Goal: Task Accomplishment & Management: Manage account settings

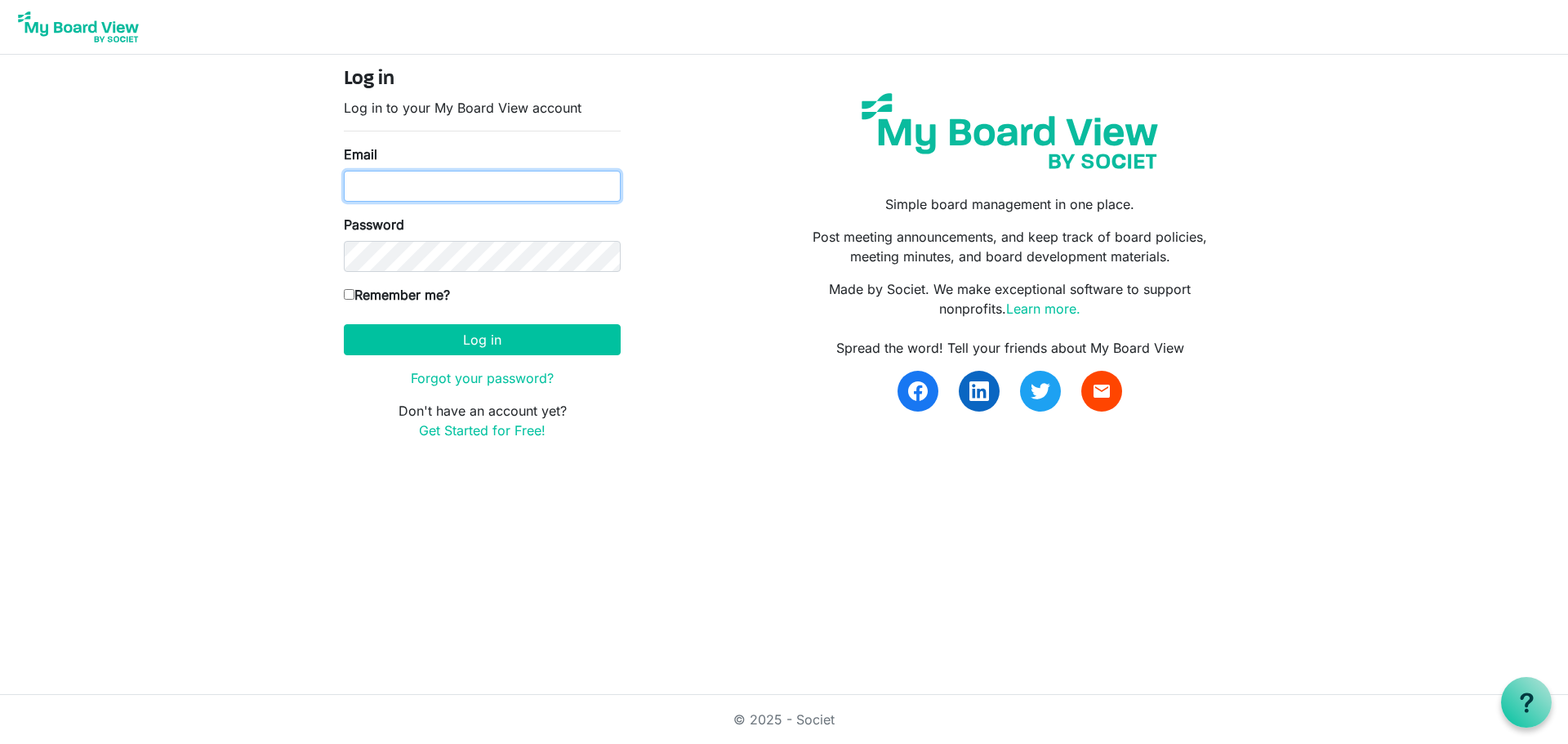
type input "jmcgee@gsnlive.org"
click at [367, 297] on label "Remember me?" at bounding box center [397, 295] width 106 height 20
click at [355, 297] on input "Remember me?" at bounding box center [349, 295] width 11 height 11
checkbox input "true"
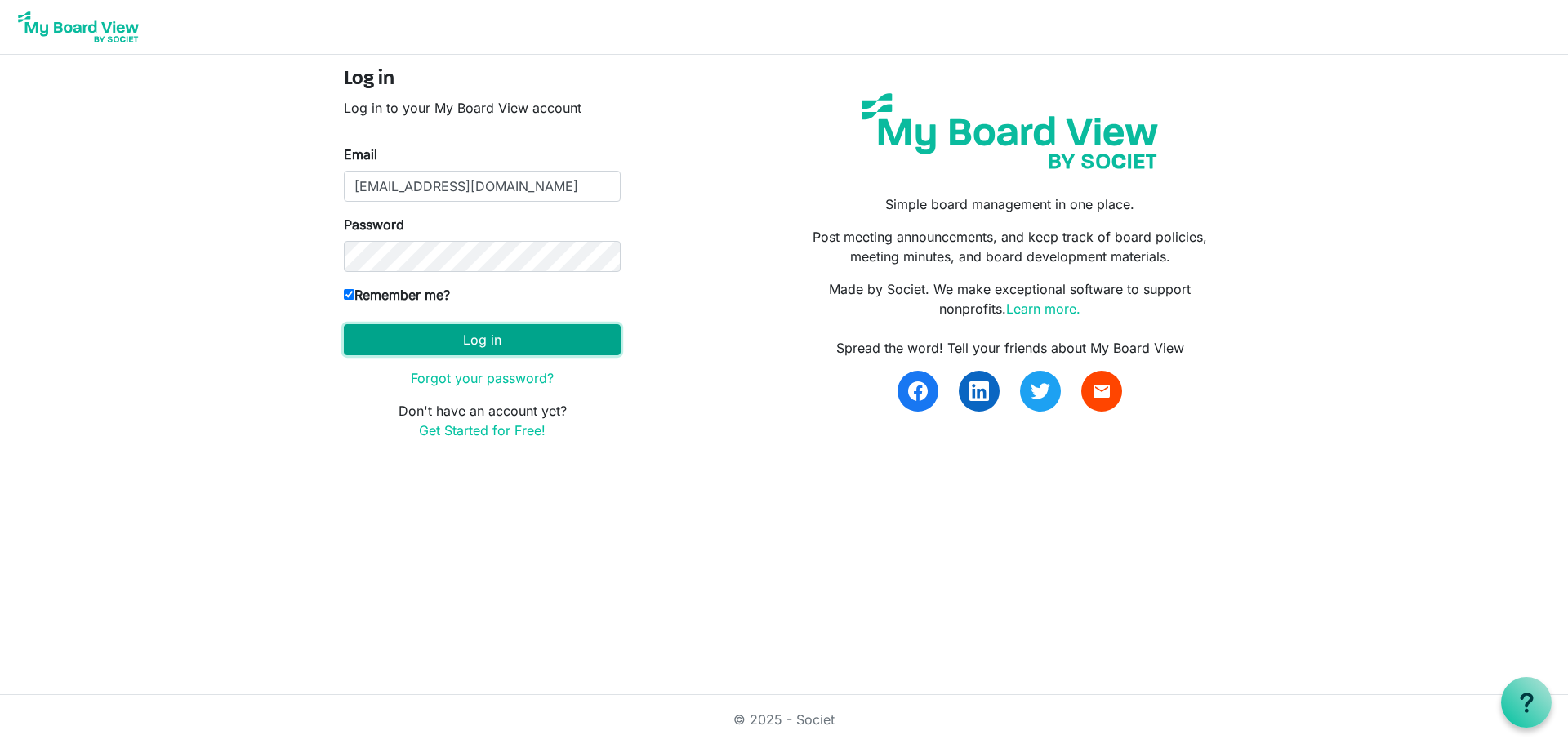
click at [389, 325] on button "Log in" at bounding box center [482, 340] width 277 height 31
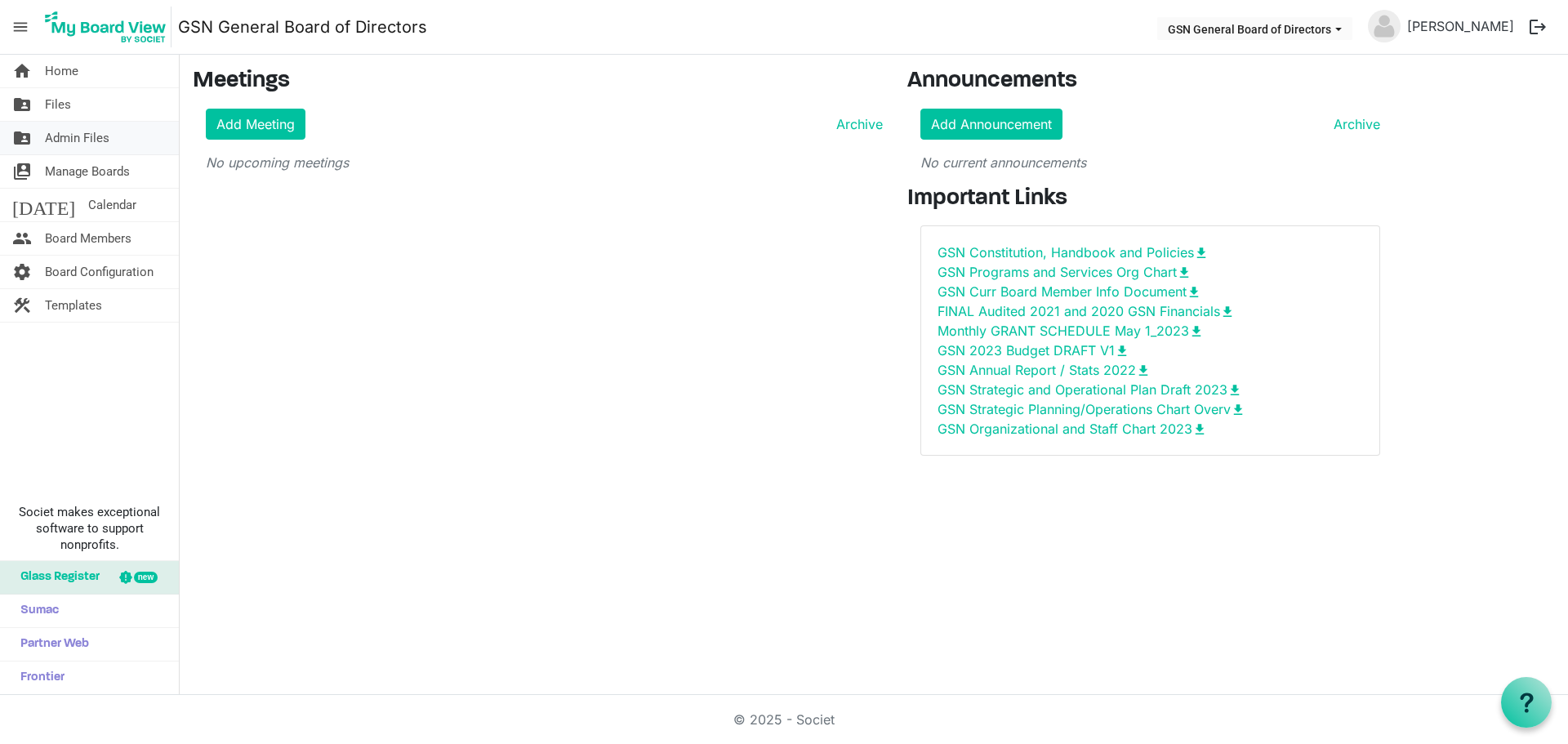
click at [67, 134] on span "Admin Files" at bounding box center [77, 138] width 65 height 32
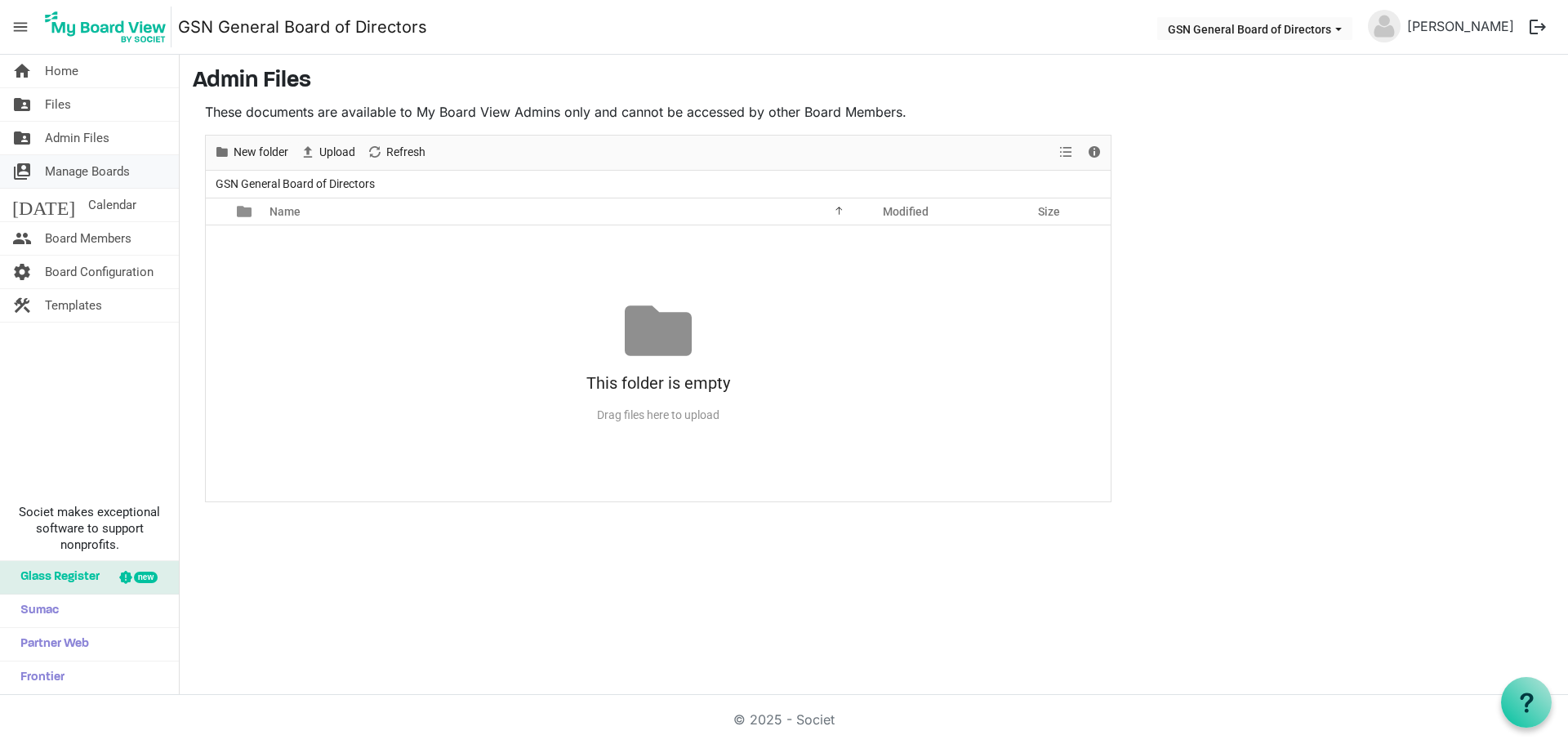
click at [62, 170] on span "Manage Boards" at bounding box center [87, 171] width 85 height 32
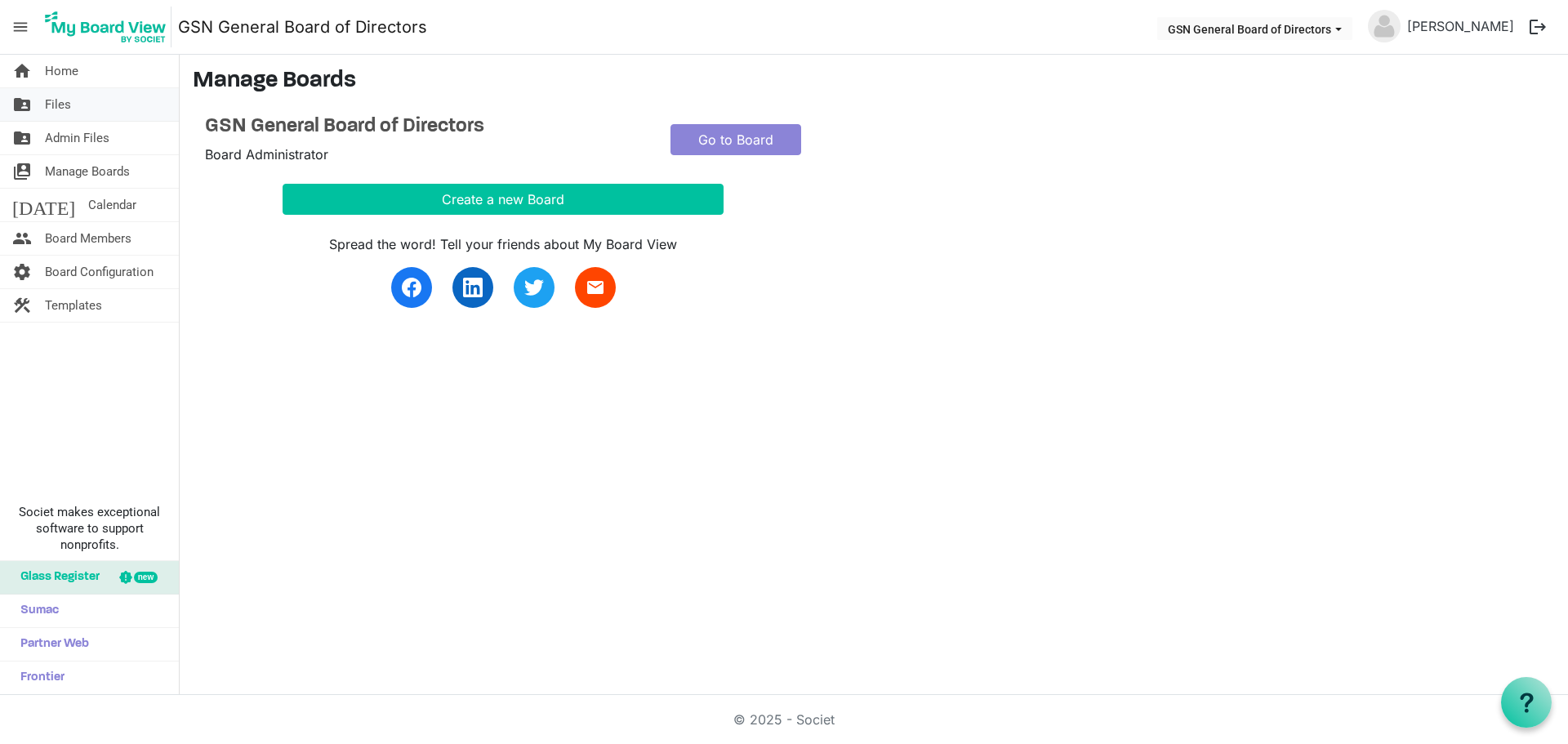
click at [55, 106] on span "Files" at bounding box center [57, 104] width 26 height 32
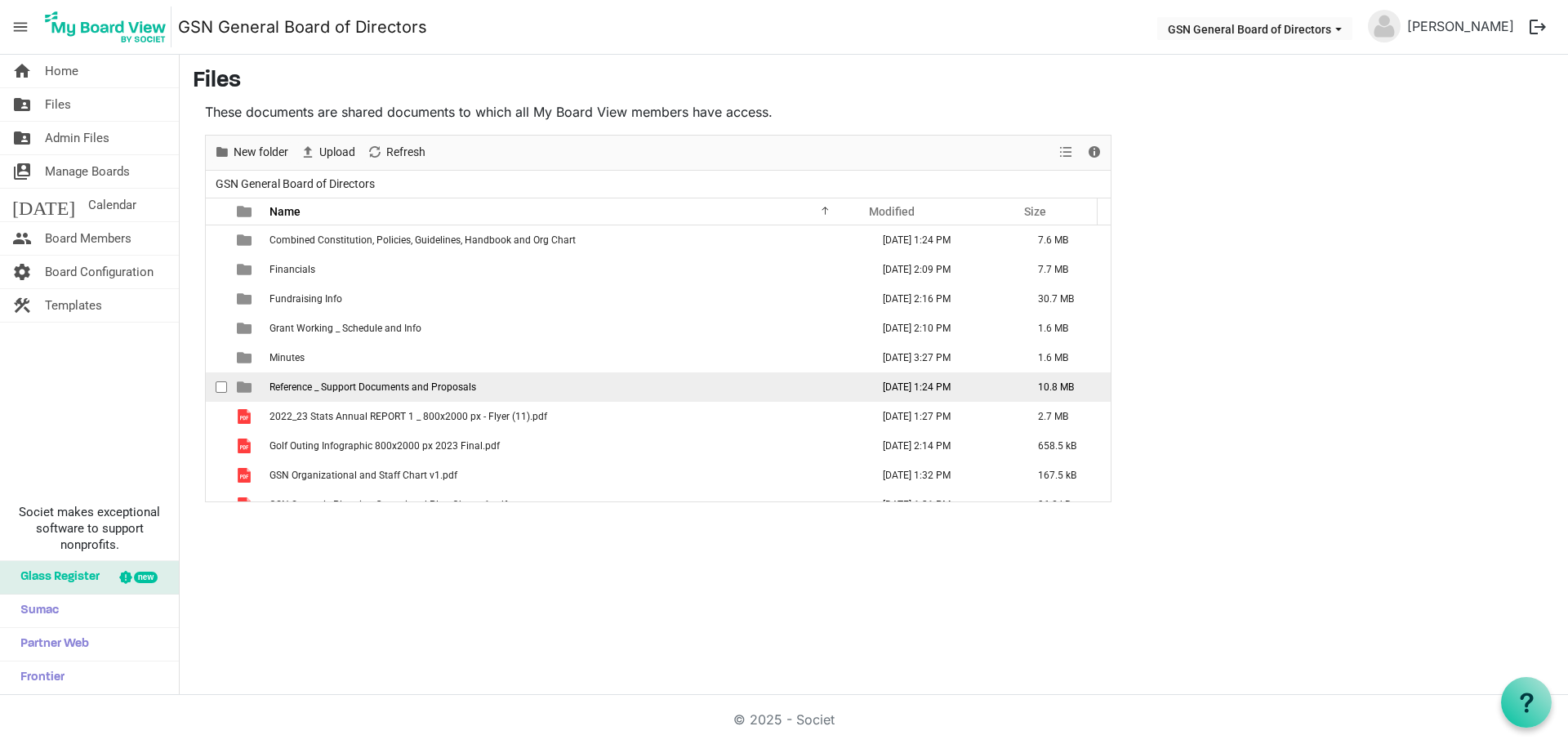
scroll to position [135, 0]
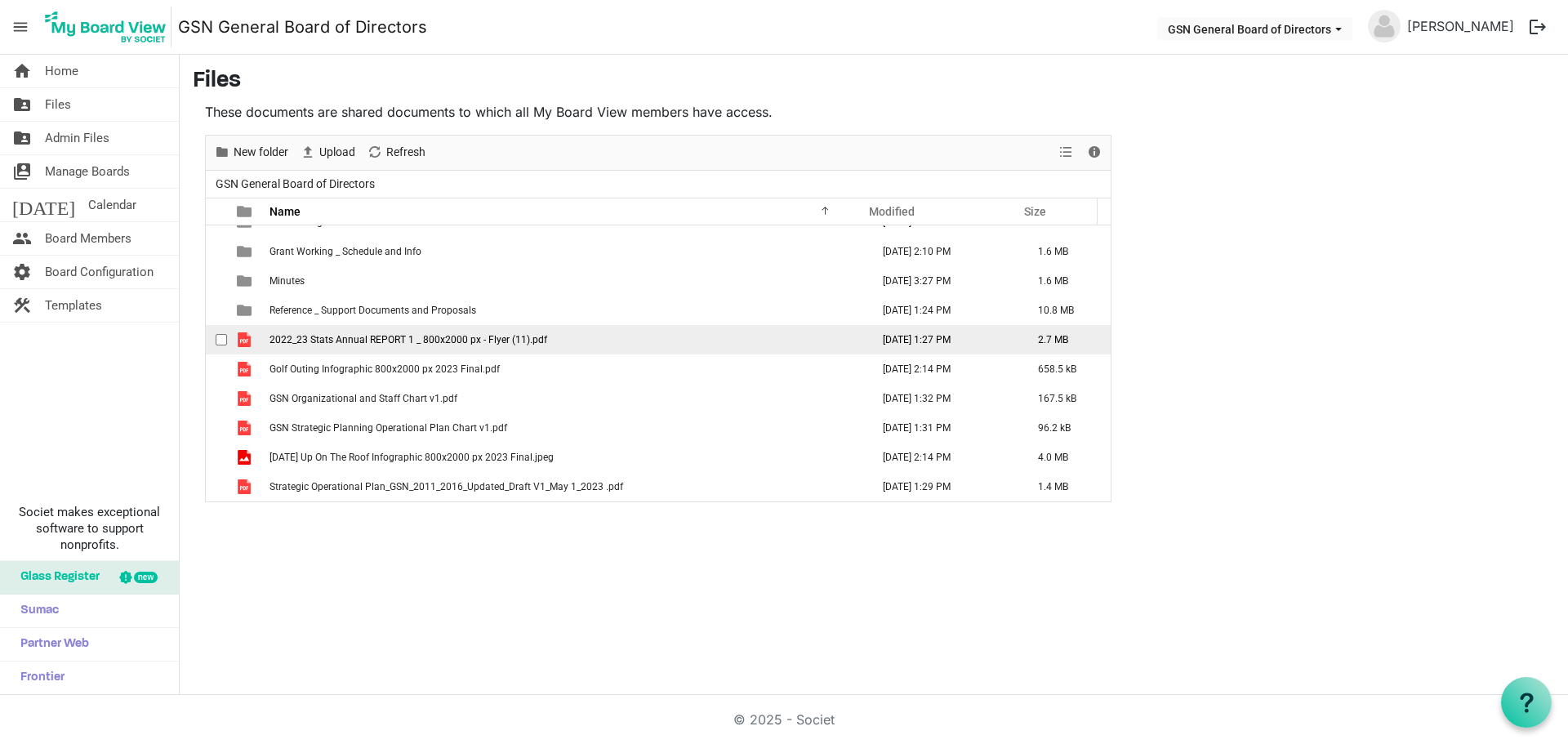
click at [375, 342] on span "2022_23 Stats Annual REPORT 1 _ 800x2000 px - Flyer (11).pdf" at bounding box center [409, 340] width 278 height 12
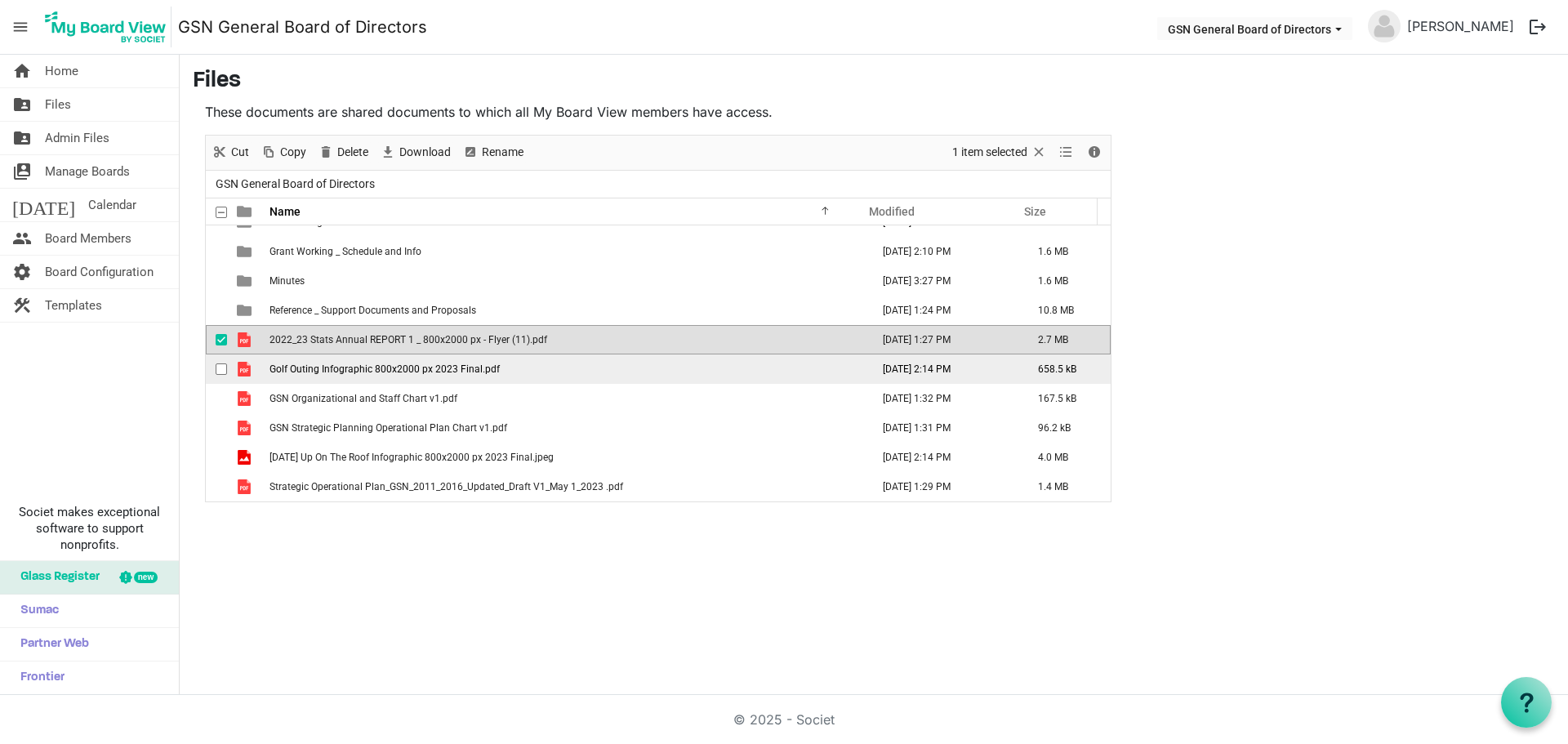
click at [297, 366] on span "Golf Outing Infographic 800x2000 px 2023 Final.pdf" at bounding box center [384, 369] width 230 height 12
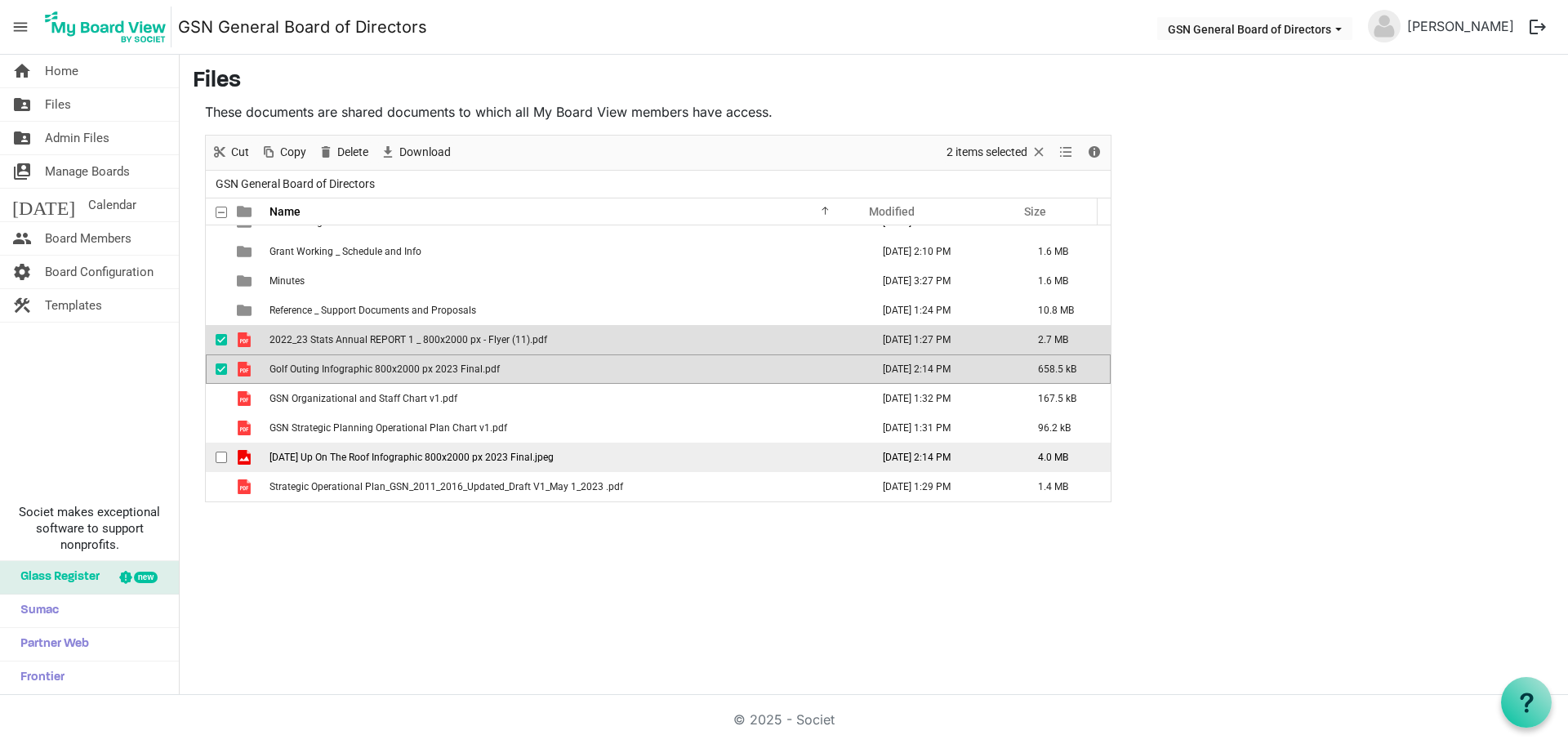
click at [313, 460] on span "July 4 Up On The Roof Infographic 800x2000 px 2023 Final.jpeg" at bounding box center [411, 457] width 284 height 12
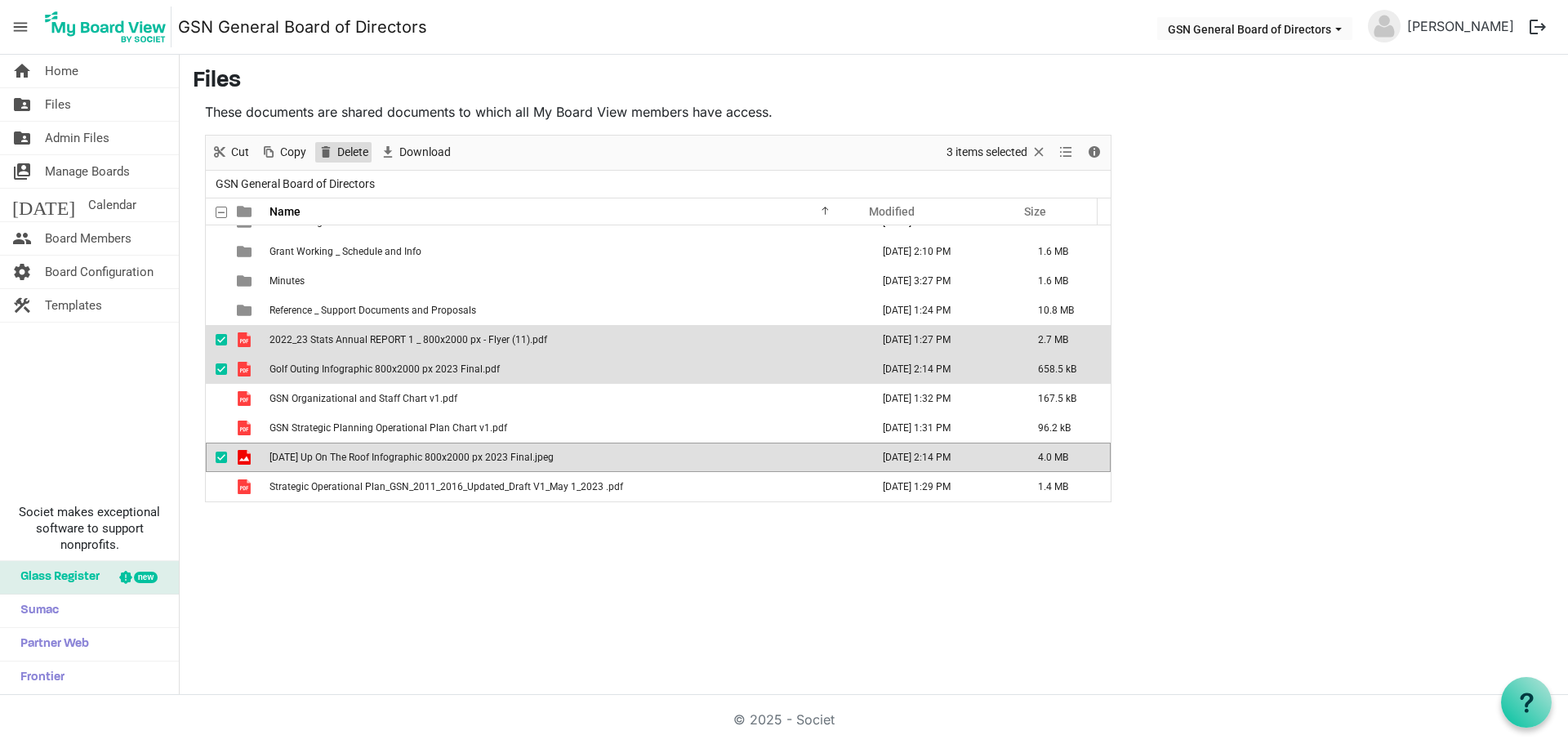
click at [354, 153] on span "Delete" at bounding box center [353, 152] width 34 height 21
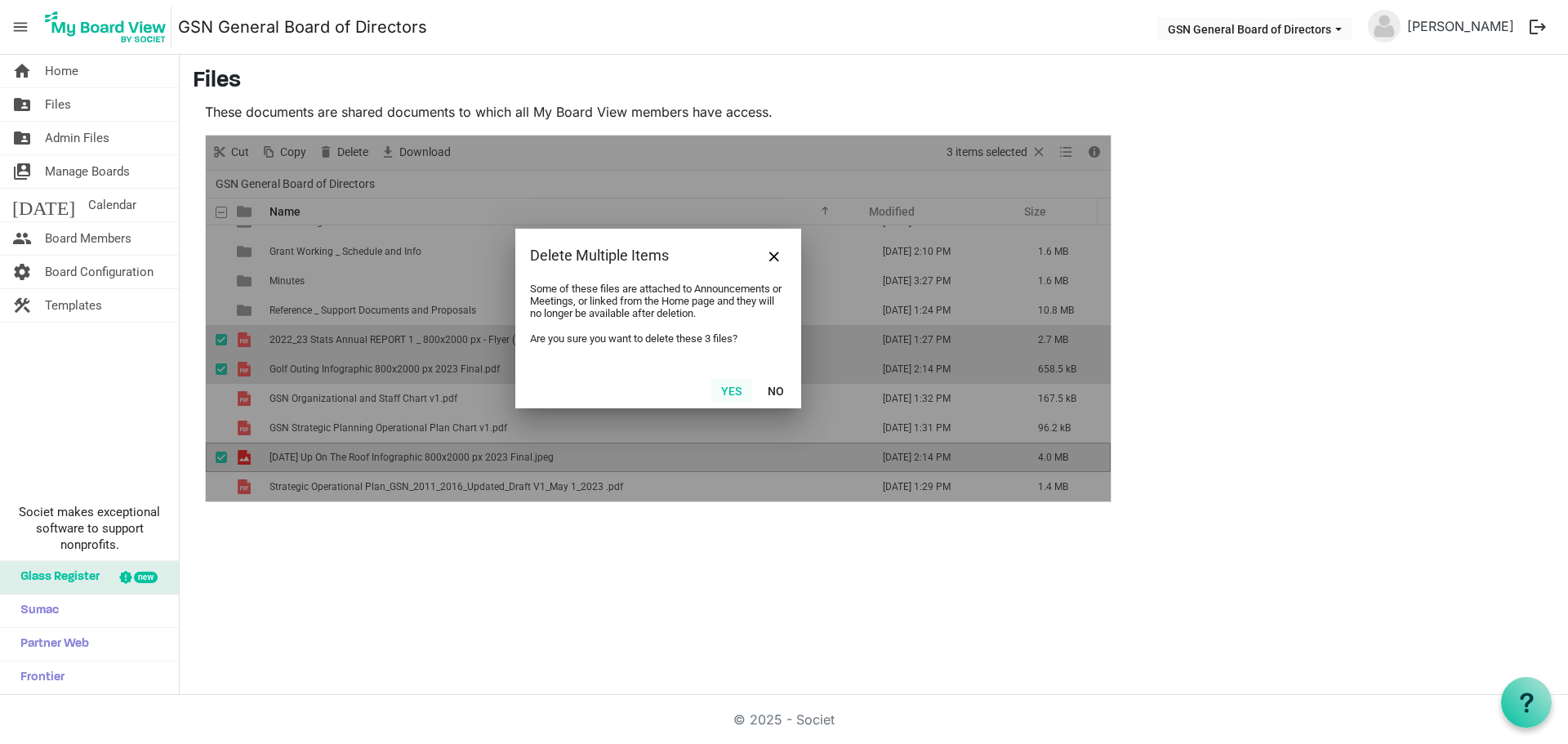
click at [728, 391] on button "Yes" at bounding box center [731, 391] width 41 height 23
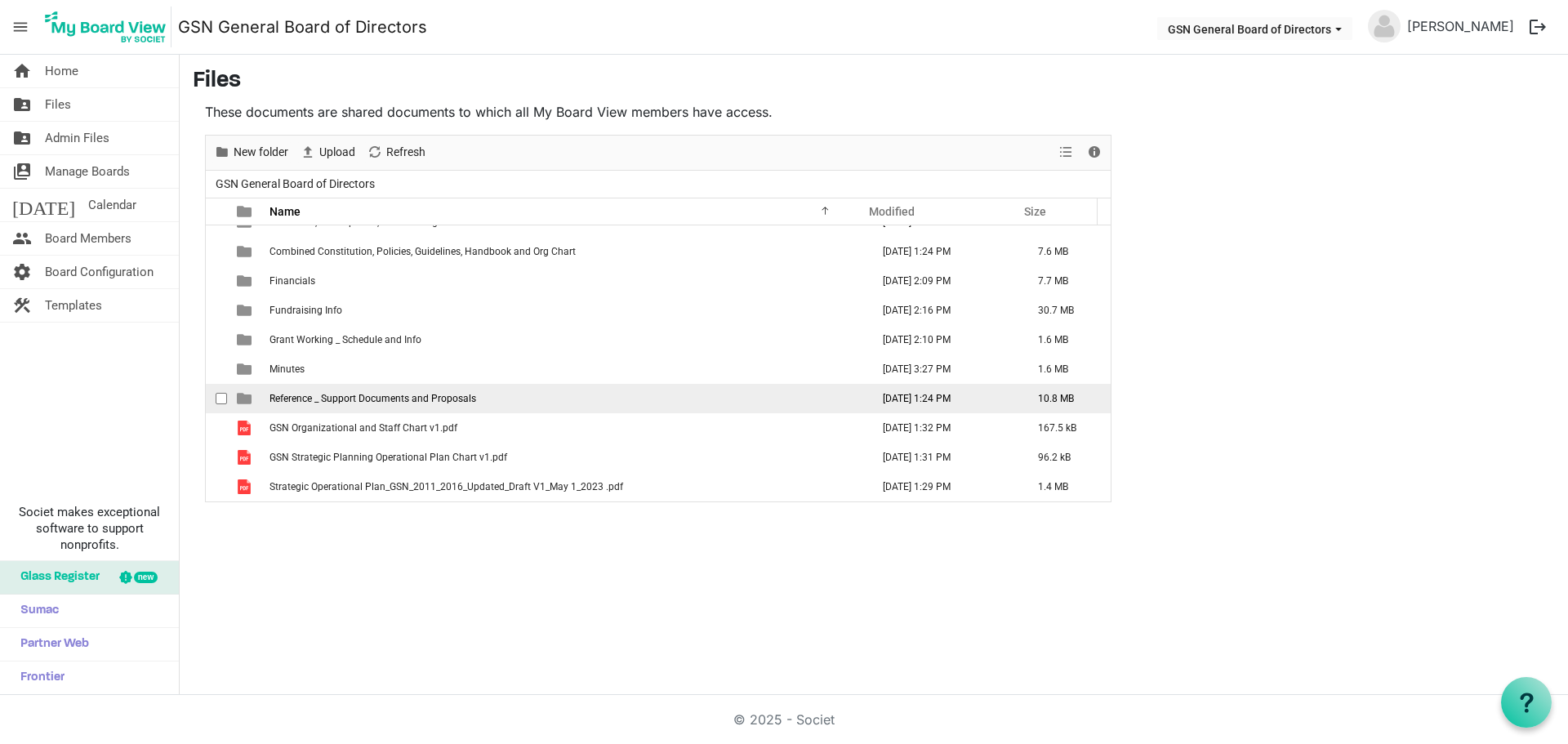
scroll to position [48, 0]
click at [322, 396] on span "Reference _ Support Documents and Proposals" at bounding box center [373, 398] width 207 height 12
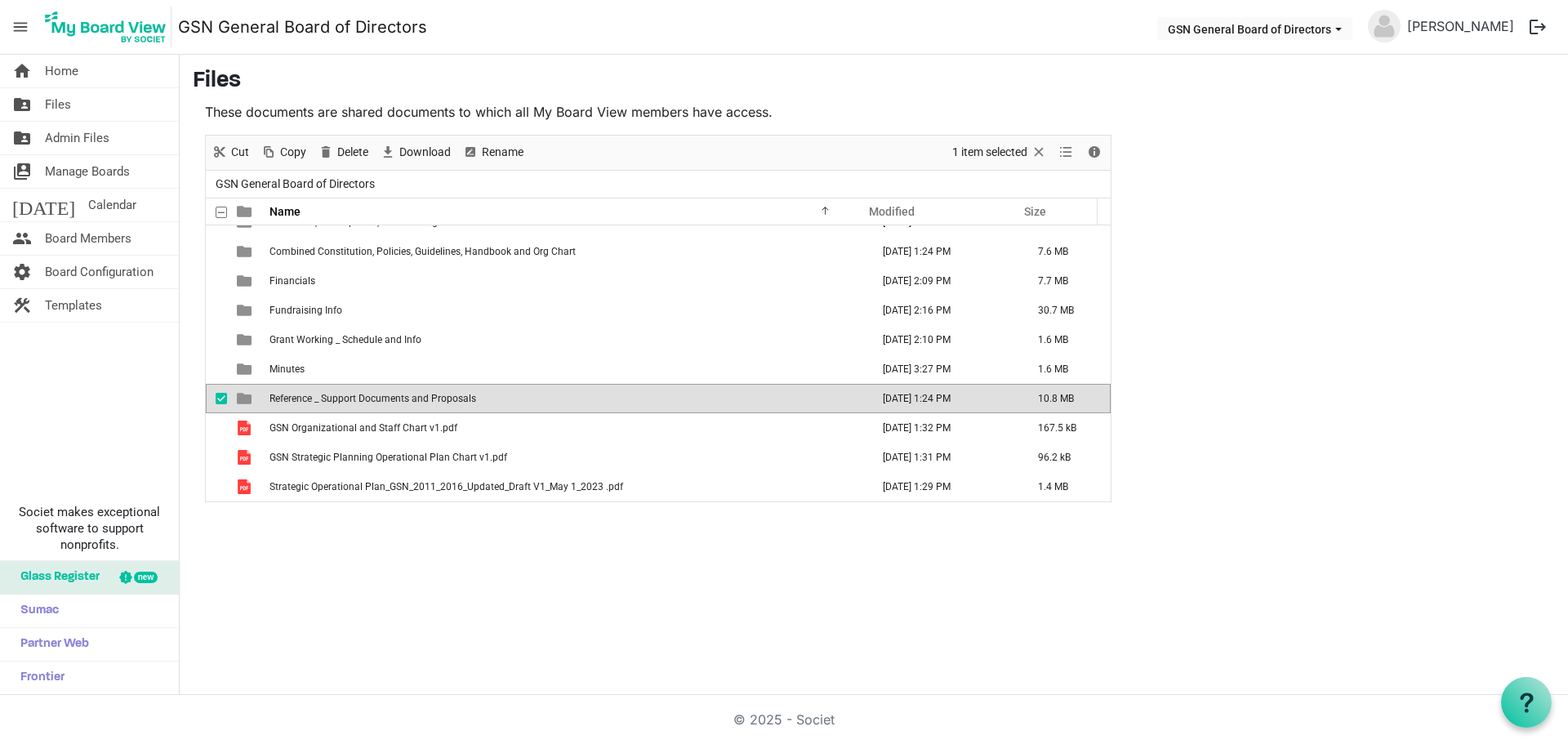
click at [322, 396] on span "Reference _ Support Documents and Proposals" at bounding box center [373, 398] width 207 height 12
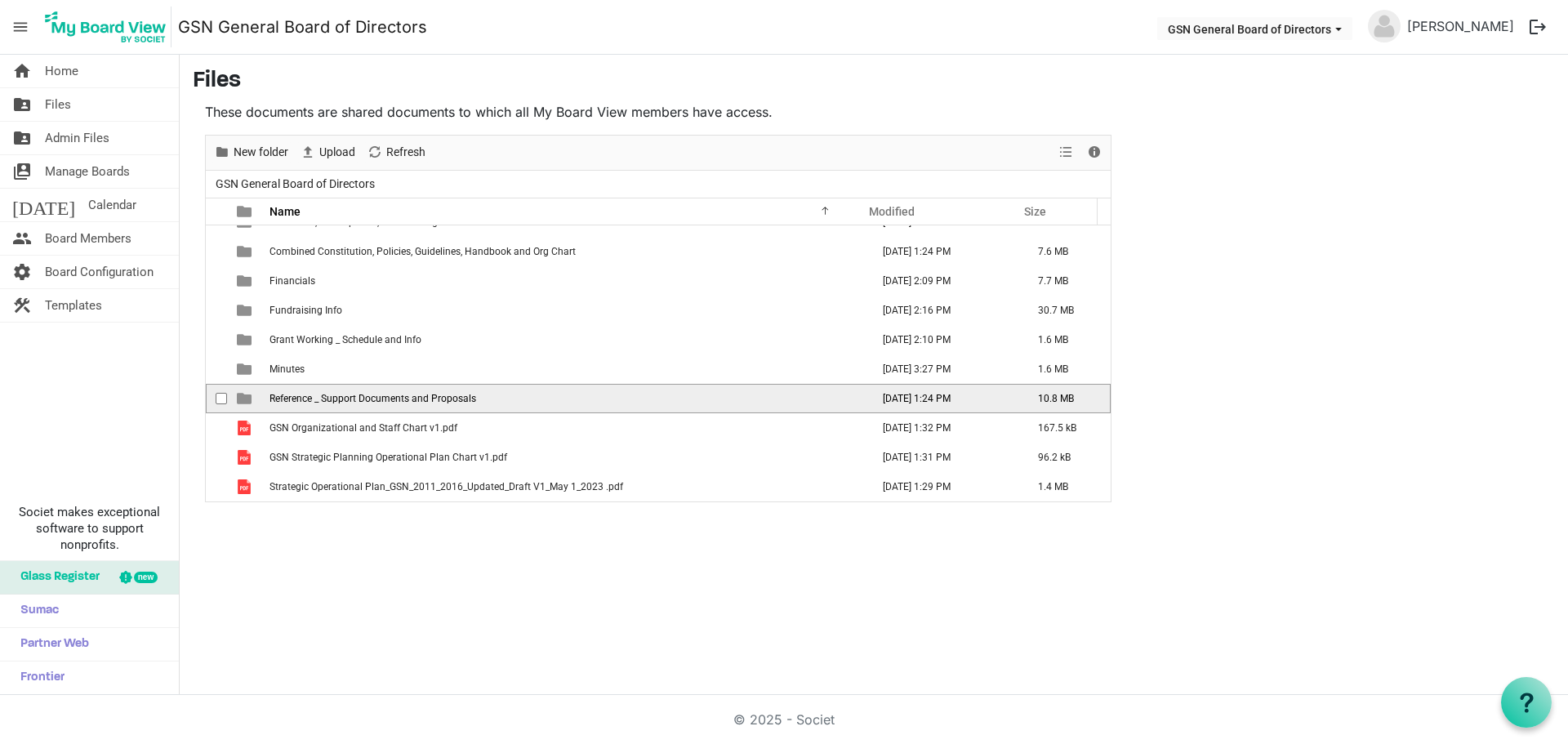
click at [322, 396] on span "Reference _ Support Documents and Proposals" at bounding box center [373, 398] width 207 height 12
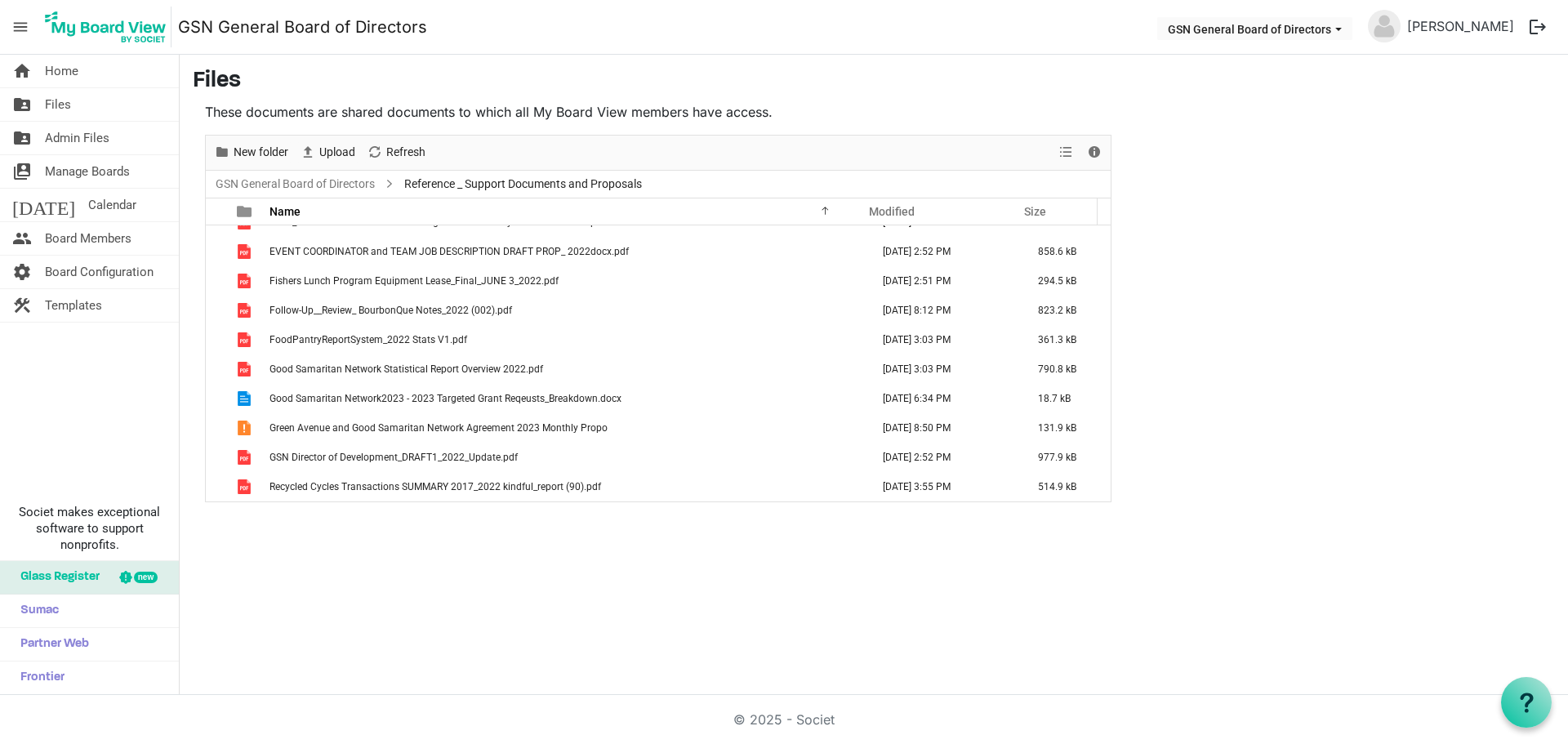
click at [322, 396] on span "Good Samaritan Network2023 - 2023 Targeted Grant Reqeusts_Breakdown.docx" at bounding box center [445, 398] width 352 height 12
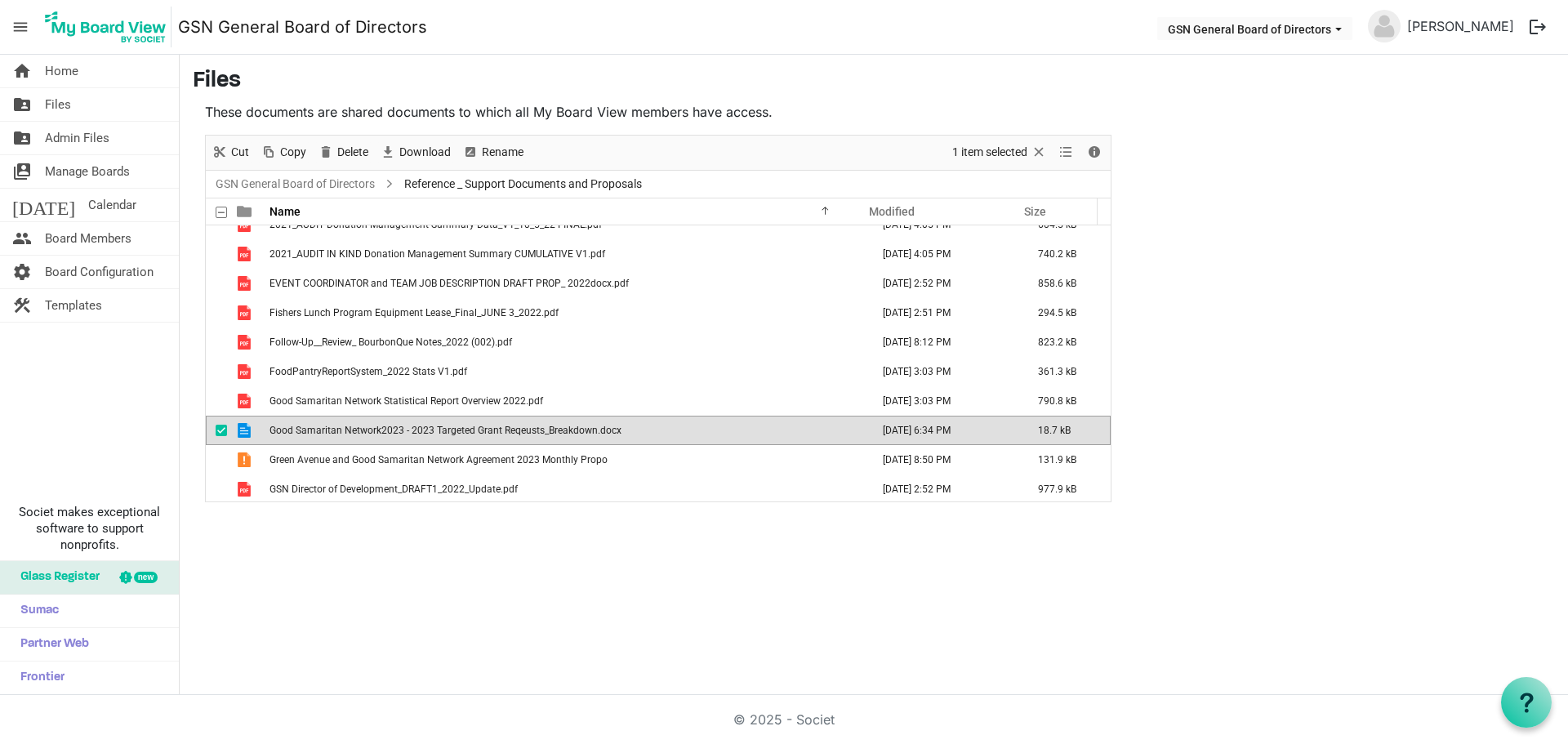
scroll to position [0, 0]
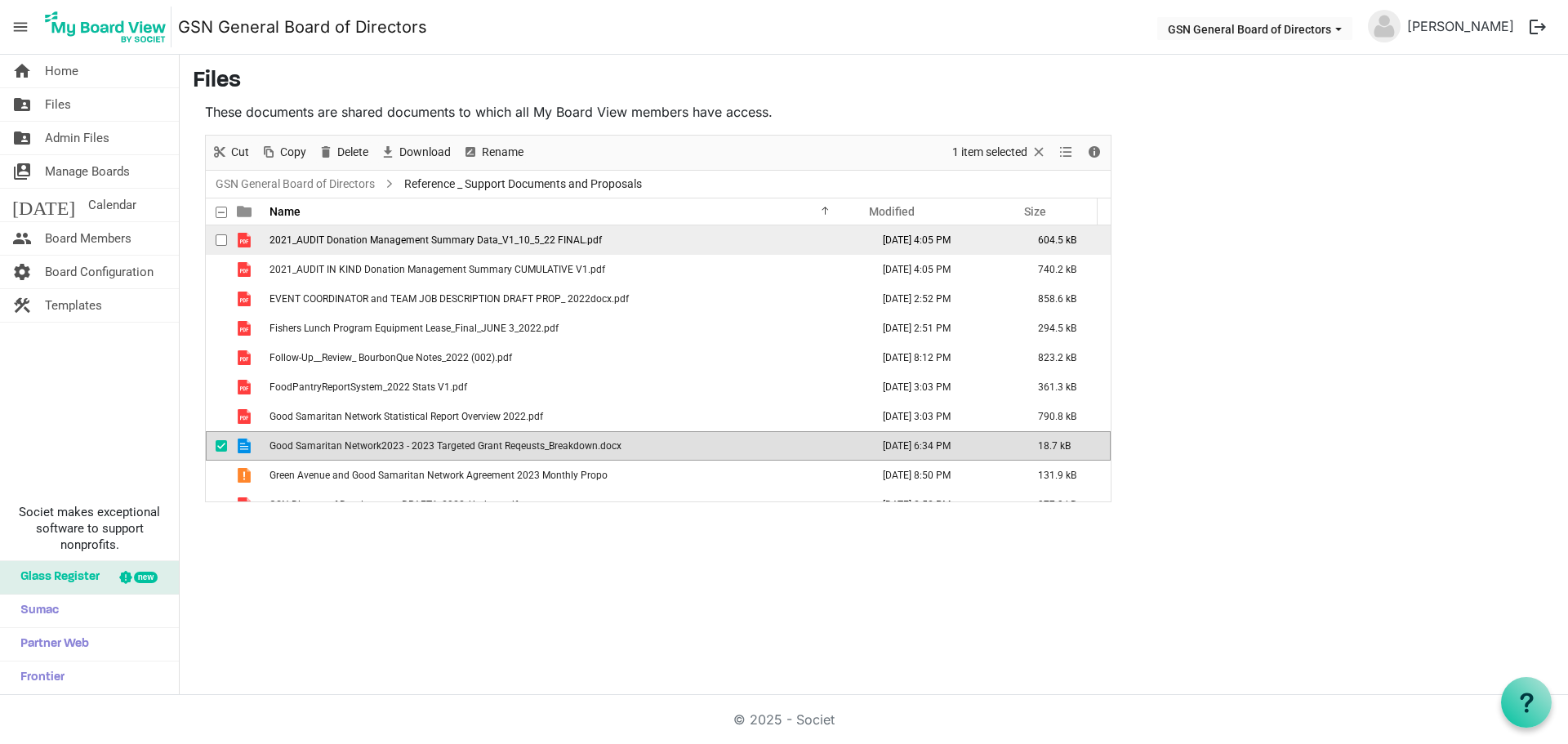
click at [322, 235] on span "2021_AUDIT Donation Management Summary Data_V1_10_5_22 FINAL.pdf" at bounding box center [435, 240] width 332 height 12
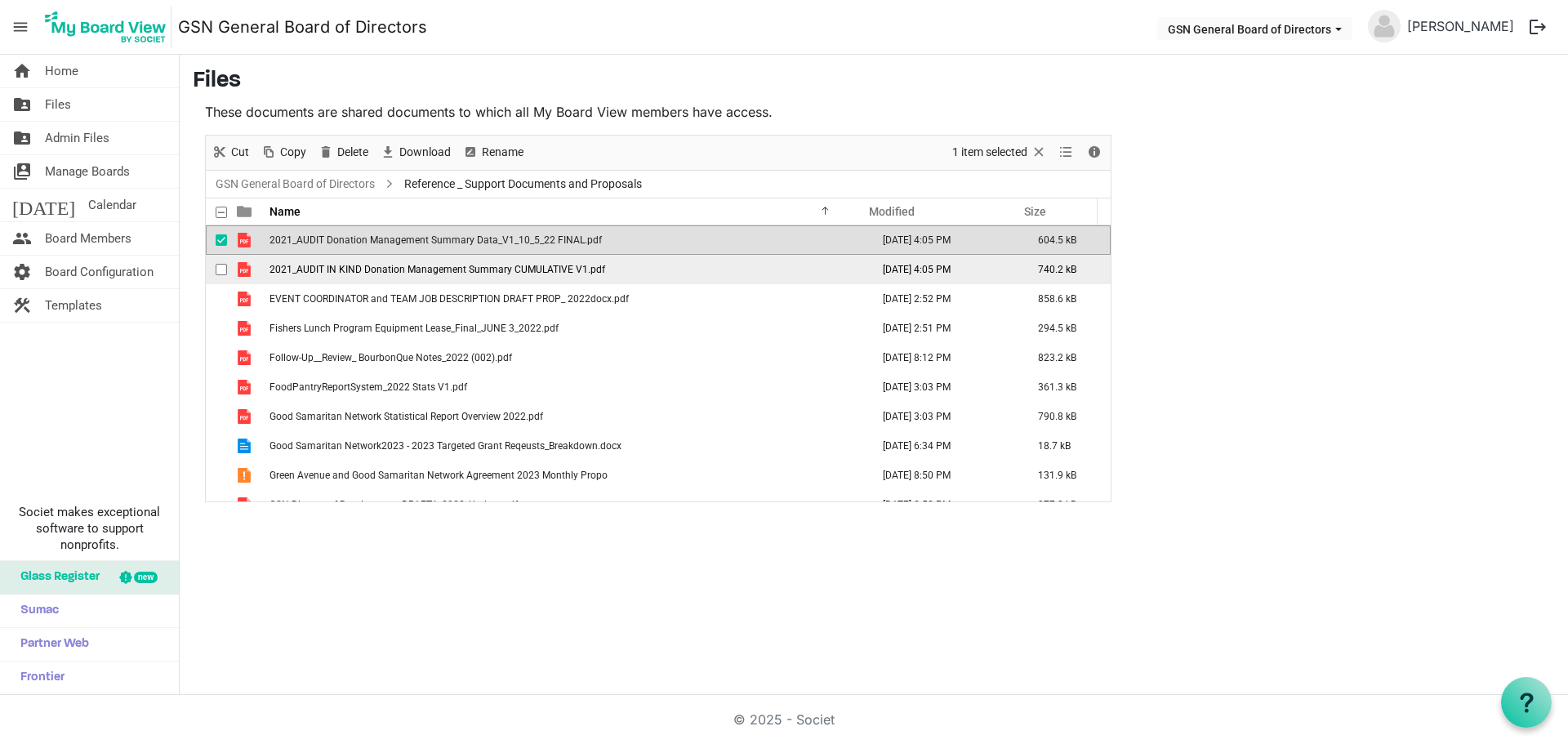
click at [320, 268] on span "2021_AUDIT IN KIND Donation Management Summary CUMULATIVE V1.pdf" at bounding box center [437, 269] width 336 height 12
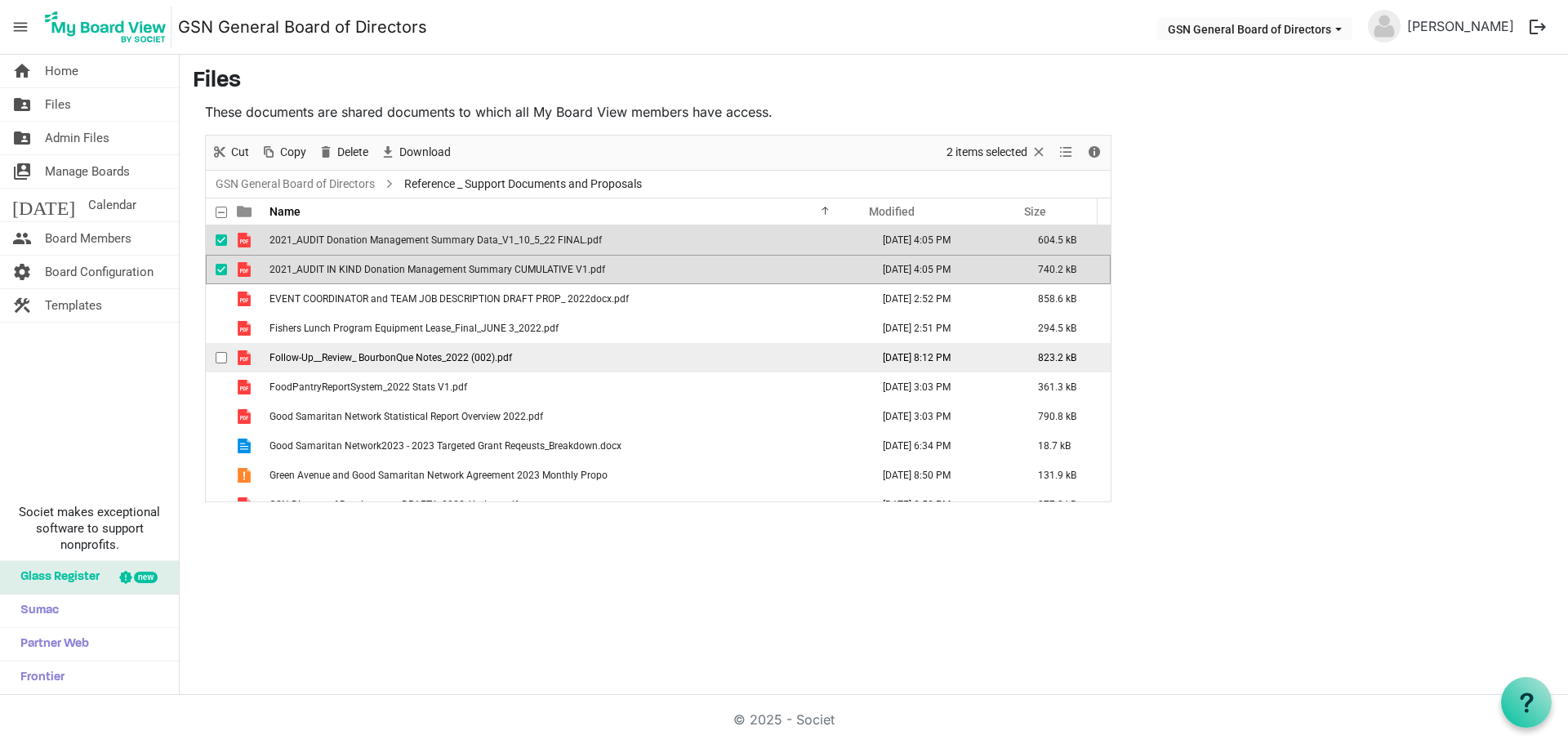
click at [327, 359] on span "Follow-Up__Review_ BourbonQue Notes_2022 (002).pdf" at bounding box center [391, 358] width 243 height 12
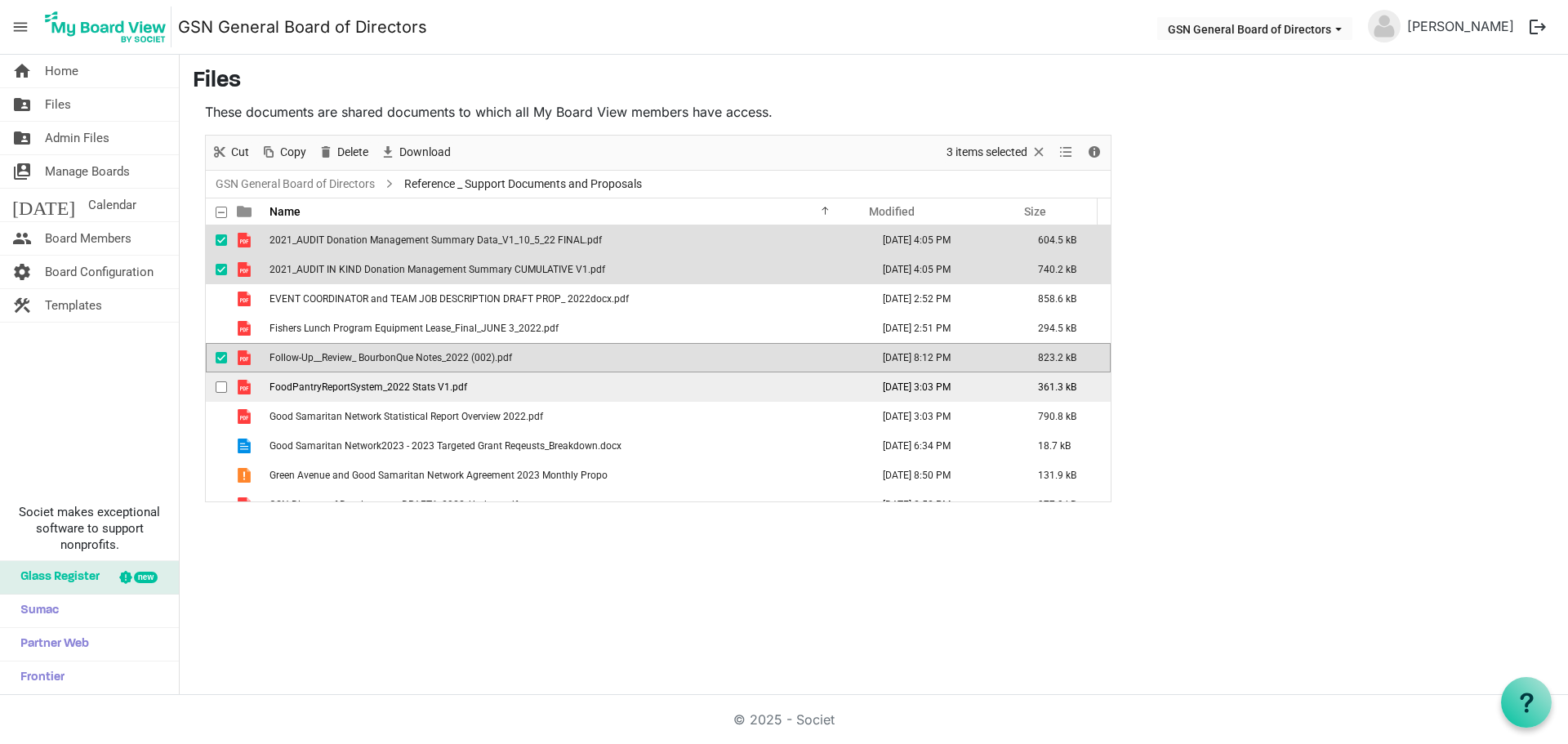
click at [327, 390] on span "FoodPantryReportSystem_2022 Stats V1.pdf" at bounding box center [368, 387] width 198 height 12
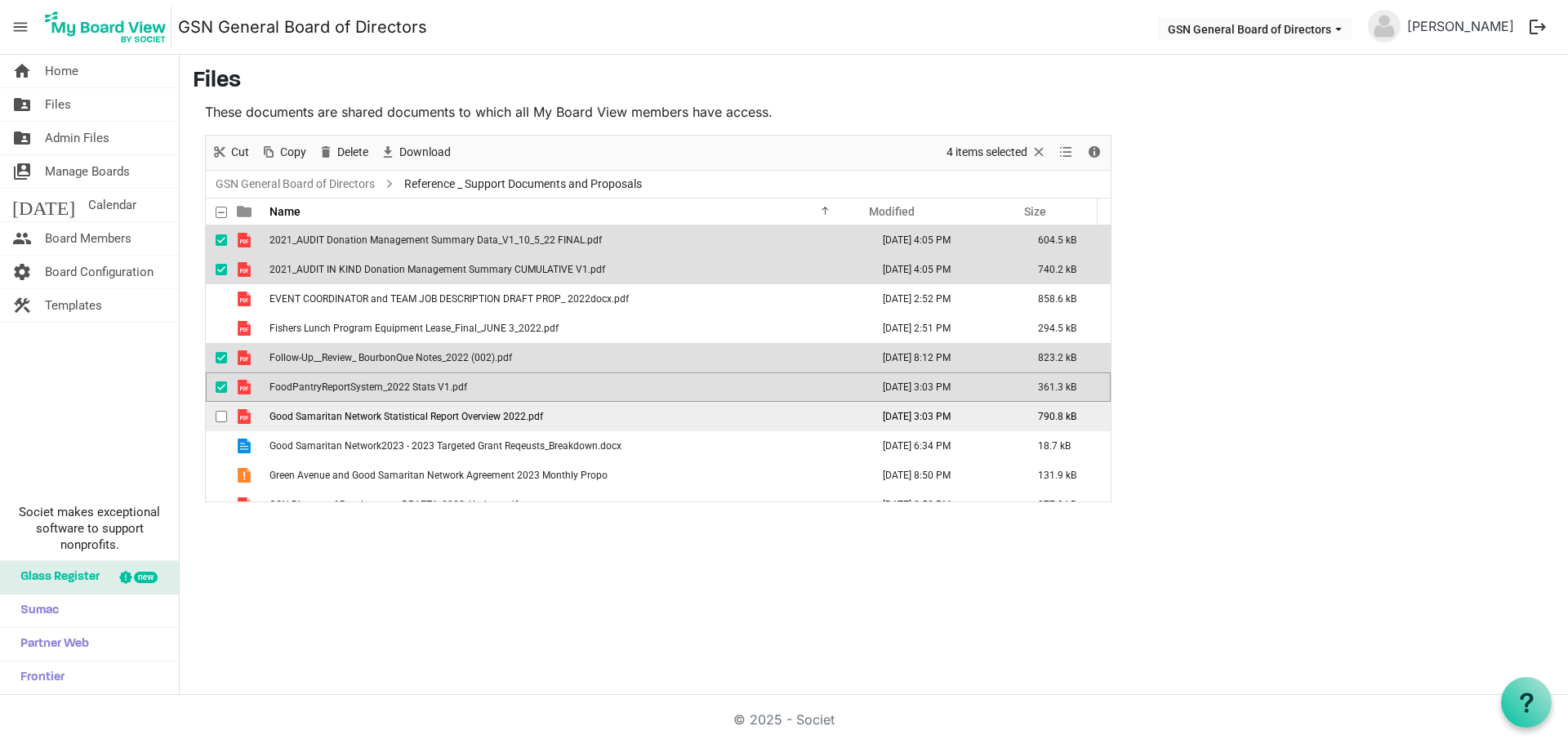
click at [327, 419] on span "Good Samaritan Network Statistical Report Overview 2022.pdf" at bounding box center [406, 416] width 273 height 12
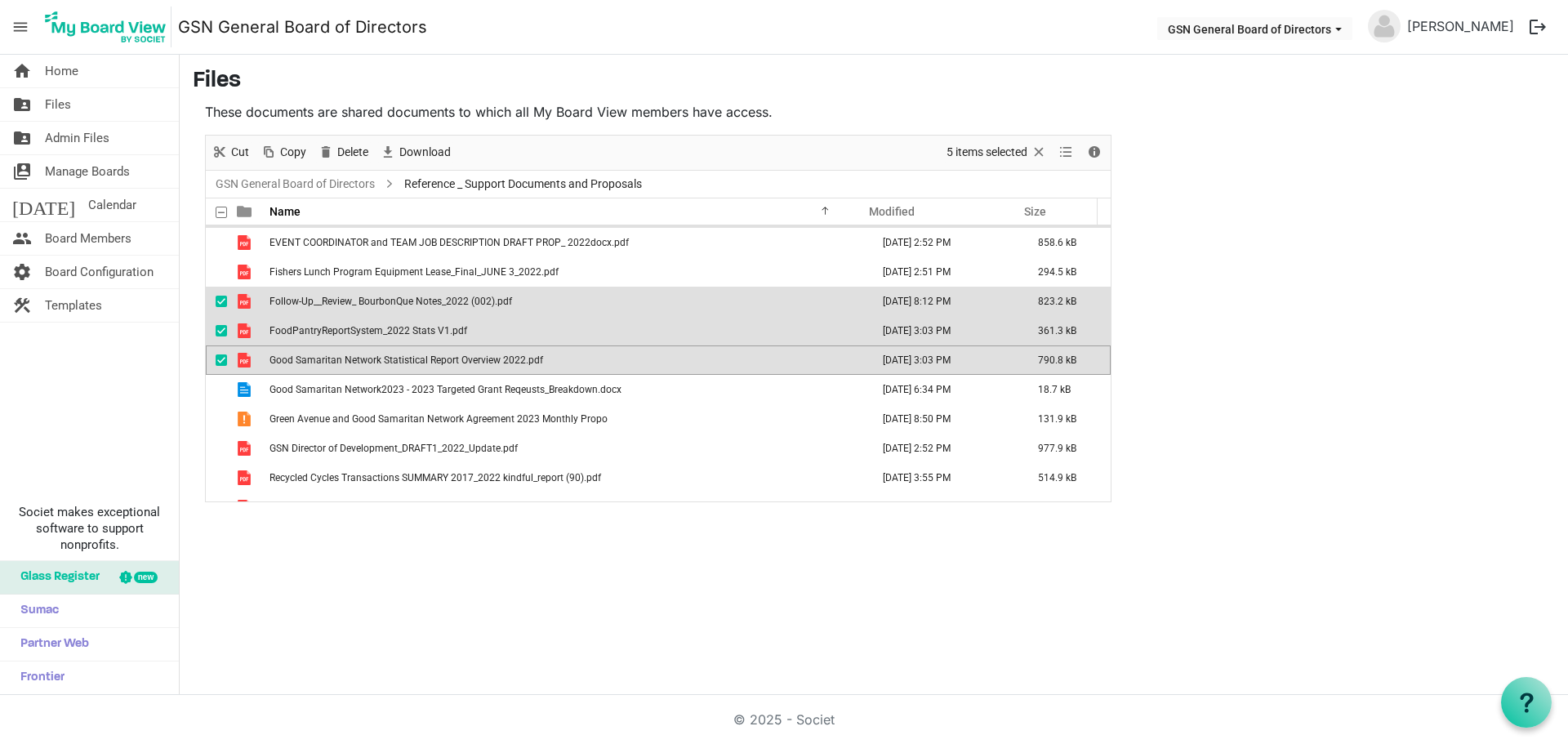
scroll to position [77, 0]
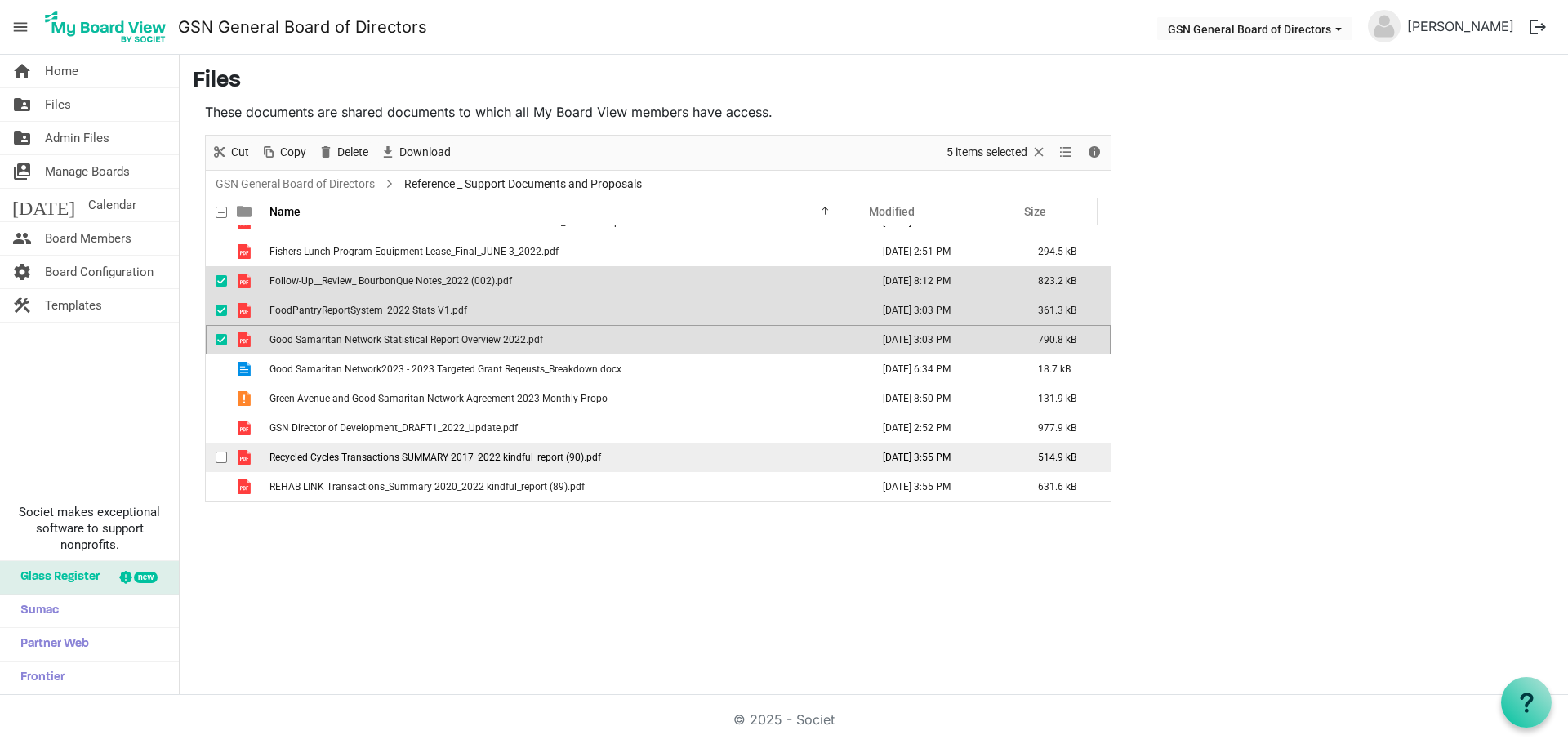
click at [323, 459] on span "Recycled Cycles Transactions SUMMARY 2017_2022 kindful_report (90).pdf" at bounding box center [435, 457] width 332 height 12
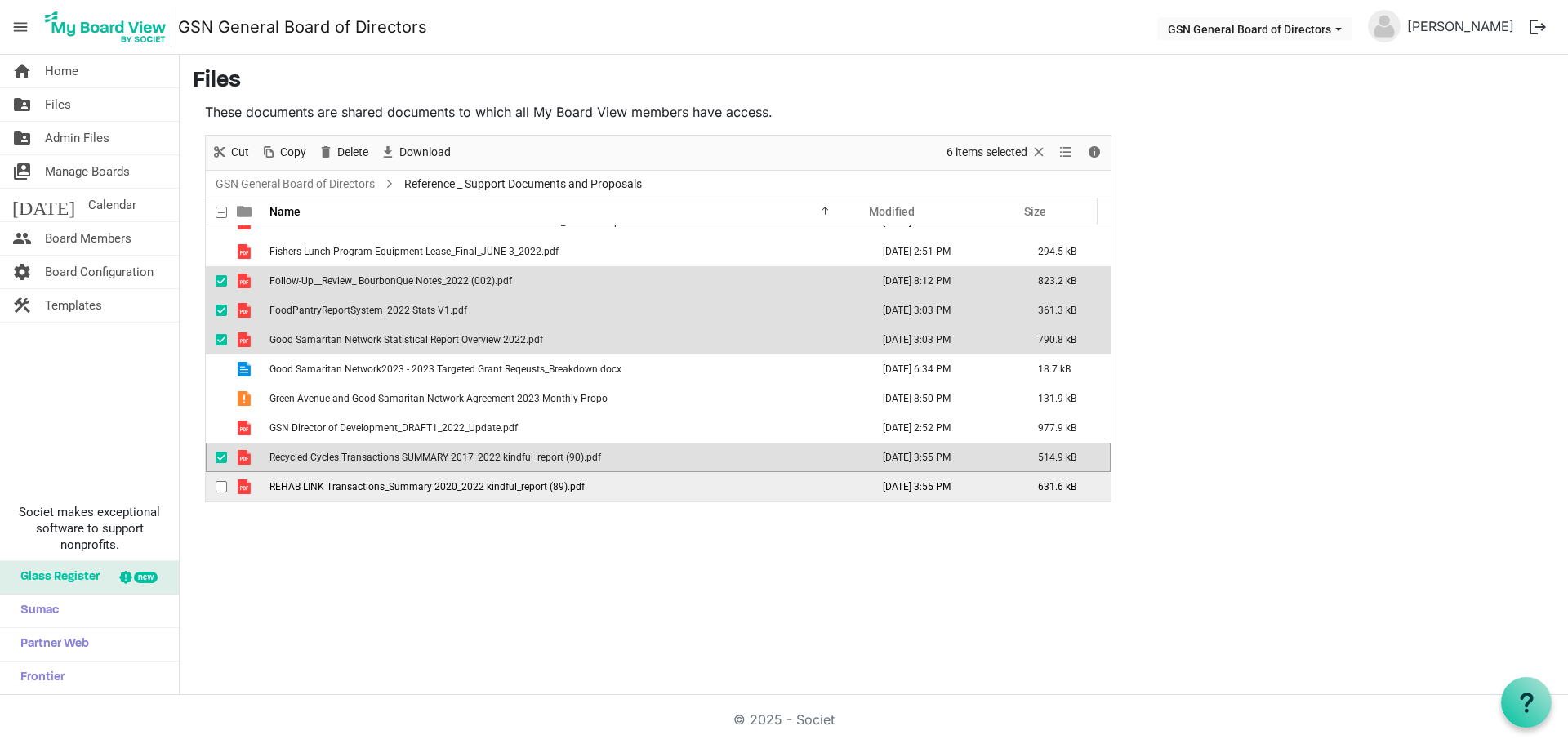
click at [322, 484] on span "REHAB LINK Transactions_Summary 2020_2022 kindful_report (89).pdf" at bounding box center [427, 487] width 315 height 12
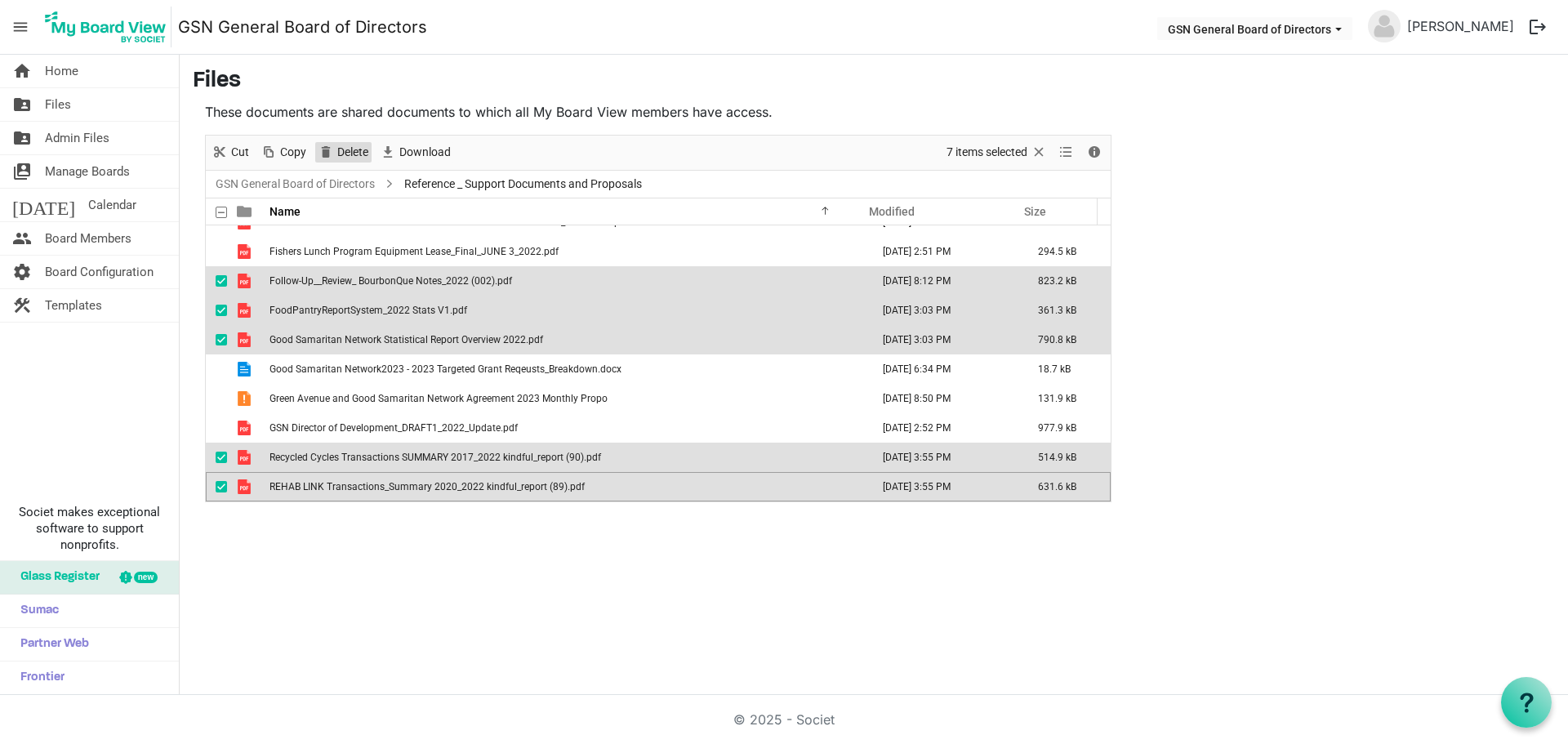
click at [348, 149] on span "Delete" at bounding box center [353, 152] width 34 height 21
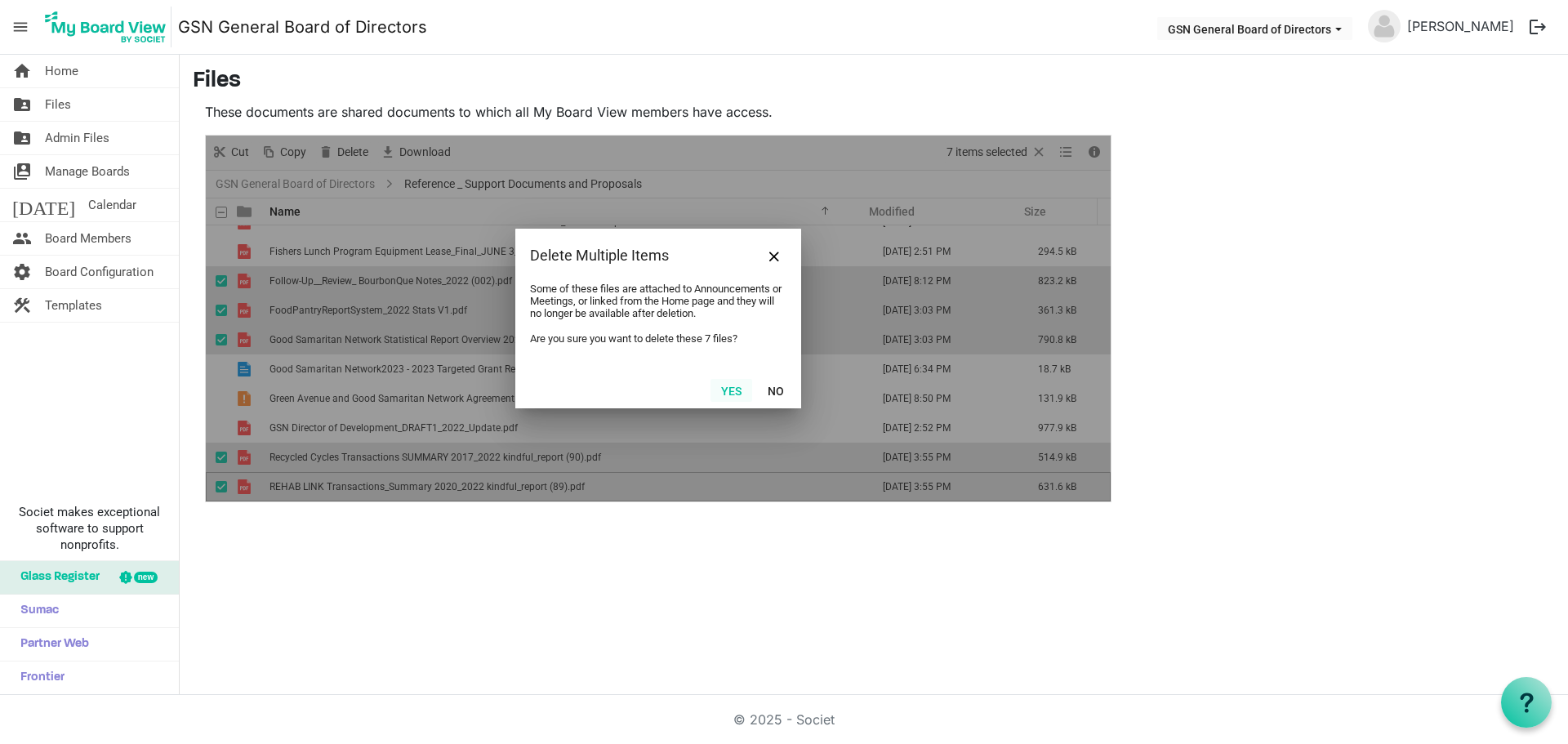
click at [737, 385] on button "Yes" at bounding box center [731, 391] width 41 height 23
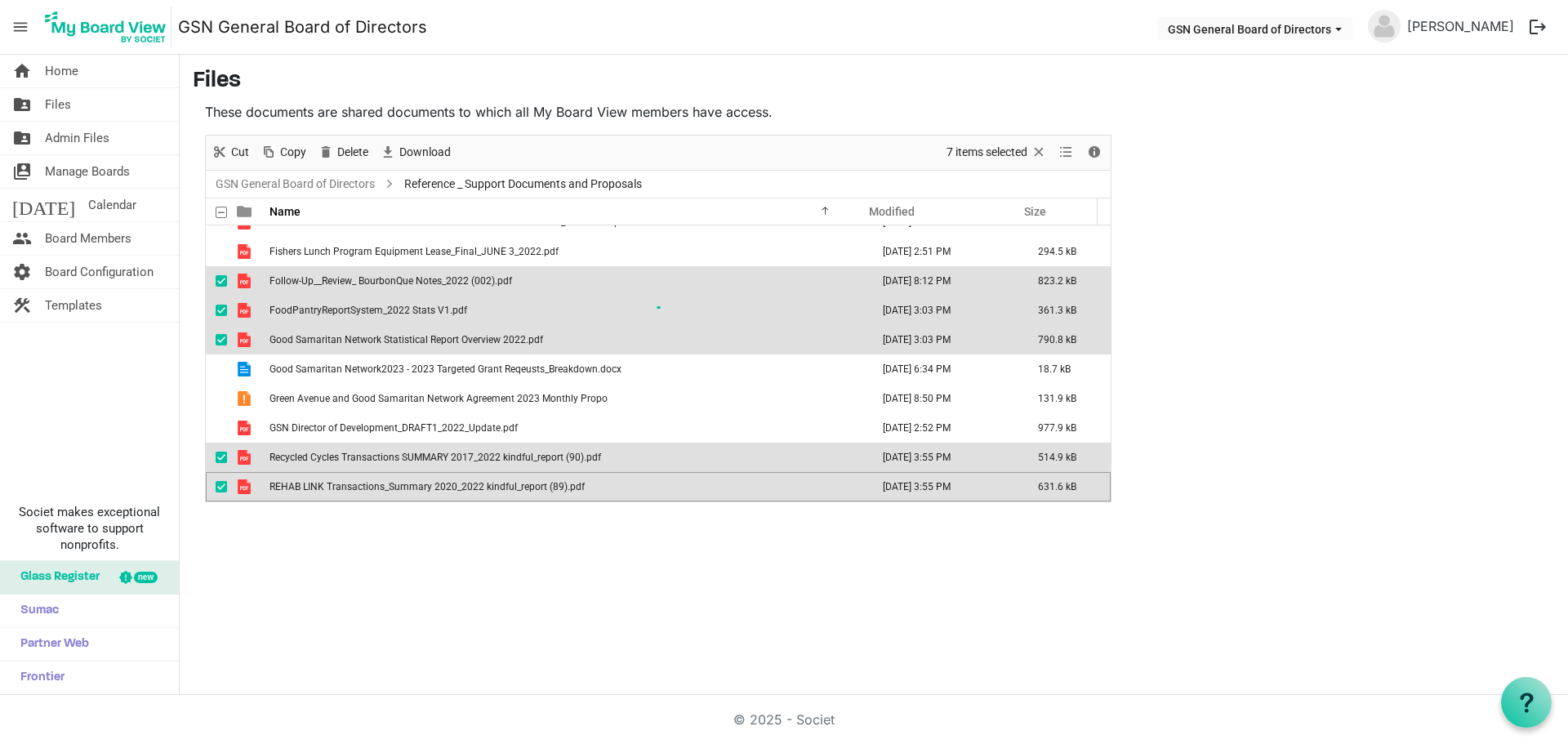
scroll to position [0, 0]
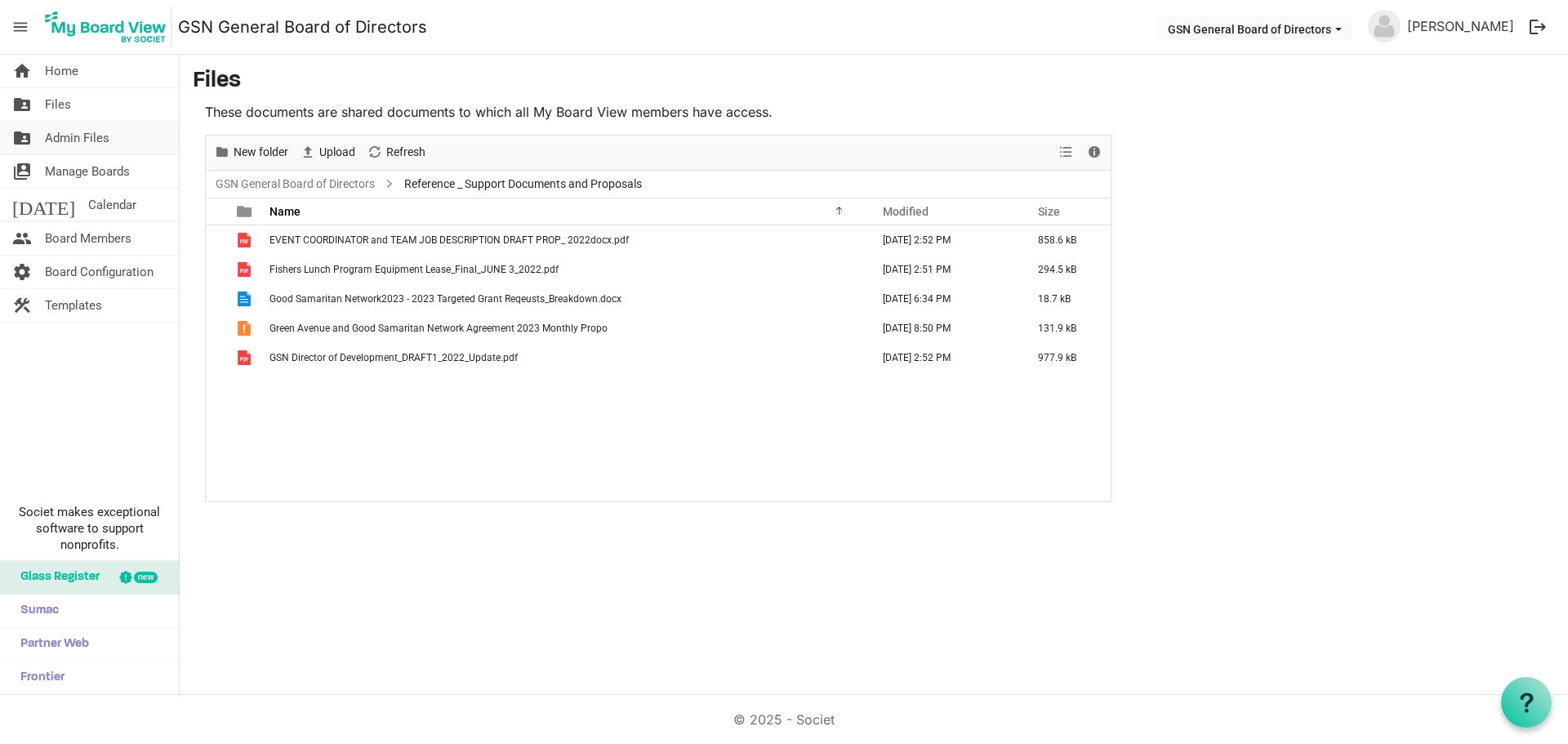
click at [90, 142] on span "Admin Files" at bounding box center [77, 138] width 65 height 32
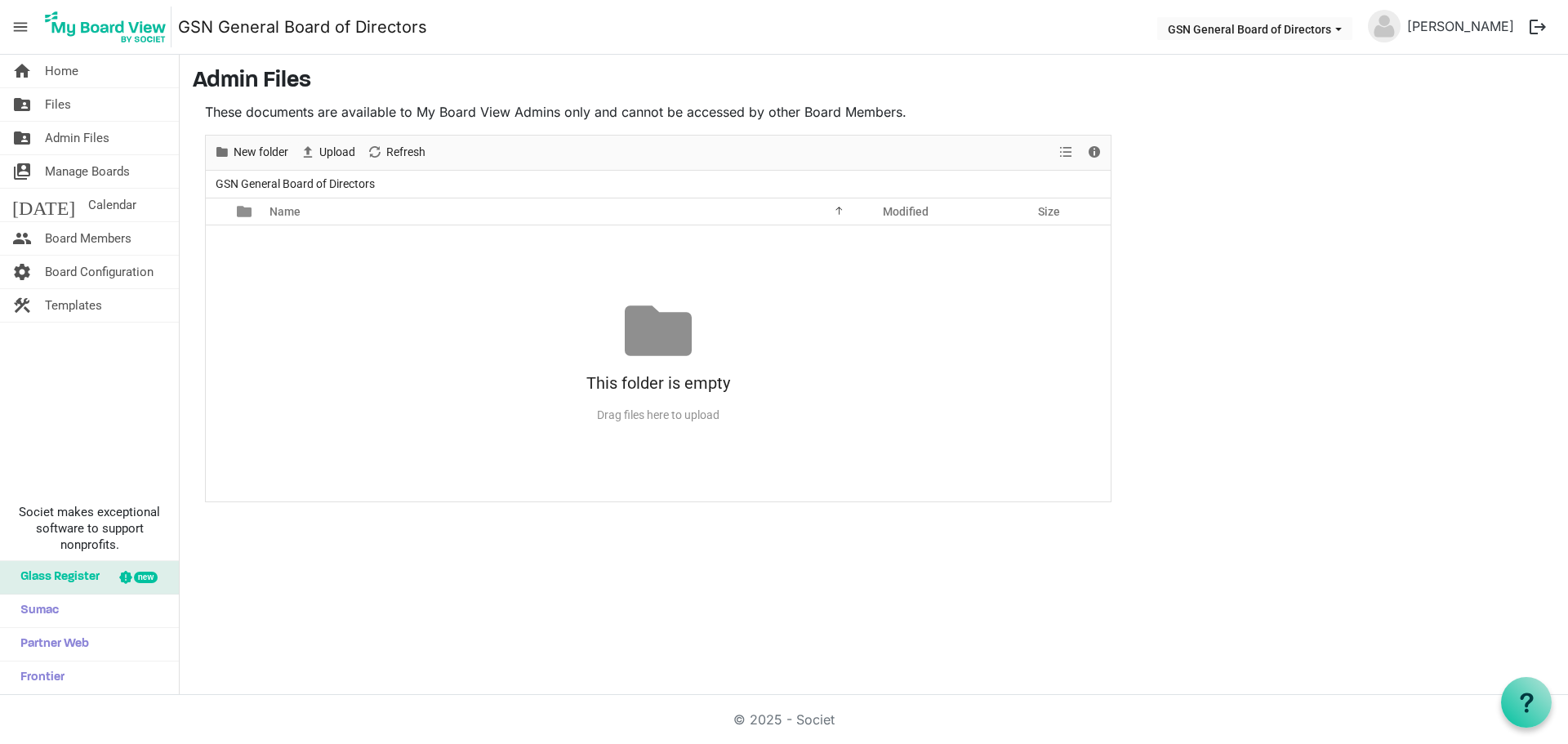
click at [77, 106] on link "folder_shared Files" at bounding box center [90, 104] width 179 height 32
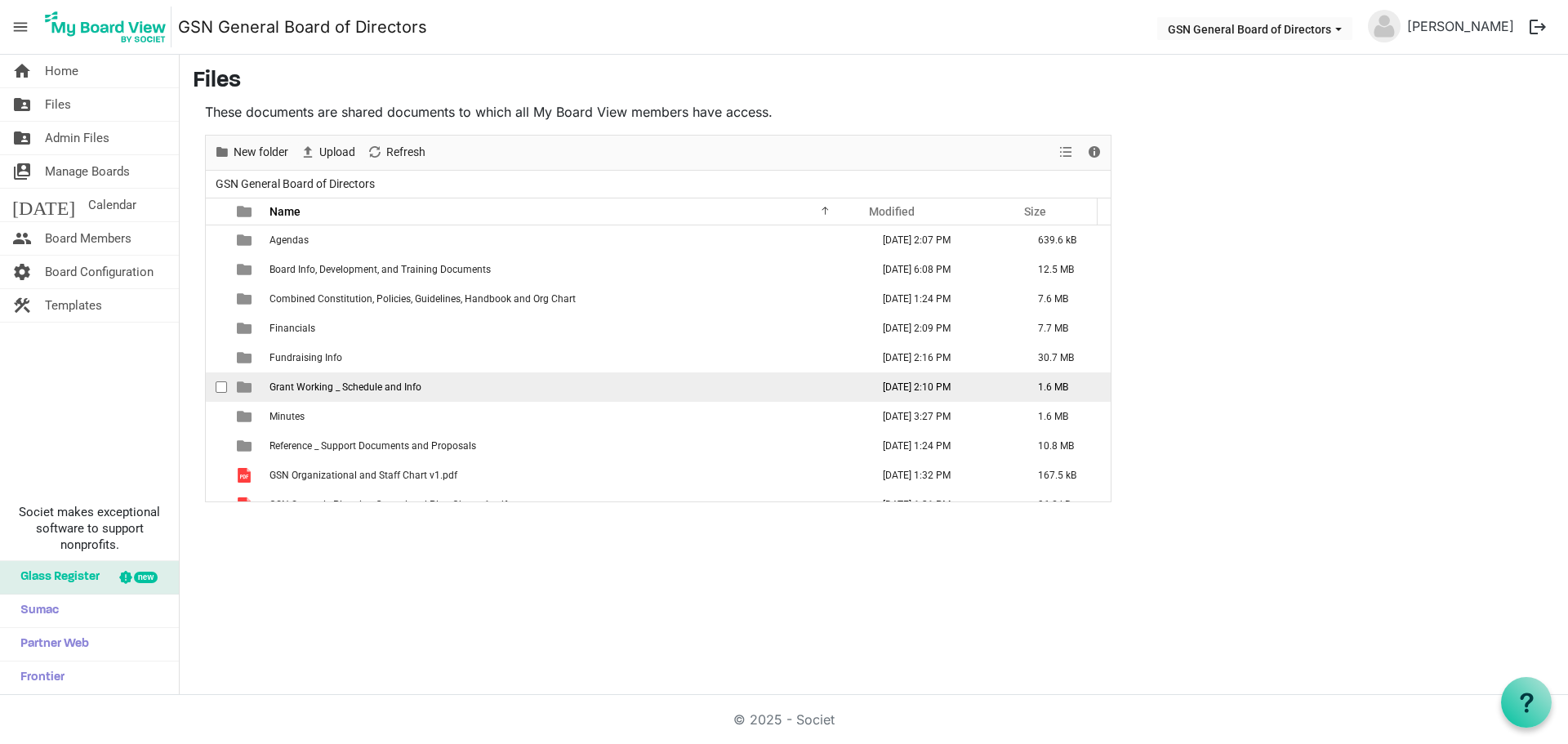
click at [287, 384] on span "Grant Working _ Schedule and Info" at bounding box center [346, 387] width 152 height 12
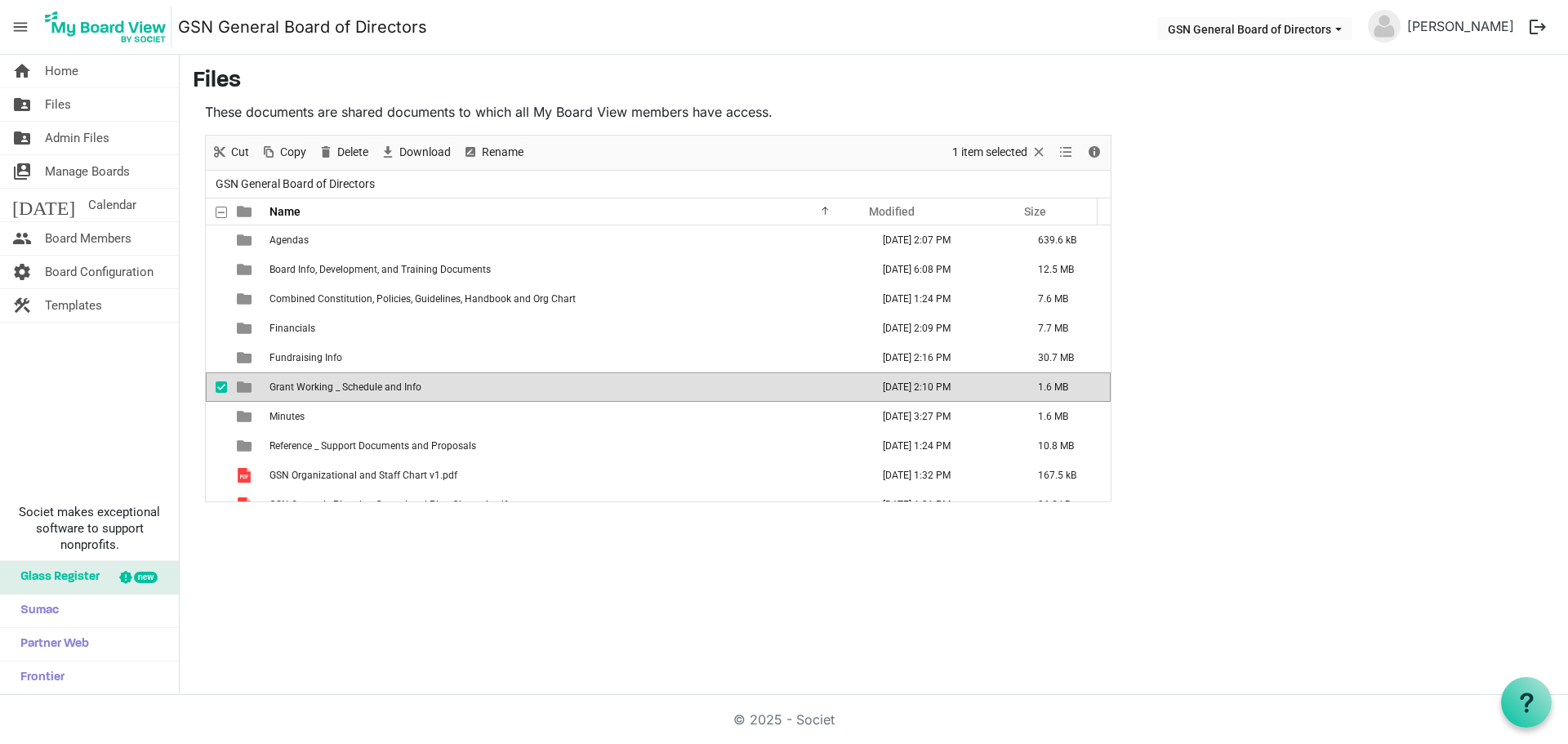
click at [287, 384] on span "Grant Working _ Schedule and Info" at bounding box center [346, 387] width 152 height 12
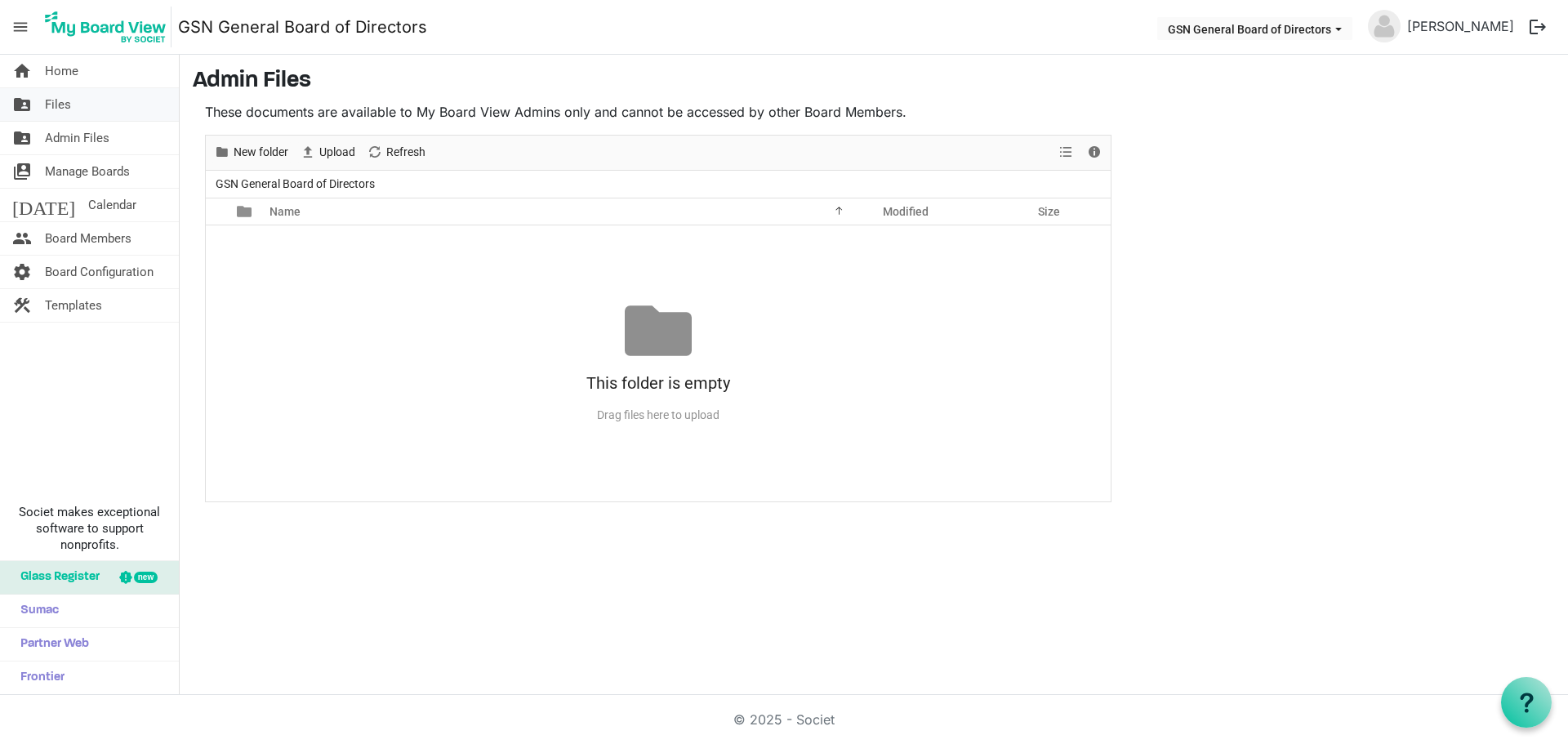
click at [53, 108] on span "Files" at bounding box center [57, 104] width 26 height 32
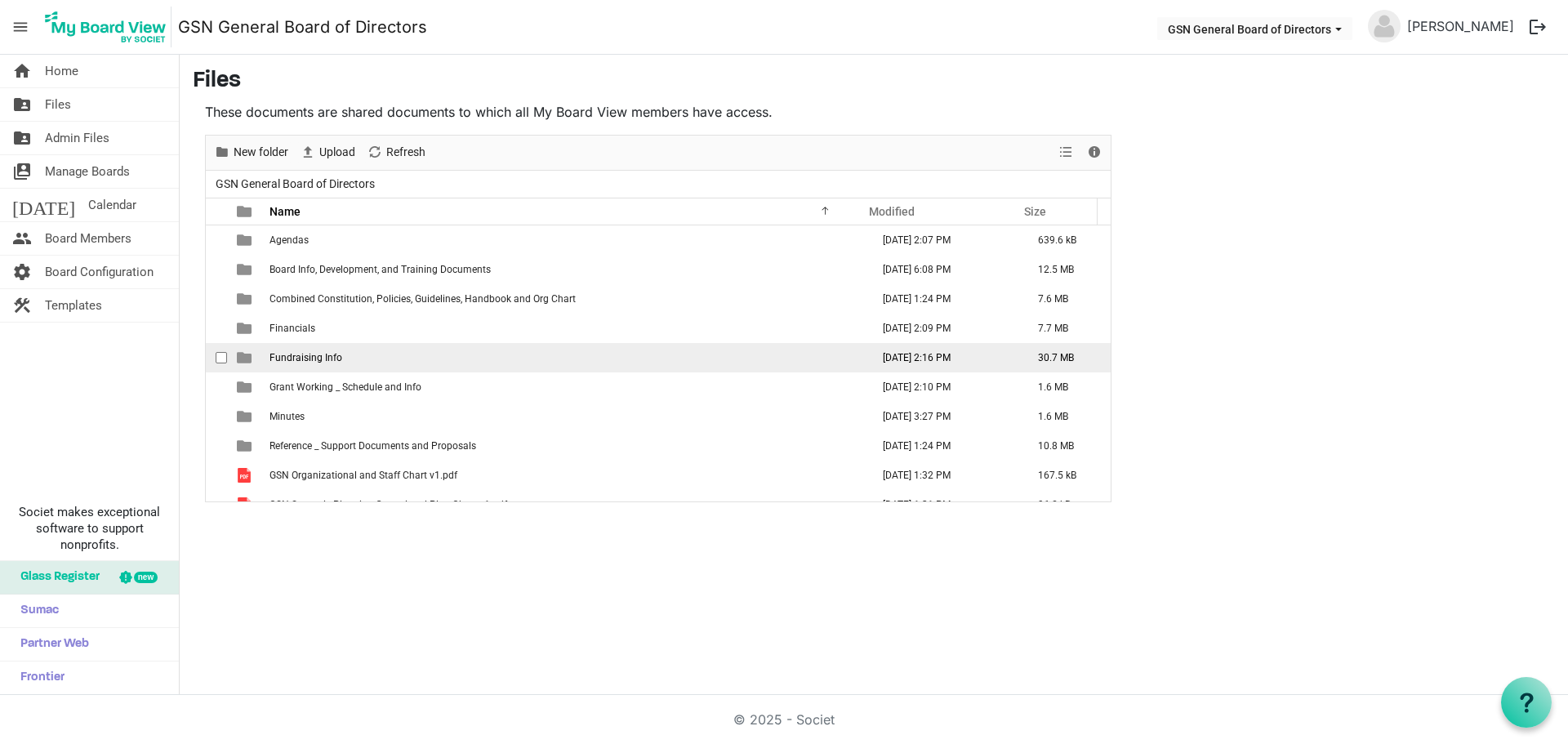
click at [278, 355] on span "Fundraising Info" at bounding box center [306, 358] width 73 height 12
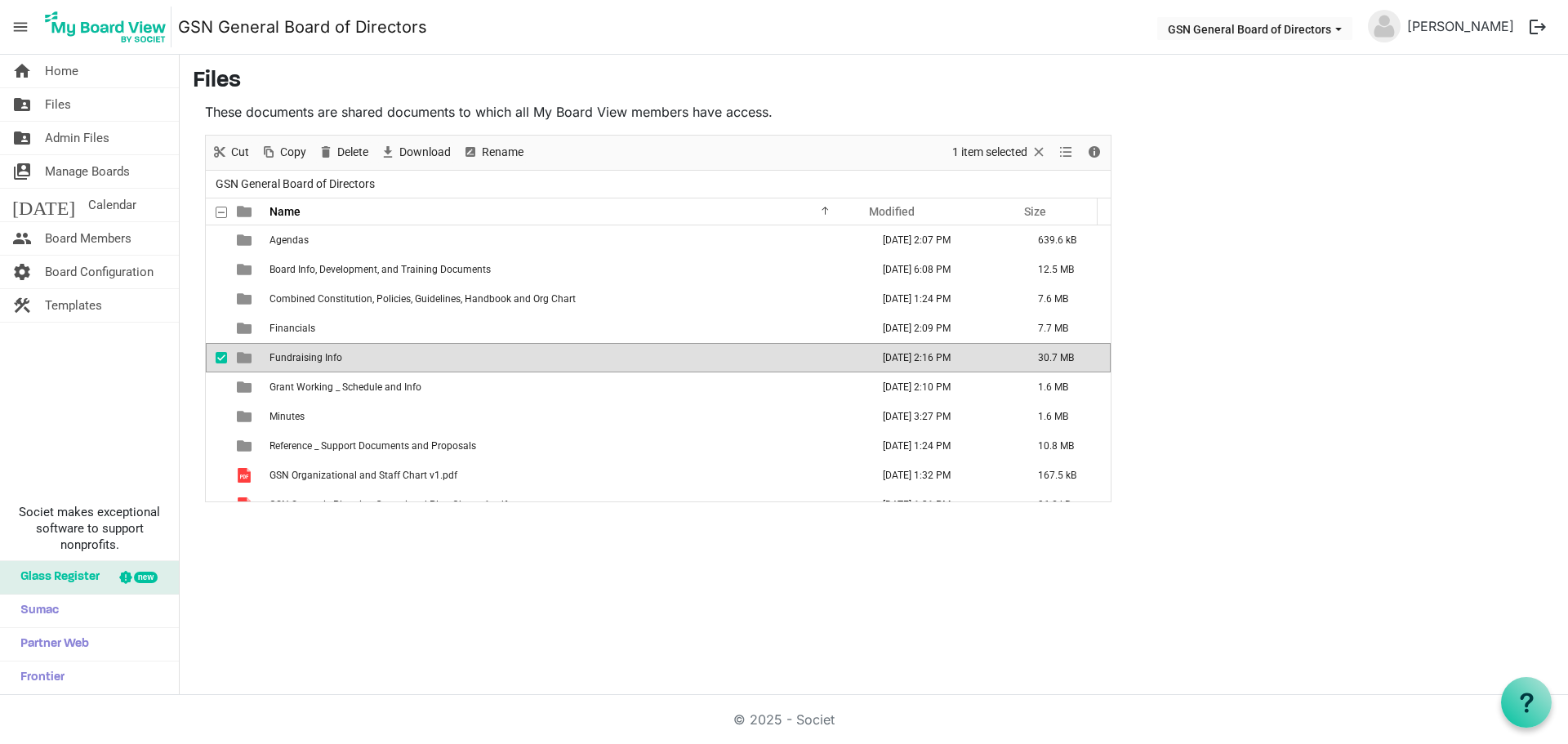
click at [278, 355] on span "Fundraising Info" at bounding box center [306, 358] width 73 height 12
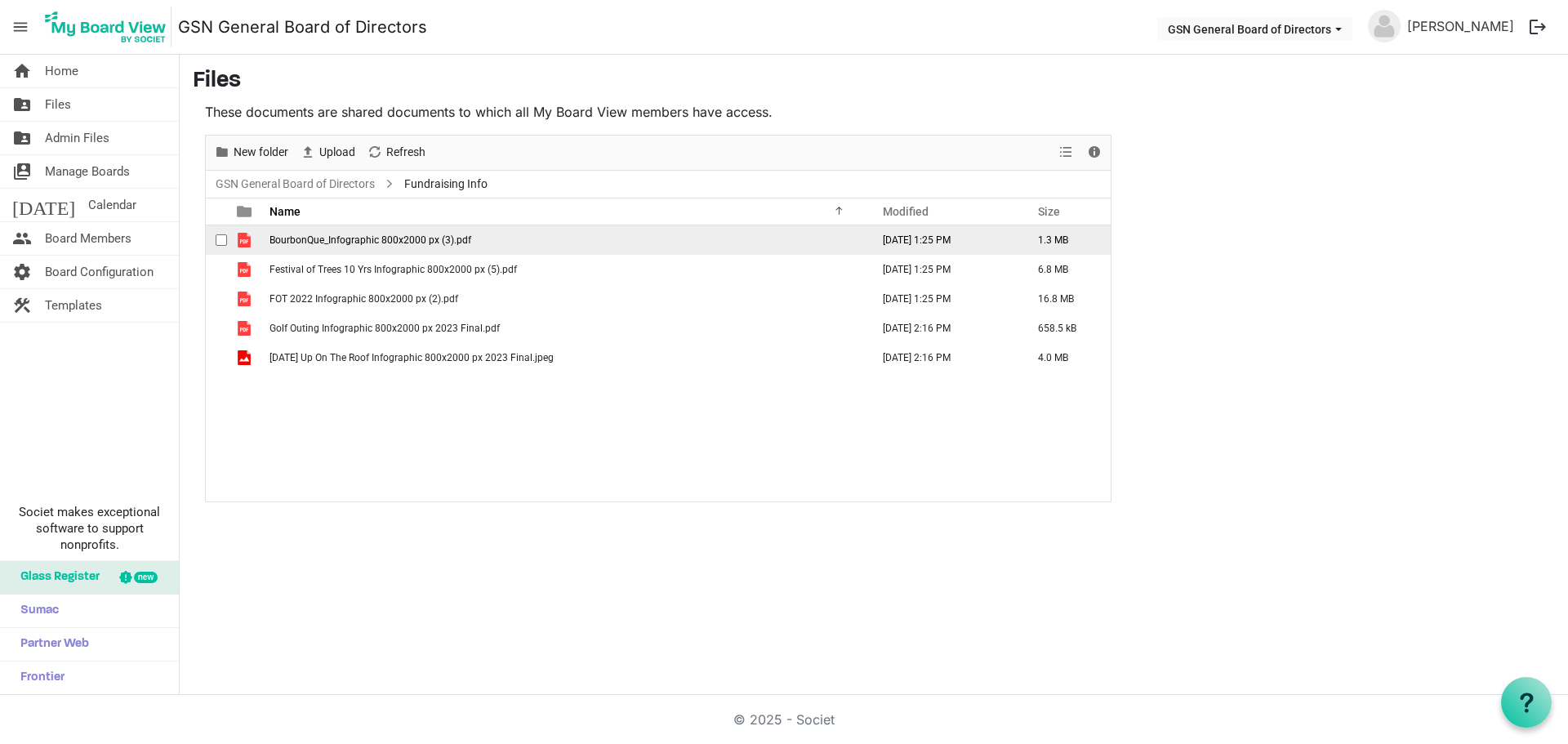
click at [232, 243] on div "checkbox" at bounding box center [226, 240] width 20 height 16
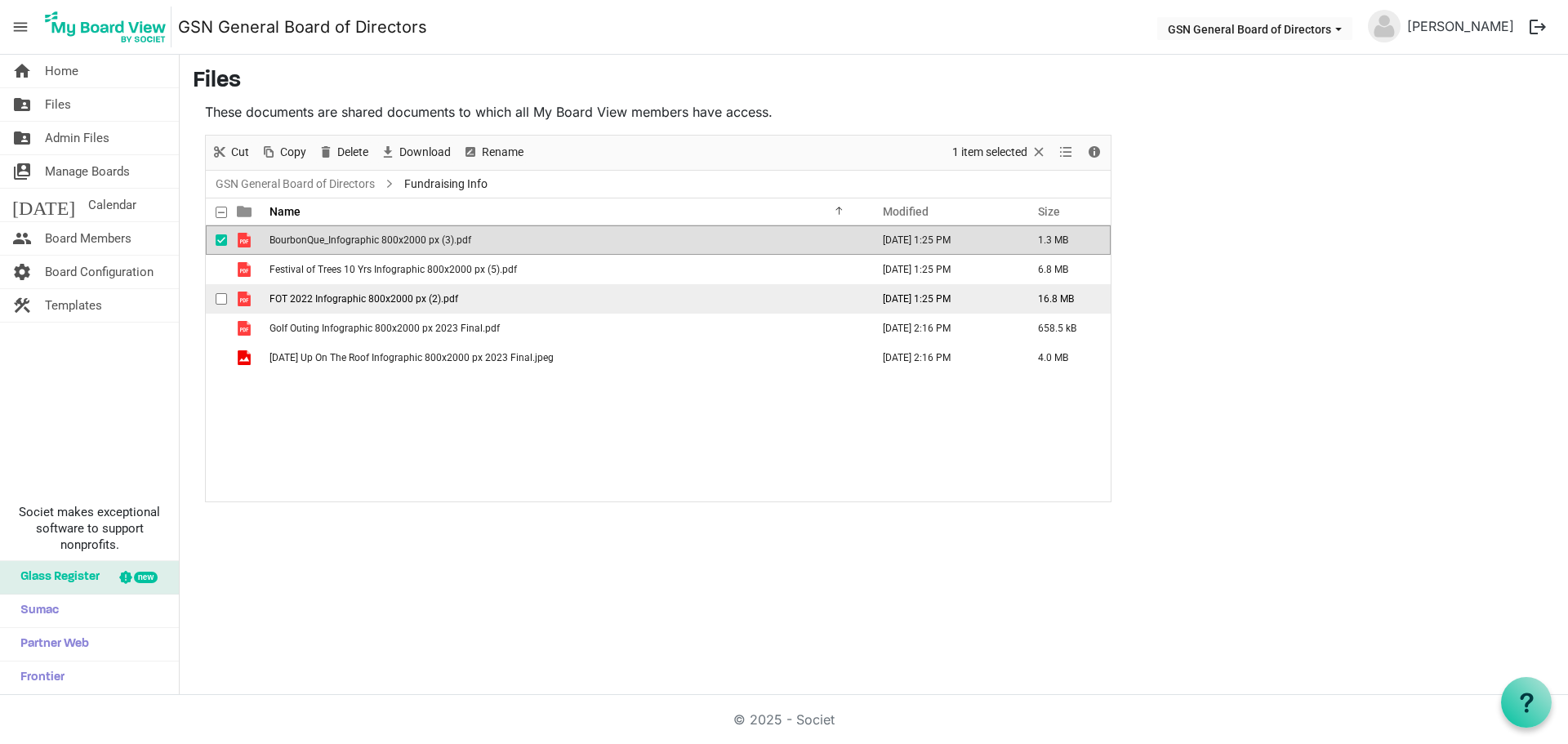
click at [230, 291] on div "checkbox" at bounding box center [226, 298] width 20 height 16
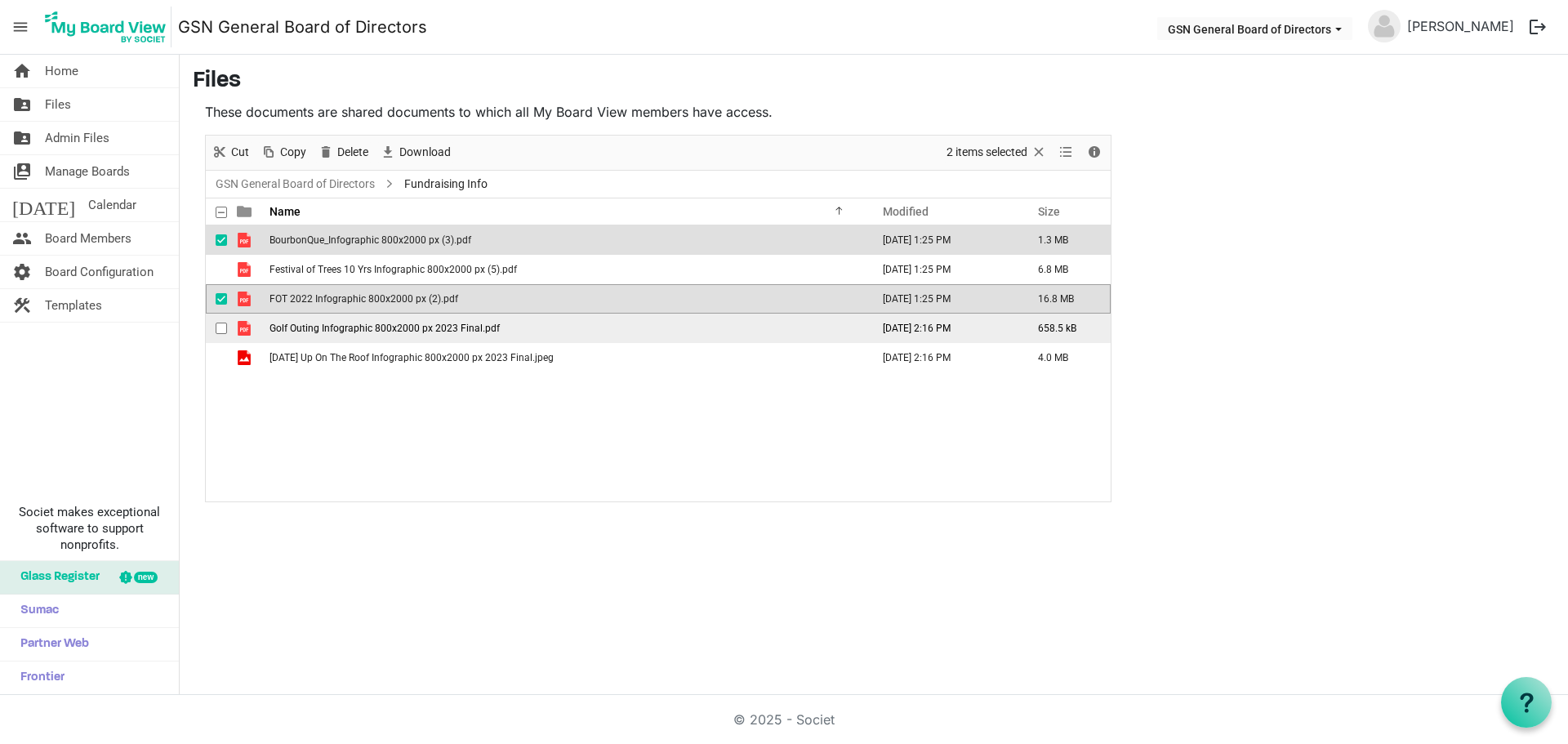
click at [224, 326] on span "checkbox" at bounding box center [221, 328] width 12 height 12
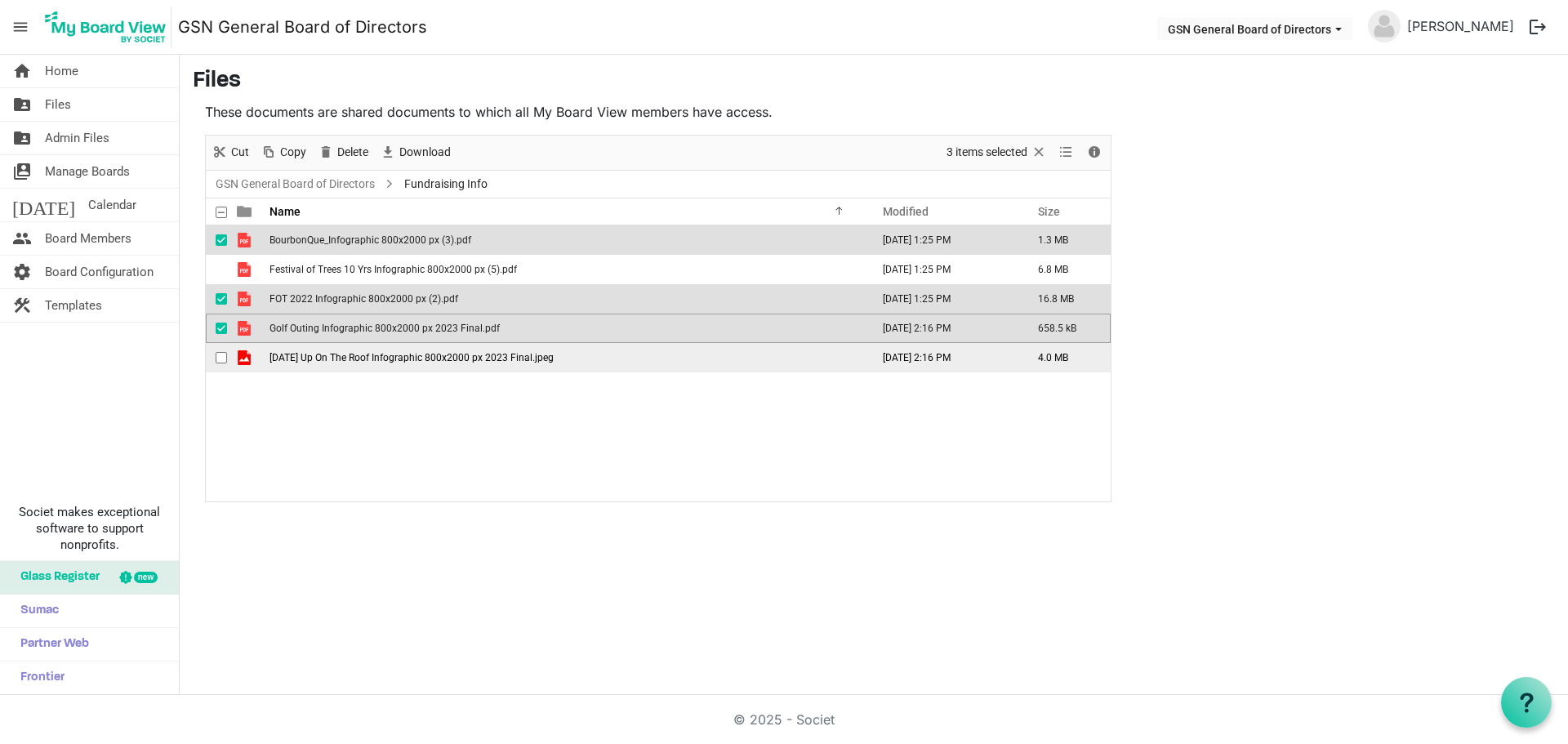
click at [223, 355] on span "checkbox" at bounding box center [221, 358] width 12 height 12
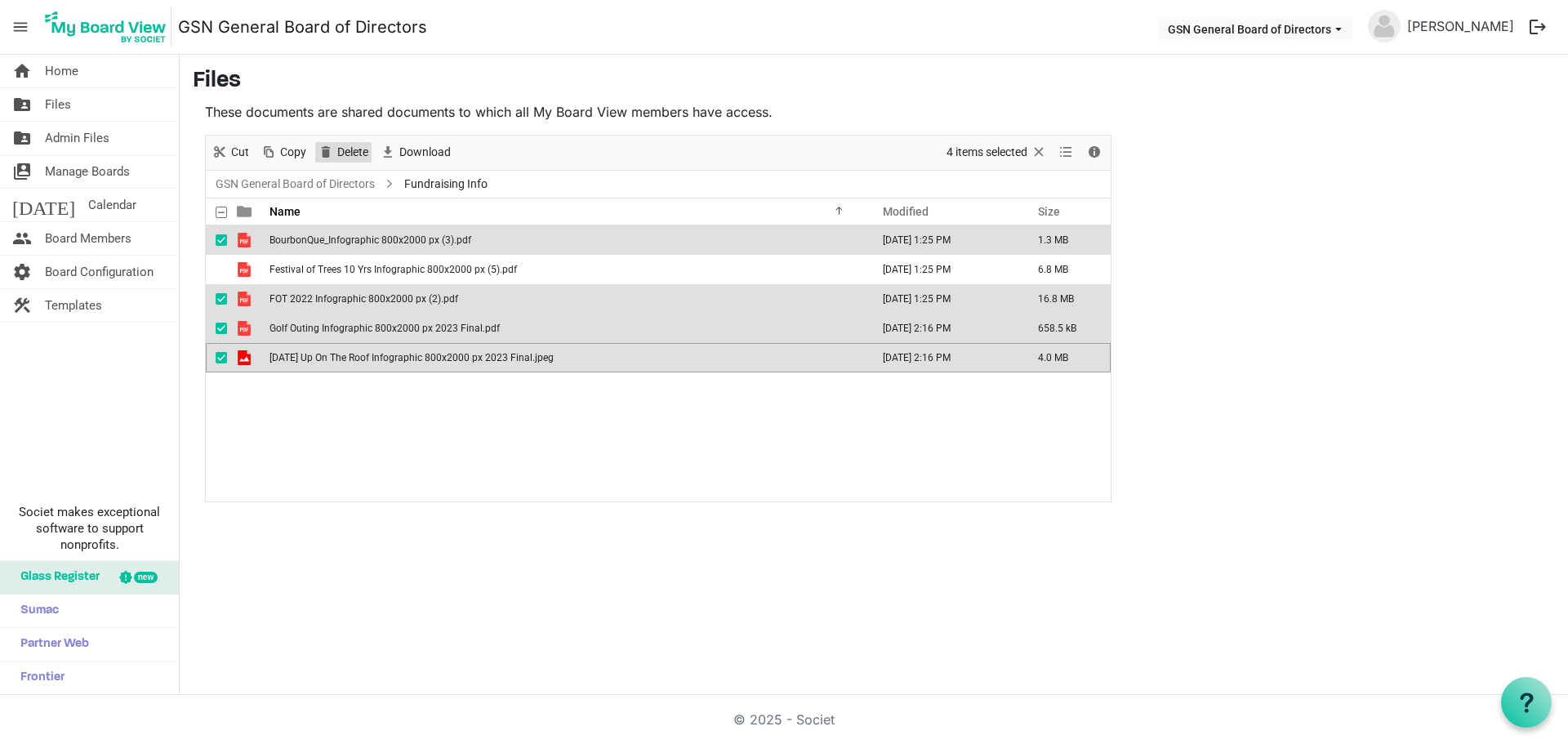
click at [333, 151] on span "Delete" at bounding box center [326, 152] width 20 height 21
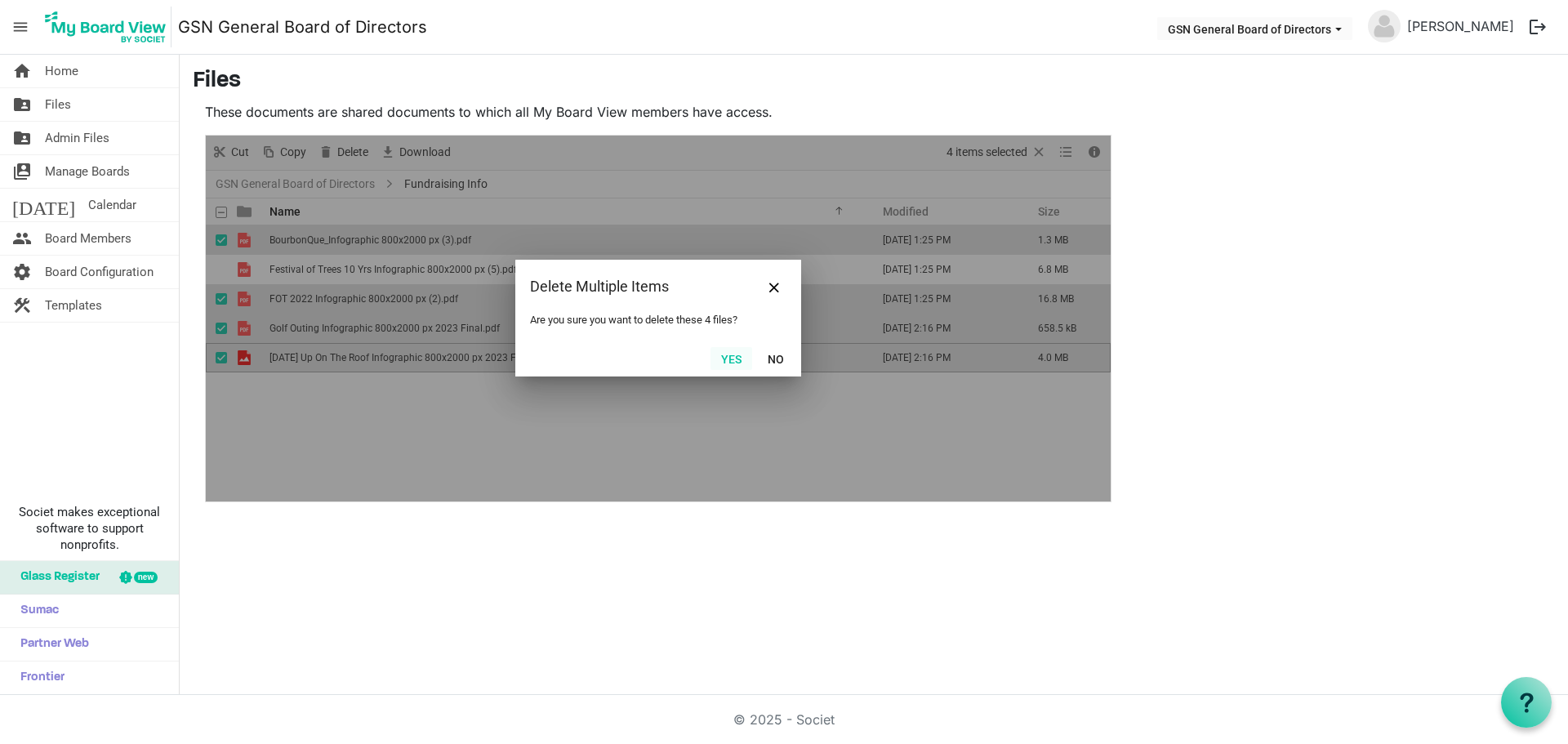
click at [734, 356] on button "Yes" at bounding box center [731, 359] width 41 height 23
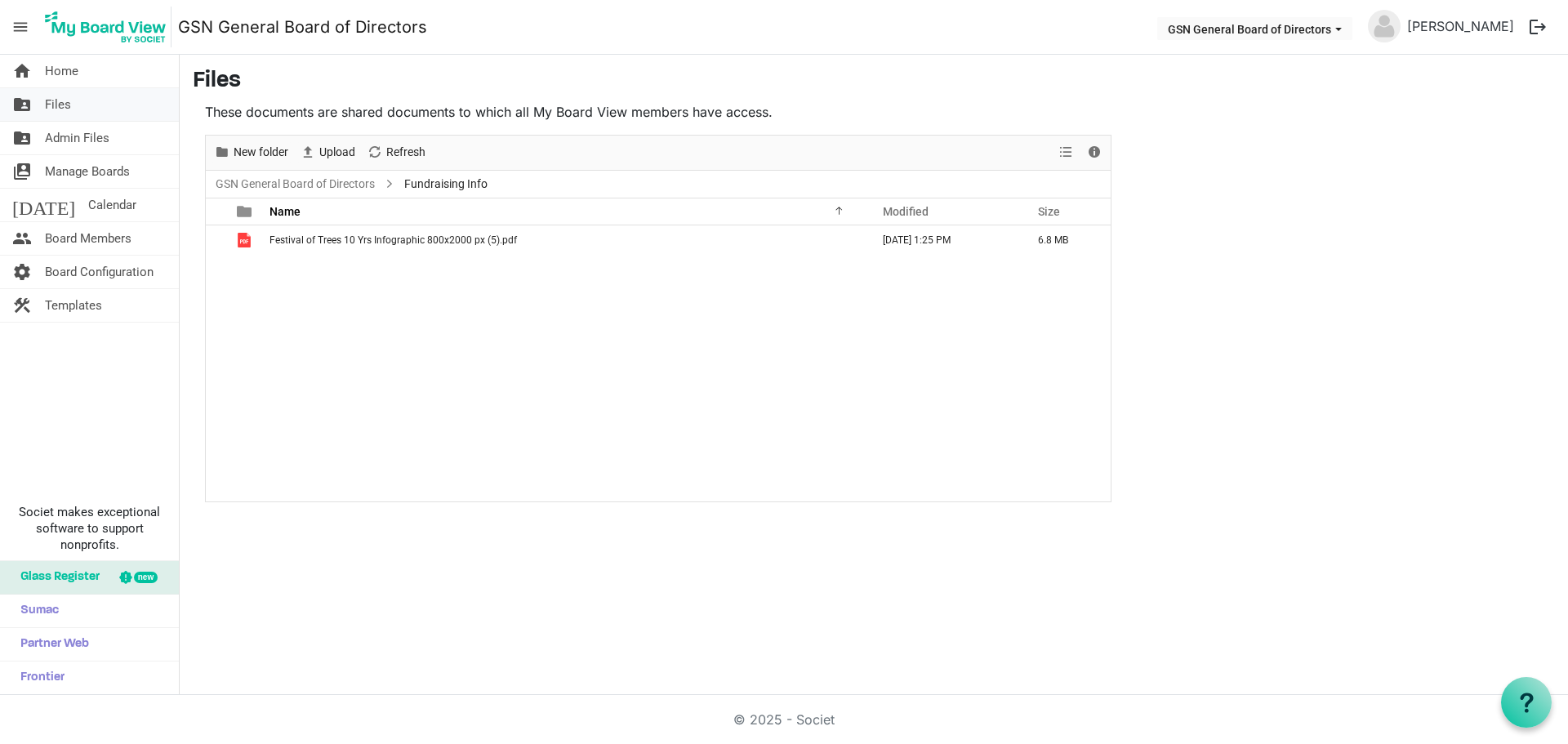
click at [71, 102] on link "folder_shared Files" at bounding box center [90, 104] width 179 height 32
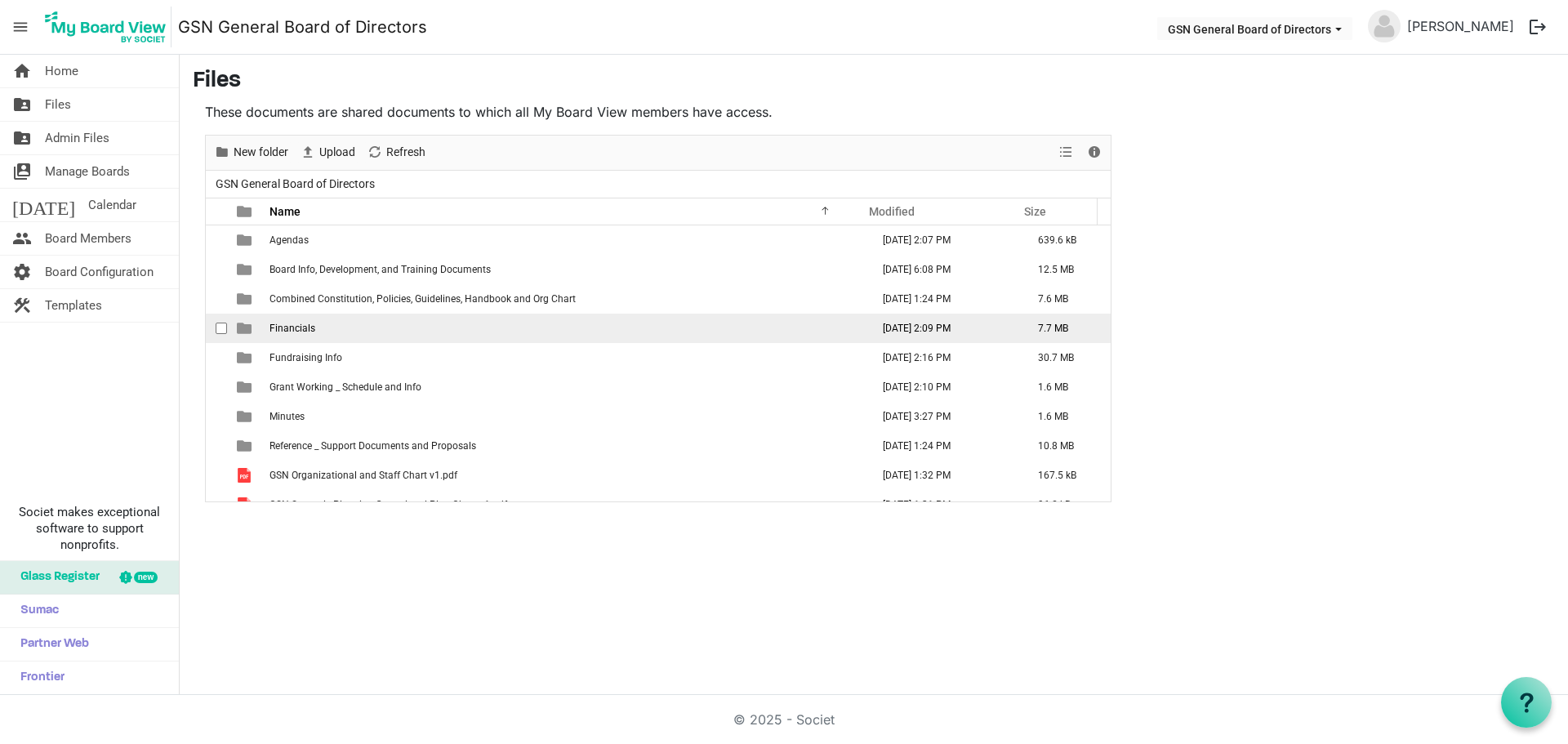
click at [289, 325] on span "Financials" at bounding box center [292, 328] width 46 height 12
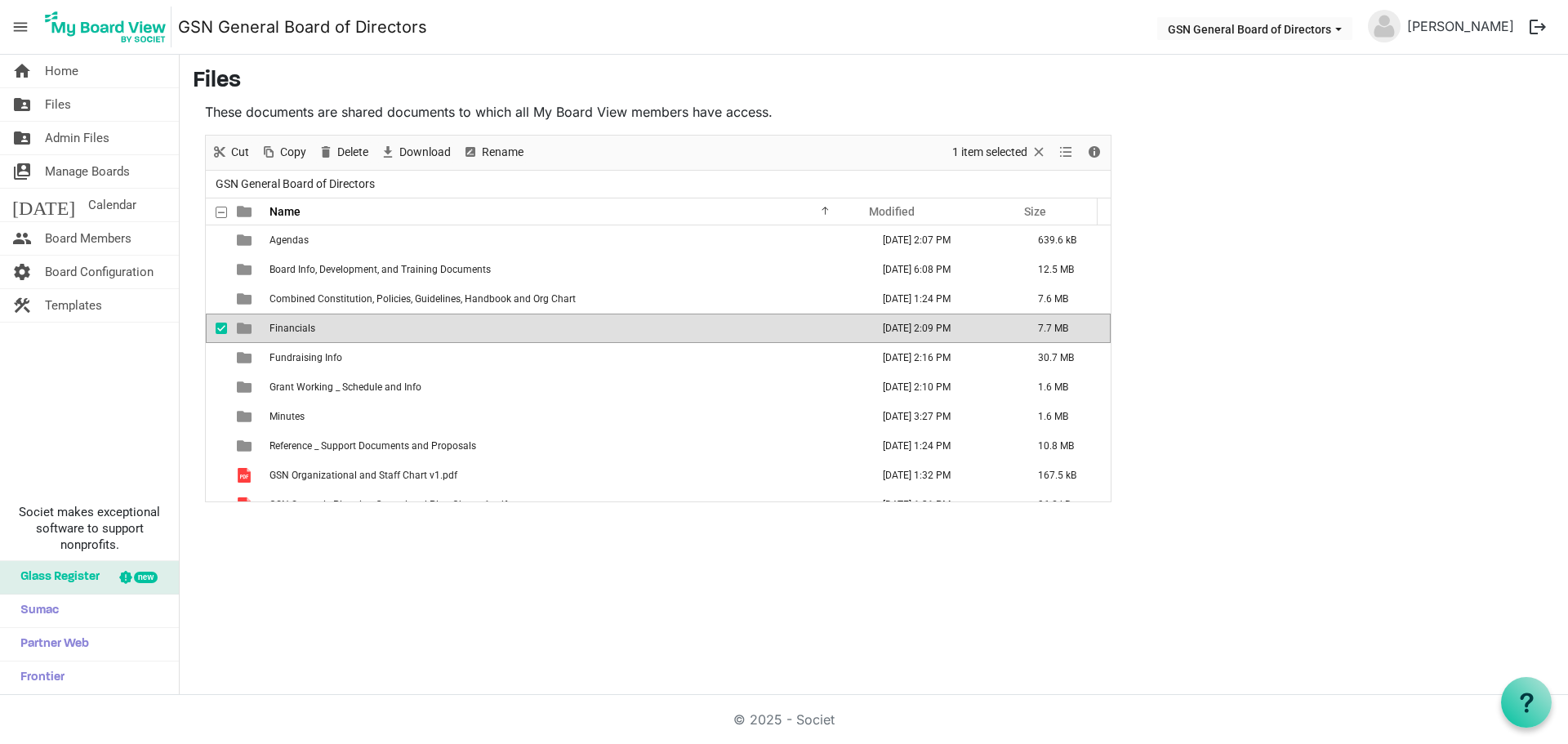
click at [289, 325] on span "Financials" at bounding box center [292, 328] width 46 height 12
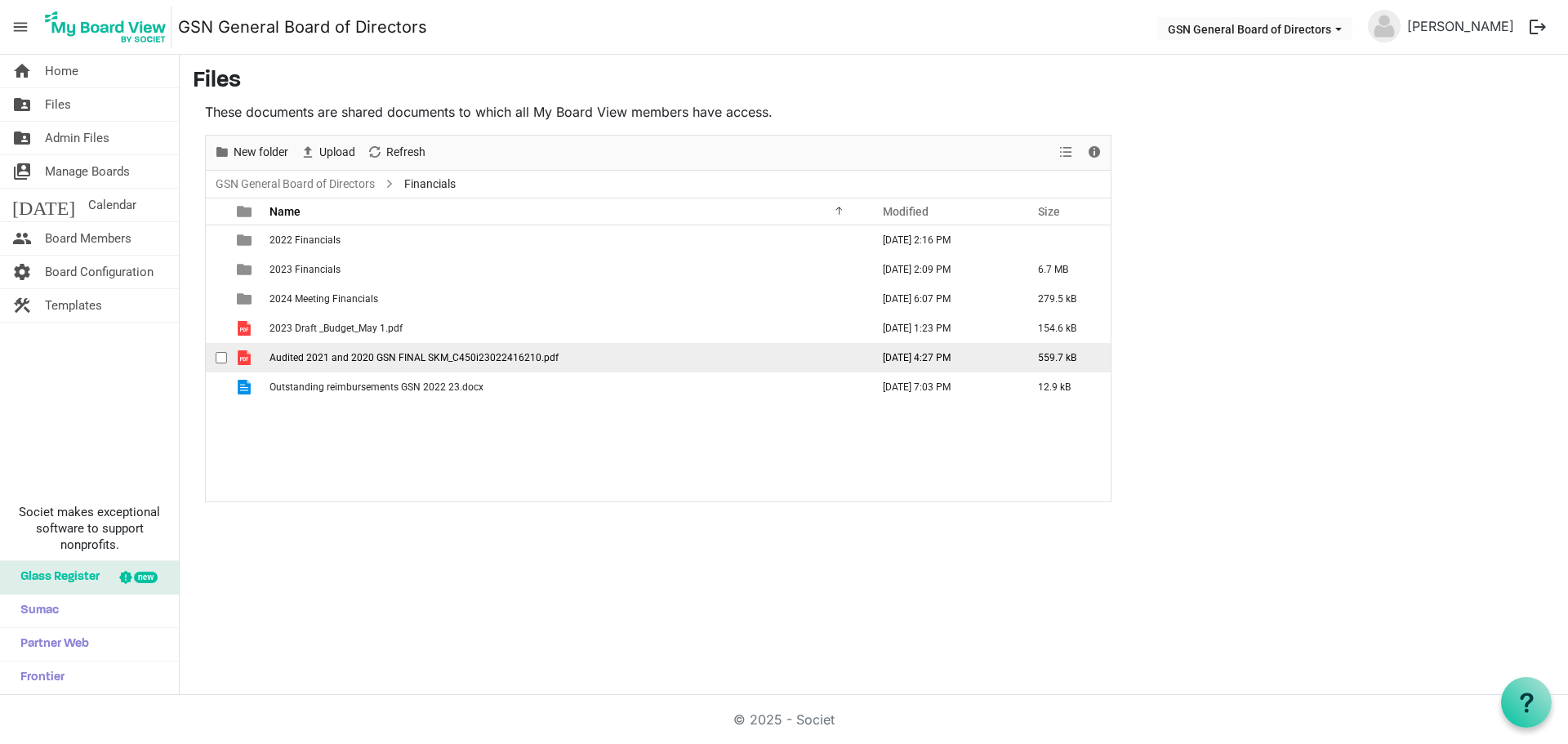
click at [225, 355] on span "checkbox" at bounding box center [221, 358] width 12 height 12
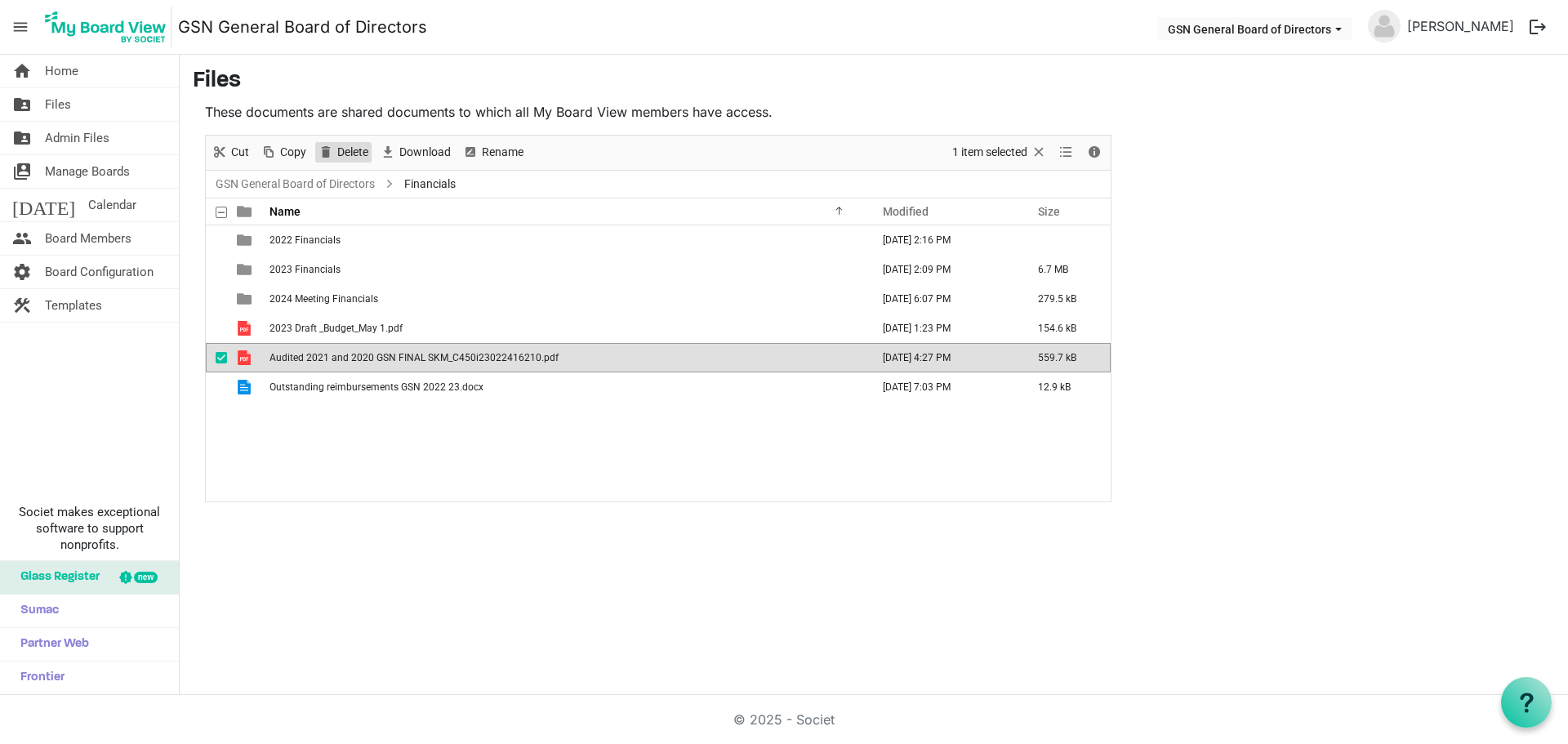
click at [345, 147] on span "Delete" at bounding box center [353, 152] width 34 height 21
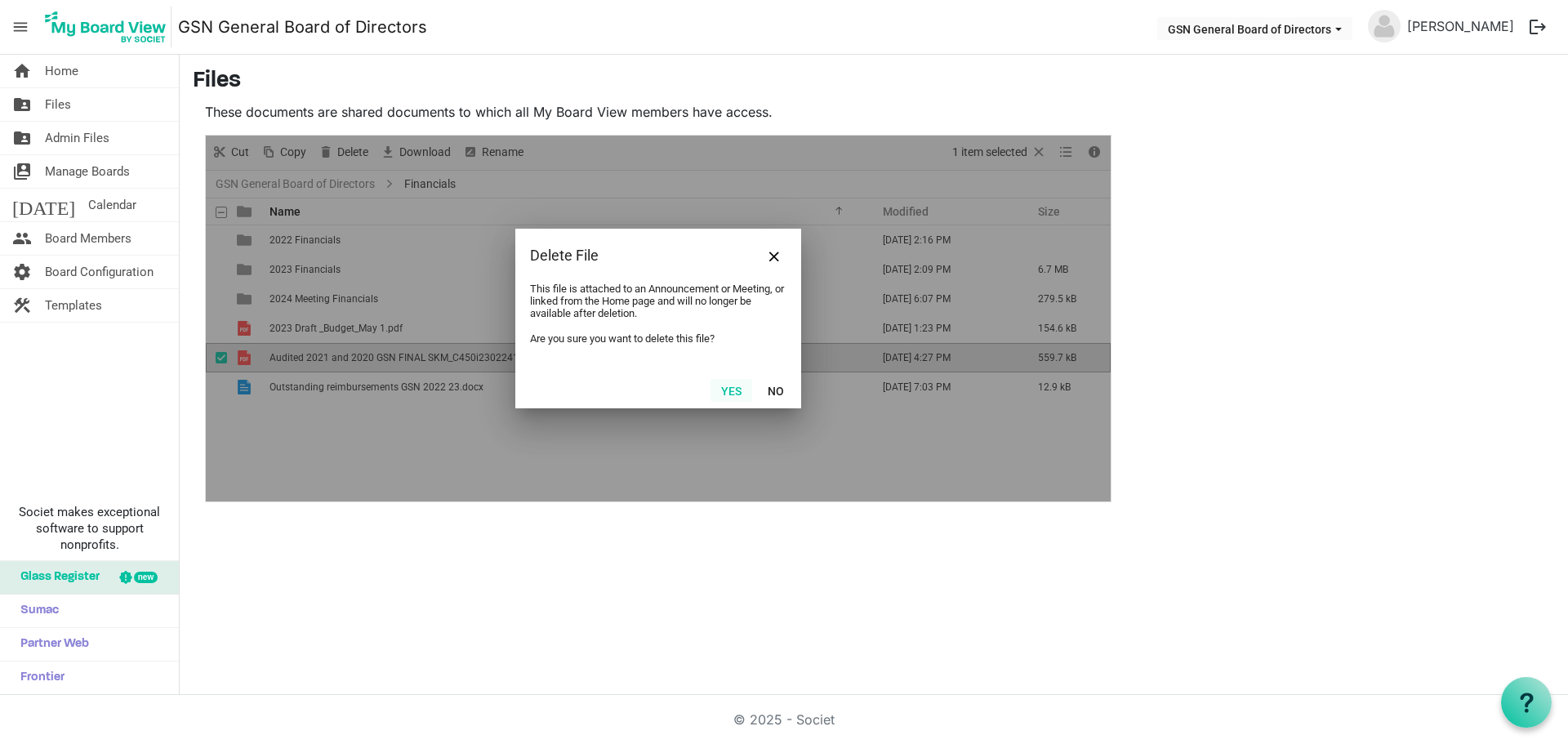
click at [726, 389] on button "Yes" at bounding box center [731, 391] width 41 height 23
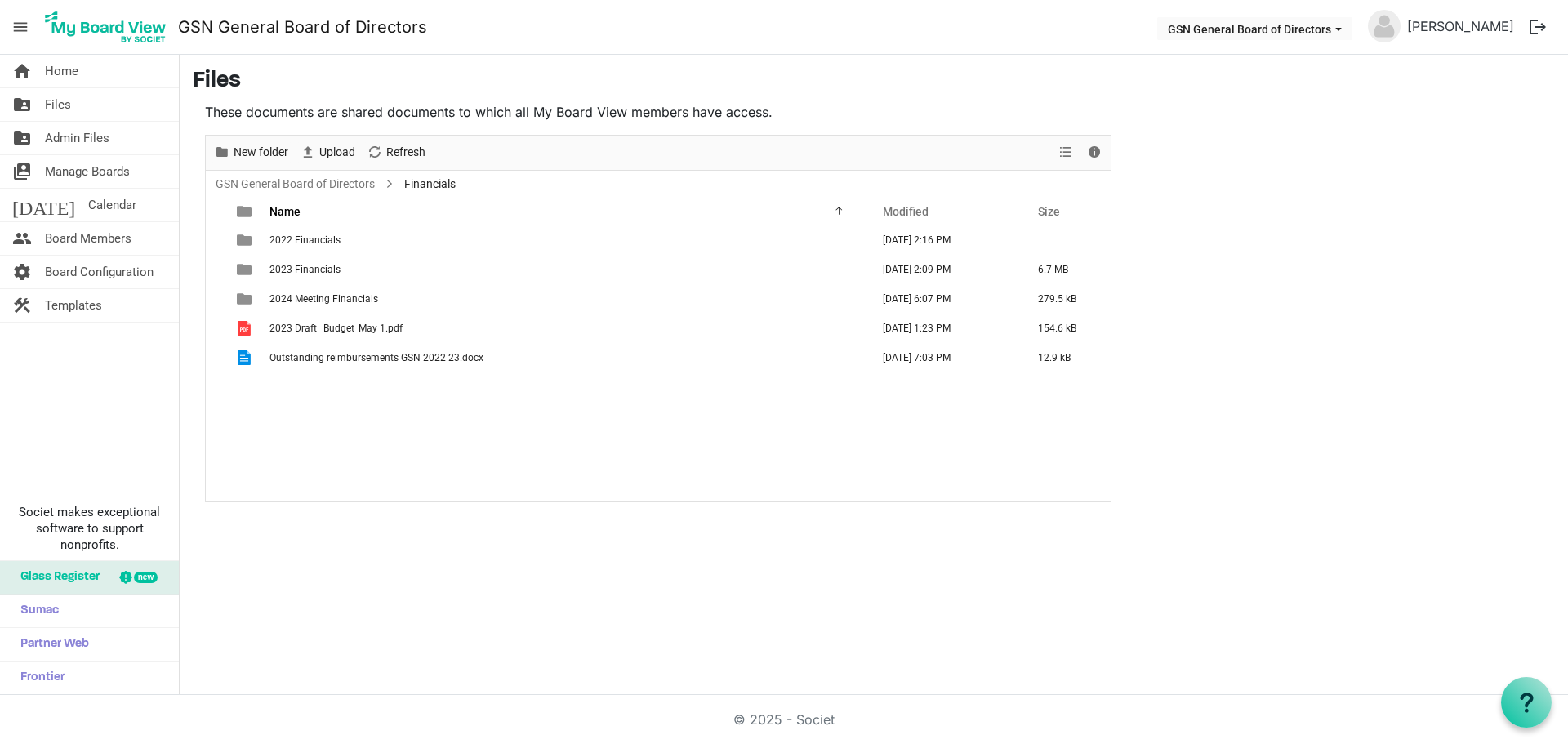
click at [449, 414] on div "2022 Financials January 24, 2023 2:16 PM 2023 Financials March 10, 2025 2:09 PM…" at bounding box center [659, 364] width 905 height 276
click at [73, 99] on link "folder_shared Files" at bounding box center [90, 104] width 179 height 32
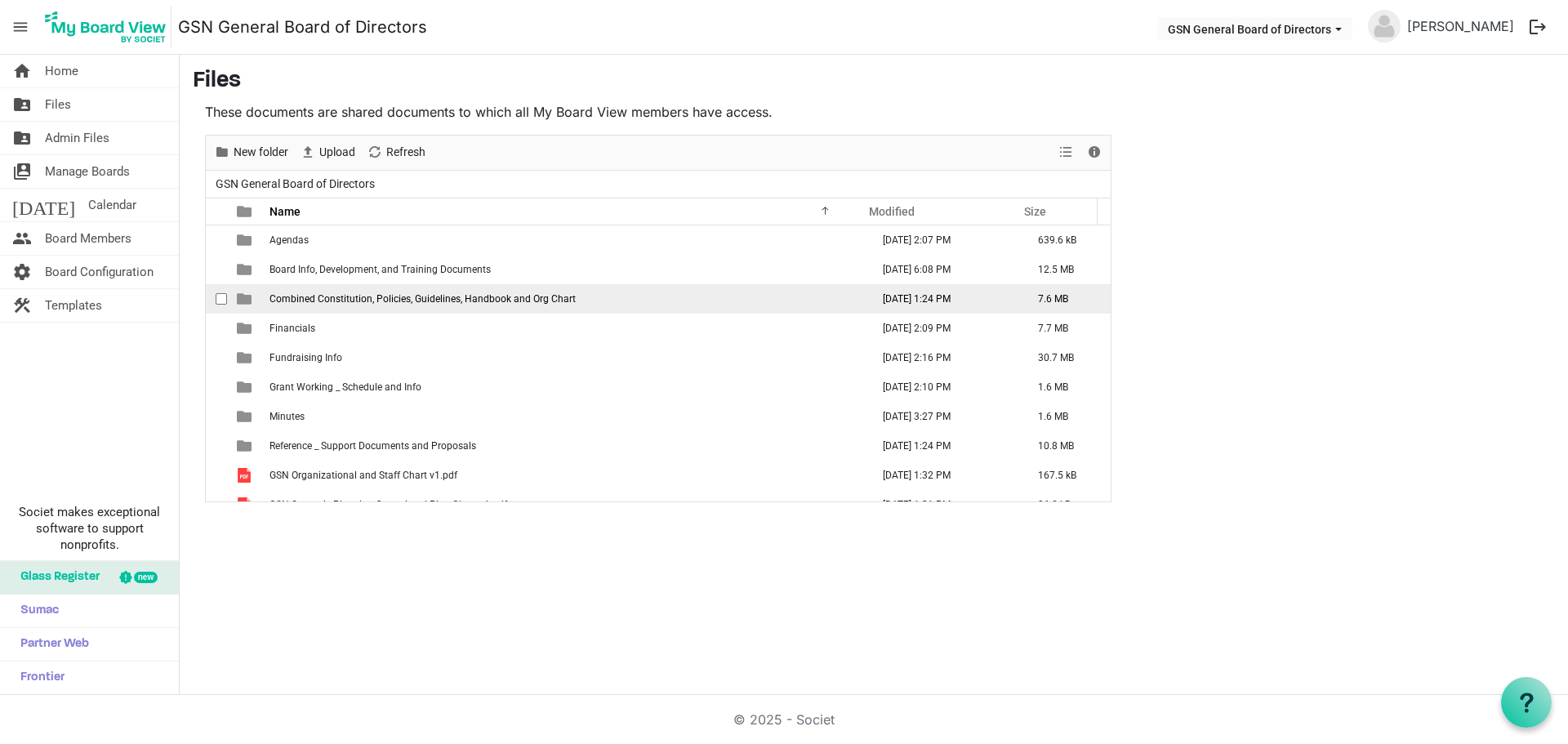
click at [279, 299] on span "Combined Constitution, Policies, Guidelines, Handbook and Org Chart" at bounding box center [423, 298] width 306 height 12
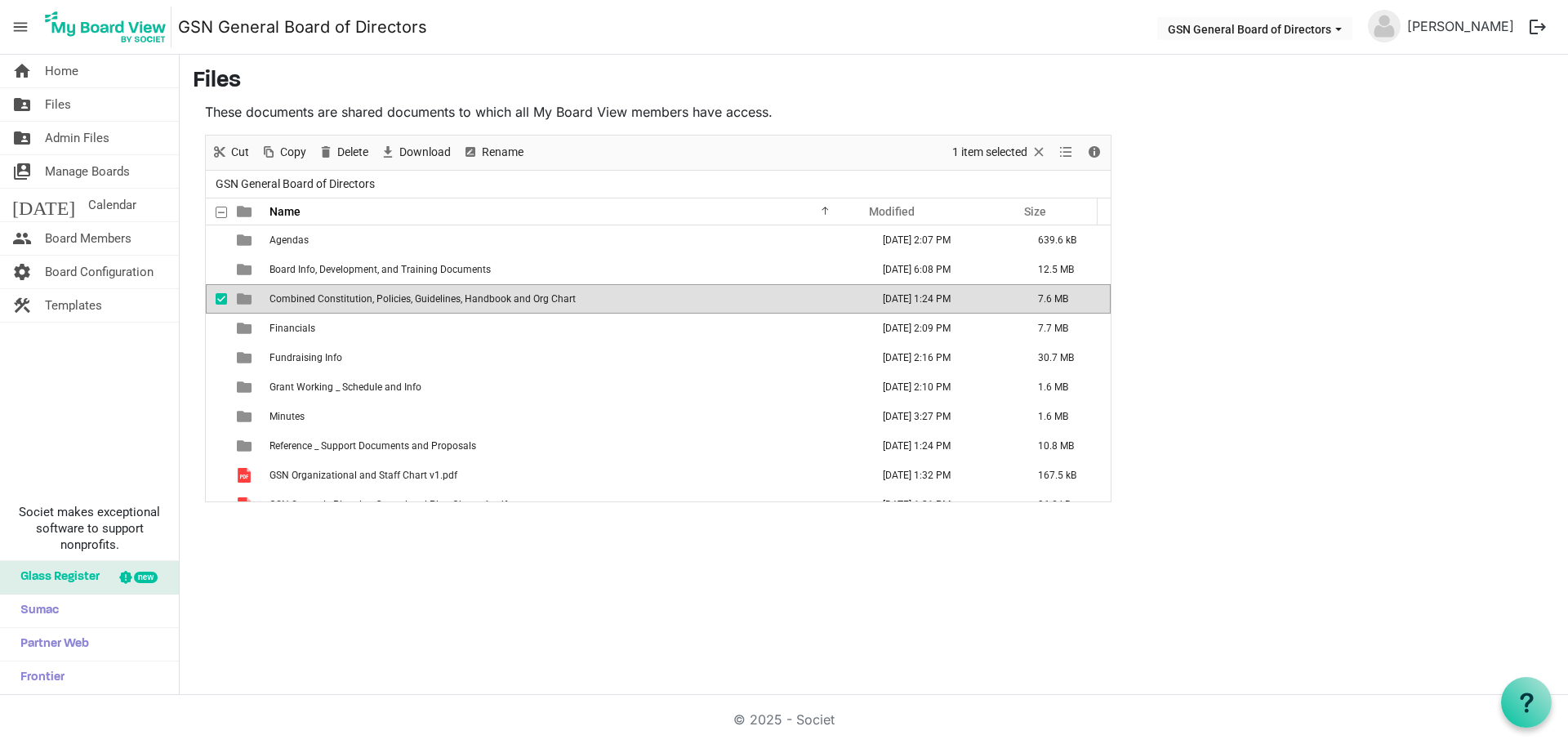
click at [279, 299] on span "Combined Constitution, Policies, Guidelines, Handbook and Org Chart" at bounding box center [423, 298] width 306 height 12
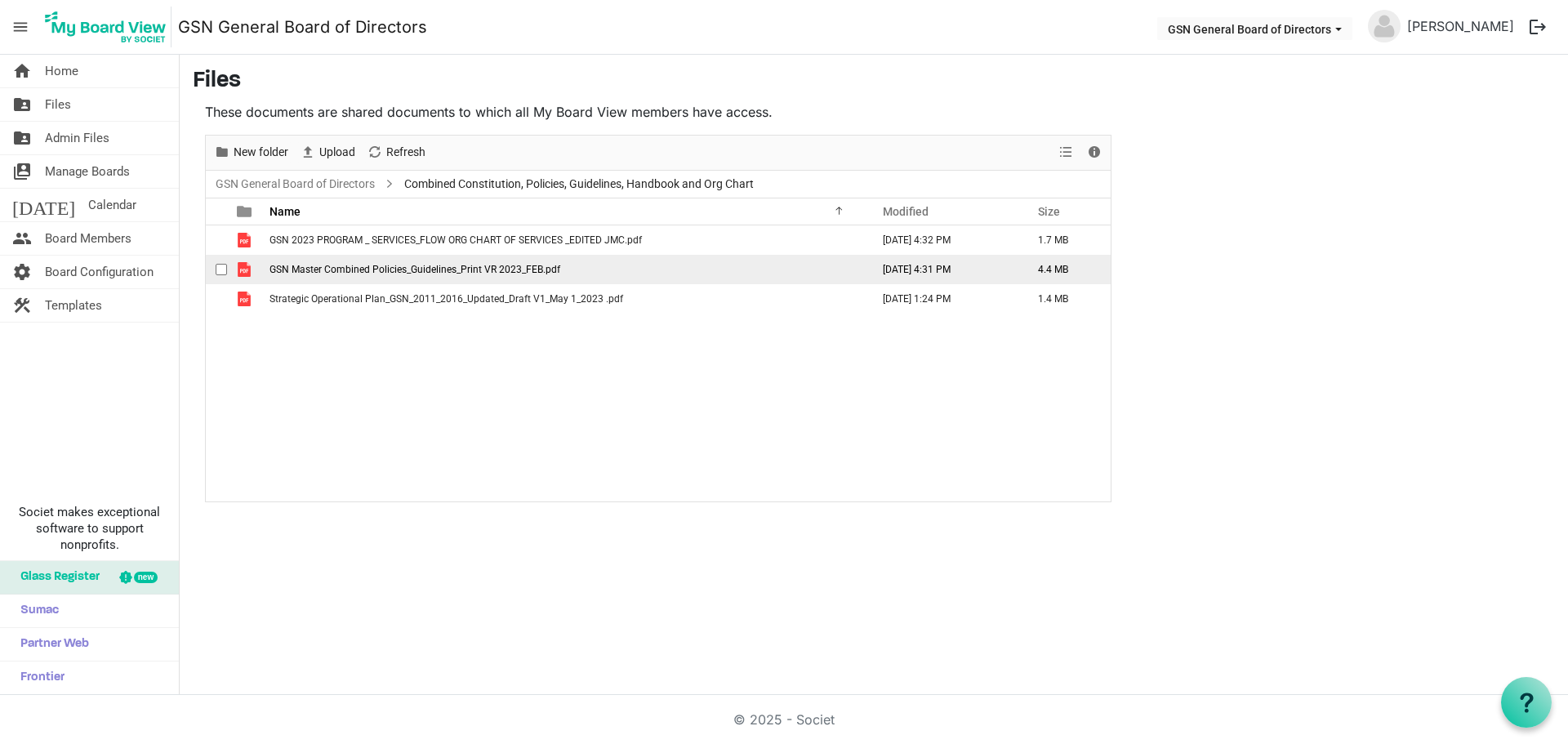
click at [303, 269] on span "GSN Master Combined Policies_Guidelines_Print VR 2023_FEB.pdf" at bounding box center [415, 269] width 290 height 12
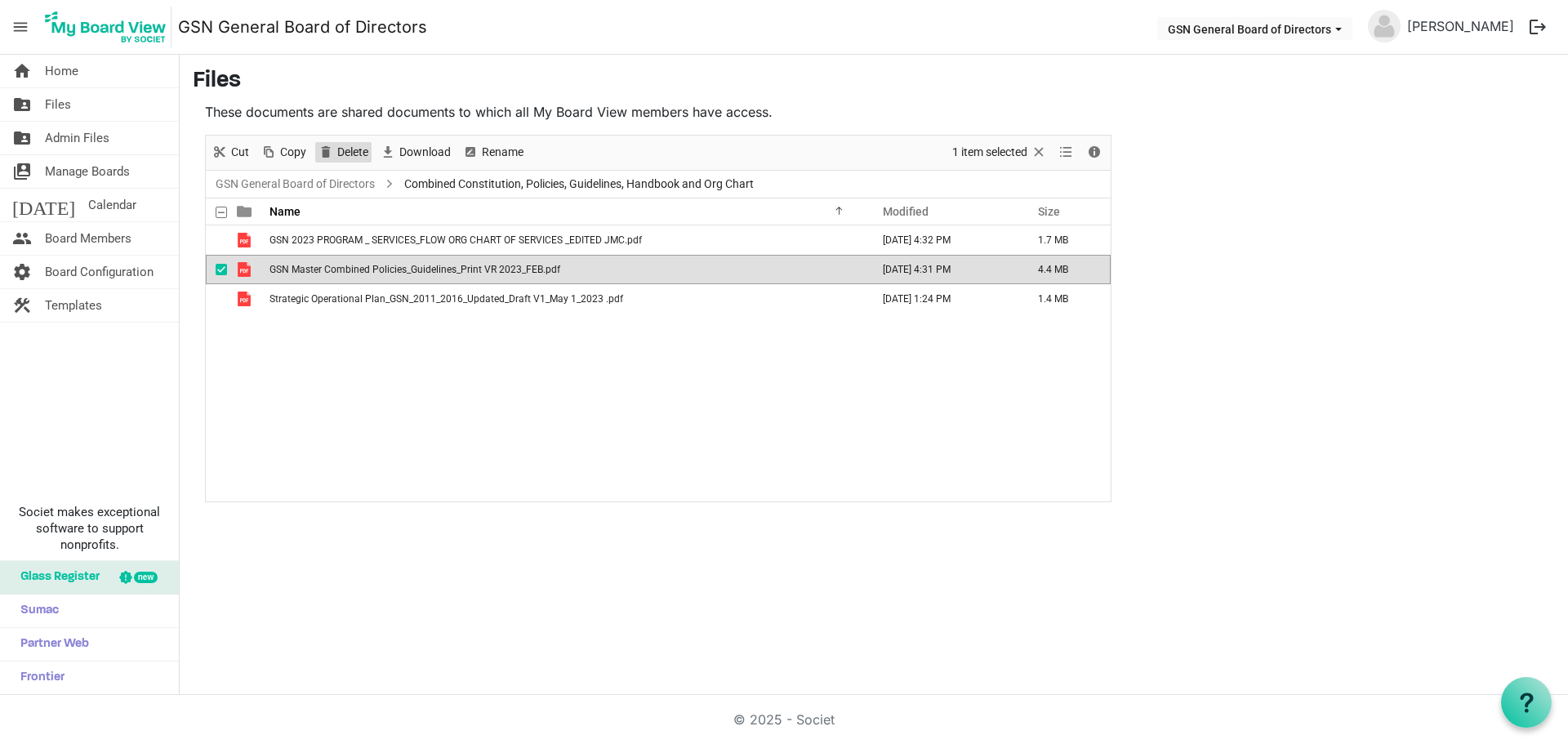
click at [344, 149] on span "Delete" at bounding box center [353, 152] width 34 height 21
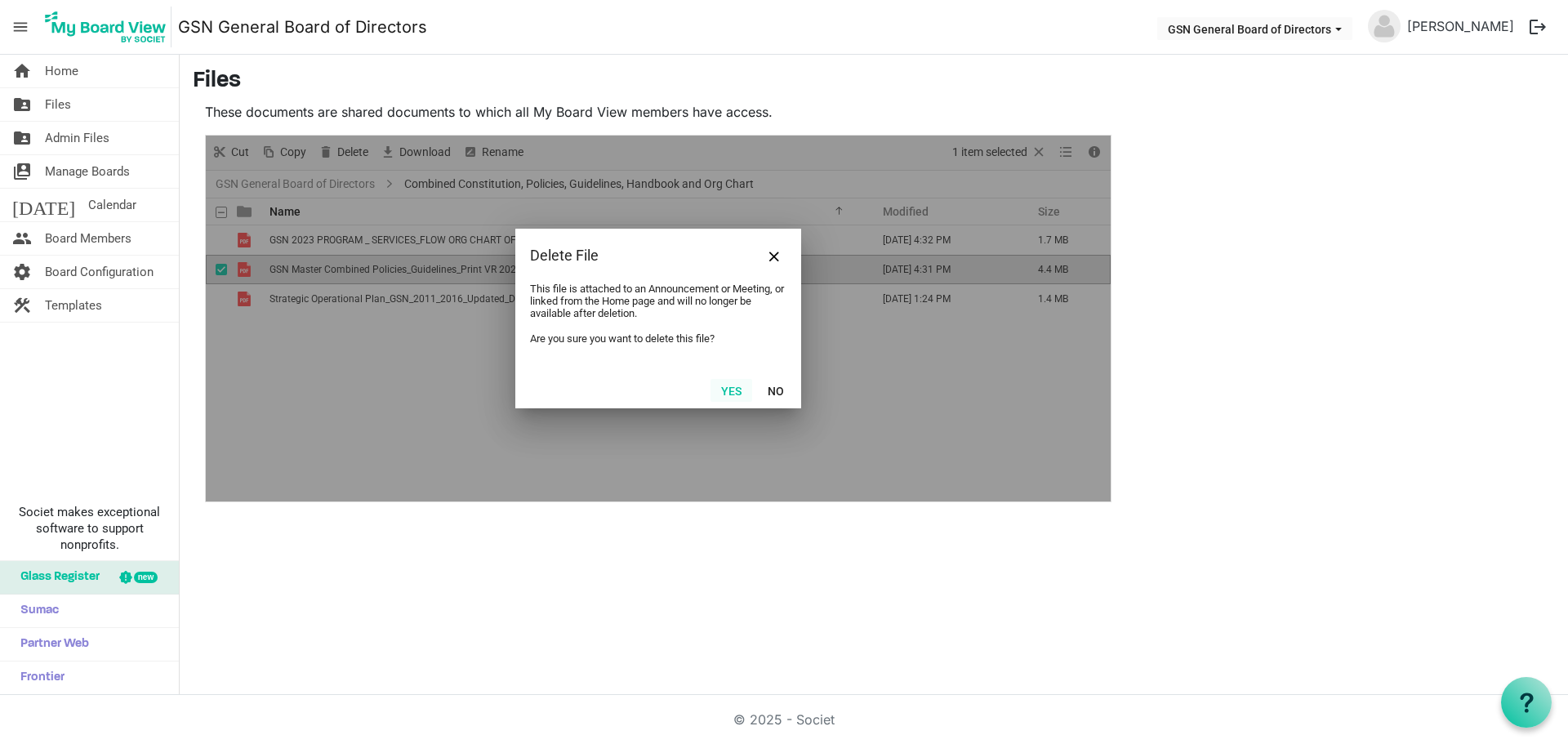
click at [727, 392] on button "Yes" at bounding box center [731, 391] width 41 height 23
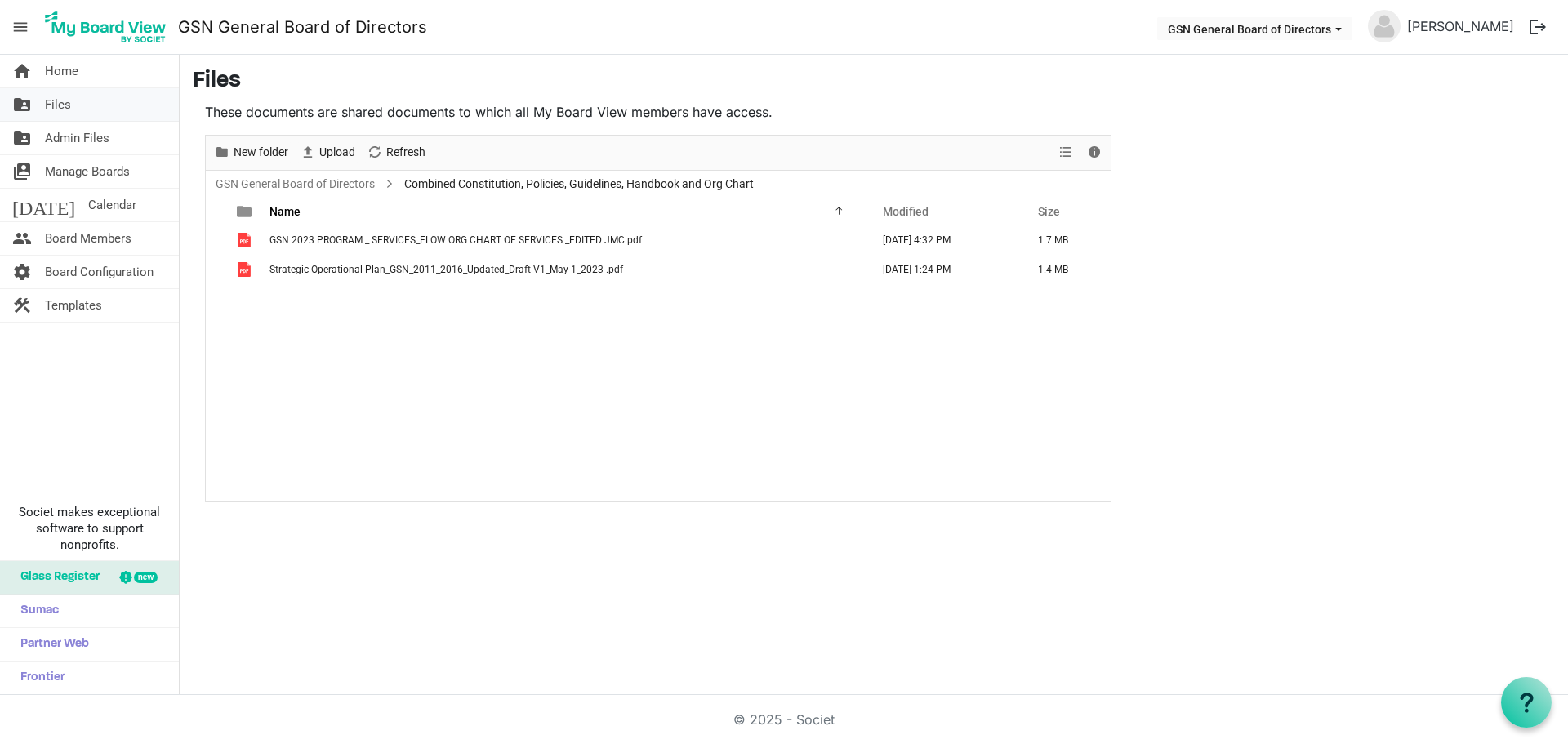
click at [62, 106] on span "Files" at bounding box center [57, 104] width 26 height 32
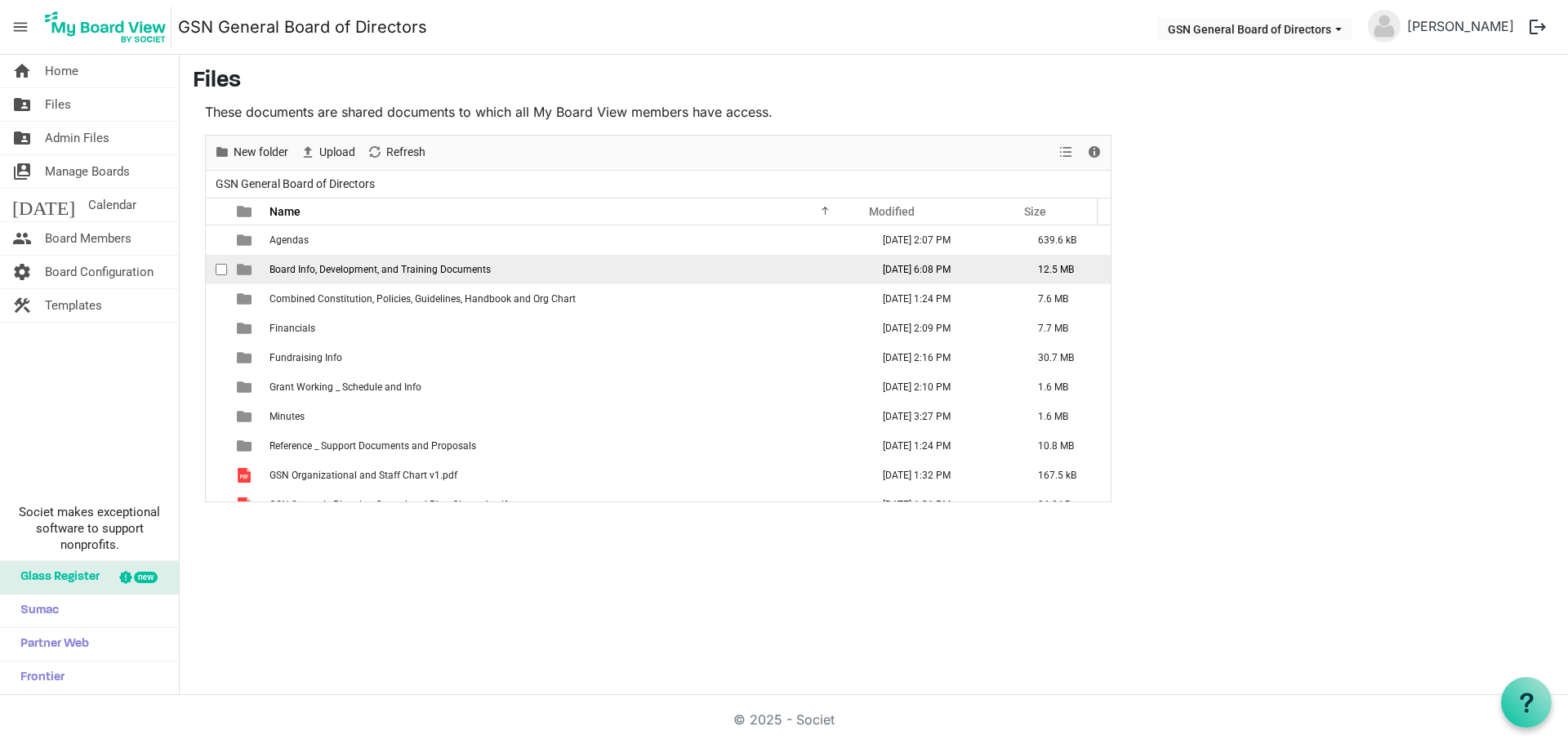
click at [289, 264] on span "Board Info, Development, and Training Documents" at bounding box center [380, 269] width 221 height 12
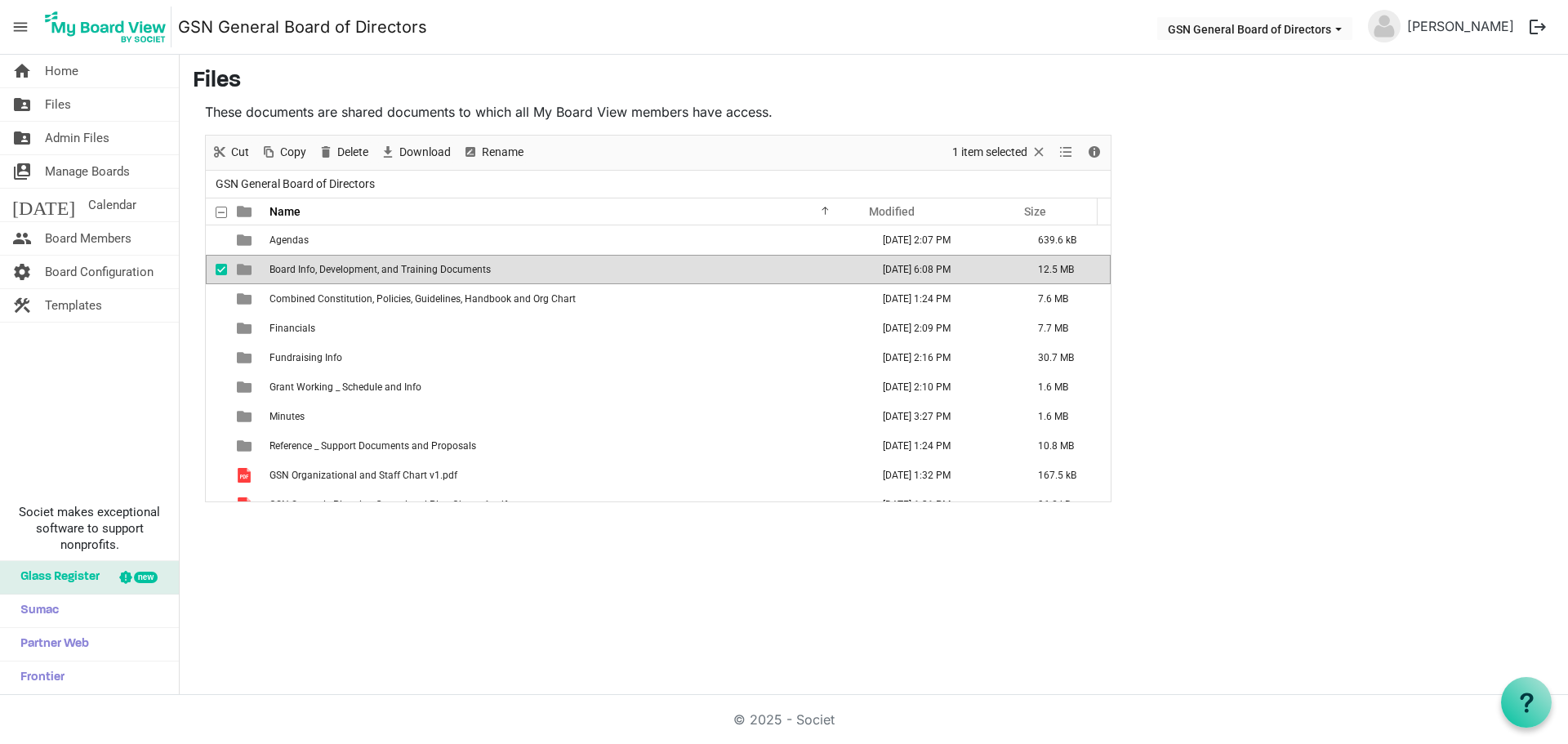
click at [288, 264] on span "Board Info, Development, and Training Documents" at bounding box center [380, 269] width 221 height 12
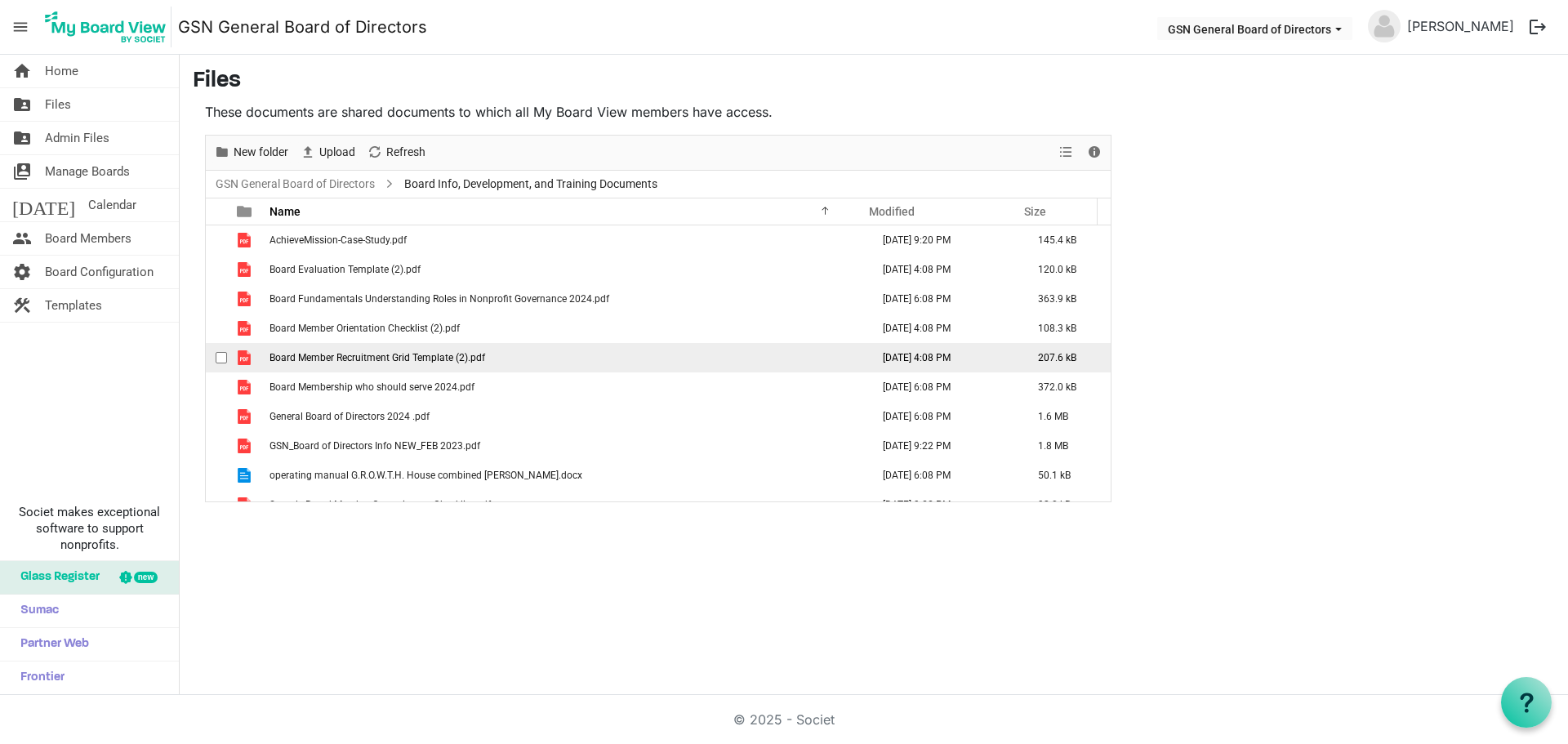
click at [304, 358] on span "Board Member Recruitment Grid Template (2).pdf" at bounding box center [377, 358] width 216 height 12
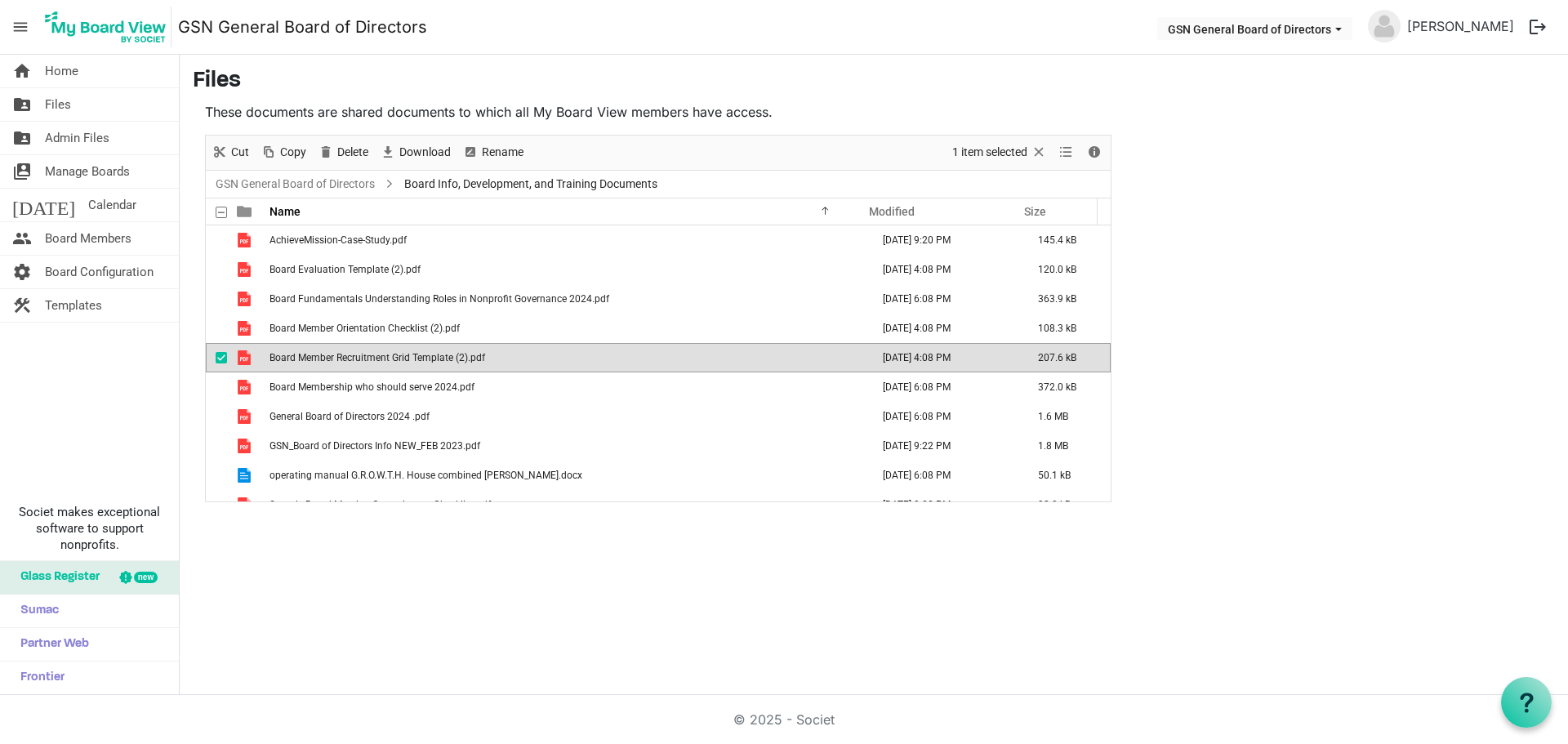
click at [304, 358] on span "Board Member Recruitment Grid Template (2).pdf" at bounding box center [377, 358] width 216 height 12
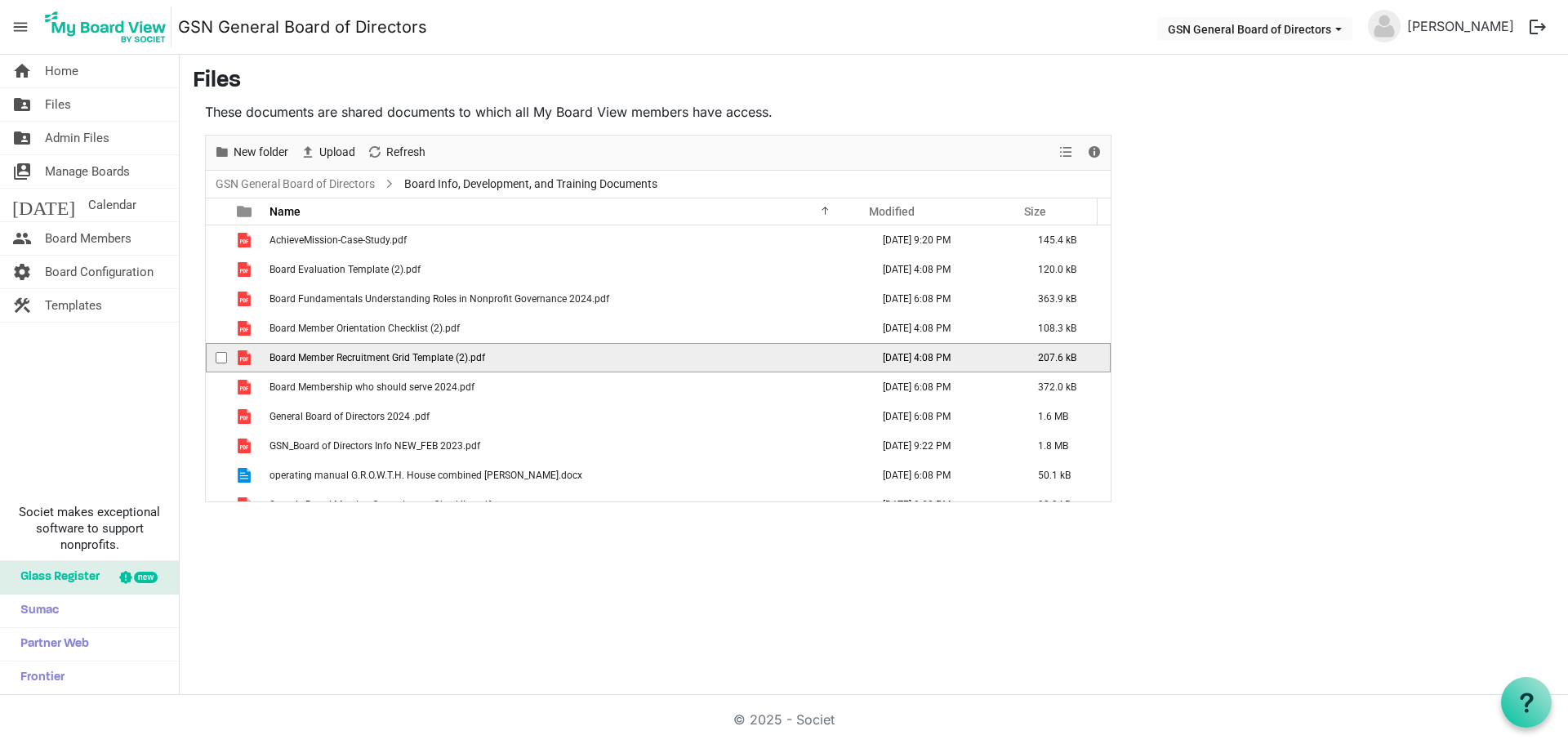
click at [304, 358] on span "Board Member Recruitment Grid Template (2).pdf" at bounding box center [377, 358] width 216 height 12
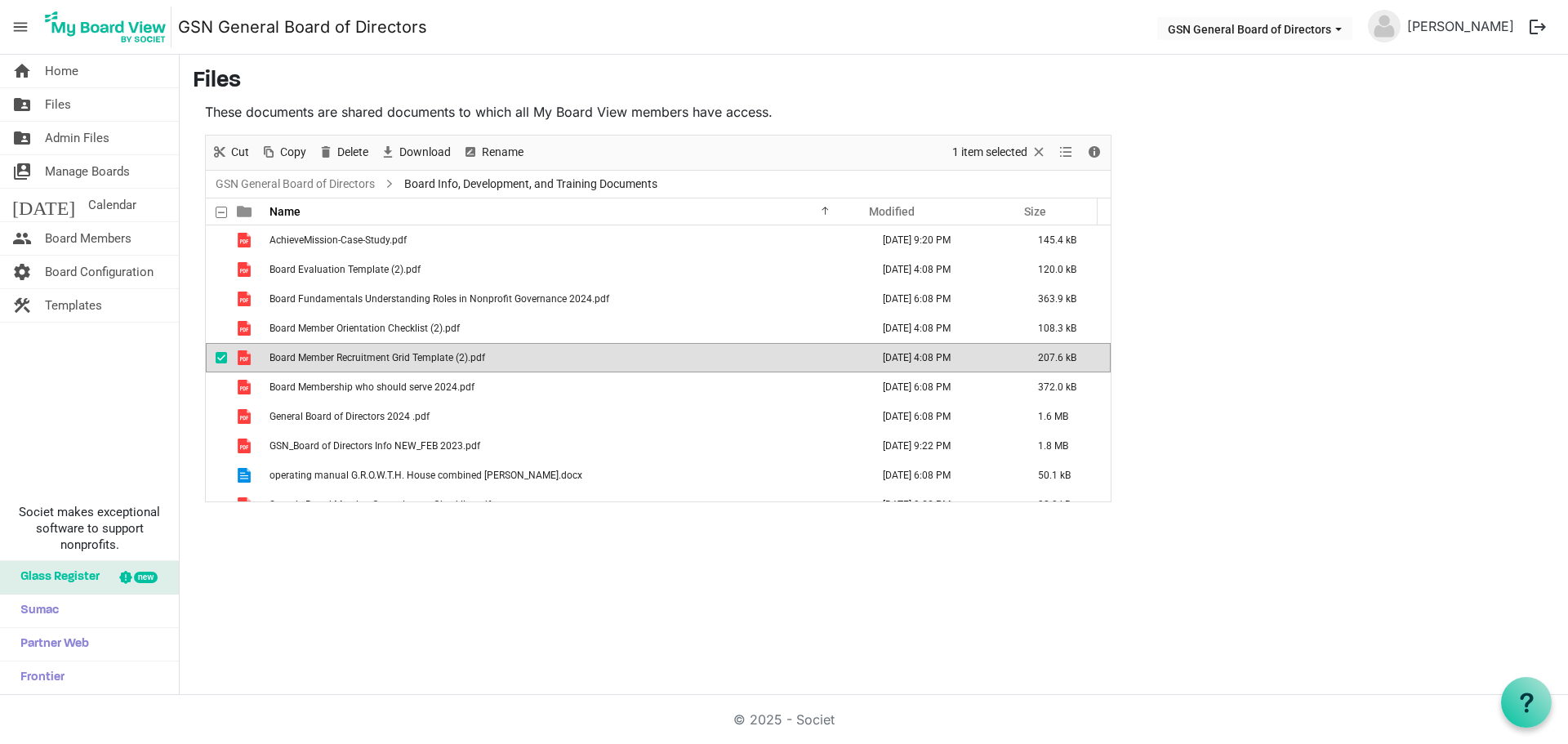
click at [304, 358] on span "Board Member Recruitment Grid Template (2).pdf" at bounding box center [377, 358] width 216 height 12
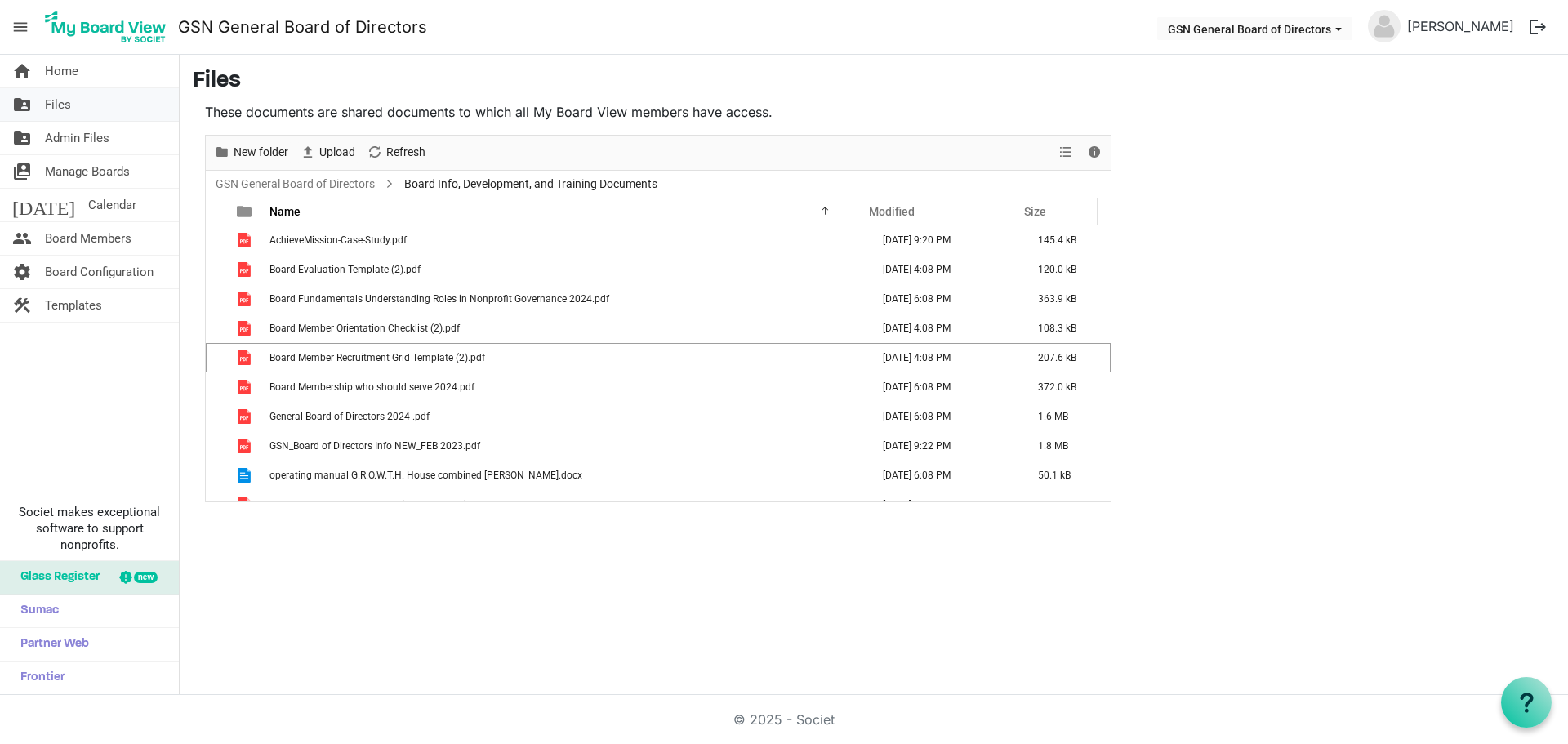
click at [60, 98] on span "Files" at bounding box center [57, 104] width 26 height 32
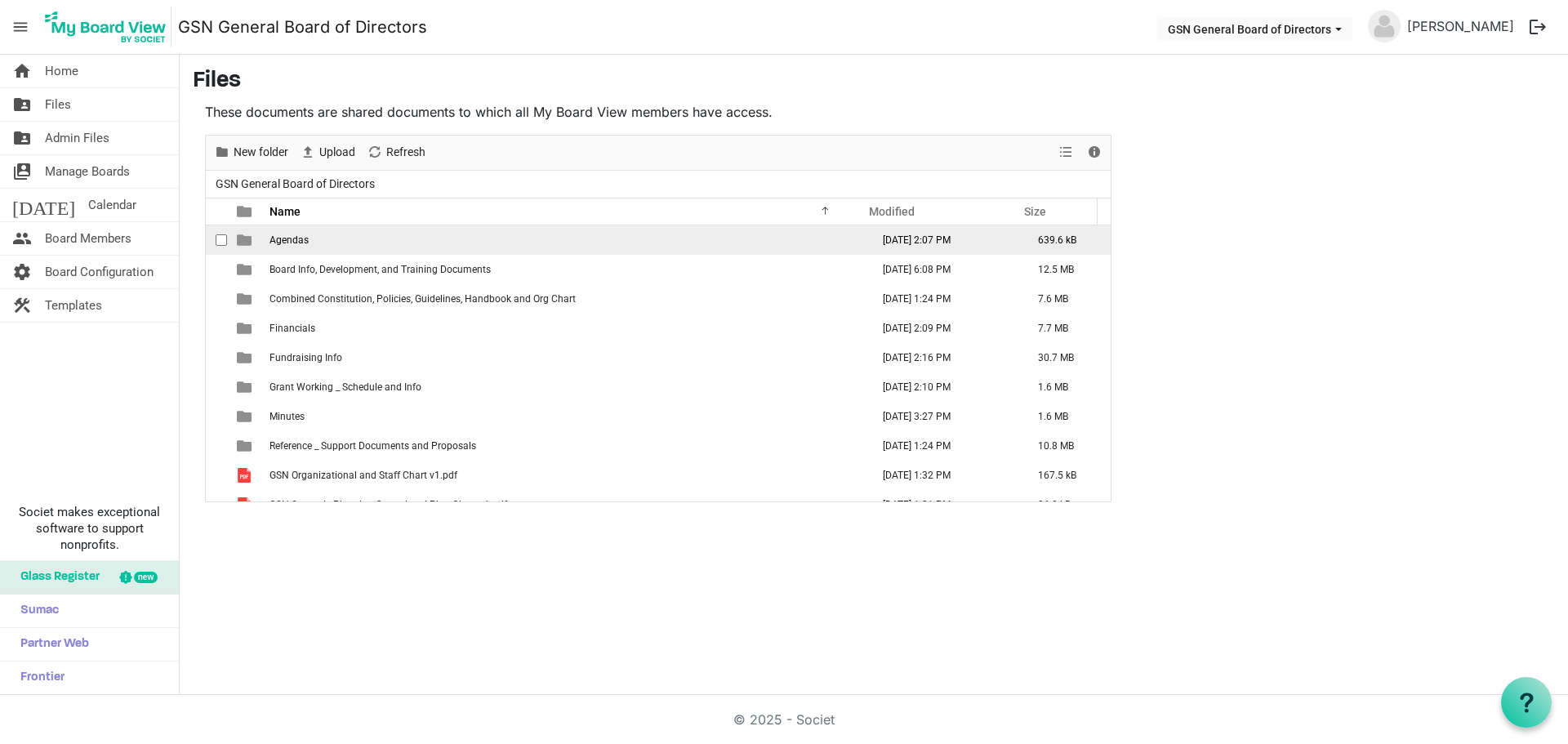
click at [310, 242] on td "Agendas" at bounding box center [564, 240] width 601 height 30
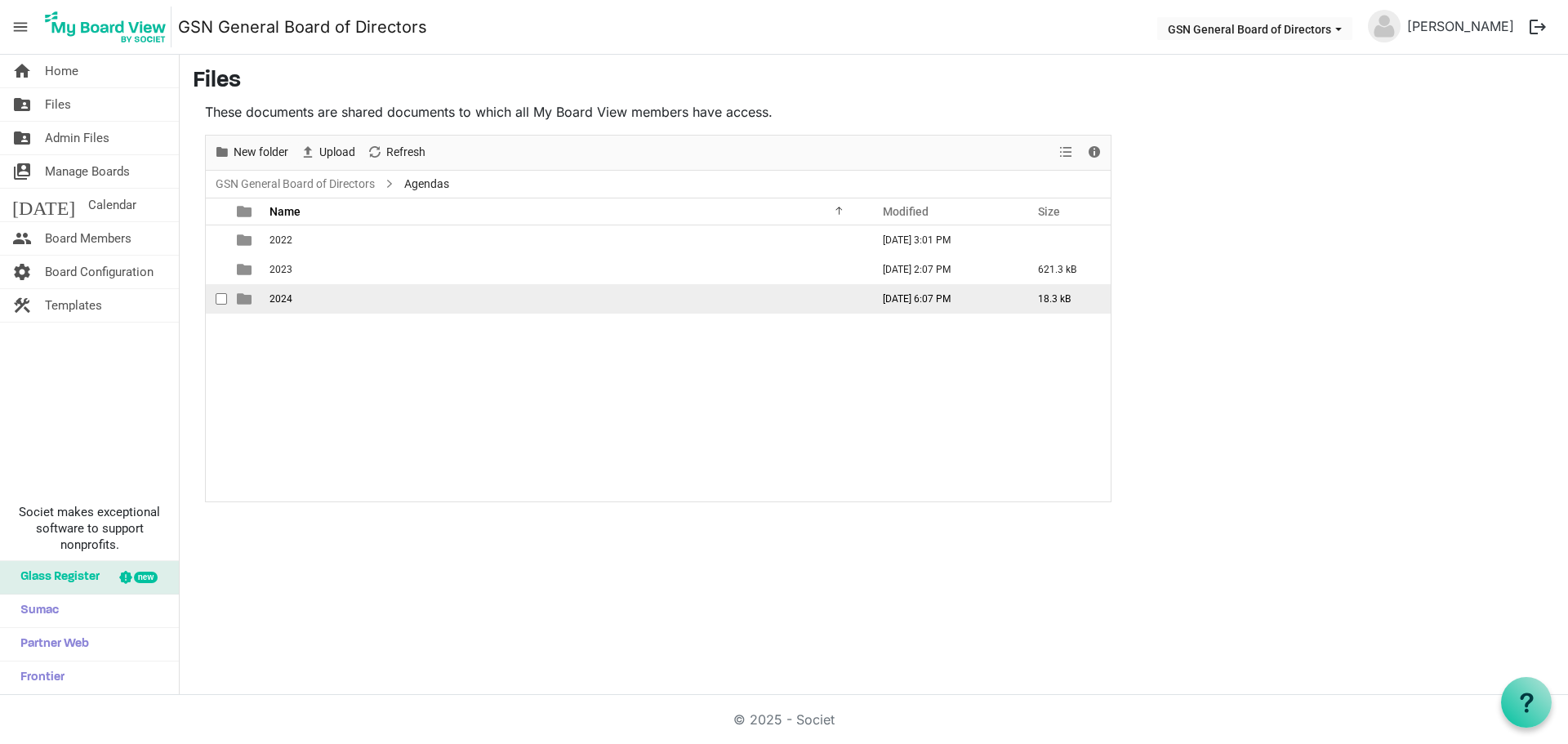
click at [289, 298] on span "2024" at bounding box center [281, 298] width 23 height 12
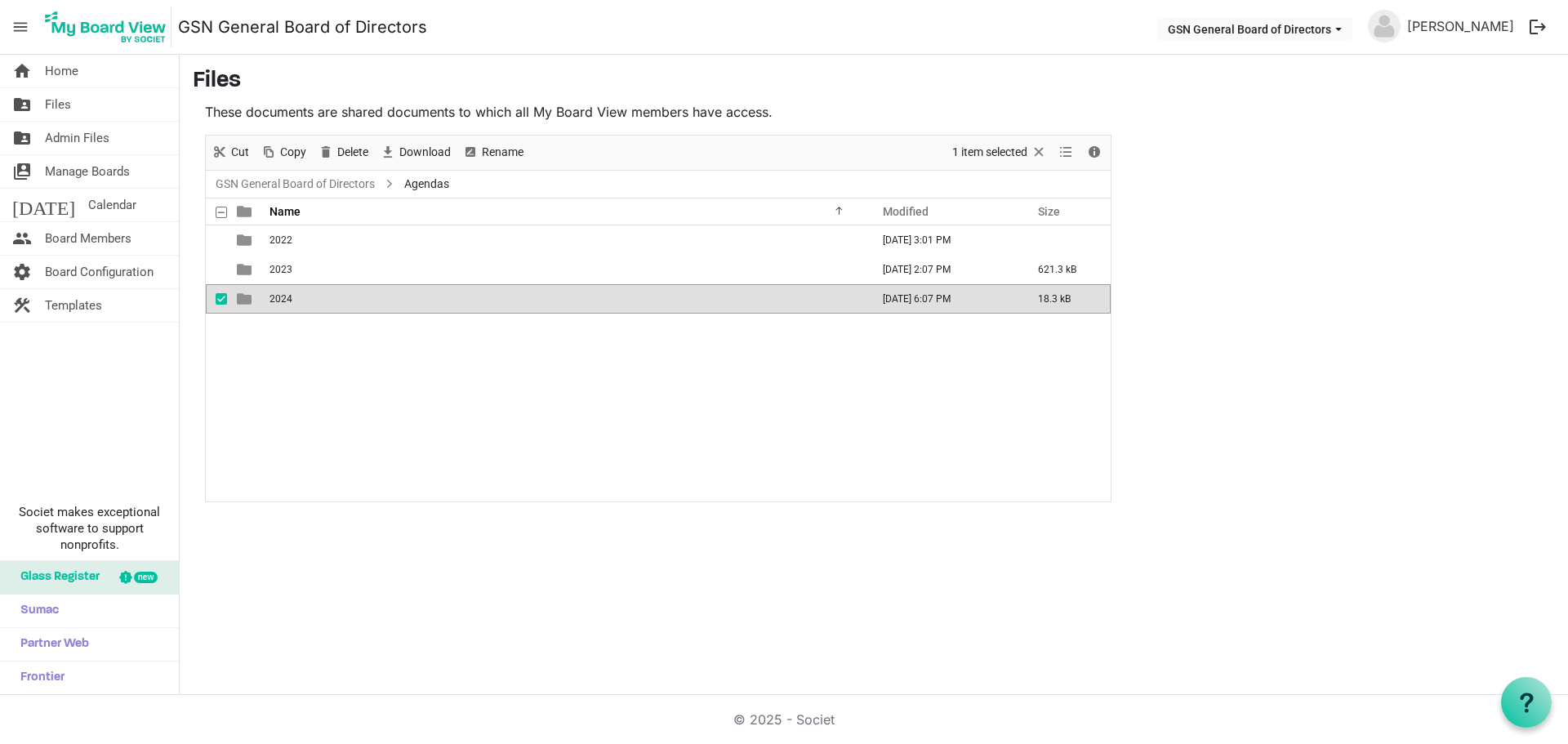
click at [289, 298] on span "2024" at bounding box center [281, 298] width 23 height 12
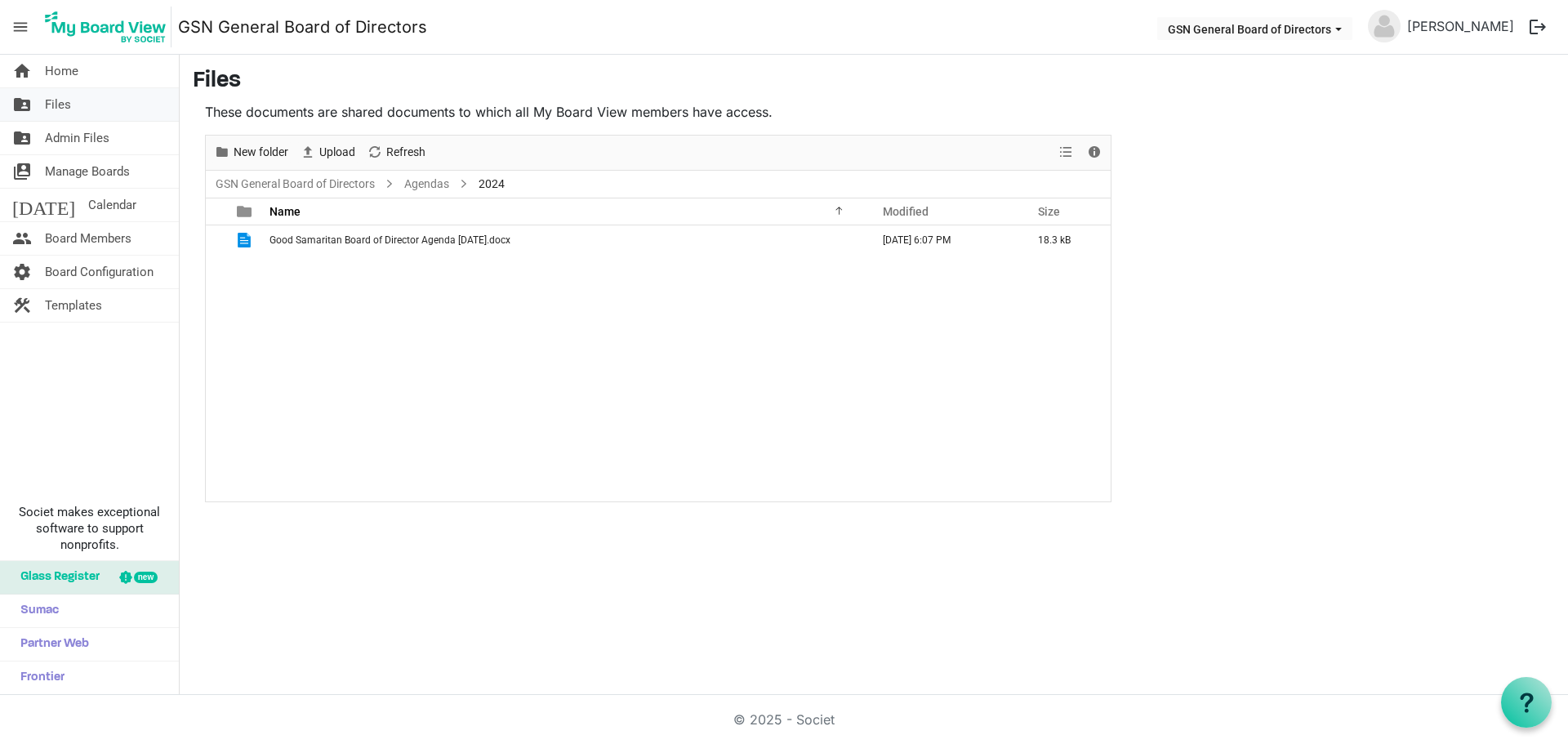
click at [68, 99] on span "Files" at bounding box center [57, 104] width 26 height 32
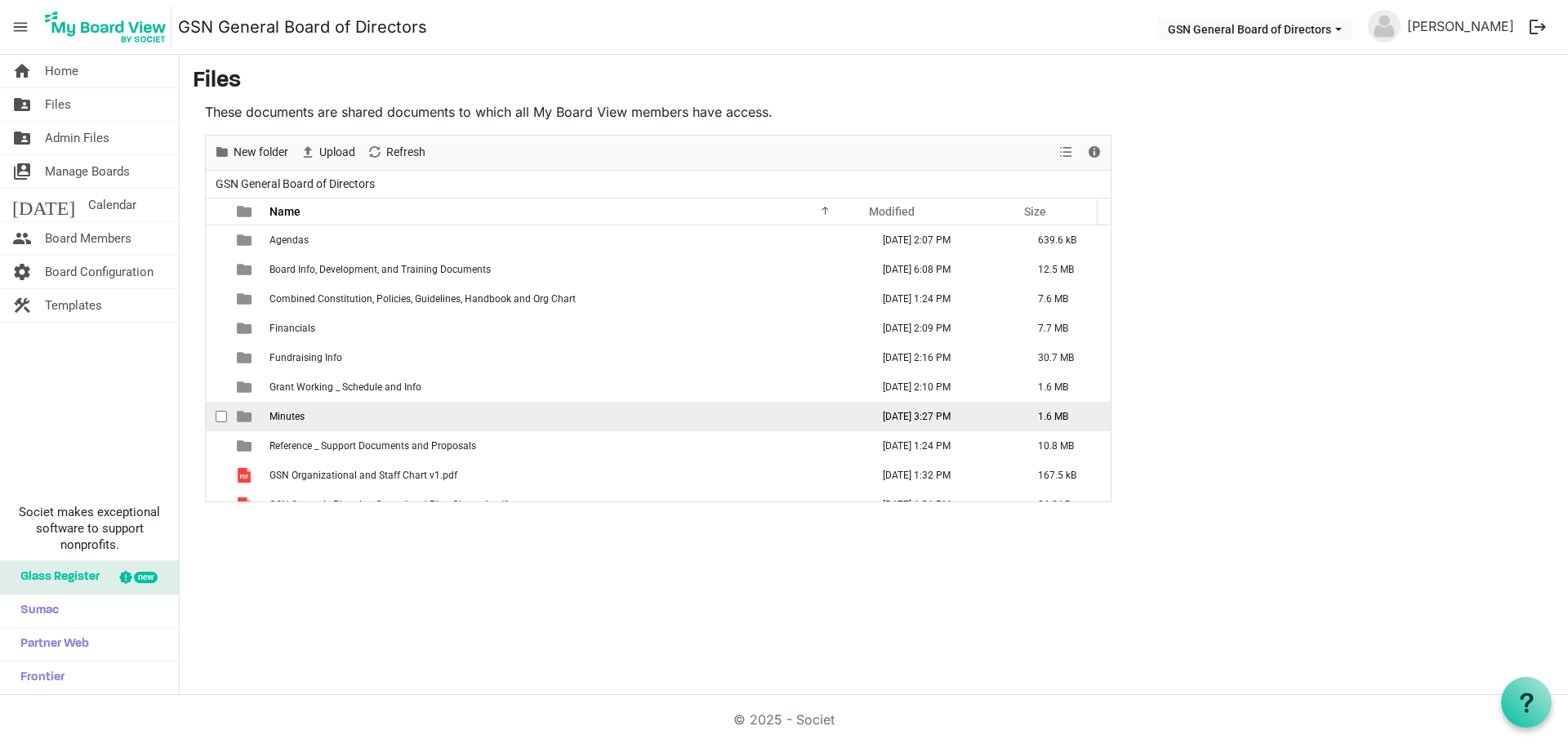
click at [314, 415] on td "Minutes" at bounding box center [564, 416] width 601 height 30
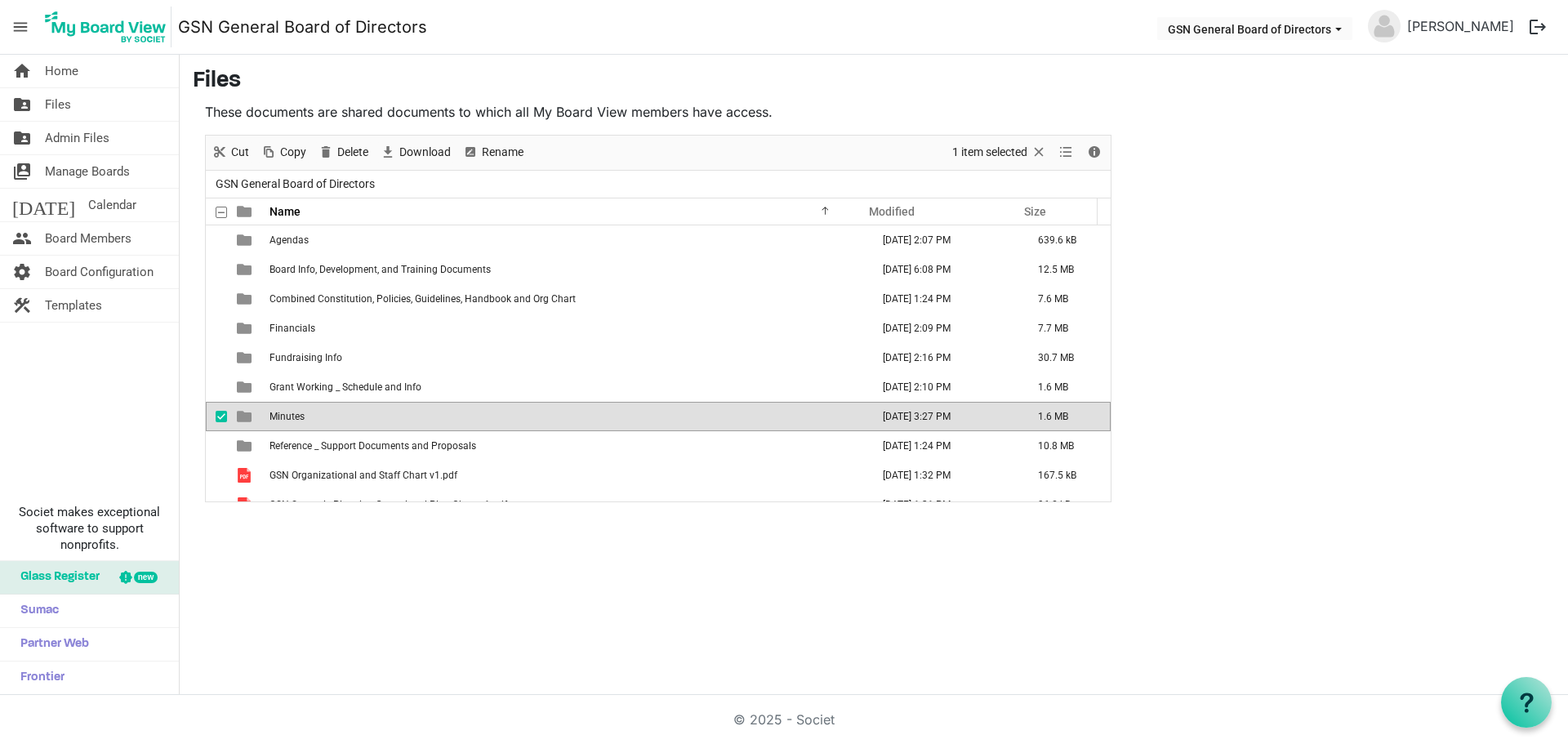
click at [313, 413] on td "Minutes" at bounding box center [564, 416] width 601 height 30
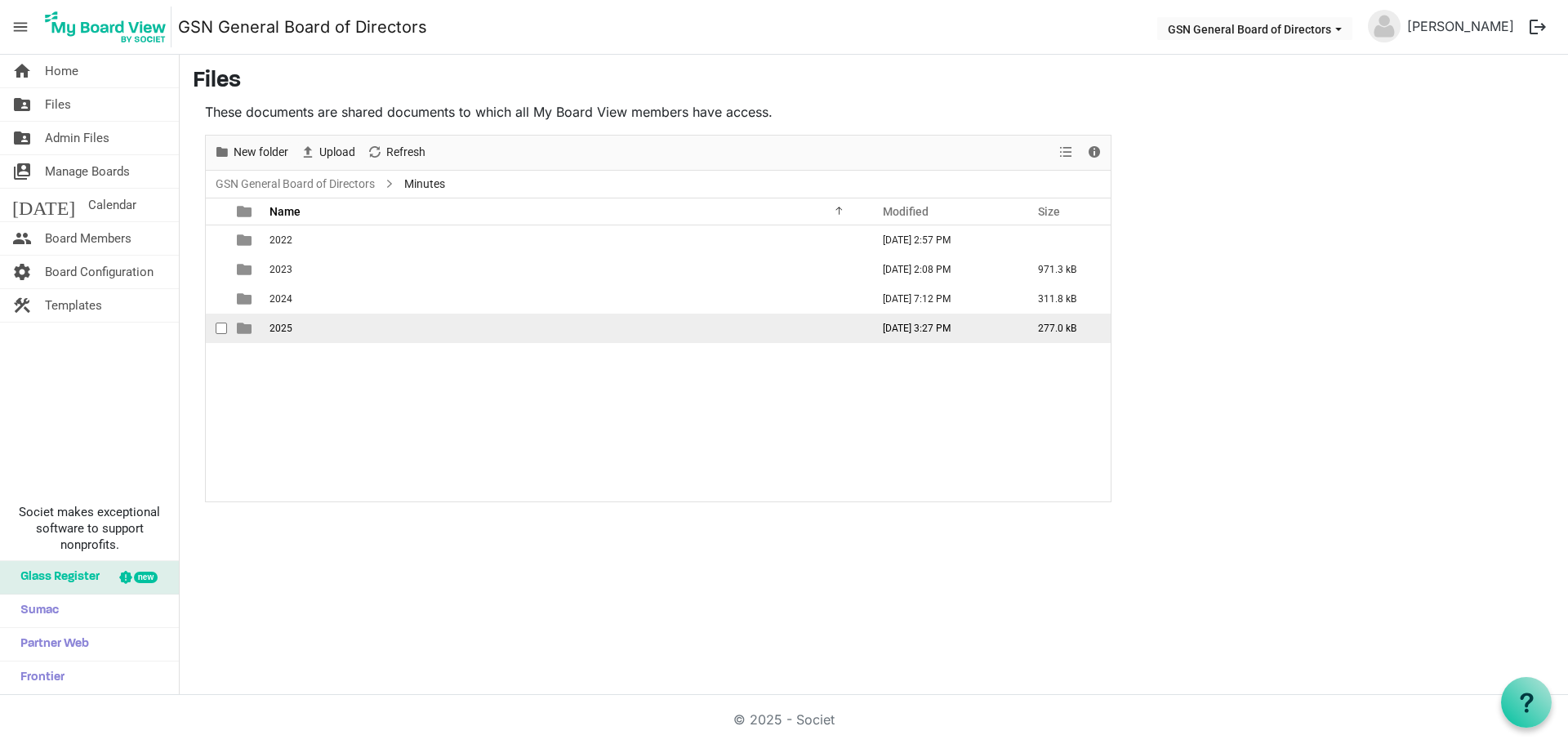
click at [280, 329] on span "2025" at bounding box center [281, 328] width 23 height 12
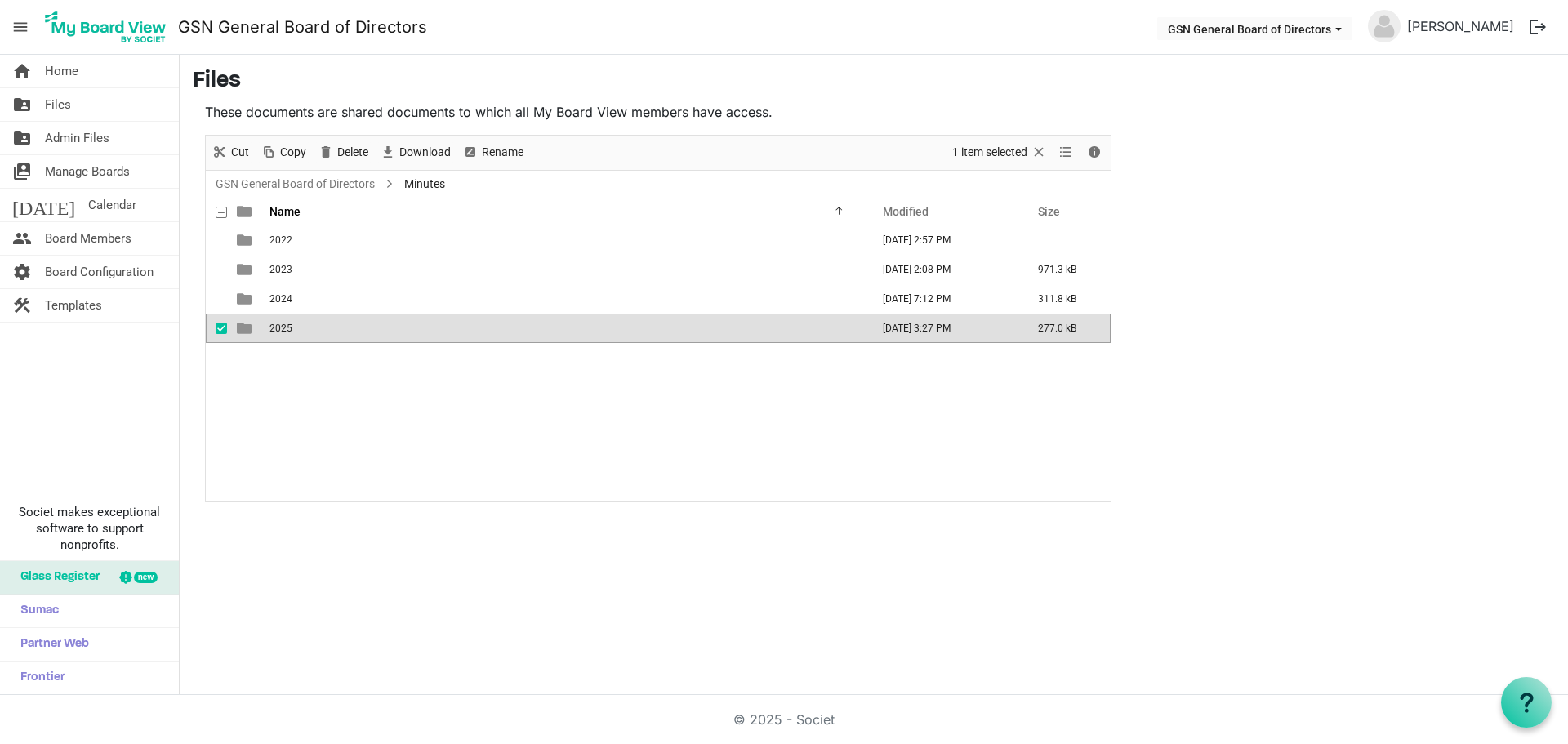
click at [280, 329] on span "2025" at bounding box center [281, 328] width 23 height 12
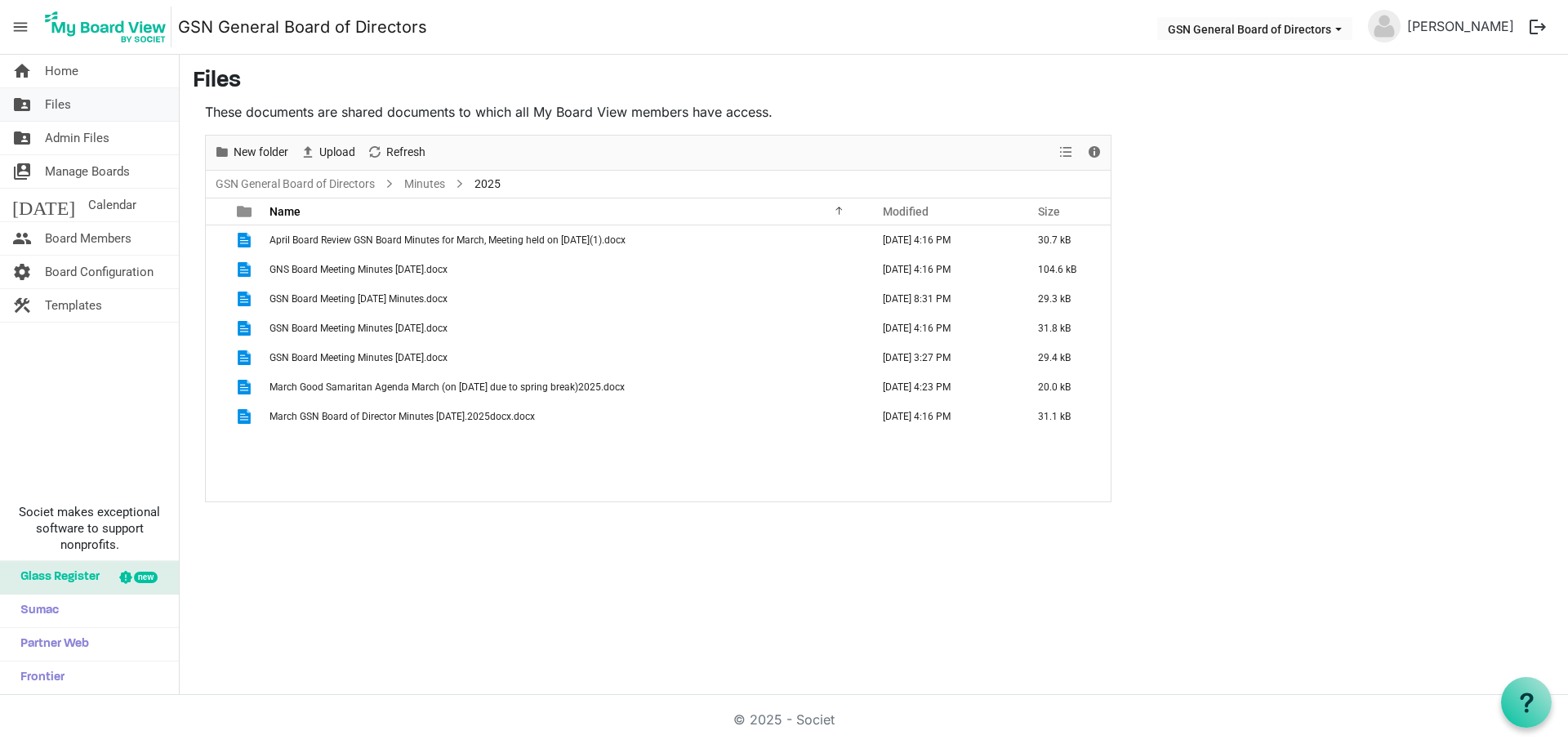
click at [66, 106] on span "Files" at bounding box center [57, 104] width 26 height 32
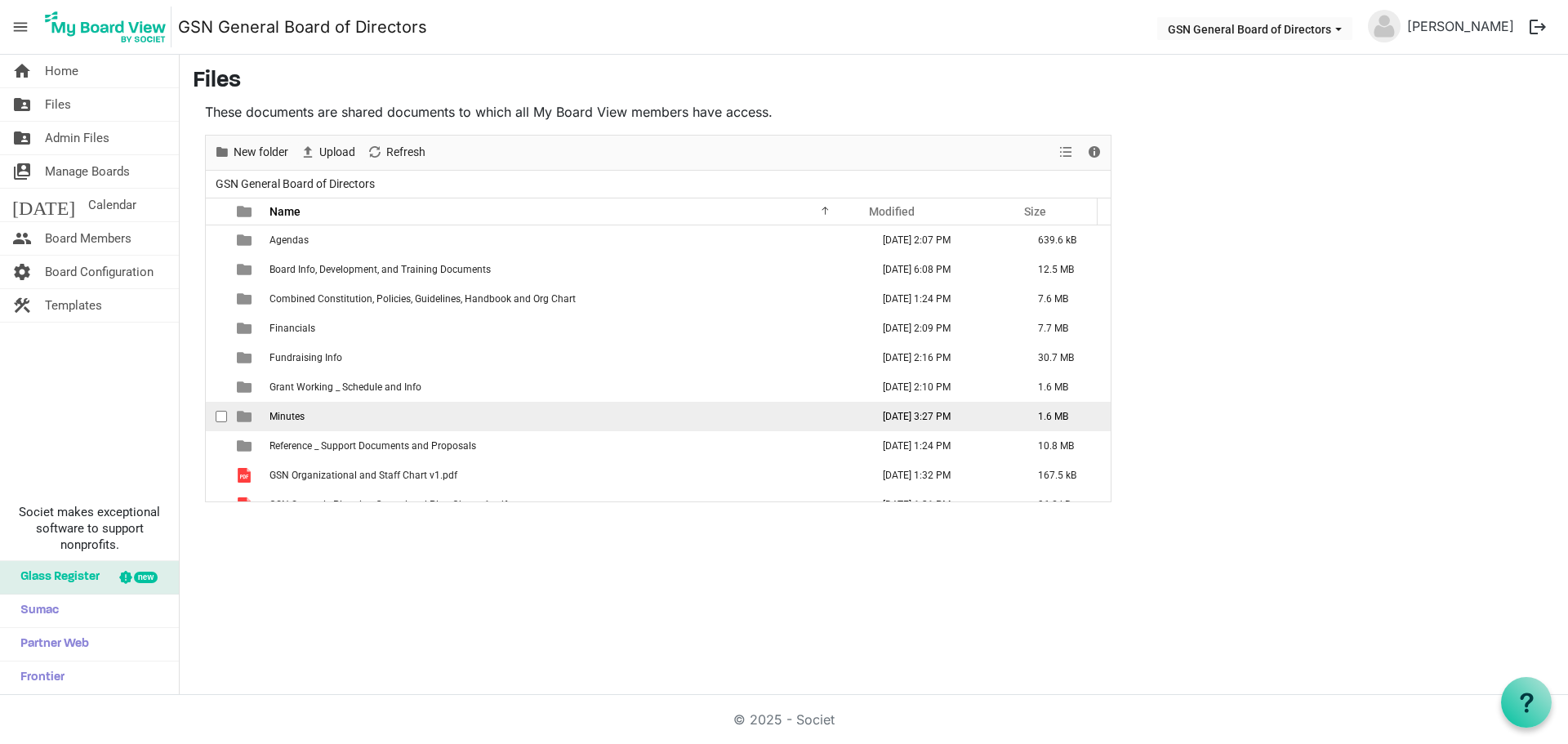
click at [299, 411] on span "Minutes" at bounding box center [287, 416] width 35 height 12
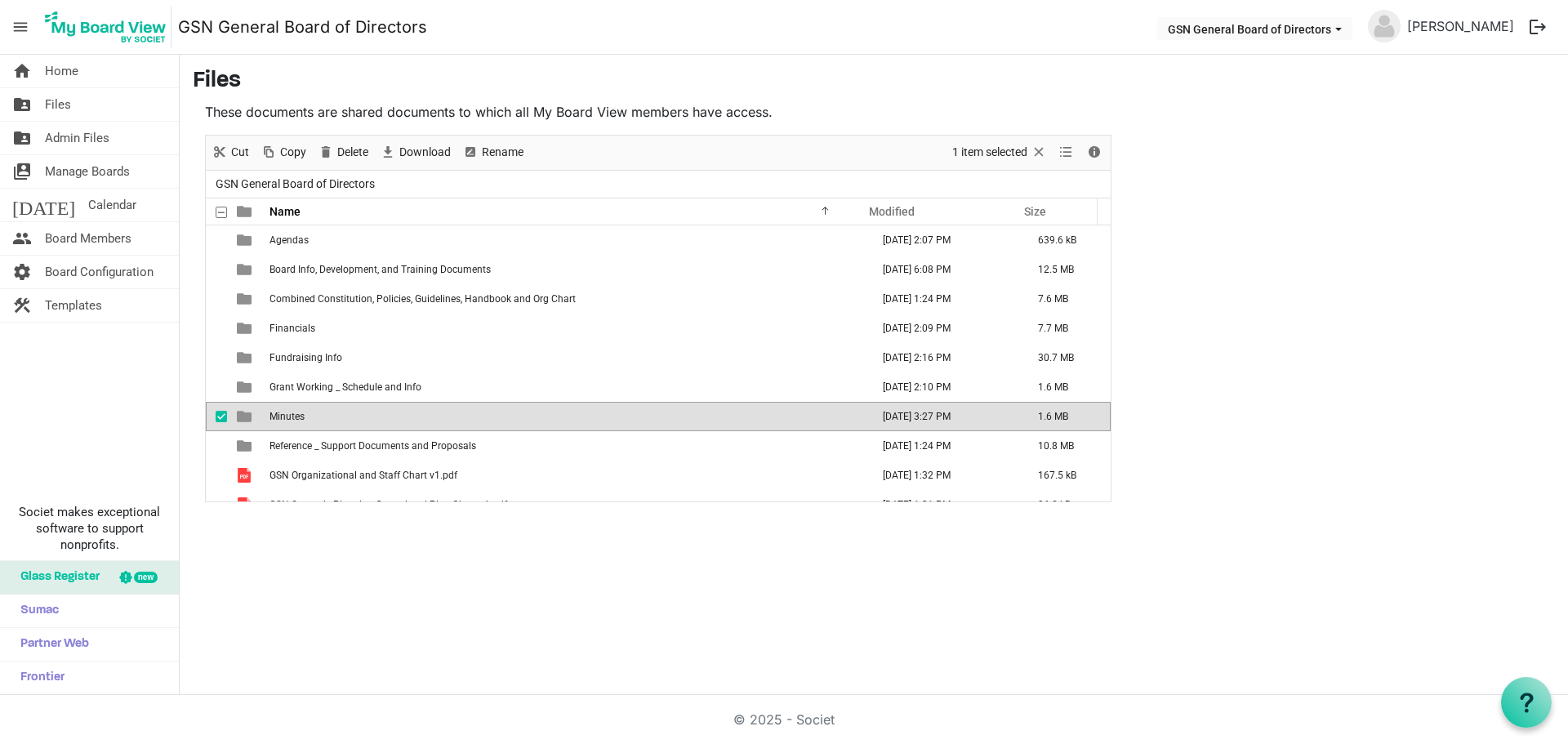
click at [299, 411] on span "Minutes" at bounding box center [287, 416] width 35 height 12
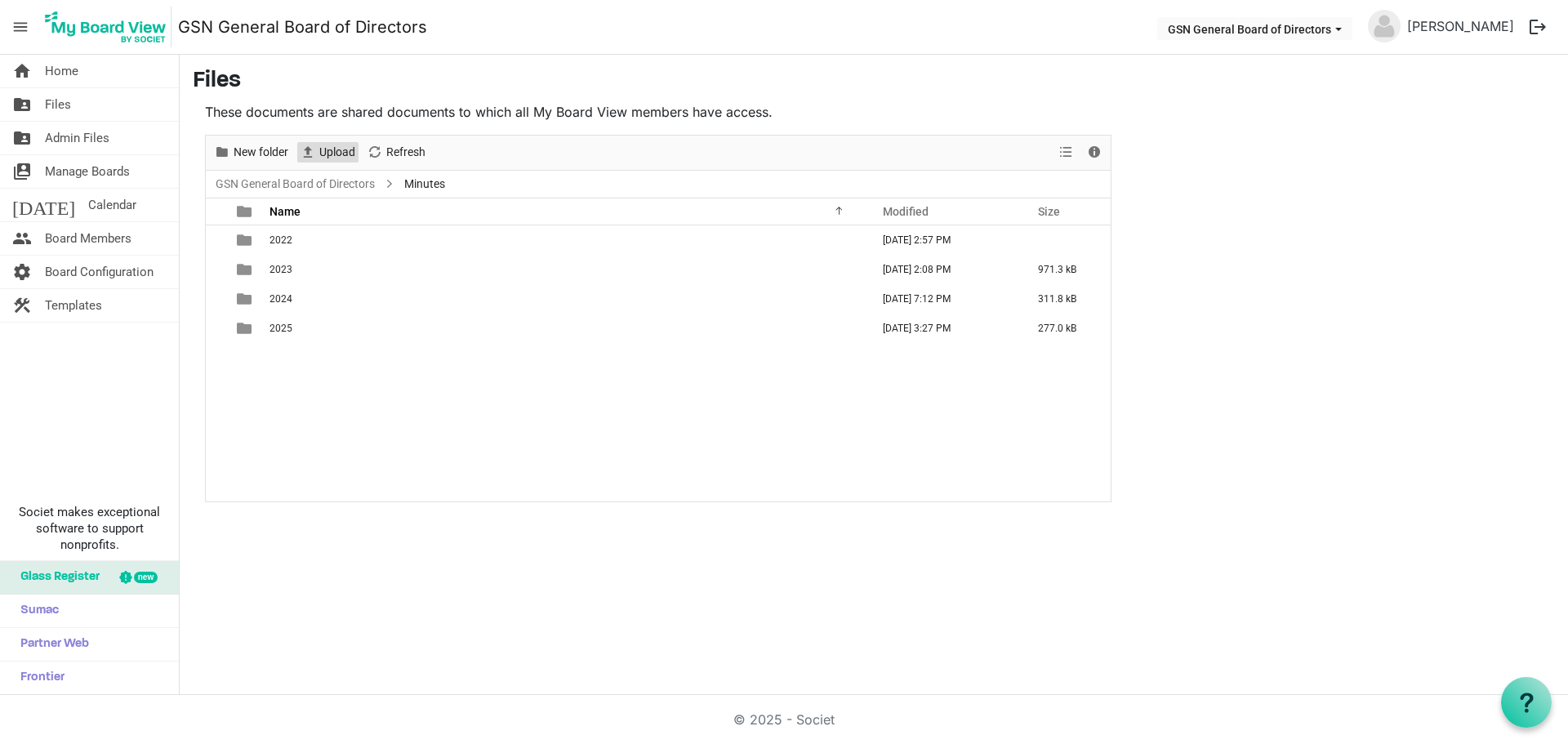
click at [322, 151] on span "Upload" at bounding box center [337, 152] width 39 height 21
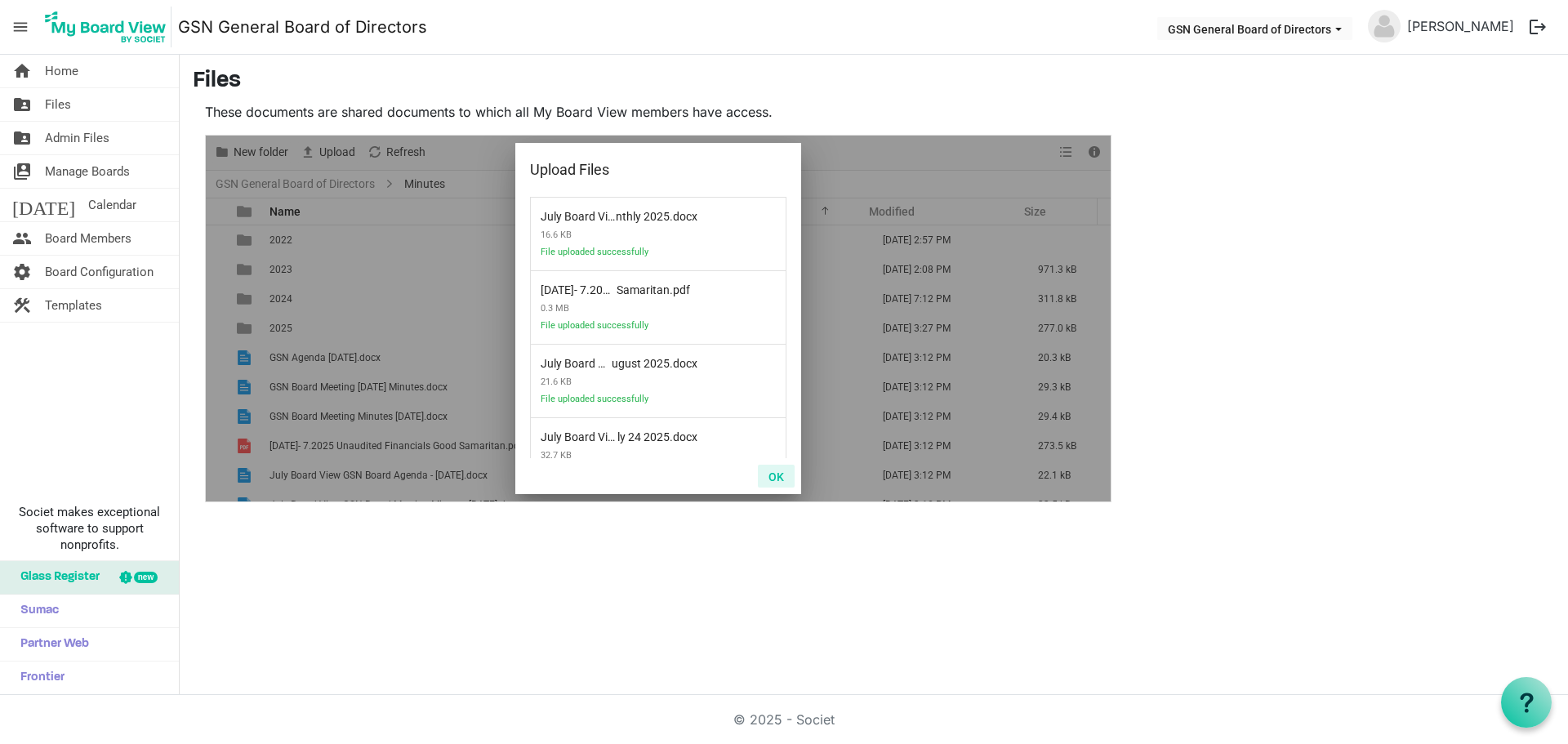
click at [771, 480] on button "OK" at bounding box center [776, 477] width 37 height 23
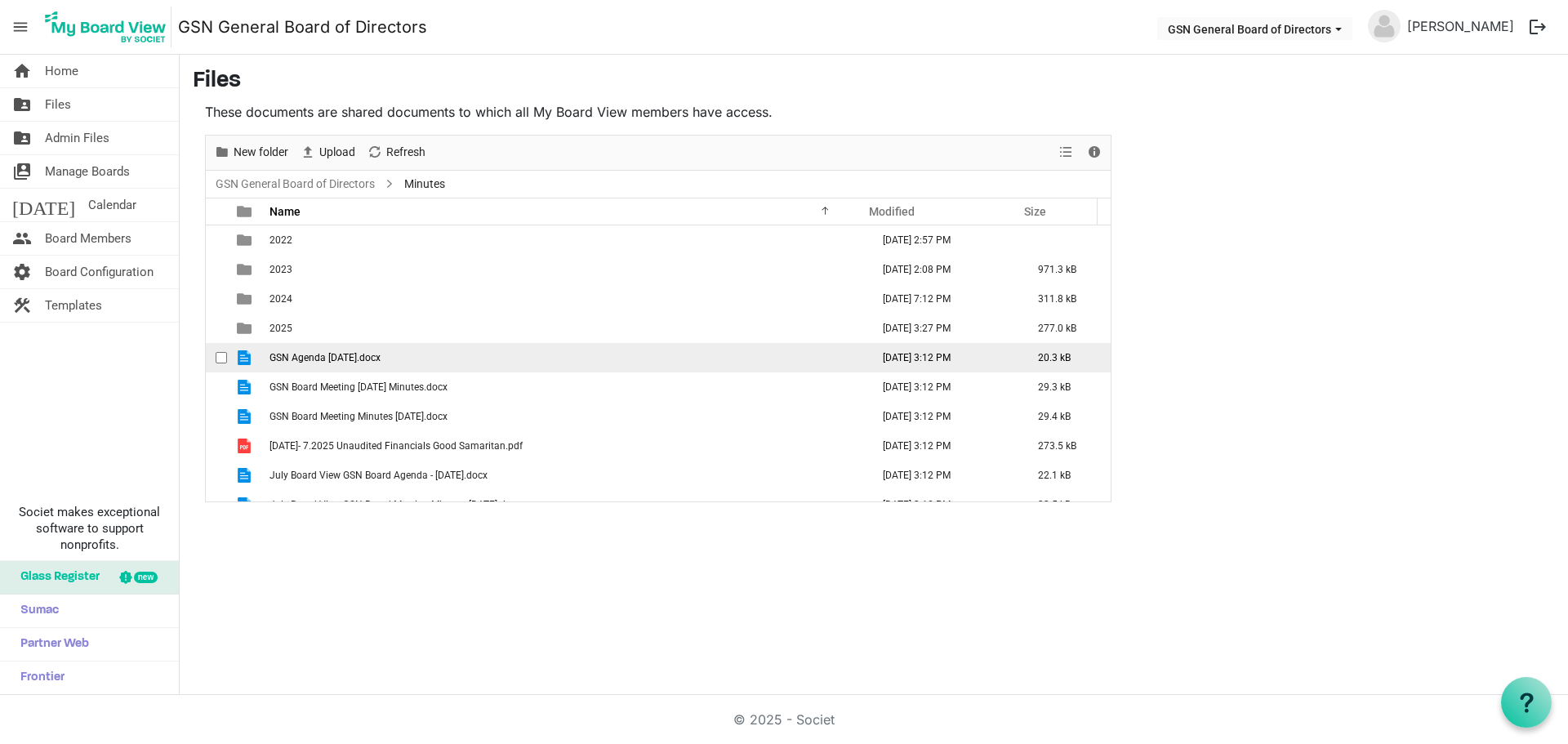
click at [217, 359] on span "checkbox" at bounding box center [221, 358] width 12 height 12
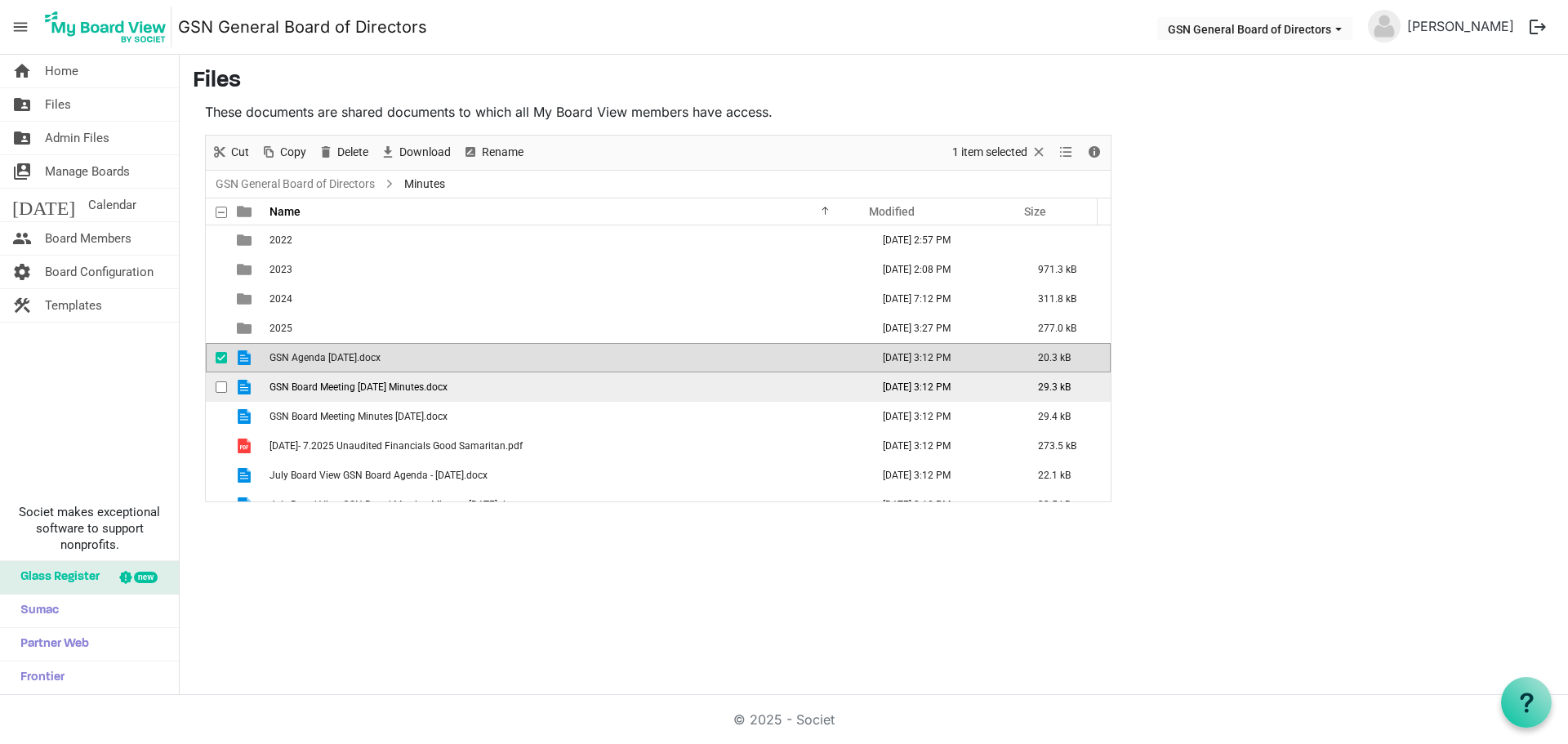
click at [220, 382] on span "checkbox" at bounding box center [221, 387] width 12 height 12
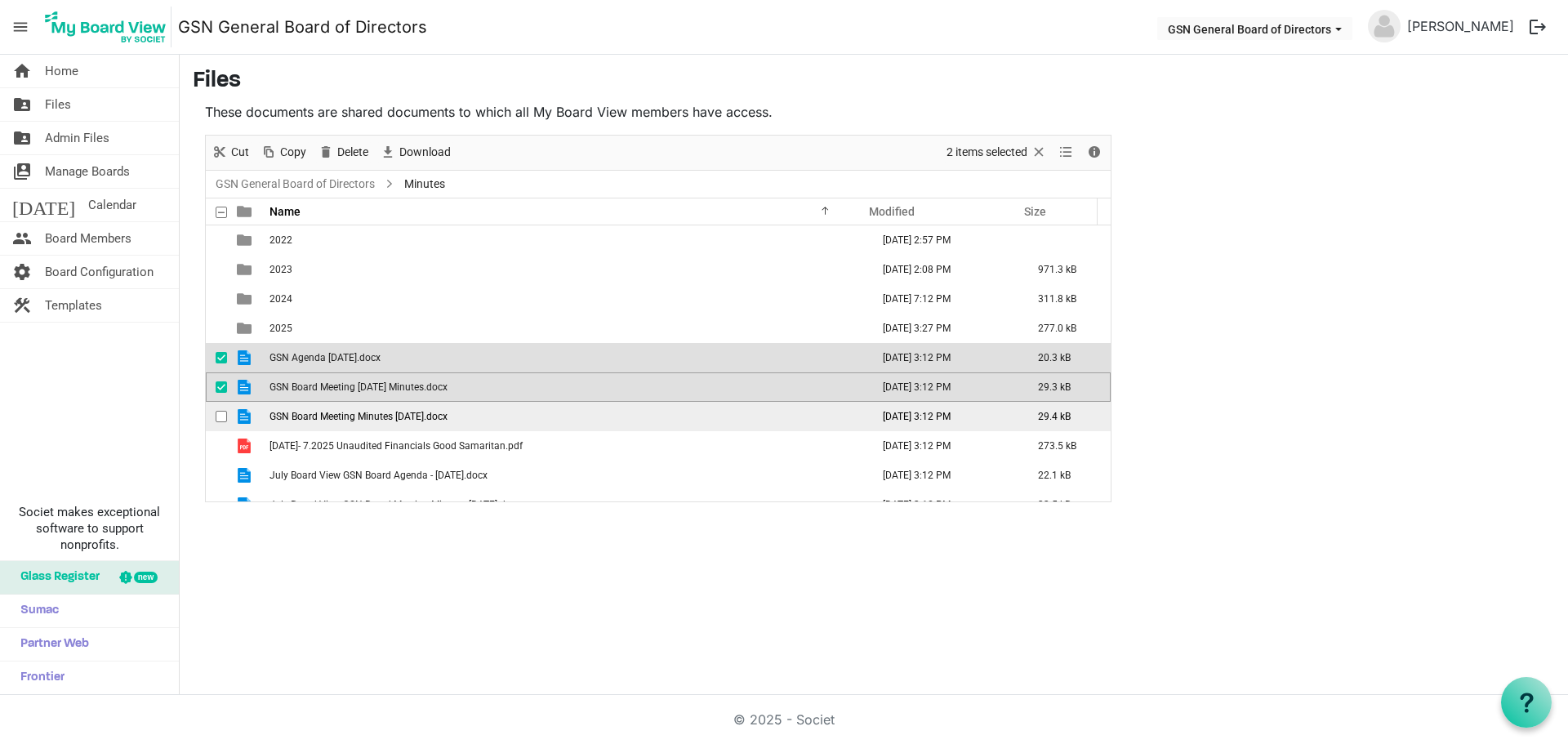
click at [219, 413] on span "checkbox" at bounding box center [221, 416] width 12 height 12
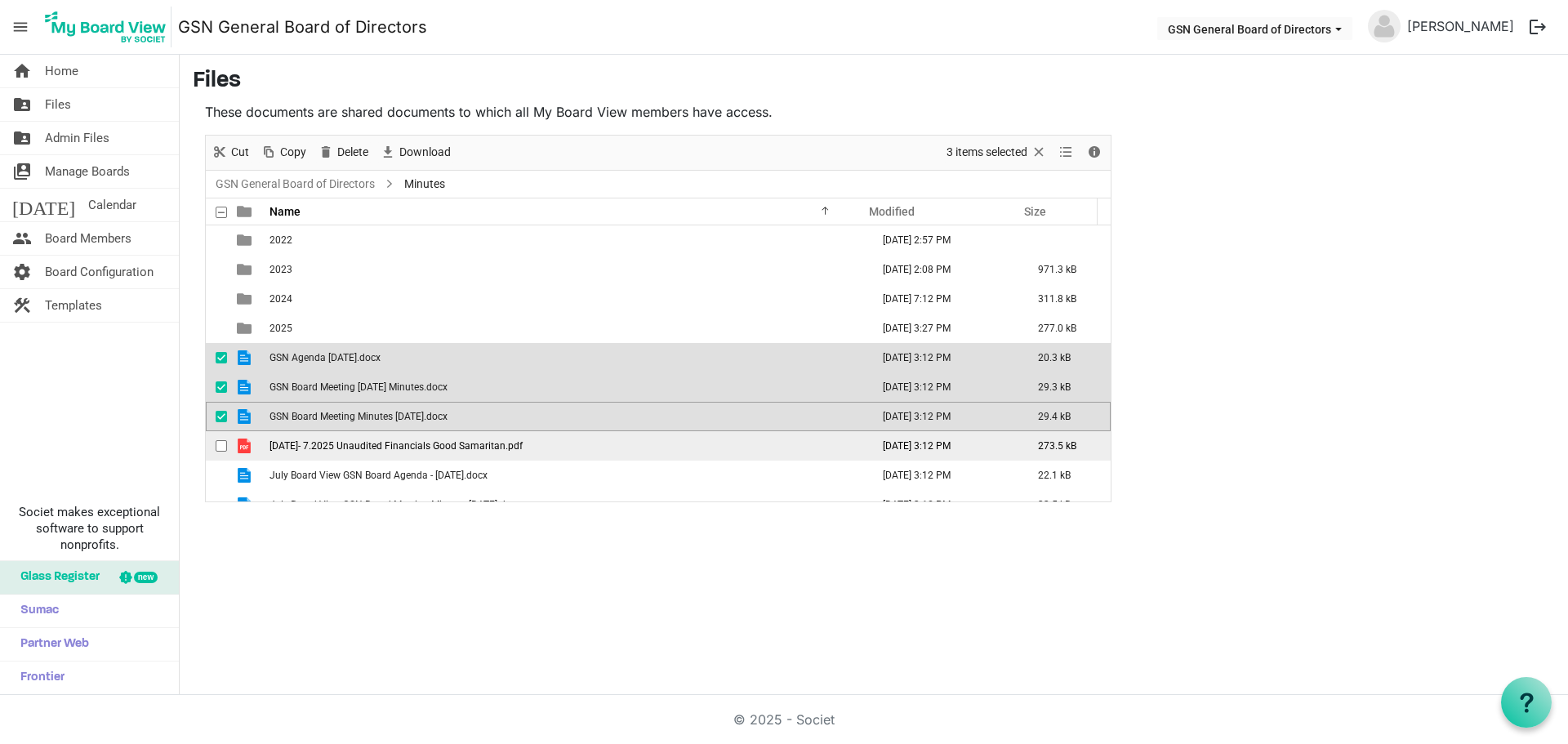
click at [219, 444] on span "checkbox" at bounding box center [221, 446] width 12 height 12
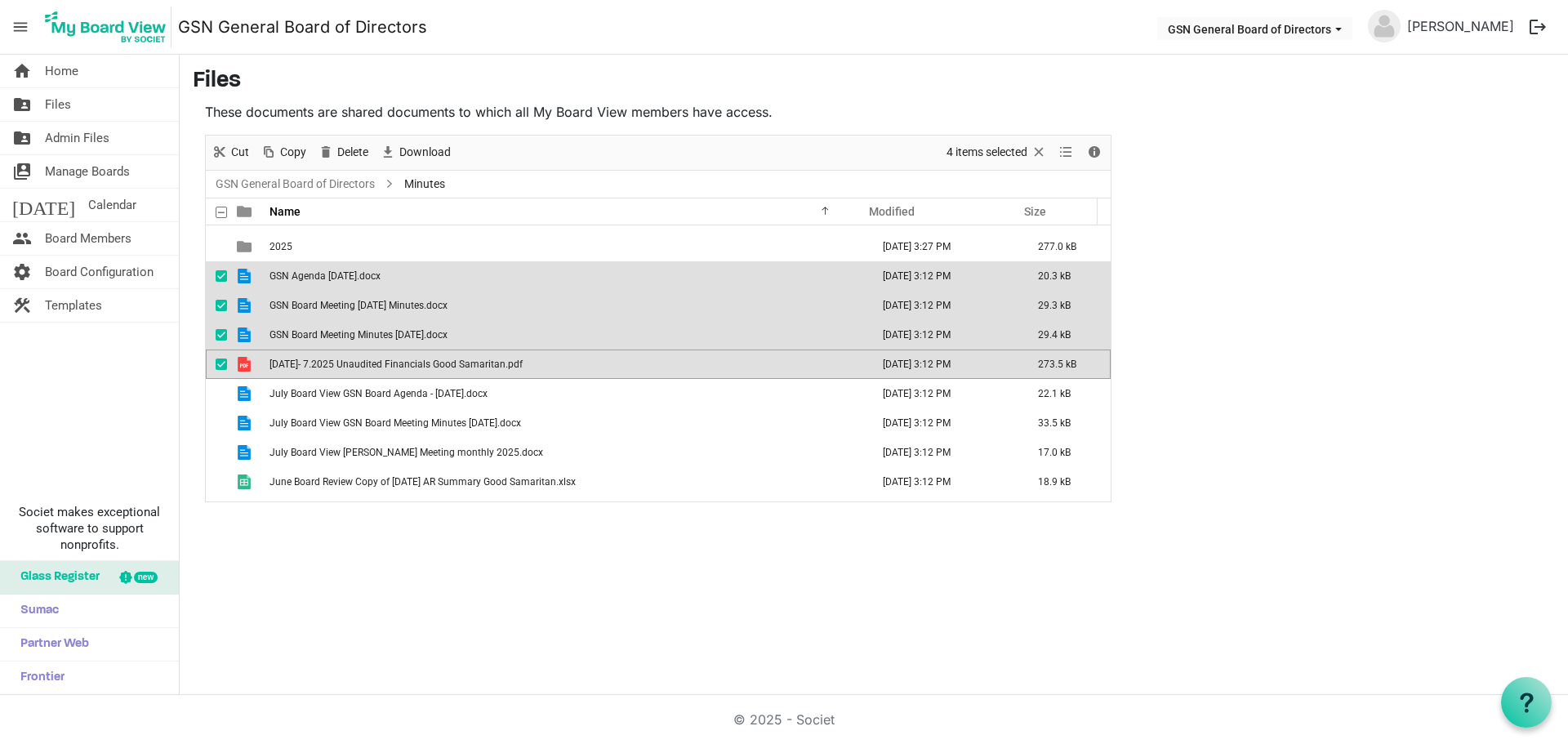
scroll to position [163, 0]
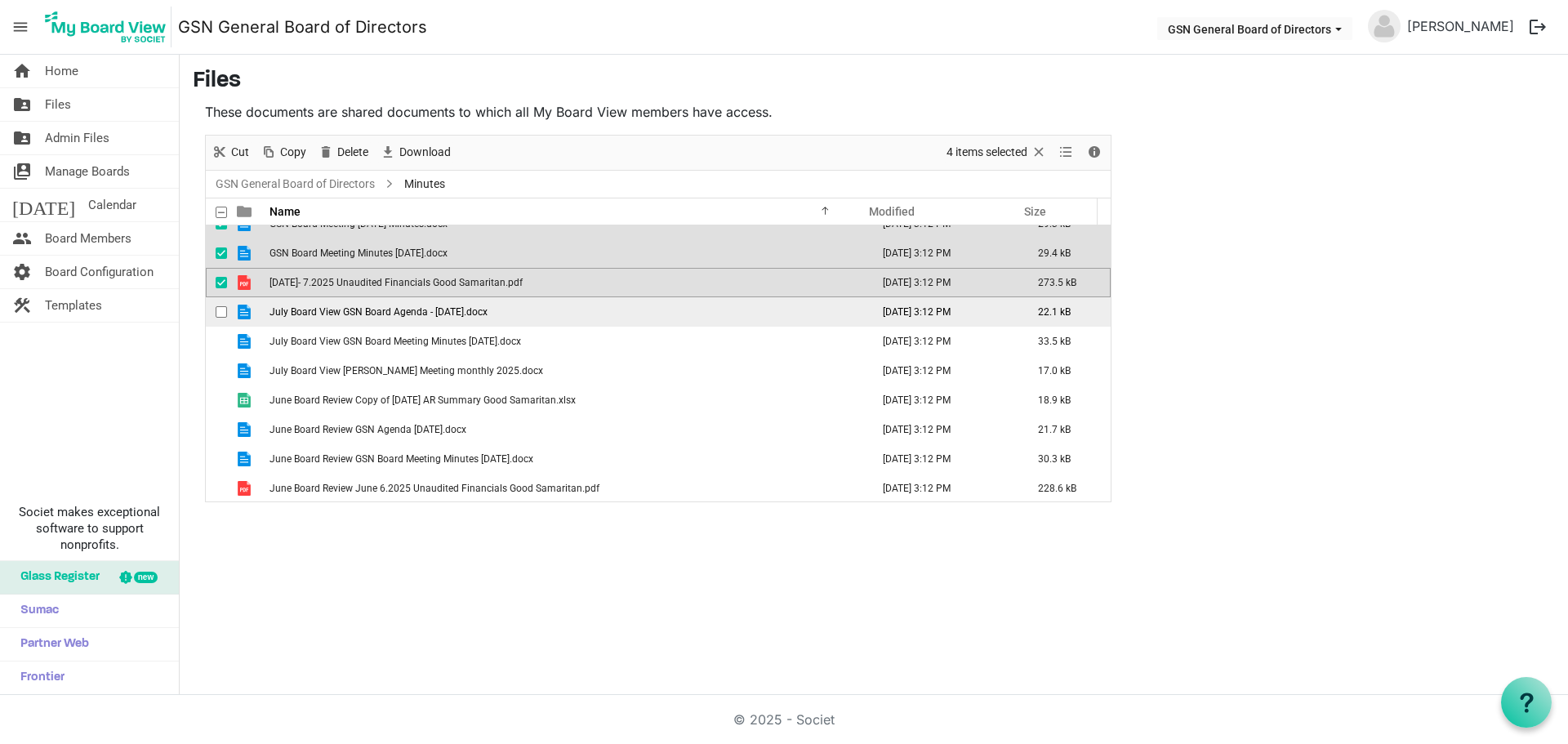
click at [221, 312] on span "checkbox" at bounding box center [221, 312] width 12 height 12
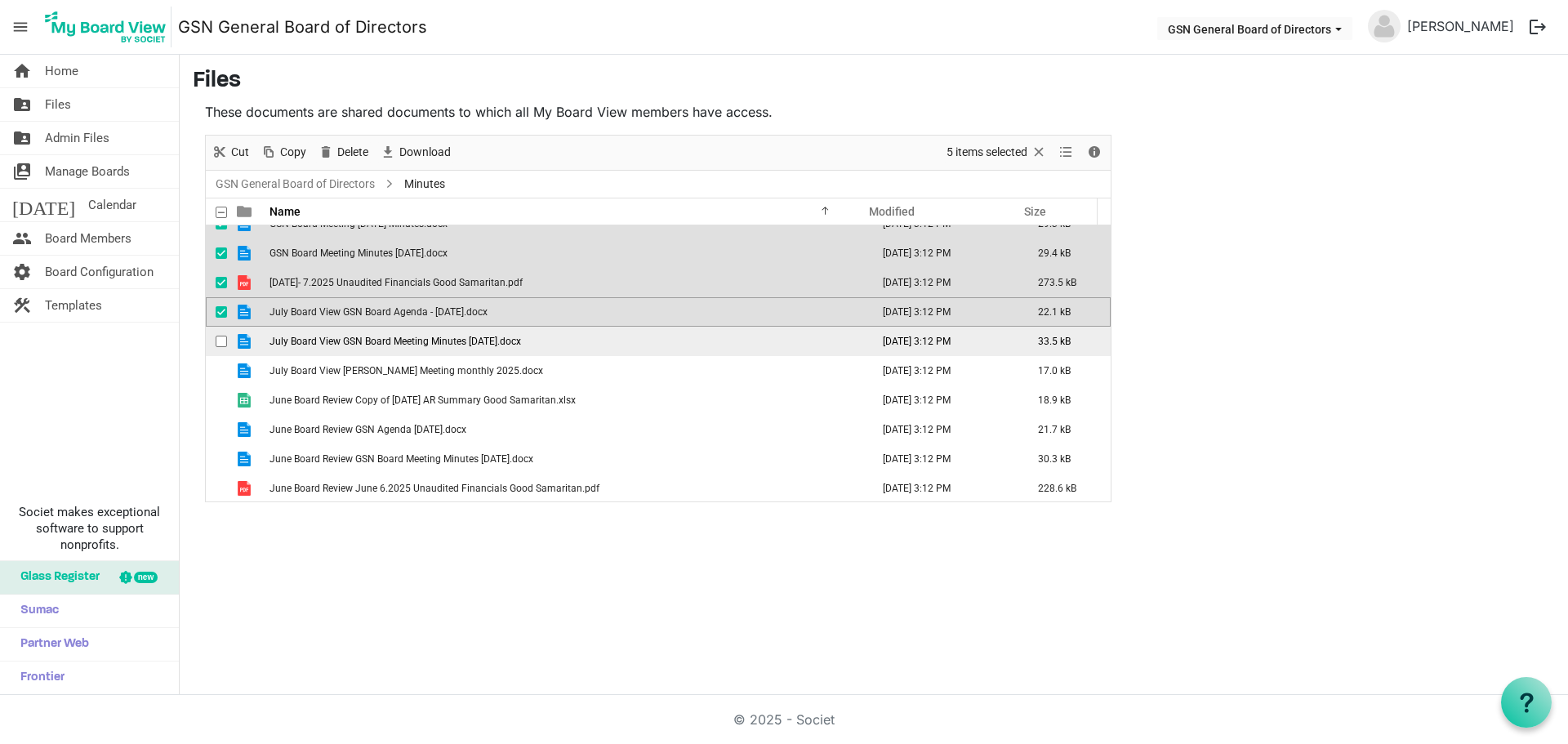
click at [219, 342] on span "checkbox" at bounding box center [221, 342] width 12 height 12
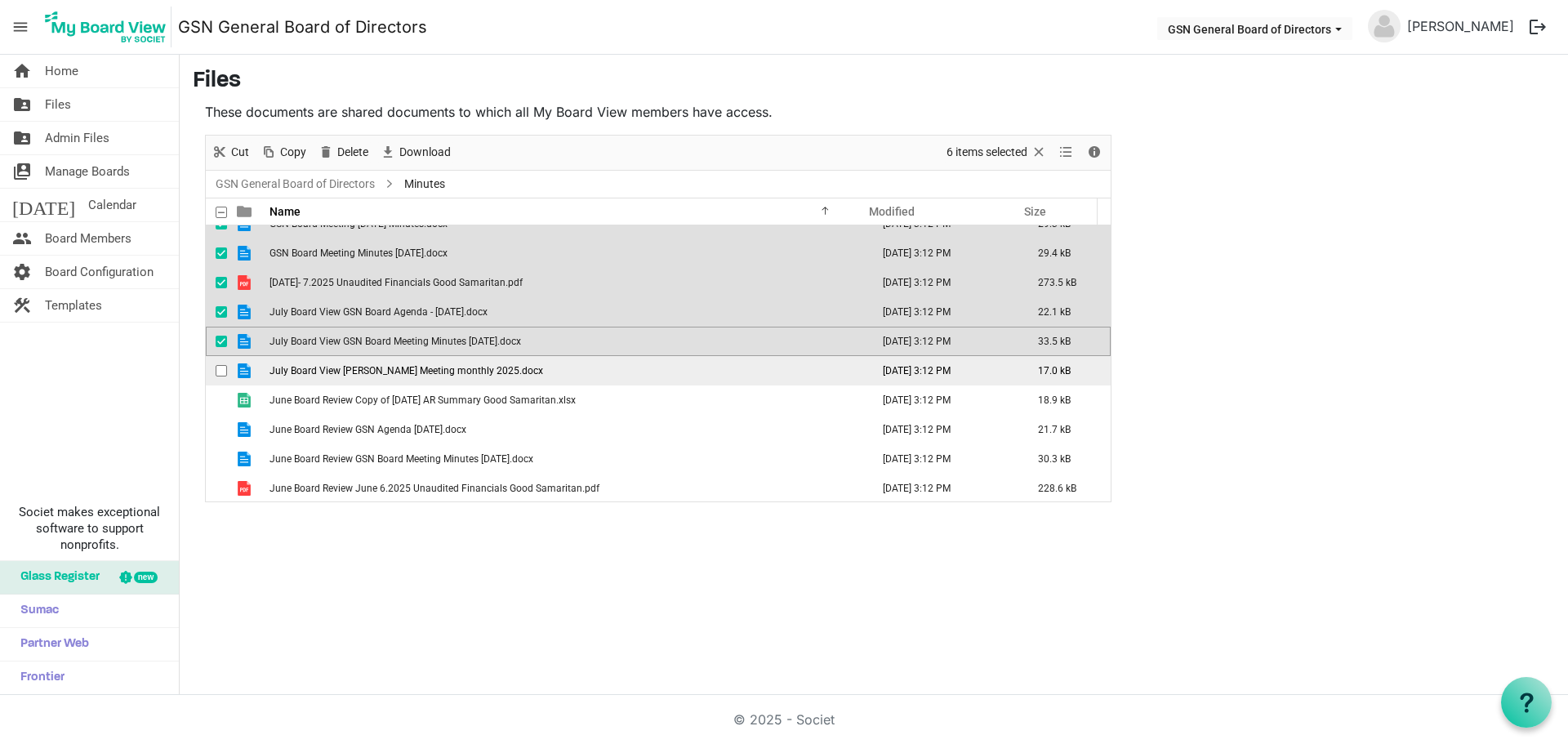
click at [219, 368] on span "checkbox" at bounding box center [221, 370] width 12 height 12
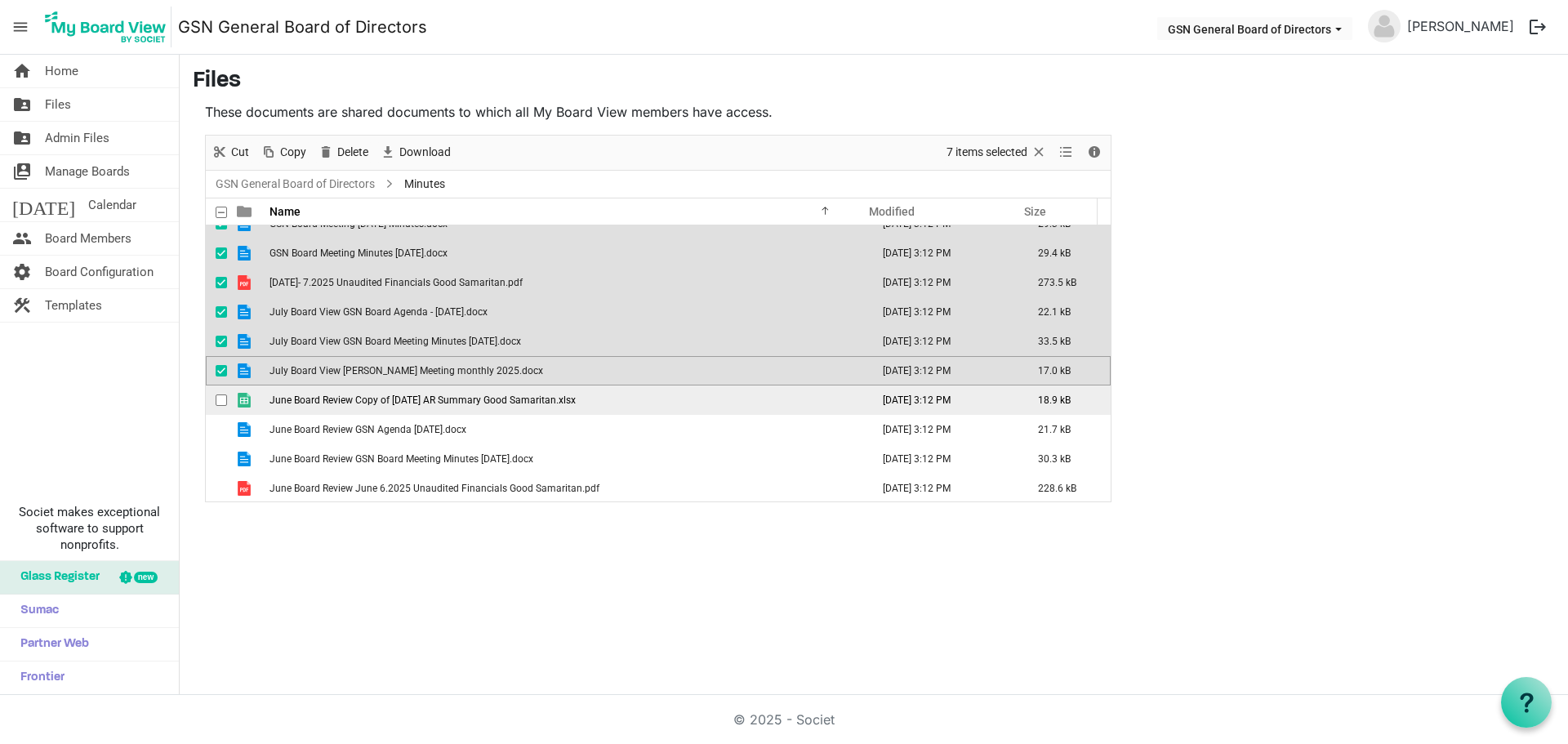
click at [220, 399] on span "checkbox" at bounding box center [221, 400] width 12 height 12
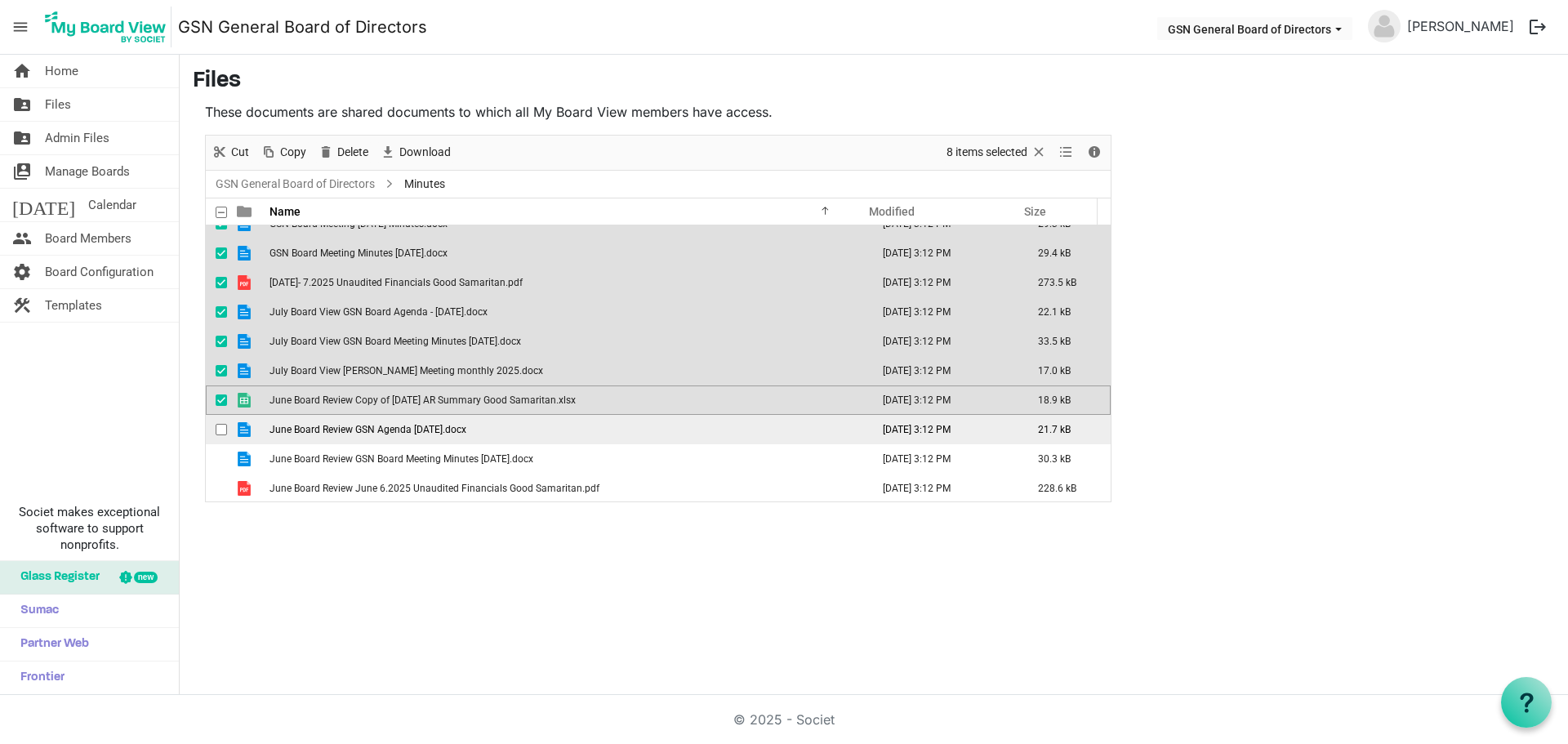
click at [217, 424] on div "checkbox" at bounding box center [226, 429] width 20 height 16
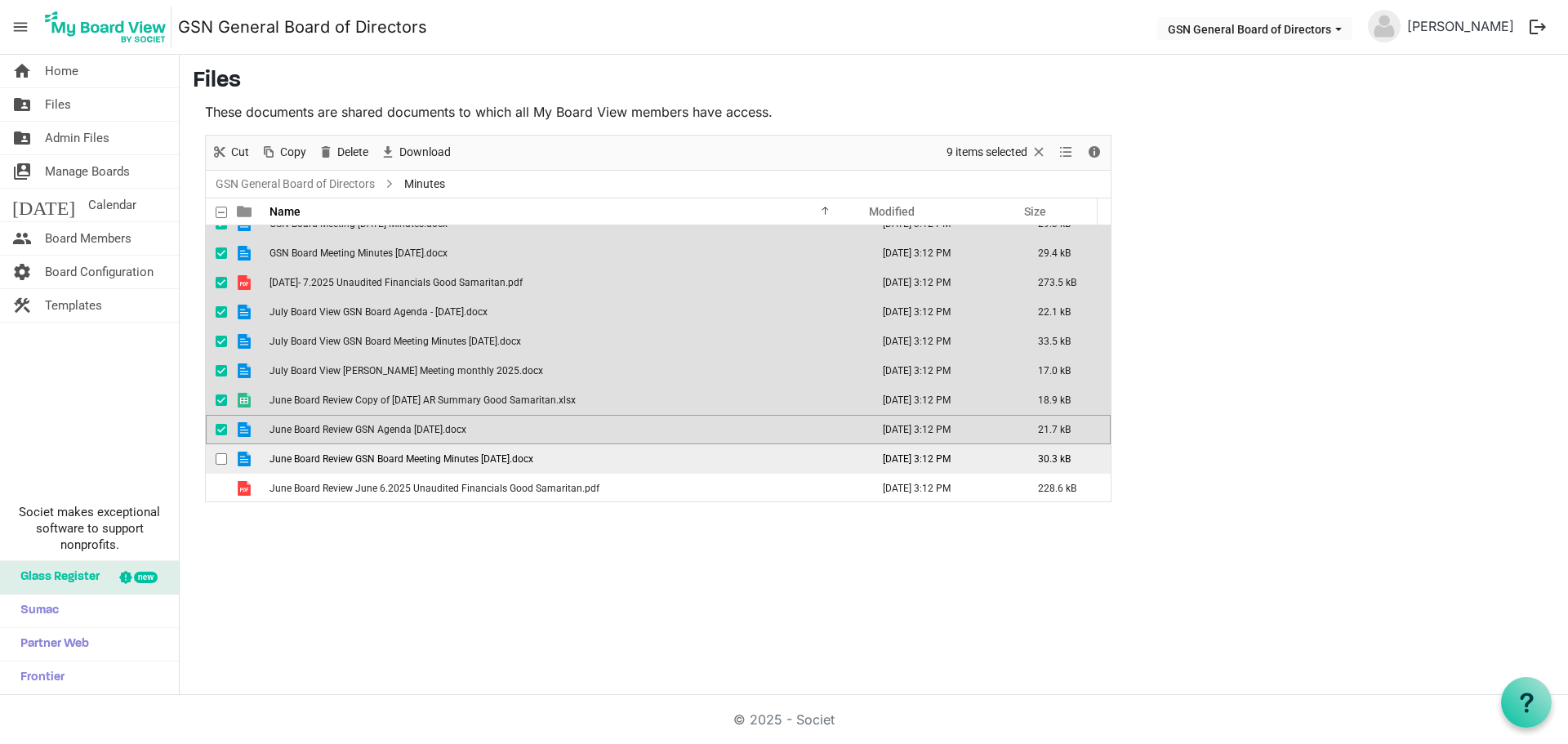
click at [218, 457] on span "checkbox" at bounding box center [221, 459] width 12 height 12
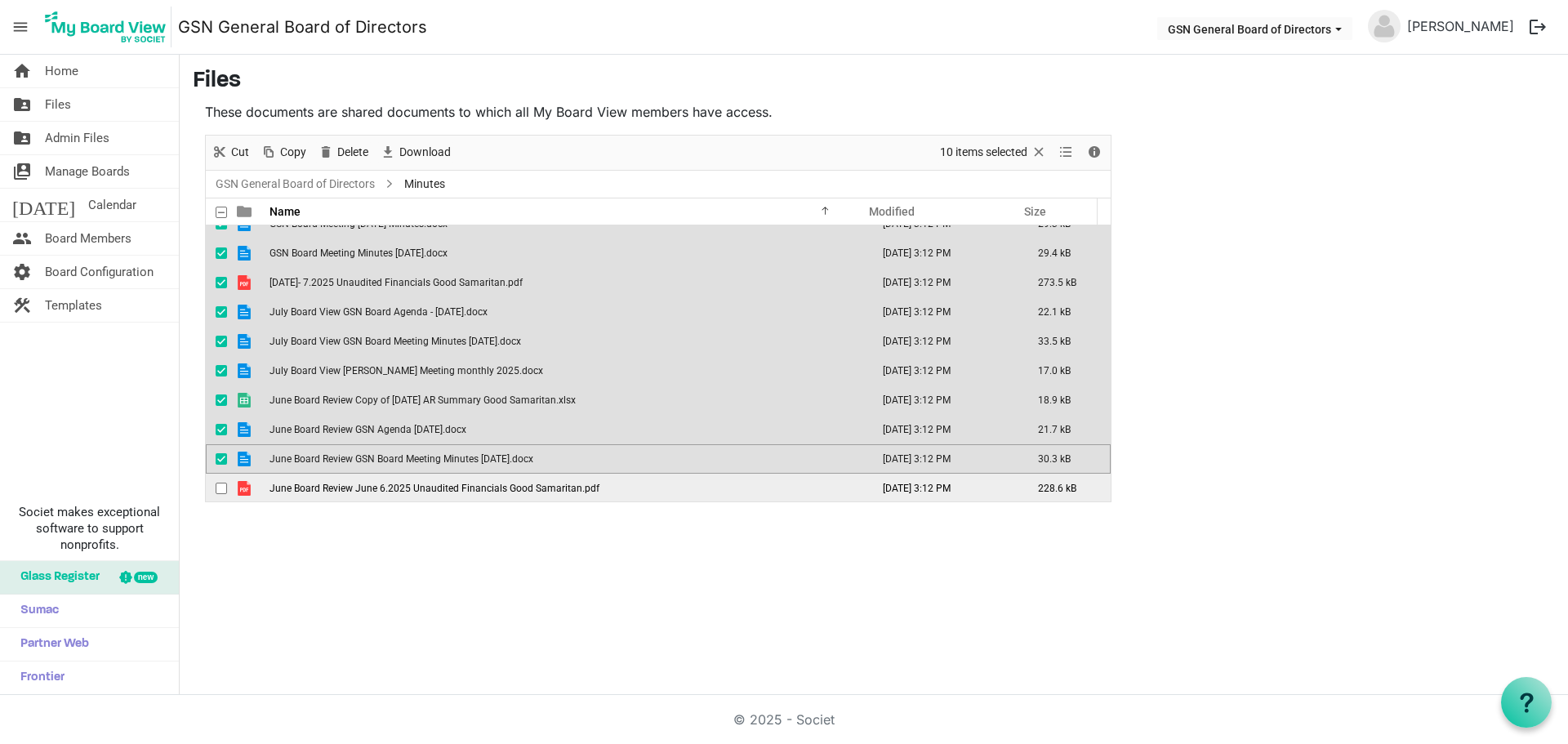
click at [220, 486] on span "checkbox" at bounding box center [221, 489] width 12 height 12
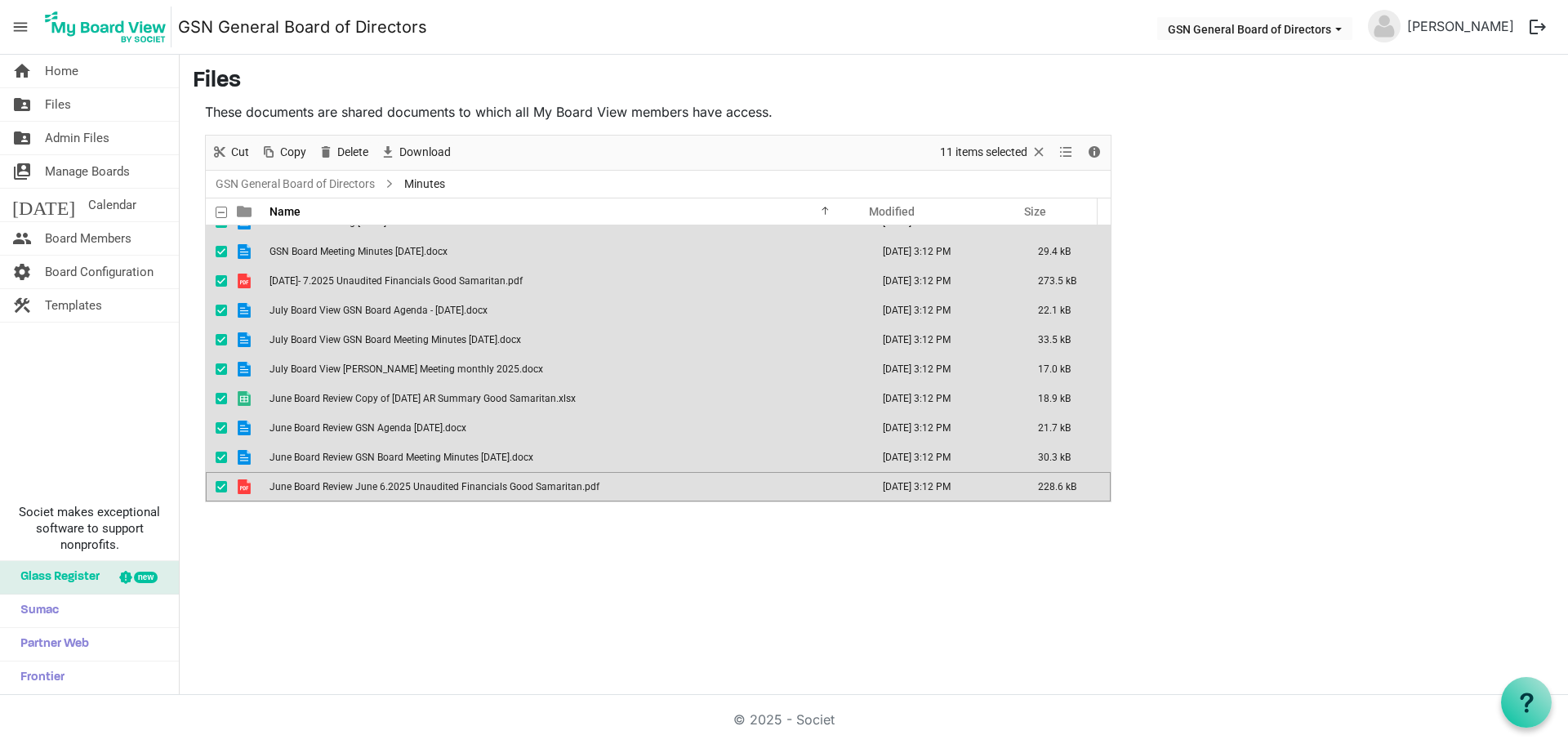
scroll to position [0, 0]
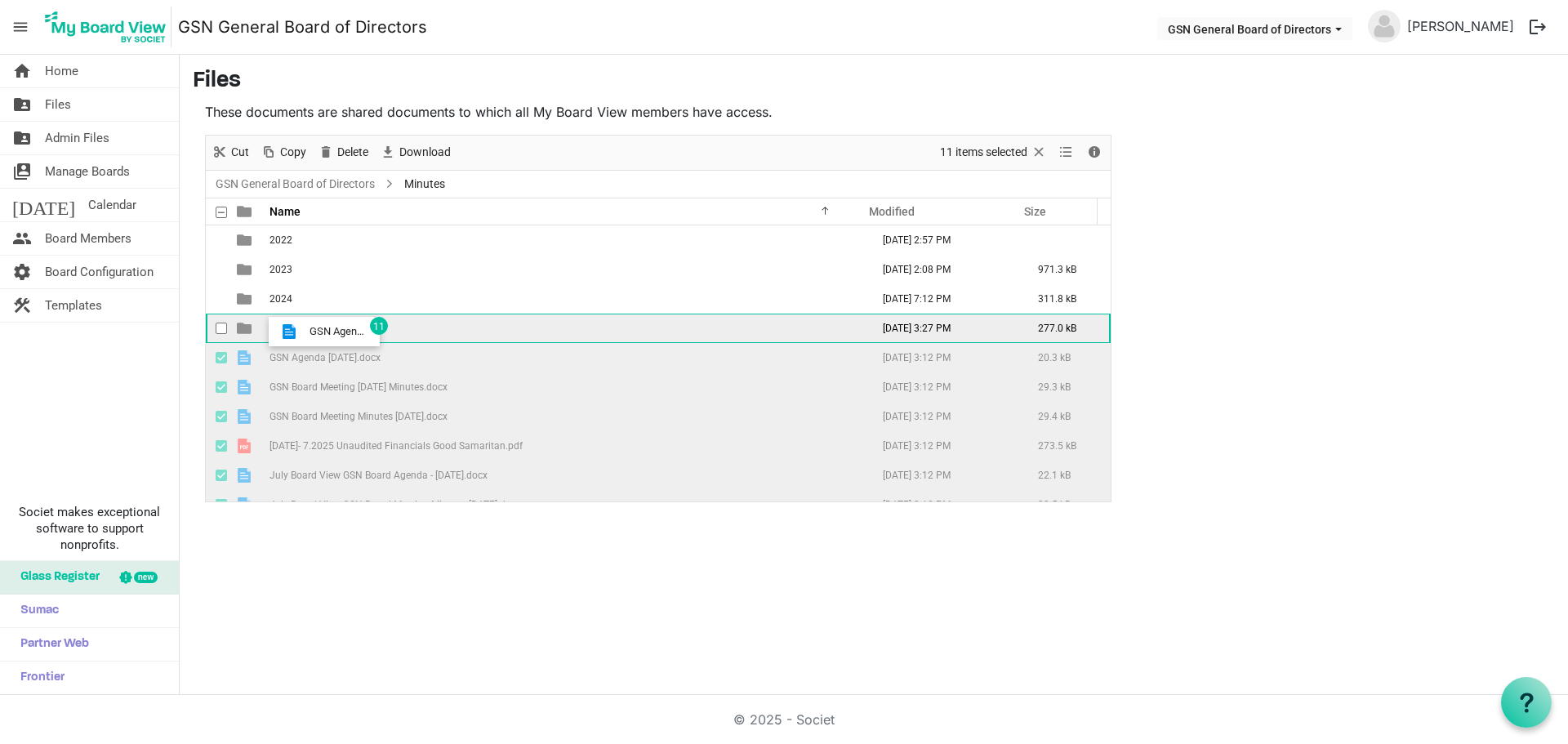
drag, startPoint x: 362, startPoint y: 359, endPoint x: 305, endPoint y: 332, distance: 63.1
click at [305, 332] on tbody "2022 June 03, 2022 2:57 PM 2023 March 10, 2025 2:08 PM 971.3 kB 2024 July 14, 2…" at bounding box center [659, 446] width 905 height 441
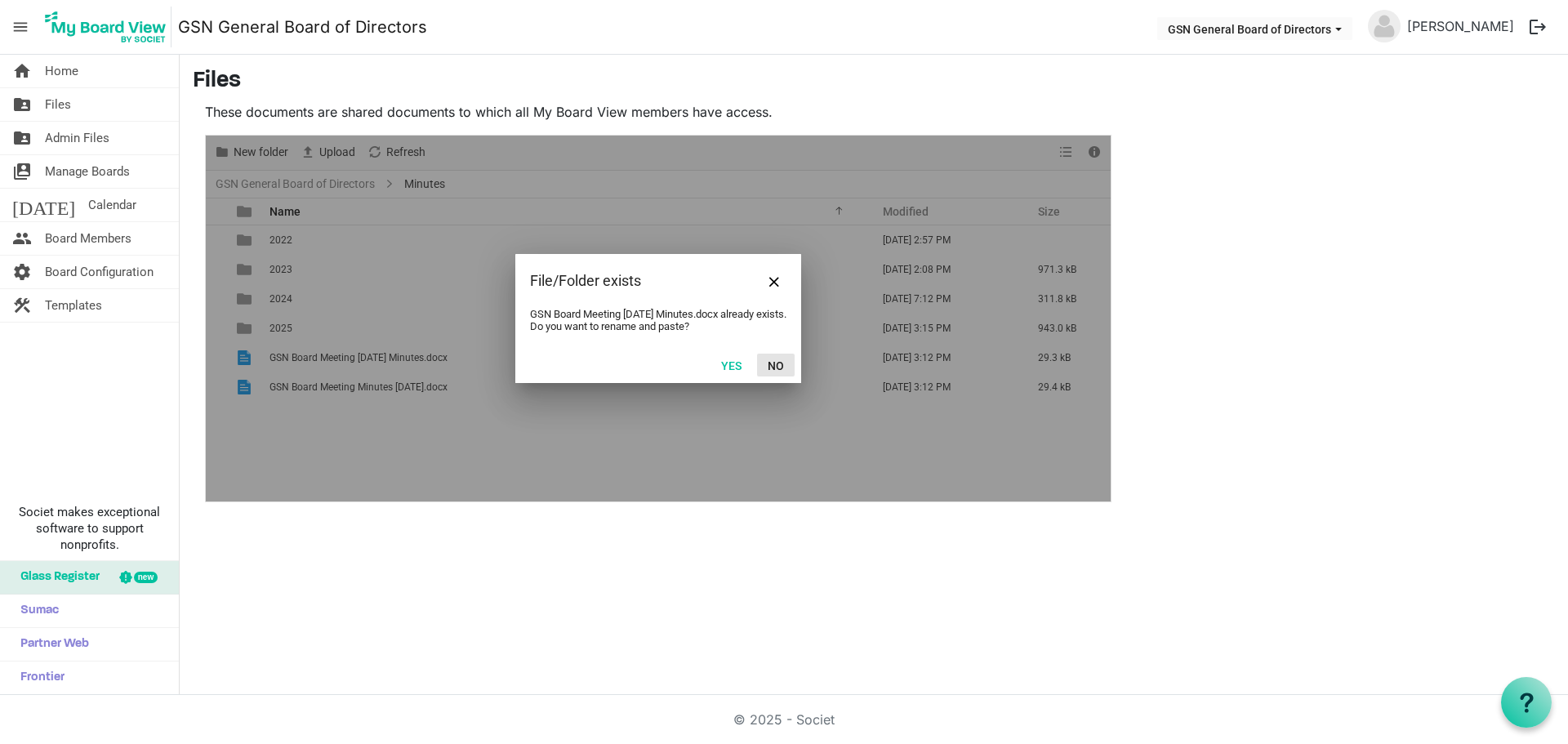
click at [775, 368] on button "No" at bounding box center [776, 366] width 38 height 23
click at [775, 364] on button "No" at bounding box center [776, 366] width 38 height 23
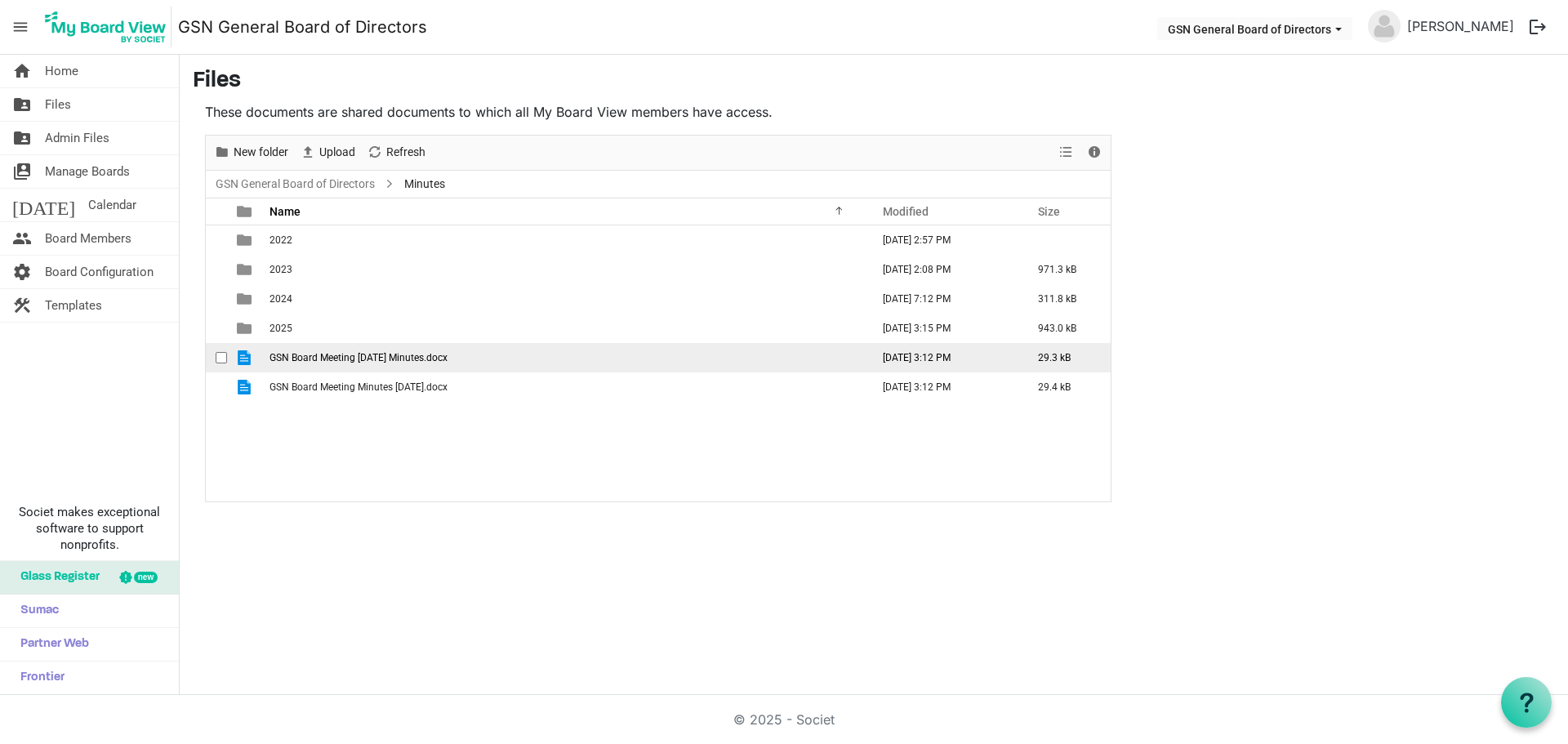
click at [217, 359] on span "checkbox" at bounding box center [221, 358] width 12 height 12
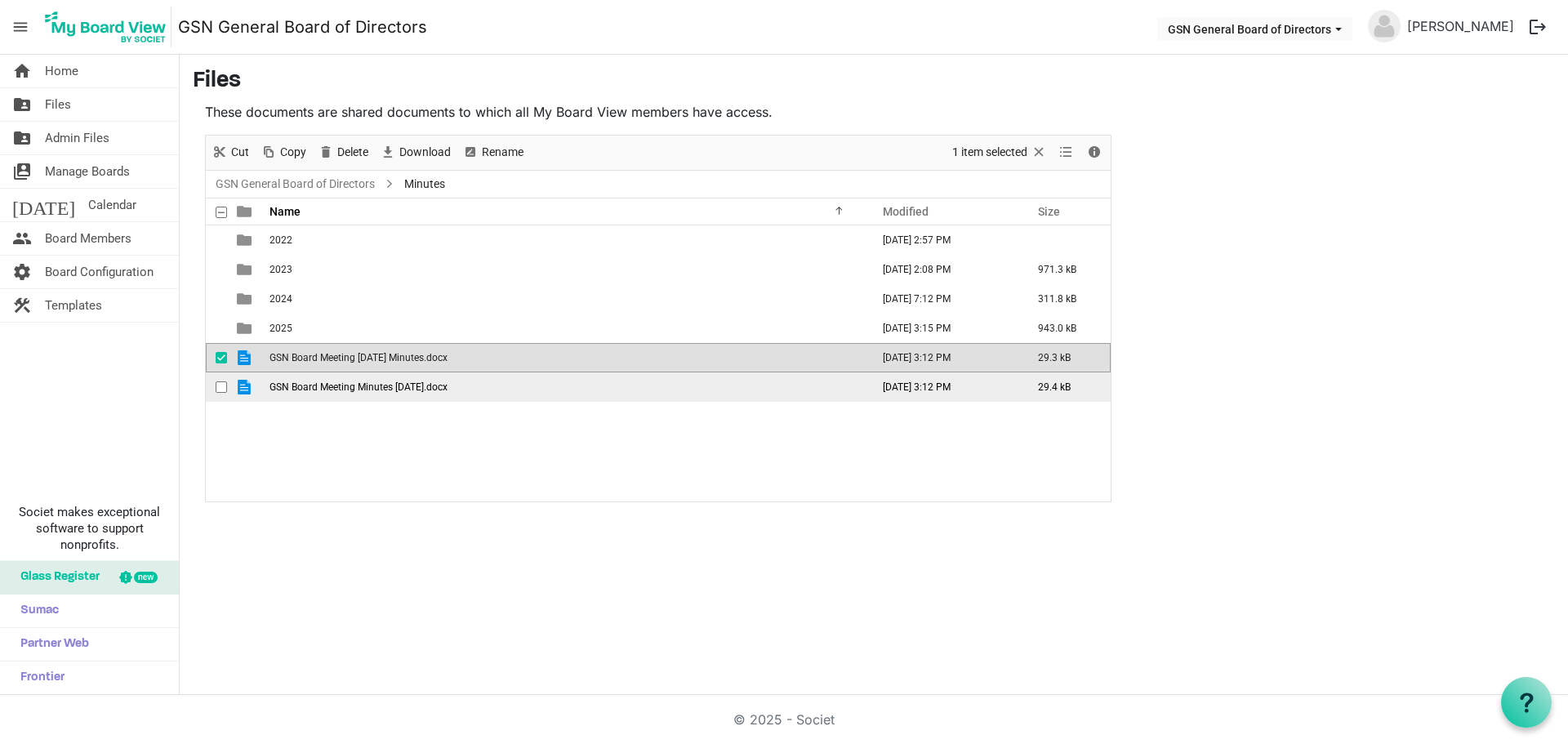
click at [217, 382] on span "checkbox" at bounding box center [221, 387] width 12 height 12
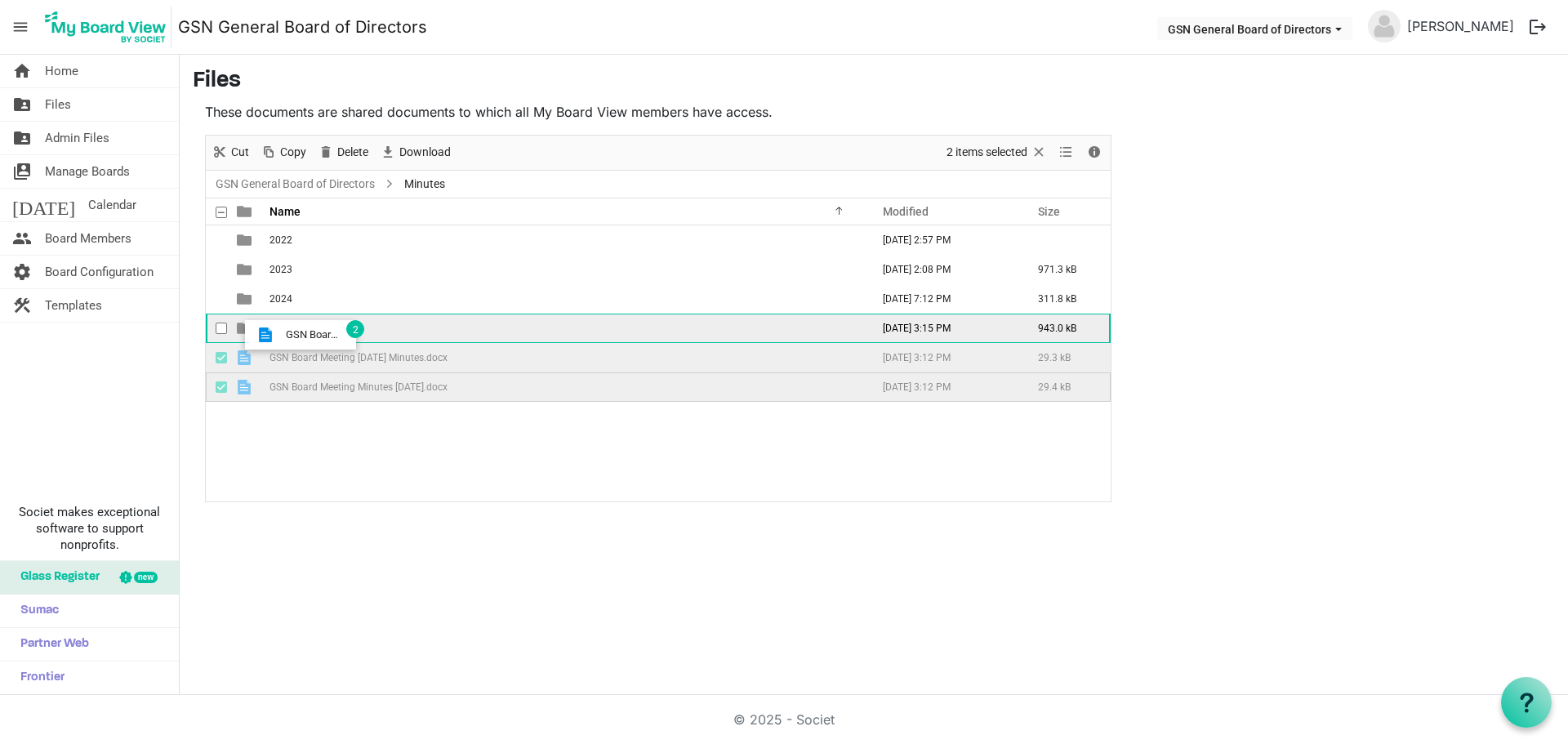
drag, startPoint x: 280, startPoint y: 362, endPoint x: 280, endPoint y: 335, distance: 27.0
click at [280, 335] on tbody "2022 June 03, 2022 2:57 PM 2023 March 10, 2025 2:08 PM 971.3 kB 2024 July 14, 2…" at bounding box center [659, 314] width 905 height 177
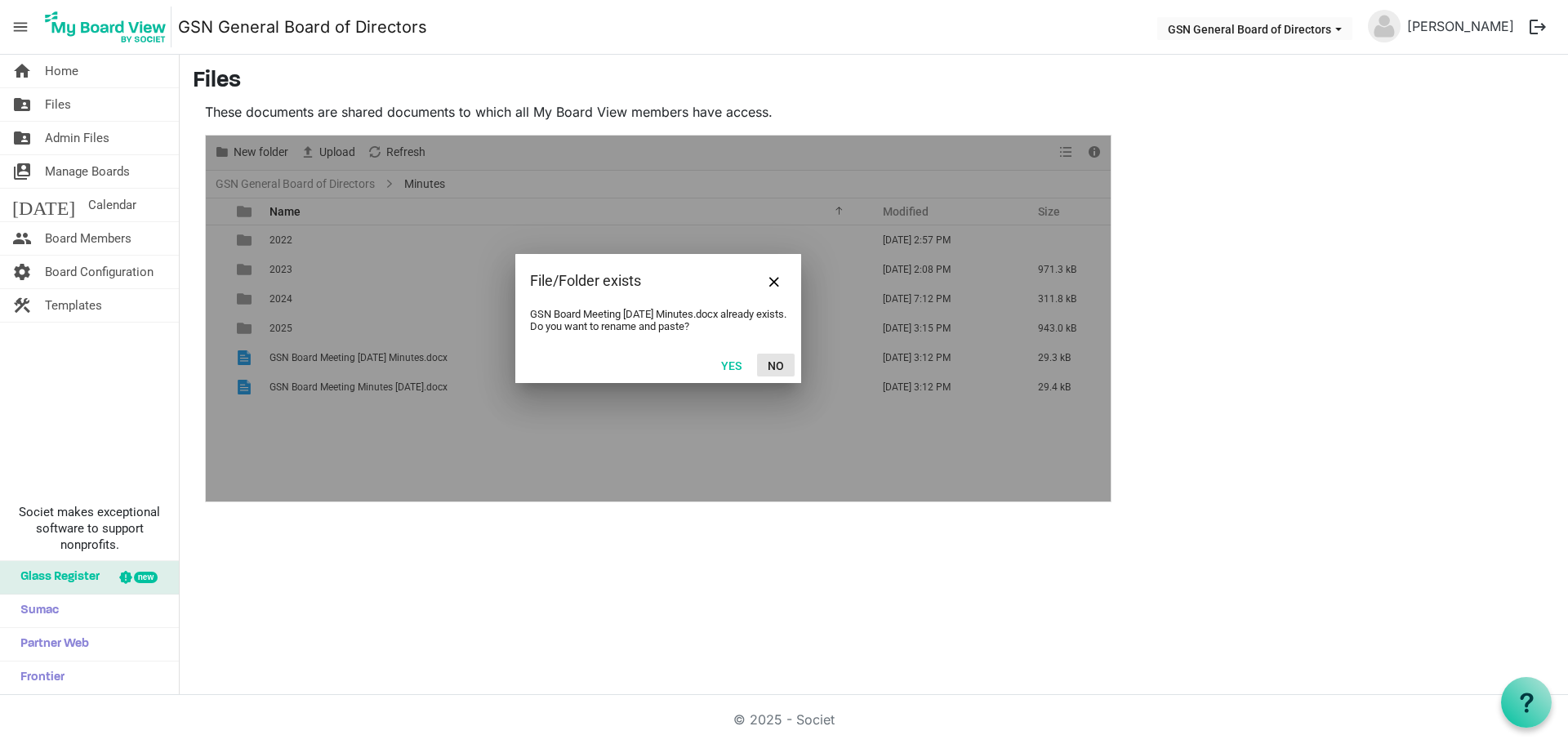
click at [769, 363] on button "No" at bounding box center [776, 366] width 38 height 23
click at [771, 362] on button "No" at bounding box center [776, 366] width 38 height 23
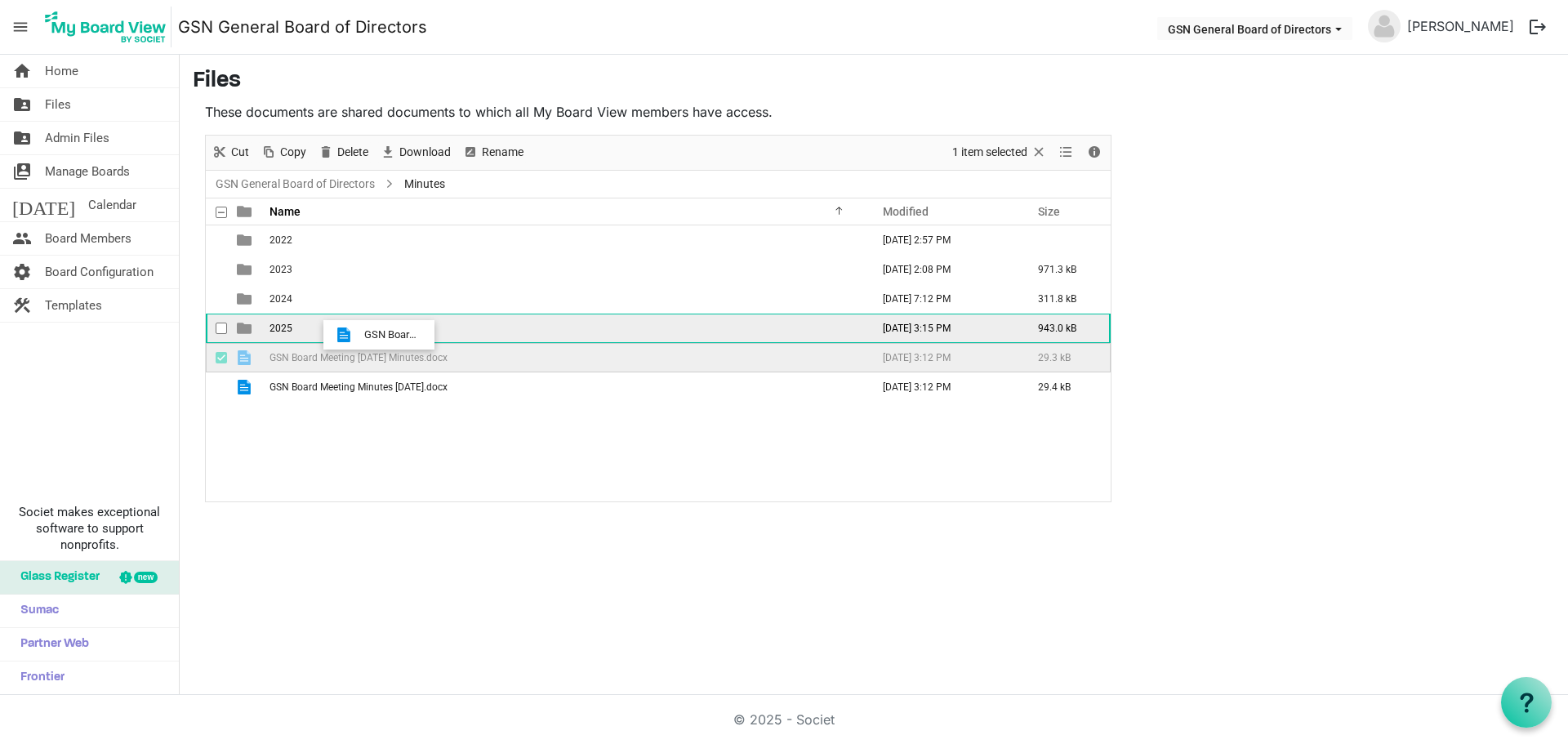
drag, startPoint x: 446, startPoint y: 358, endPoint x: 359, endPoint y: 335, distance: 90.0
click at [359, 335] on tbody "2022 June 03, 2022 2:57 PM 2023 March 10, 2025 2:08 PM 971.3 kB 2024 July 14, 2…" at bounding box center [659, 314] width 905 height 177
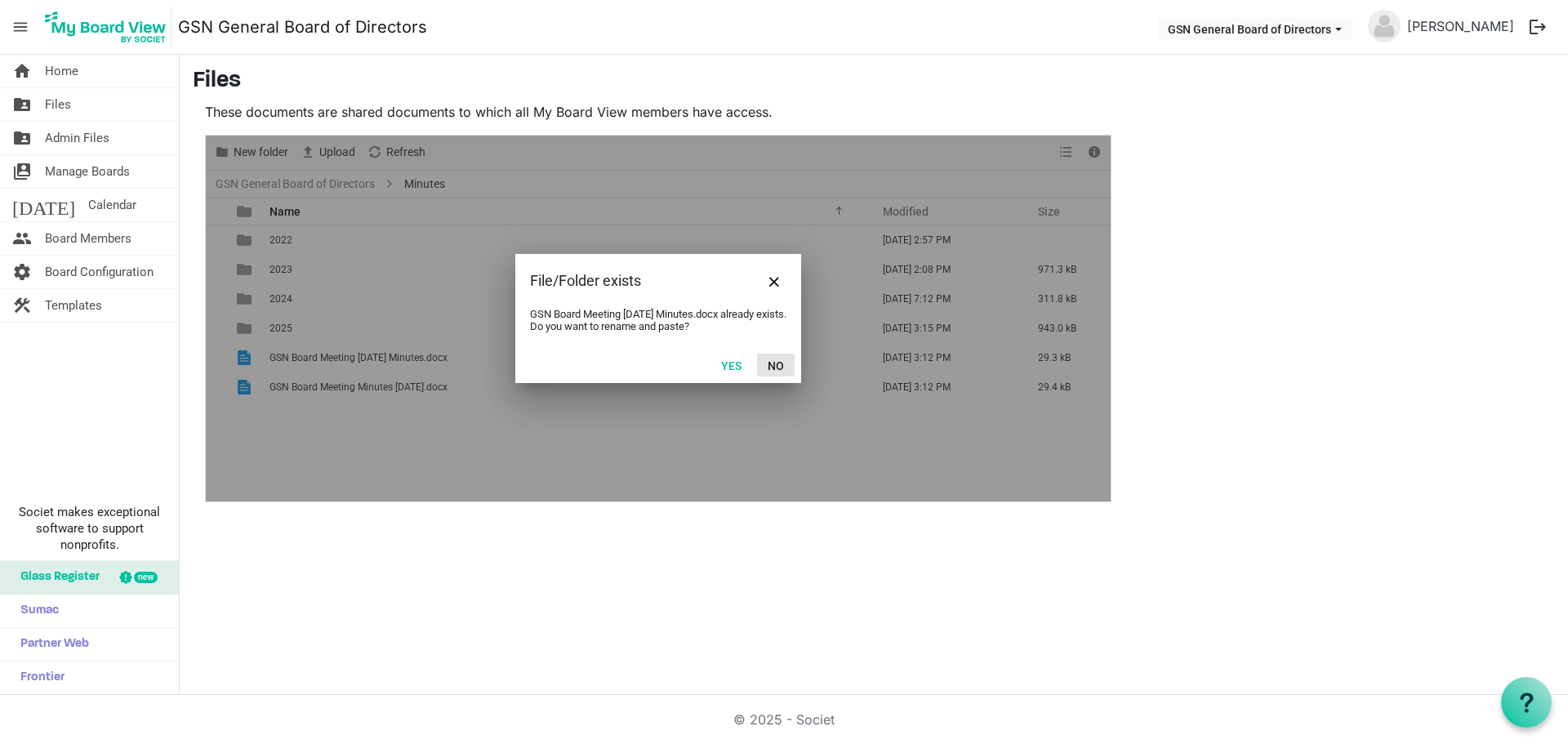
click at [769, 363] on button "No" at bounding box center [776, 366] width 38 height 23
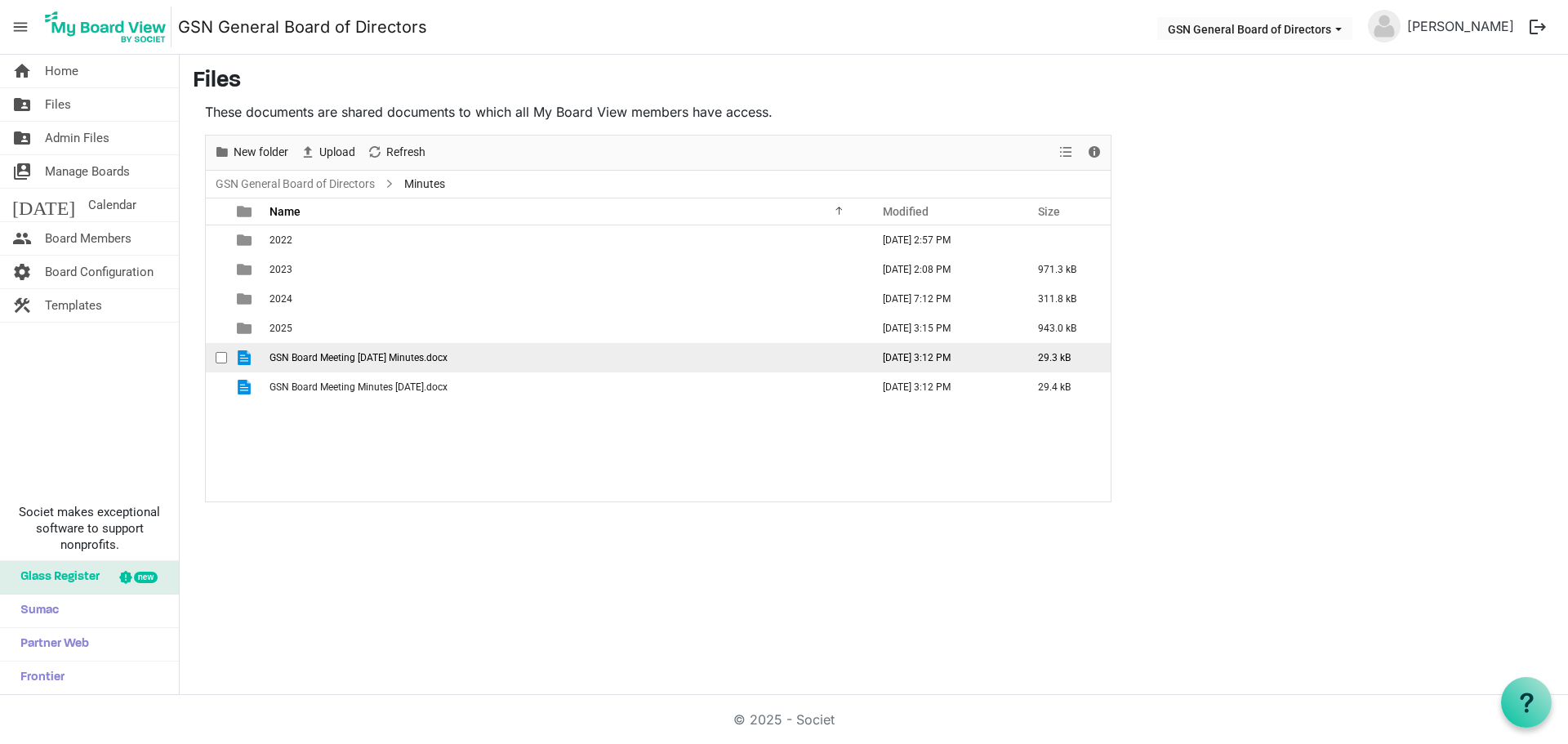
click at [218, 359] on span "checkbox" at bounding box center [221, 358] width 12 height 12
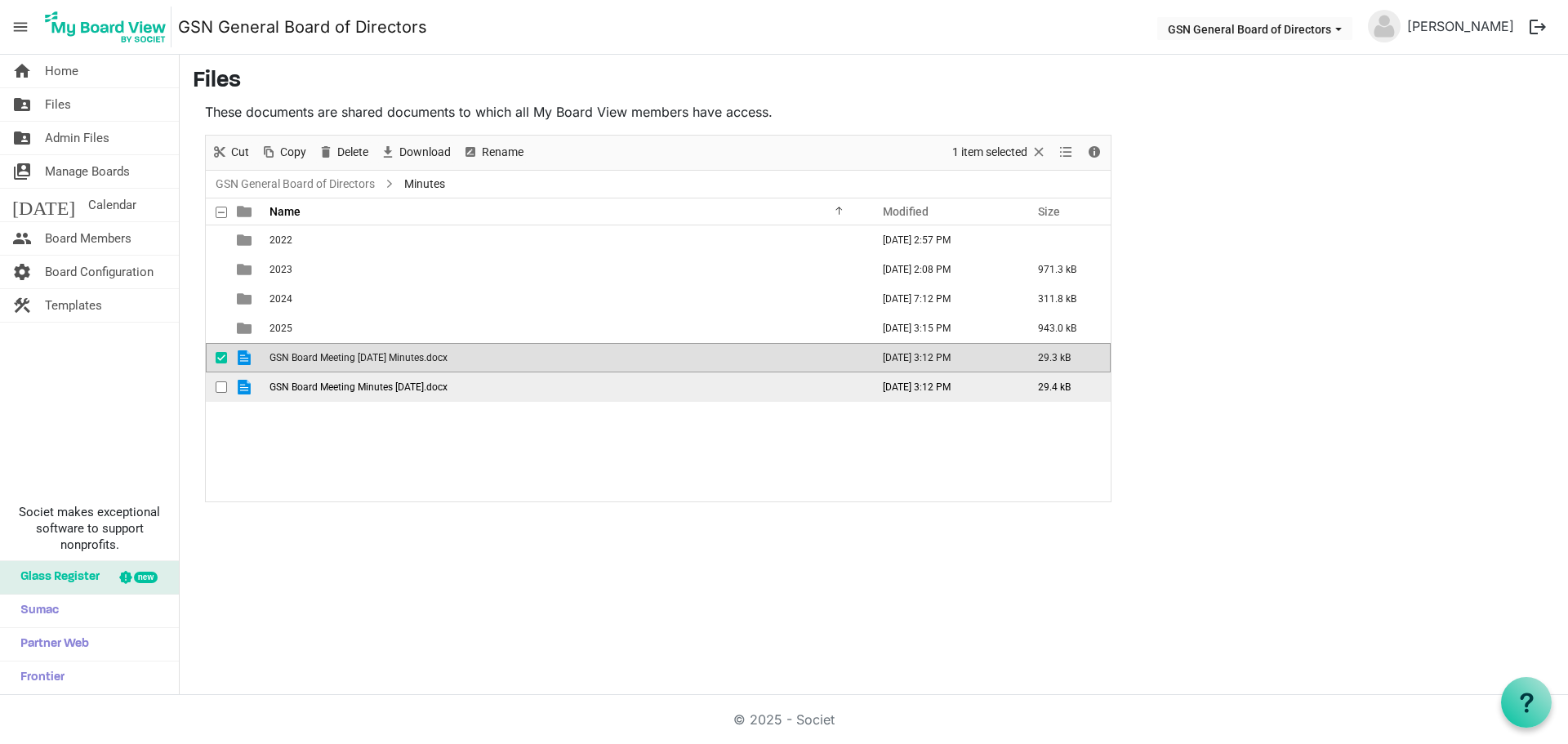
click at [220, 380] on div "checkbox" at bounding box center [226, 387] width 20 height 16
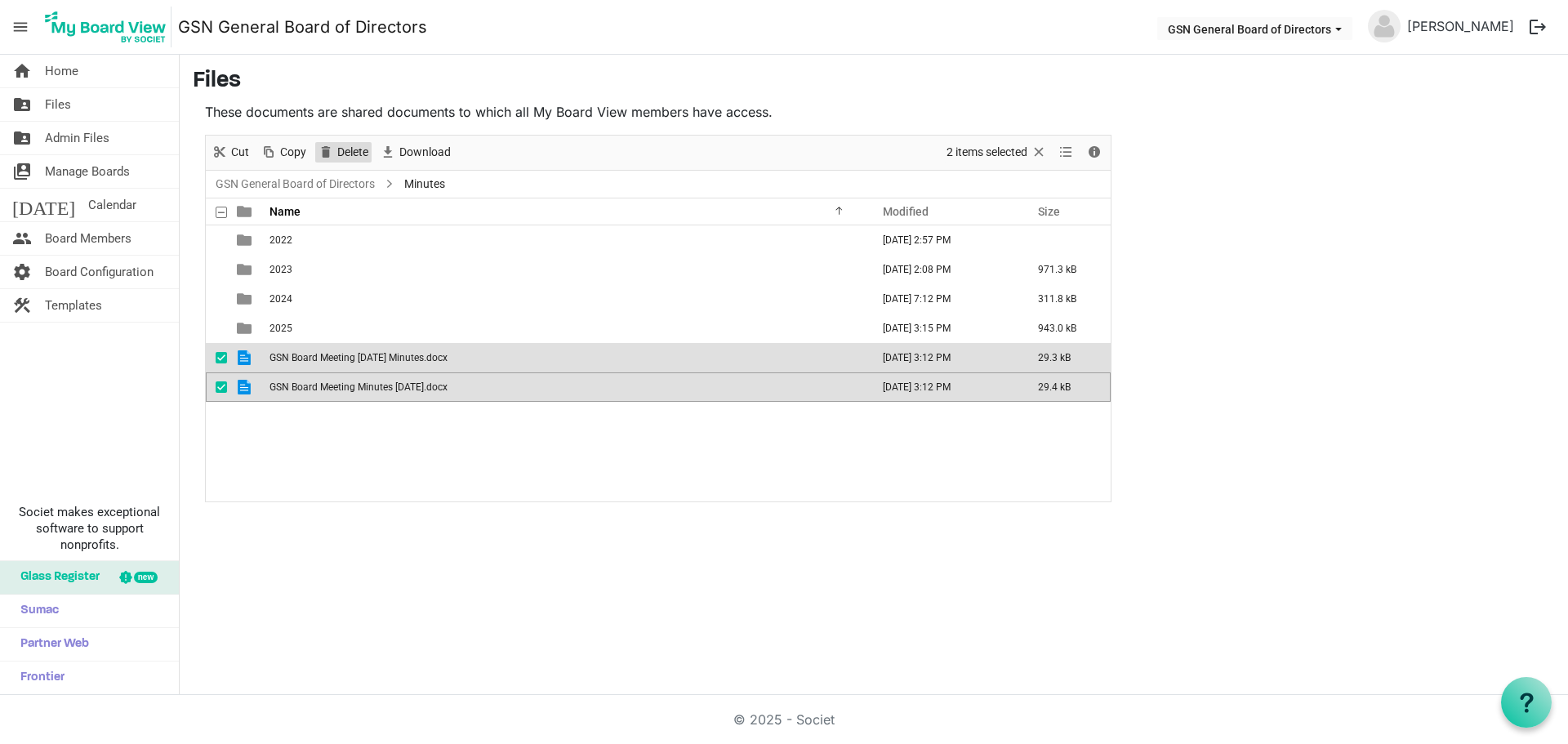
click at [357, 150] on span "Delete" at bounding box center [353, 152] width 34 height 21
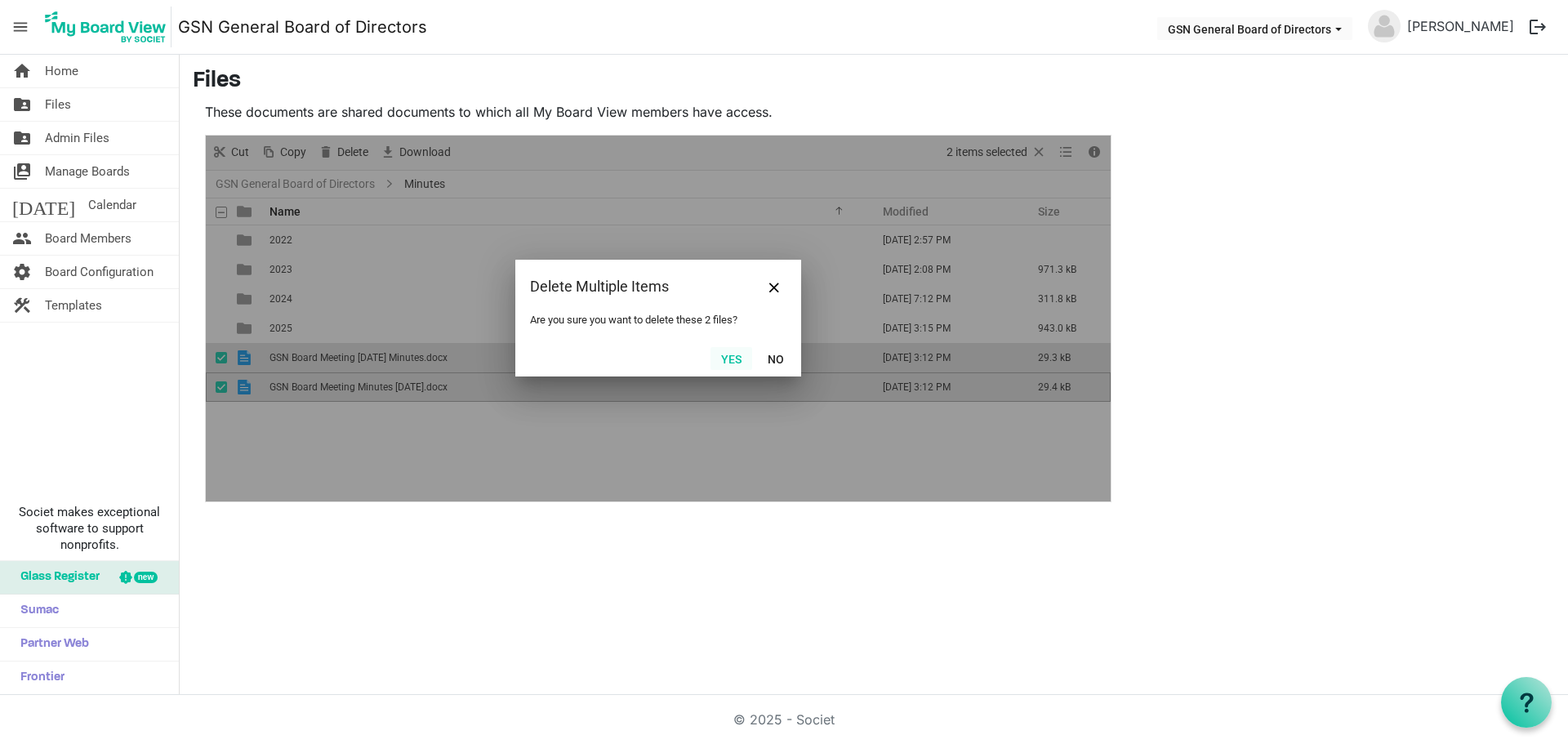
click at [733, 355] on button "Yes" at bounding box center [731, 359] width 41 height 23
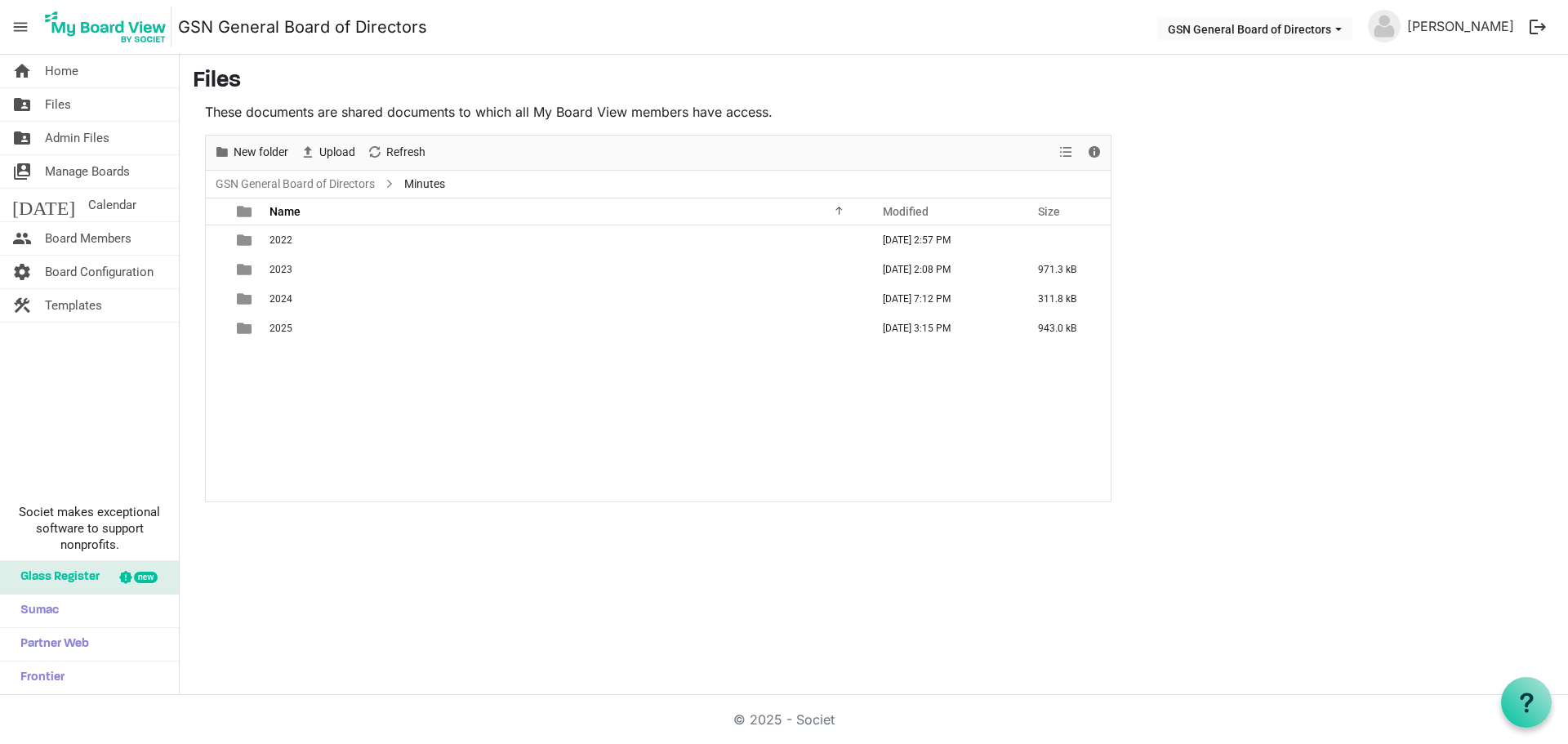
click at [467, 393] on div "2022 June 03, 2022 2:57 PM 2023 March 10, 2025 2:08 PM 971.3 kB 2024 July 14, 2…" at bounding box center [659, 364] width 905 height 276
click at [48, 105] on span "Files" at bounding box center [57, 104] width 26 height 32
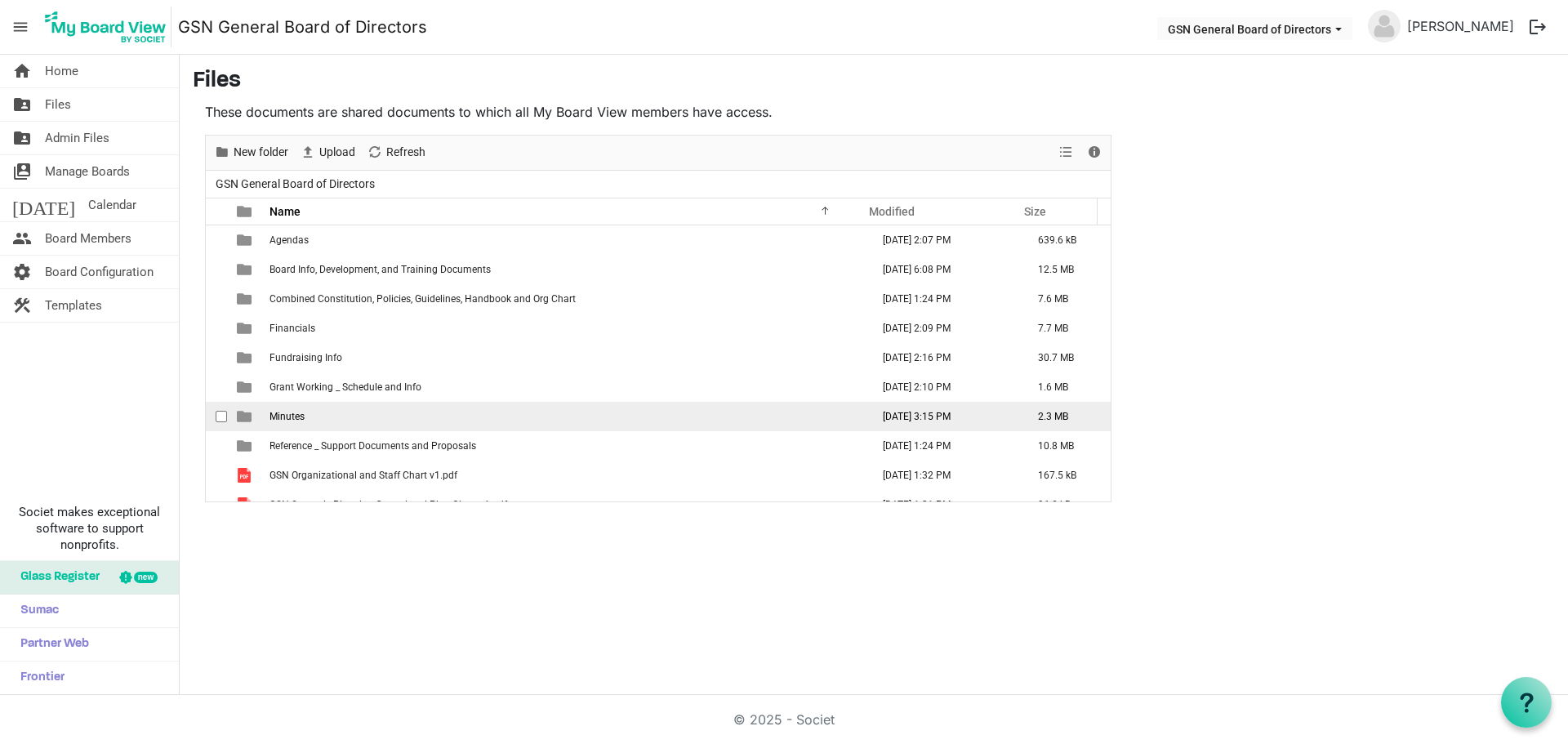
click at [302, 415] on span "Minutes" at bounding box center [287, 416] width 35 height 12
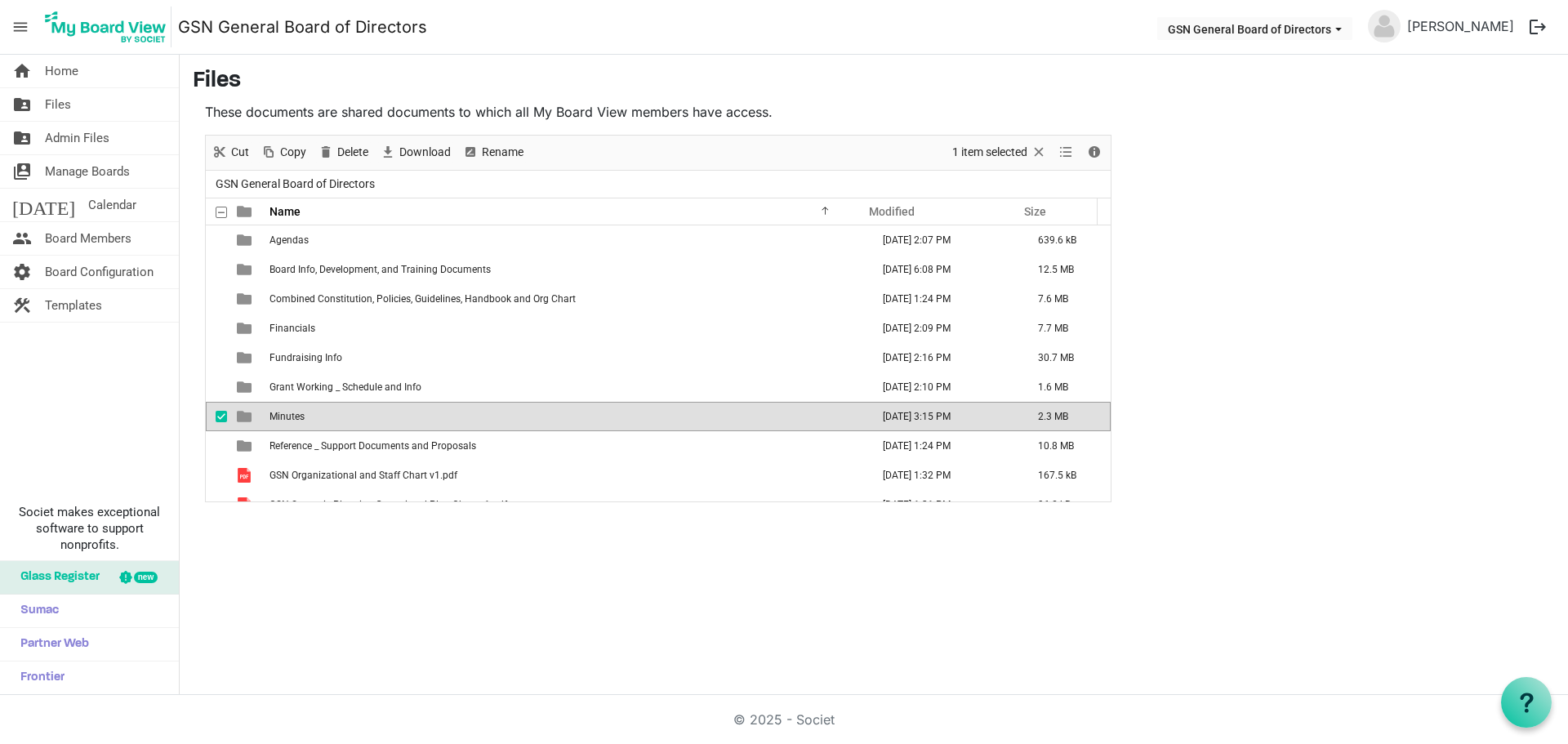
click at [301, 415] on span "Minutes" at bounding box center [287, 416] width 35 height 12
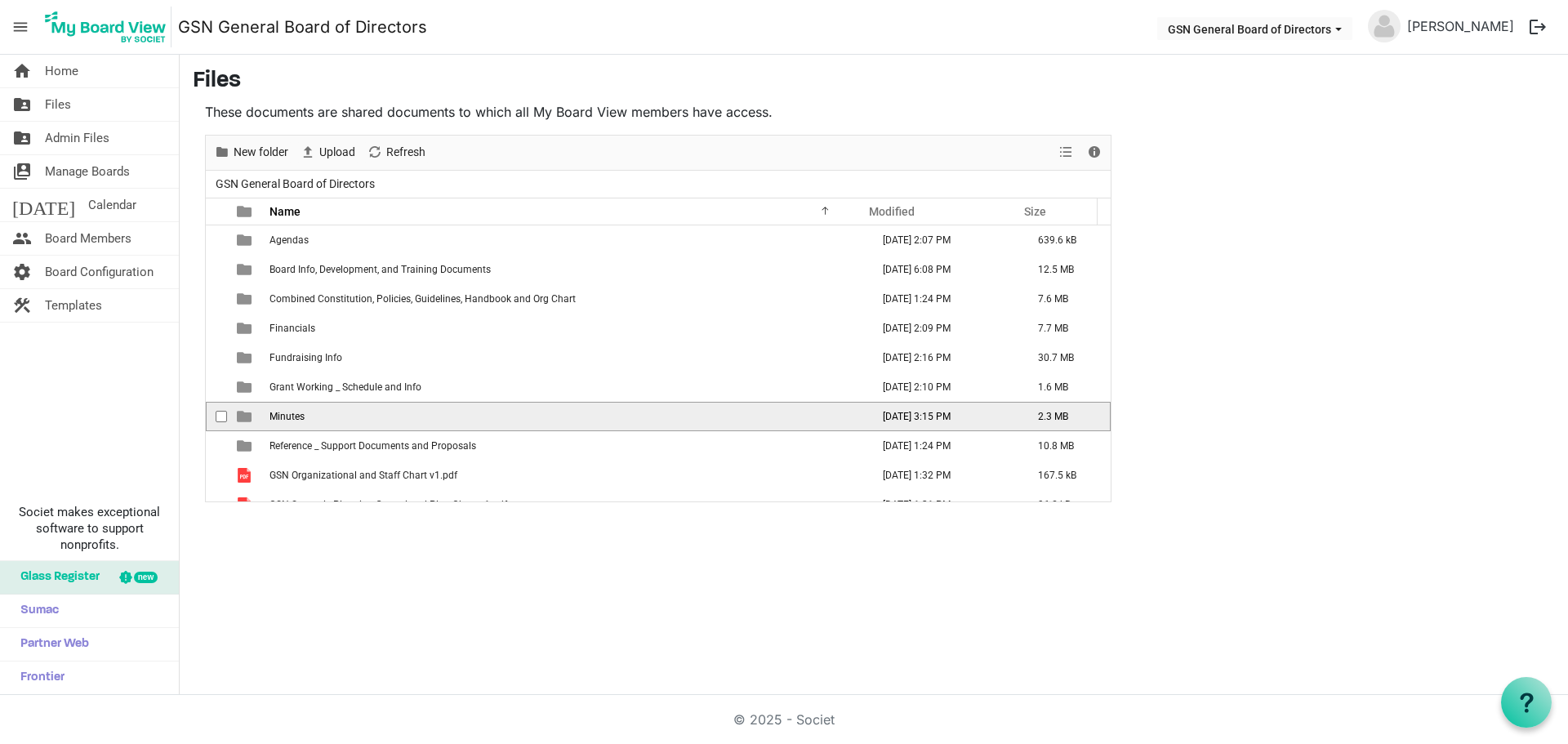
click at [301, 415] on span "Minutes" at bounding box center [287, 416] width 35 height 12
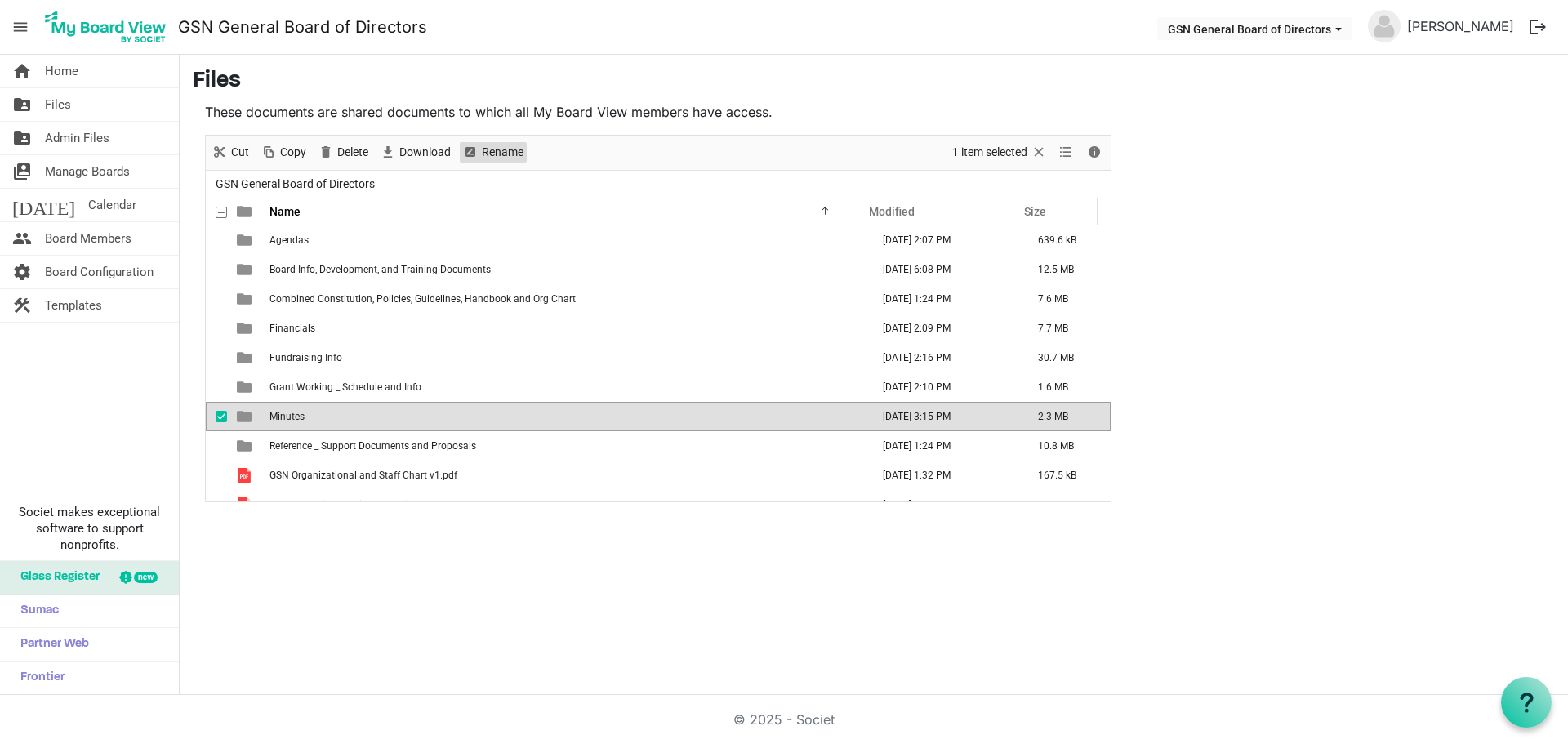
click at [504, 157] on span "Rename" at bounding box center [503, 152] width 45 height 21
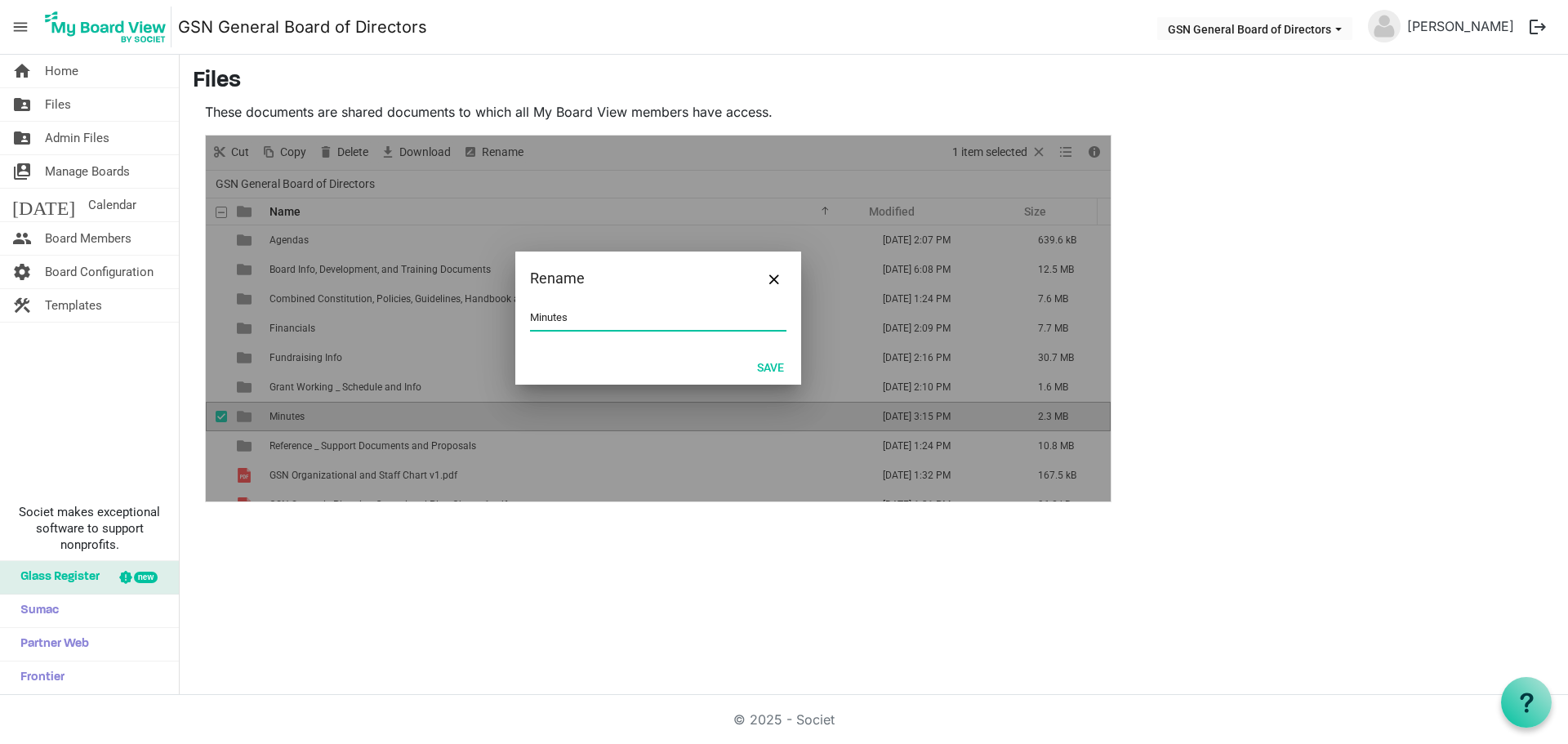
click at [570, 318] on input "Minutes" at bounding box center [658, 317] width 256 height 24
type input "Minutes & Agendas"
click at [761, 363] on button "Save" at bounding box center [771, 367] width 48 height 23
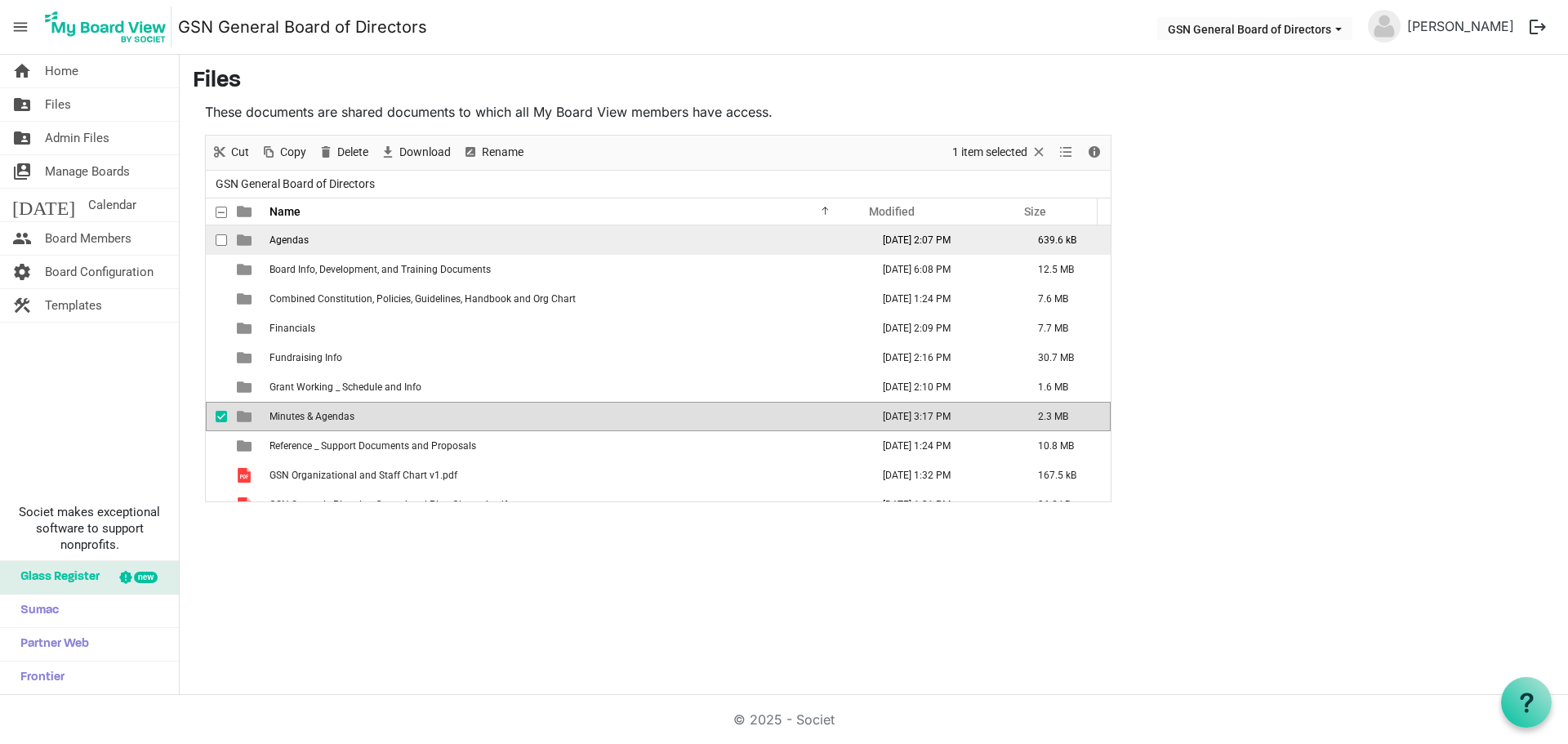
click at [305, 235] on span "Agendas" at bounding box center [289, 240] width 39 height 12
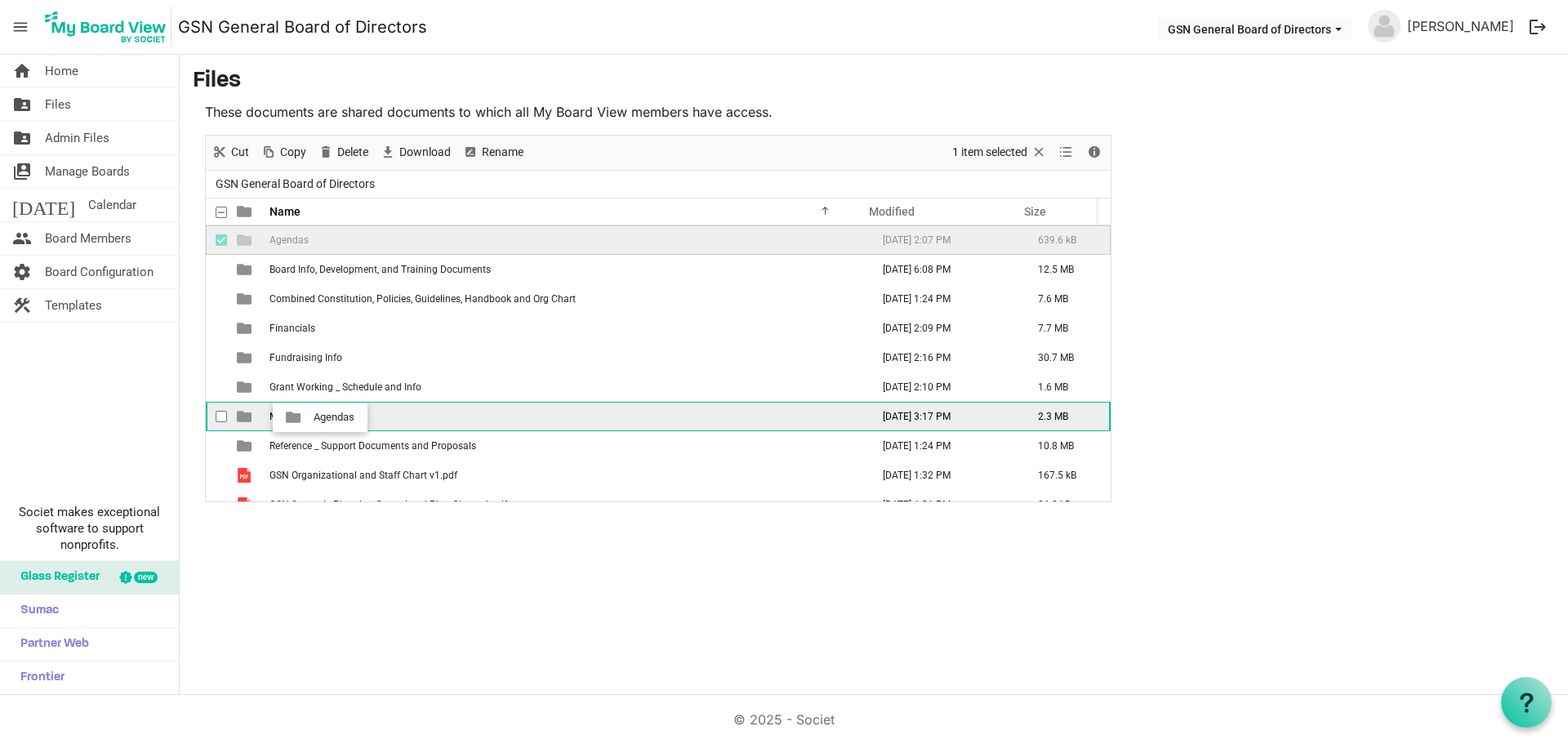
drag, startPoint x: 303, startPoint y: 234, endPoint x: 308, endPoint y: 418, distance: 184.1
click at [308, 418] on tbody "Agendas March 10, 2025 2:07 PM 639.6 kB Board Info, Development, and Training D…" at bounding box center [659, 387] width 905 height 324
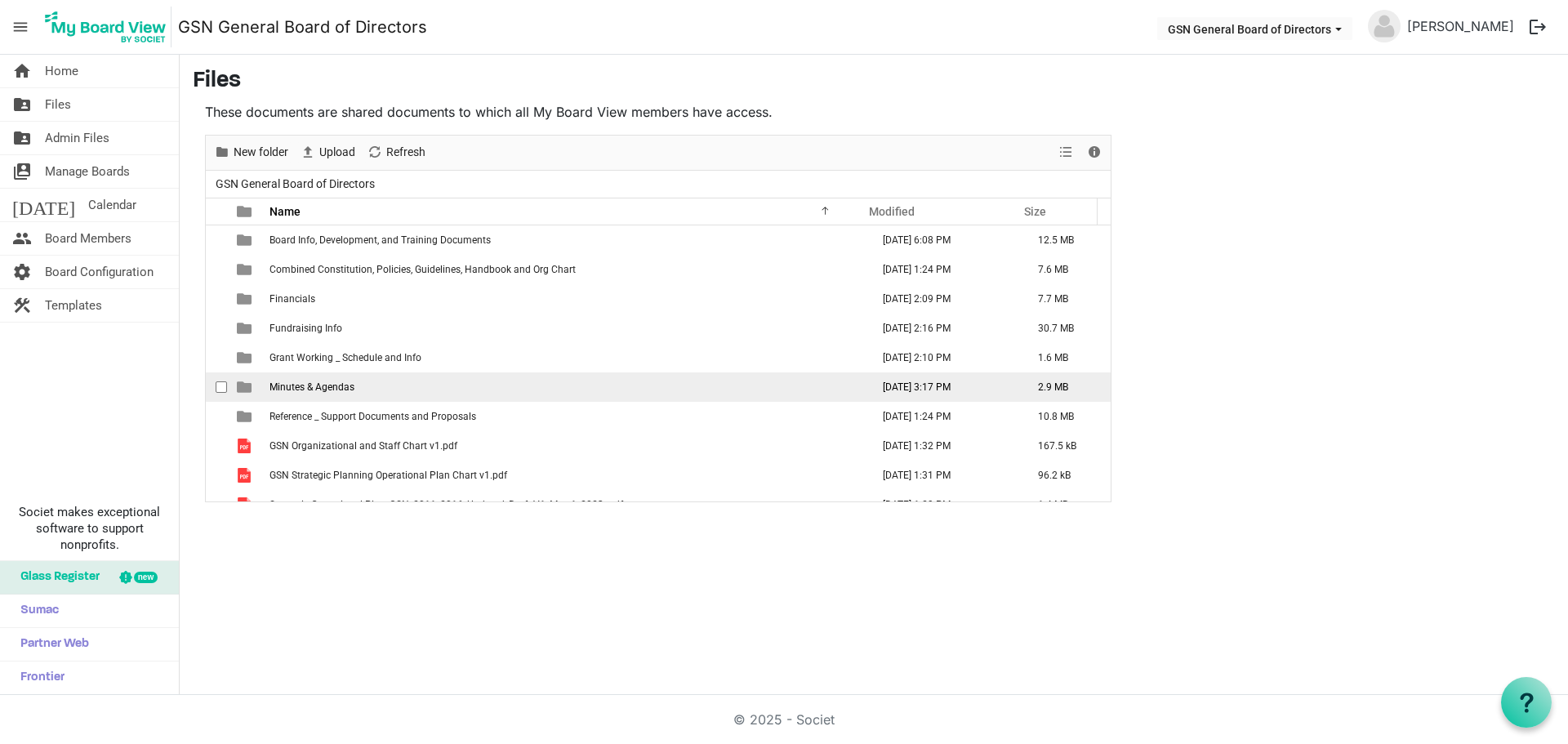
click at [303, 392] on span "Minutes & Agendas" at bounding box center [312, 387] width 85 height 12
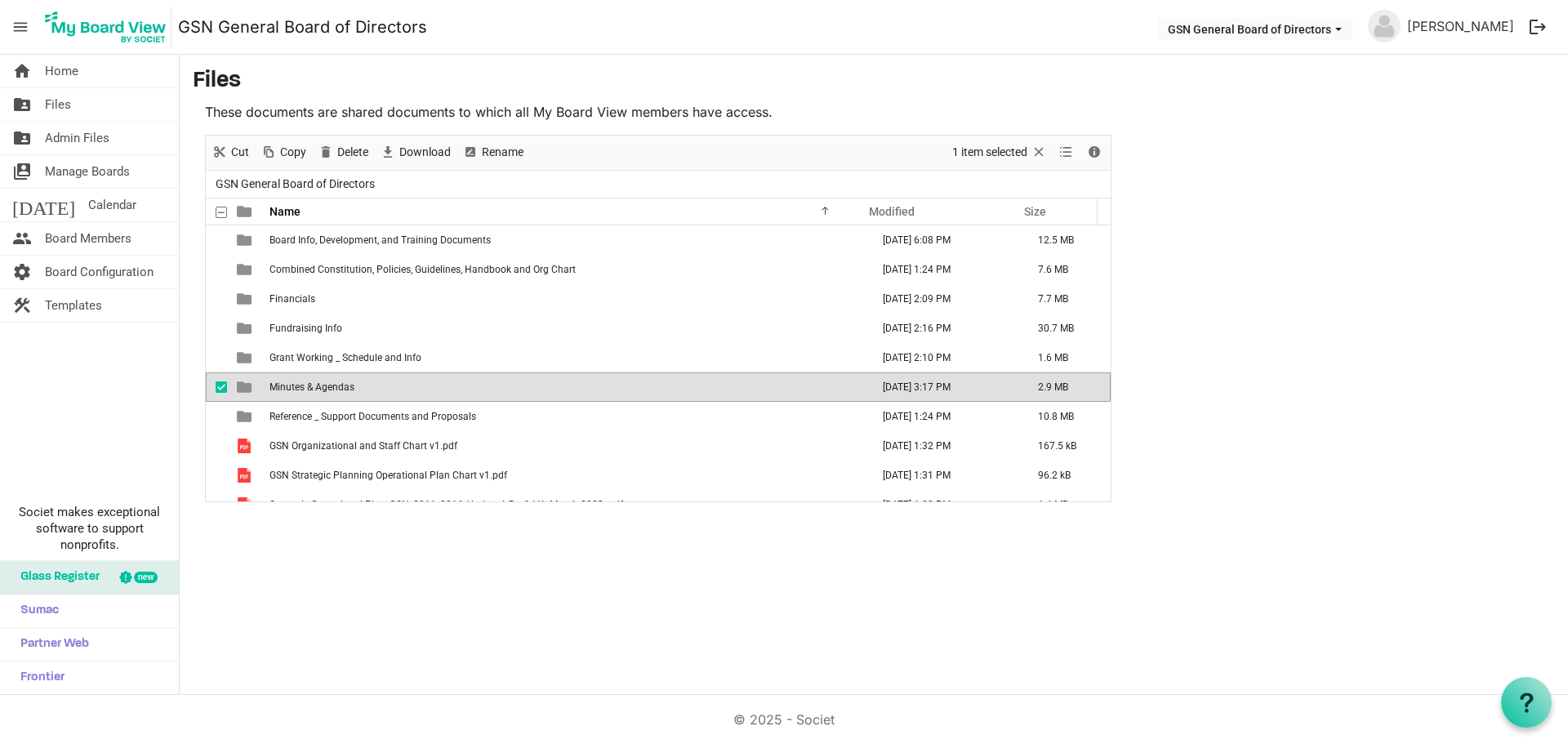
click at [303, 392] on span "Minutes & Agendas" at bounding box center [312, 387] width 85 height 12
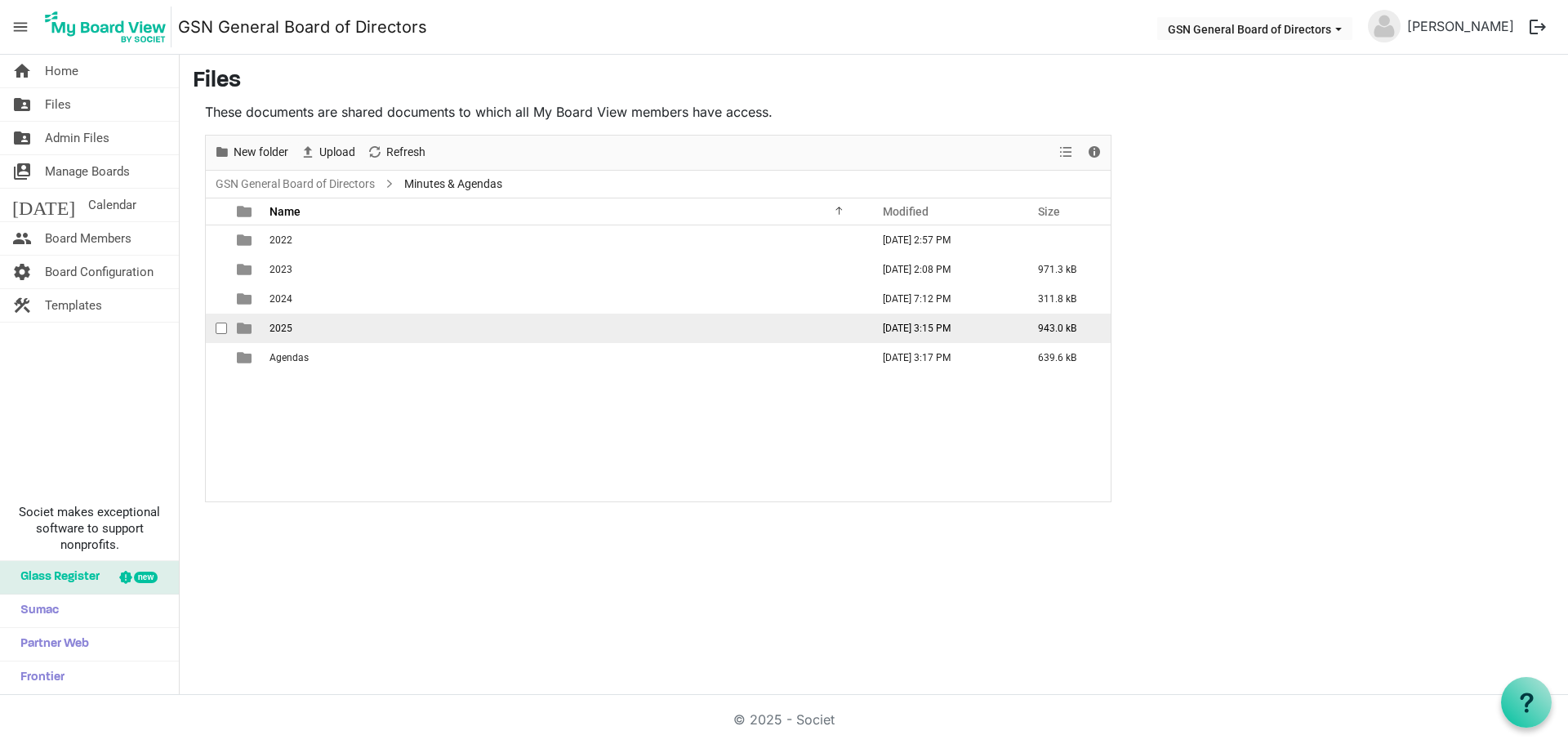
click at [291, 335] on td "2025" at bounding box center [564, 328] width 601 height 30
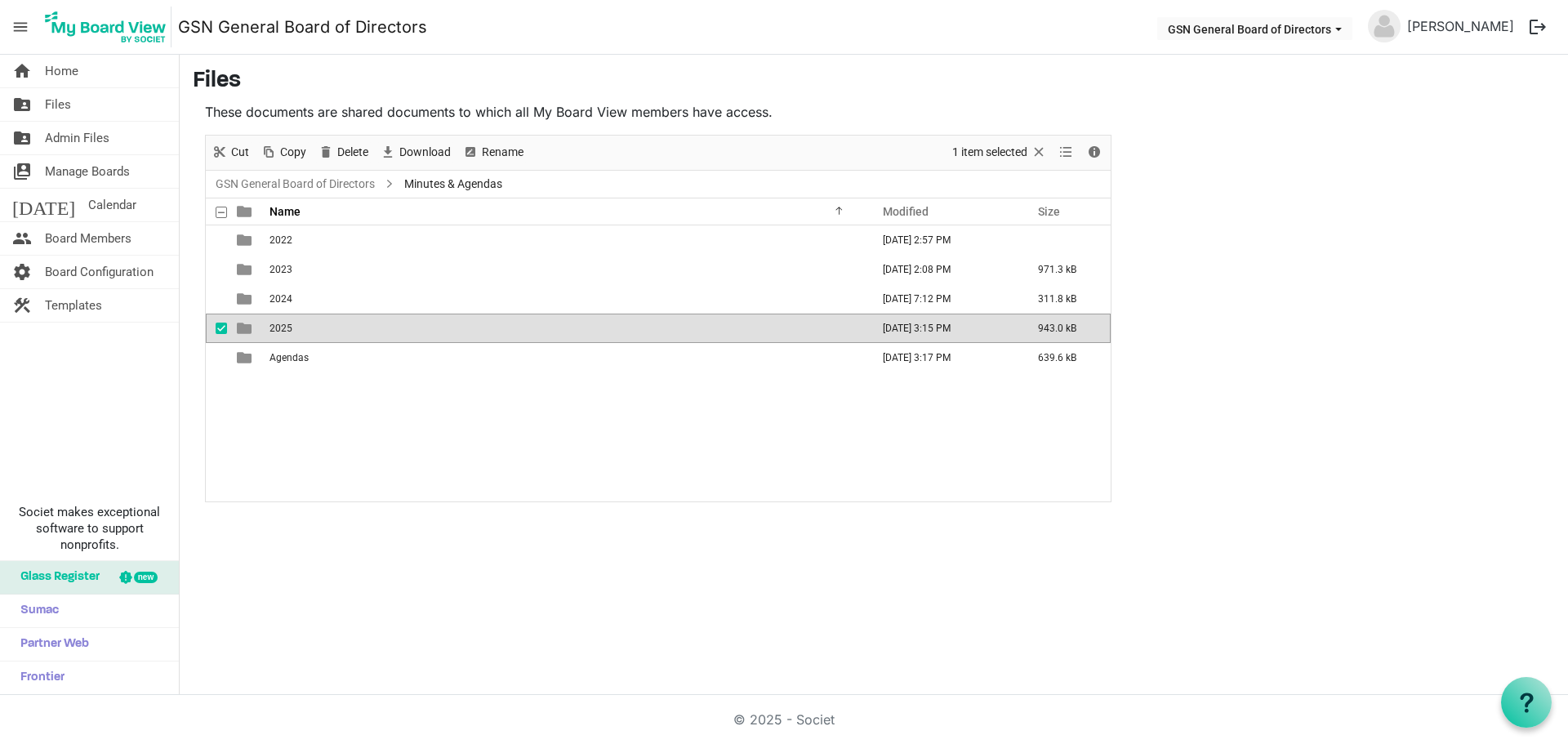
click at [291, 335] on td "2025" at bounding box center [564, 328] width 601 height 30
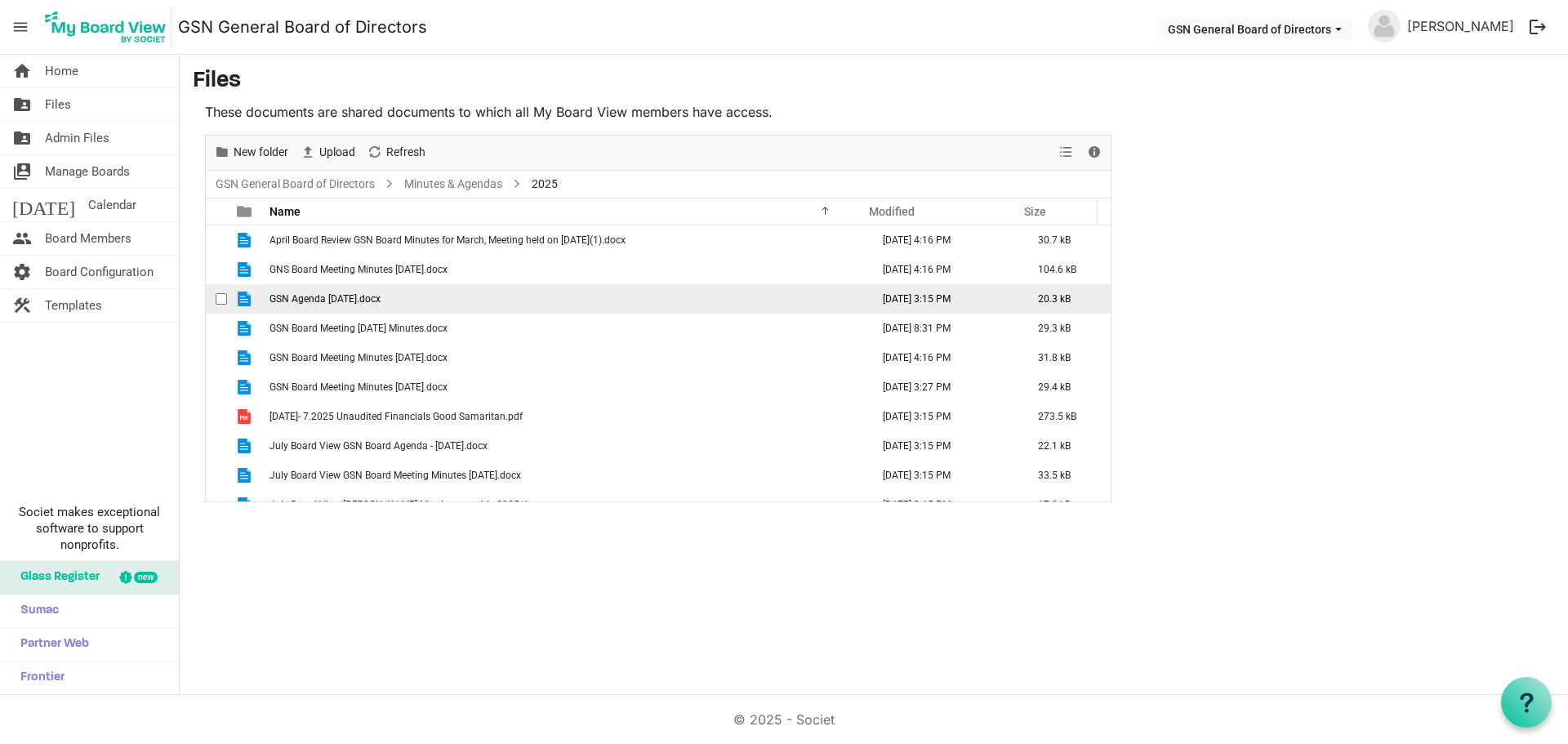
click at [220, 299] on span "checkbox" at bounding box center [221, 298] width 12 height 12
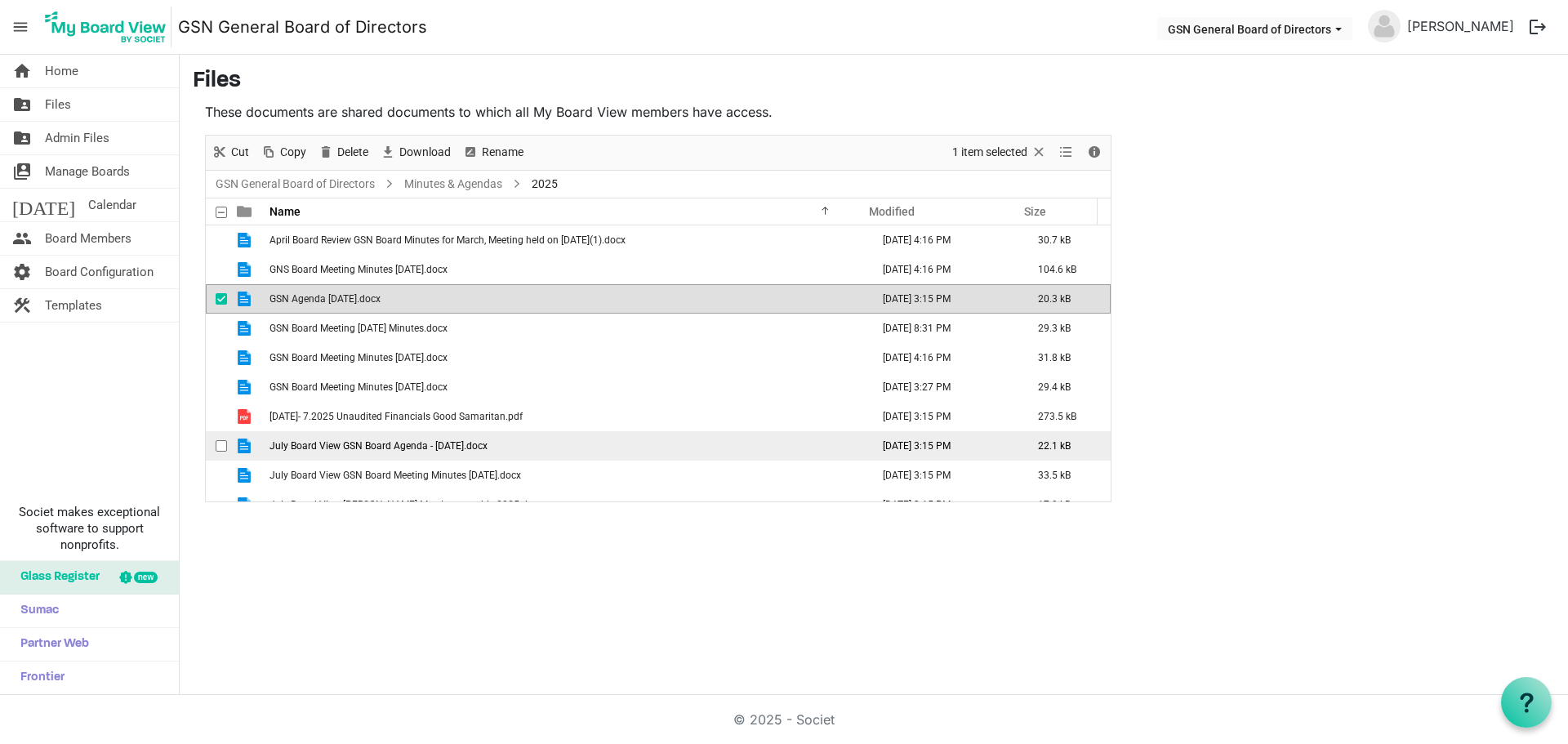
click at [218, 446] on span "checkbox" at bounding box center [221, 446] width 12 height 12
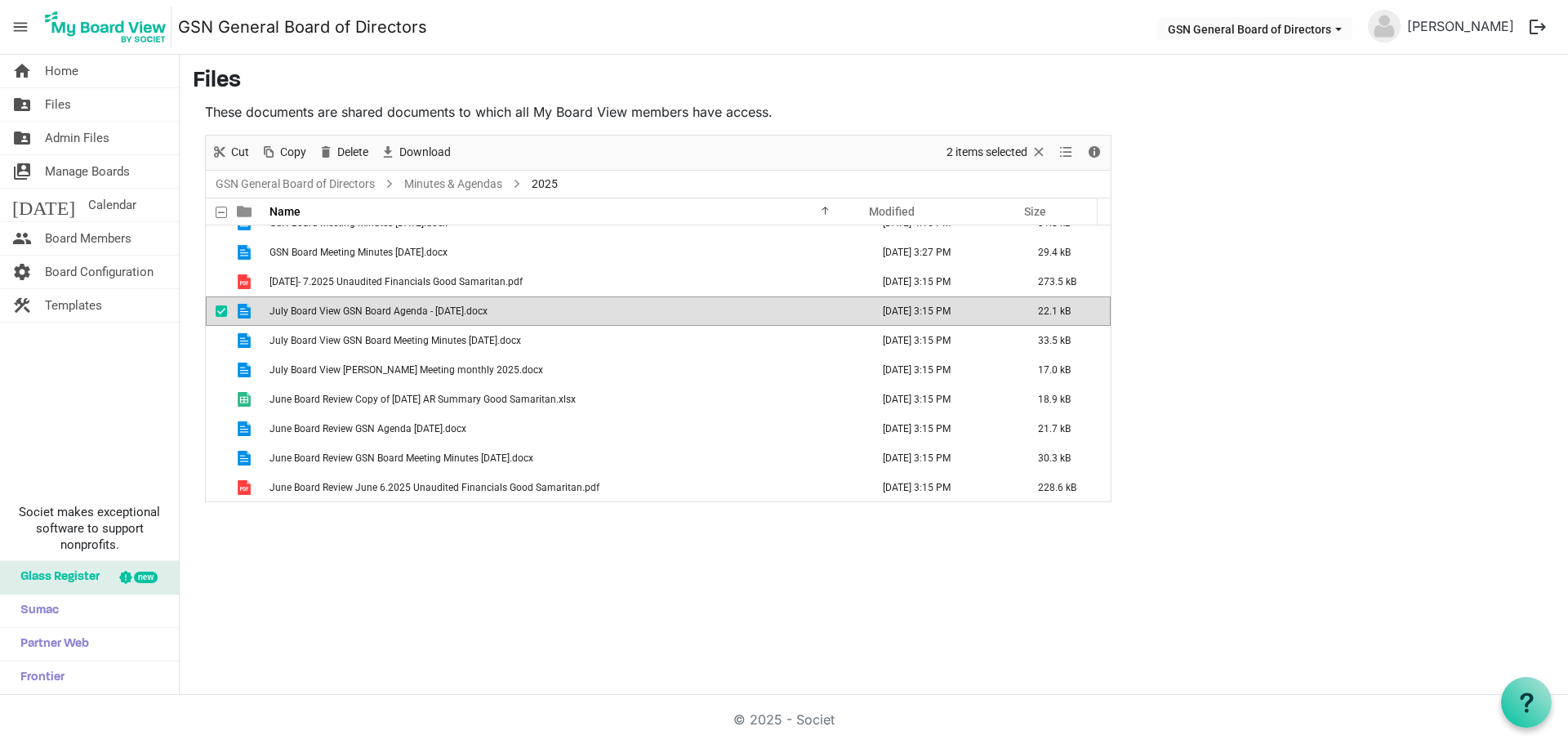
scroll to position [163, 0]
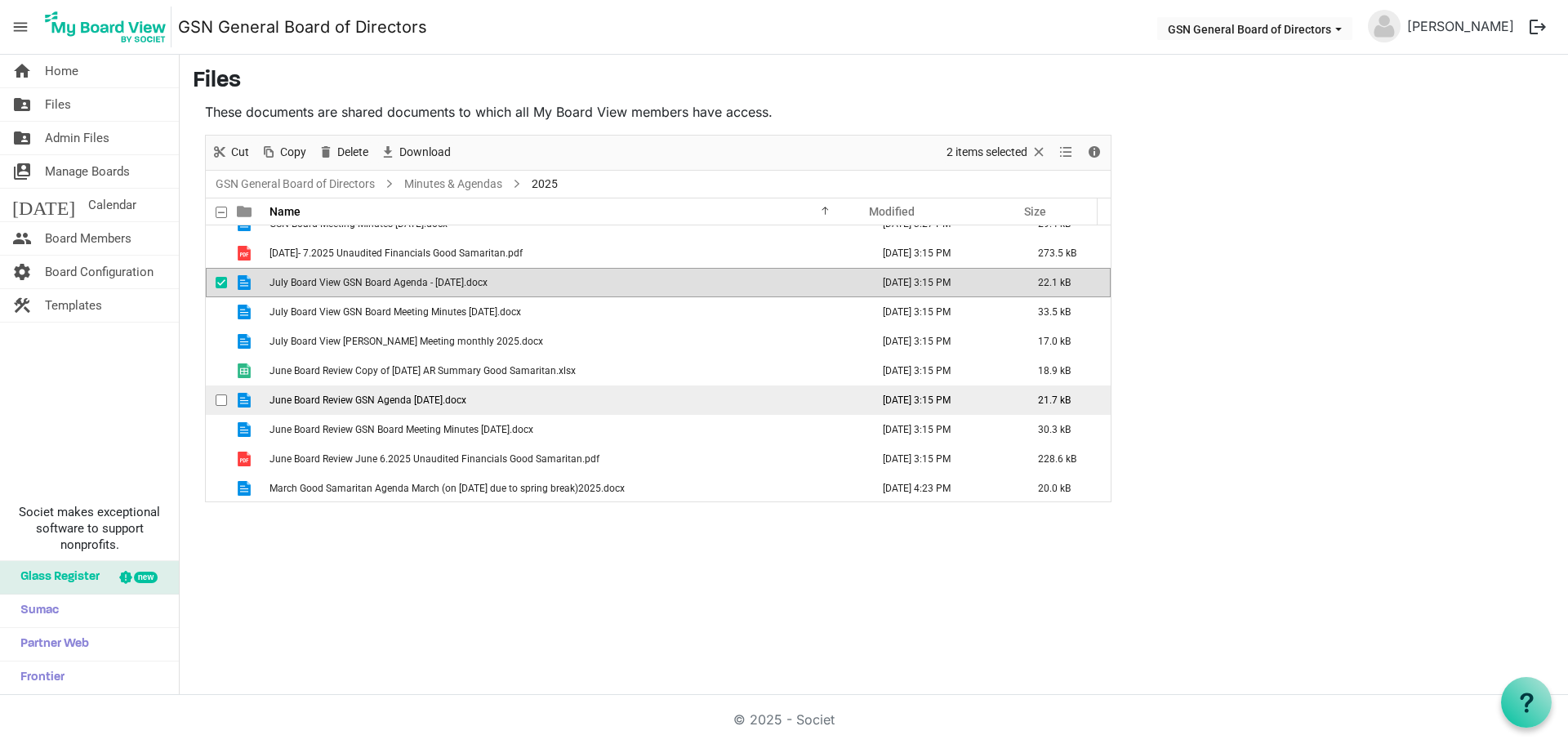
click at [222, 401] on span "checkbox" at bounding box center [221, 400] width 12 height 12
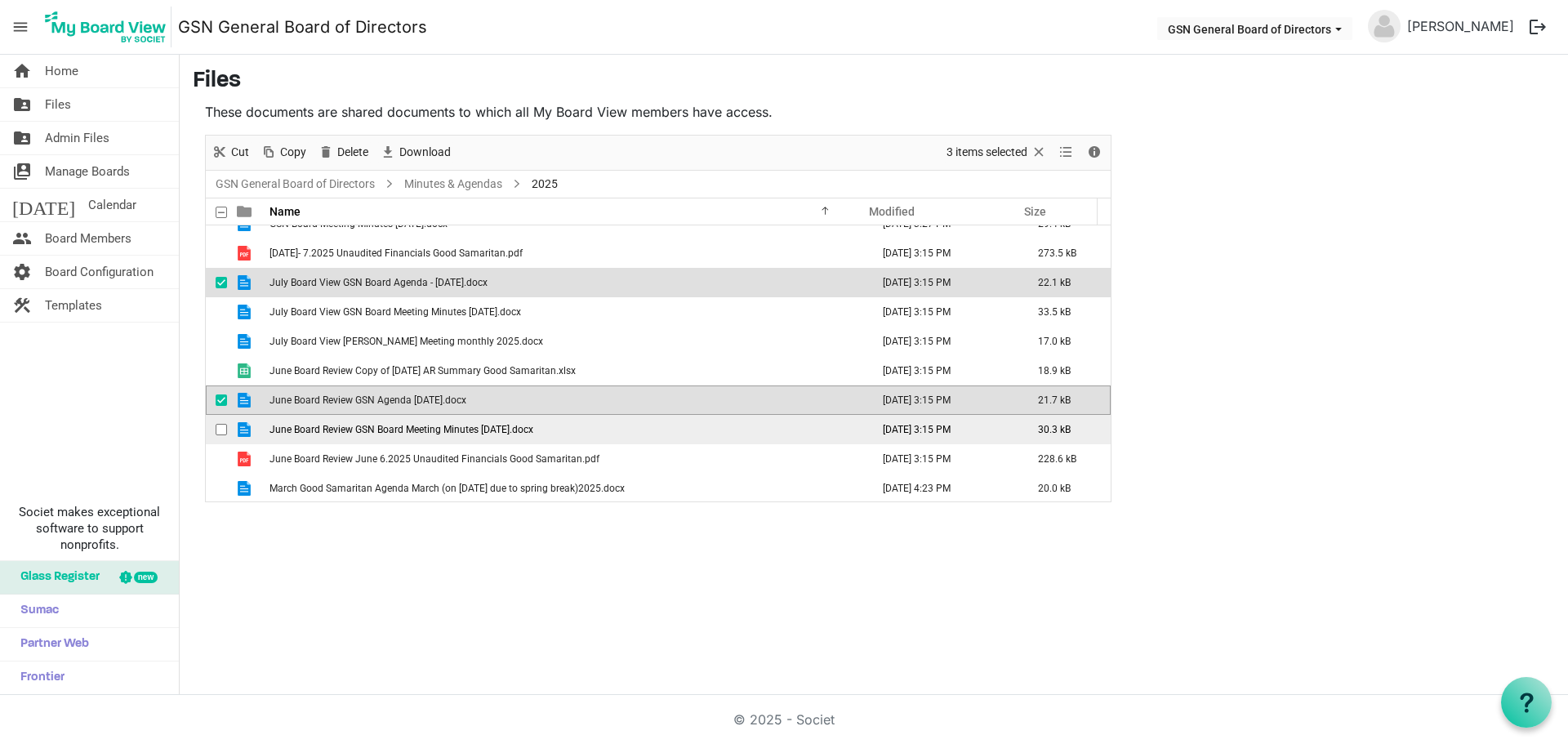
scroll to position [195, 0]
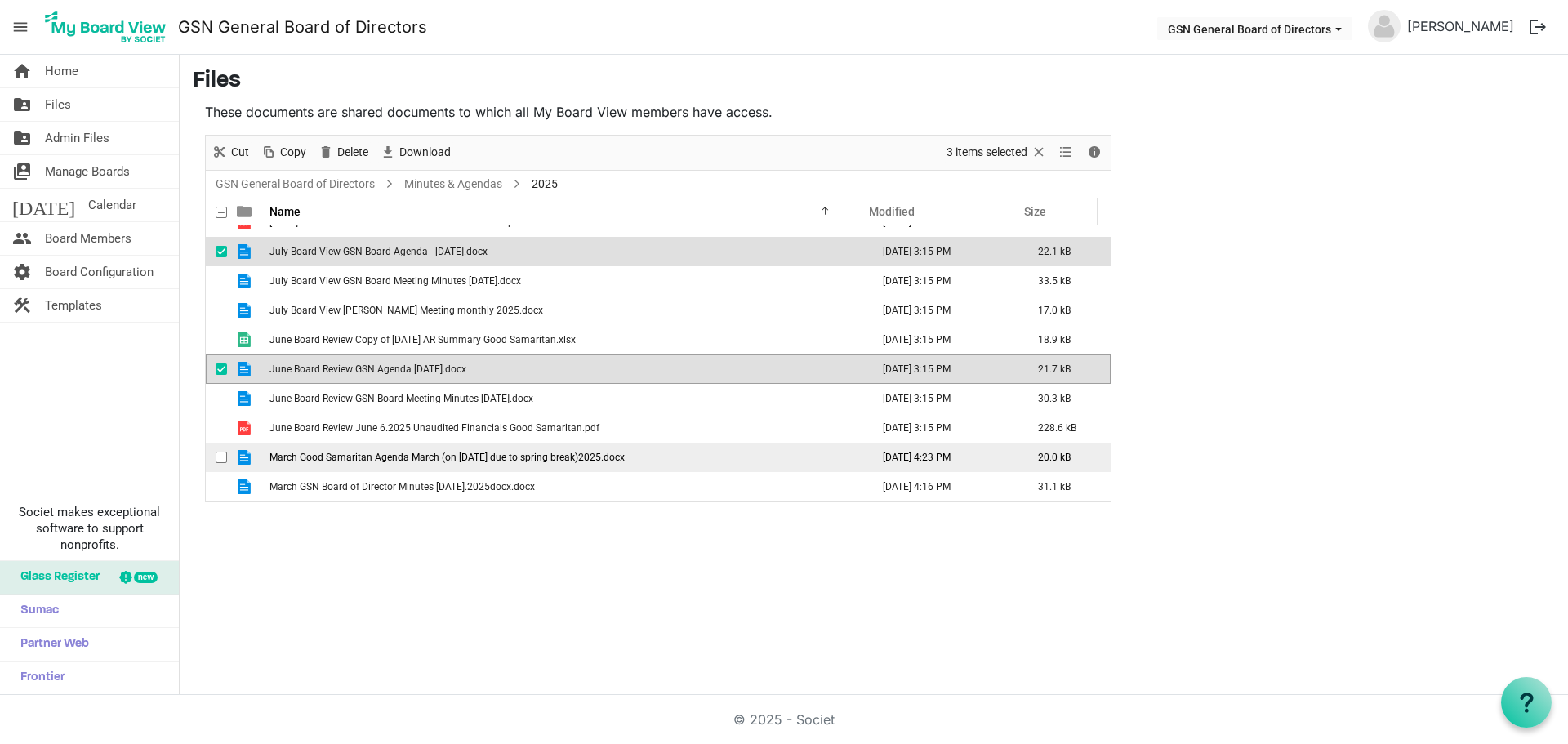
click at [219, 456] on span "checkbox" at bounding box center [221, 457] width 12 height 12
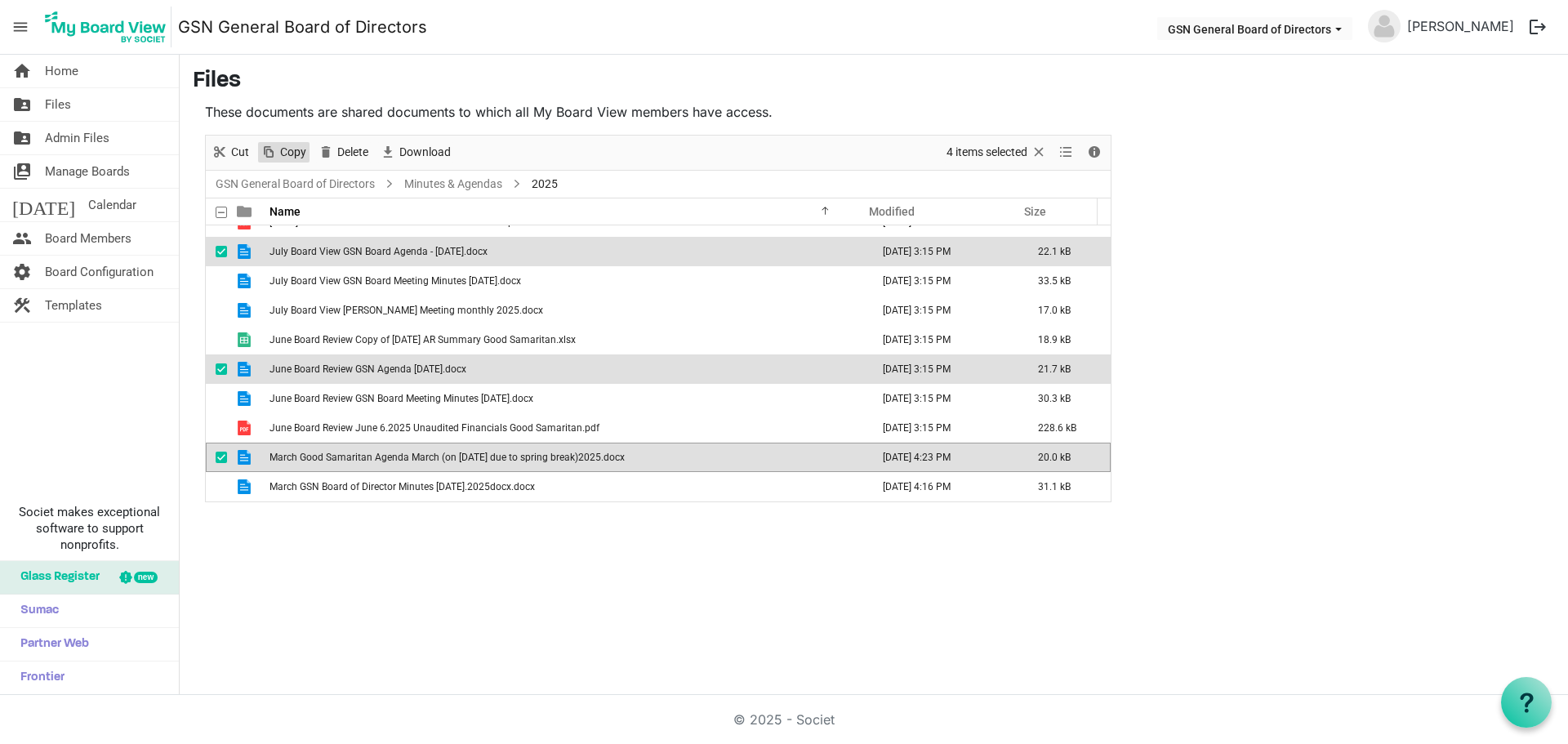
click at [297, 150] on span "Copy" at bounding box center [293, 152] width 30 height 21
click at [405, 184] on link "Minutes & Agendas" at bounding box center [452, 184] width 105 height 21
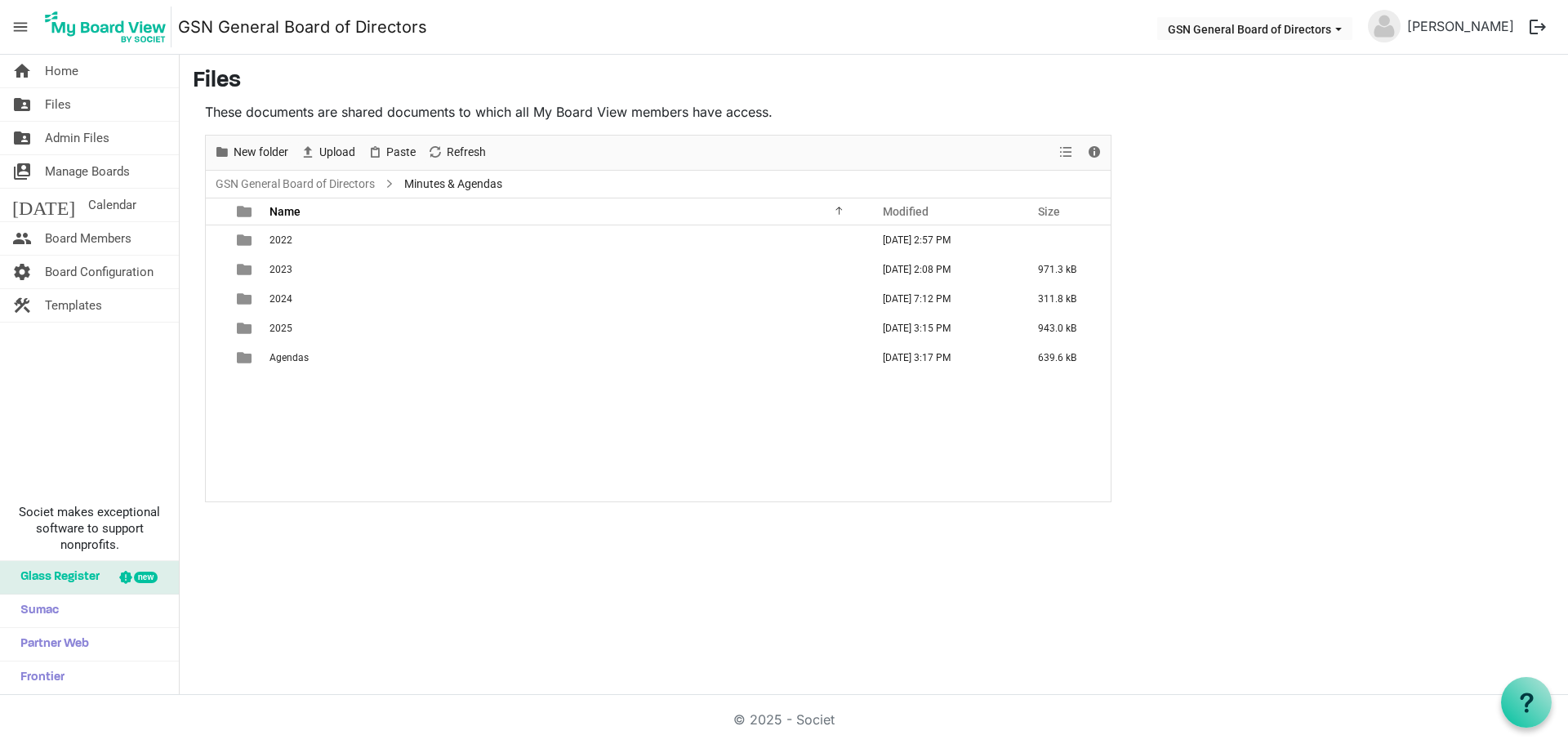
scroll to position [0, 0]
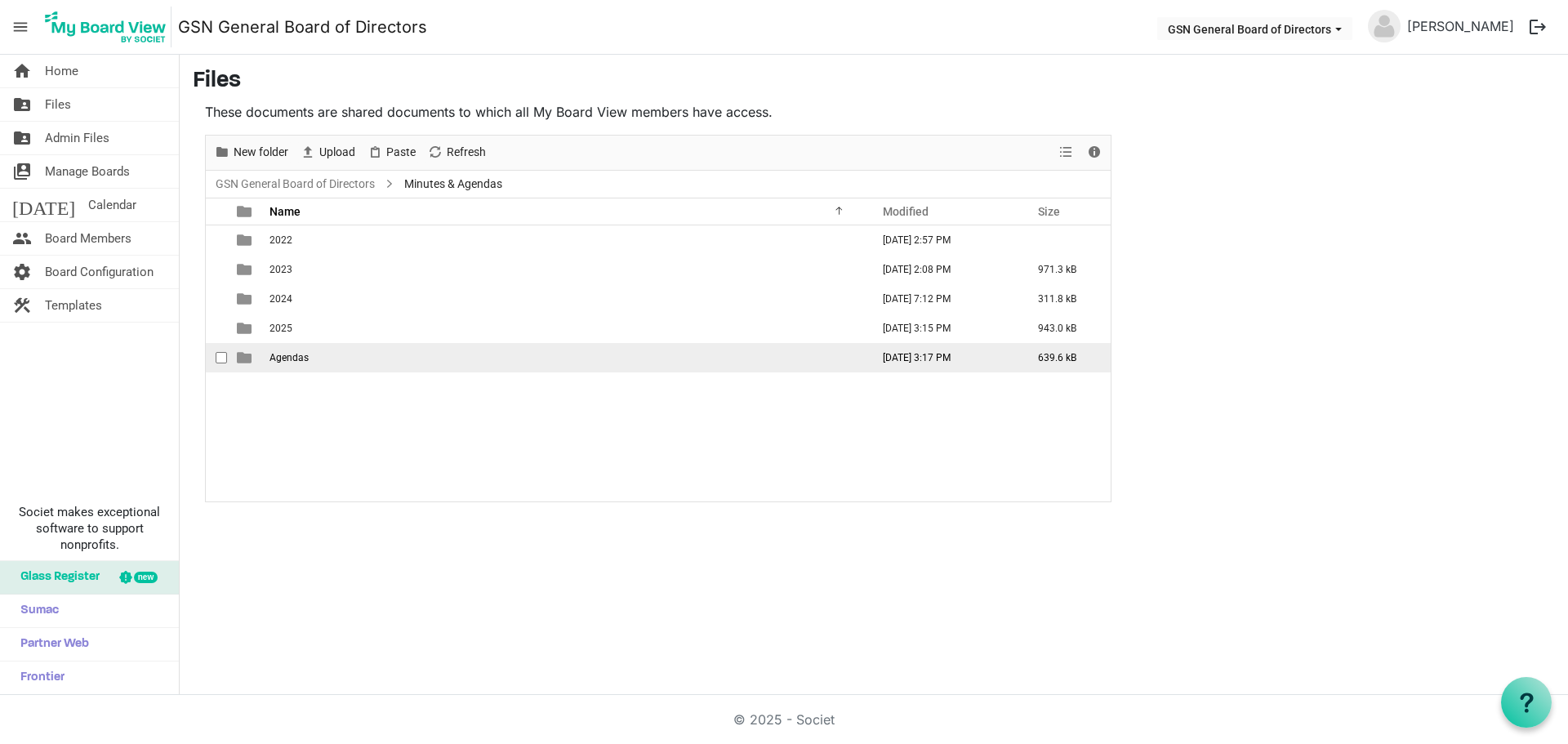
click at [318, 355] on td "Agendas" at bounding box center [564, 358] width 601 height 30
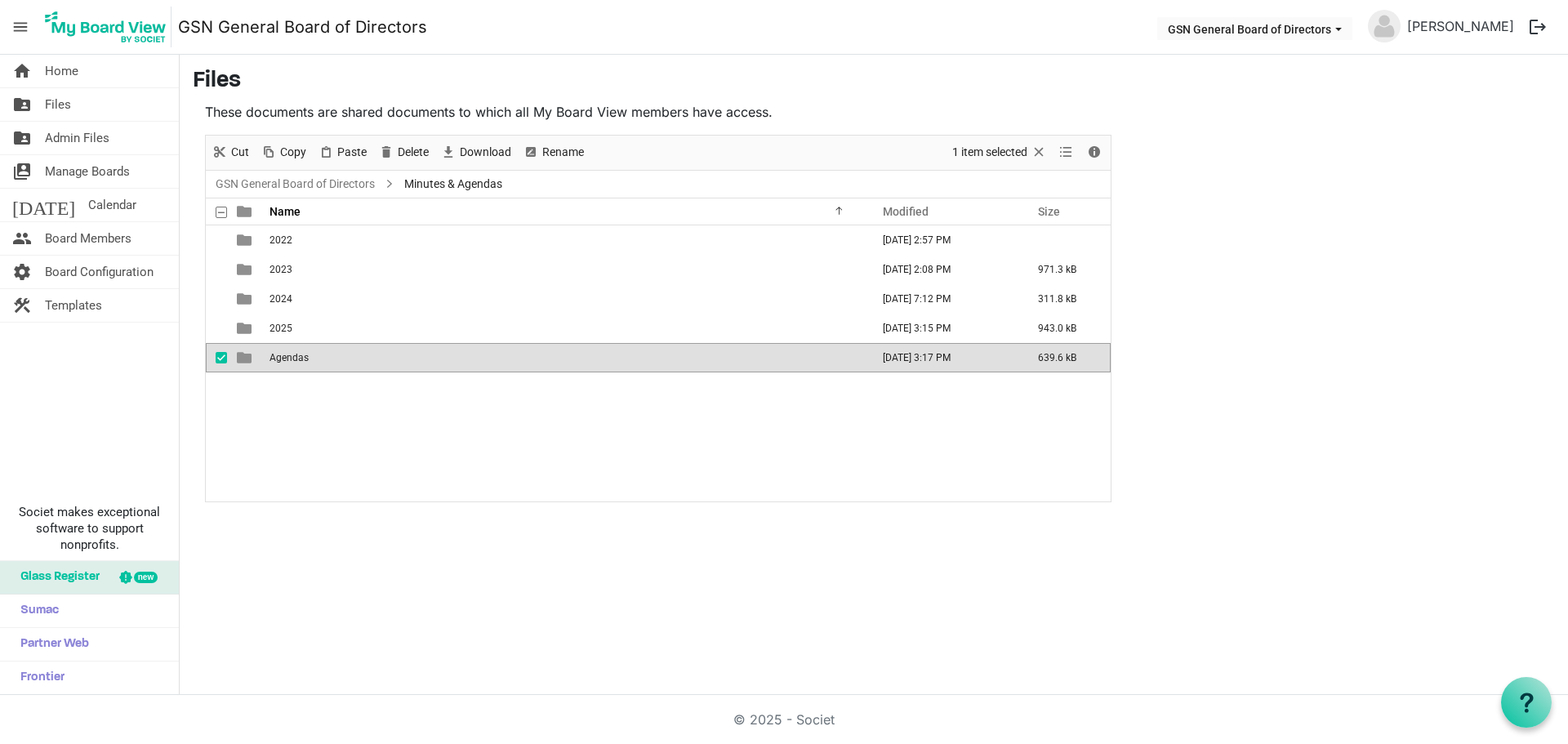
click at [318, 355] on td "Agendas" at bounding box center [564, 358] width 601 height 30
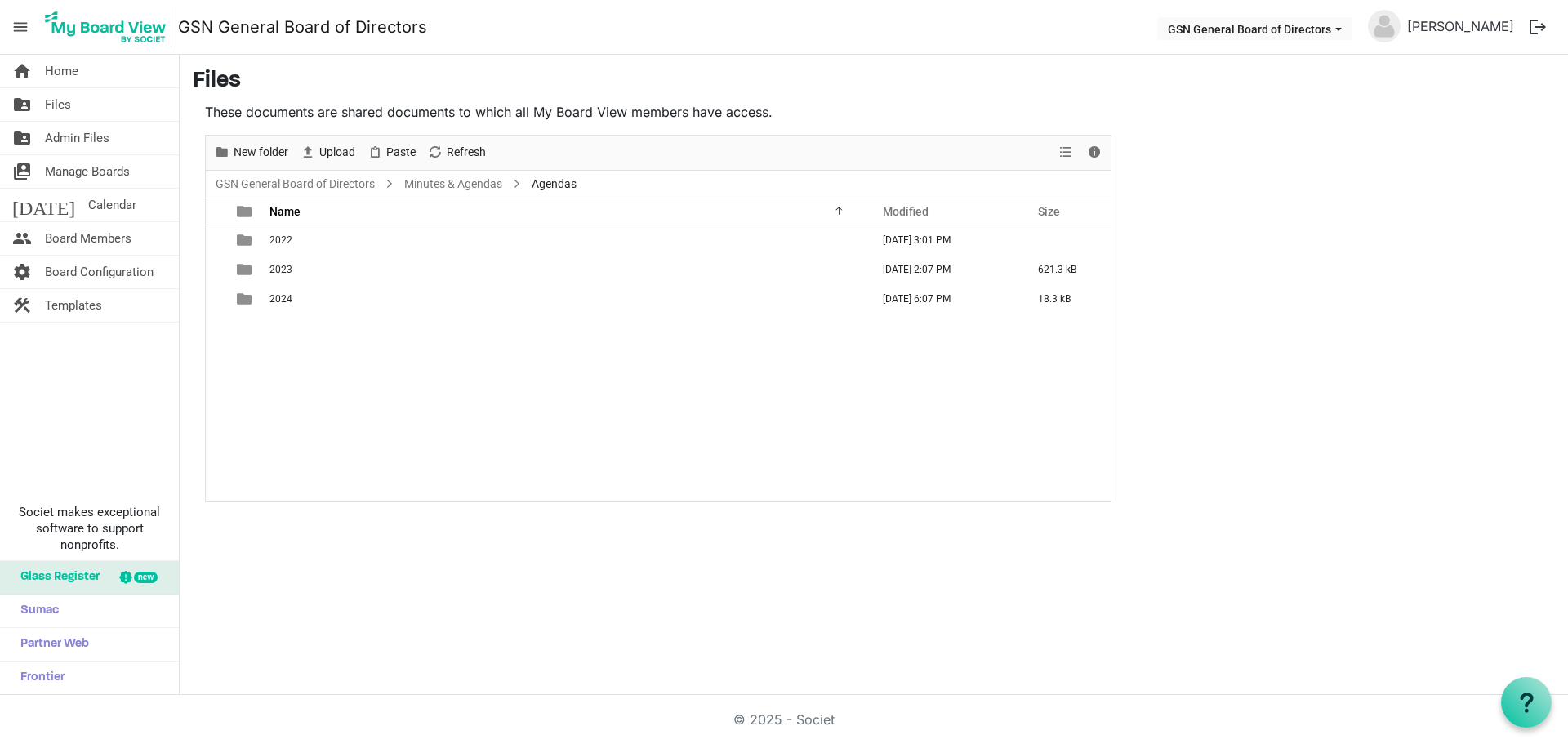
click at [317, 337] on div "2022 June 03, 2022 3:01 PM 2023 March 10, 2025 2:07 PM 621.3 kB 2024 February 2…" at bounding box center [659, 364] width 905 height 276
click at [389, 149] on span "Paste" at bounding box center [401, 152] width 32 height 21
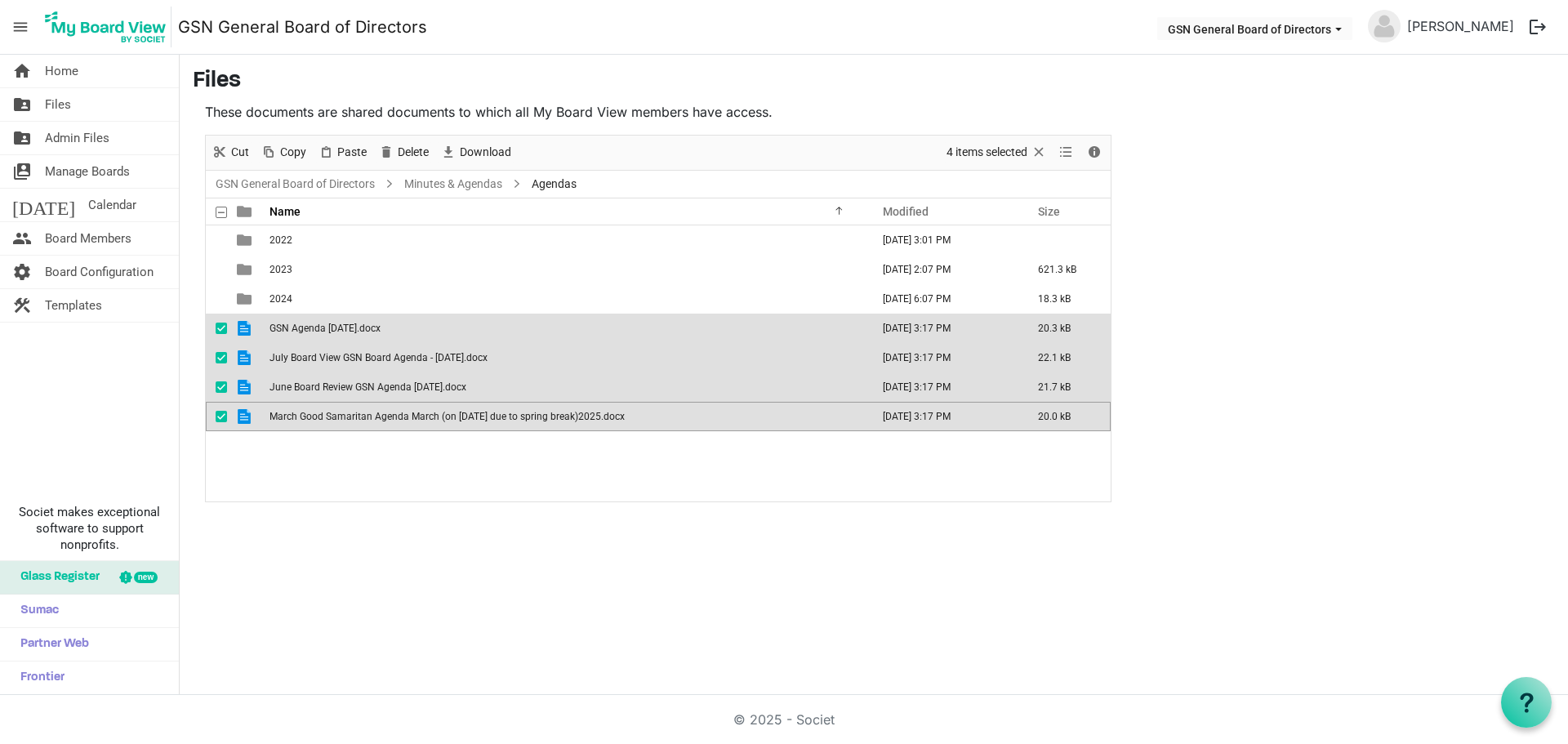
click at [326, 464] on div "2022 June 03, 2022 3:01 PM 2023 March 10, 2025 2:07 PM 621.3 kB 2024 February 2…" at bounding box center [659, 364] width 905 height 276
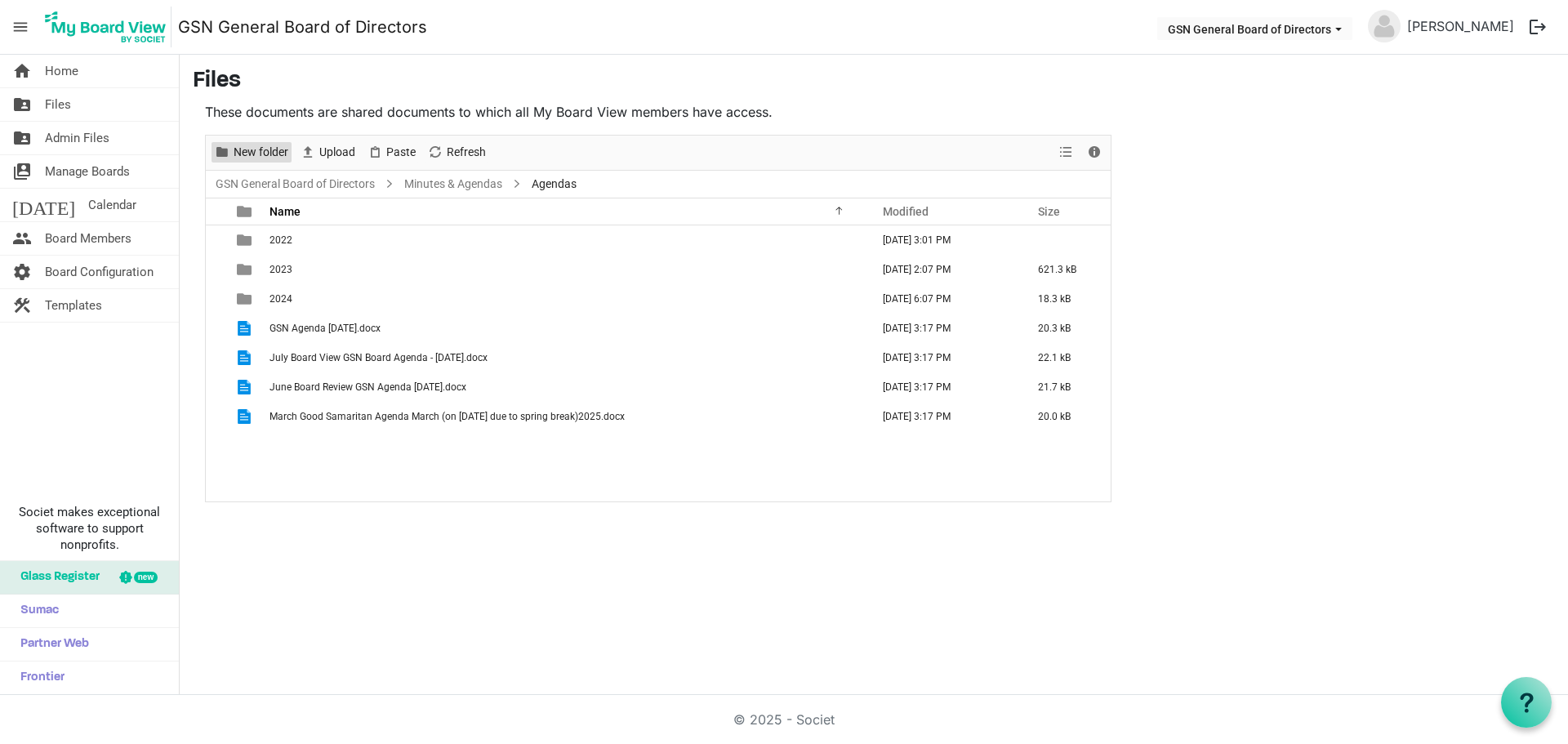
click at [255, 152] on span "New folder" at bounding box center [261, 152] width 58 height 21
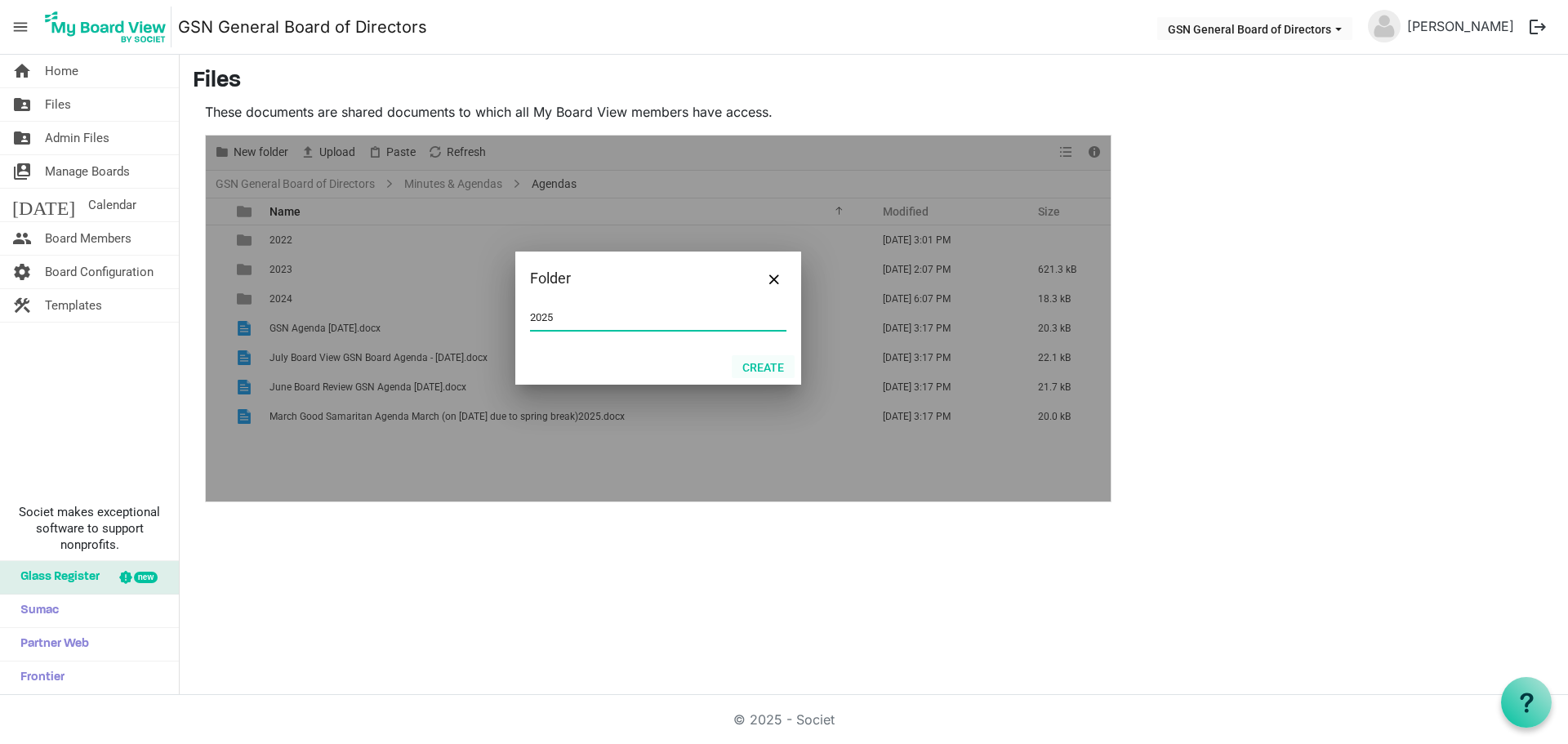
type input "2025"
click at [757, 364] on button "Create" at bounding box center [763, 367] width 63 height 23
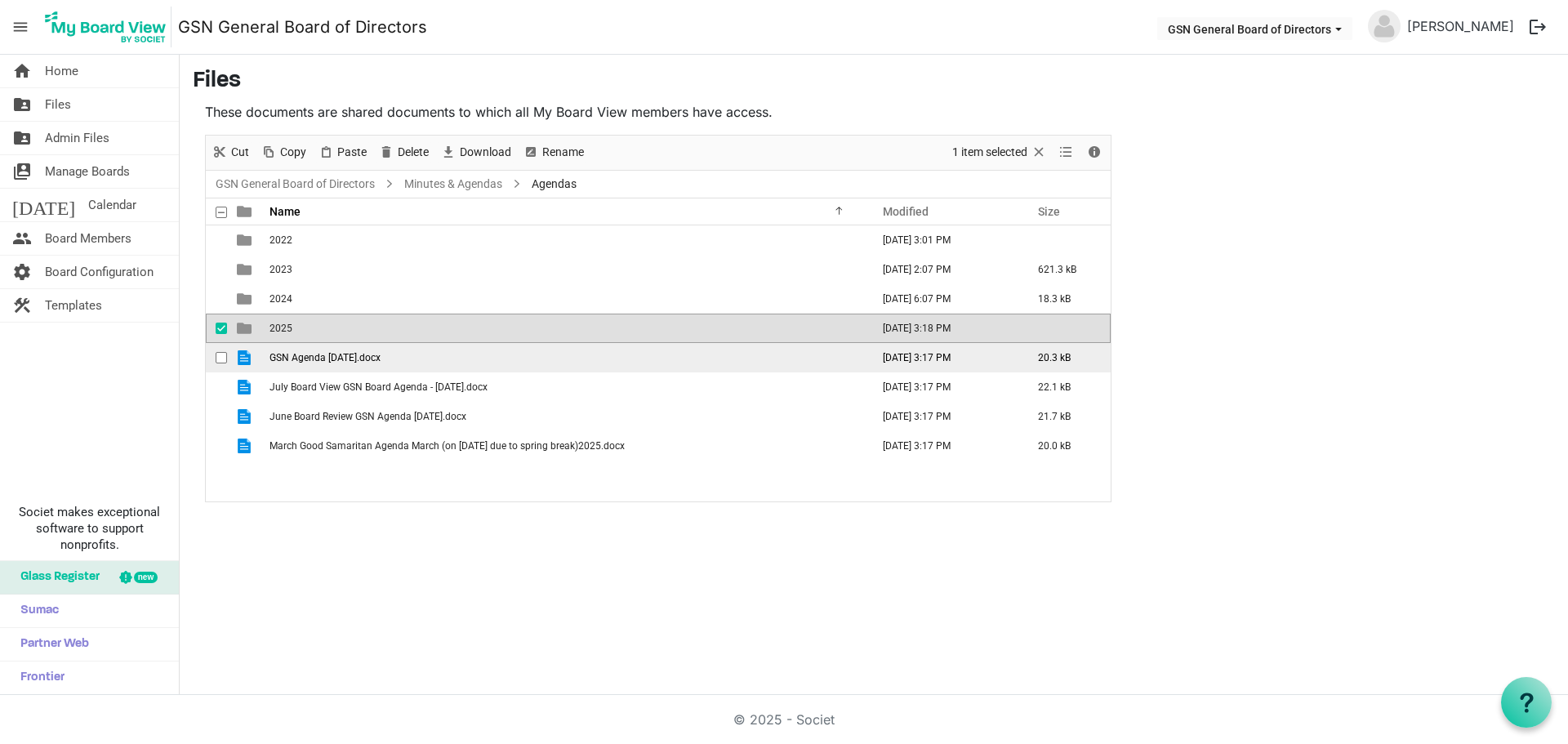
click at [300, 358] on span "GSN Agenda July 24, 2025.docx" at bounding box center [325, 358] width 111 height 12
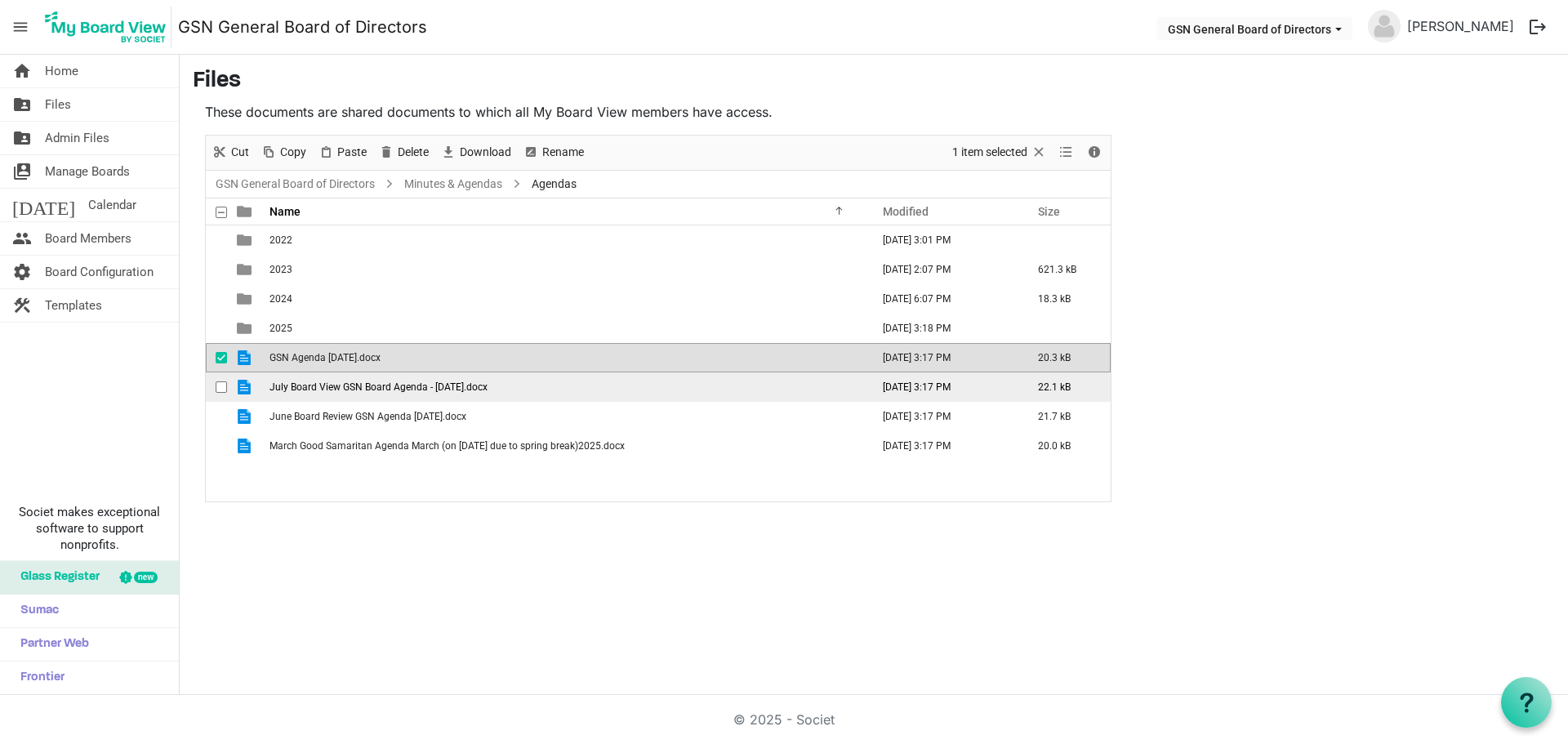
click at [229, 384] on div "checkbox" at bounding box center [226, 387] width 20 height 16
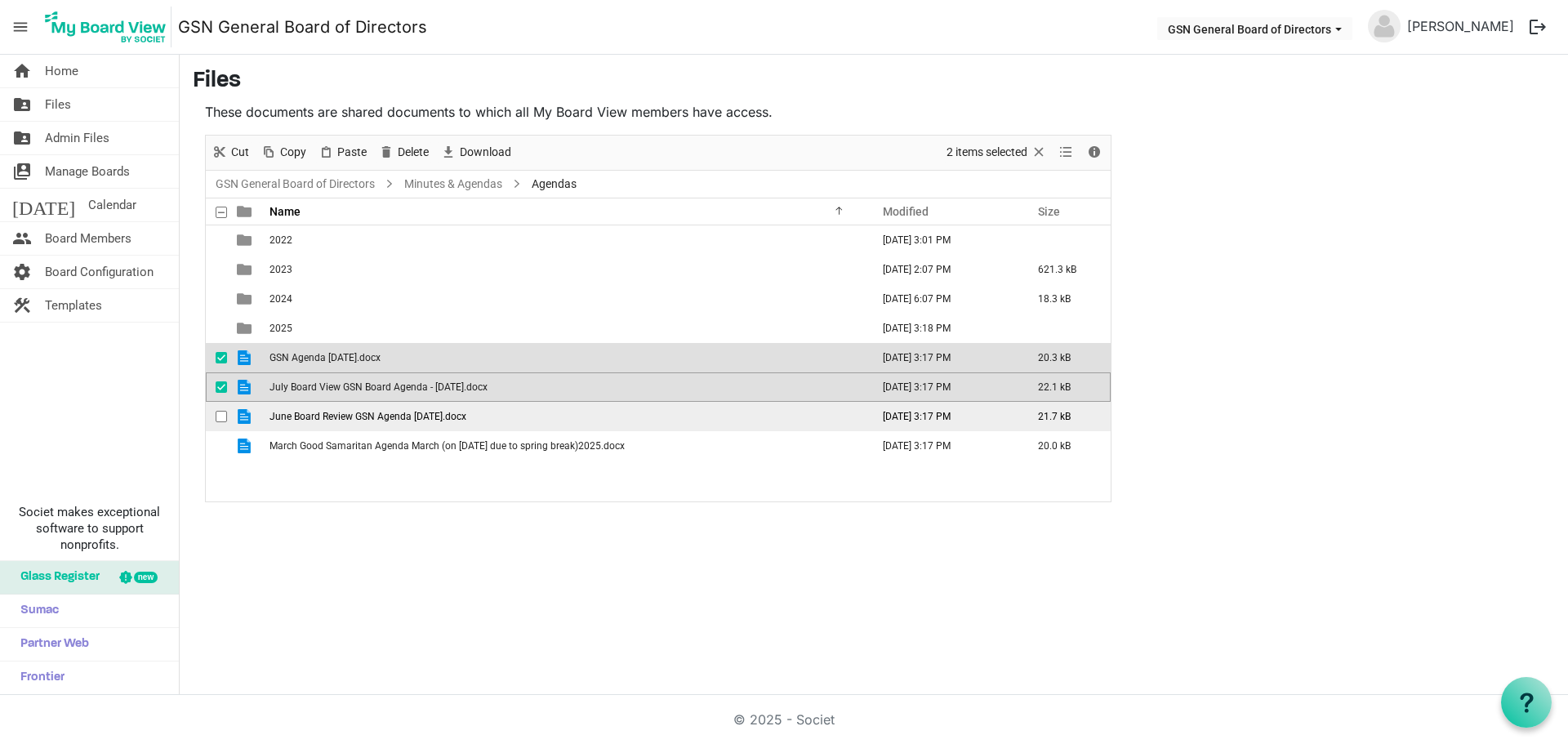
click at [222, 410] on div "checkbox" at bounding box center [226, 417] width 20 height 16
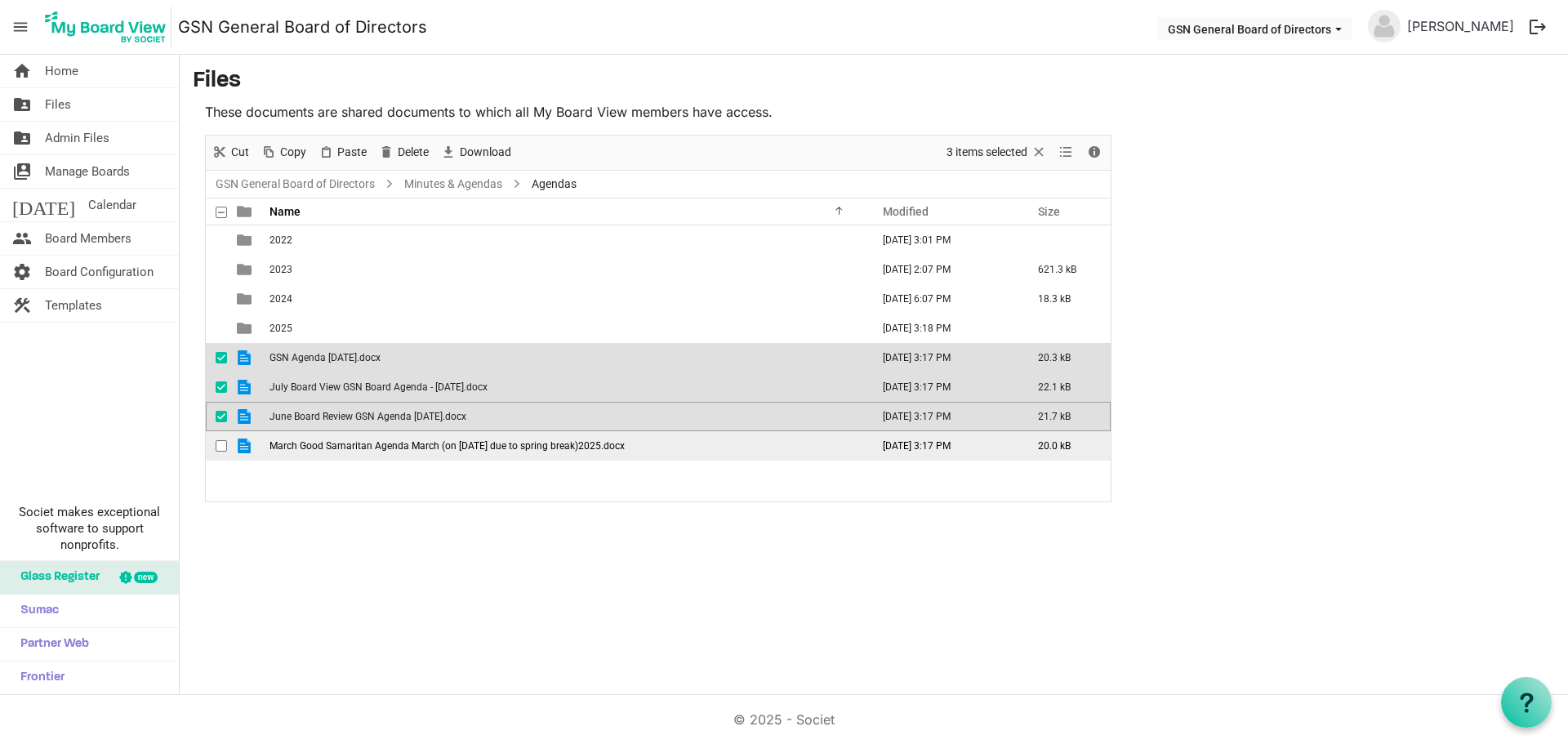
click at [216, 441] on span "checkbox" at bounding box center [221, 446] width 12 height 12
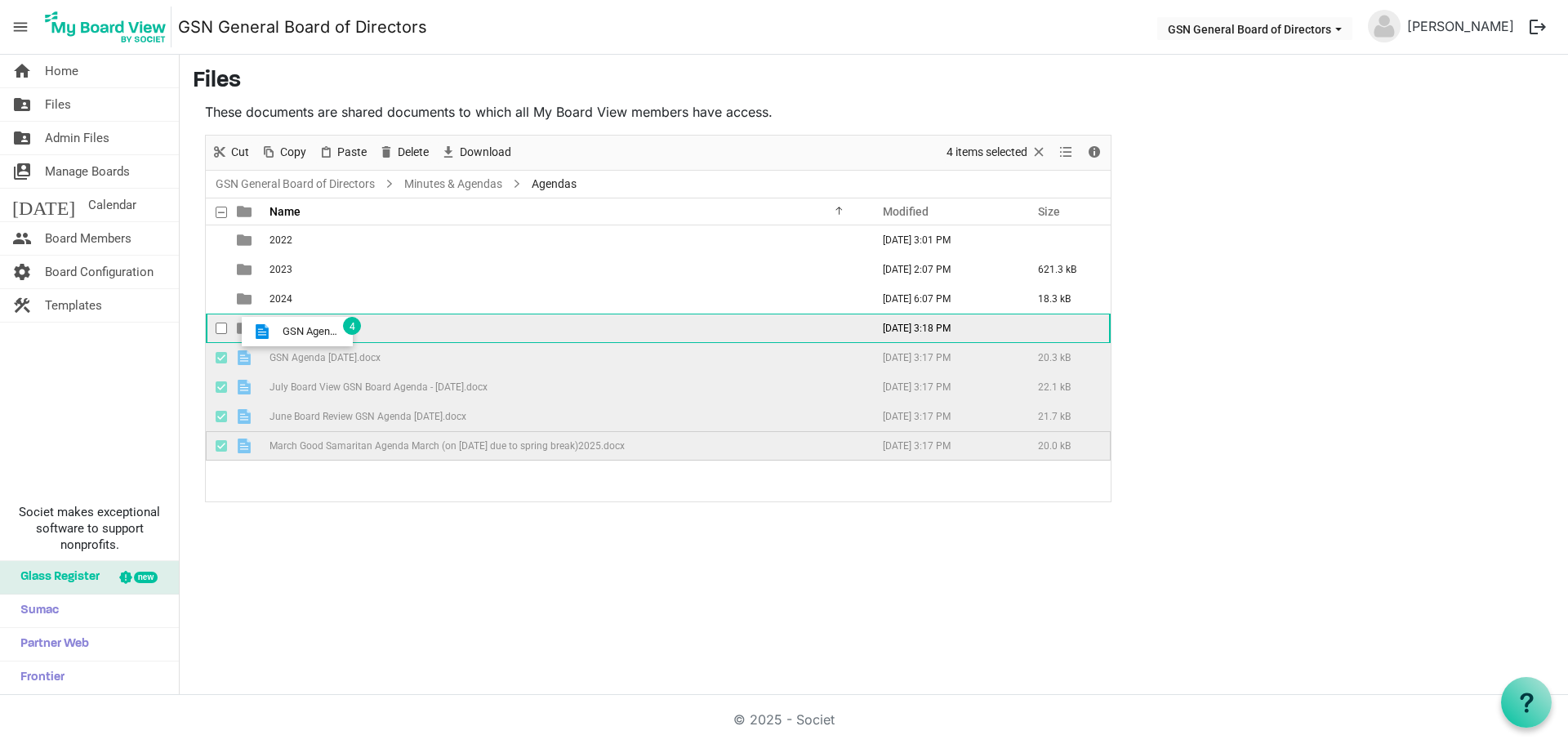
drag, startPoint x: 272, startPoint y: 358, endPoint x: 278, endPoint y: 332, distance: 26.7
click at [278, 332] on tbody "2022 June 03, 2022 3:01 PM 2023 March 10, 2025 2:07 PM 621.3 kB 2024 February 2…" at bounding box center [659, 343] width 905 height 235
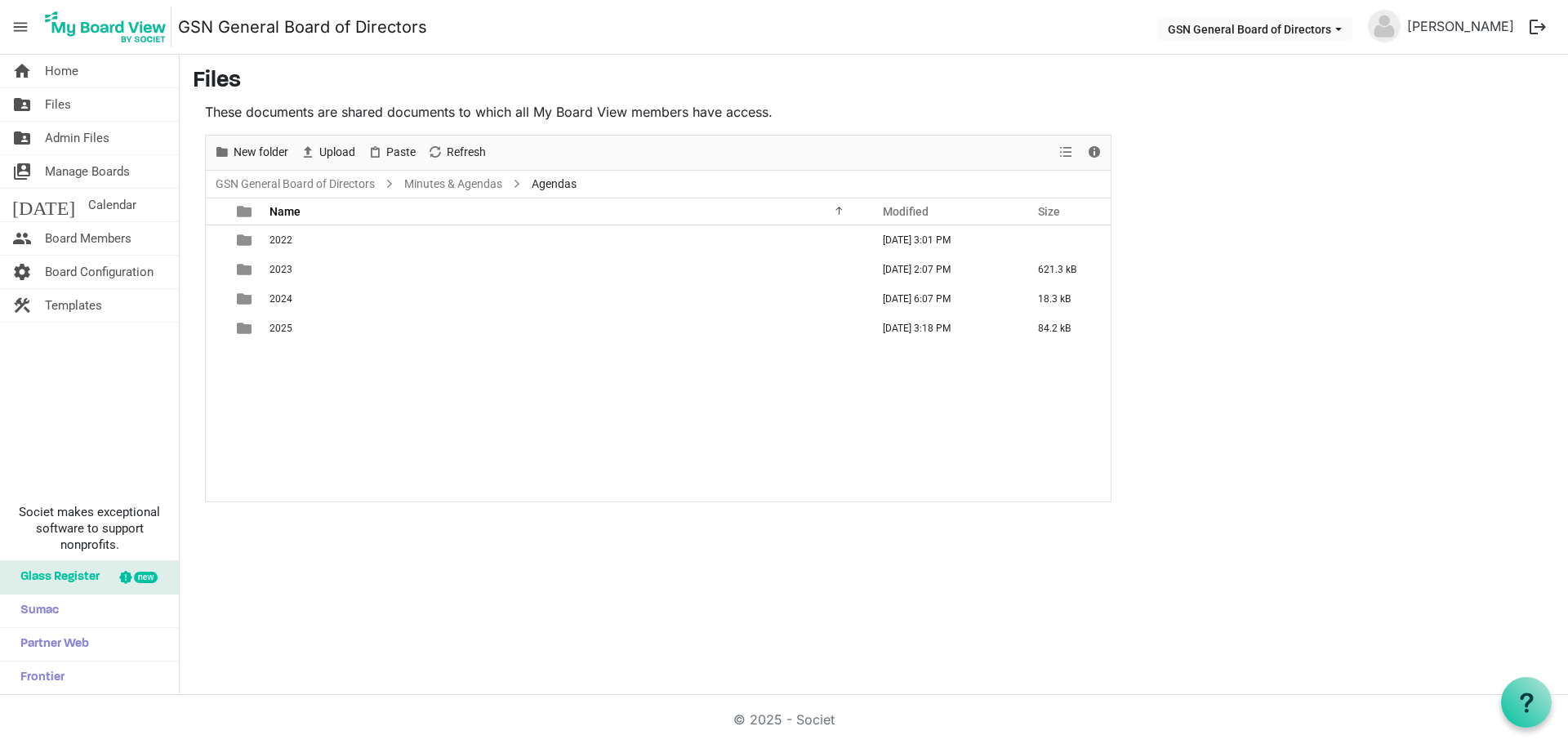
click at [271, 370] on div "2022 June 03, 2022 3:01 PM 2023 March 10, 2025 2:07 PM 621.3 kB 2024 February 2…" at bounding box center [659, 364] width 905 height 276
click at [478, 184] on link "Minutes & Agendas" at bounding box center [452, 184] width 105 height 21
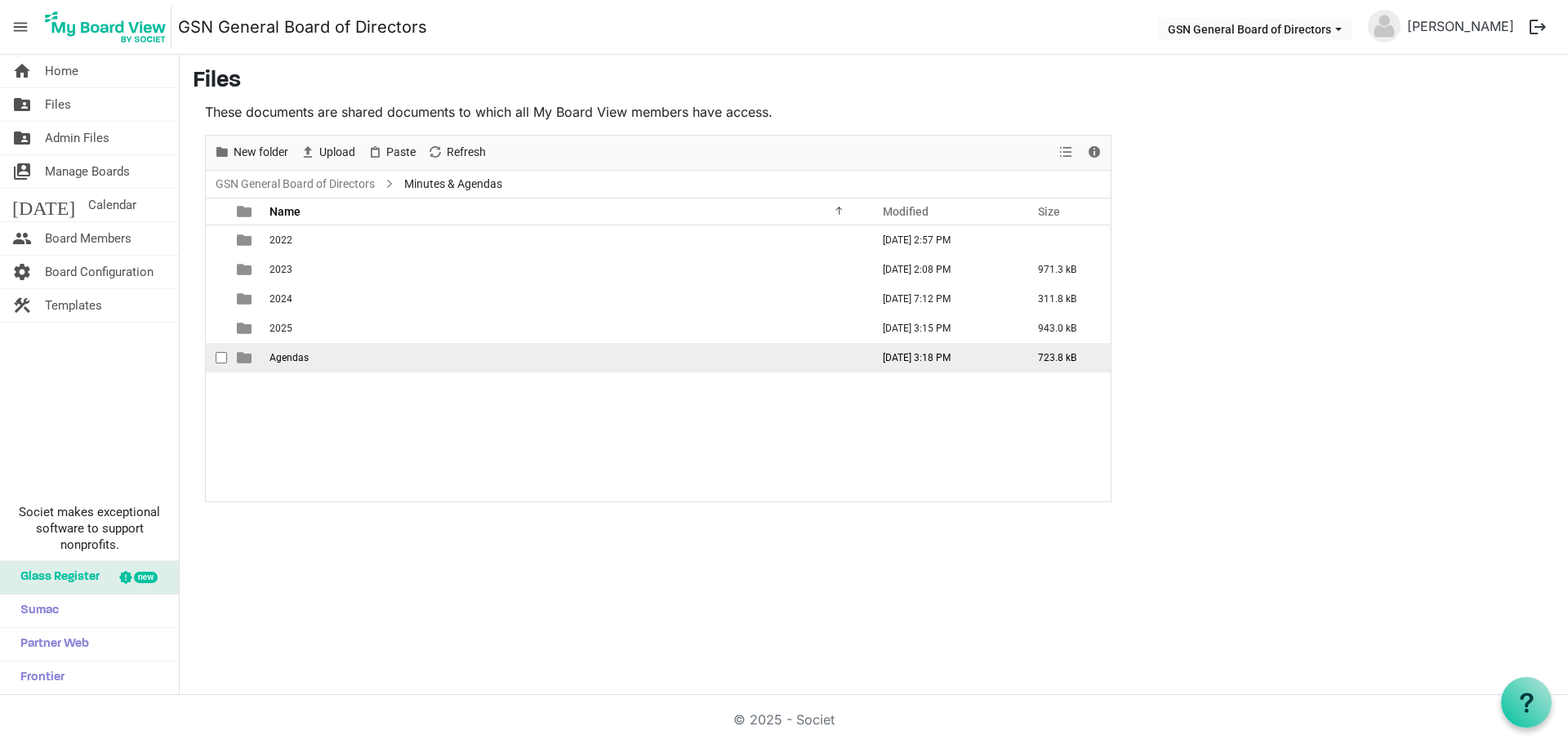
click at [327, 356] on td "Agendas" at bounding box center [564, 358] width 601 height 30
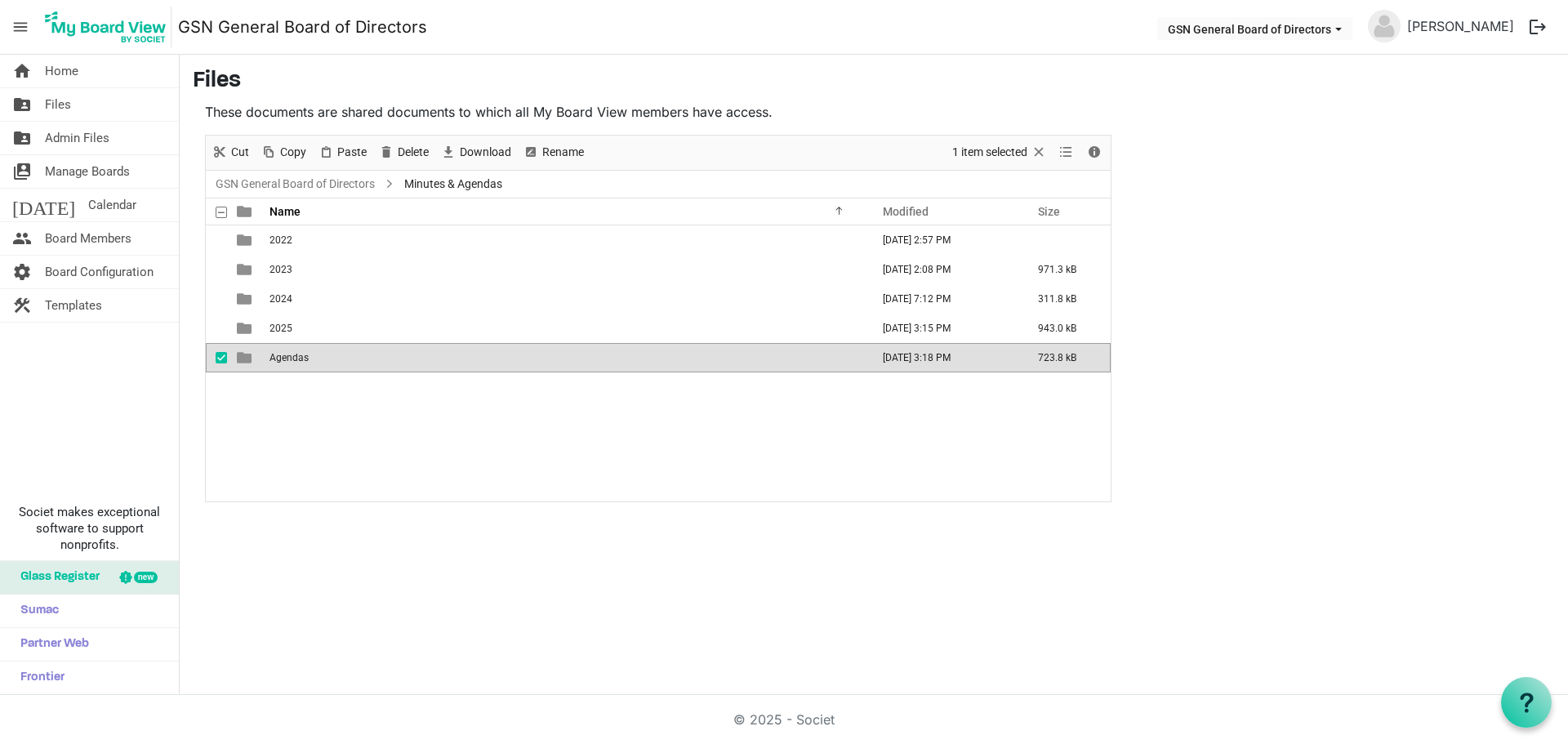
click at [327, 356] on td "Agendas" at bounding box center [564, 358] width 601 height 30
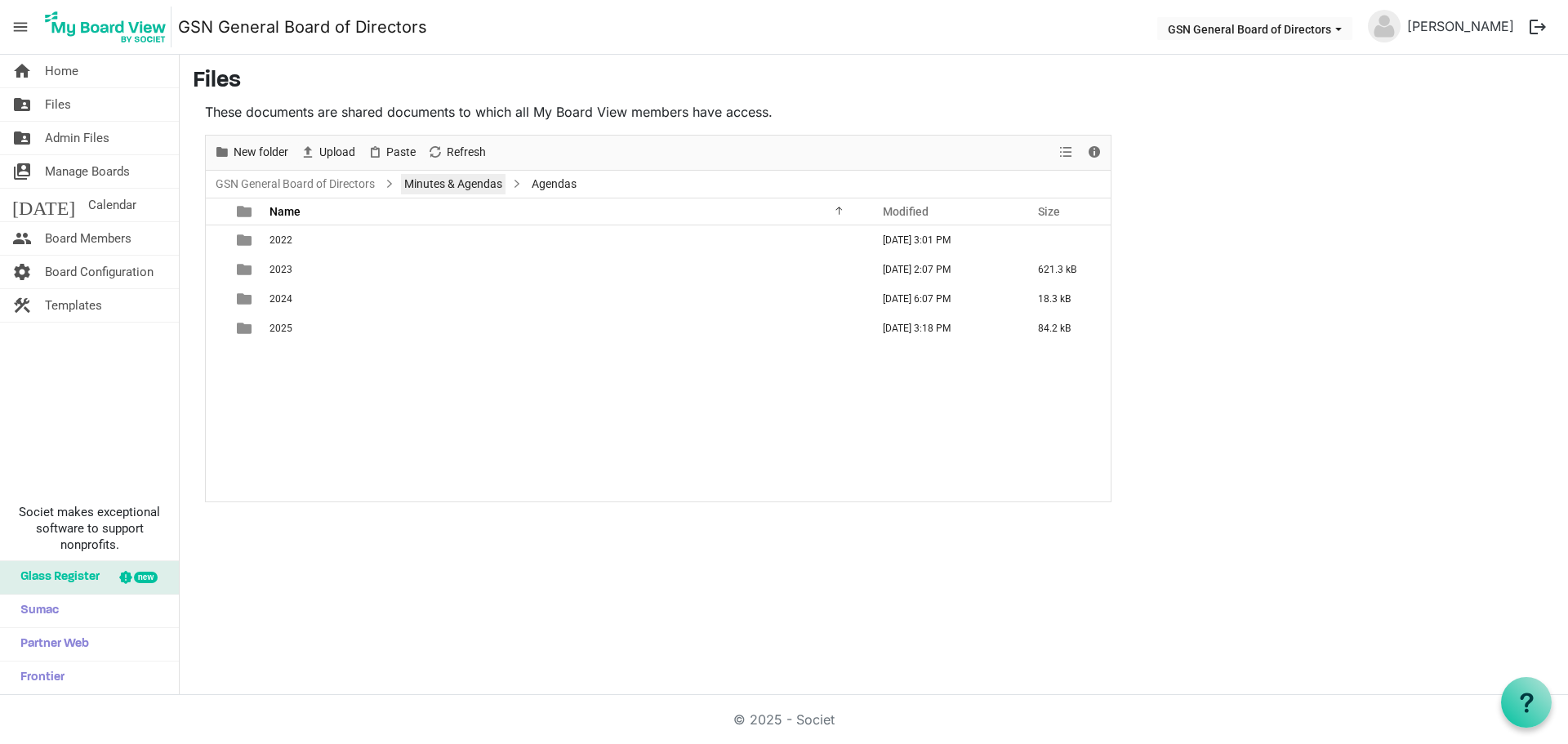
click at [414, 186] on link "Minutes & Agendas" at bounding box center [452, 184] width 105 height 21
click at [414, 186] on div "New folder Upload Cut Copy Paste Delete Download Rename Sort by Refresh 1 item …" at bounding box center [659, 318] width 907 height 368
click at [84, 96] on link "folder_shared Files" at bounding box center [90, 104] width 179 height 32
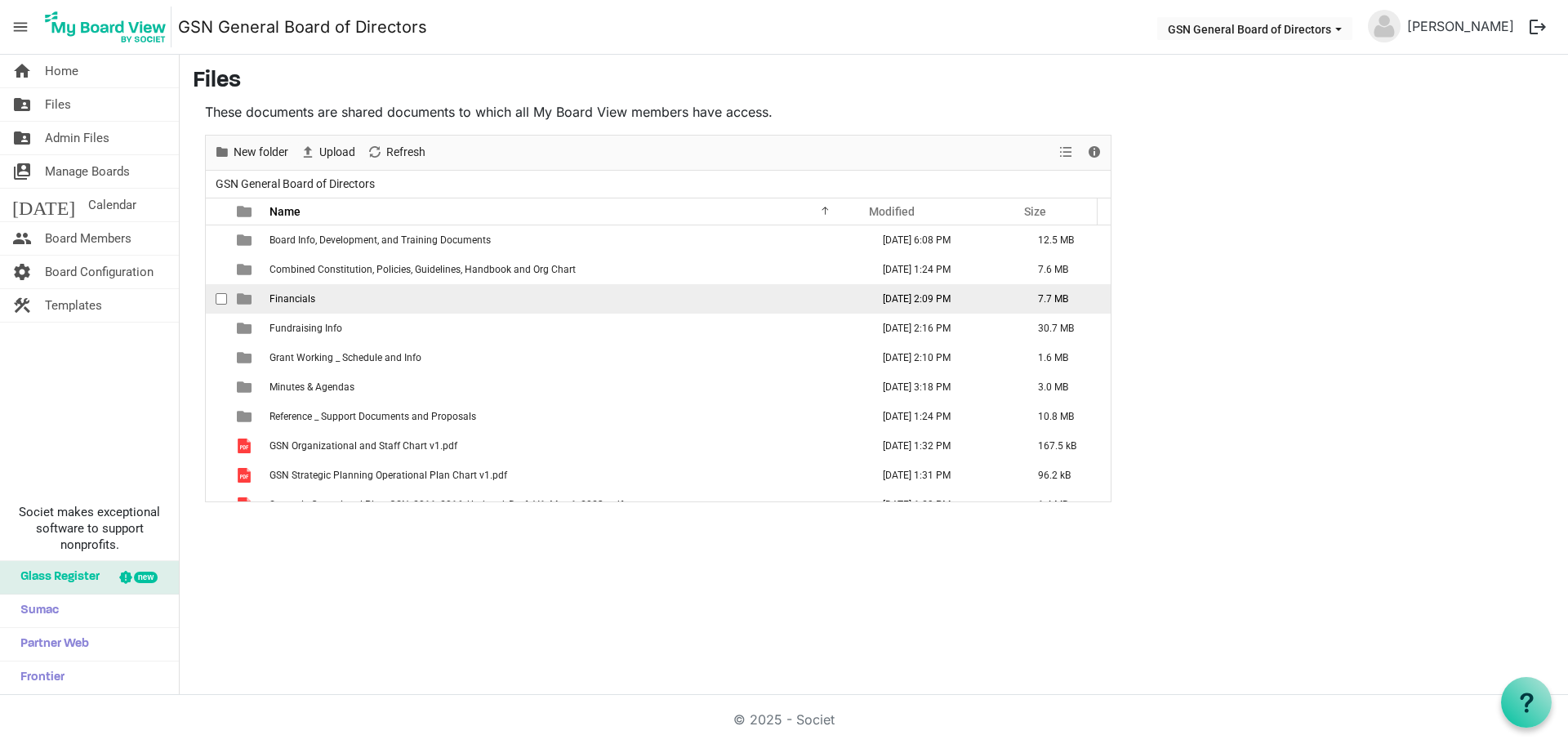
click at [287, 300] on span "Financials" at bounding box center [292, 298] width 46 height 12
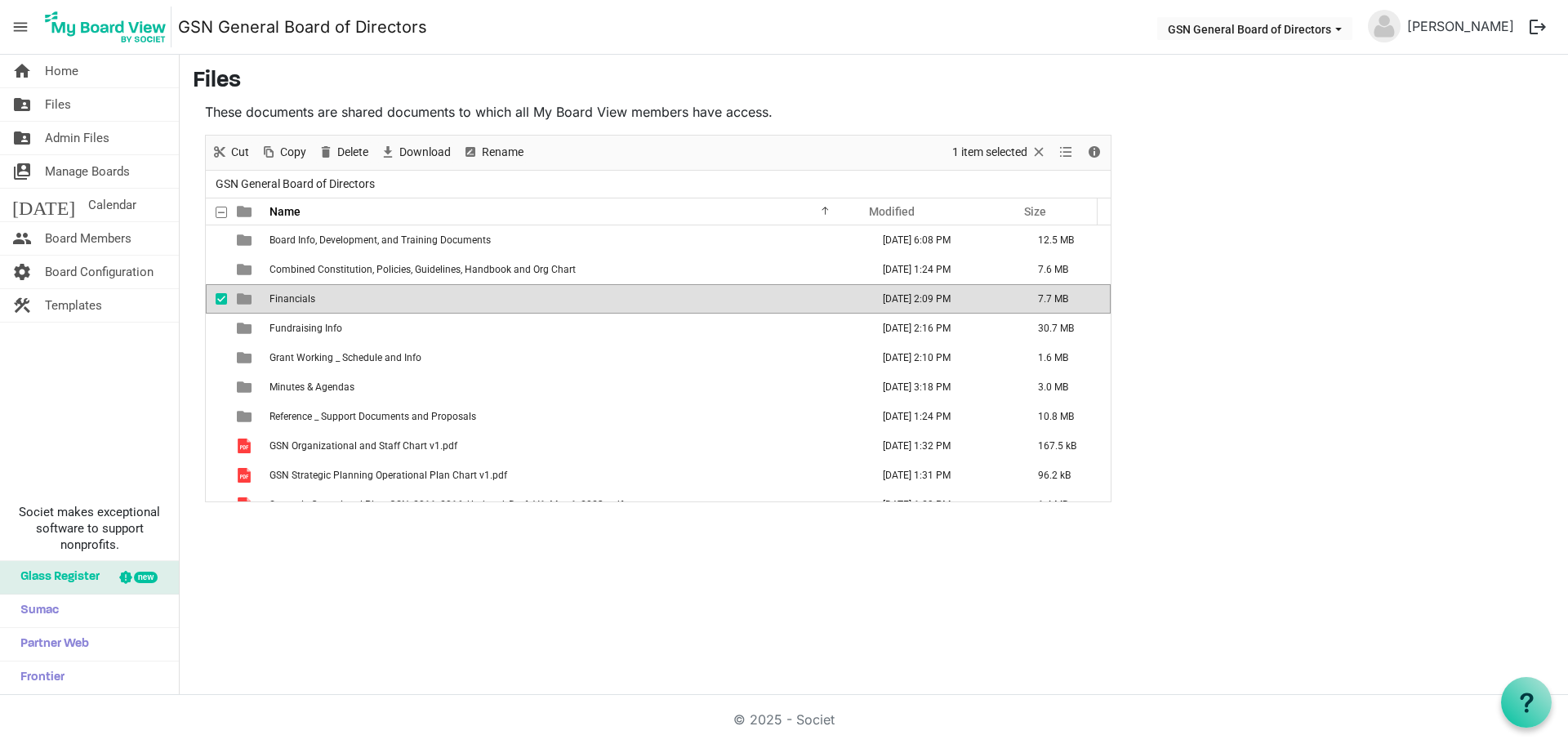
click at [391, 556] on div "home Home folder_shared Files folder_shared Admin Files switch_account Manage B…" at bounding box center [784, 375] width 1568 height 640
click at [54, 577] on span "Glass Register" at bounding box center [56, 577] width 88 height 32
click at [385, 574] on div "home Home folder_shared Files folder_shared Admin Files switch_account Manage B…" at bounding box center [784, 375] width 1568 height 640
click at [463, 528] on div "home Home folder_shared Files folder_shared Admin Files switch_account Manage B…" at bounding box center [784, 375] width 1568 height 640
click at [223, 296] on span "checkbox" at bounding box center [221, 298] width 12 height 12
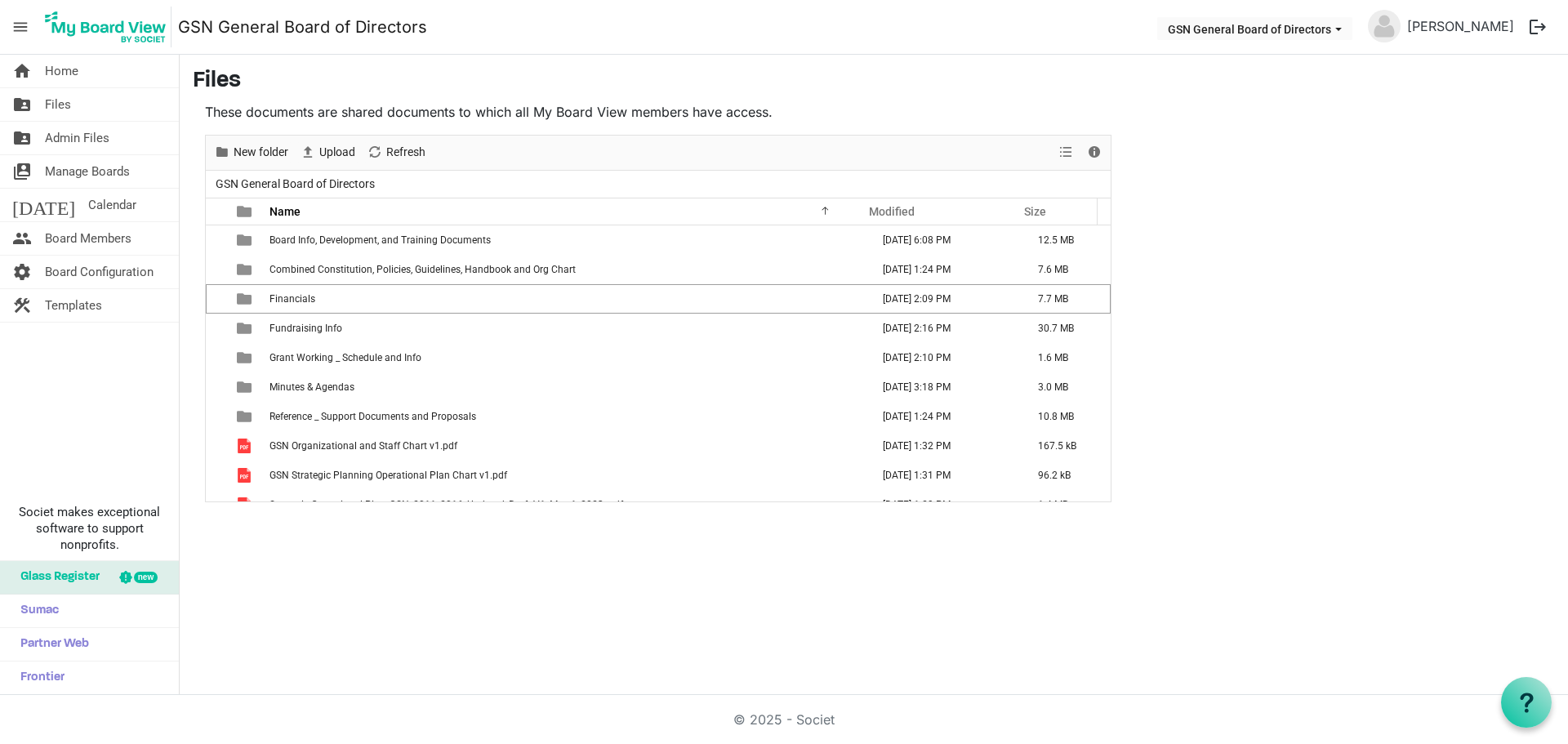
click at [374, 576] on div "home Home folder_shared Files folder_shared Admin Files switch_account Manage B…" at bounding box center [784, 375] width 1568 height 640
click at [350, 437] on td "GSN Organizational and Staff Chart v1.pdf" at bounding box center [564, 446] width 601 height 30
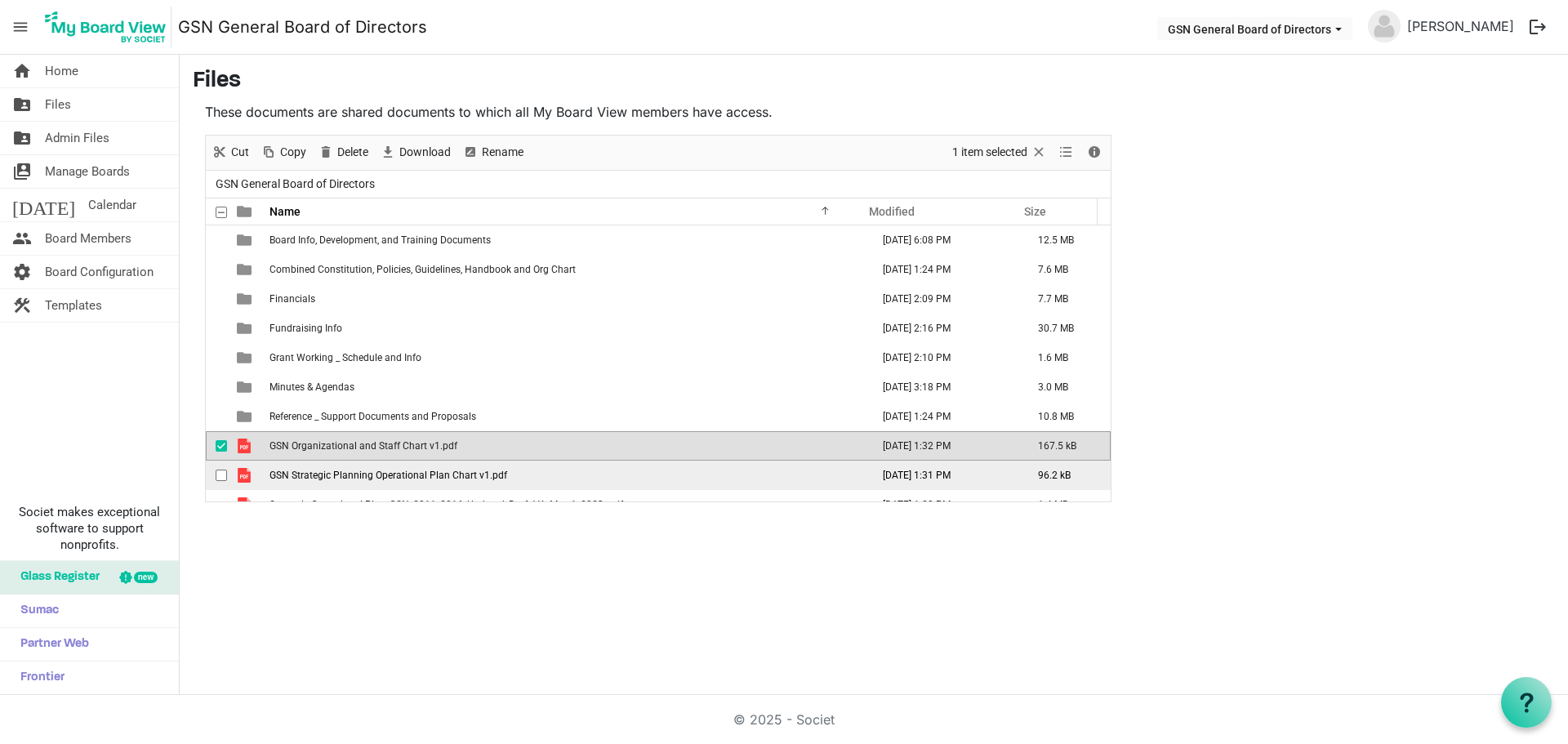
click at [334, 474] on span "GSN Strategic Planning Operational Plan Chart v1.pdf" at bounding box center [388, 475] width 237 height 12
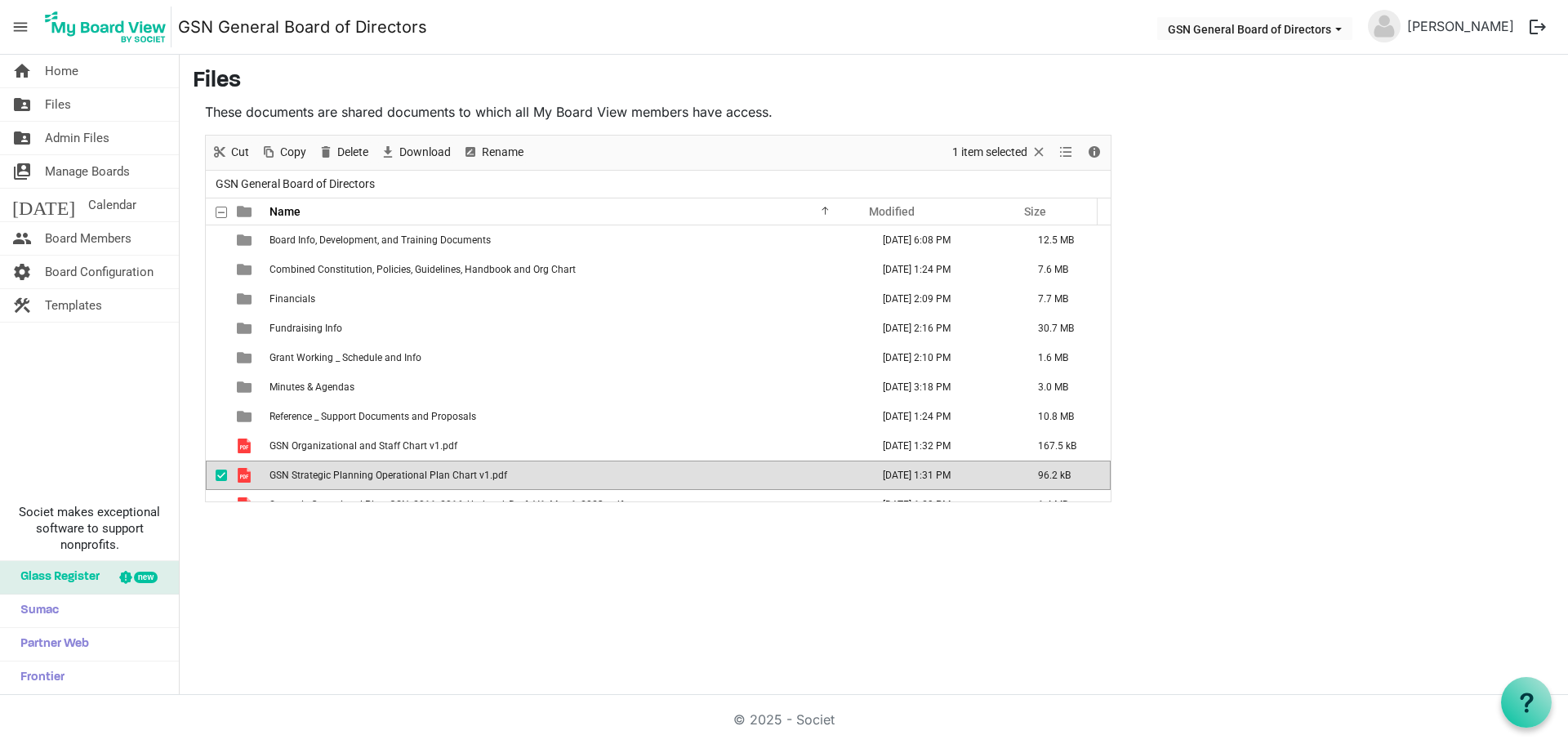
scroll to position [18, 0]
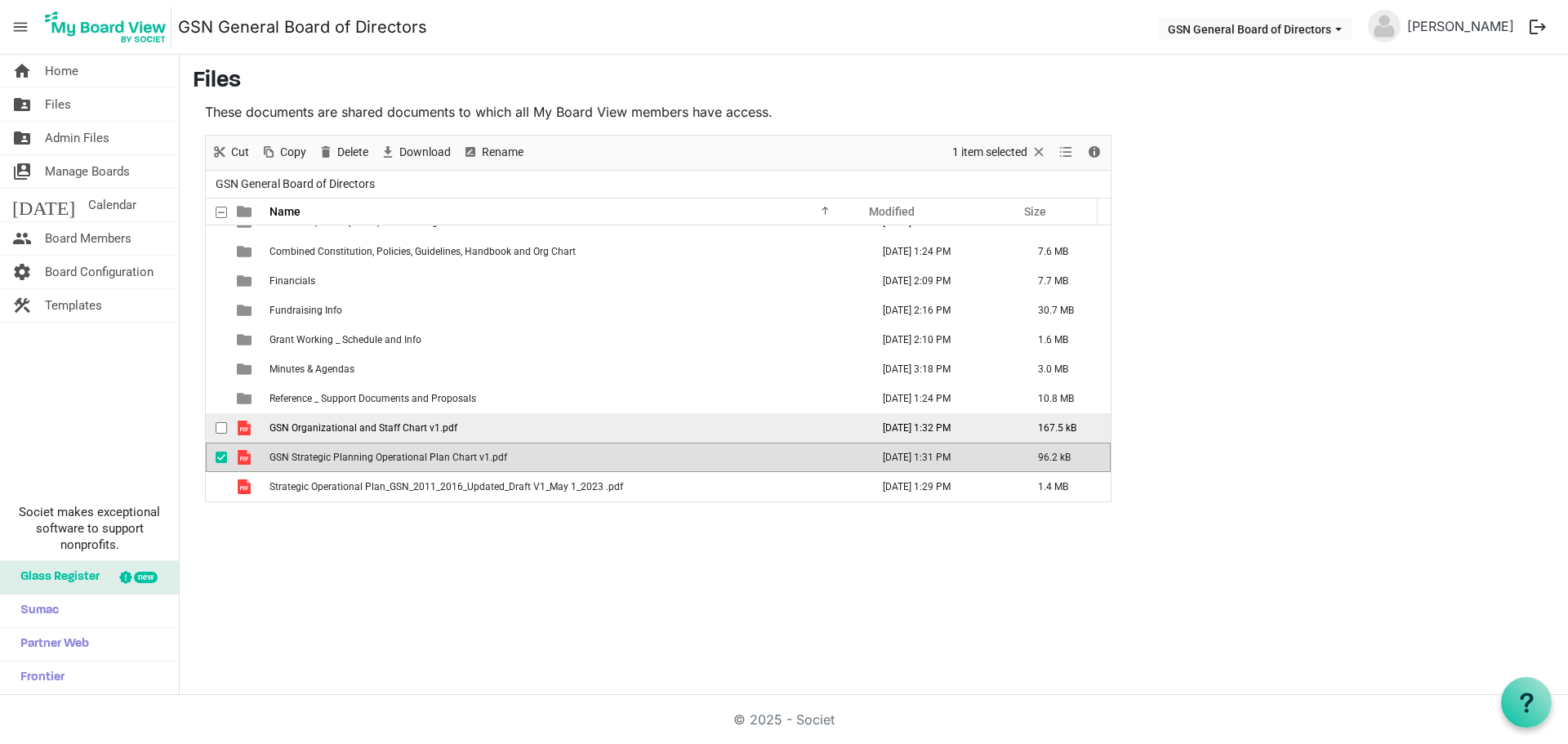
click at [222, 430] on span "checkbox" at bounding box center [221, 428] width 12 height 12
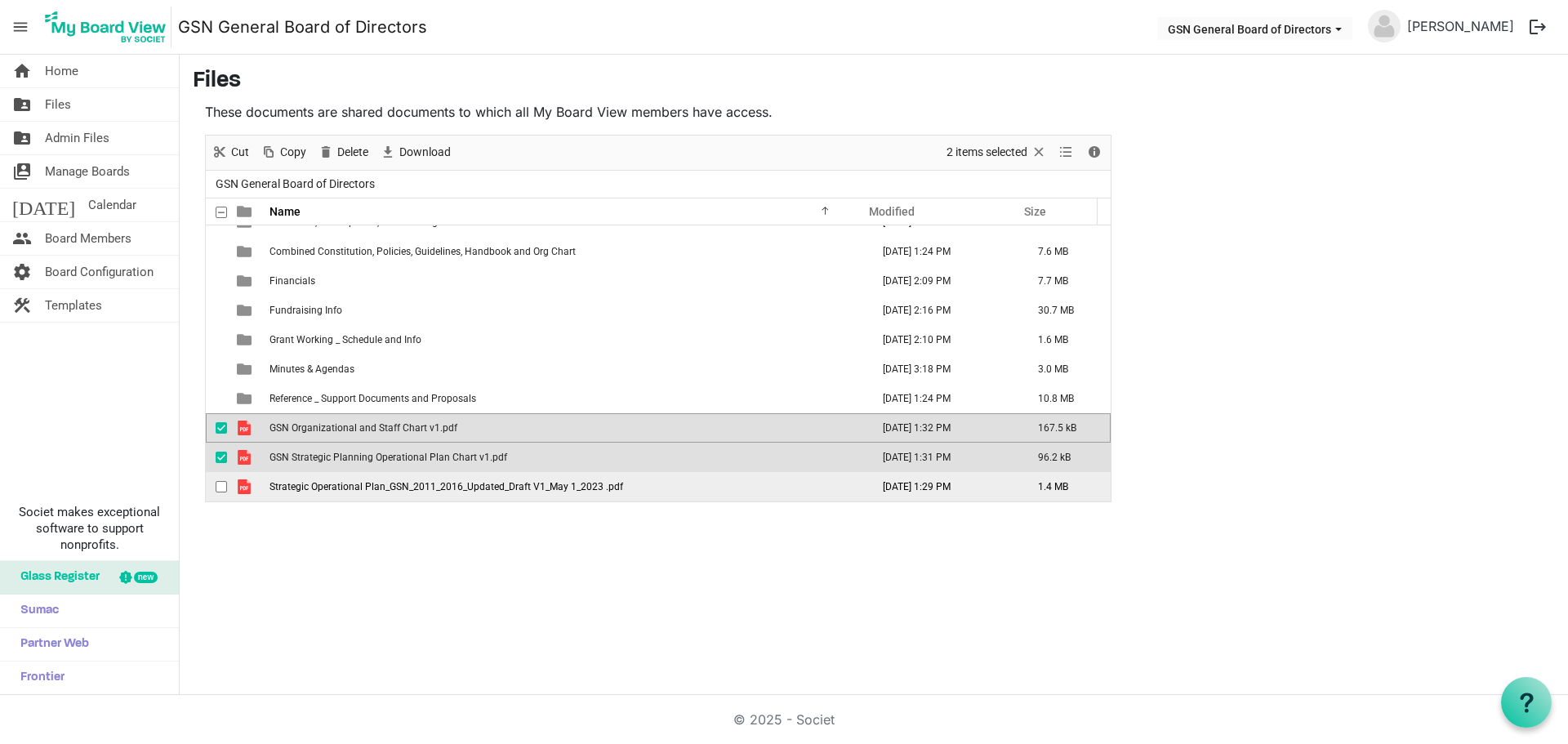
click at [220, 488] on span "checkbox" at bounding box center [221, 487] width 12 height 12
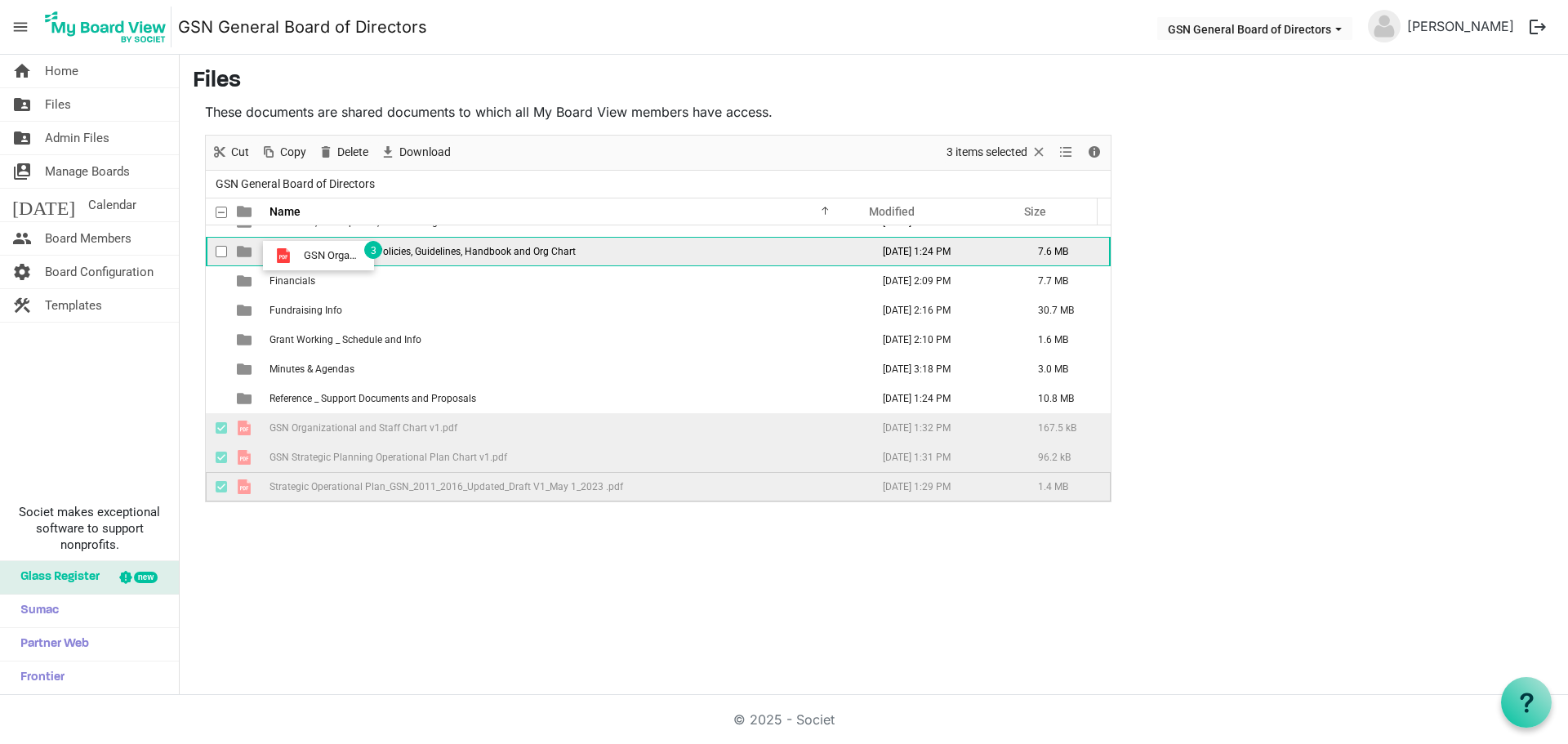
drag, startPoint x: 276, startPoint y: 429, endPoint x: 299, endPoint y: 255, distance: 175.5
click at [299, 255] on tbody "Board Info, Development, and Training Documents February 28, 2024 6:08 PM 12.5 …" at bounding box center [659, 354] width 905 height 294
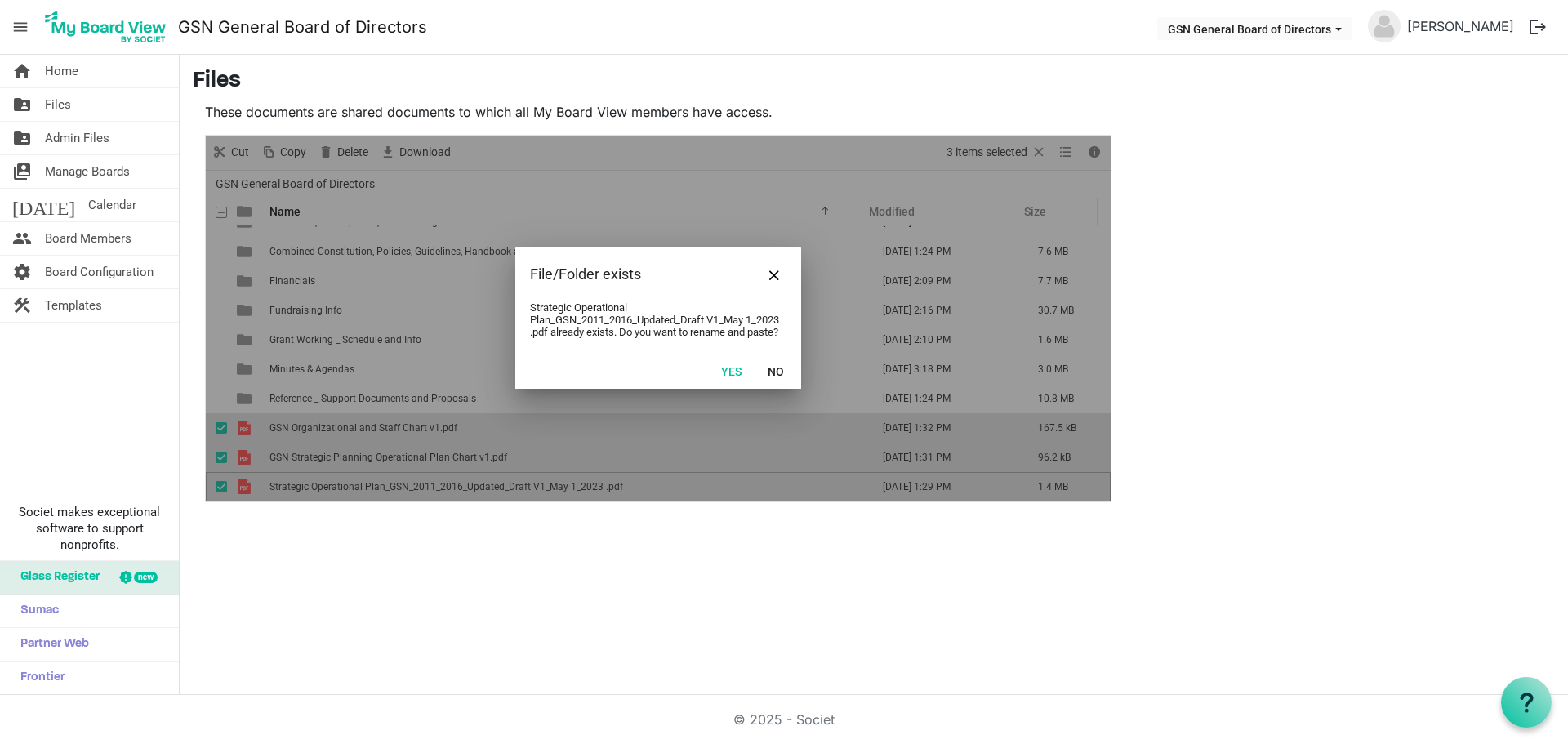
scroll to position [0, 0]
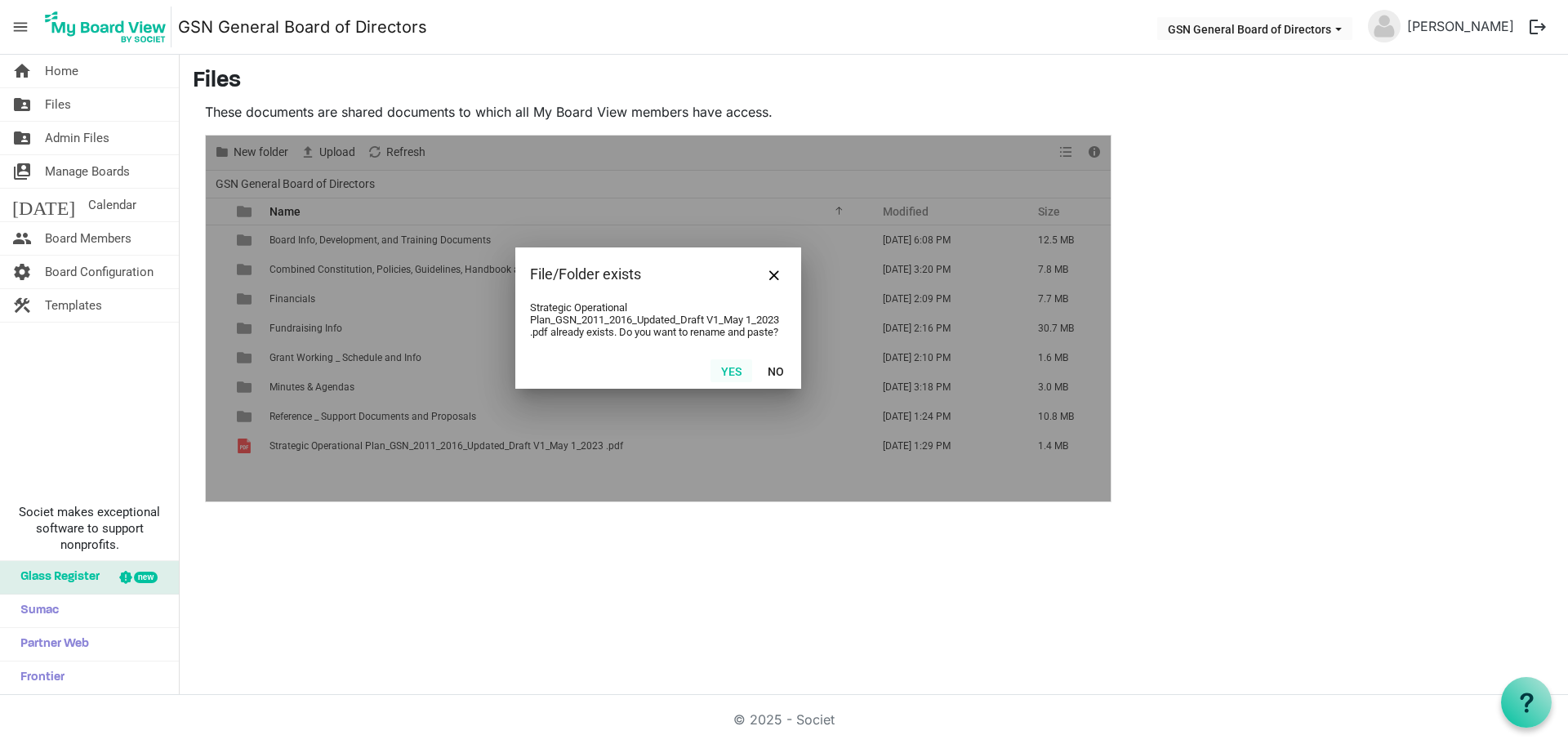
click at [729, 371] on button "Yes" at bounding box center [731, 371] width 41 height 23
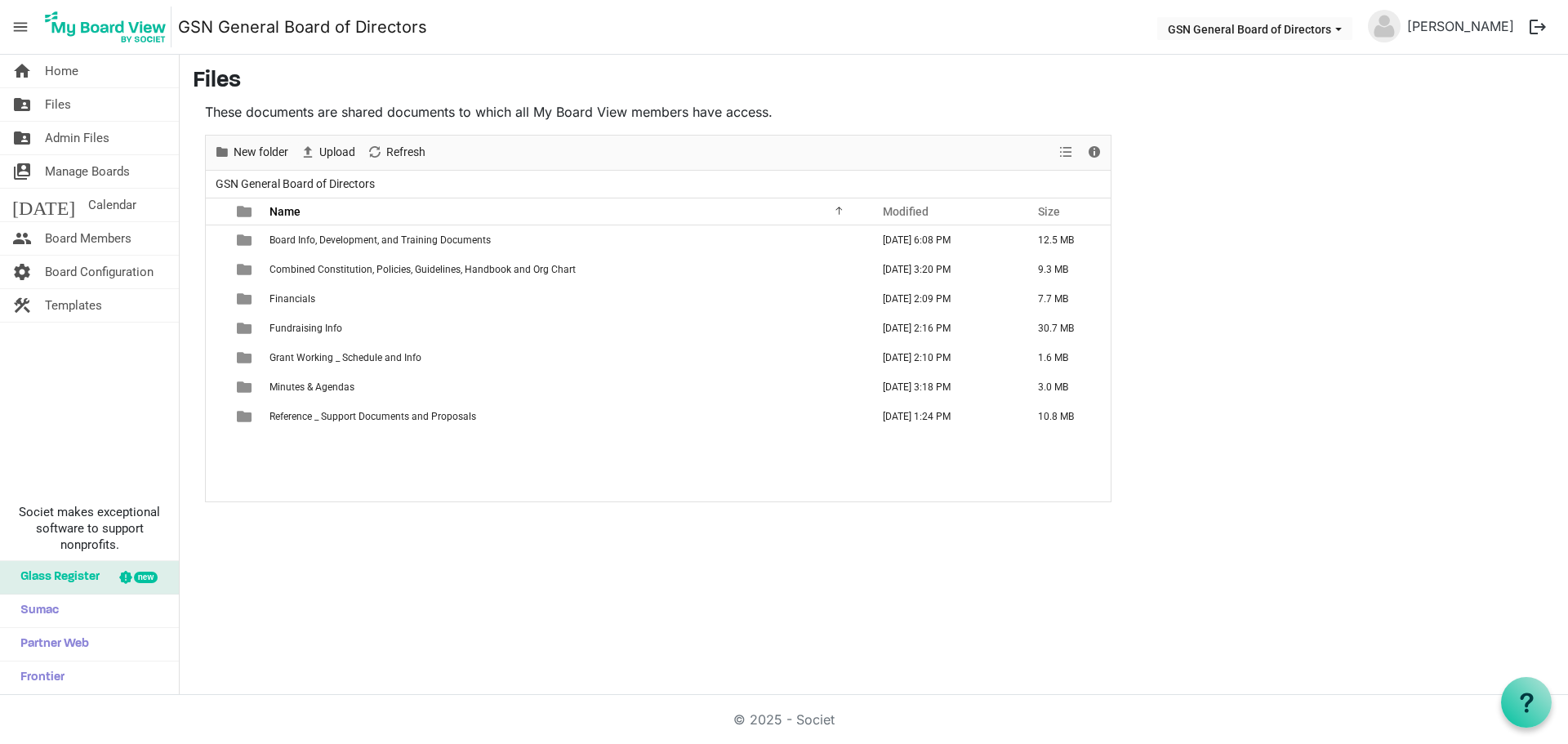
click at [449, 478] on div "Board Info, Development, and Training Documents February 28, 2024 6:08 PM 12.5 …" at bounding box center [659, 364] width 905 height 276
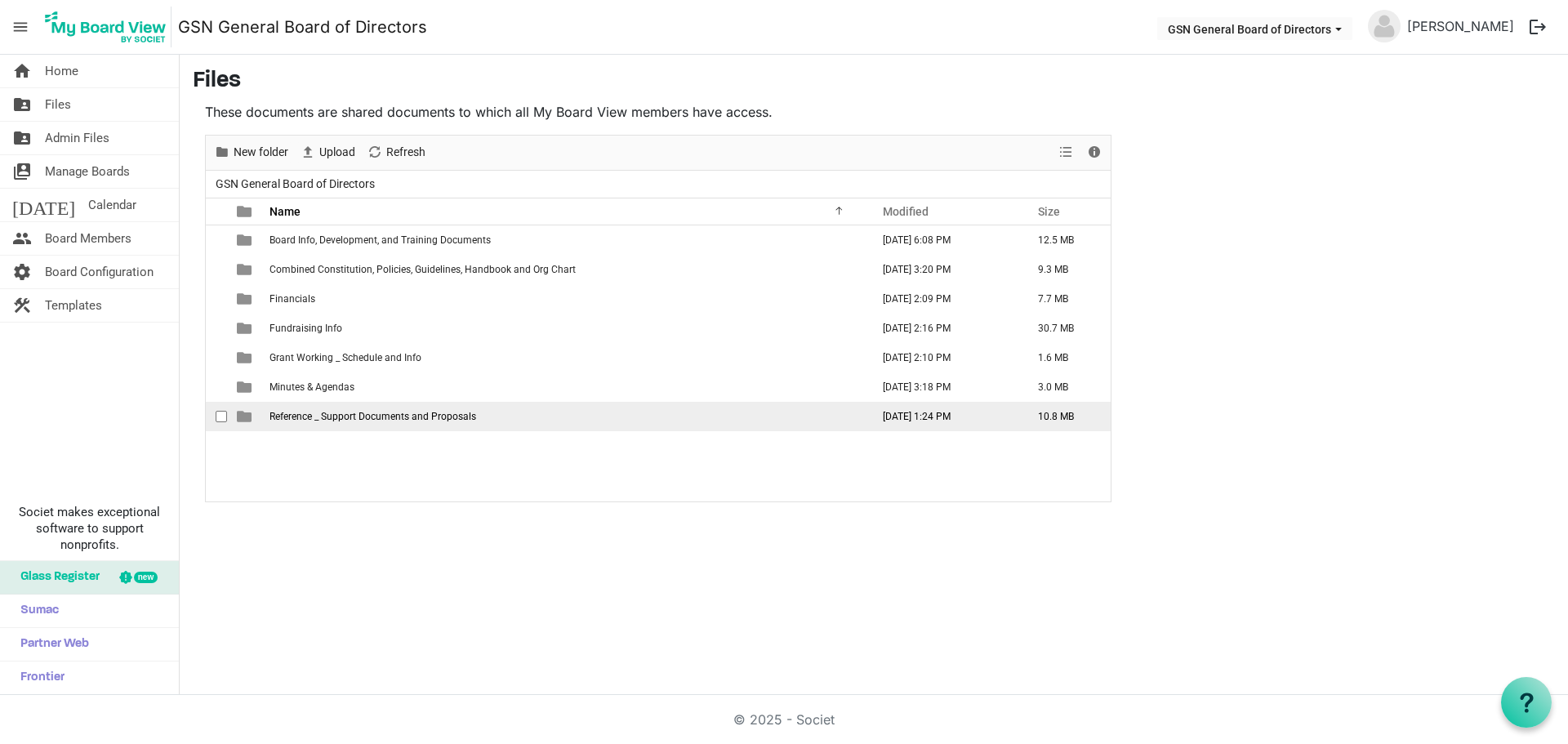
click at [372, 420] on span "Reference _ Support Documents and Proposals" at bounding box center [373, 416] width 207 height 12
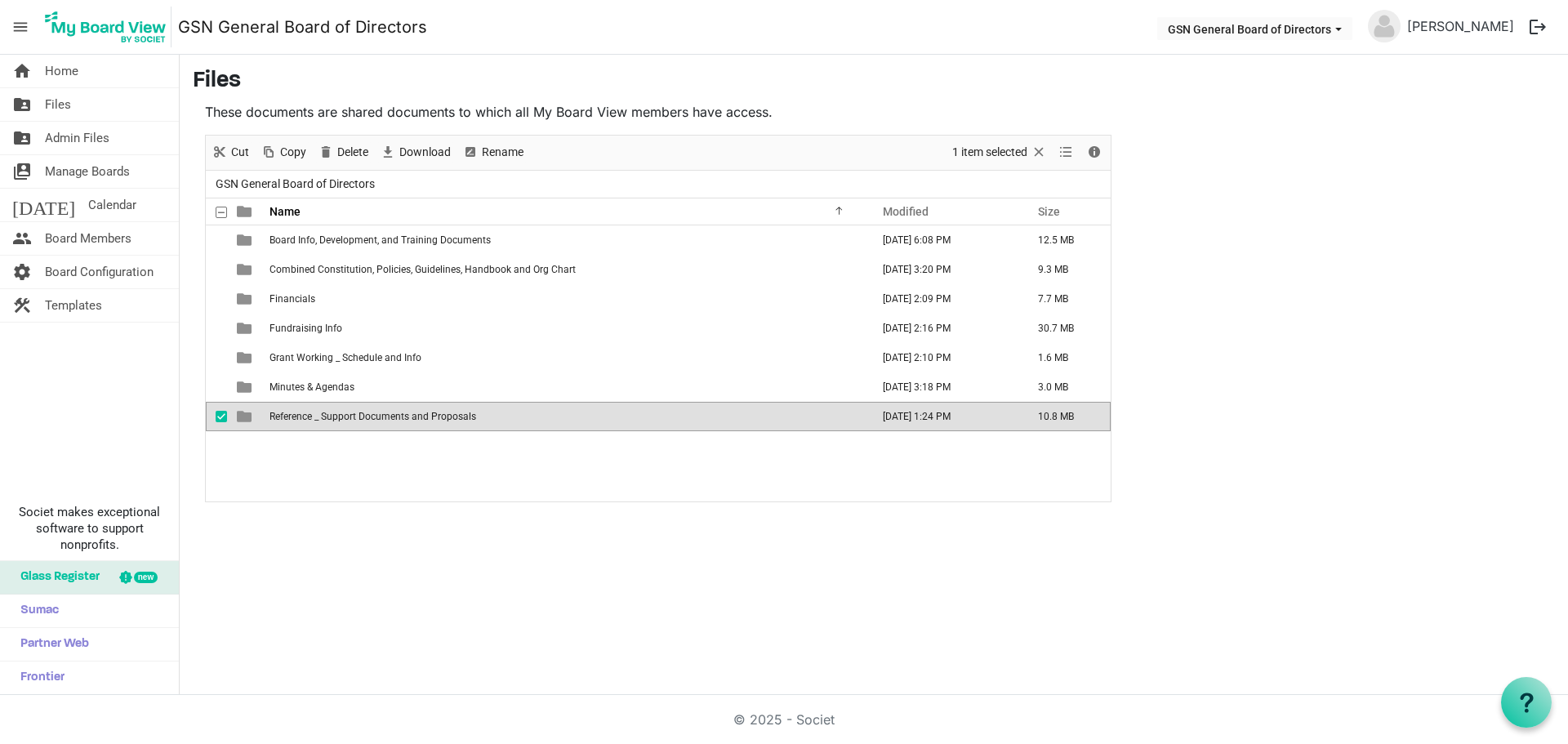
click at [372, 420] on span "Reference _ Support Documents and Proposals" at bounding box center [373, 416] width 207 height 12
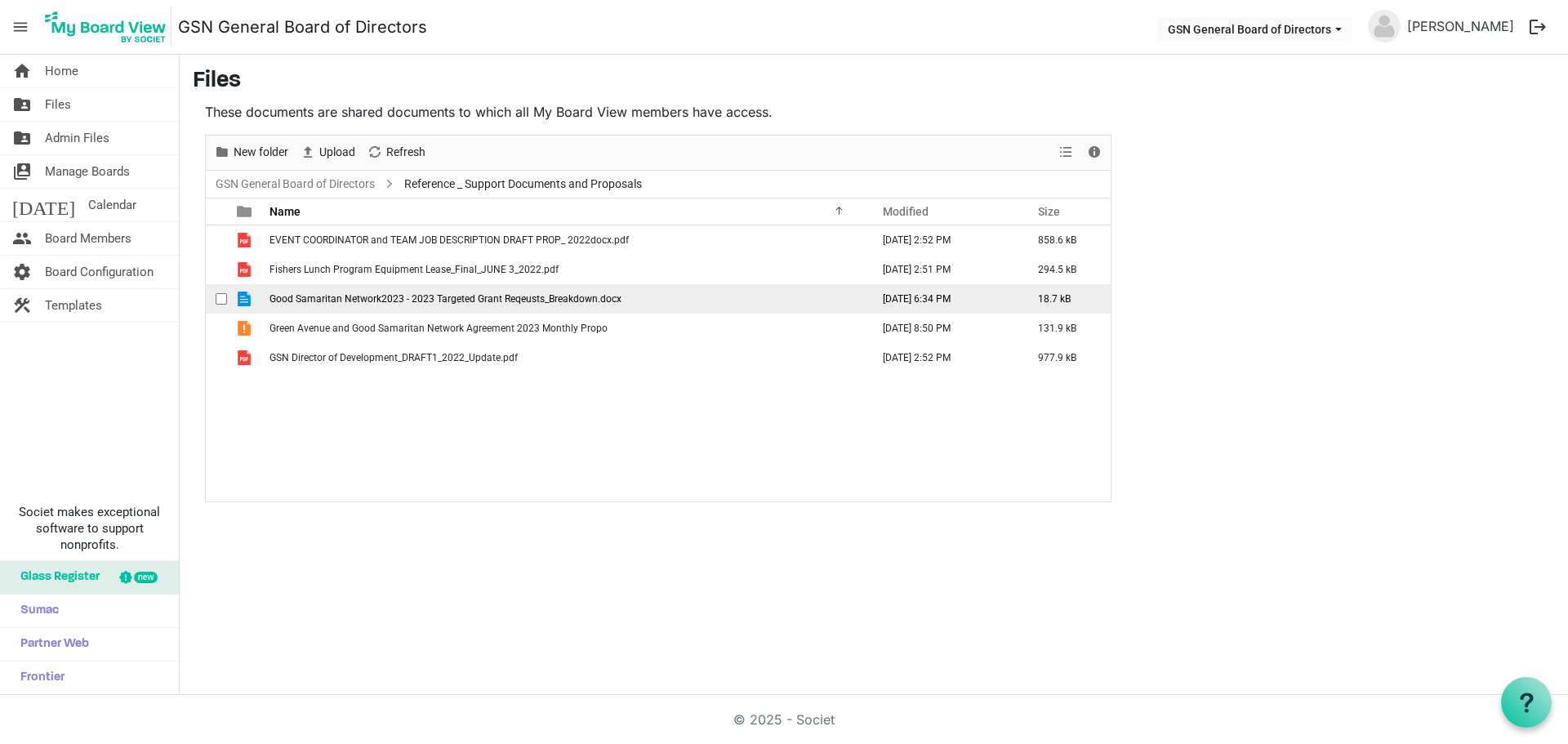
click at [225, 295] on span "checkbox" at bounding box center [221, 298] width 12 height 12
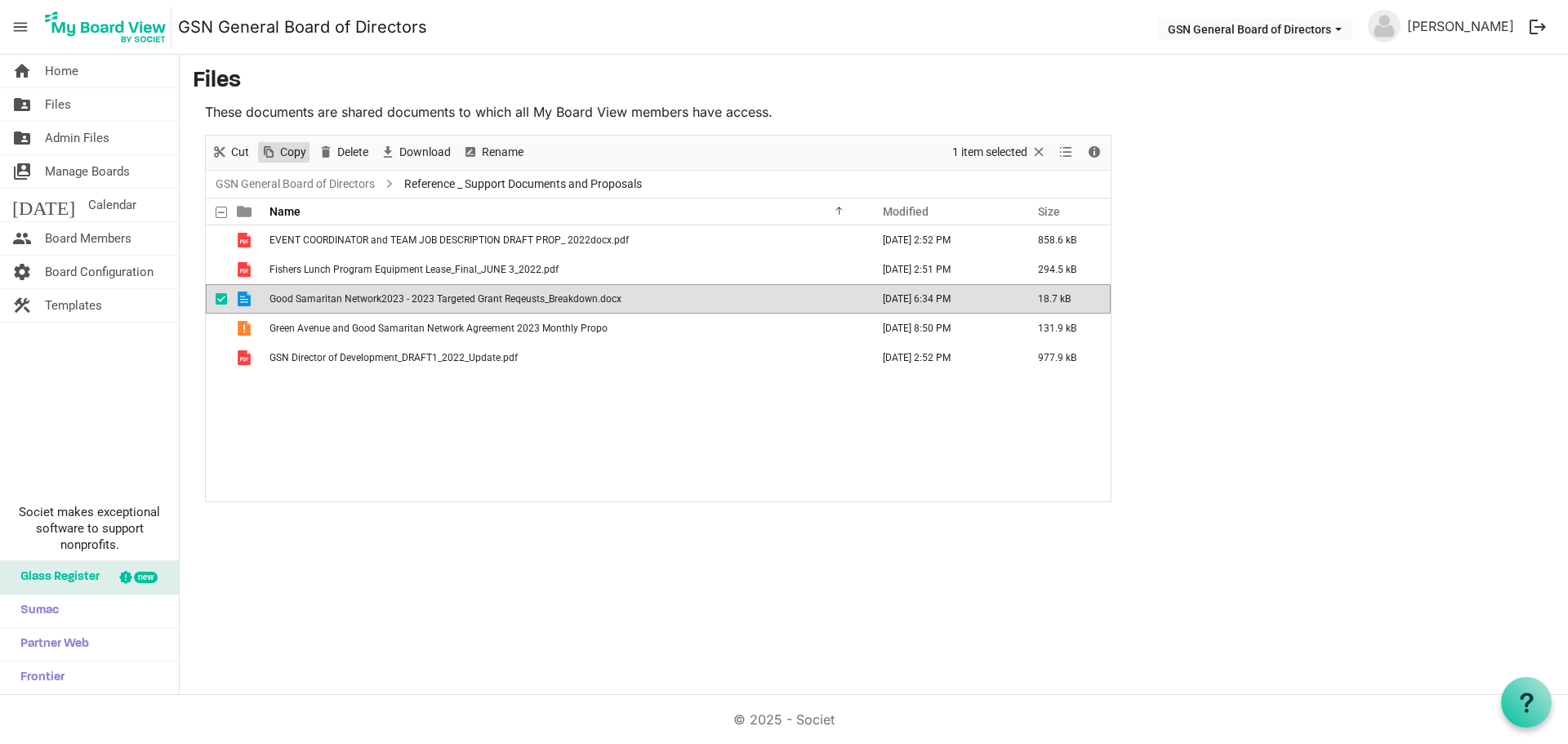
click at [292, 152] on span "Copy" at bounding box center [293, 152] width 30 height 21
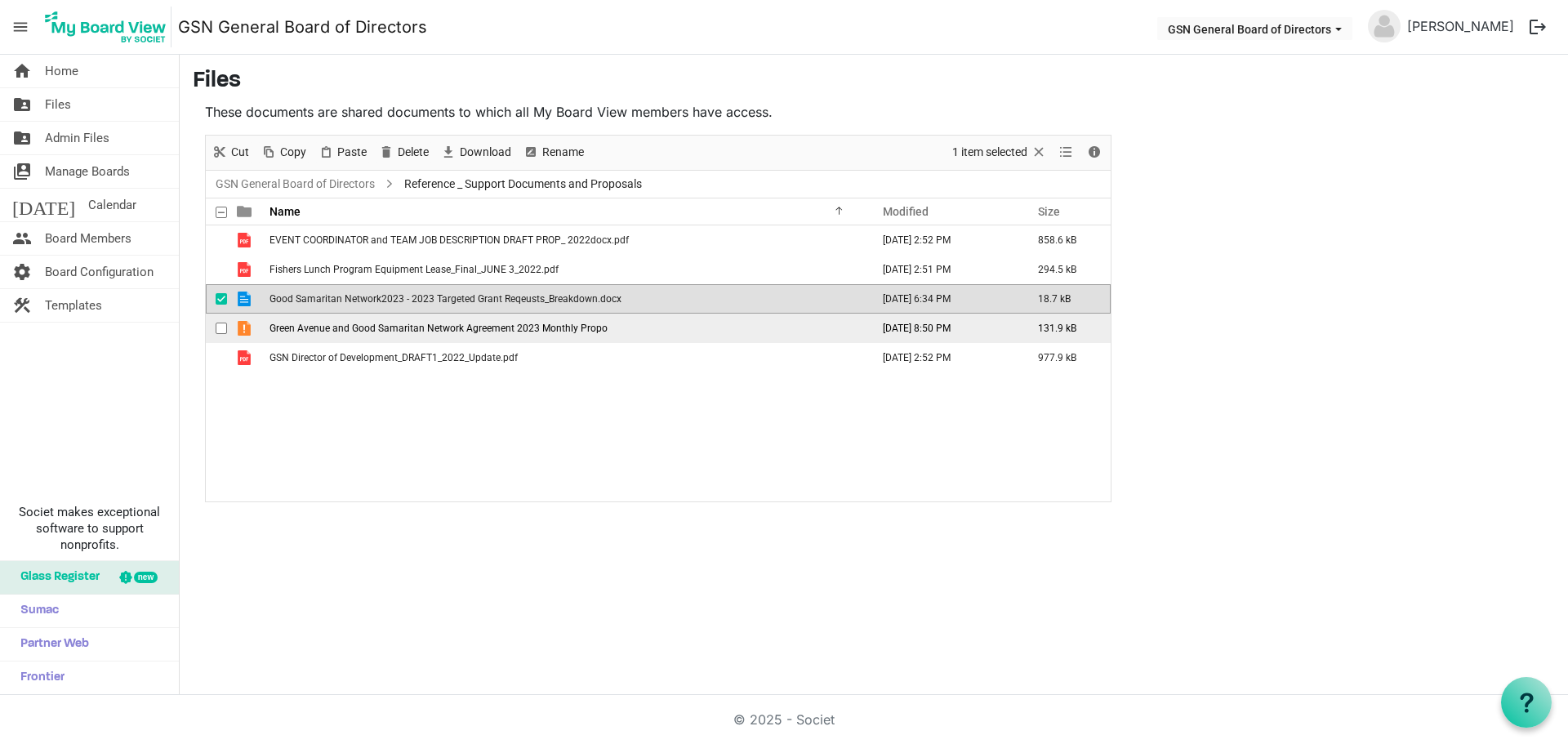
click at [220, 325] on span "checkbox" at bounding box center [221, 328] width 12 height 12
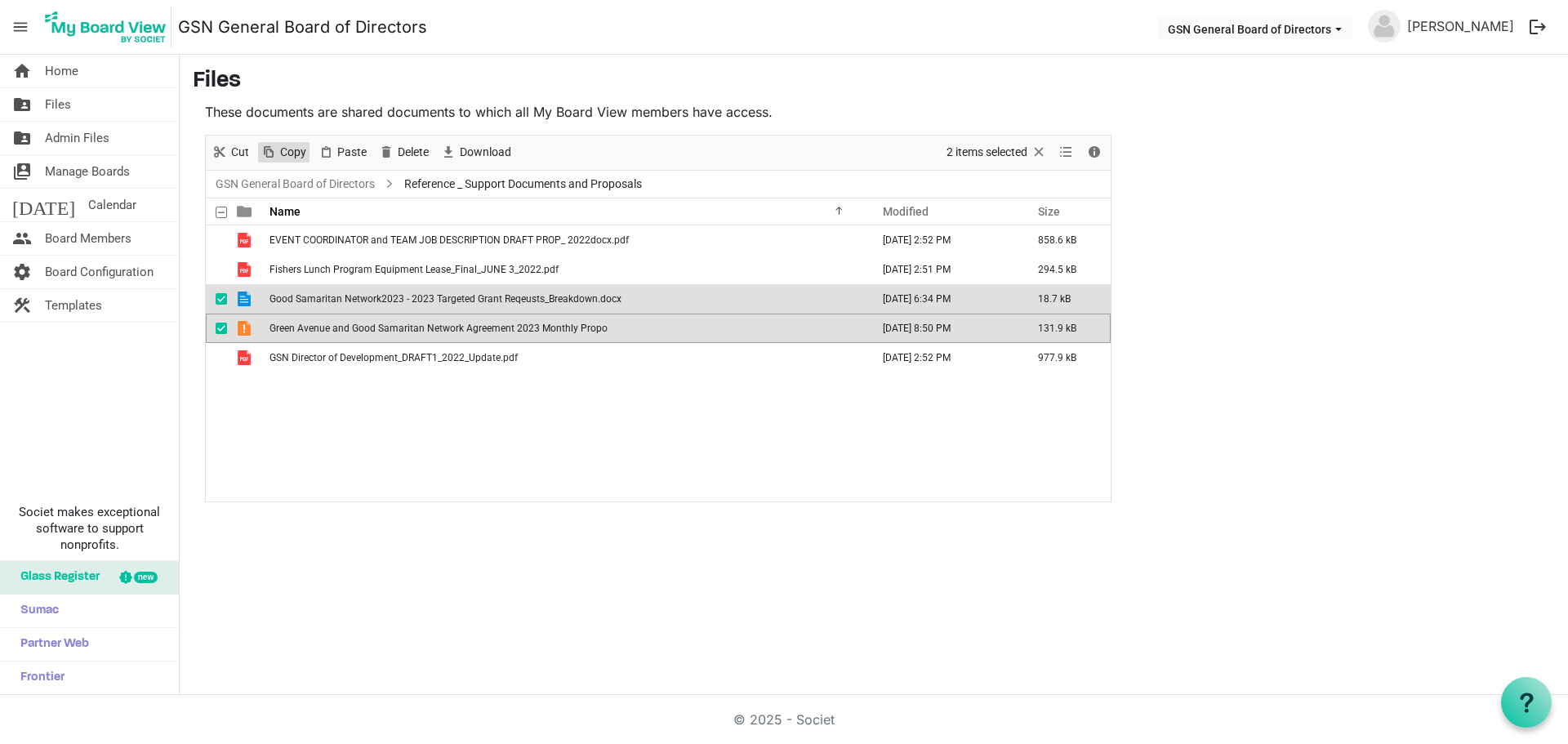
click at [286, 156] on span "Copy" at bounding box center [293, 152] width 30 height 21
click at [307, 182] on link "GSN General Board of Directors" at bounding box center [295, 184] width 166 height 21
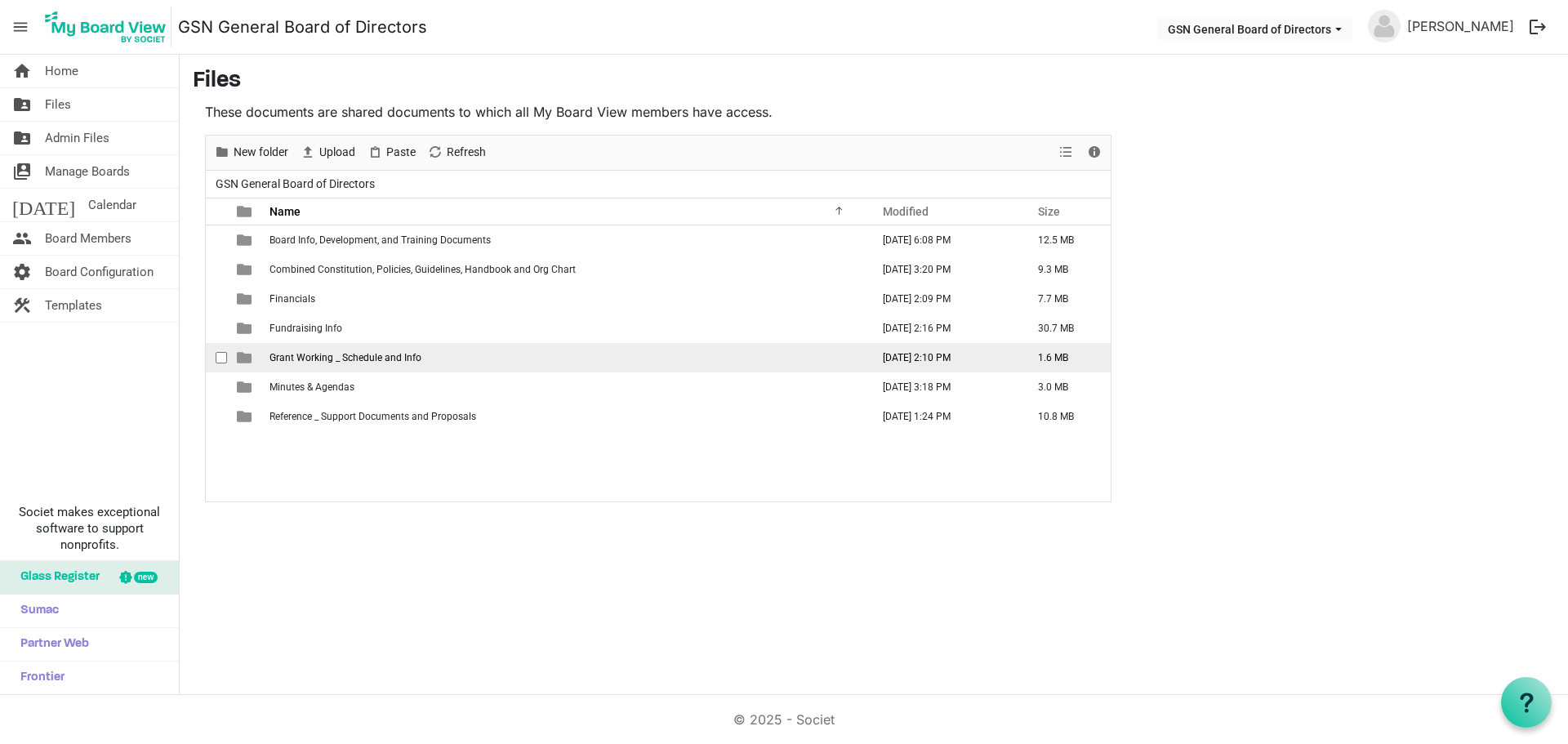
click at [294, 357] on span "Grant Working _ Schedule and Info" at bounding box center [346, 358] width 152 height 12
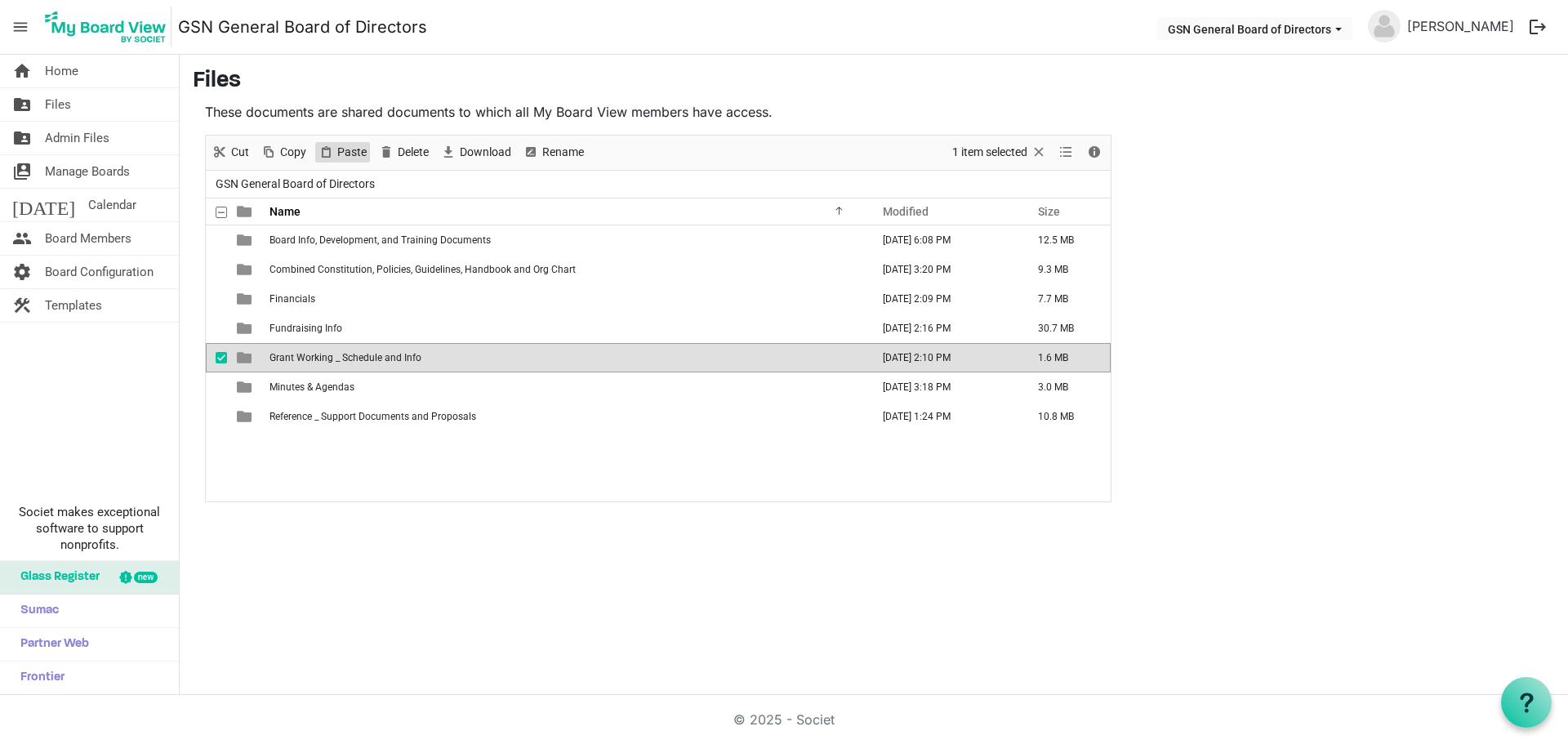
click at [354, 156] on span "Paste" at bounding box center [352, 152] width 32 height 21
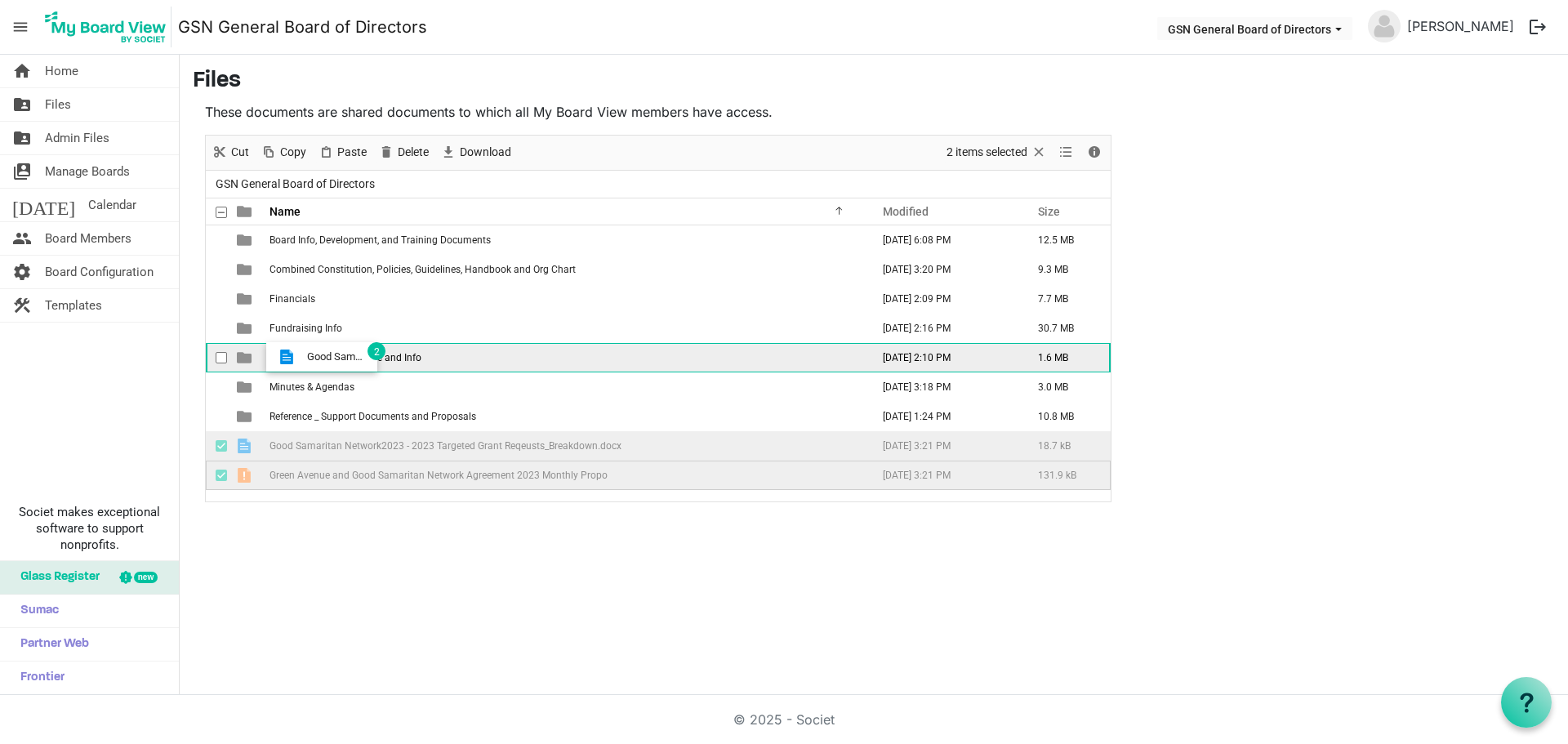
drag, startPoint x: 293, startPoint y: 446, endPoint x: 302, endPoint y: 357, distance: 89.5
click at [302, 357] on tbody "Board Info, Development, and Training Documents February 28, 2024 6:08 PM 12.5 …" at bounding box center [659, 358] width 905 height 264
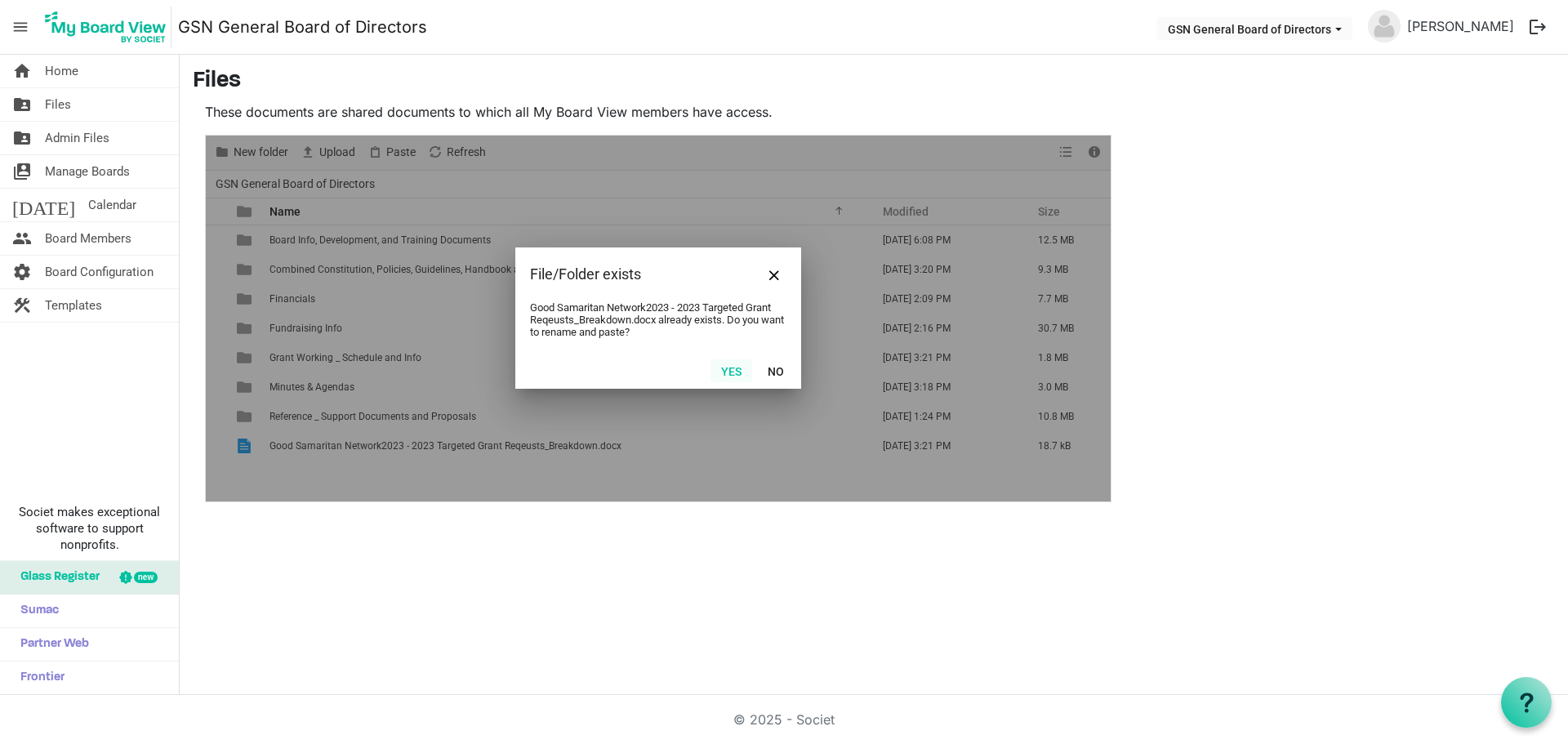
click at [734, 370] on button "Yes" at bounding box center [731, 371] width 41 height 23
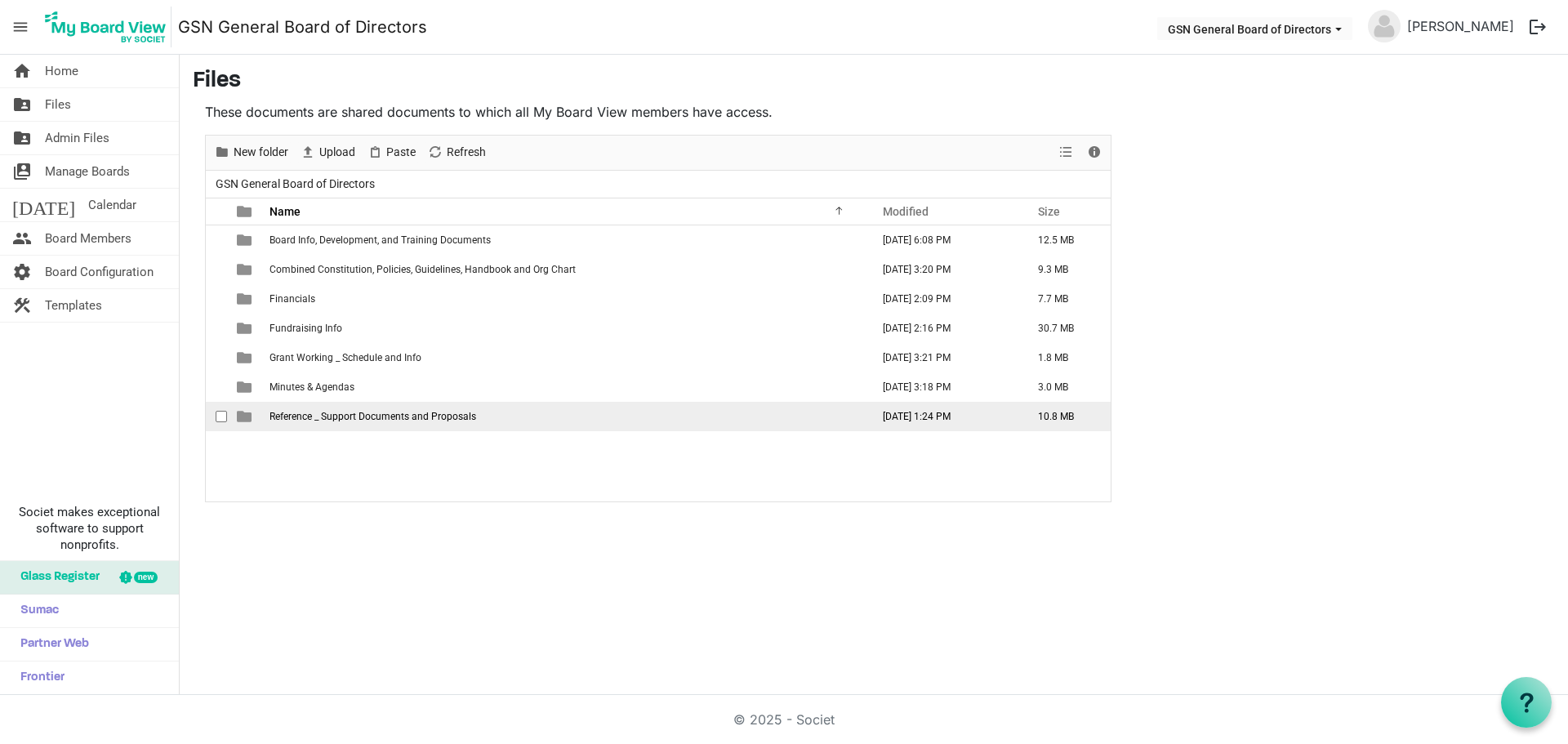
click at [322, 417] on span "Reference _ Support Documents and Proposals" at bounding box center [373, 416] width 207 height 12
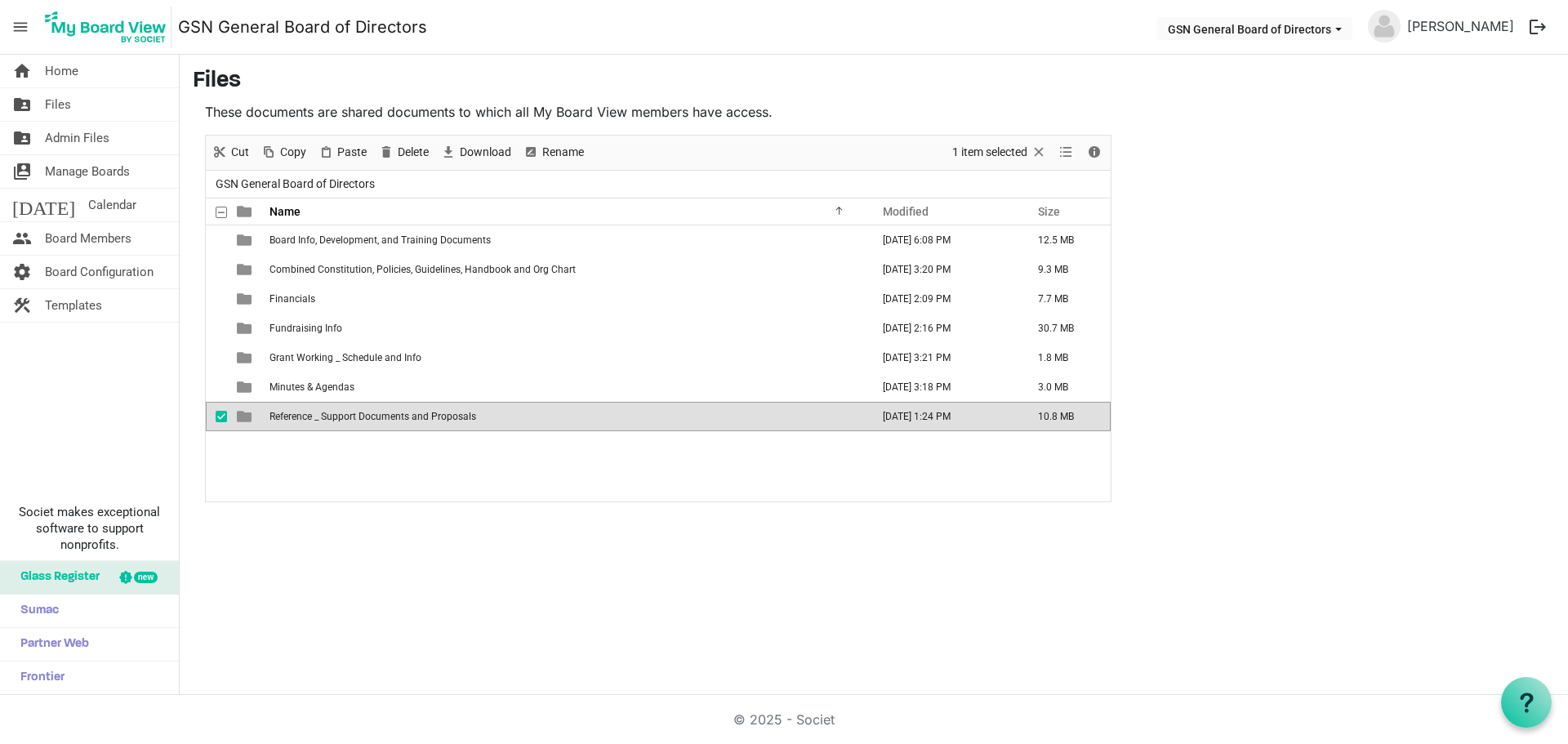
click at [322, 419] on span "Reference _ Support Documents and Proposals" at bounding box center [373, 416] width 207 height 12
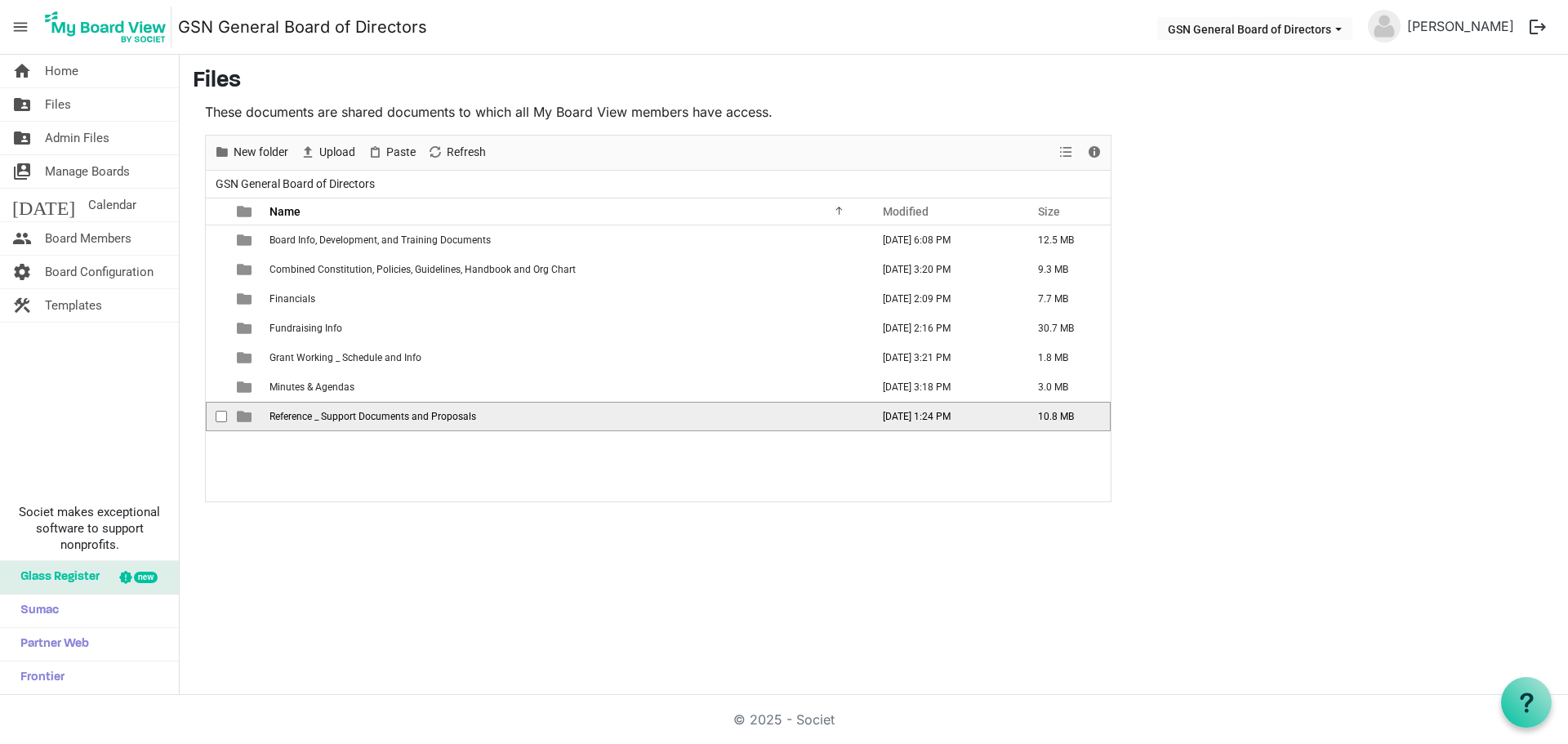
click at [322, 419] on span "Reference _ Support Documents and Proposals" at bounding box center [373, 416] width 207 height 12
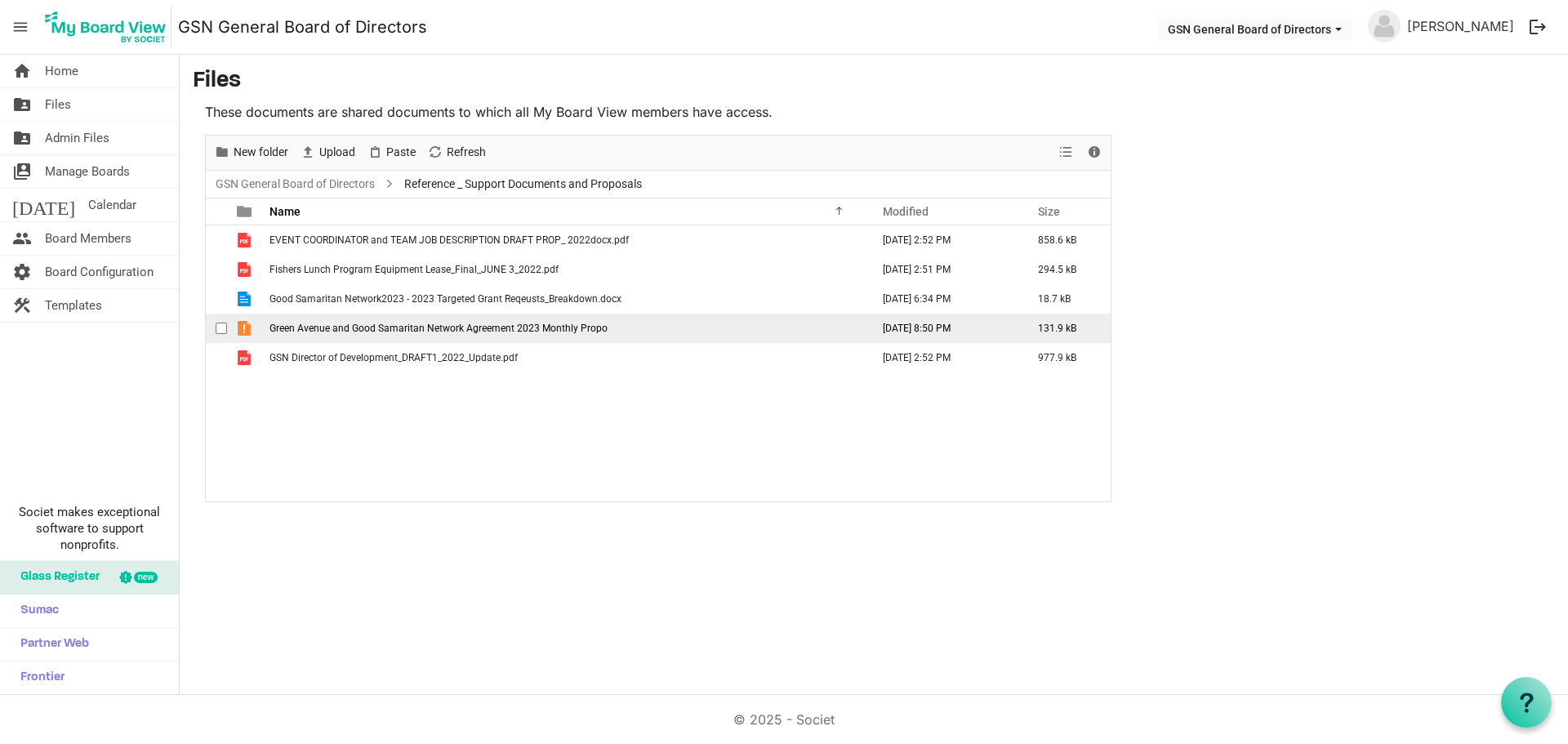
click at [220, 325] on span "checkbox" at bounding box center [221, 328] width 12 height 12
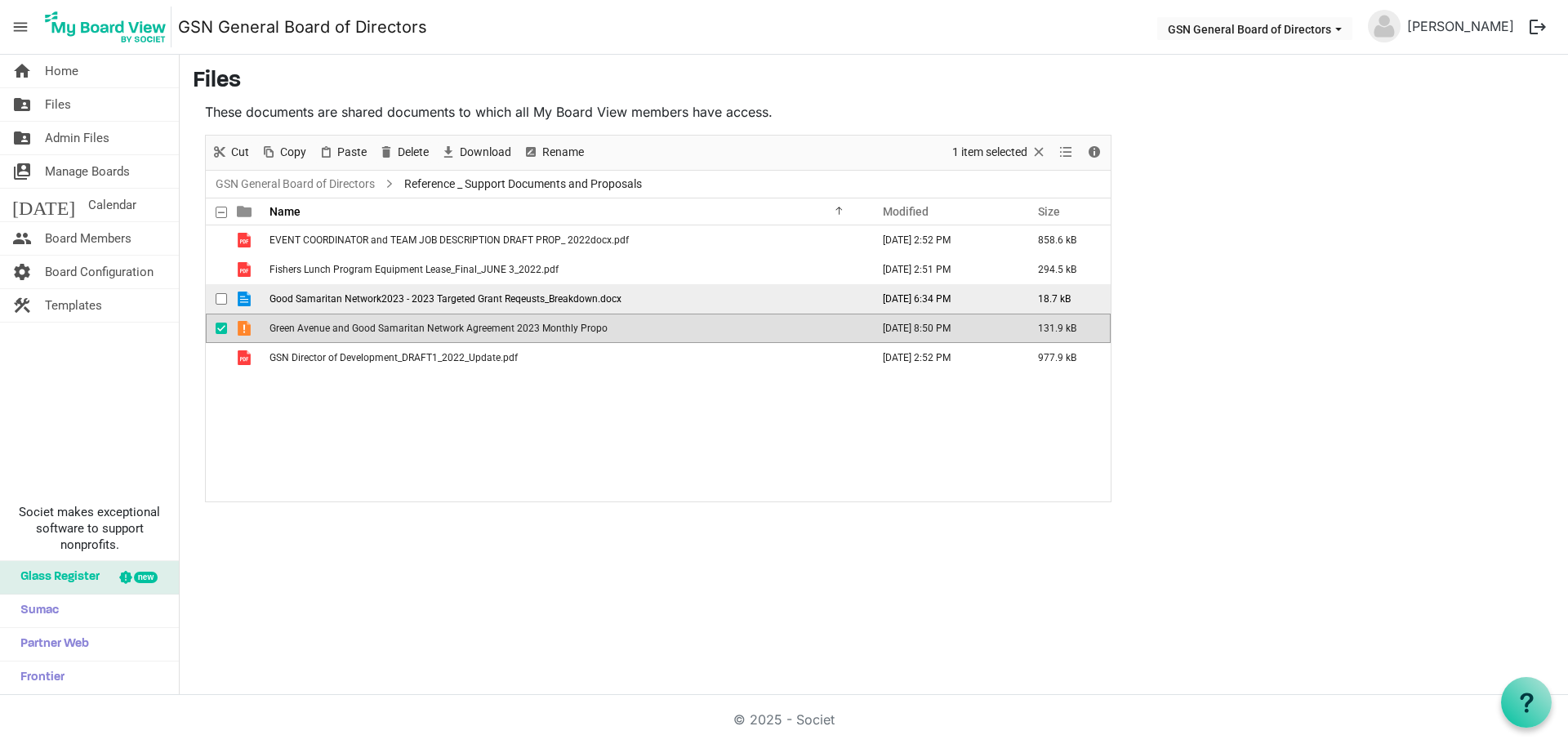
click at [221, 299] on span "checkbox" at bounding box center [221, 298] width 12 height 12
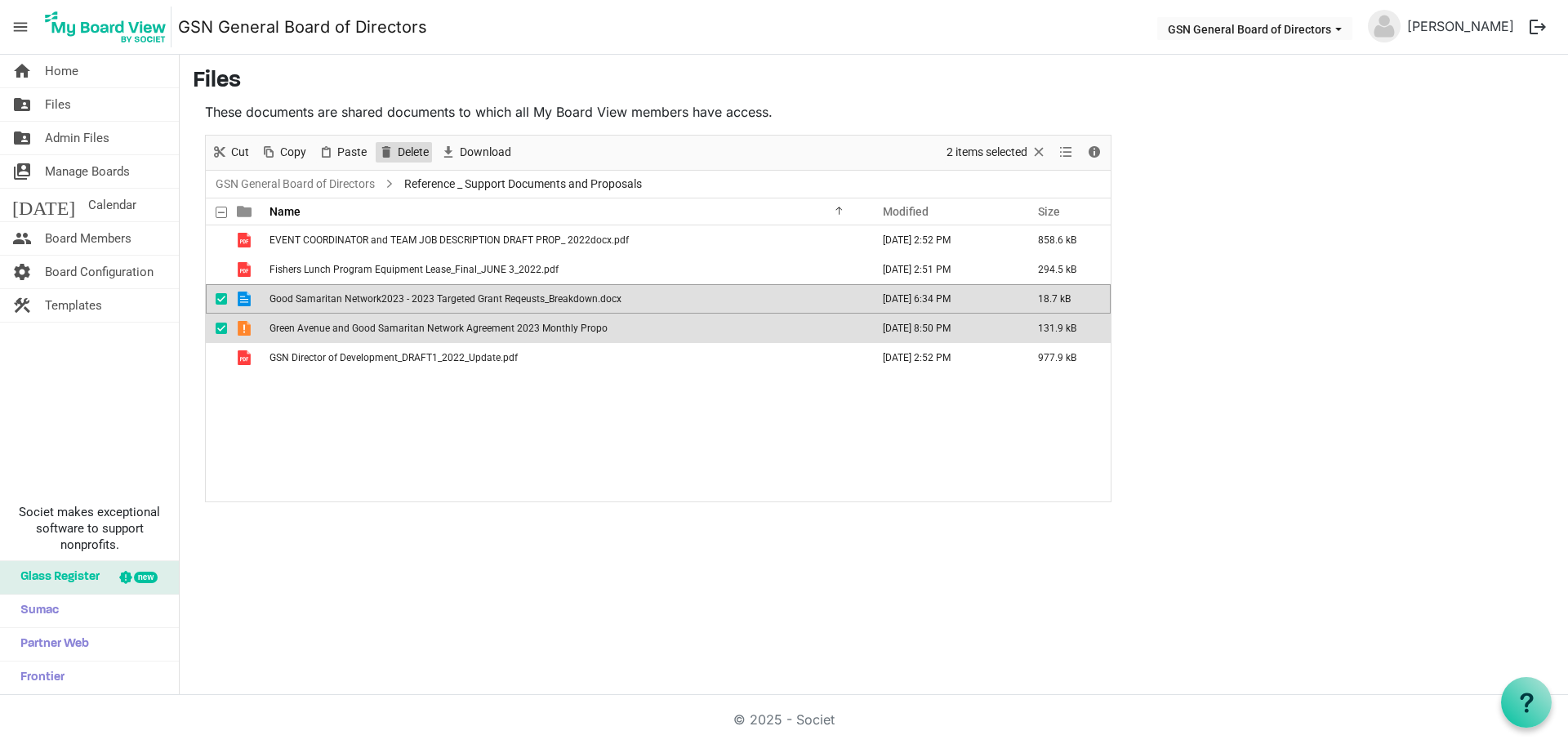
click at [396, 153] on span "Delete" at bounding box center [413, 152] width 34 height 21
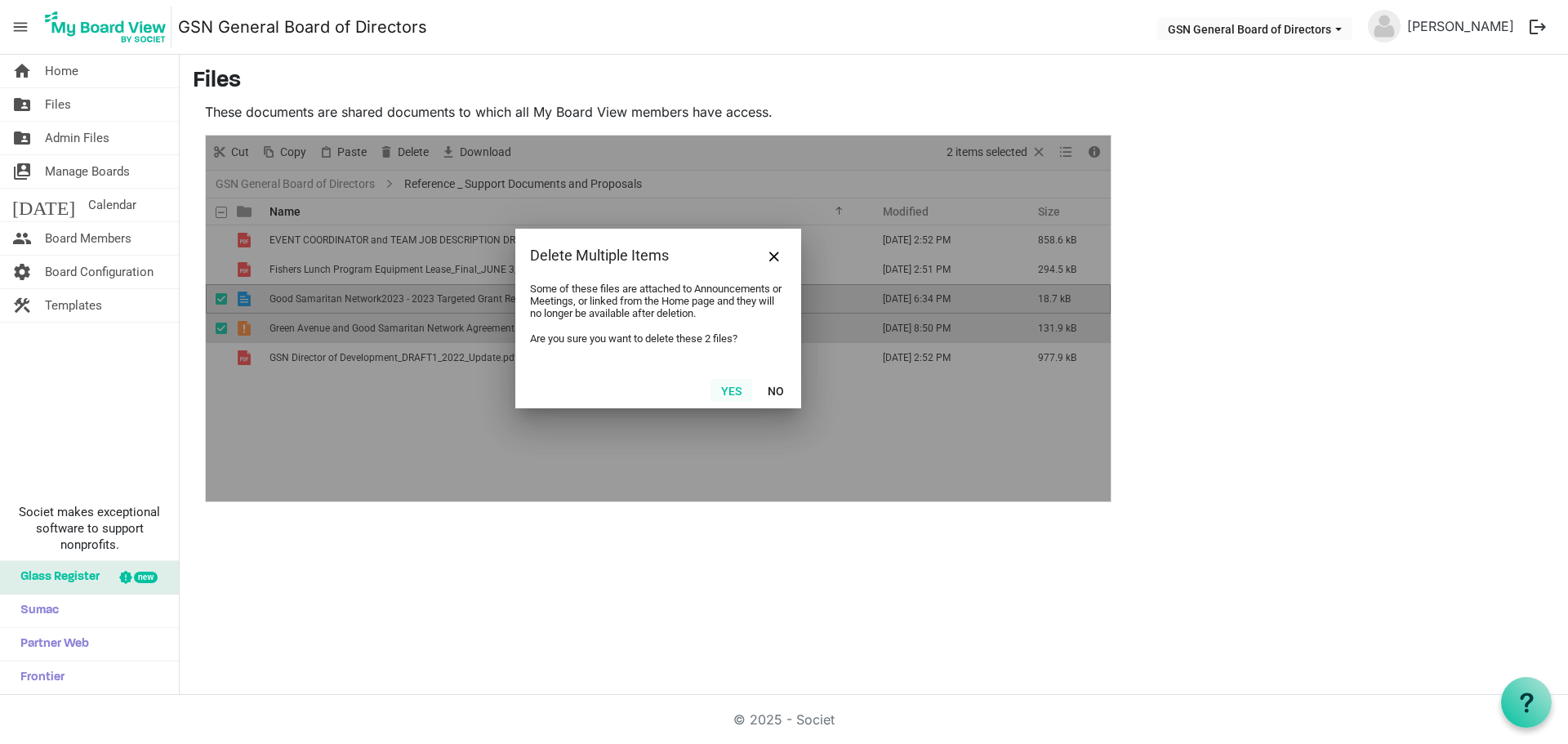
click at [727, 388] on button "Yes" at bounding box center [731, 391] width 41 height 23
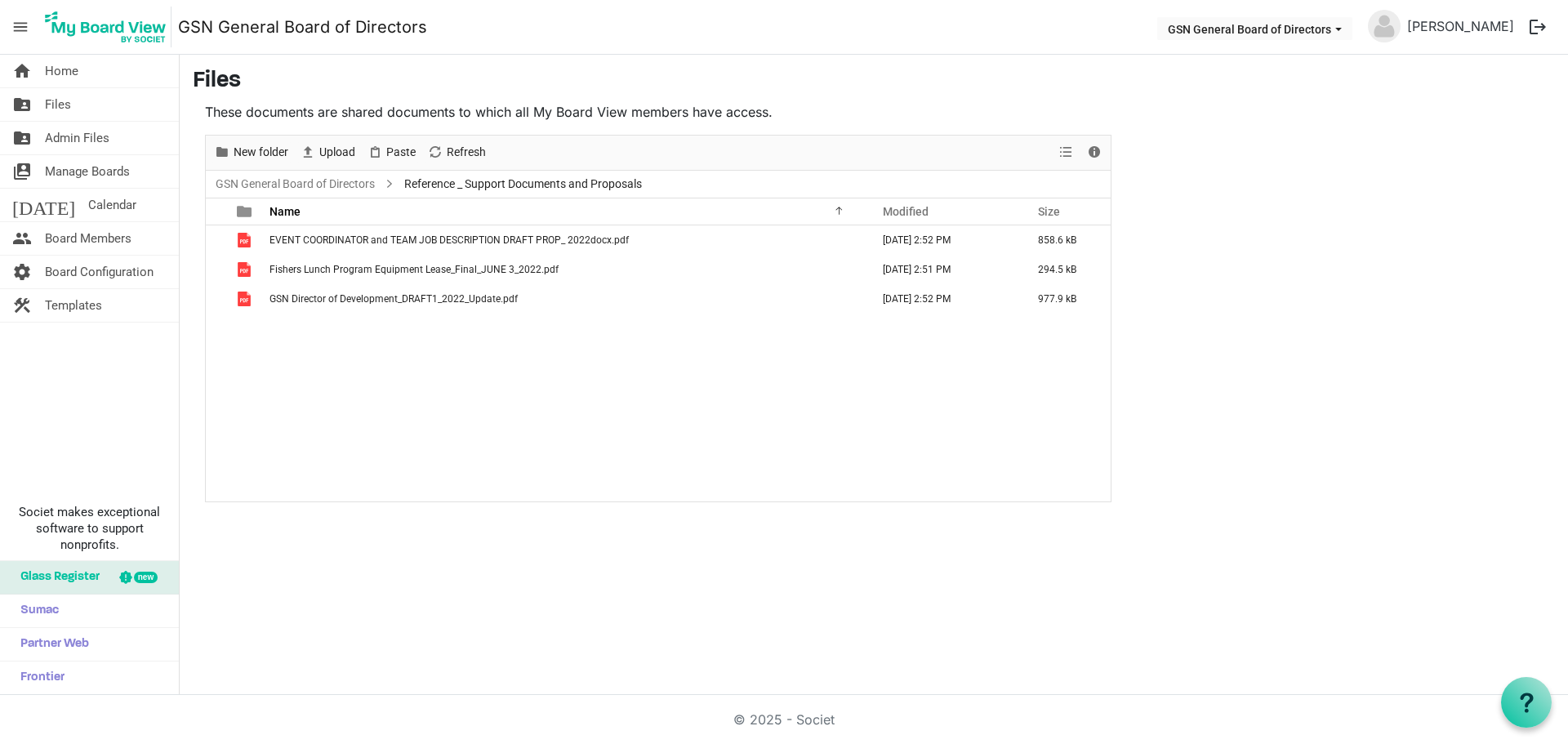
click at [457, 419] on div "EVENT COORDINATOR and TEAM JOB DESCRIPTION DRAFT PROP_ 2022docx.pdf June 03, 20…" at bounding box center [659, 364] width 905 height 276
click at [345, 186] on link "GSN General Board of Directors" at bounding box center [295, 184] width 166 height 21
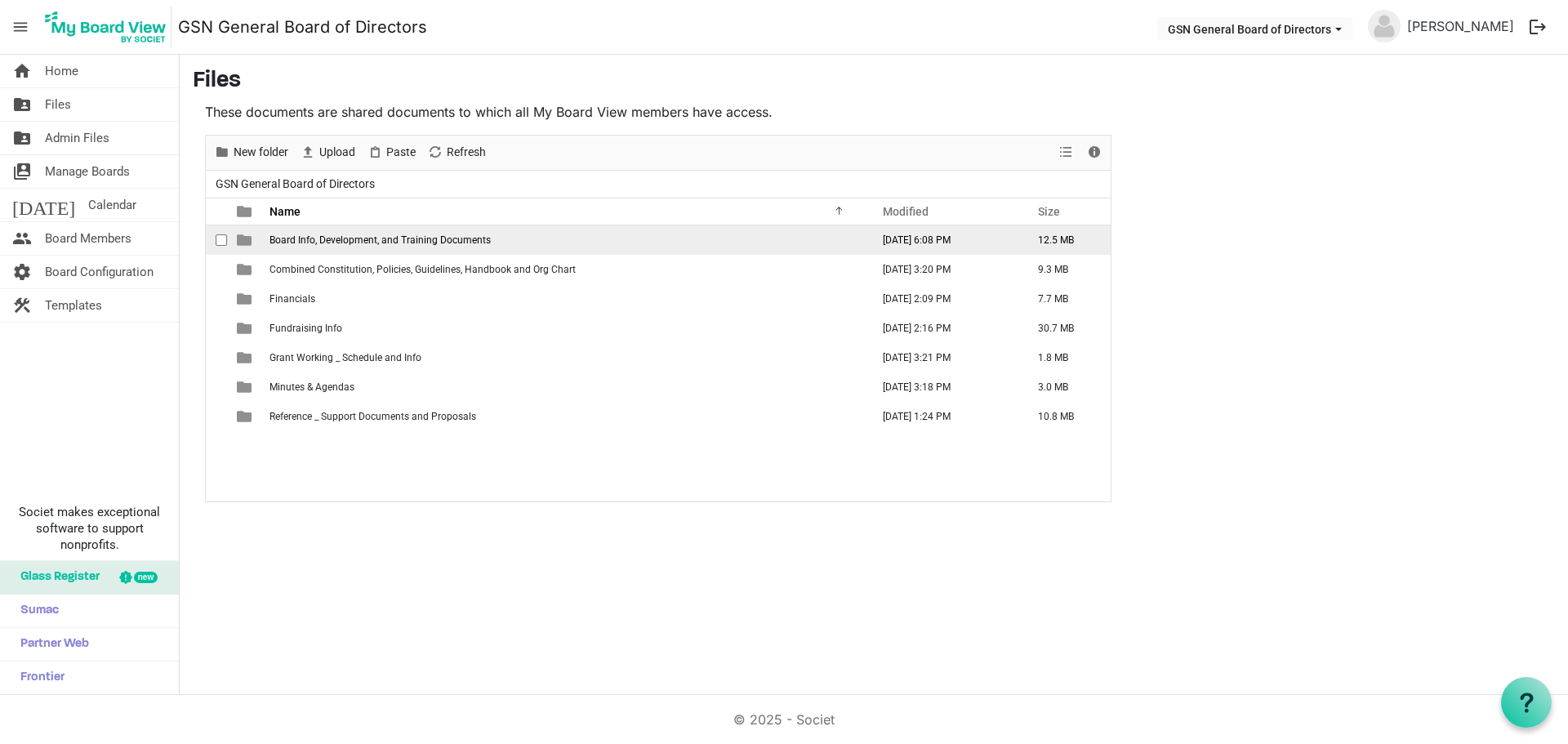
click at [338, 235] on span "Board Info, Development, and Training Documents" at bounding box center [380, 240] width 221 height 12
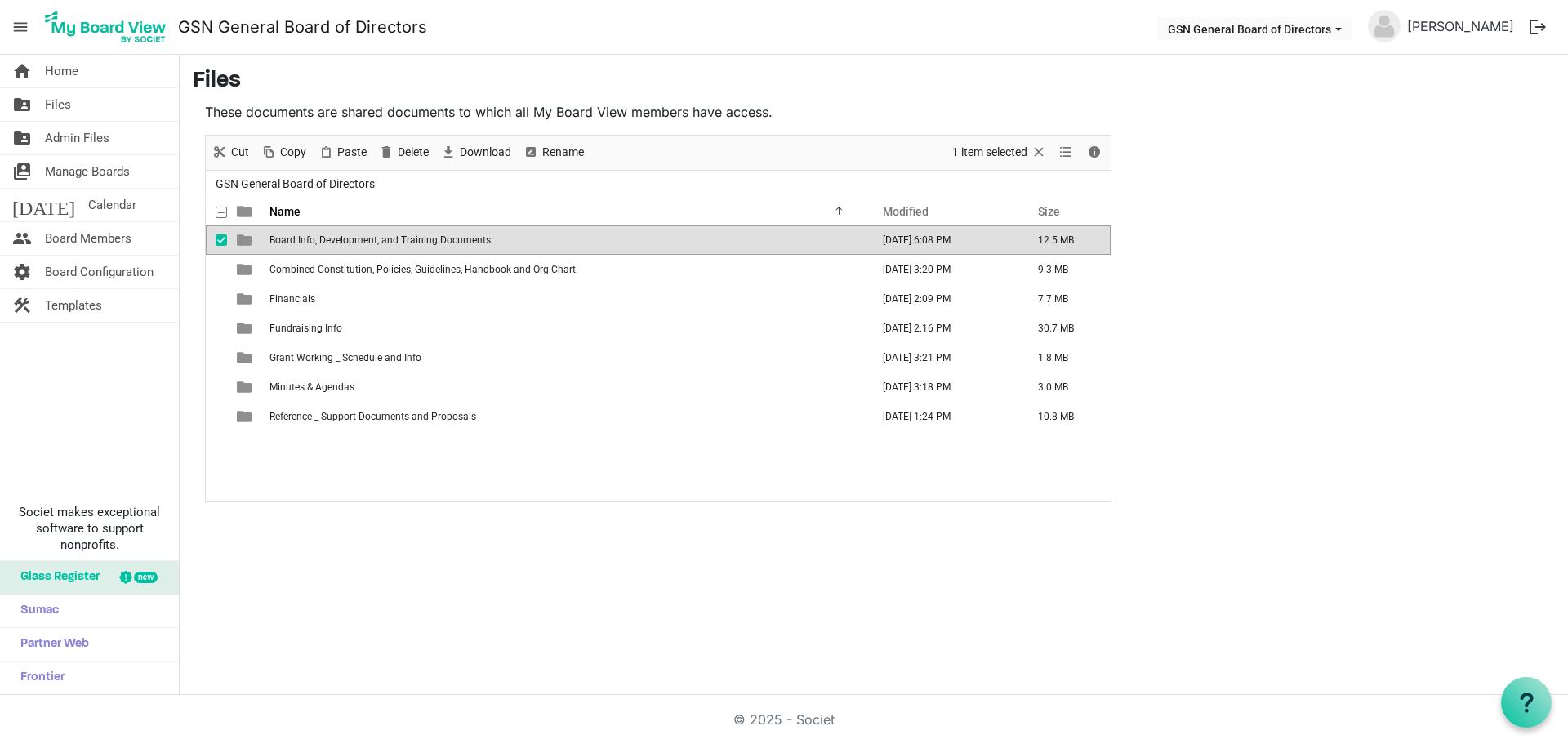
click at [338, 235] on span "Board Info, Development, and Training Documents" at bounding box center [380, 240] width 221 height 12
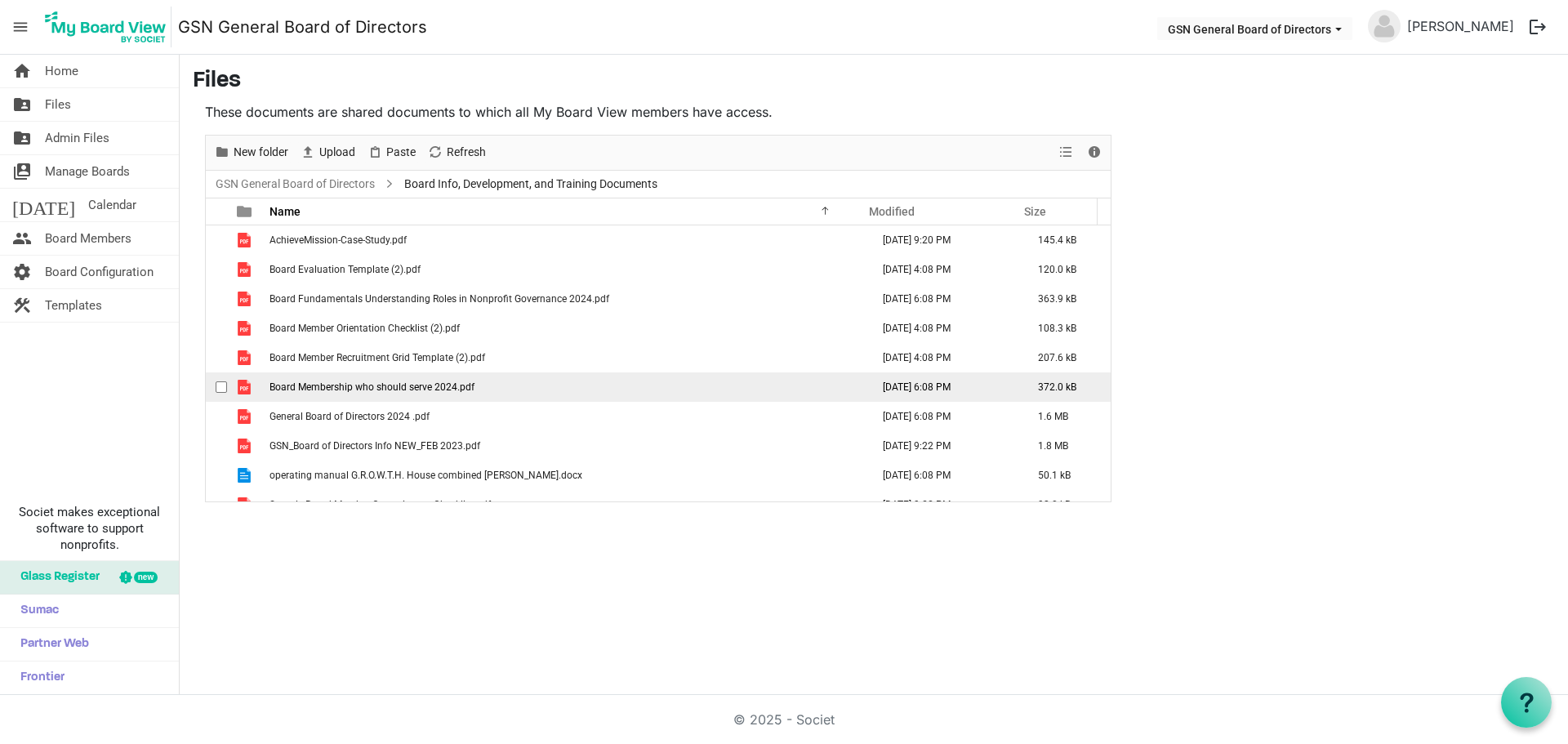
scroll to position [18, 0]
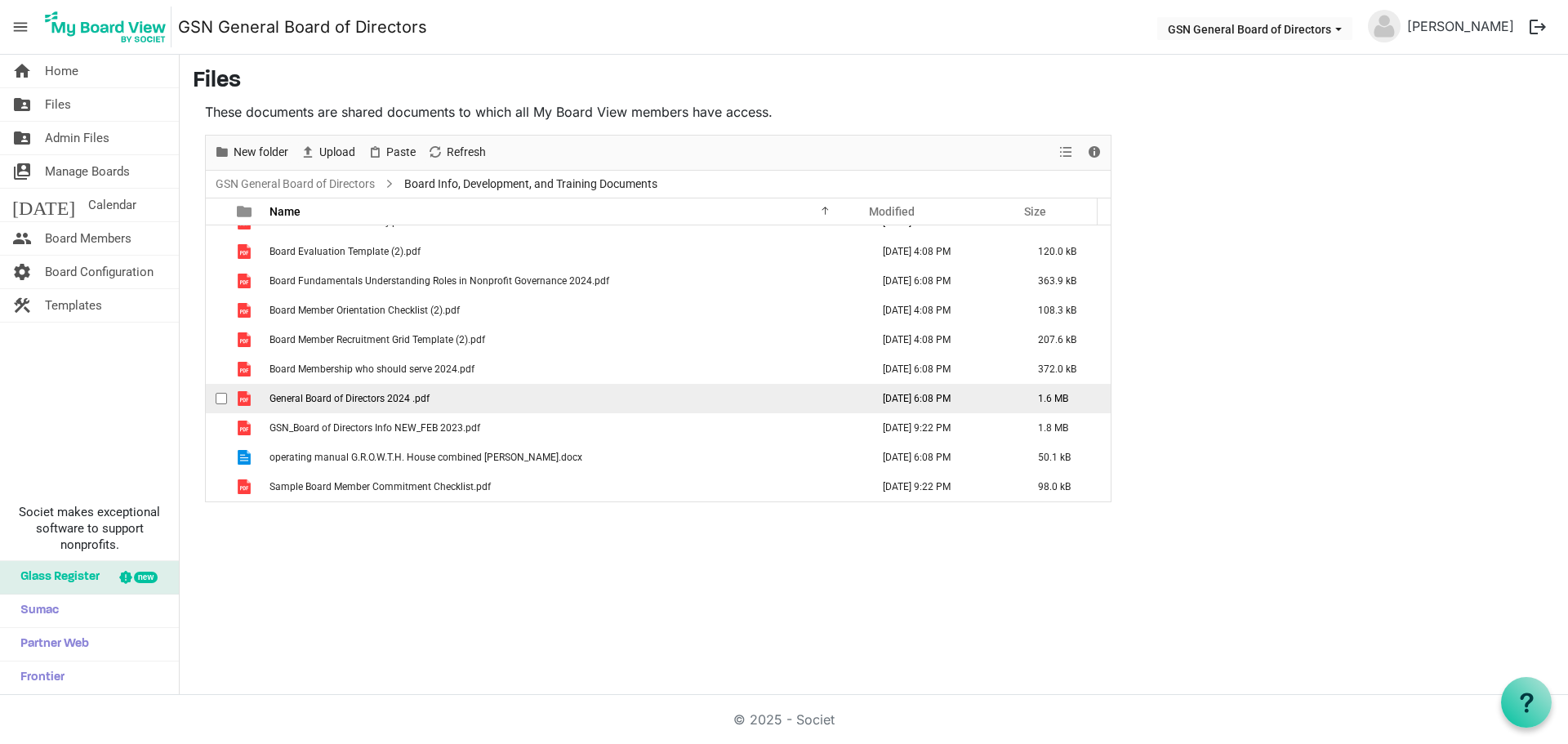
click at [312, 394] on span "General Board of Directors 2024 .pdf" at bounding box center [349, 398] width 160 height 12
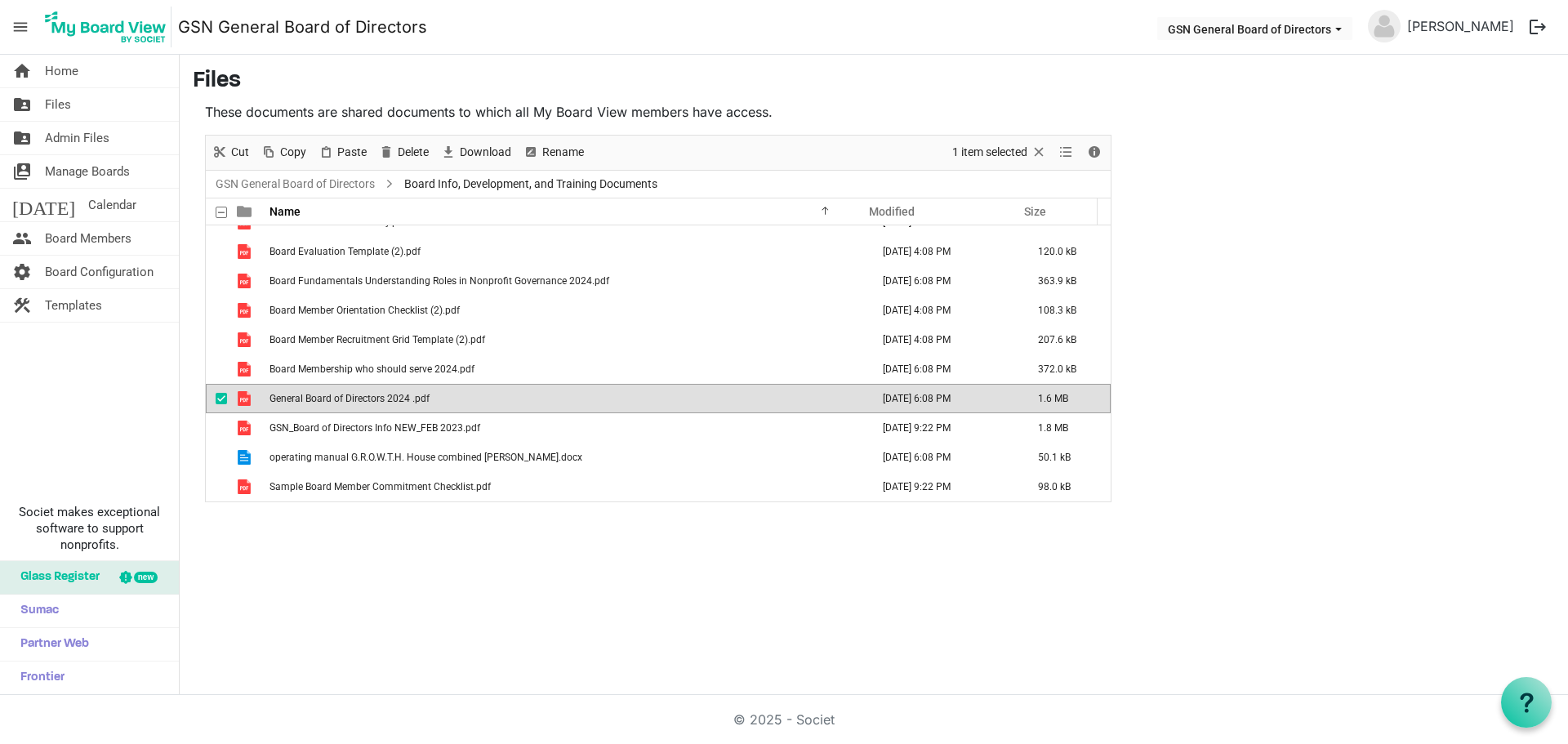
click at [312, 394] on span "General Board of Directors 2024 .pdf" at bounding box center [349, 398] width 160 height 12
click at [408, 154] on span "Delete" at bounding box center [413, 152] width 34 height 21
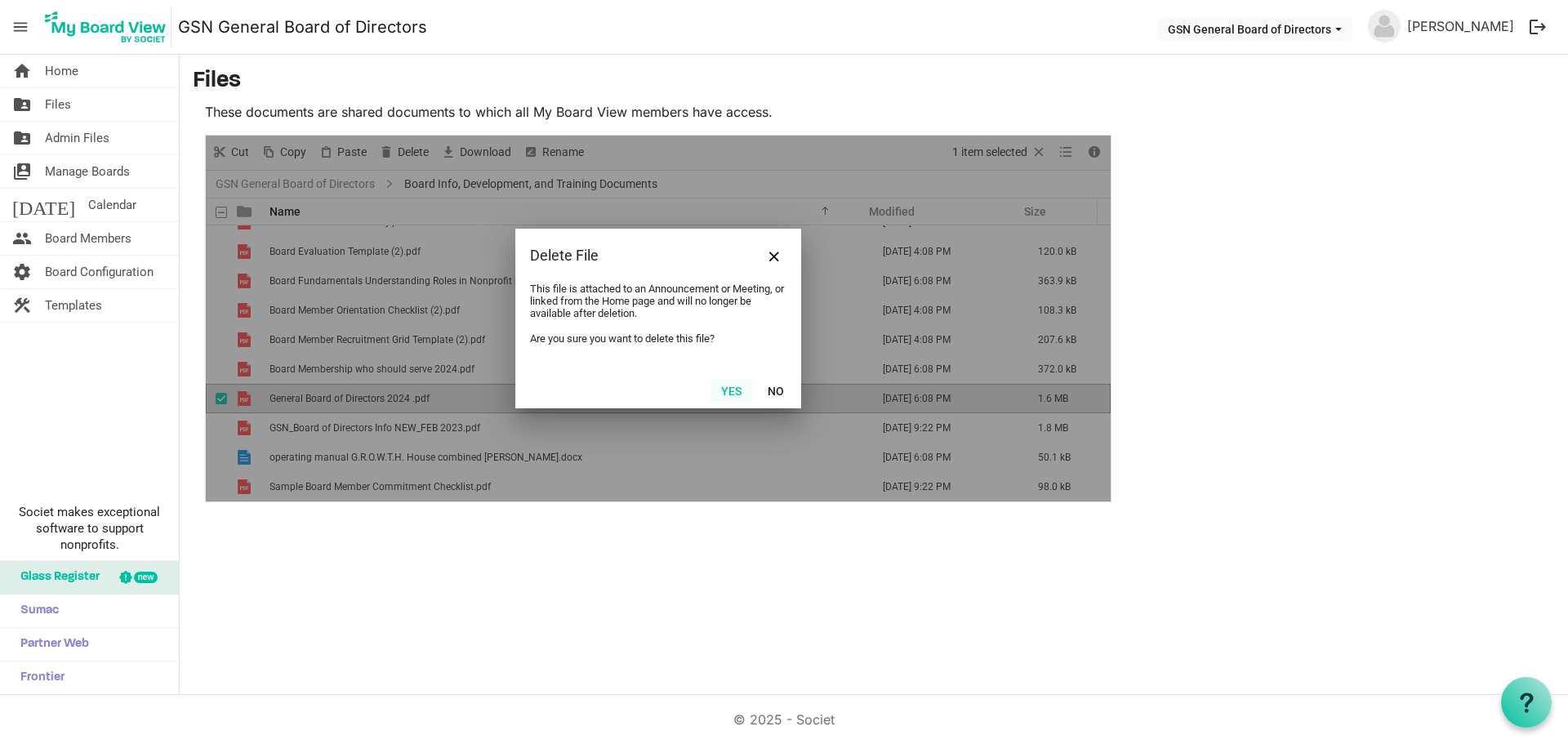
click at [724, 392] on button "Yes" at bounding box center [731, 391] width 41 height 23
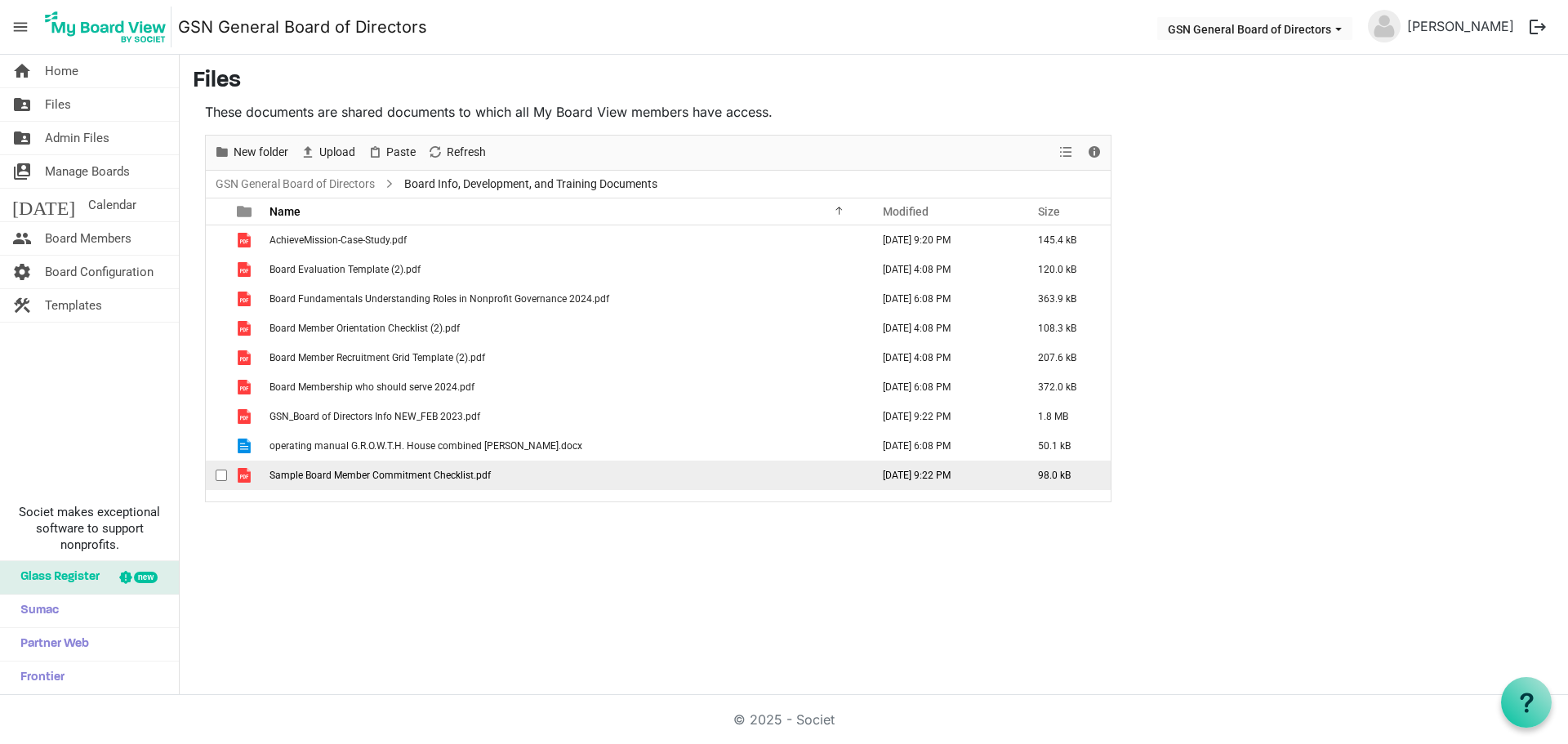
scroll to position [0, 0]
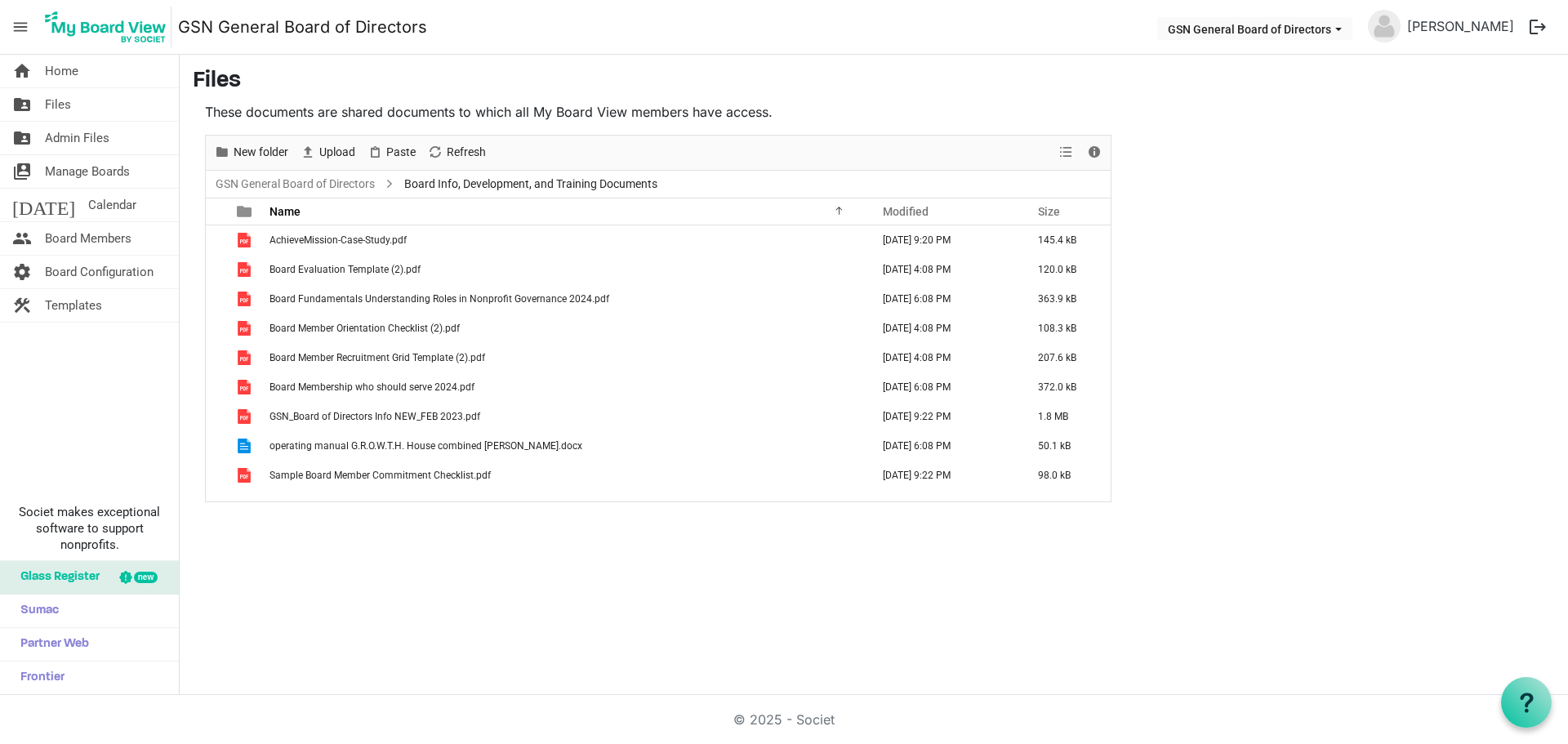
click at [371, 543] on div "home Home folder_shared Files folder_shared Admin Files switch_account Manage B…" at bounding box center [784, 375] width 1568 height 640
click at [344, 157] on span "Upload" at bounding box center [337, 152] width 39 height 21
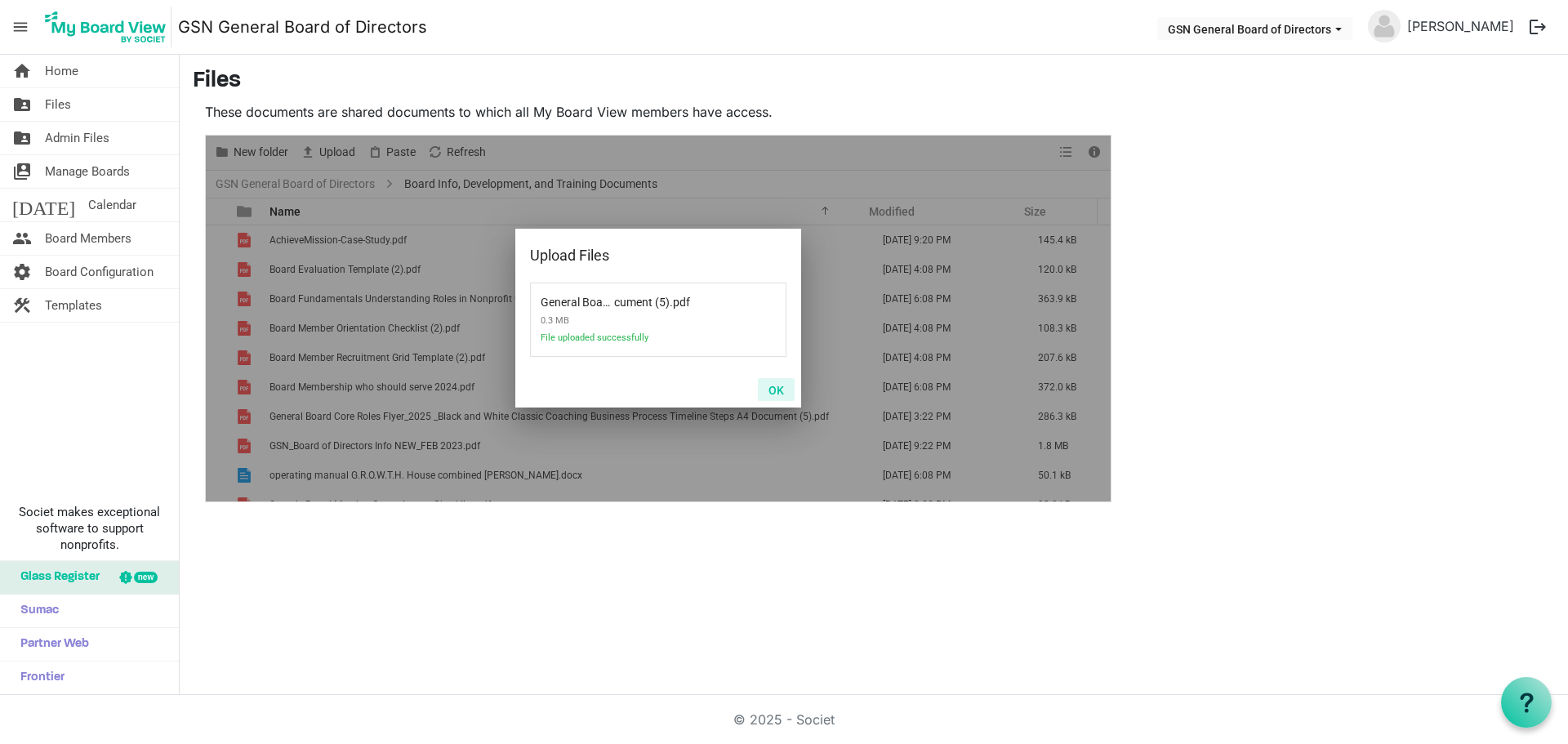
click at [774, 389] on button "OK" at bounding box center [776, 390] width 37 height 23
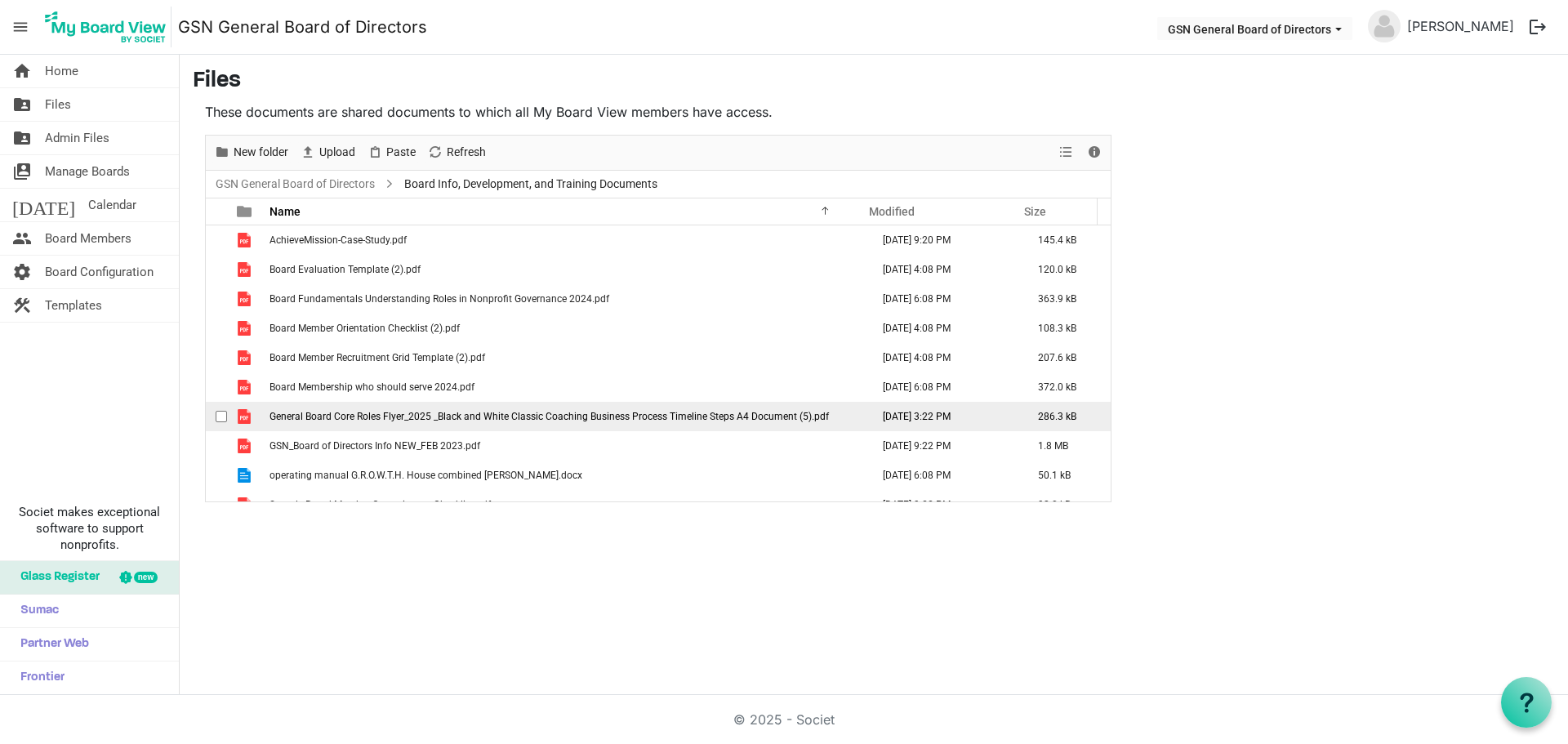
click at [427, 419] on span "General Board Core Roles Flyer_2025 _Black and White Classic Coaching Business …" at bounding box center [549, 416] width 559 height 12
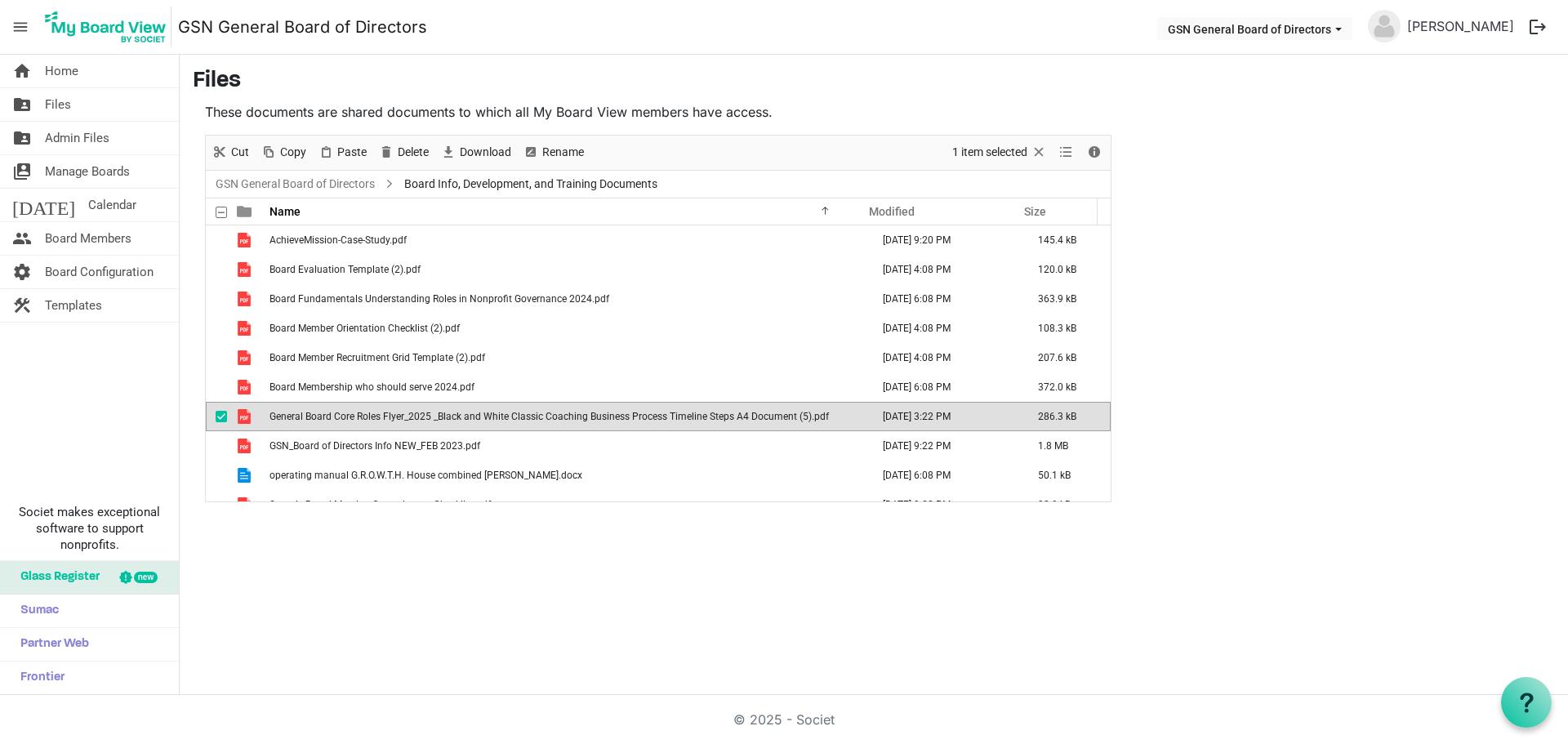
click at [427, 419] on span "General Board Core Roles Flyer_2025 _Black and White Classic Coaching Business …" at bounding box center [549, 416] width 559 height 12
click at [437, 419] on span "General Board Core Roles Flyer_2025 _Black and White Classic Coaching Business …" at bounding box center [549, 416] width 559 height 12
click at [576, 149] on span "Rename" at bounding box center [563, 152] width 45 height 21
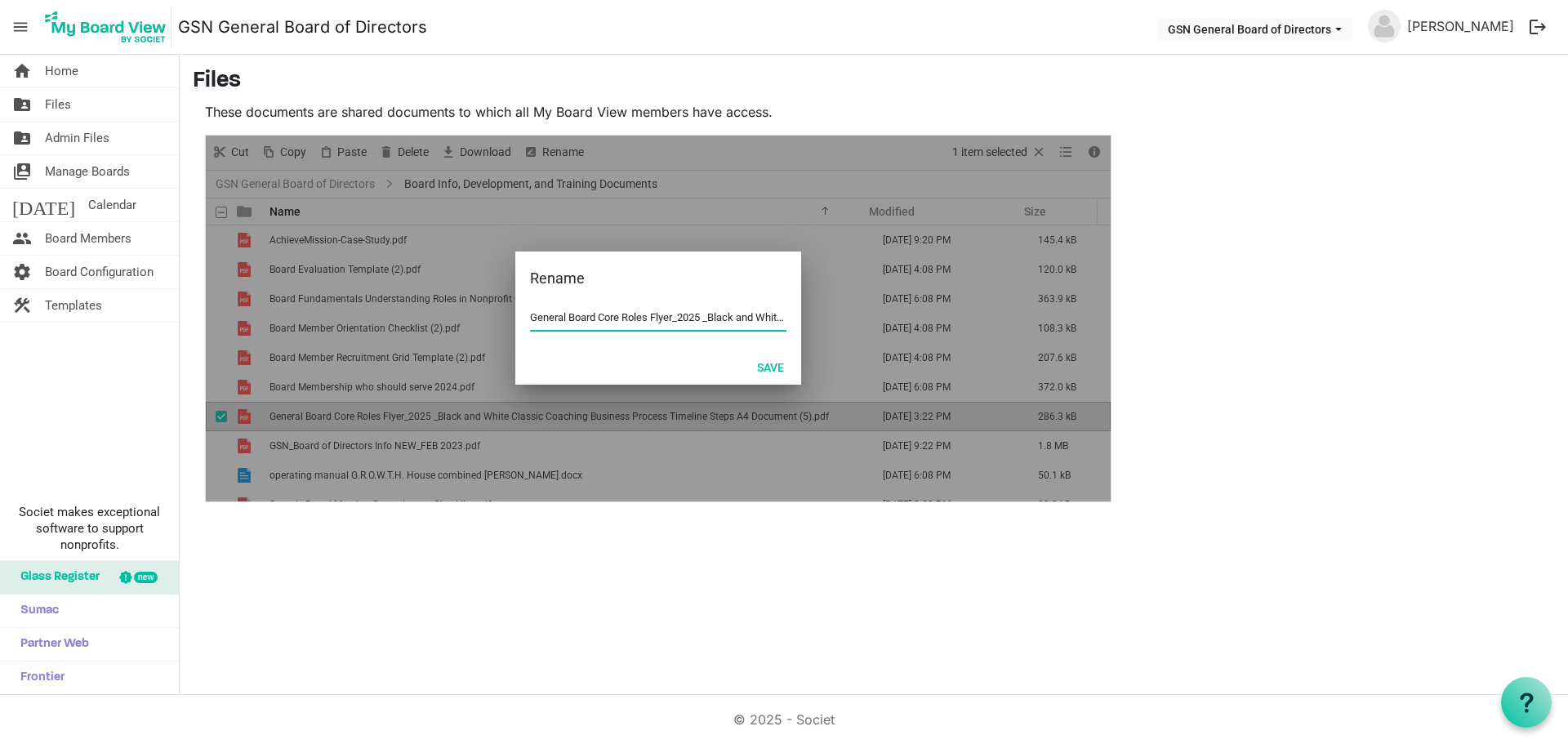
click at [622, 325] on input "General Board Core Roles Flyer_2025 _Black and White Classic Coaching Business …" at bounding box center [658, 317] width 256 height 24
click at [756, 317] on input "General Board Core Roles Flyer_2025 _Black and White Classic Coaching Business …" at bounding box center [658, 317] width 256 height 24
type input "General Board Core Roles Flyer_2025.pdf"
click at [781, 364] on button "Save" at bounding box center [771, 367] width 48 height 23
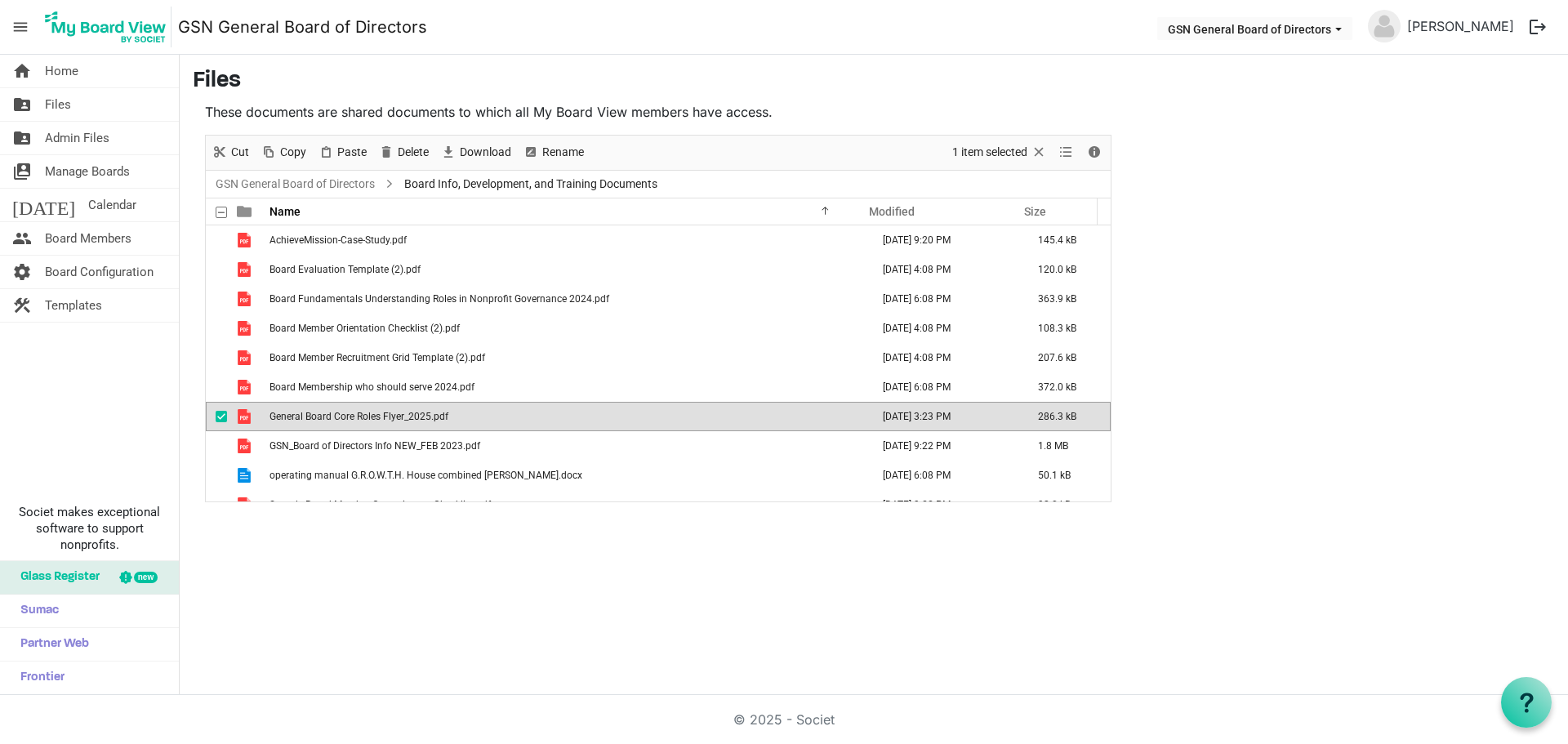
click at [694, 580] on div "home Home folder_shared Files folder_shared Admin Files switch_account Manage B…" at bounding box center [784, 375] width 1568 height 640
click at [458, 186] on span "Board Info, Development, and Training Documents" at bounding box center [530, 184] width 260 height 21
click at [458, 183] on span "Board Info, Development, and Training Documents" at bounding box center [530, 184] width 260 height 21
click at [458, 182] on span "Board Info, Development, and Training Documents" at bounding box center [530, 184] width 260 height 21
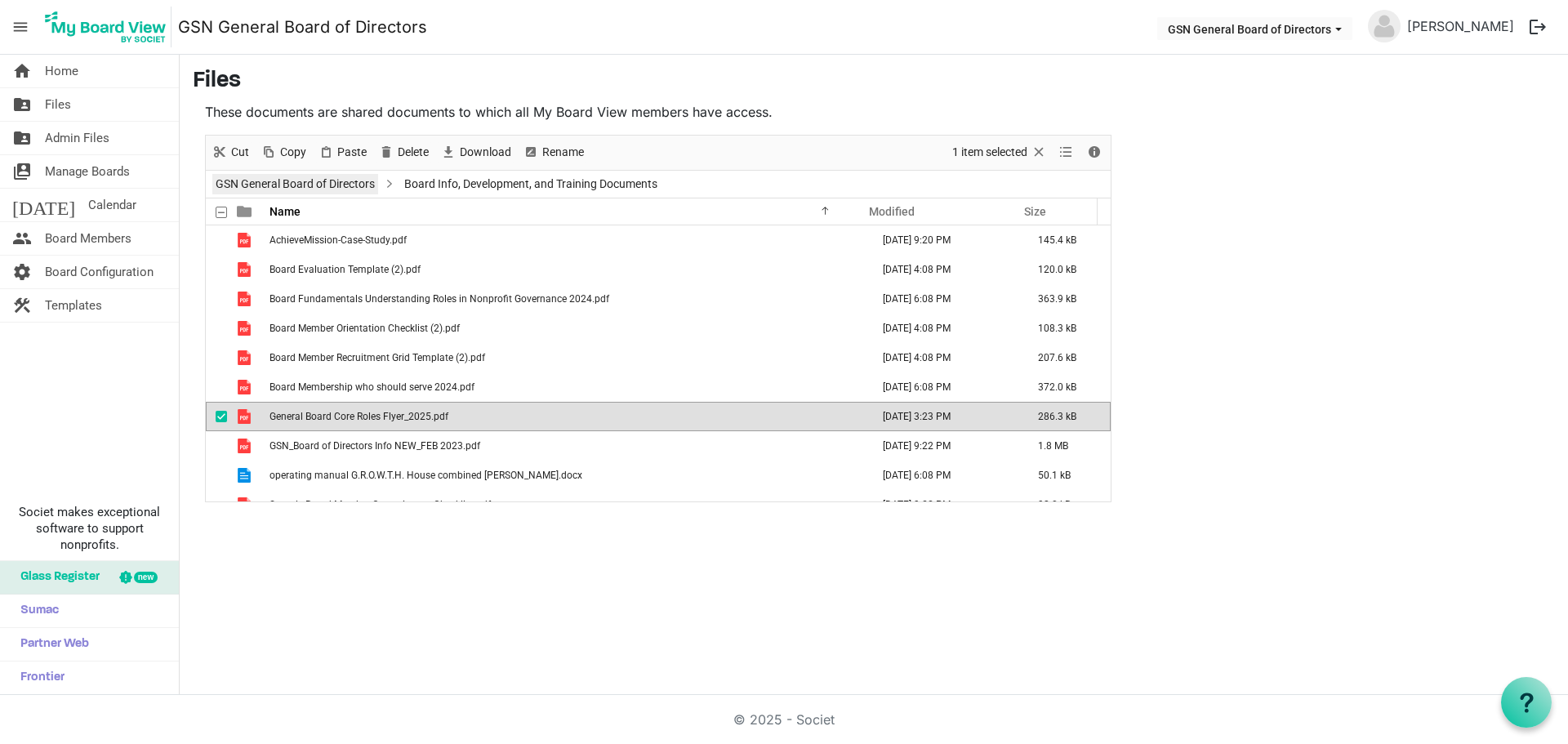
click at [366, 180] on link "GSN General Board of Directors" at bounding box center [295, 184] width 166 height 21
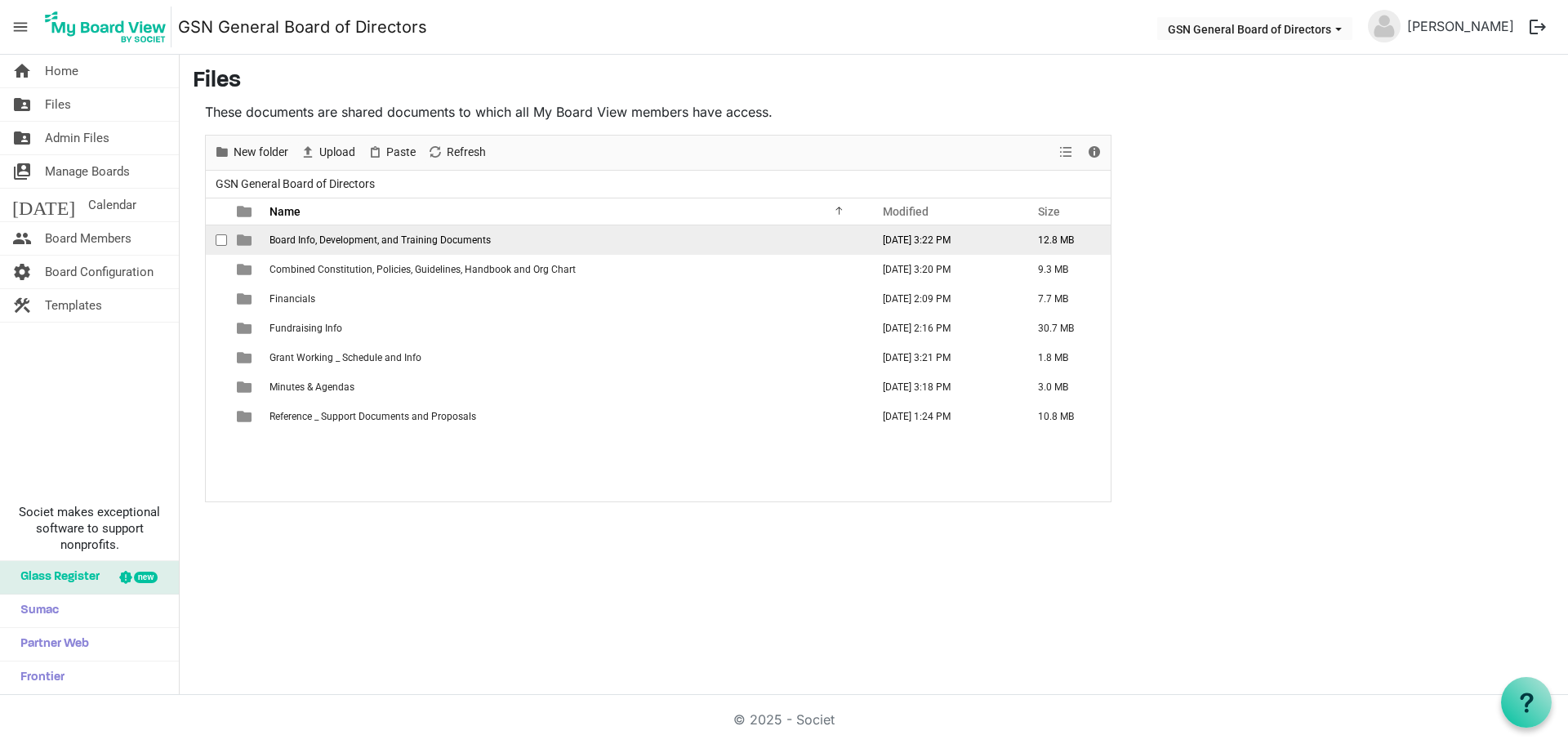
click at [366, 235] on span "Board Info, Development, and Training Documents" at bounding box center [380, 240] width 221 height 12
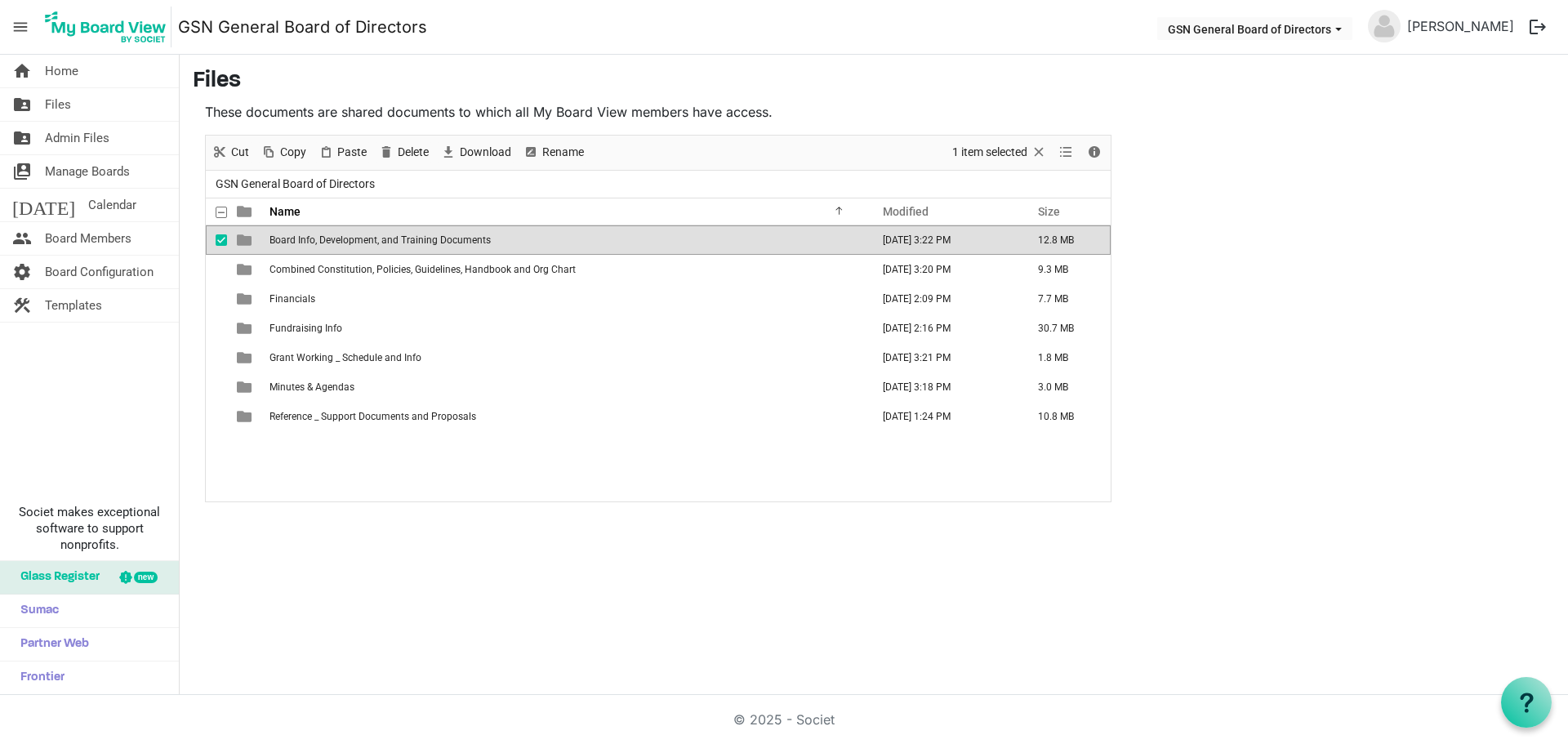
click at [366, 235] on span "Board Info, Development, and Training Documents" at bounding box center [380, 240] width 221 height 12
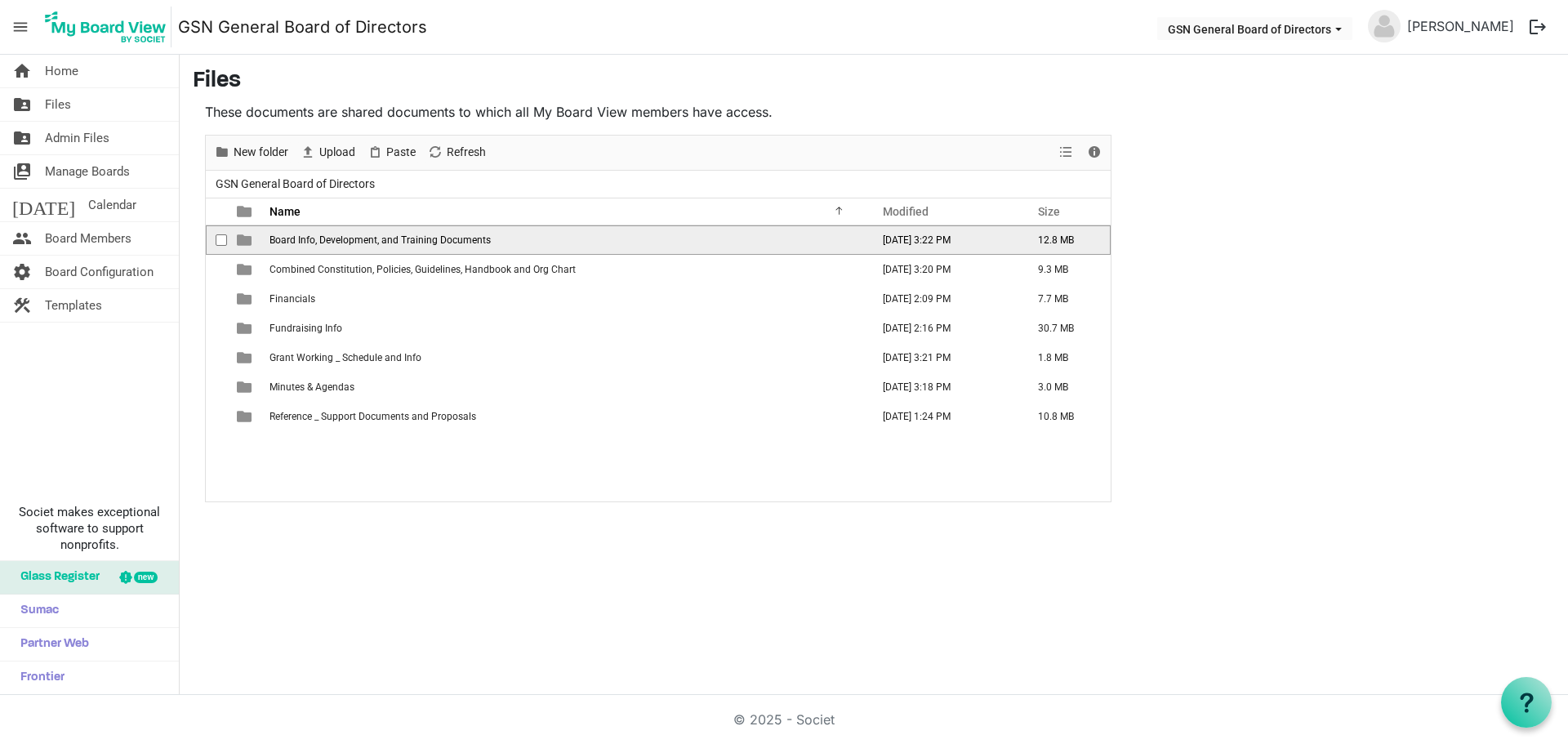
click at [366, 235] on span "Board Info, Development, and Training Documents" at bounding box center [380, 240] width 221 height 12
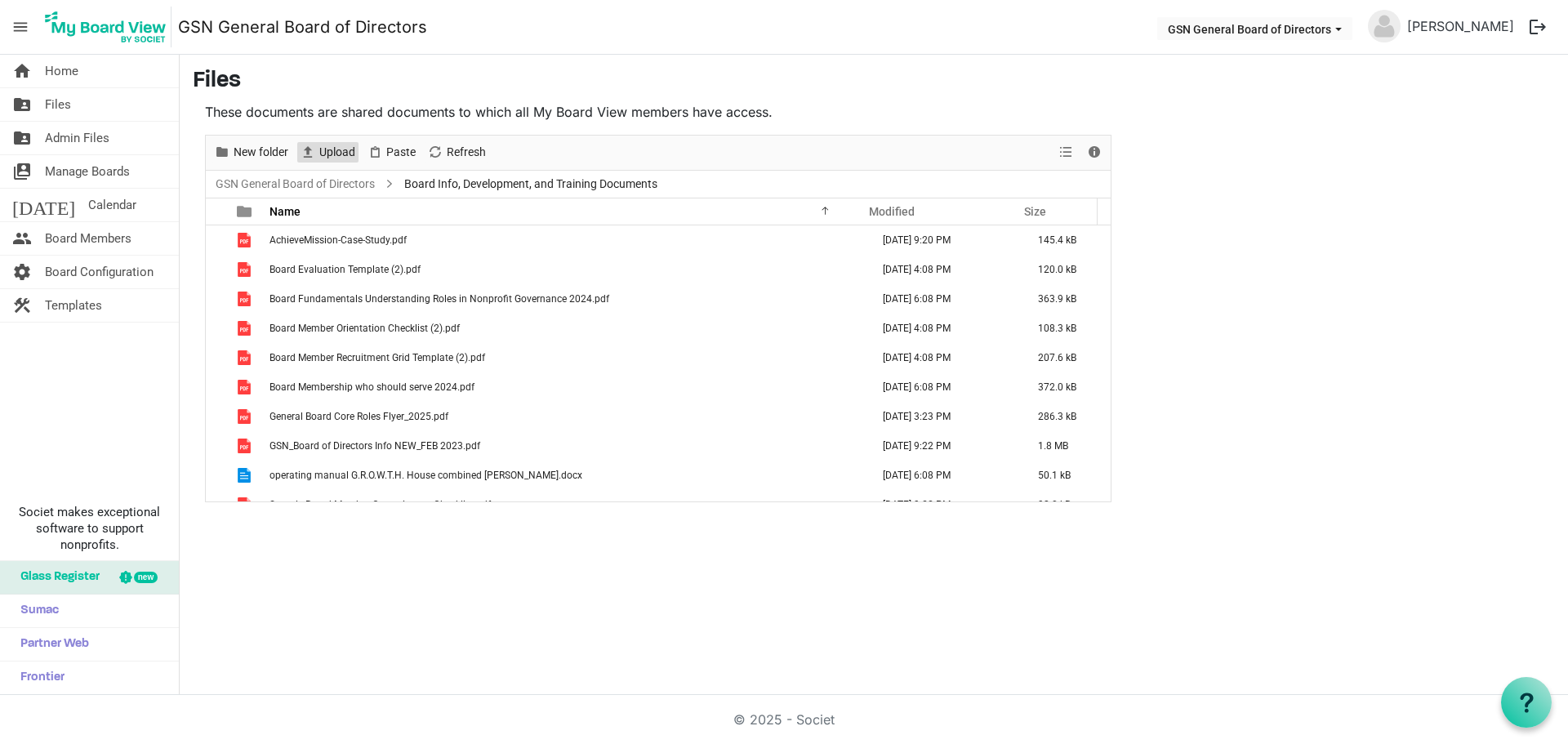
click at [343, 152] on span "Upload" at bounding box center [337, 152] width 39 height 21
click at [73, 104] on link "folder_shared Files" at bounding box center [90, 104] width 179 height 32
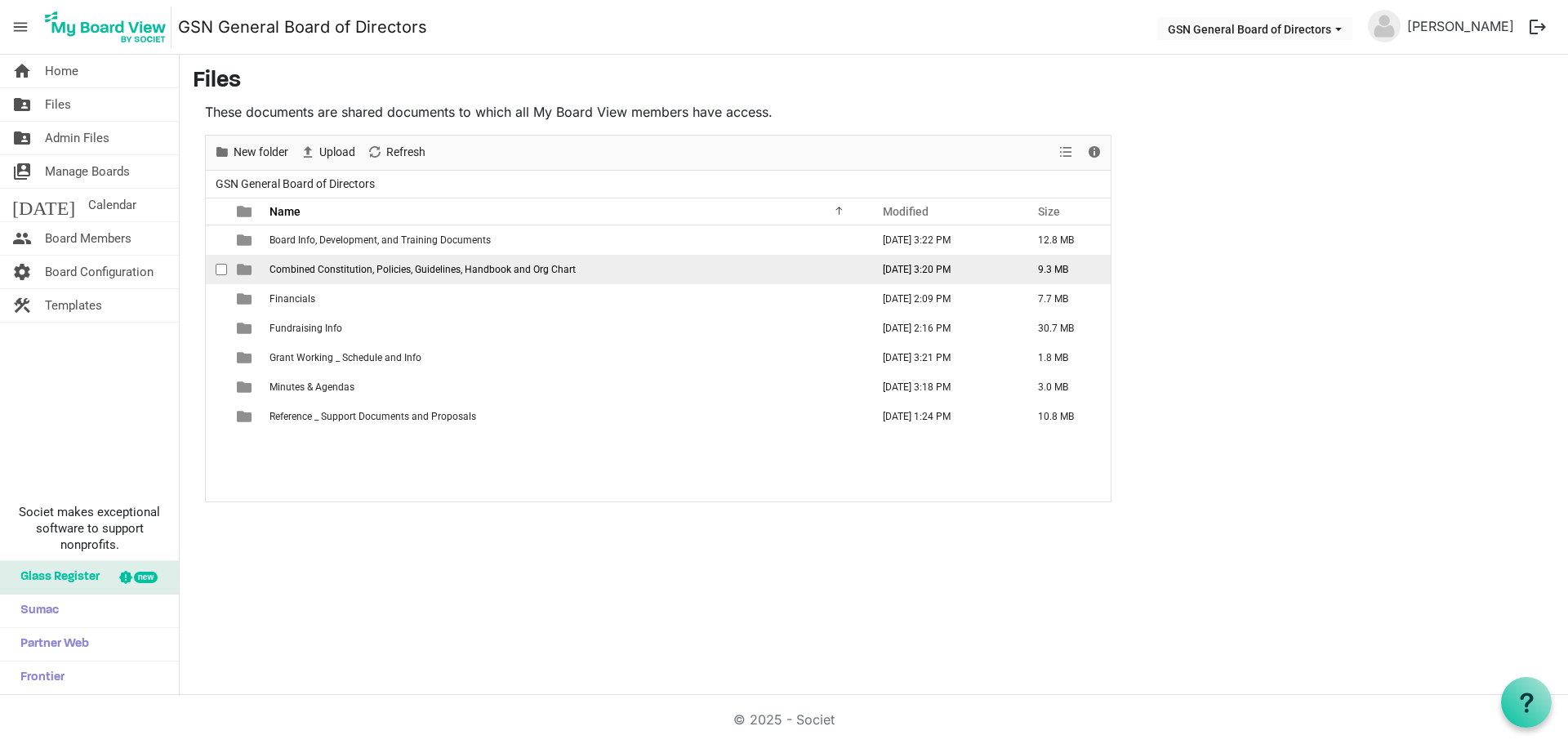
click at [298, 272] on span "Combined Constitution, Policies, Guidelines, Handbook and Org Chart" at bounding box center [423, 269] width 306 height 12
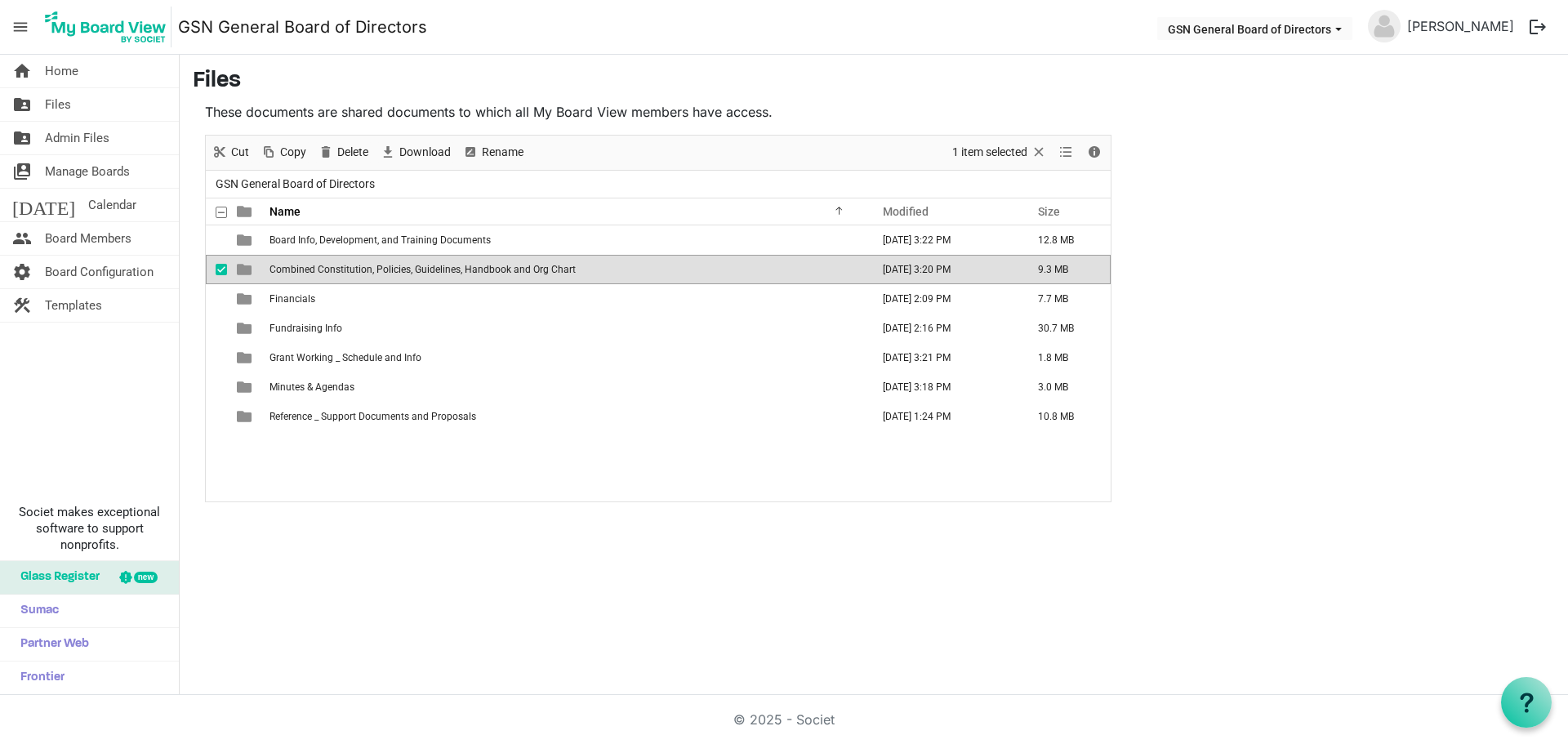
click at [298, 272] on span "Combined Constitution, Policies, Guidelines, Handbook and Org Chart" at bounding box center [423, 269] width 306 height 12
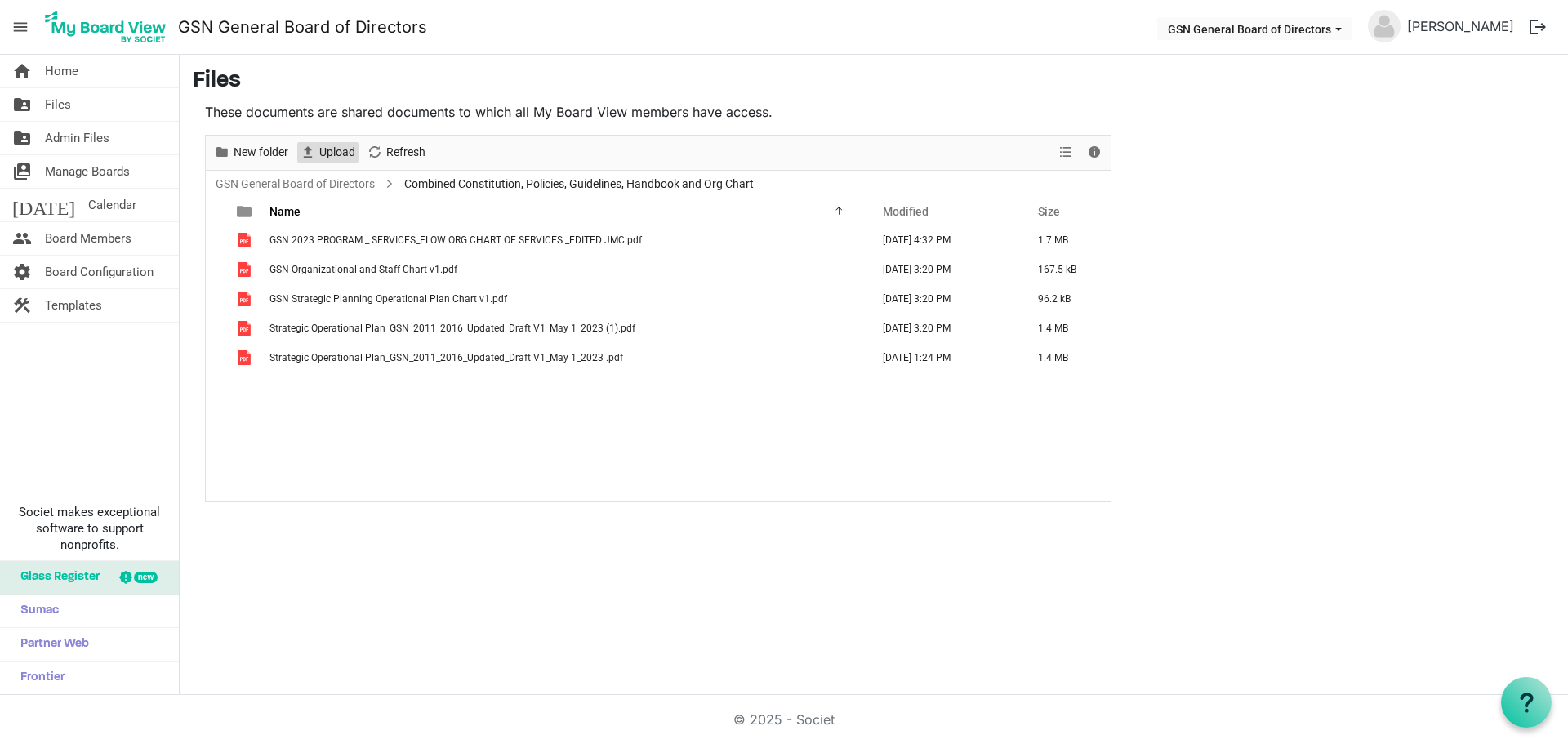
click at [323, 149] on span "Upload" at bounding box center [337, 152] width 39 height 21
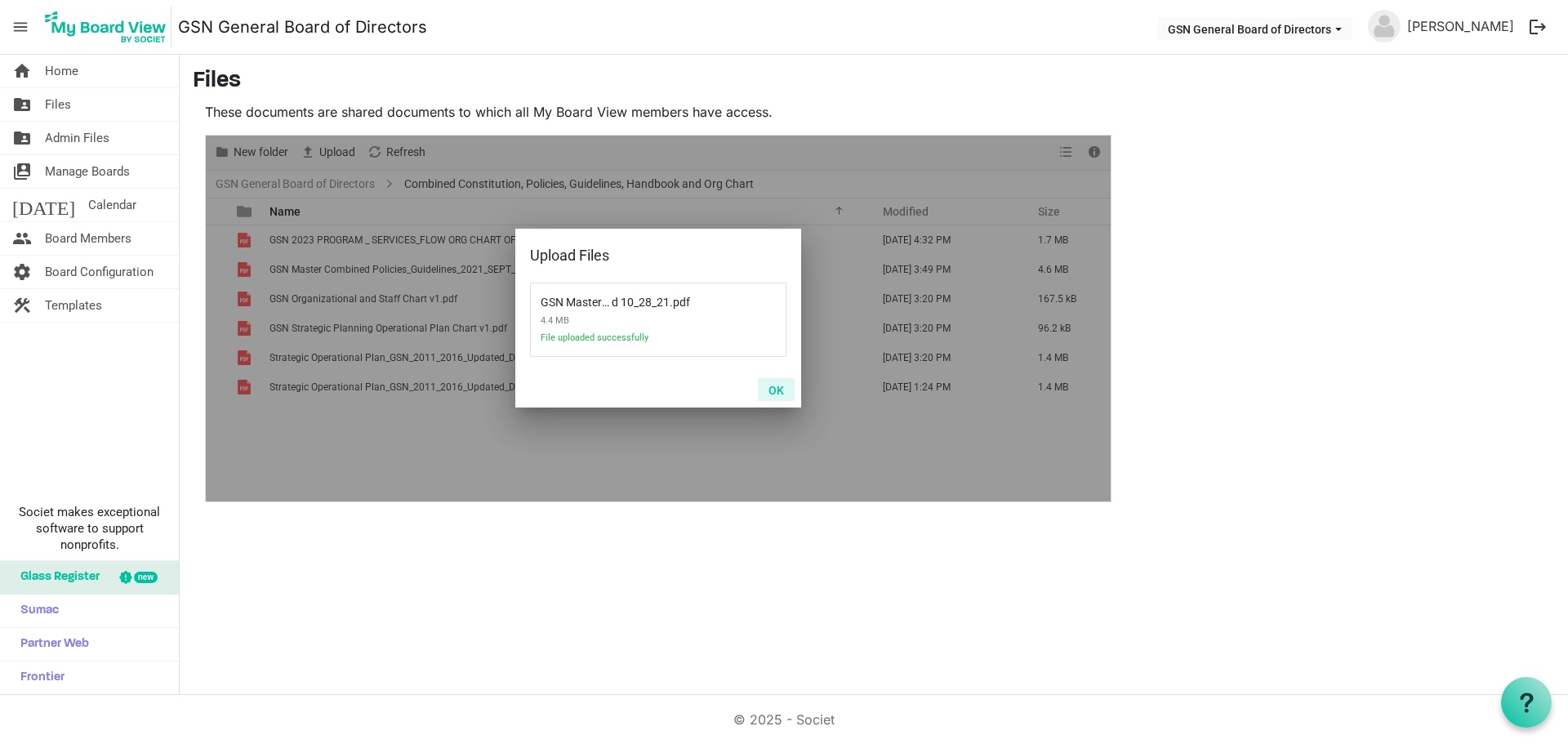
click at [778, 390] on button "OK" at bounding box center [776, 390] width 37 height 23
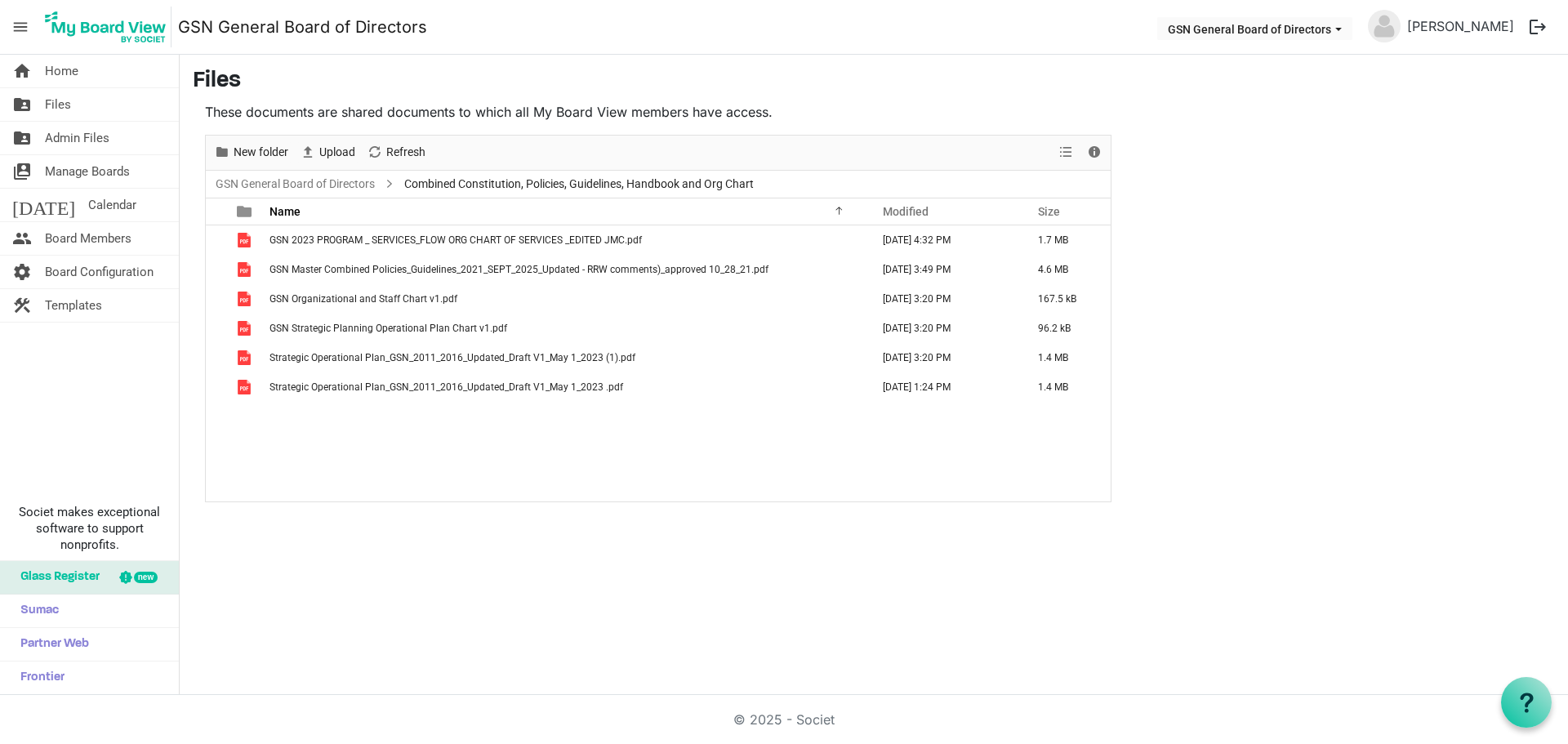
click at [300, 506] on main "Files These documents are shared documents to which all My Board View members h…" at bounding box center [873, 285] width 1388 height 461
click at [278, 448] on div "GSN 2023 PROGRAM _ SERVICES_FLOW ORG CHART OF SERVICES _EDITED JMC.pdf [DATE] 4…" at bounding box center [659, 364] width 905 height 276
click at [337, 152] on span "Upload" at bounding box center [337, 152] width 39 height 21
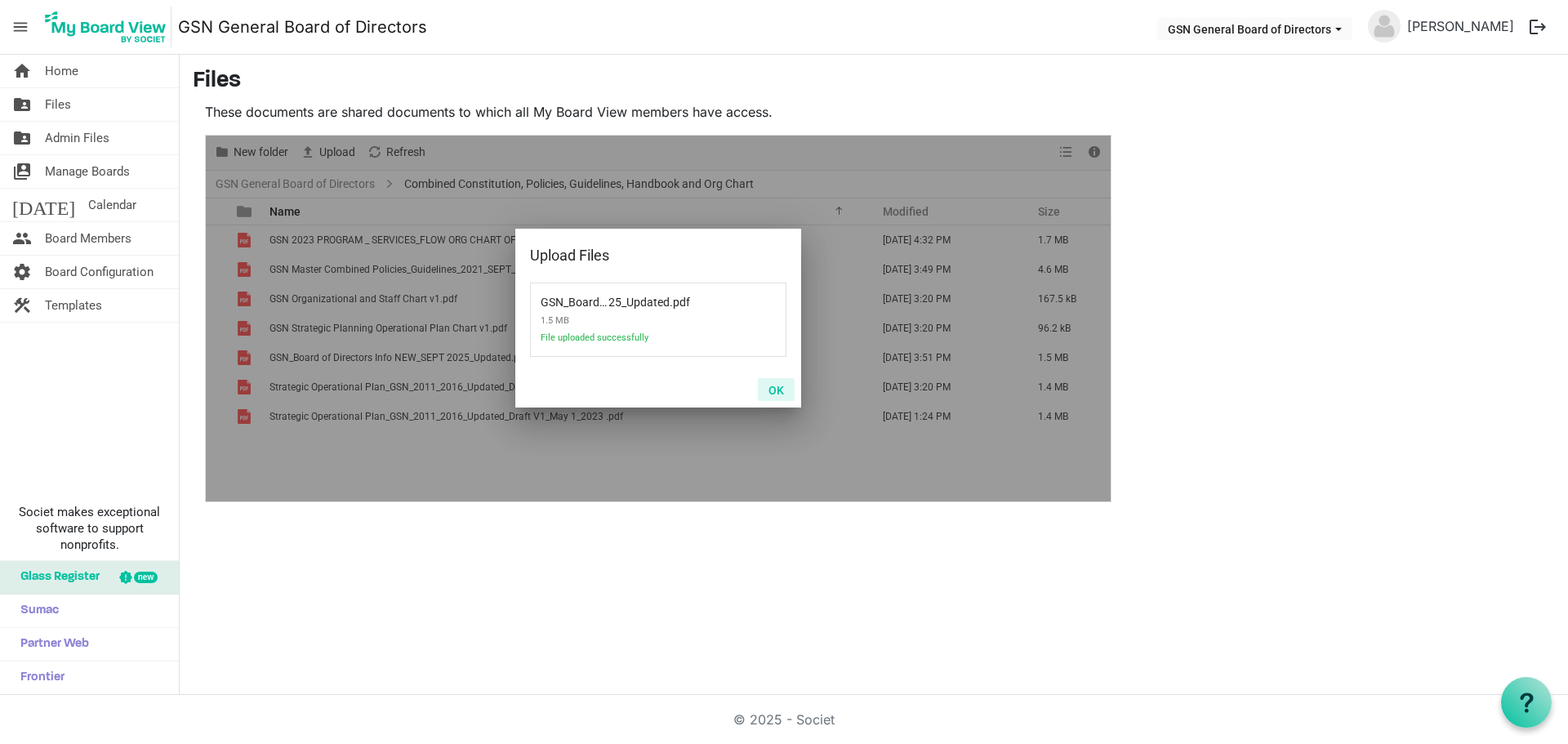
click at [777, 389] on button "OK" at bounding box center [776, 390] width 37 height 23
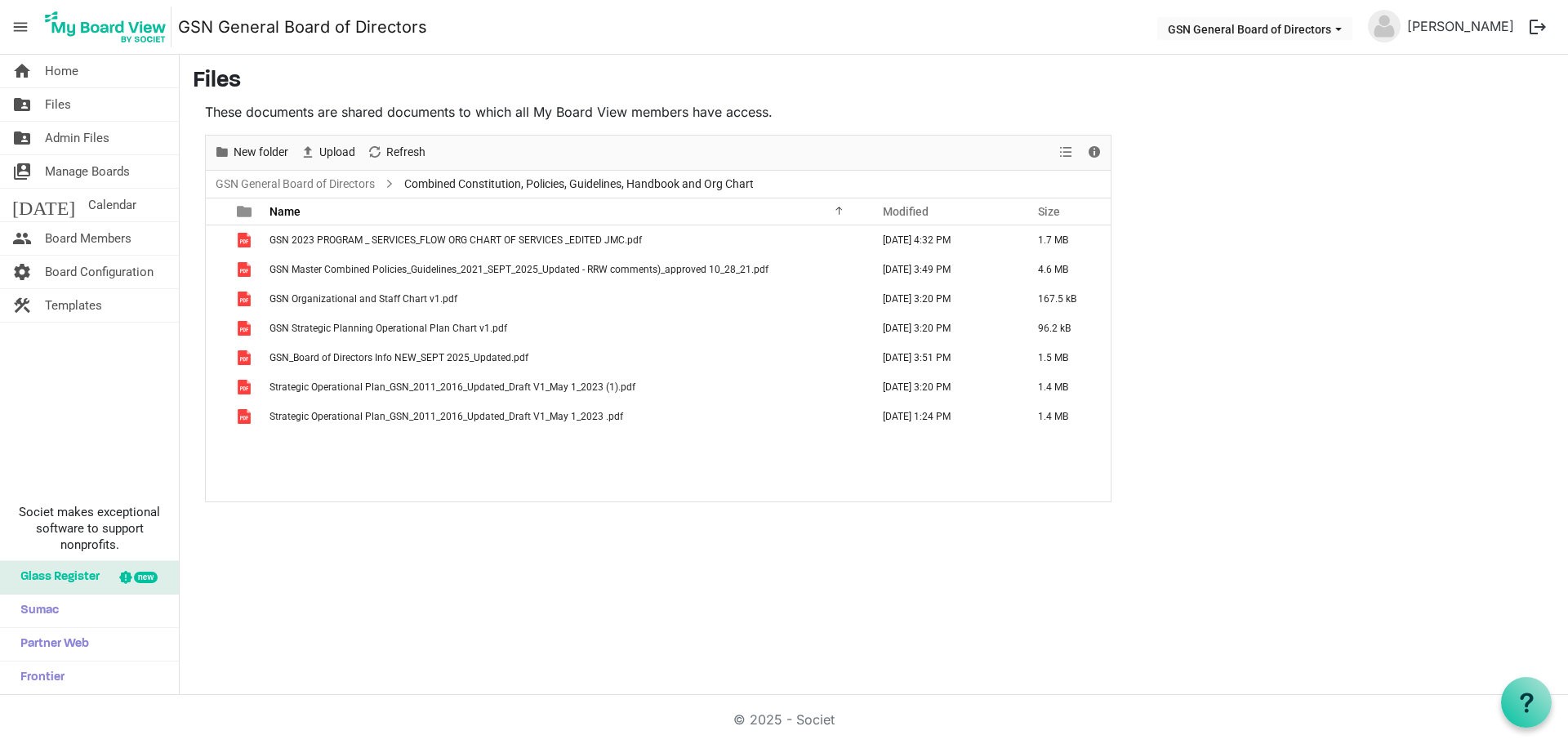
click at [709, 500] on div "GSN 2023 PROGRAM _ SERVICES_FLOW ORG CHART OF SERVICES _EDITED JMC.pdf [DATE] 4…" at bounding box center [659, 364] width 905 height 276
click at [326, 186] on link "GSN General Board of Directors" at bounding box center [295, 184] width 166 height 21
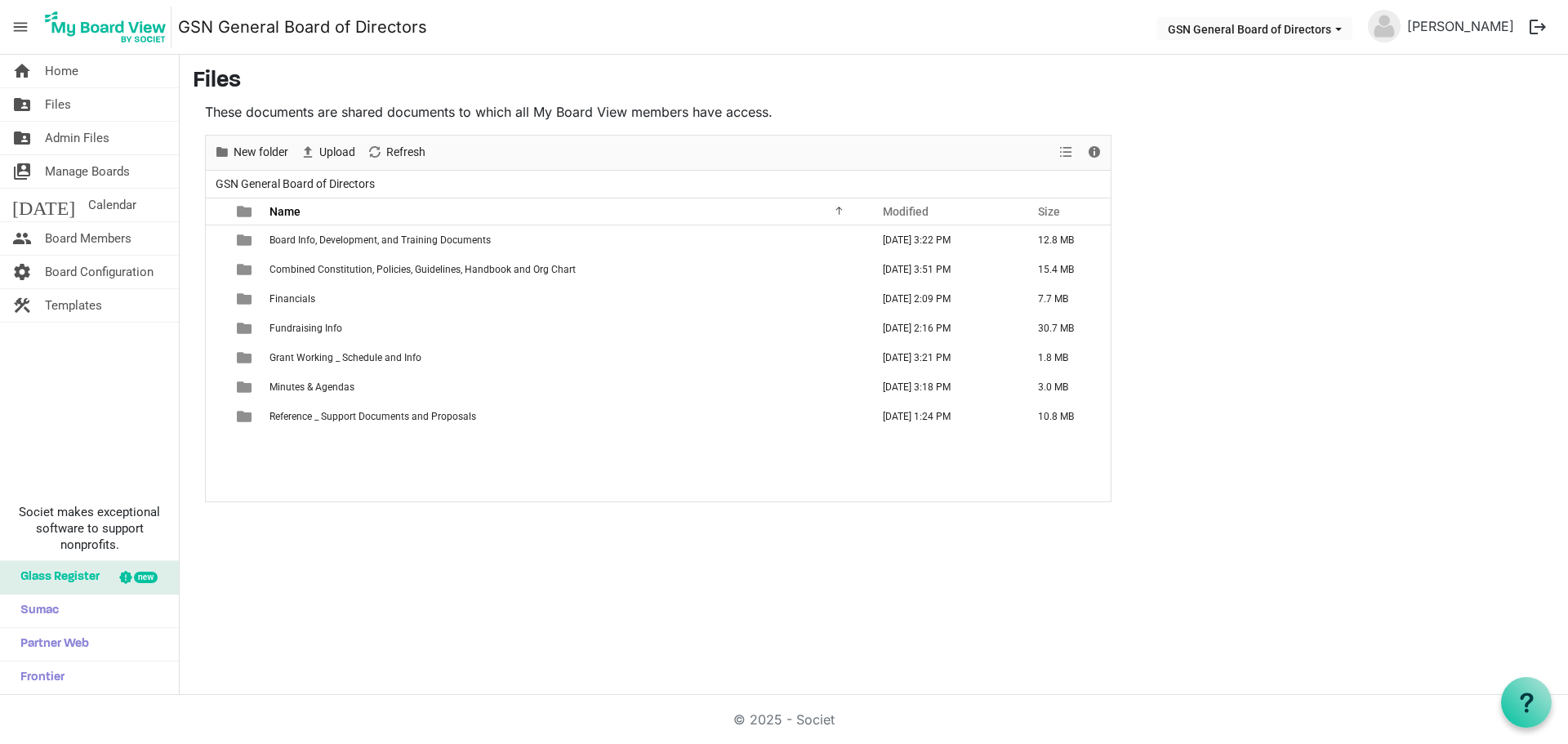
click at [326, 256] on tbody "Board Info, Development, and Training Documents [DATE] 3:22 PM 12.8 MB Combined…" at bounding box center [659, 329] width 905 height 206
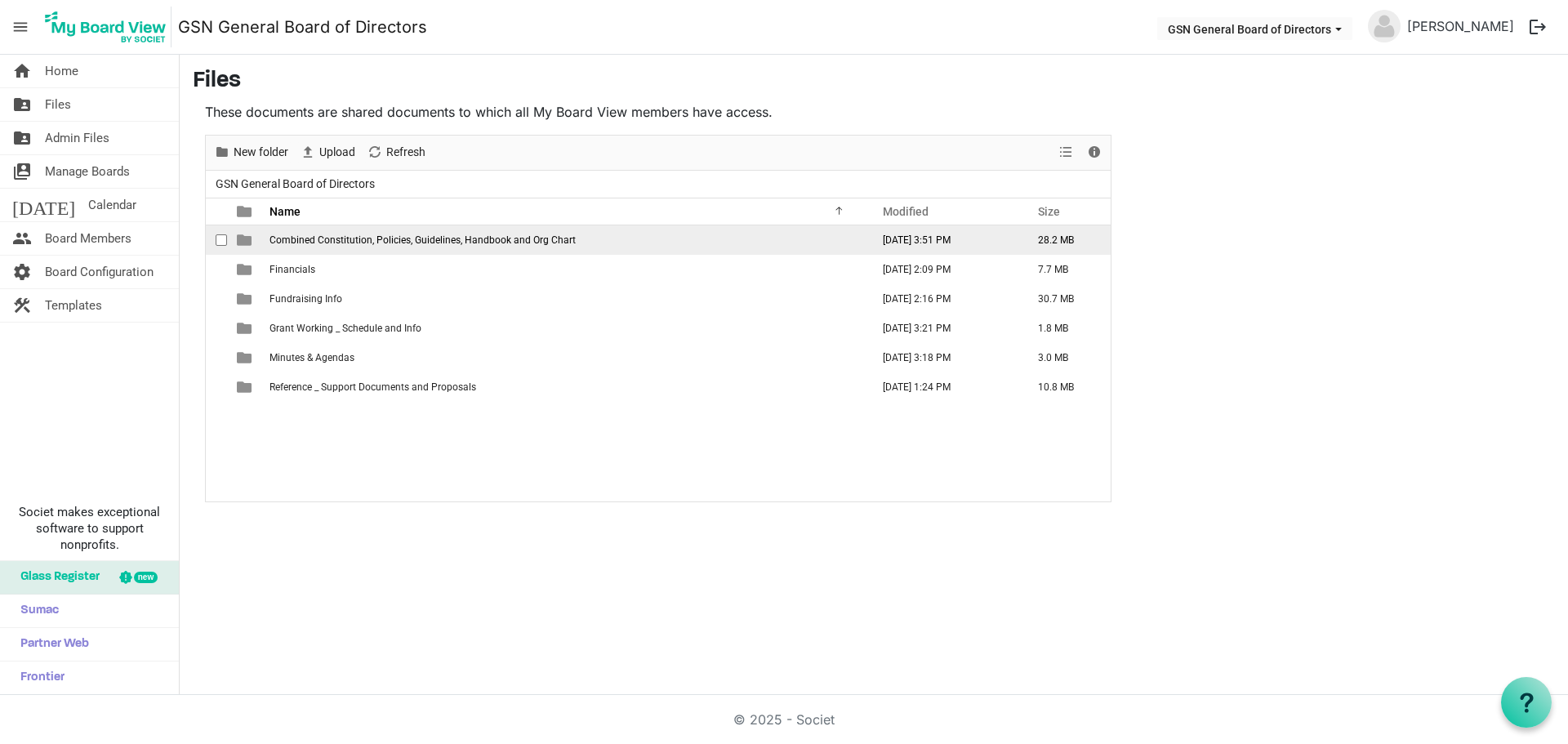
click at [323, 244] on span "Combined Constitution, Policies, Guidelines, Handbook and Org Chart" at bounding box center [423, 240] width 306 height 12
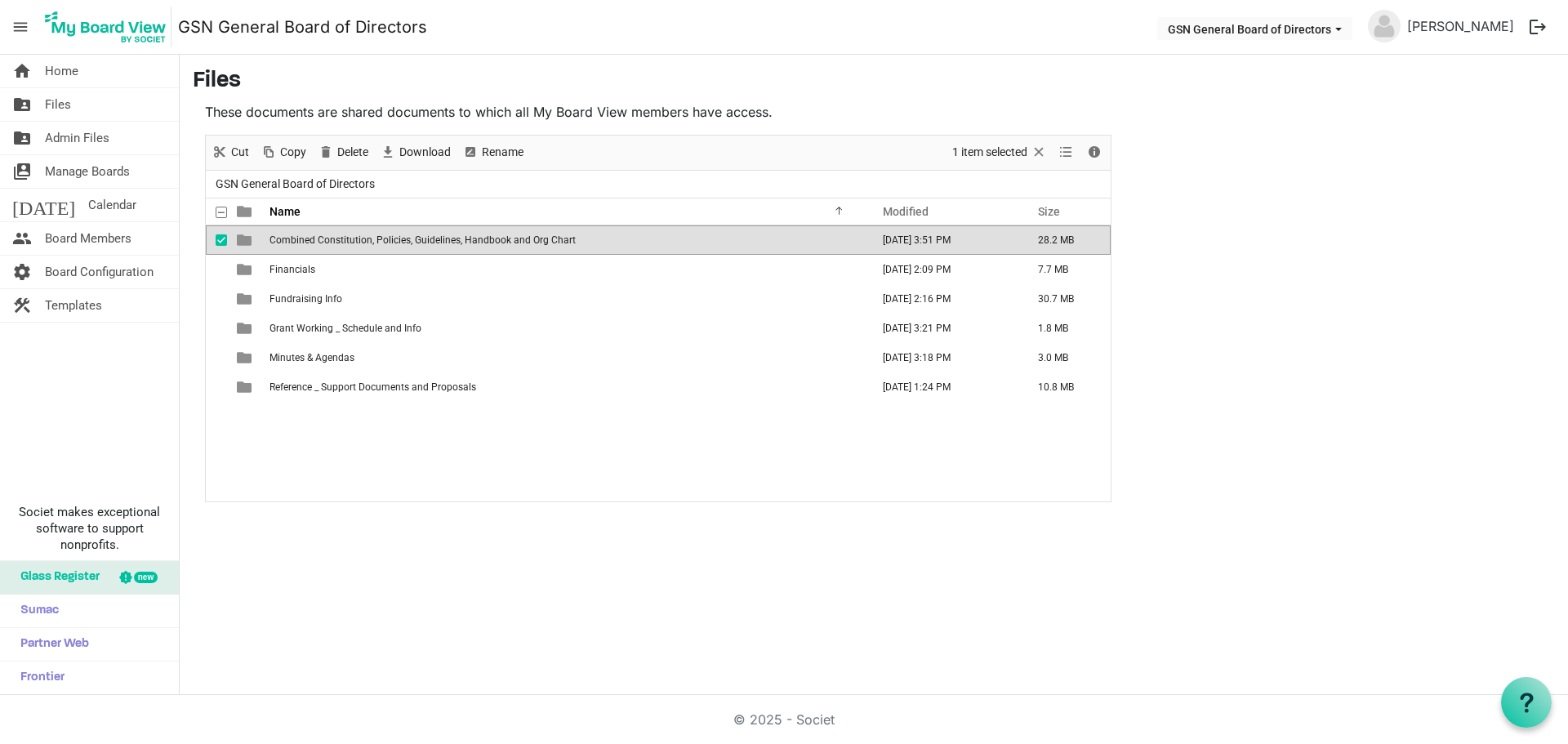
click at [323, 244] on span "Combined Constitution, Policies, Guidelines, Handbook and Org Chart" at bounding box center [423, 240] width 306 height 12
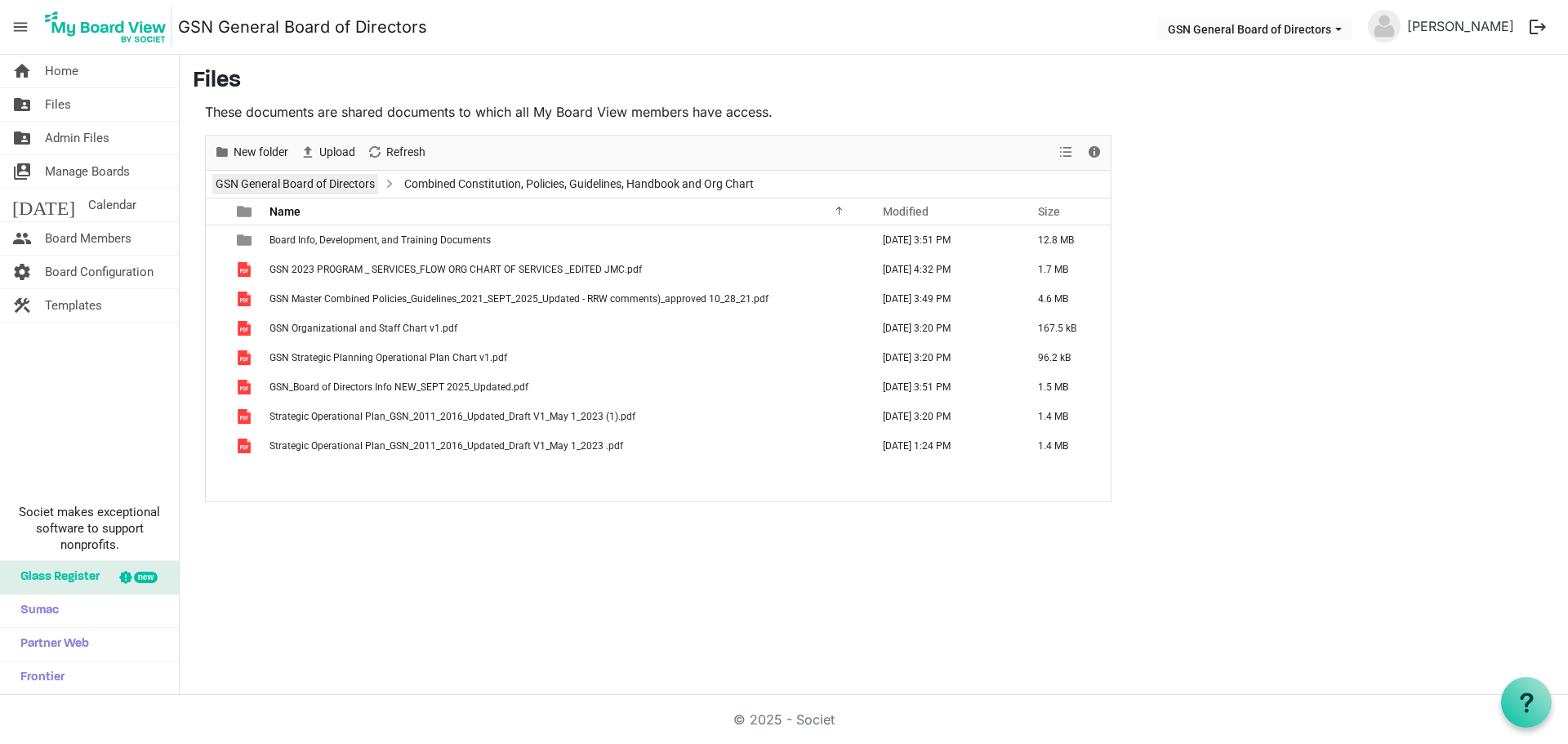
click at [311, 184] on link "GSN General Board of Directors" at bounding box center [295, 184] width 166 height 21
click at [311, 184] on div "New folder Upload Cut Copy Paste Delete Download Rename Sort by Refresh 1 item …" at bounding box center [659, 318] width 907 height 368
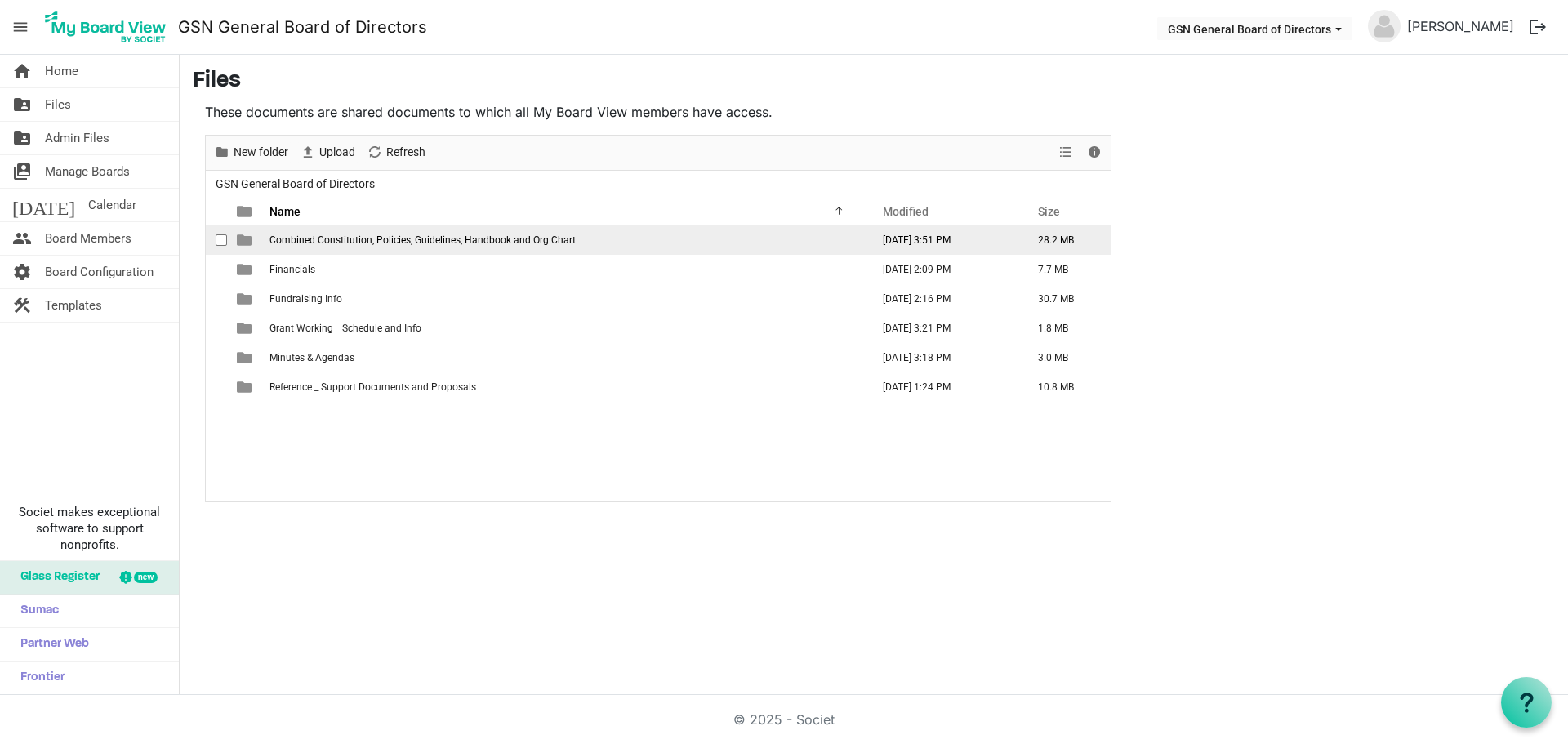
click at [313, 238] on span "Combined Constitution, Policies, Guidelines, Handbook and Org Chart" at bounding box center [423, 240] width 306 height 12
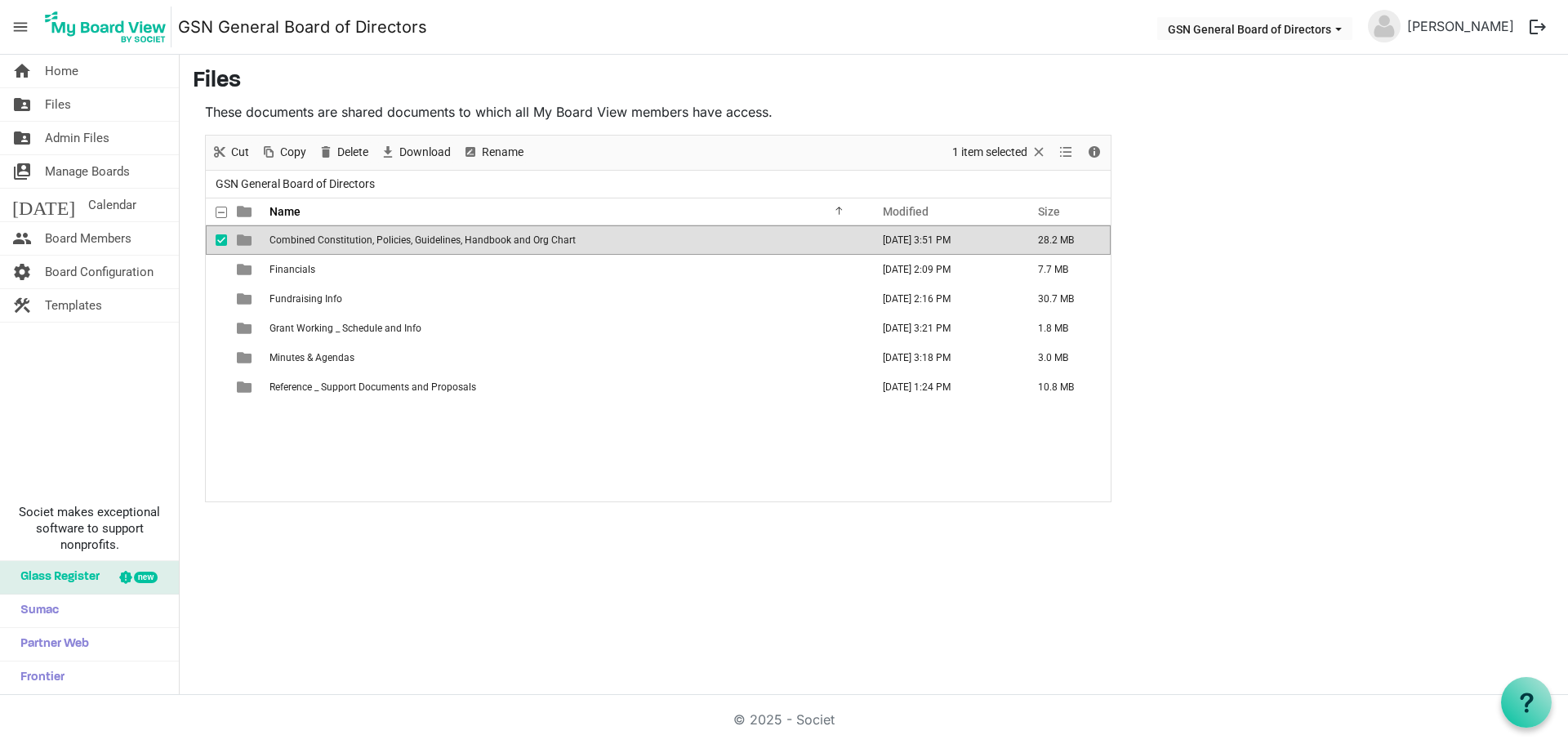
click at [313, 238] on span "Combined Constitution, Policies, Guidelines, Handbook and Org Chart" at bounding box center [423, 240] width 306 height 12
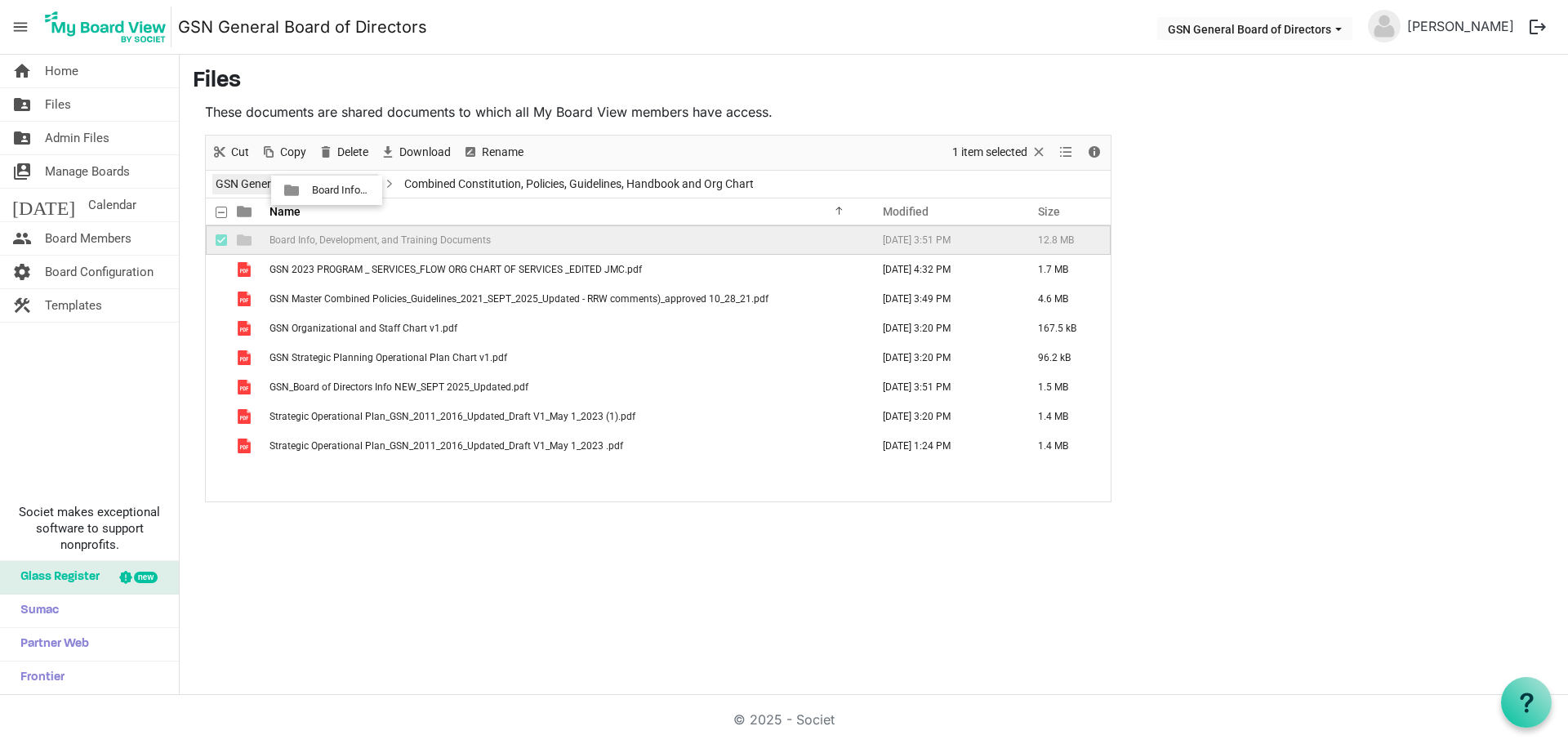
drag, startPoint x: 313, startPoint y: 238, endPoint x: 307, endPoint y: 190, distance: 48.4
click at [307, 190] on div "GSN General Board of Directors Combined Constitution, Policies, Guidelines, Han…" at bounding box center [659, 335] width 905 height 331
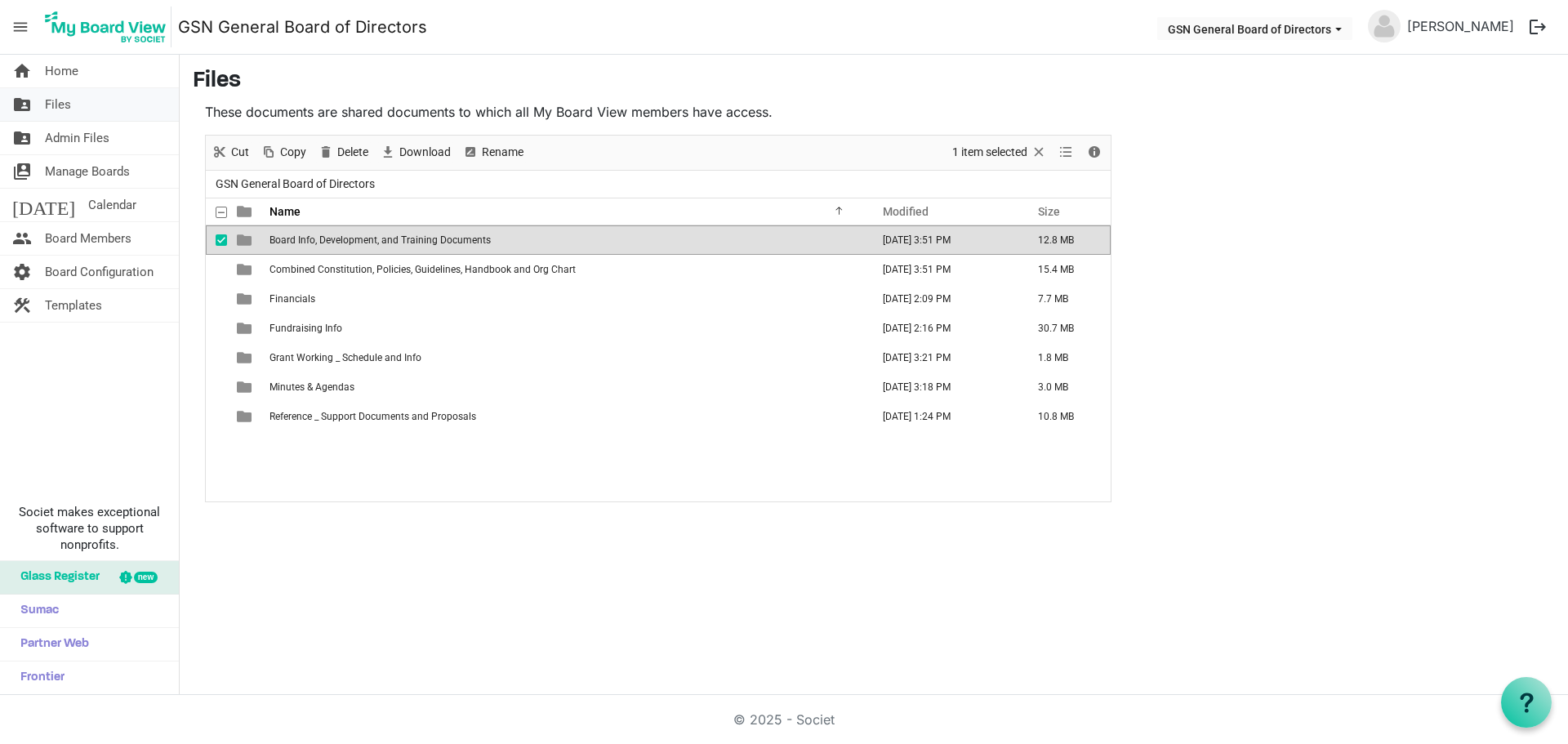
click at [66, 106] on span "Files" at bounding box center [57, 104] width 26 height 32
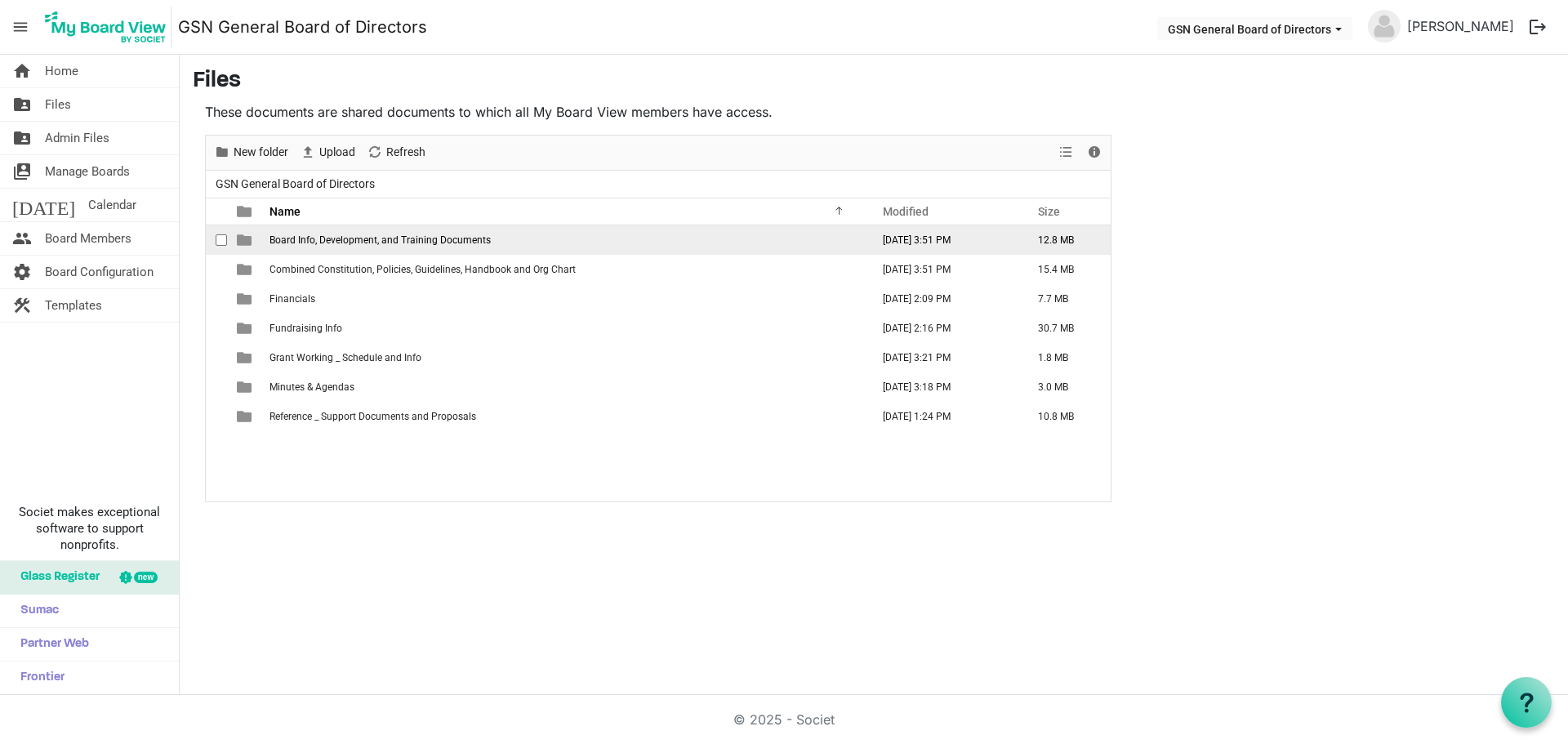
click at [437, 235] on span "Board Info, Development, and Training Documents" at bounding box center [380, 240] width 221 height 12
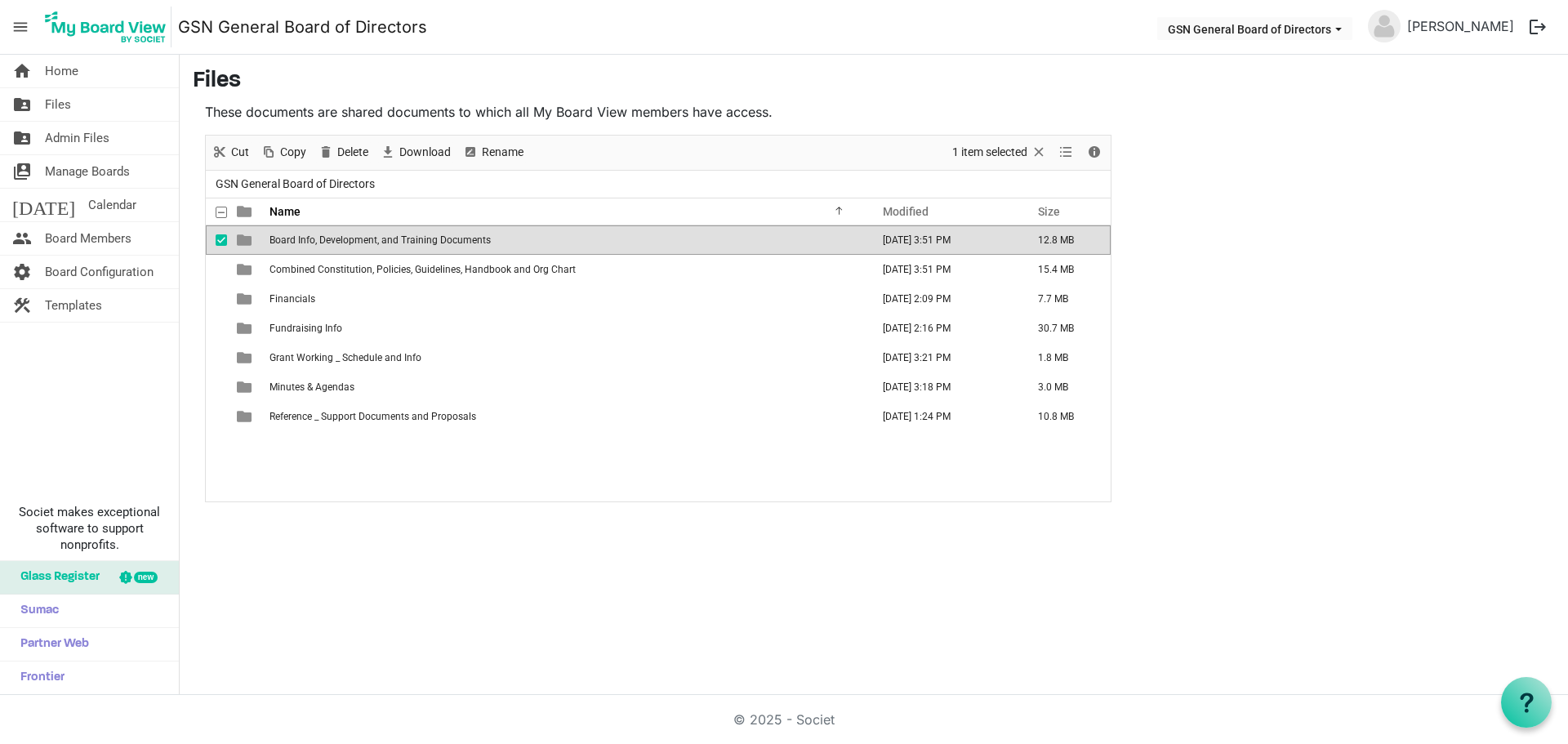
click at [437, 235] on span "Board Info, Development, and Training Documents" at bounding box center [380, 240] width 221 height 12
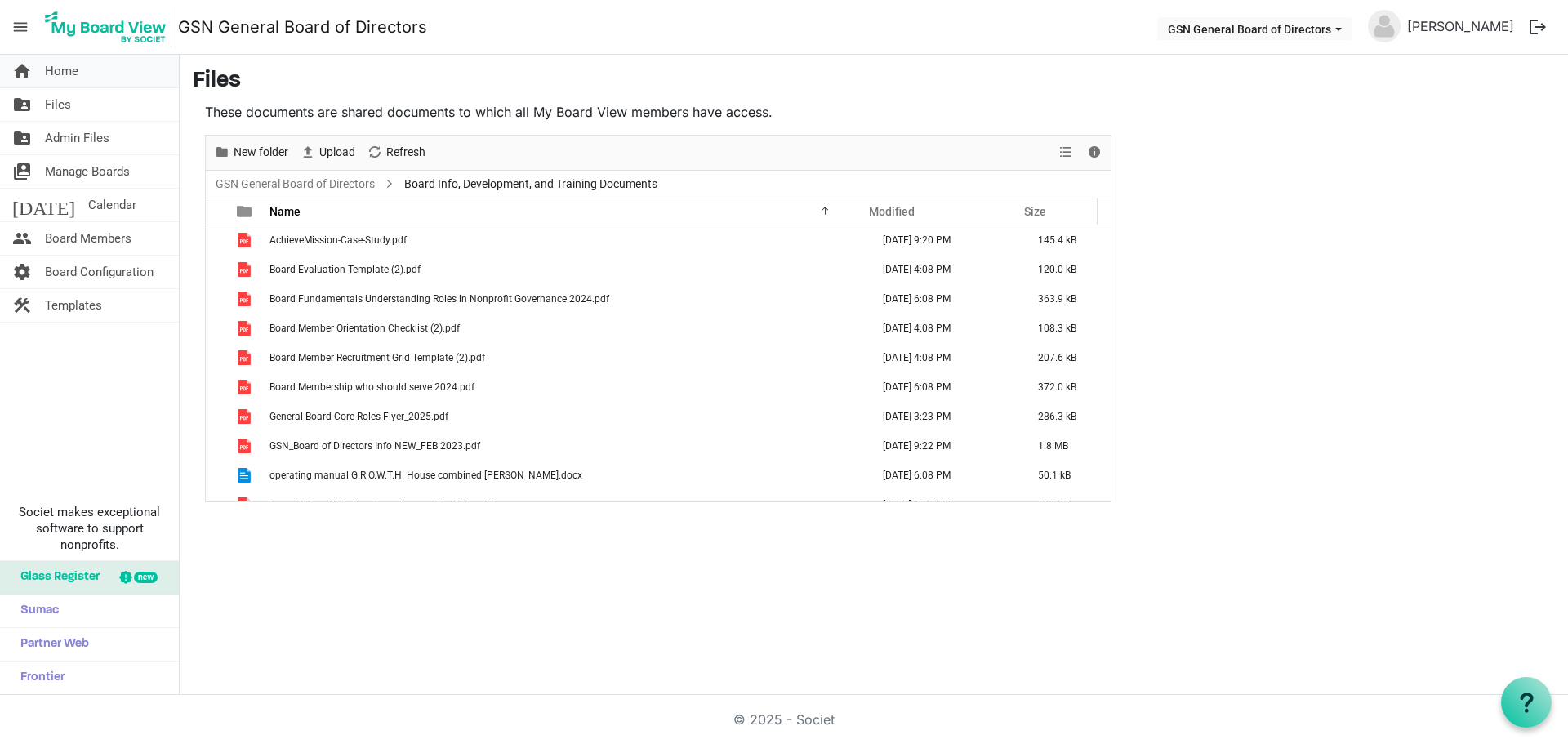
click at [61, 72] on span "Home" at bounding box center [61, 71] width 33 height 32
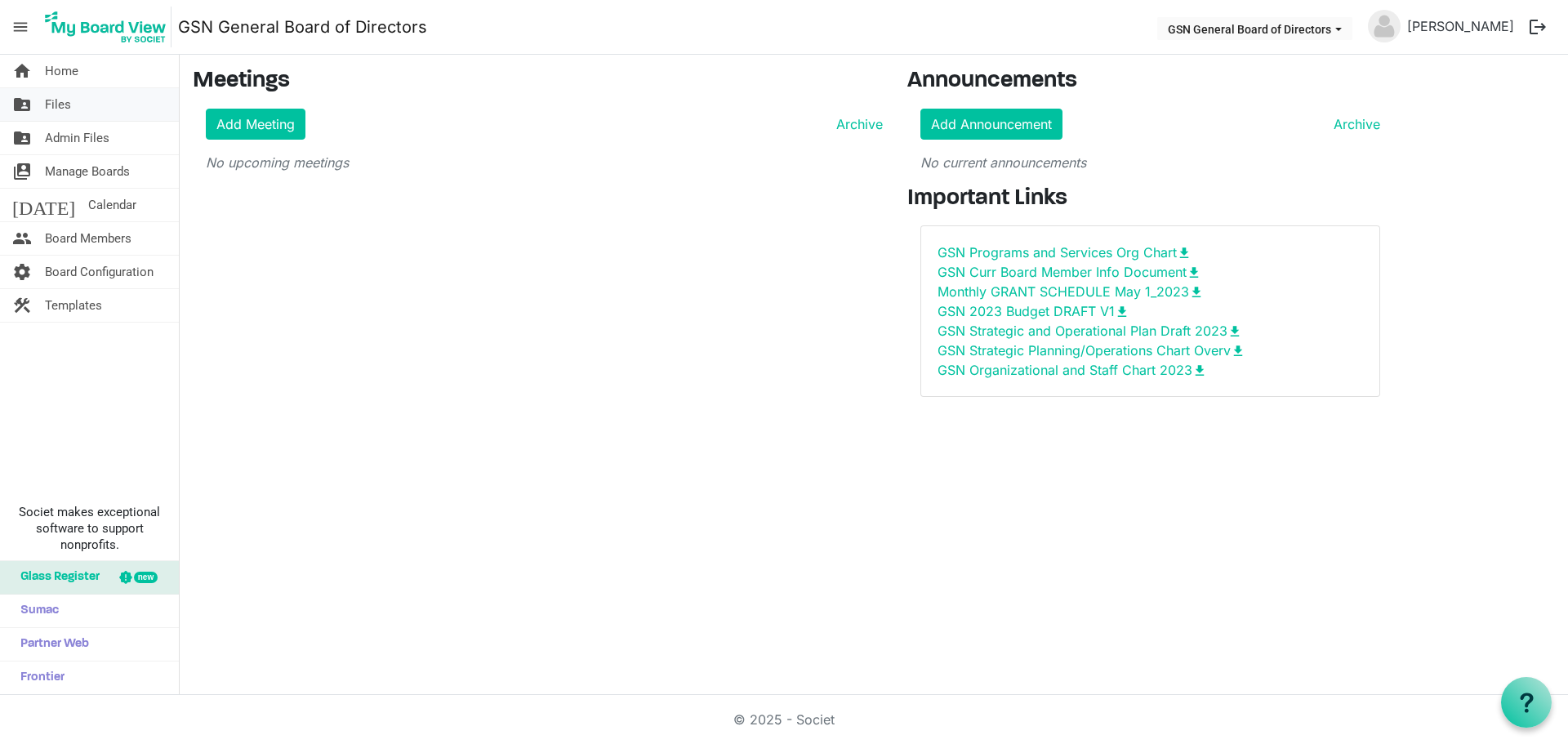
click at [66, 108] on span "Files" at bounding box center [57, 104] width 26 height 32
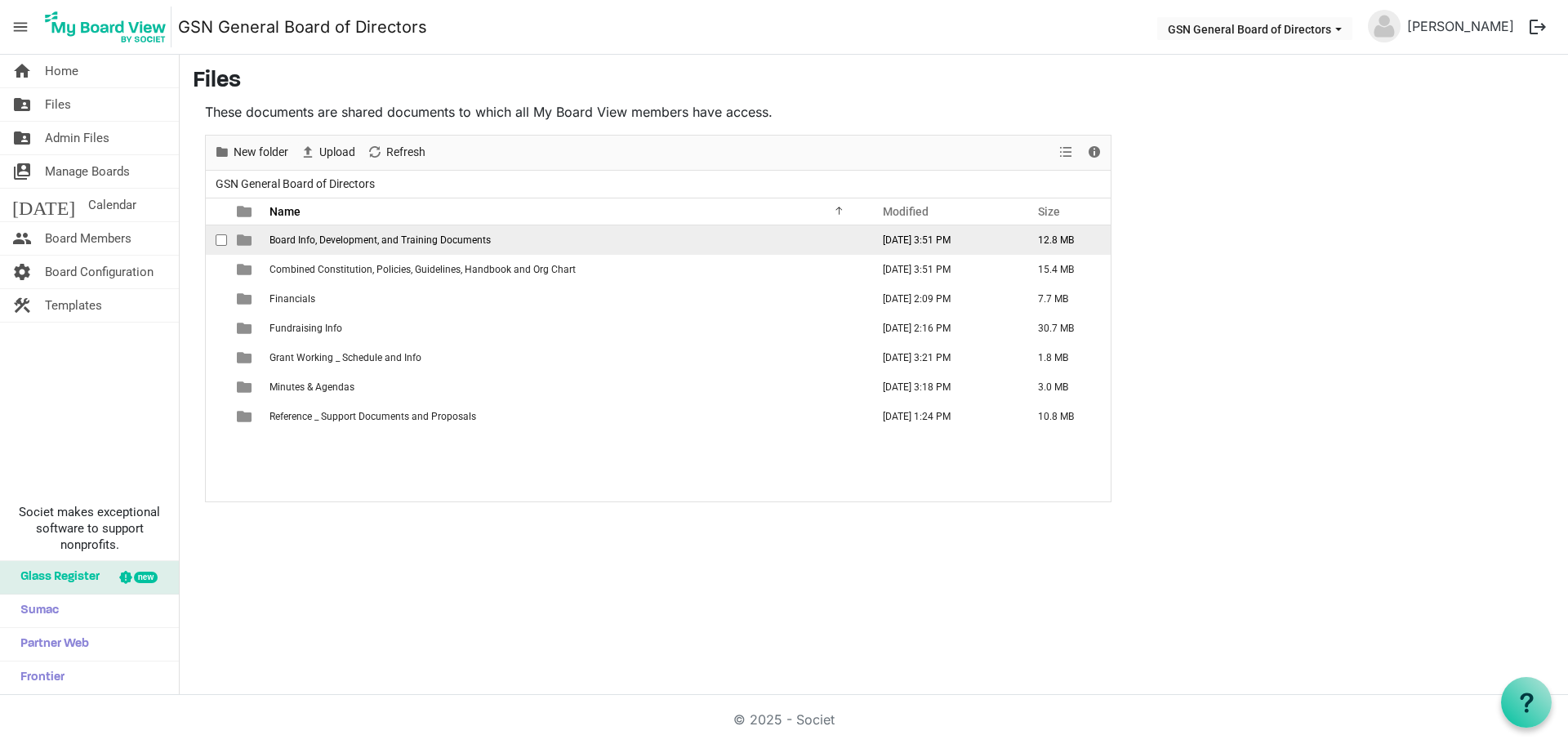
click at [407, 235] on span "Board Info, Development, and Training Documents" at bounding box center [380, 240] width 221 height 12
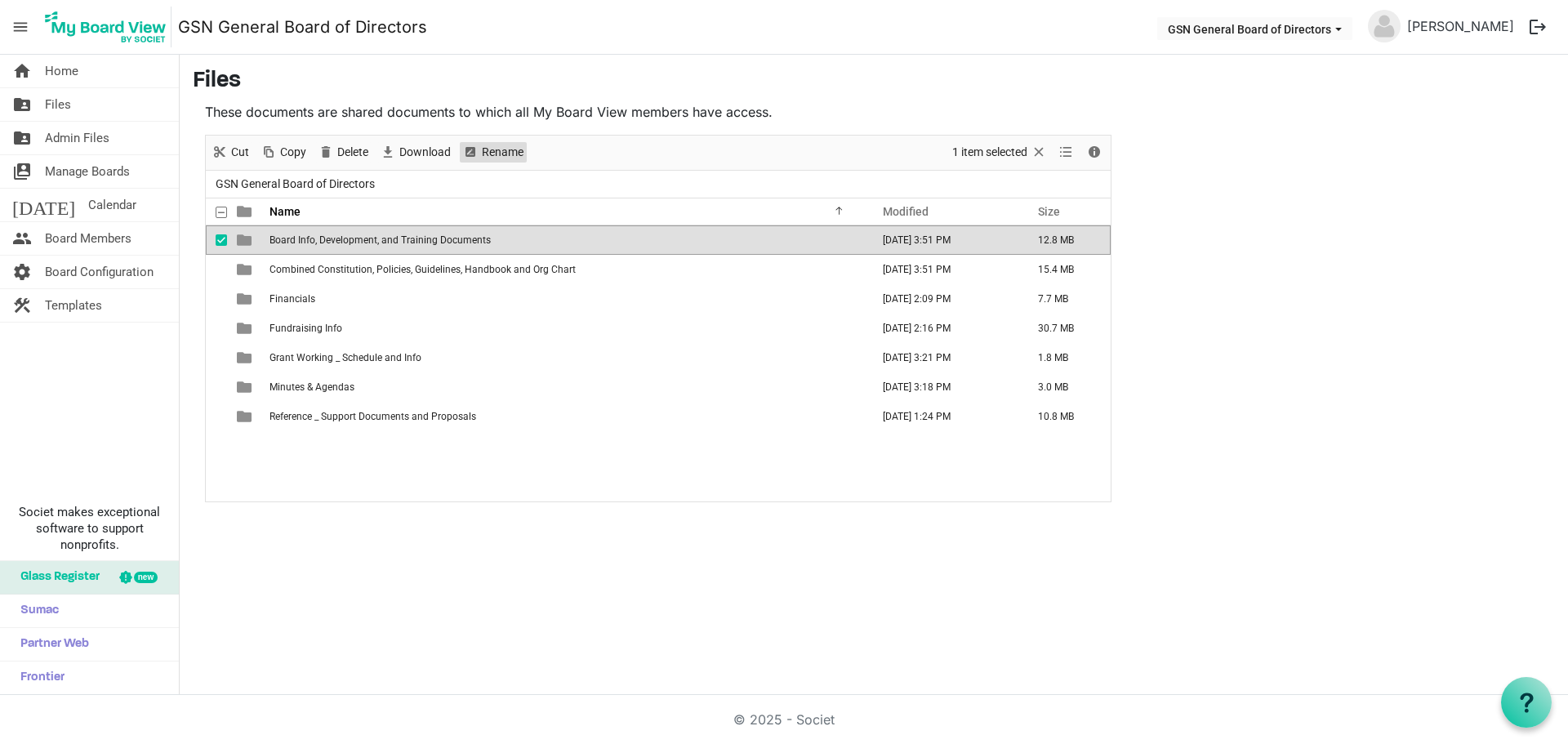
click at [480, 152] on span "Rename" at bounding box center [503, 152] width 45 height 21
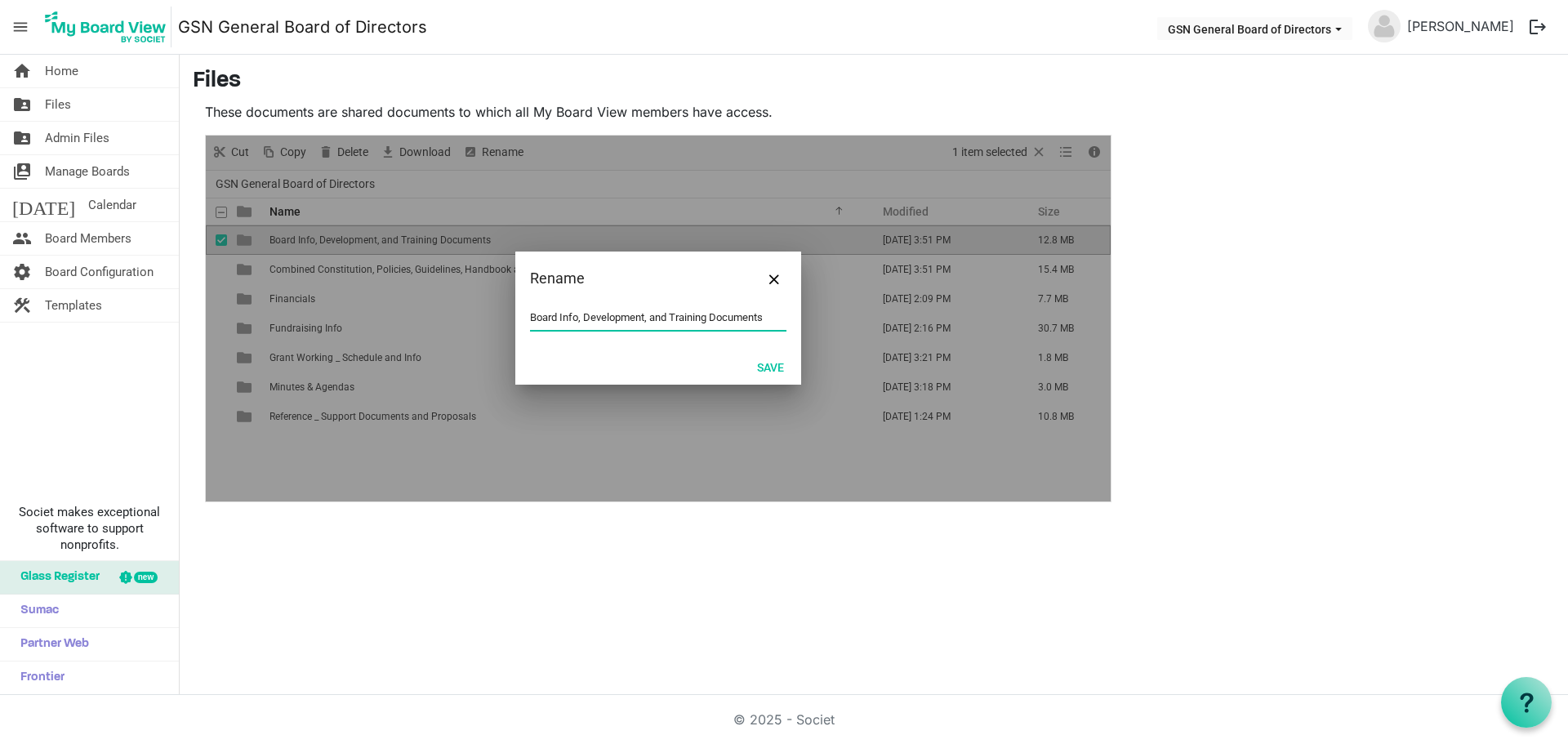
click at [719, 317] on input "Board Info, Development, and Training Documents" at bounding box center [658, 317] width 256 height 24
click at [745, 320] on input "Board Info, Development, and Training Documents" at bounding box center [658, 317] width 256 height 24
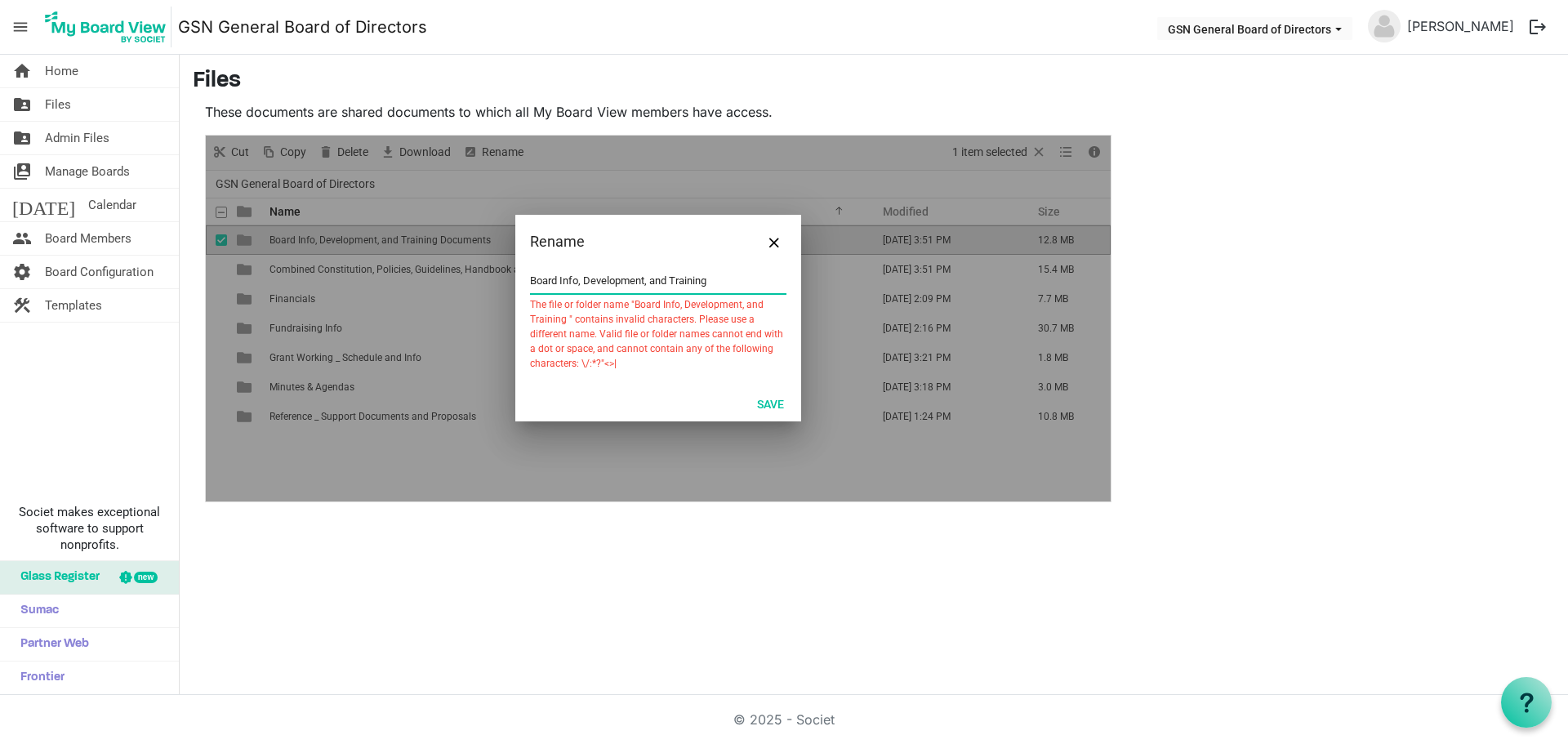
click at [575, 280] on input "Board Info, Development, and Training" at bounding box center [658, 281] width 256 height 24
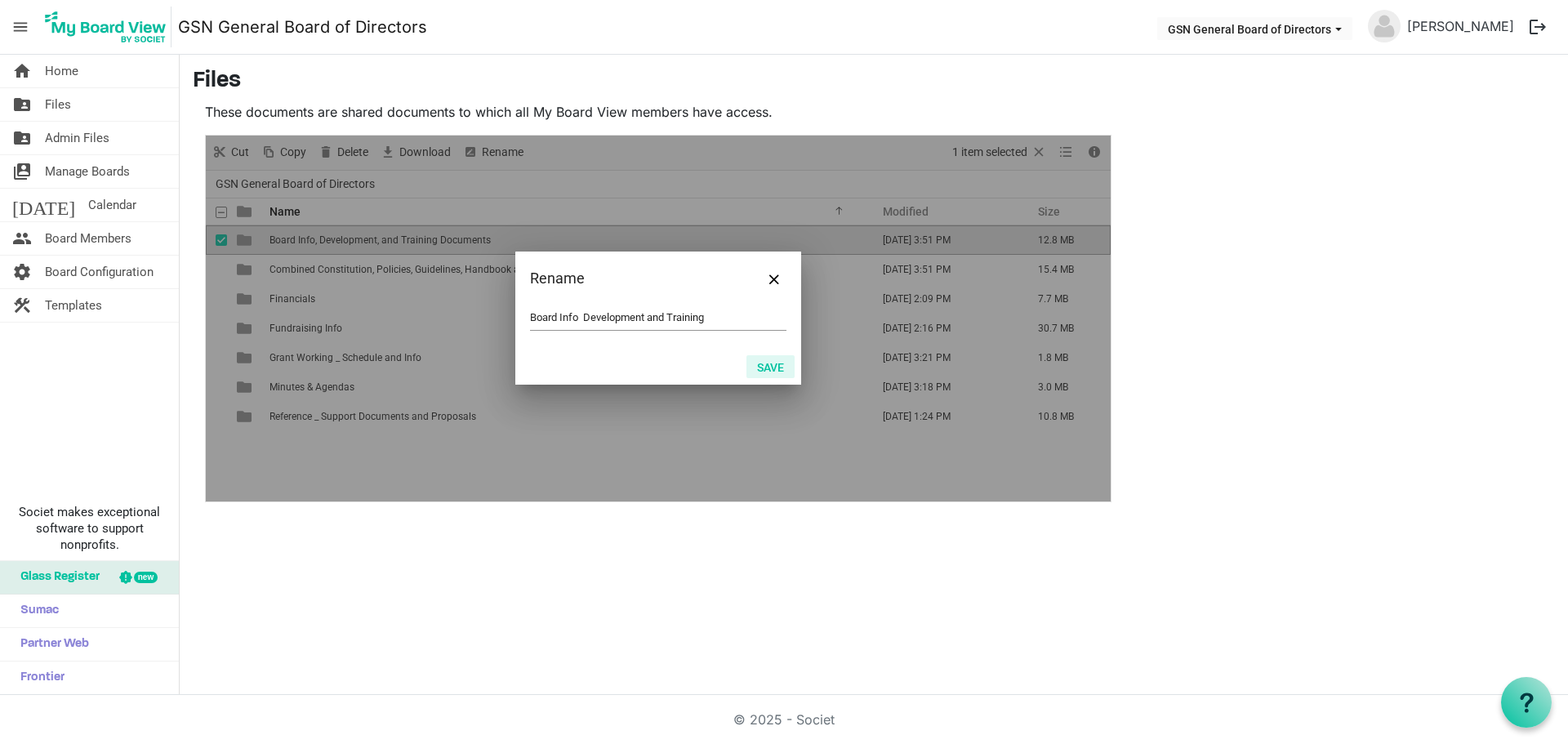
click at [770, 365] on button "Save" at bounding box center [771, 367] width 48 height 23
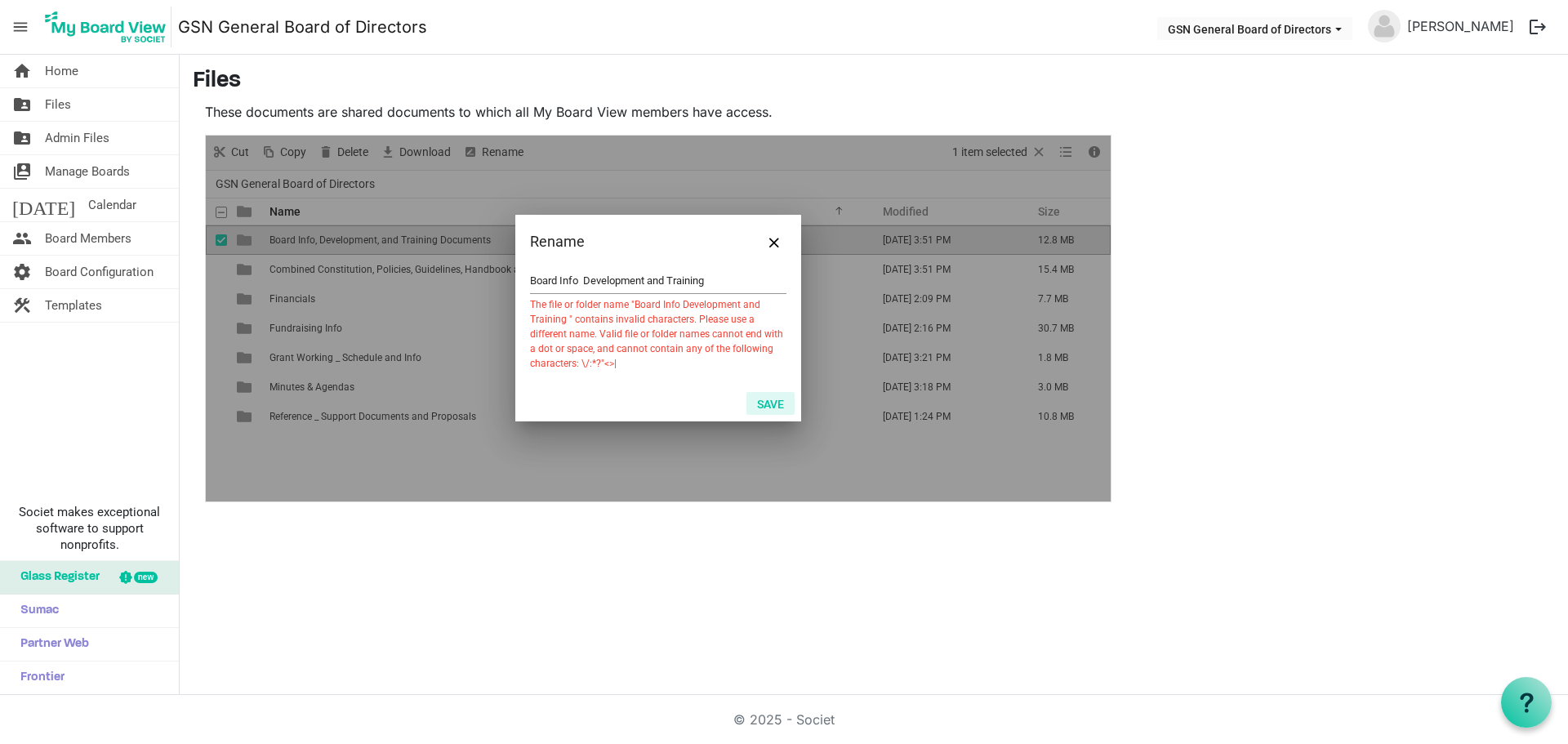
click at [760, 398] on button "Save" at bounding box center [771, 403] width 48 height 23
click at [758, 401] on button "Save" at bounding box center [771, 403] width 48 height 23
click at [702, 290] on input "Board Info Development and Training" at bounding box center [658, 281] width 256 height 24
click at [711, 284] on input "Board Info Development and Training" at bounding box center [658, 281] width 256 height 24
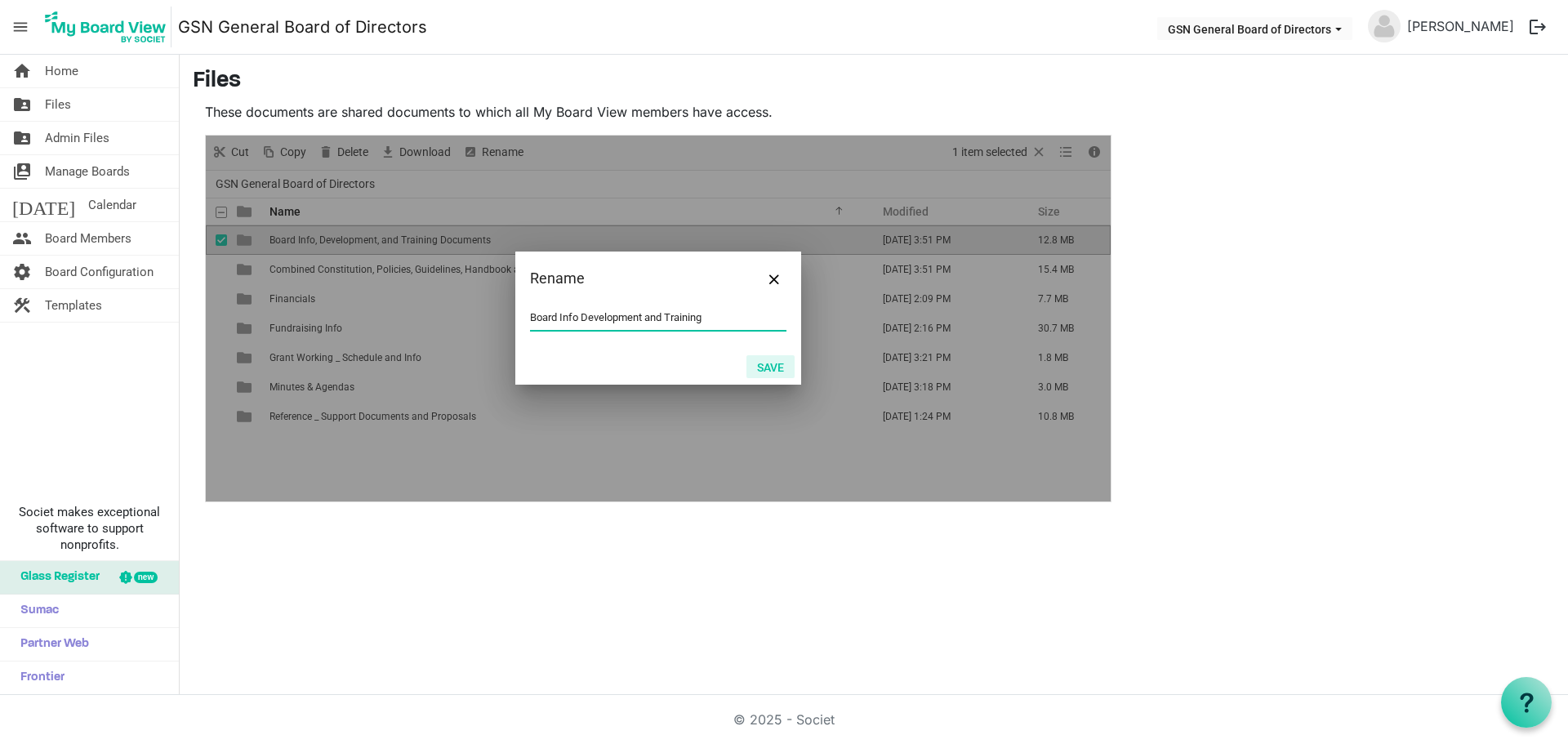
click at [766, 365] on button "Save" at bounding box center [771, 367] width 48 height 23
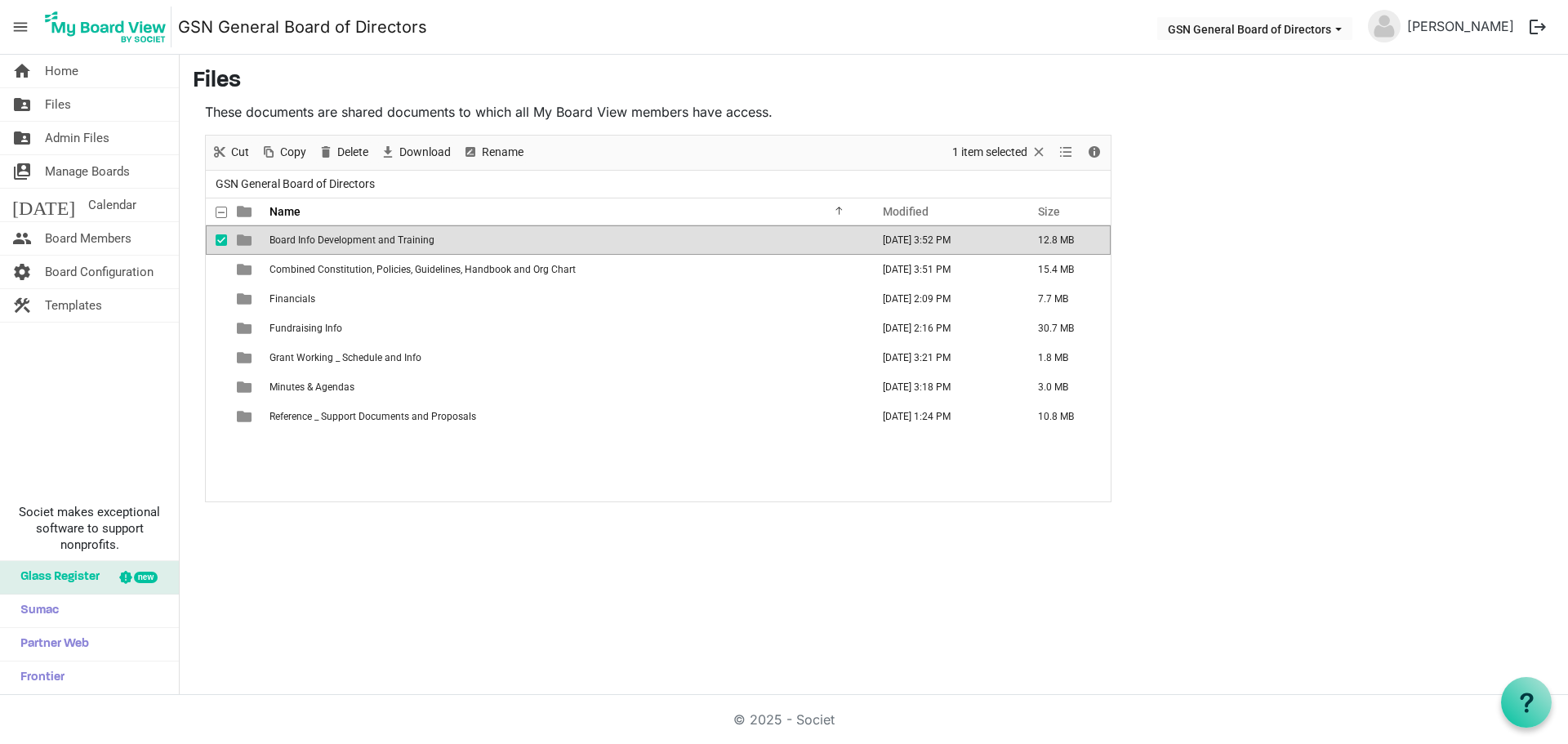
click at [676, 475] on div "Board Info Development and Training September 04, 2025 3:52 PM 12.8 MB Combined…" at bounding box center [659, 364] width 905 height 276
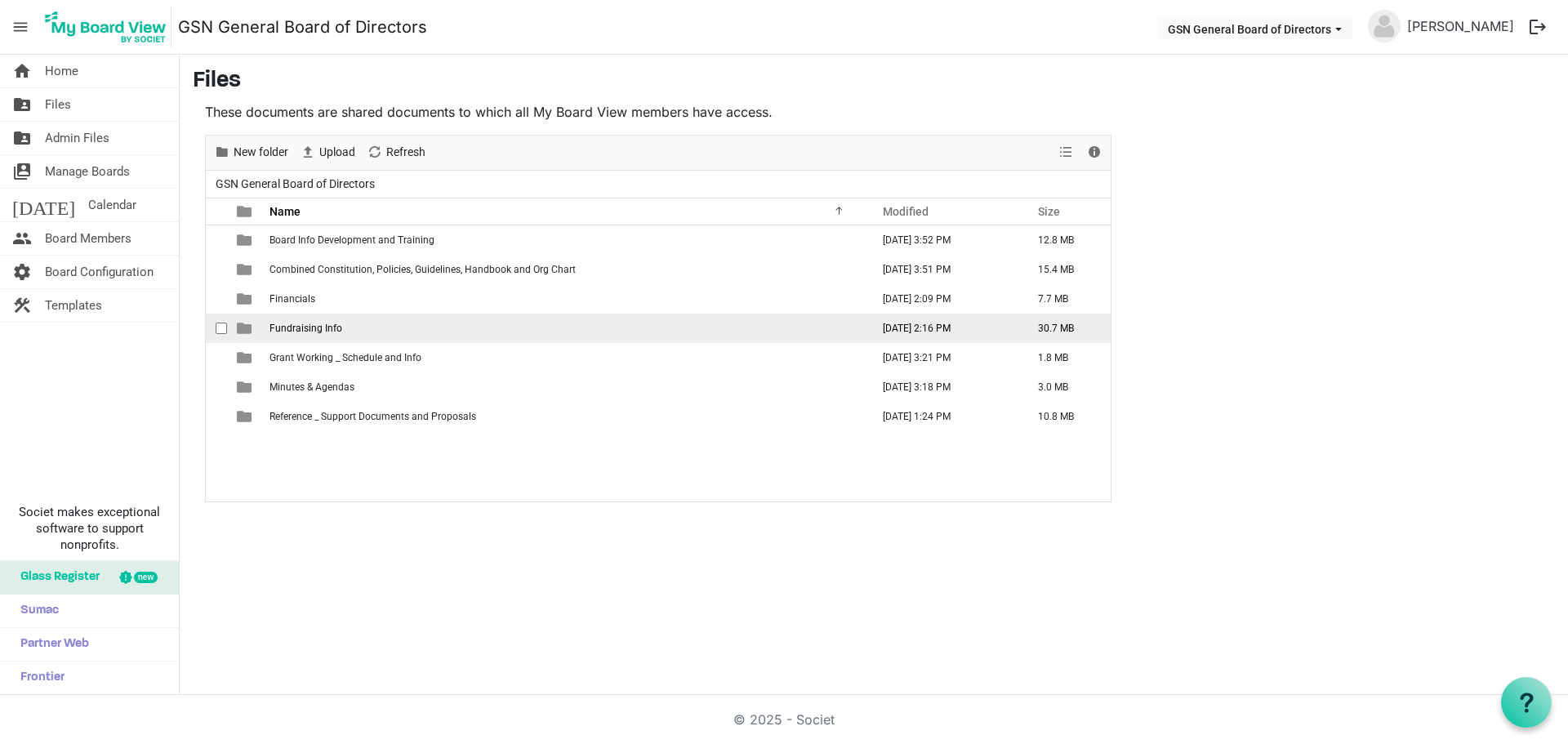
click at [314, 327] on span "Fundraising Info" at bounding box center [306, 328] width 73 height 12
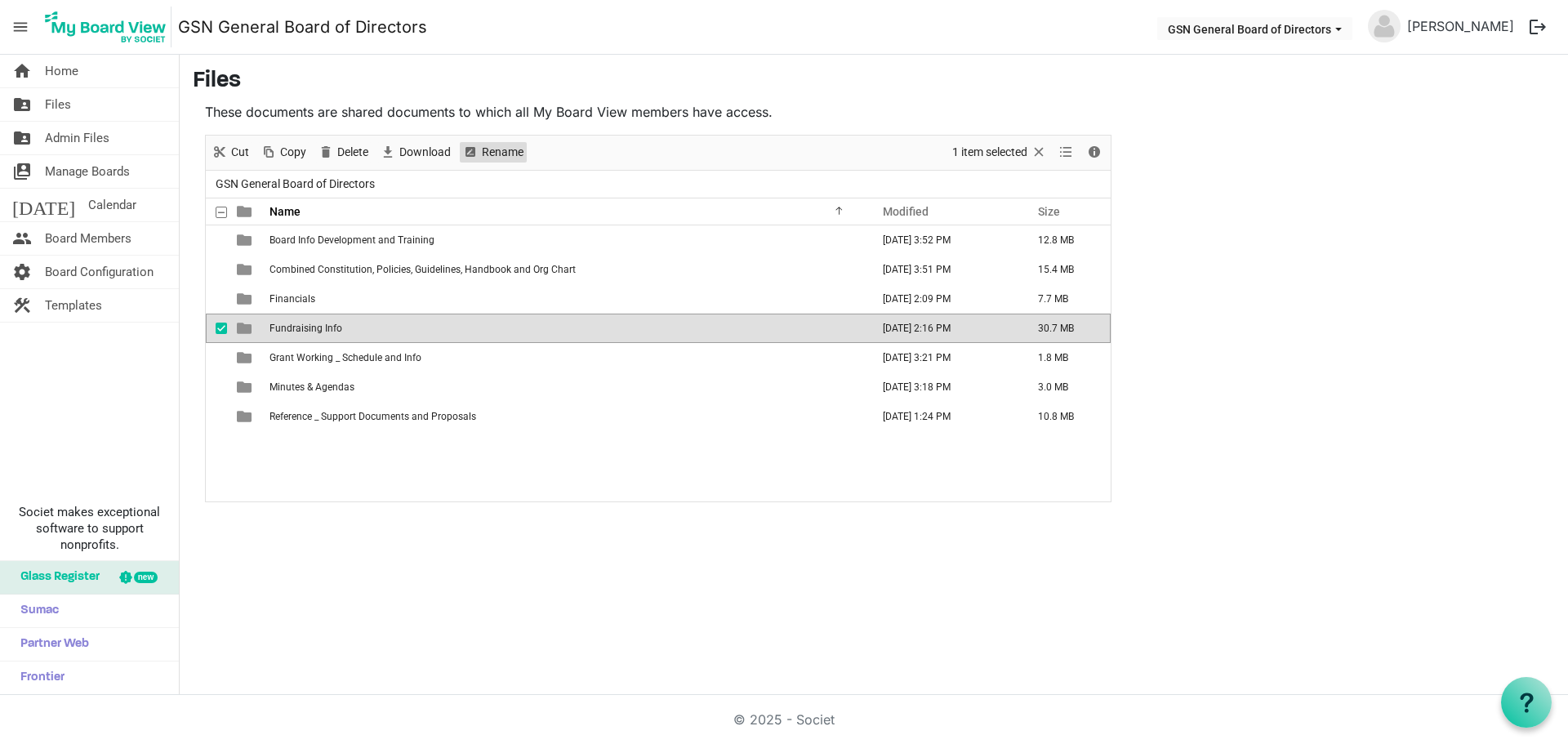
click at [506, 145] on span "Rename" at bounding box center [503, 152] width 45 height 21
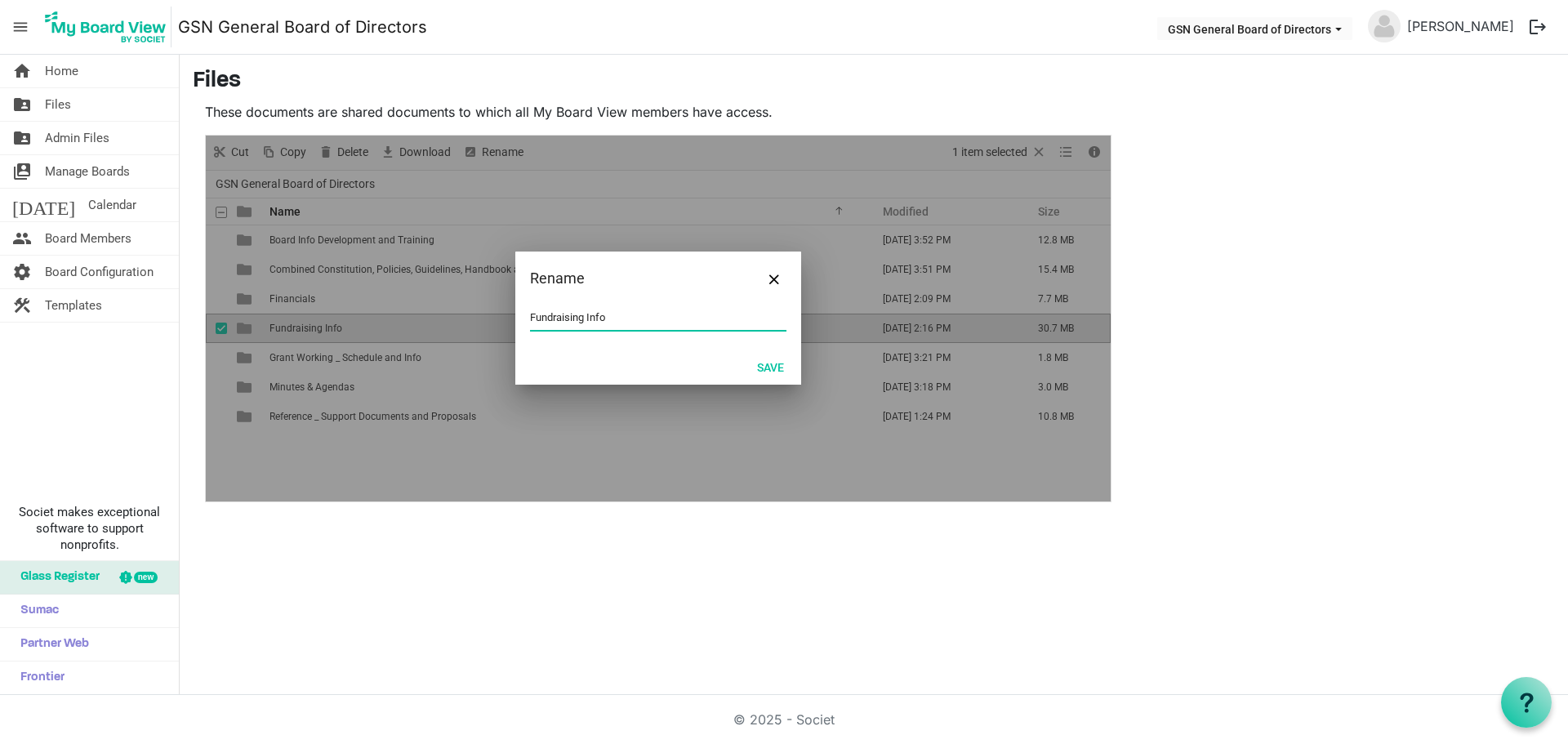
click at [592, 316] on input "Fundraising Info" at bounding box center [658, 317] width 256 height 24
click at [778, 360] on button "Save" at bounding box center [771, 367] width 48 height 23
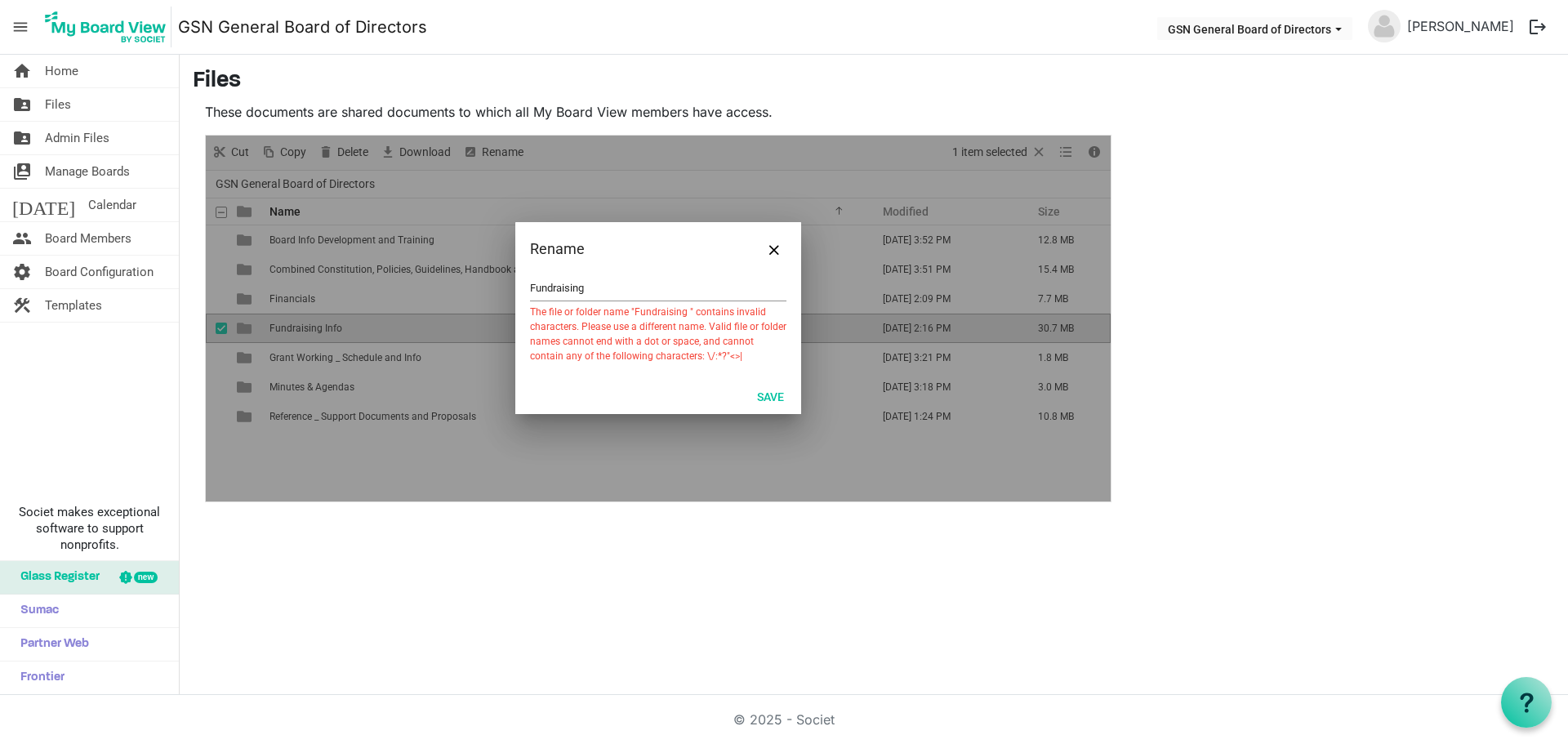
click at [642, 289] on input "Fundraising" at bounding box center [658, 288] width 256 height 24
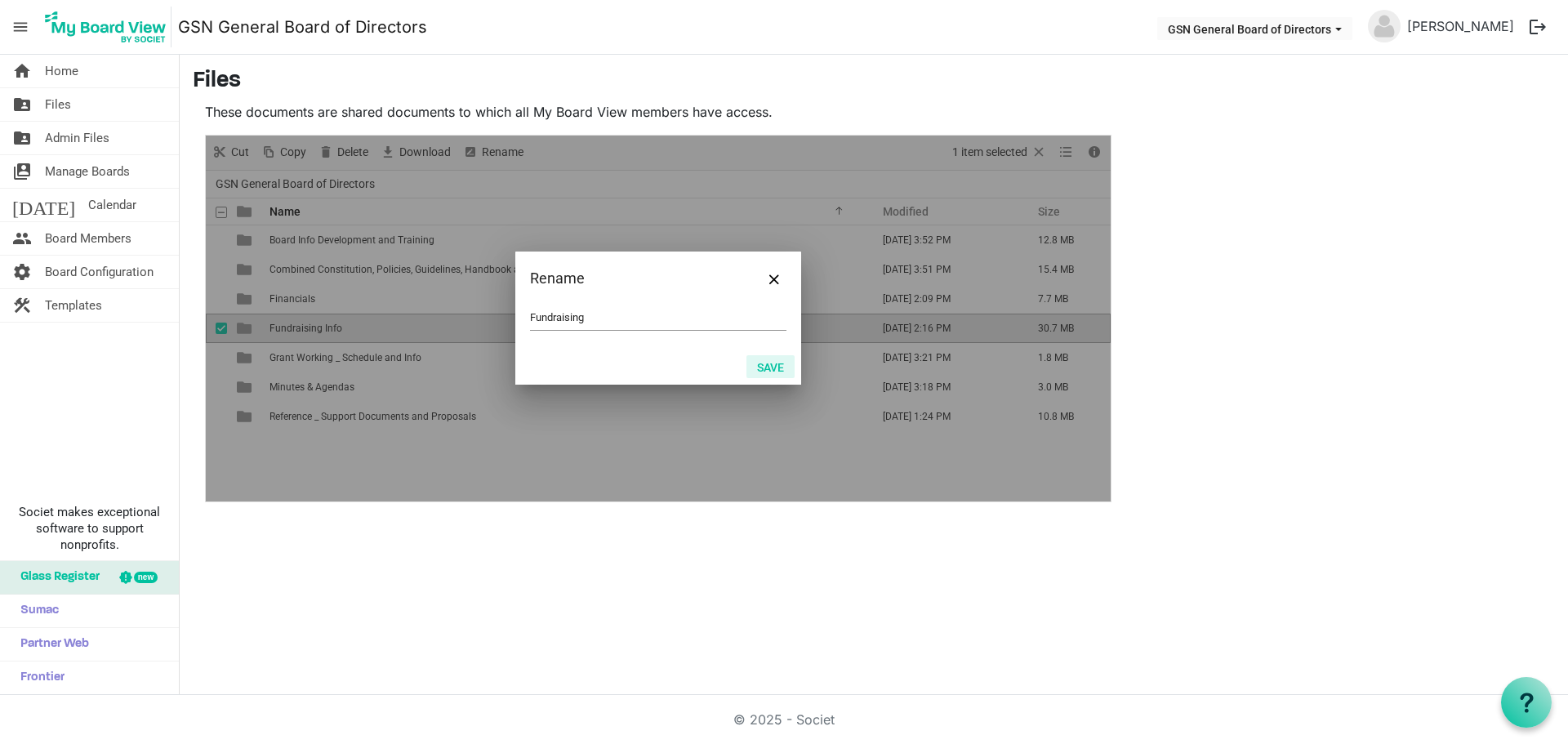
click at [782, 370] on button "Save" at bounding box center [771, 367] width 48 height 23
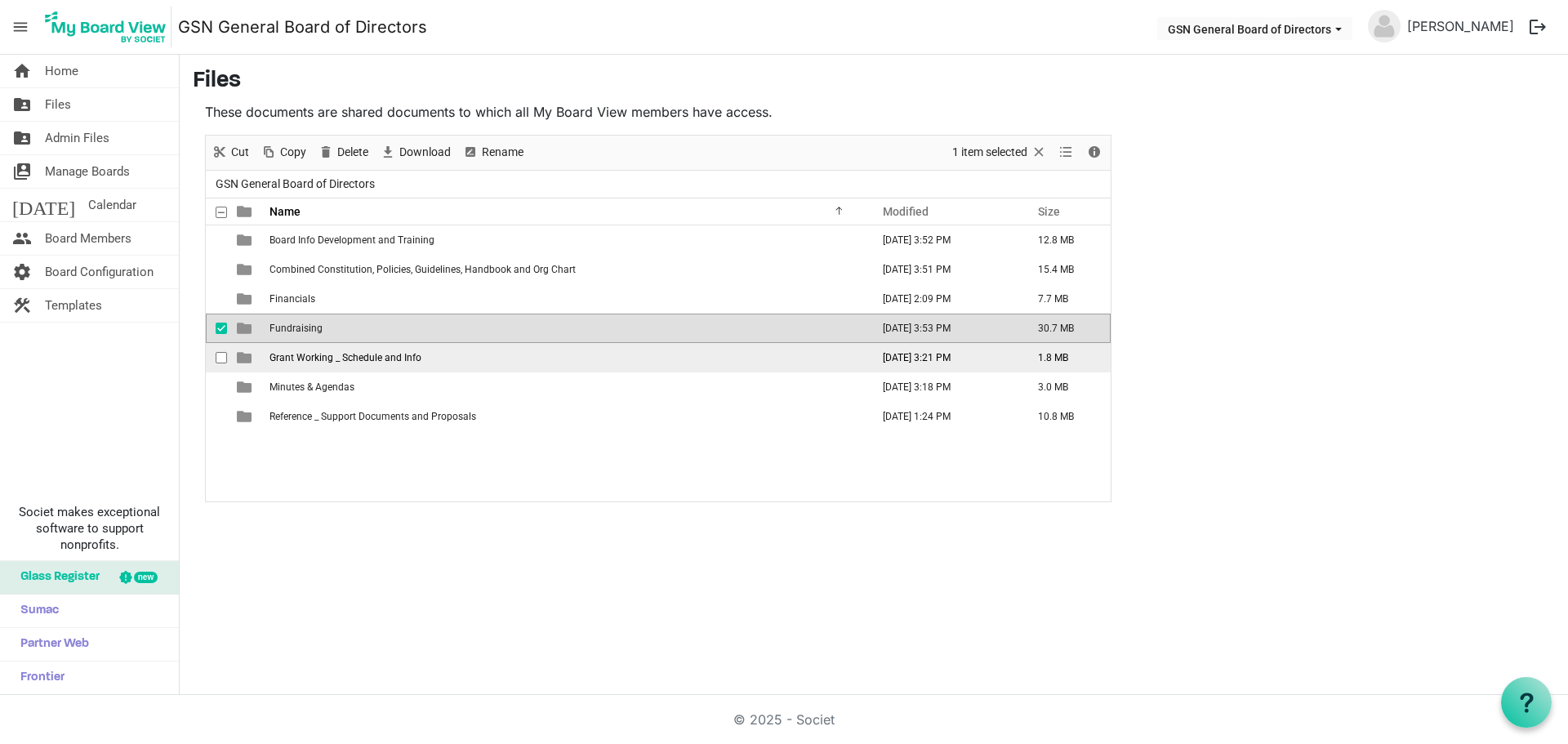
click at [446, 356] on td "Grant Working _ Schedule and Info" at bounding box center [564, 358] width 601 height 30
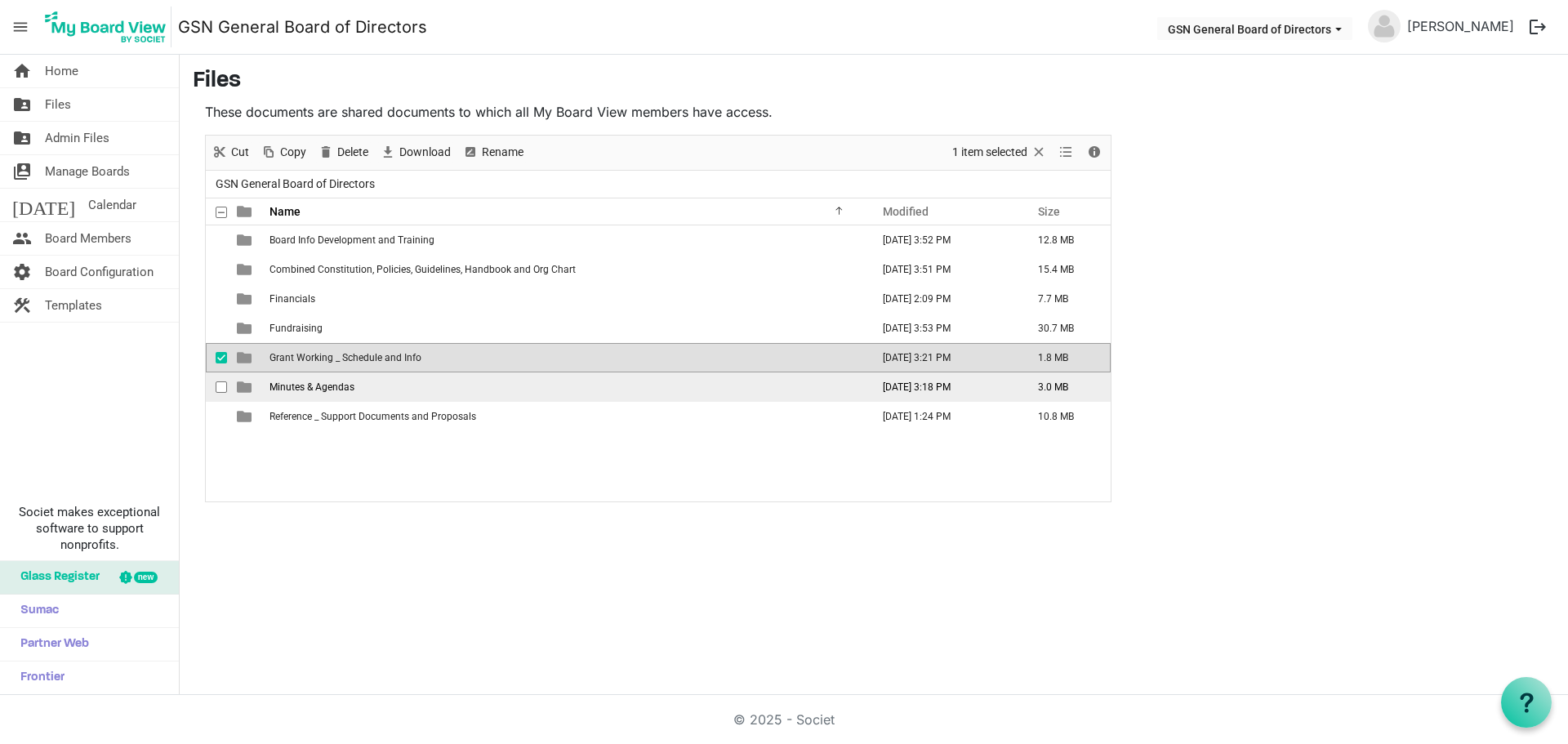
click at [380, 385] on td "Minutes & Agendas" at bounding box center [564, 387] width 601 height 30
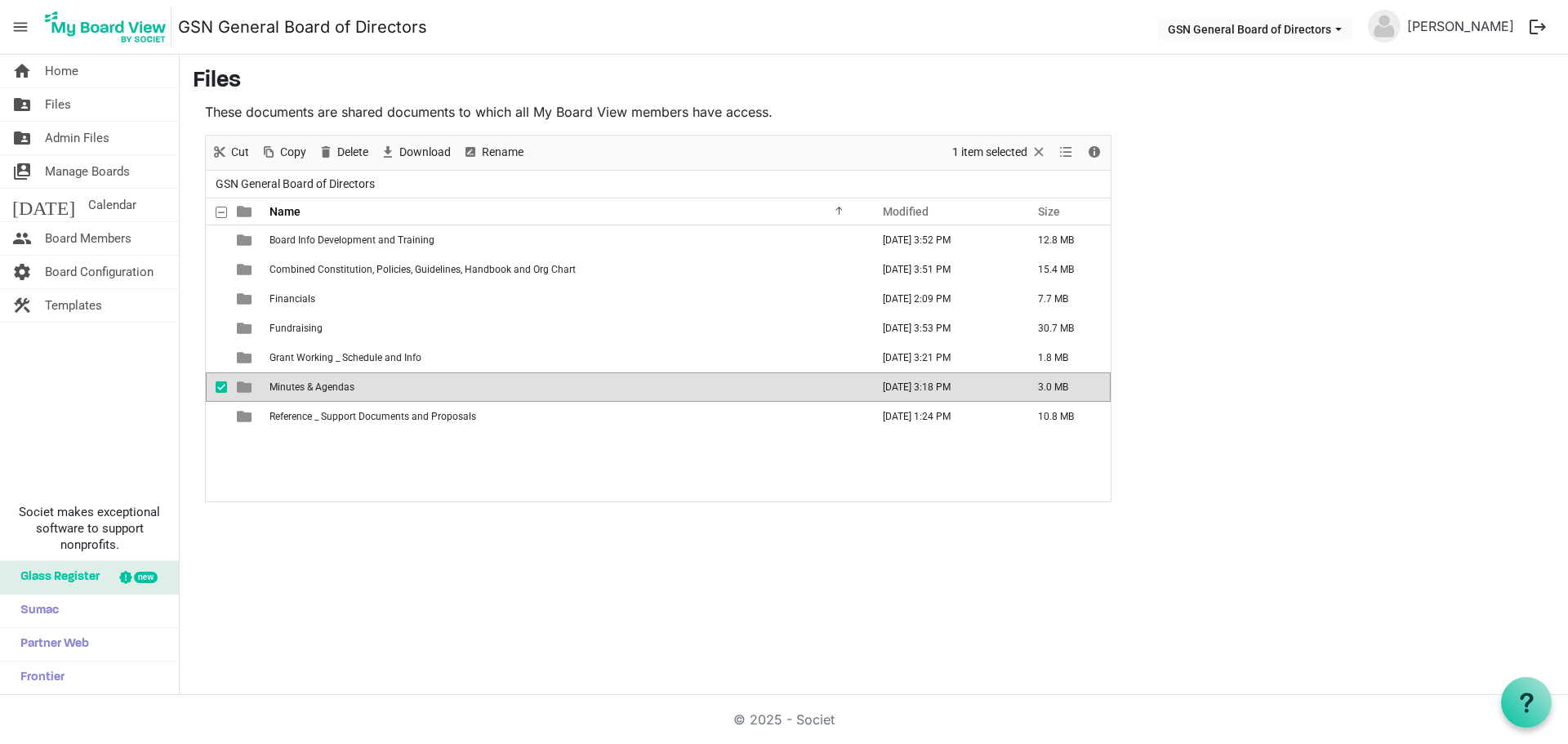
click at [380, 385] on td "Minutes & Agendas" at bounding box center [564, 387] width 601 height 30
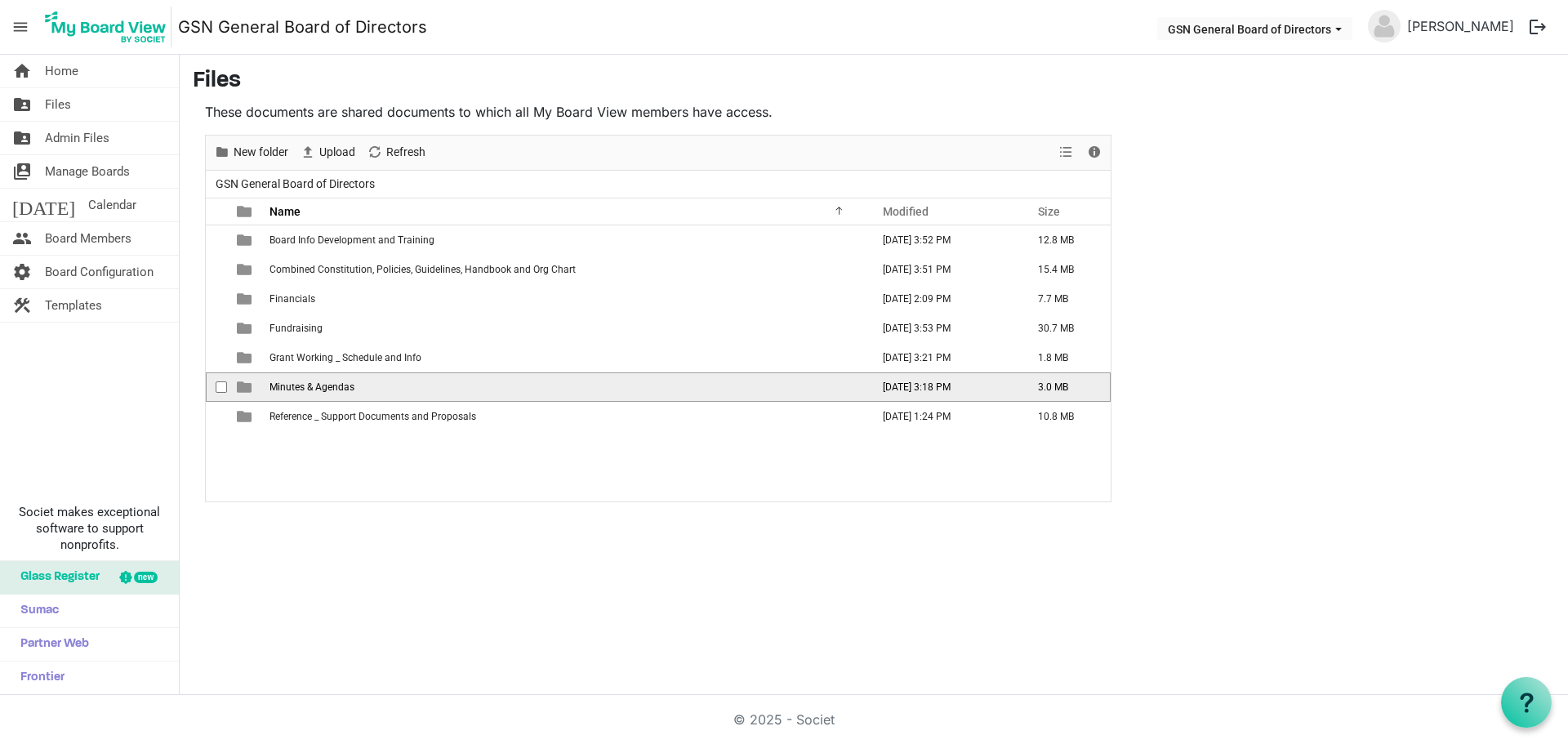
click at [381, 384] on td "Minutes & Agendas" at bounding box center [564, 387] width 601 height 30
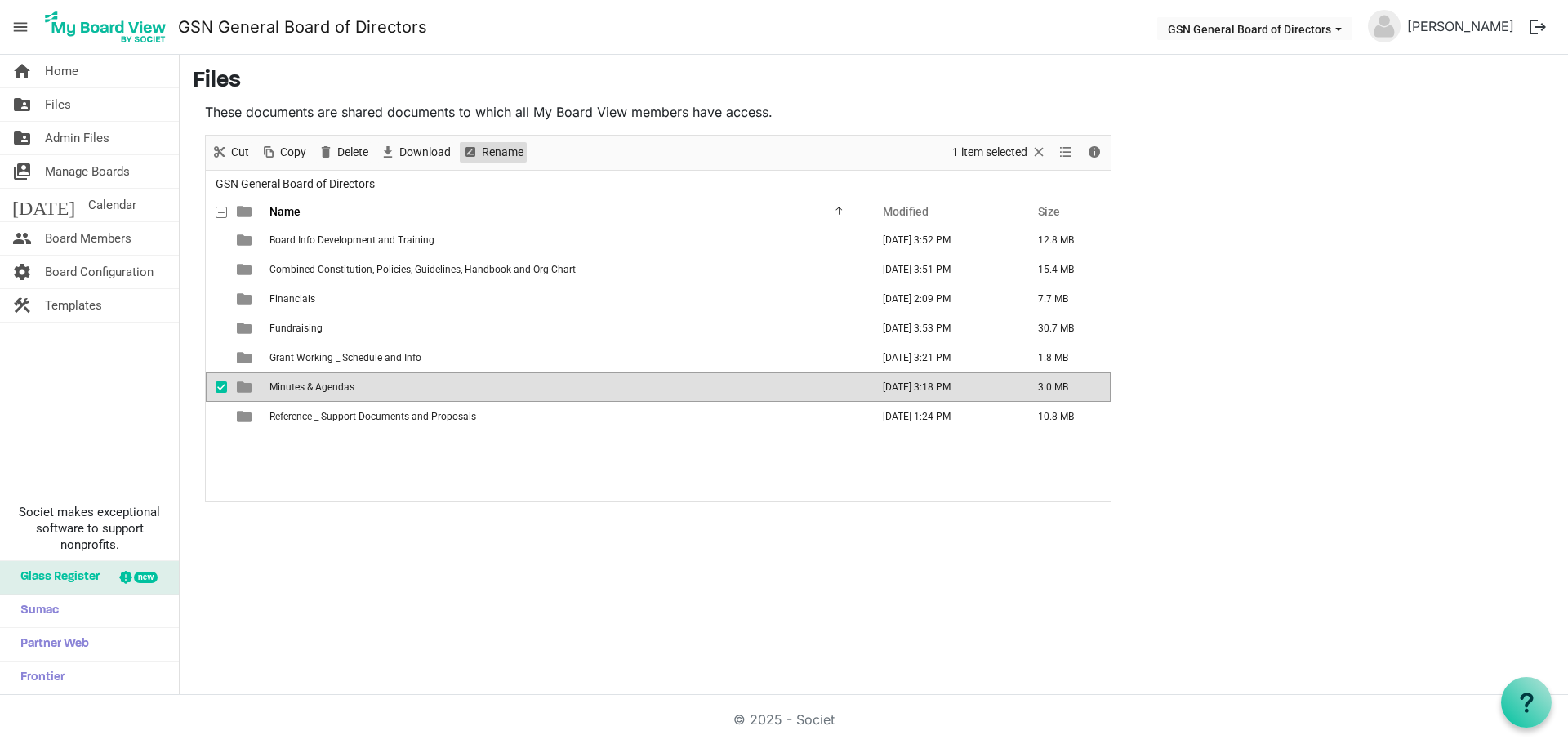
click at [495, 155] on span "Rename" at bounding box center [503, 152] width 45 height 21
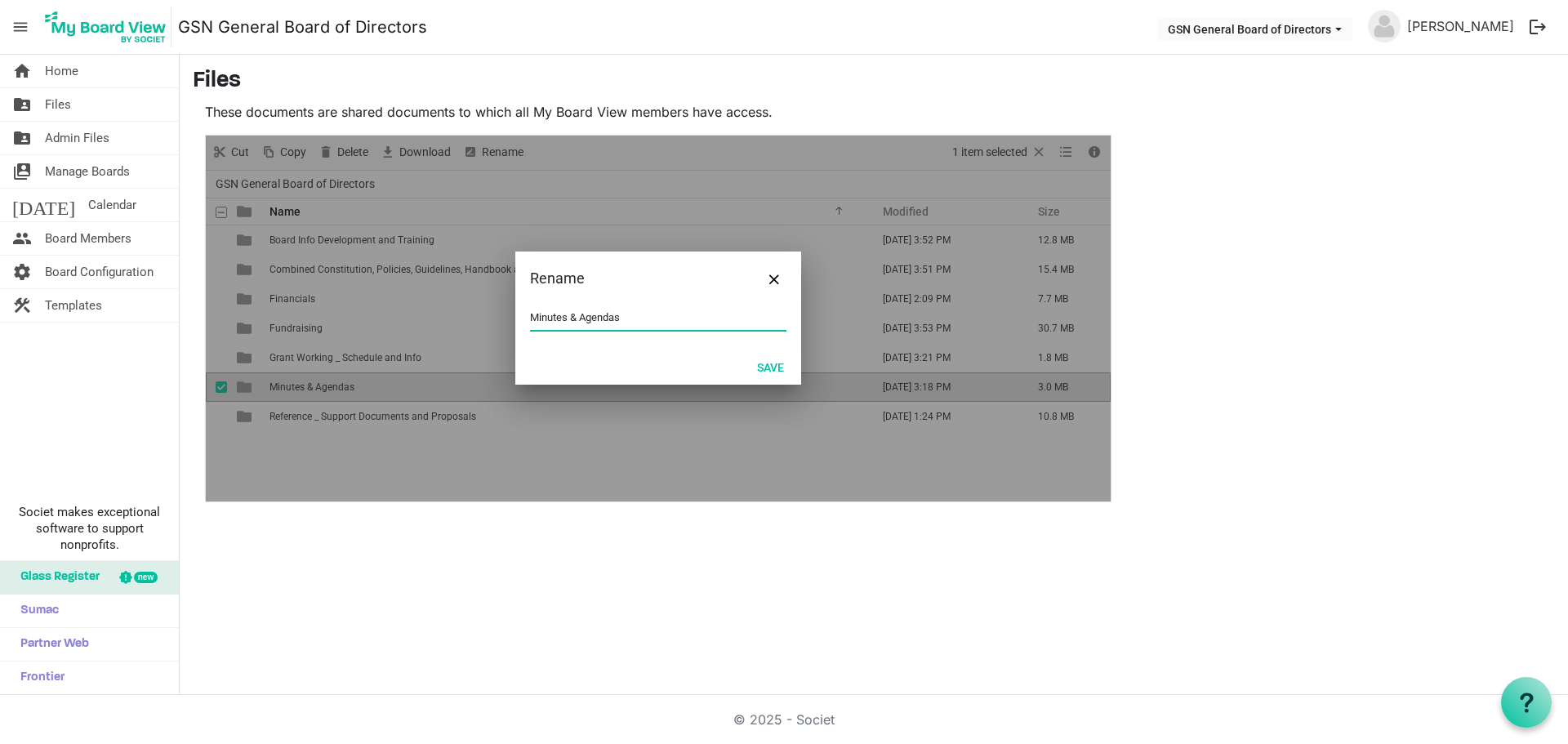
click at [532, 317] on input "Minutes & Agendas" at bounding box center [658, 317] width 256 height 24
click at [760, 364] on button "Save" at bounding box center [771, 367] width 48 height 23
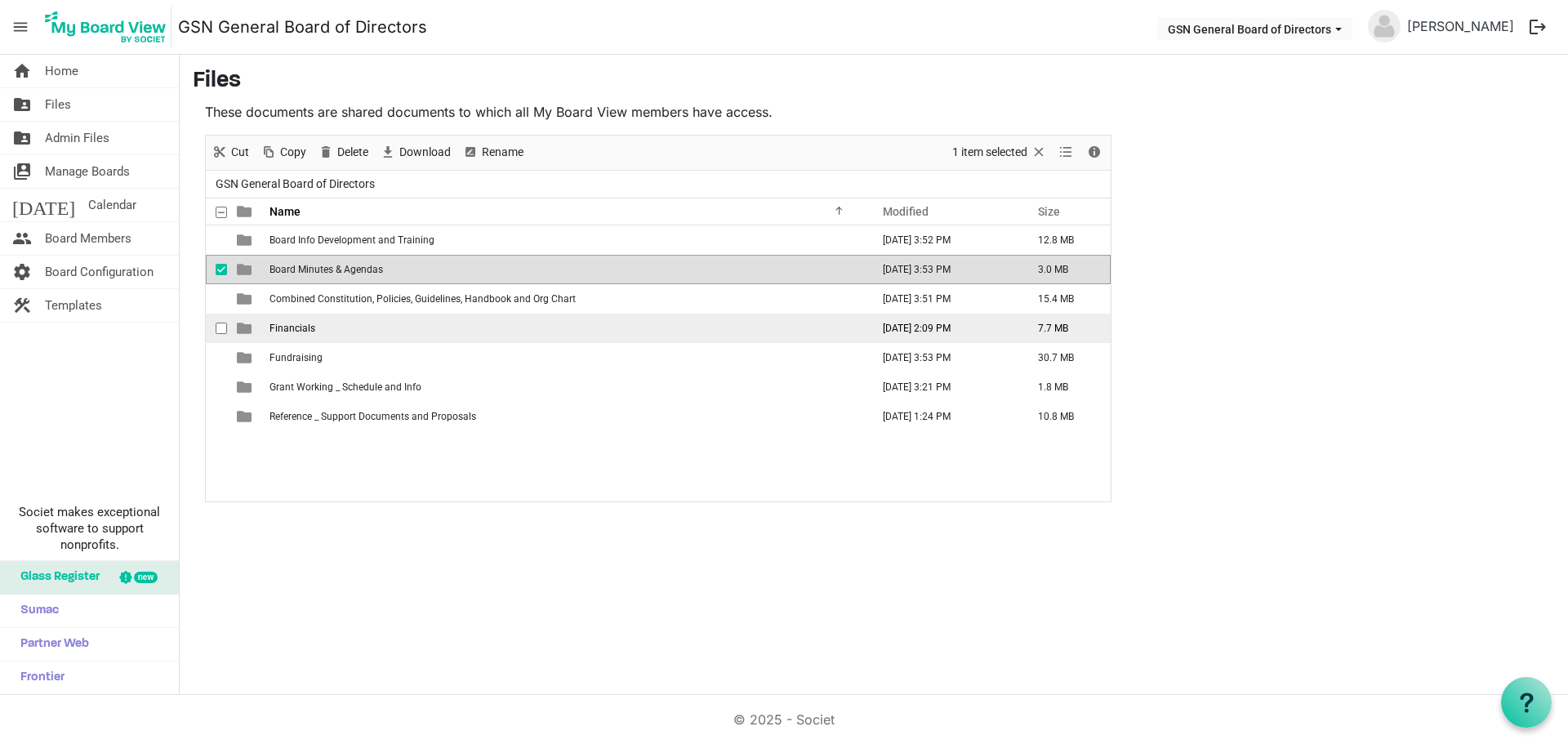
click at [431, 324] on td "Financials" at bounding box center [564, 328] width 601 height 30
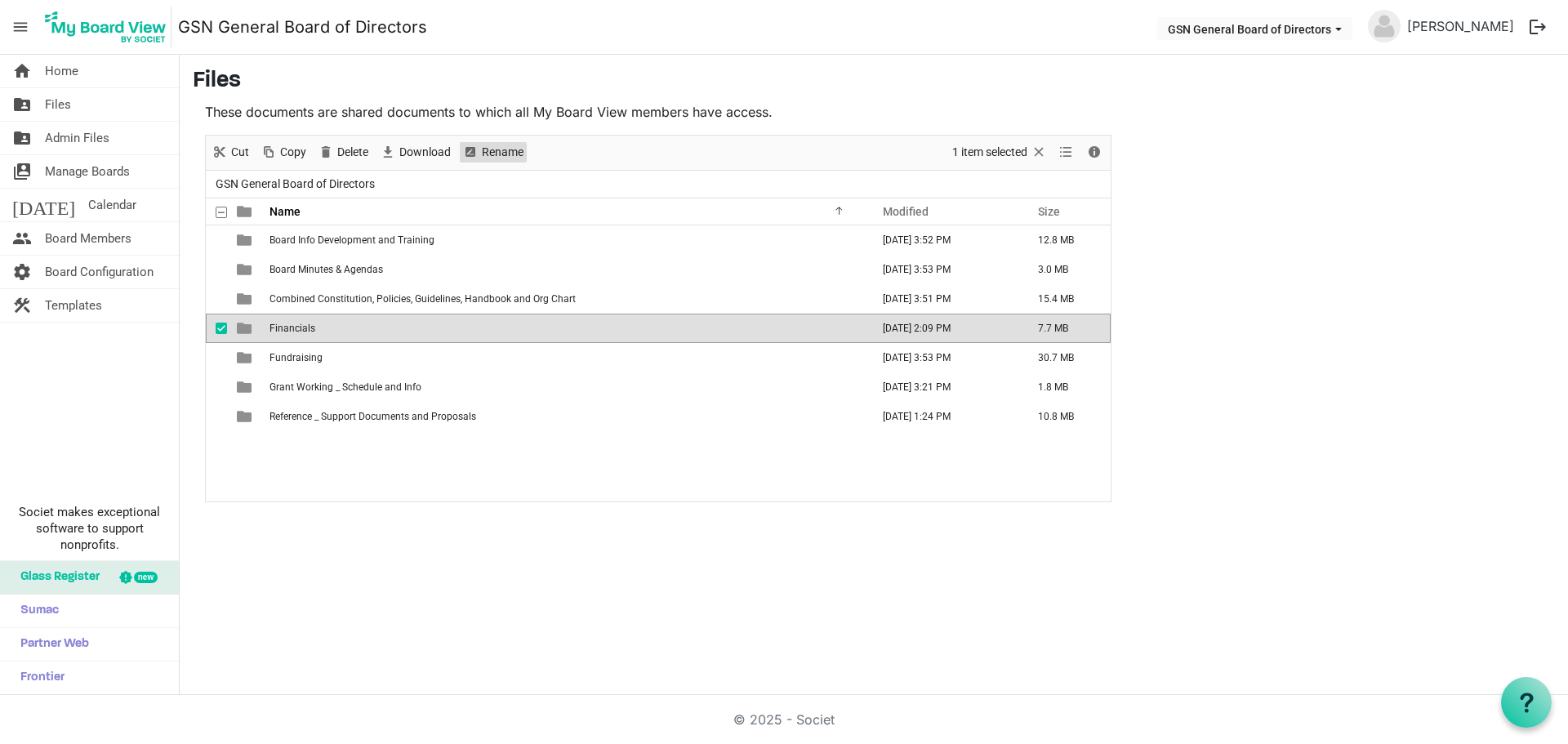
click at [508, 151] on span "Rename" at bounding box center [503, 152] width 45 height 21
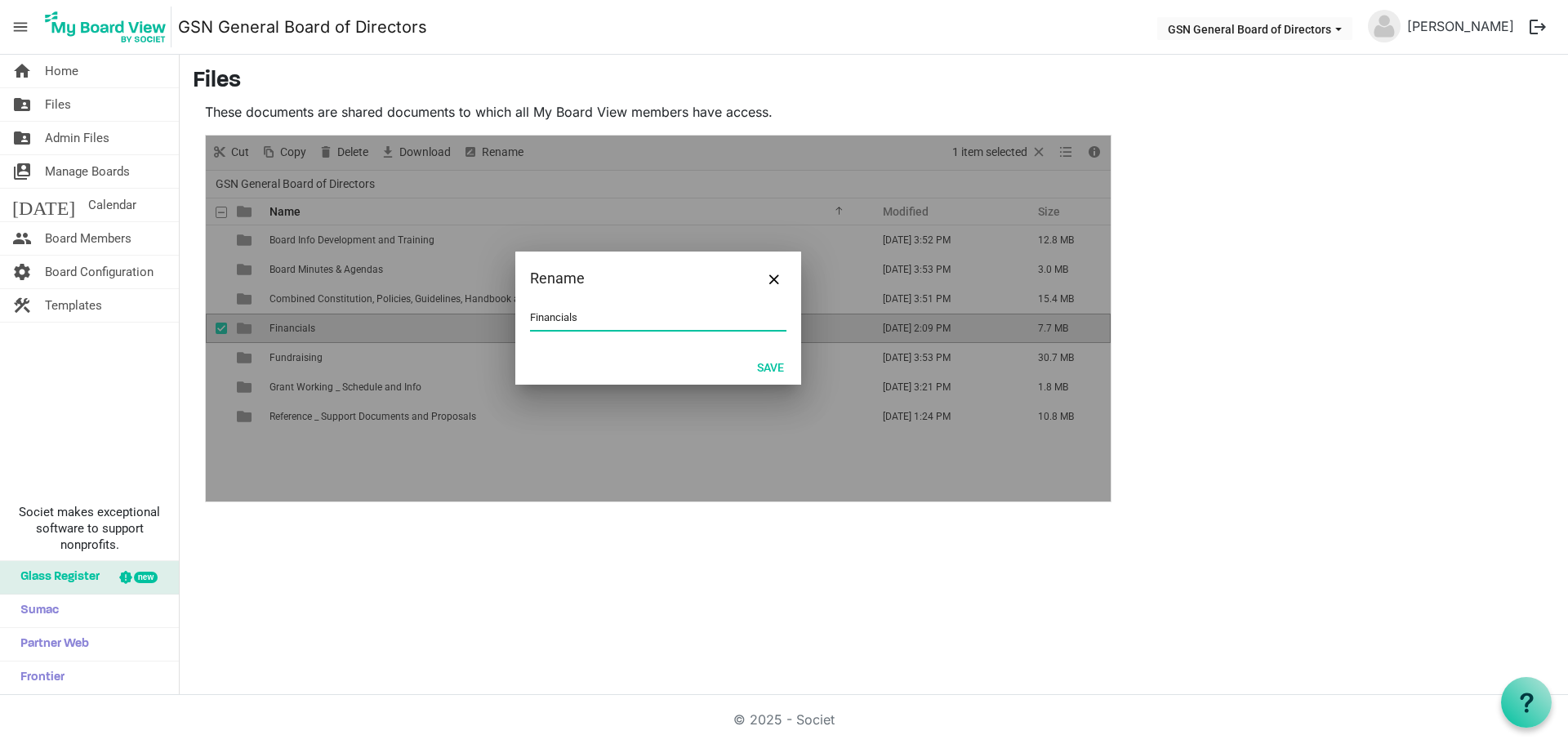
click at [530, 318] on div "Financials" at bounding box center [658, 327] width 286 height 43
click at [530, 318] on input "Financials" at bounding box center [658, 317] width 256 height 24
click at [762, 367] on button "Save" at bounding box center [771, 367] width 48 height 23
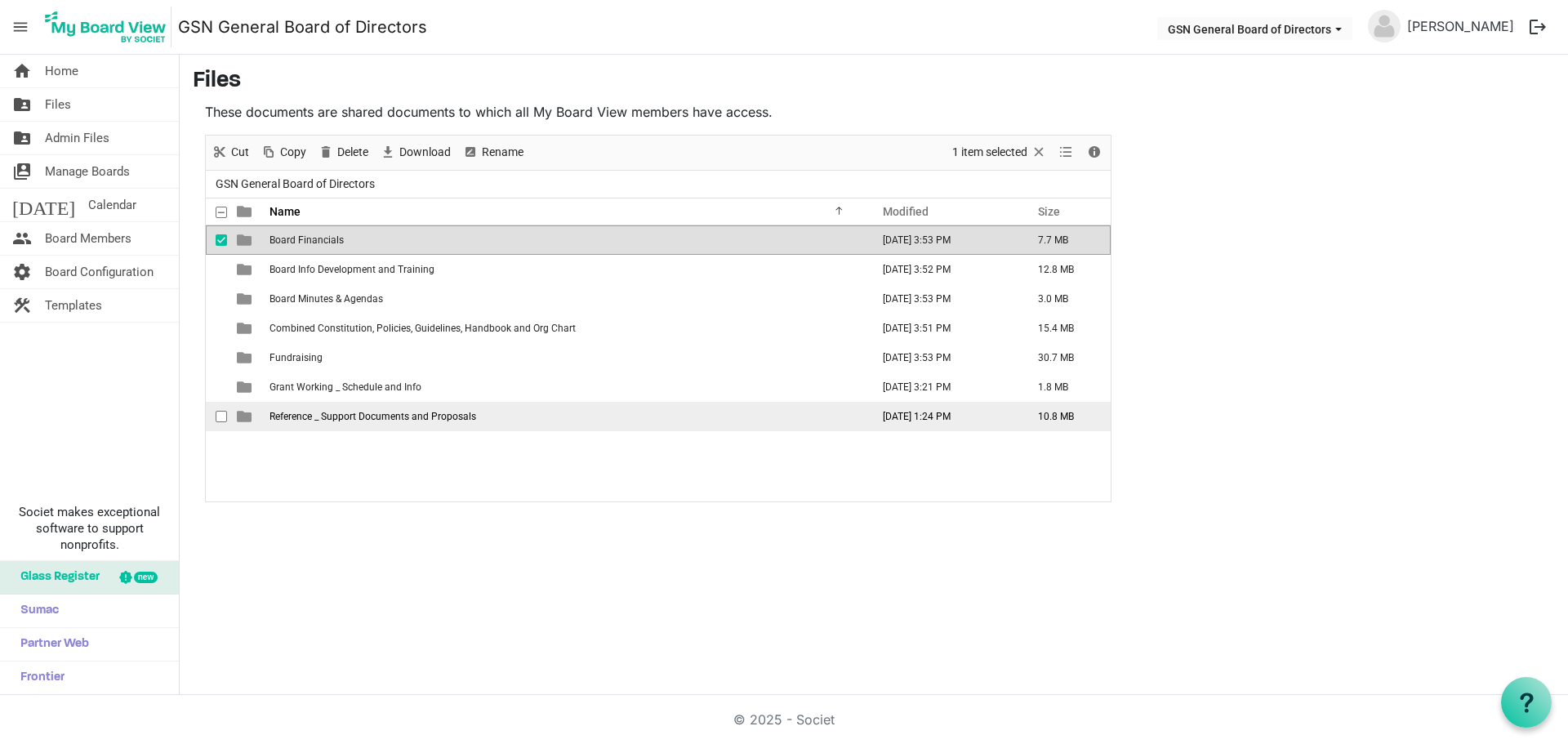
click at [460, 416] on span "Reference _ Support Documents and Proposals" at bounding box center [373, 416] width 207 height 12
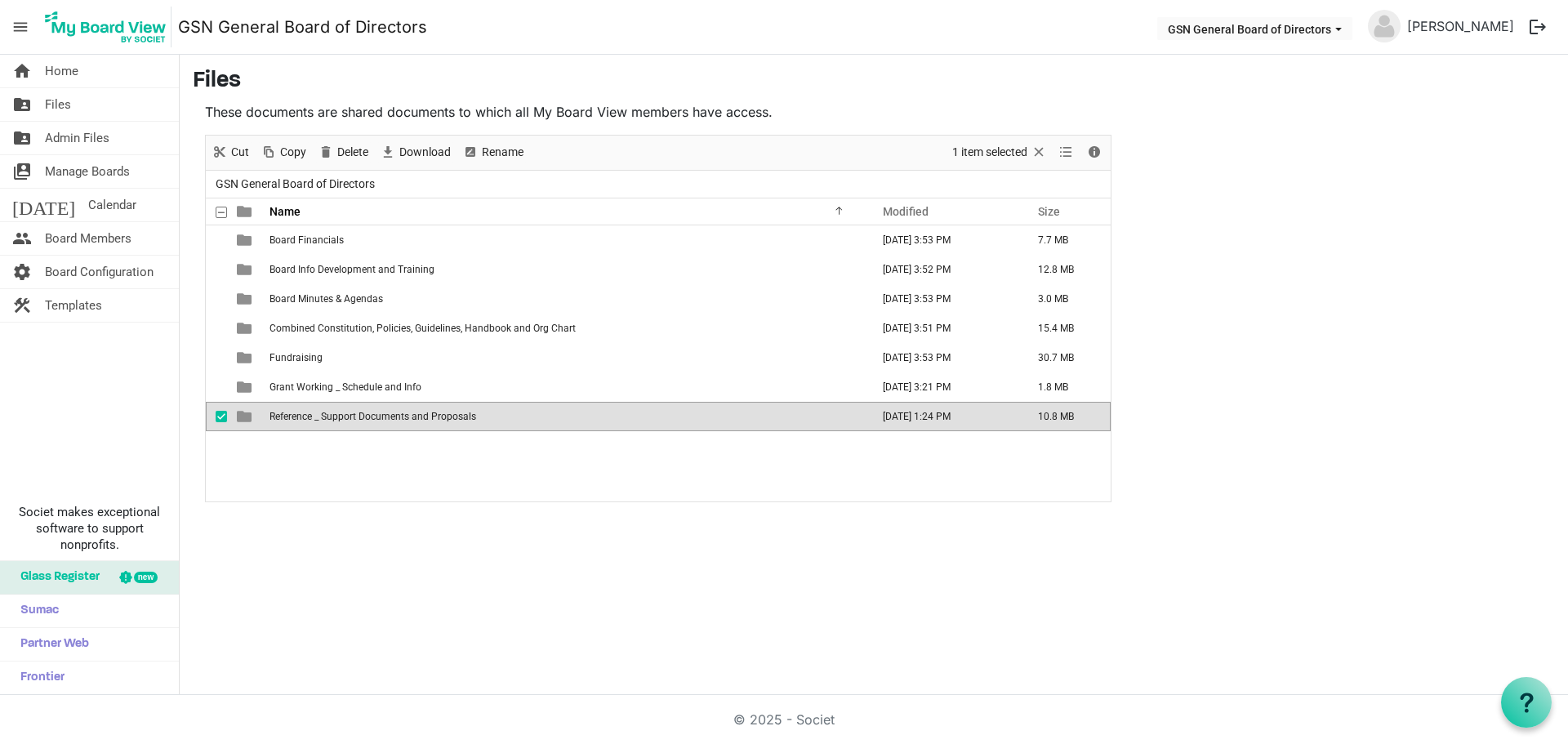
click at [460, 416] on span "Reference _ Support Documents and Proposals" at bounding box center [373, 416] width 207 height 12
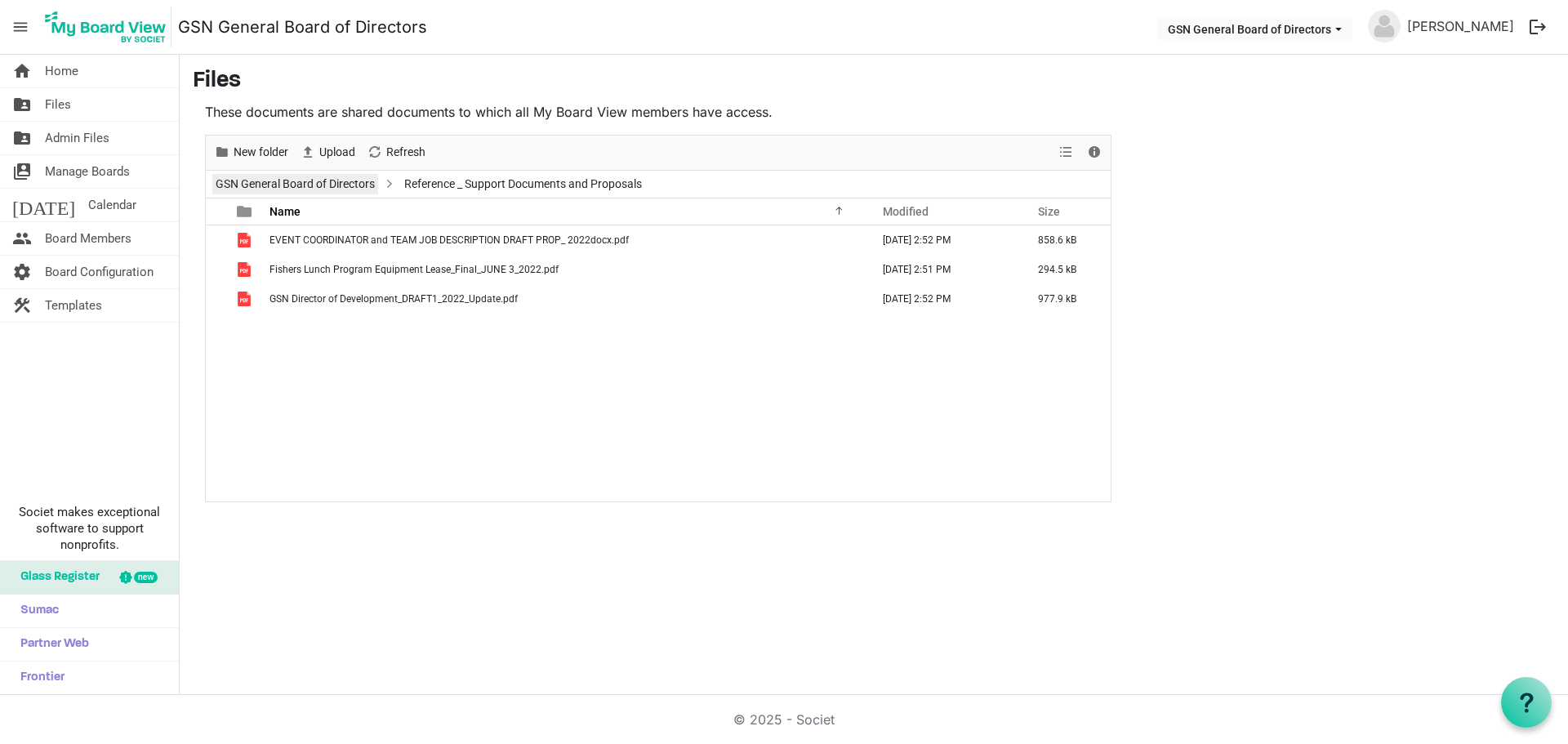
click at [320, 186] on link "GSN General Board of Directors" at bounding box center [295, 184] width 166 height 21
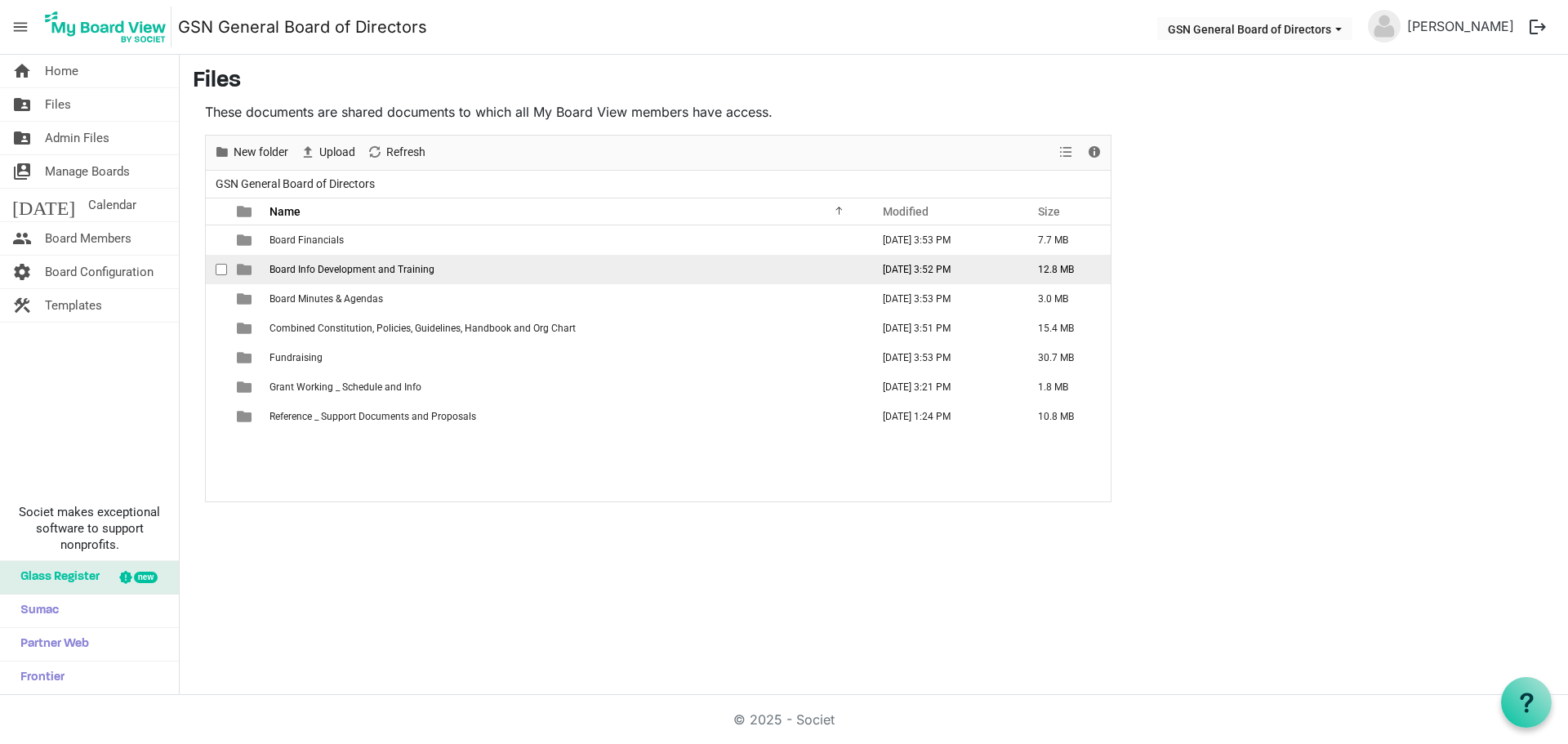
click at [317, 272] on span "Board Info Development and Training" at bounding box center [352, 269] width 165 height 12
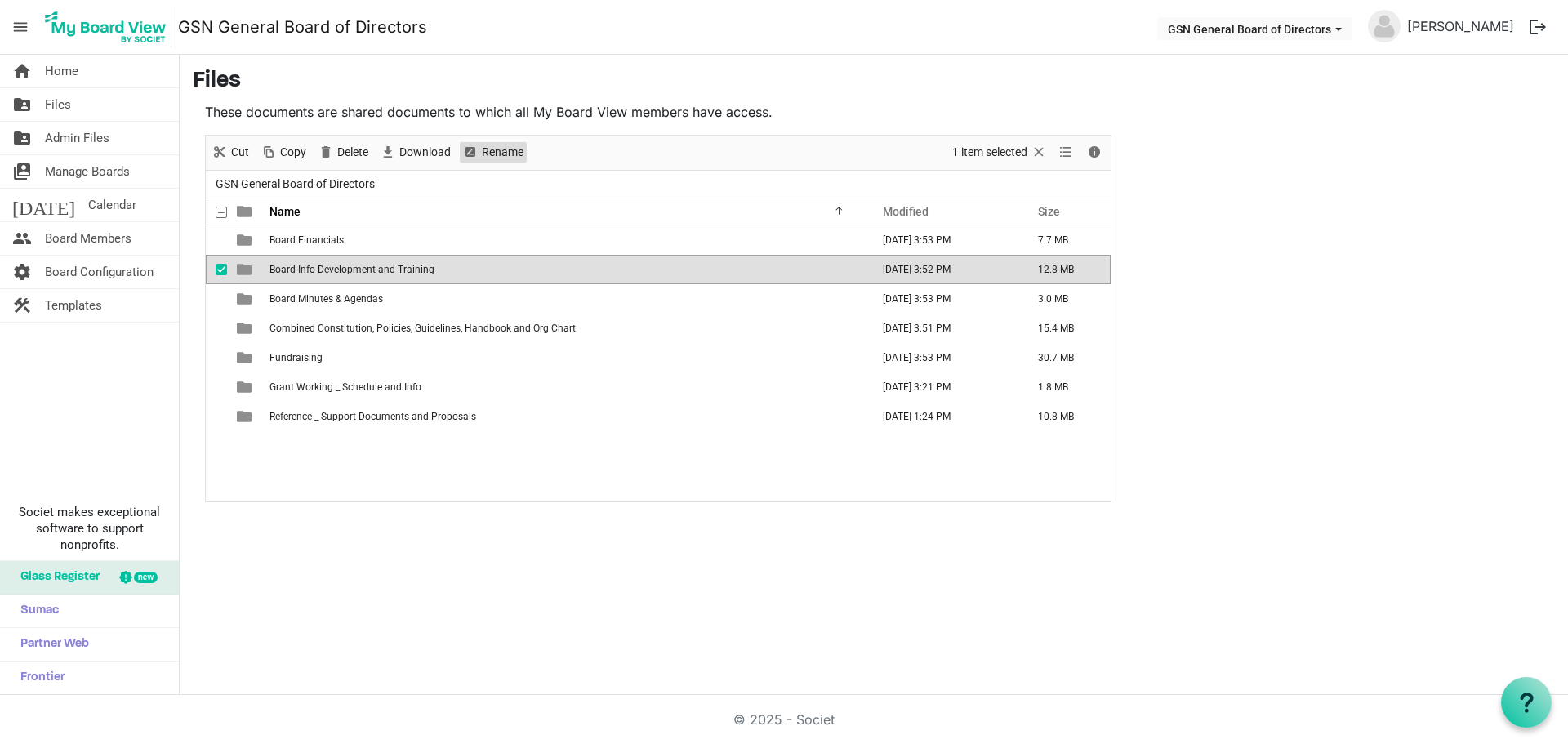
click at [483, 158] on span "Rename" at bounding box center [503, 152] width 45 height 21
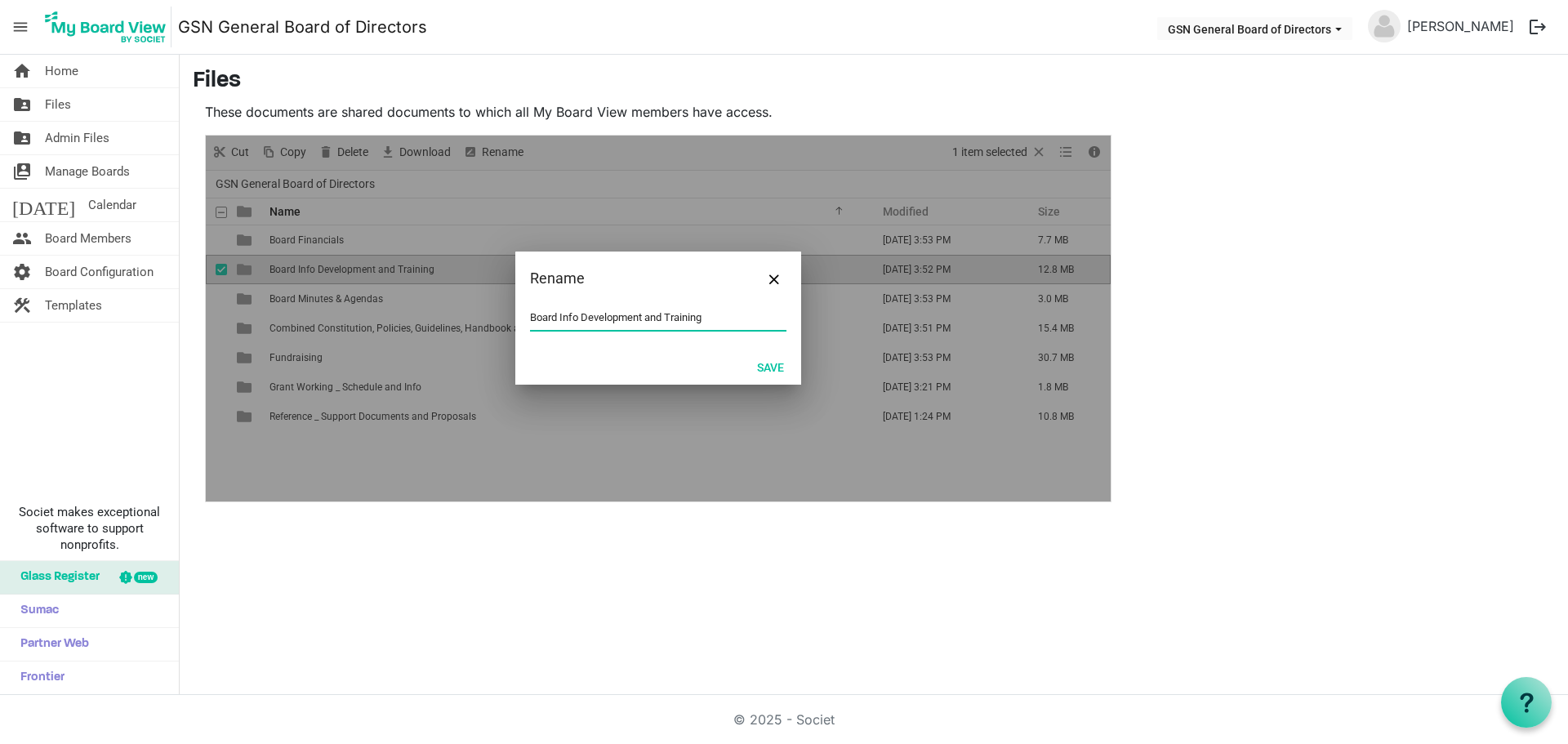
click at [570, 317] on input "Board Info Development and Training" at bounding box center [658, 317] width 256 height 24
type input "Board Development Training Info"
click at [765, 370] on button "Save" at bounding box center [771, 367] width 48 height 23
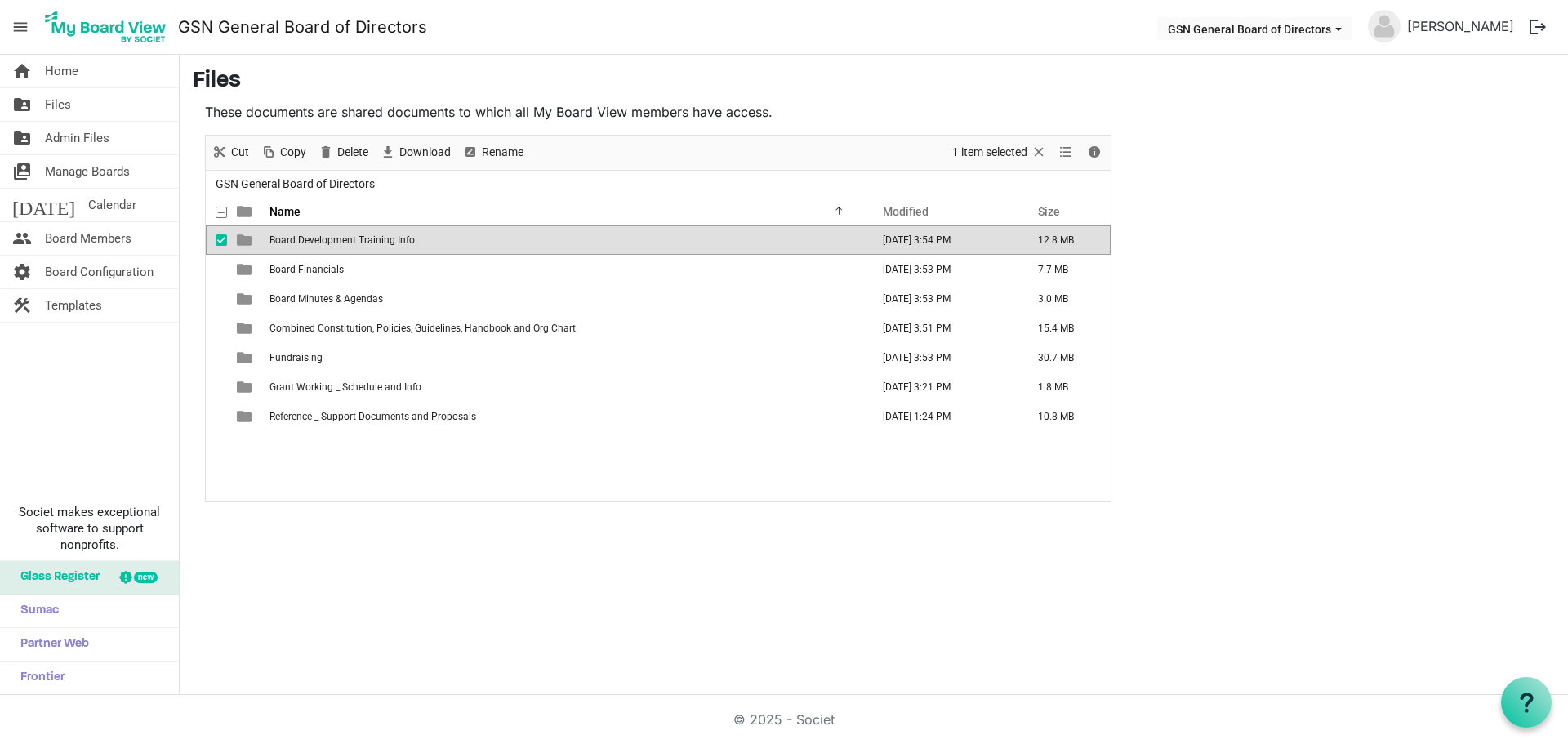
click at [723, 468] on div "Board Development Training Info September 04, 2025 3:54 PM 12.8 MB Board Financ…" at bounding box center [659, 364] width 905 height 276
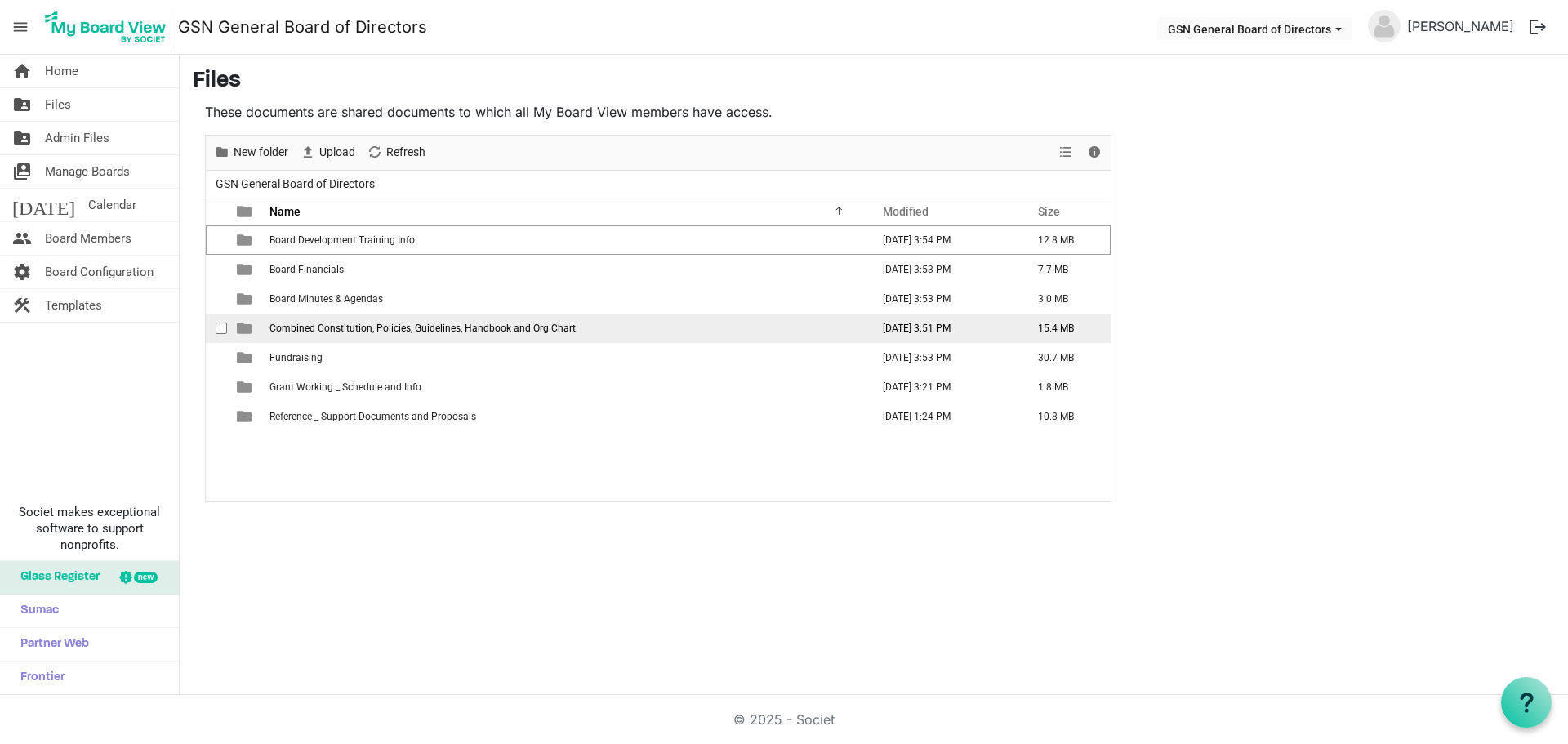
click at [538, 333] on span "Combined Constitution, Policies, Guidelines, Handbook and Org Chart" at bounding box center [423, 328] width 306 height 12
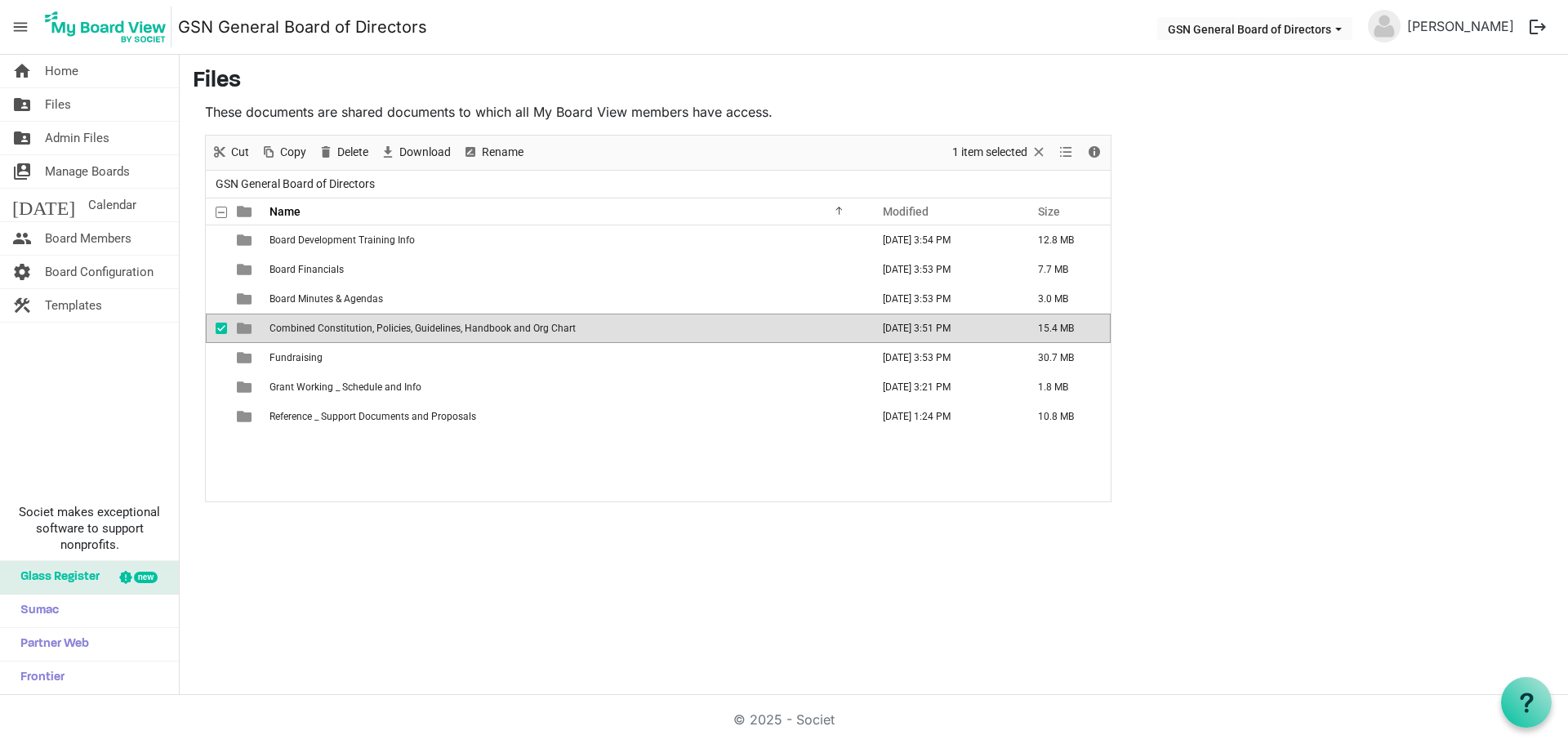
click at [538, 333] on span "Combined Constitution, Policies, Guidelines, Handbook and Org Chart" at bounding box center [423, 328] width 306 height 12
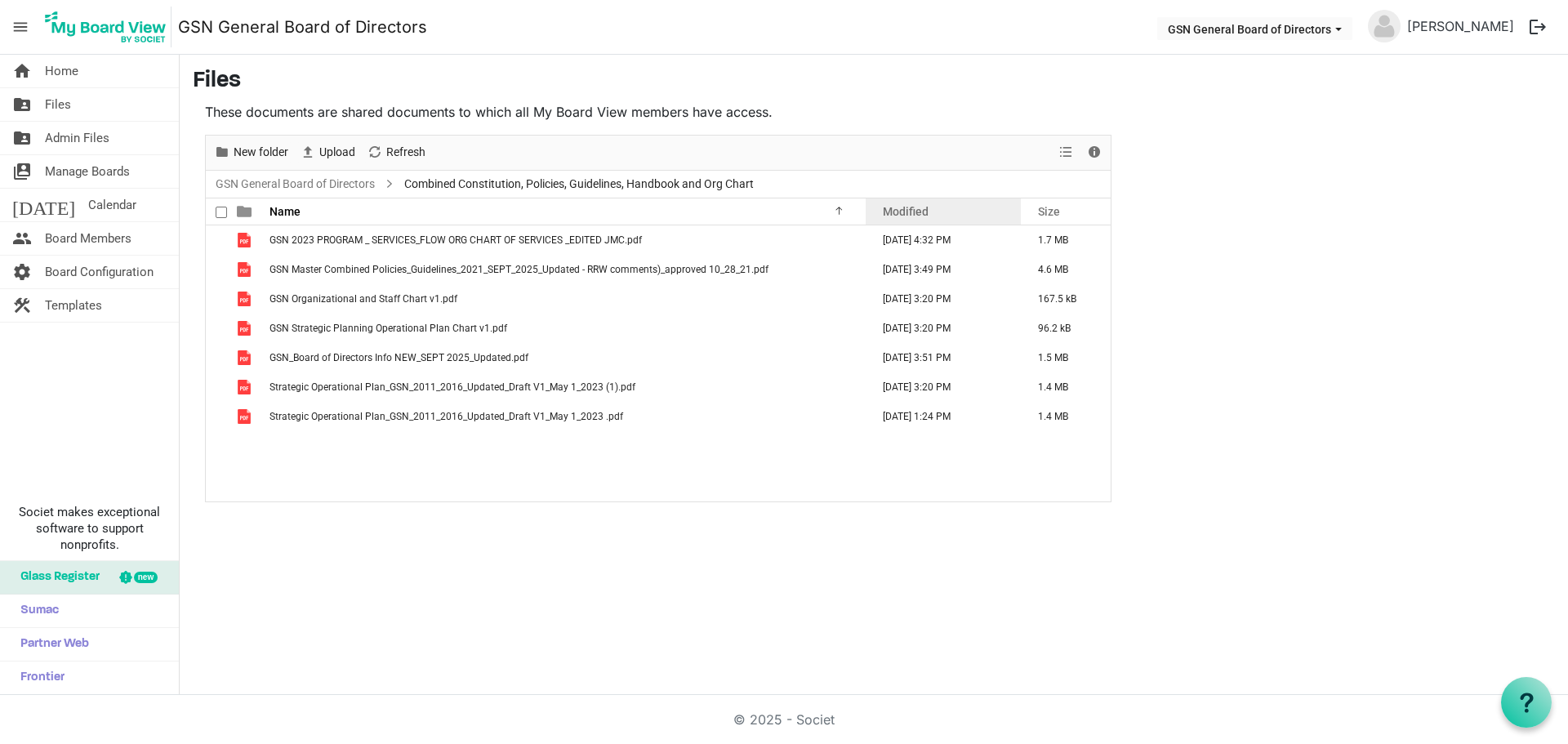
click at [900, 207] on span "Modified" at bounding box center [905, 212] width 46 height 13
click at [900, 209] on span "Modified" at bounding box center [905, 212] width 46 height 13
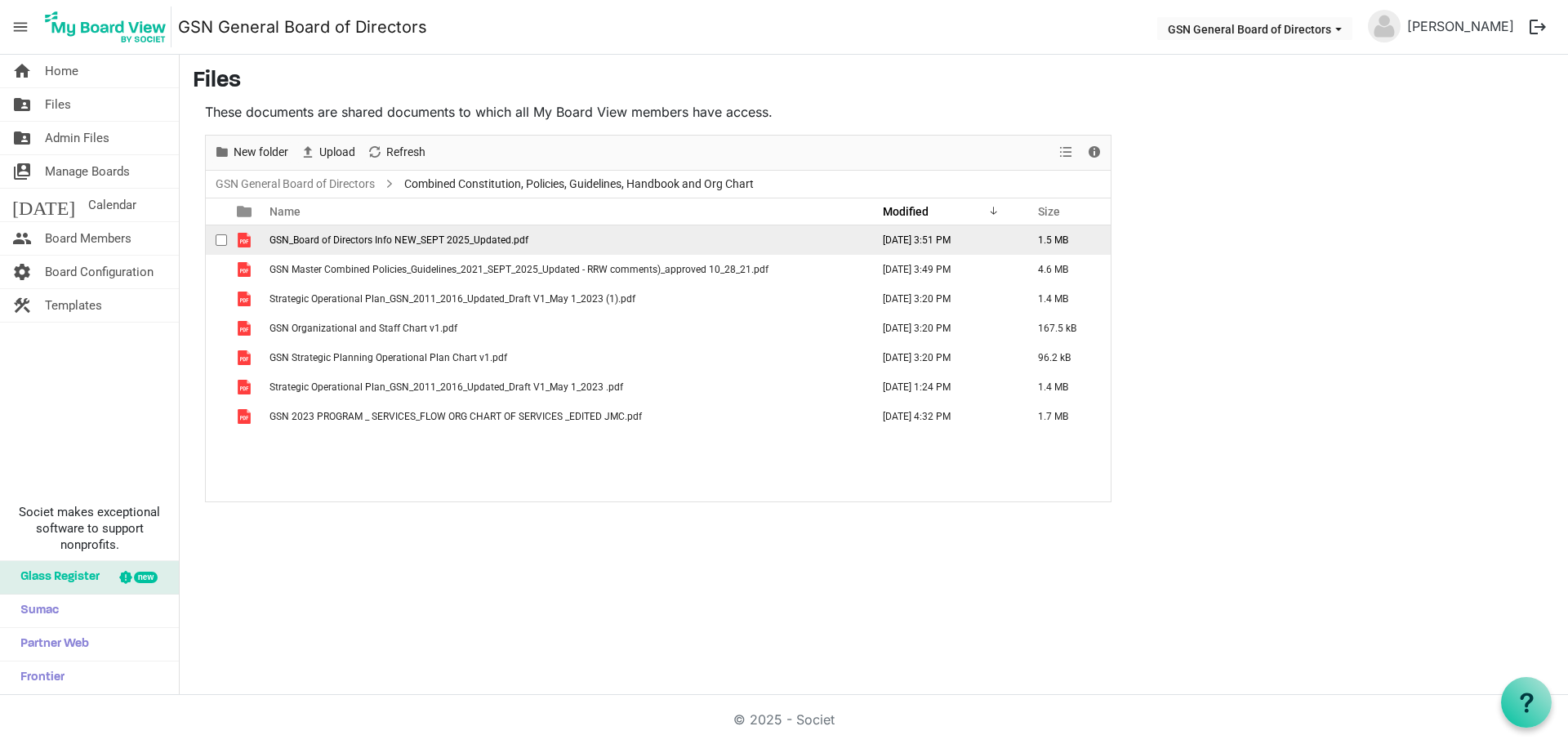
click at [475, 239] on span "GSN_Board of Directors Info NEW_SEPT 2025_Updated.pdf" at bounding box center [399, 240] width 259 height 12
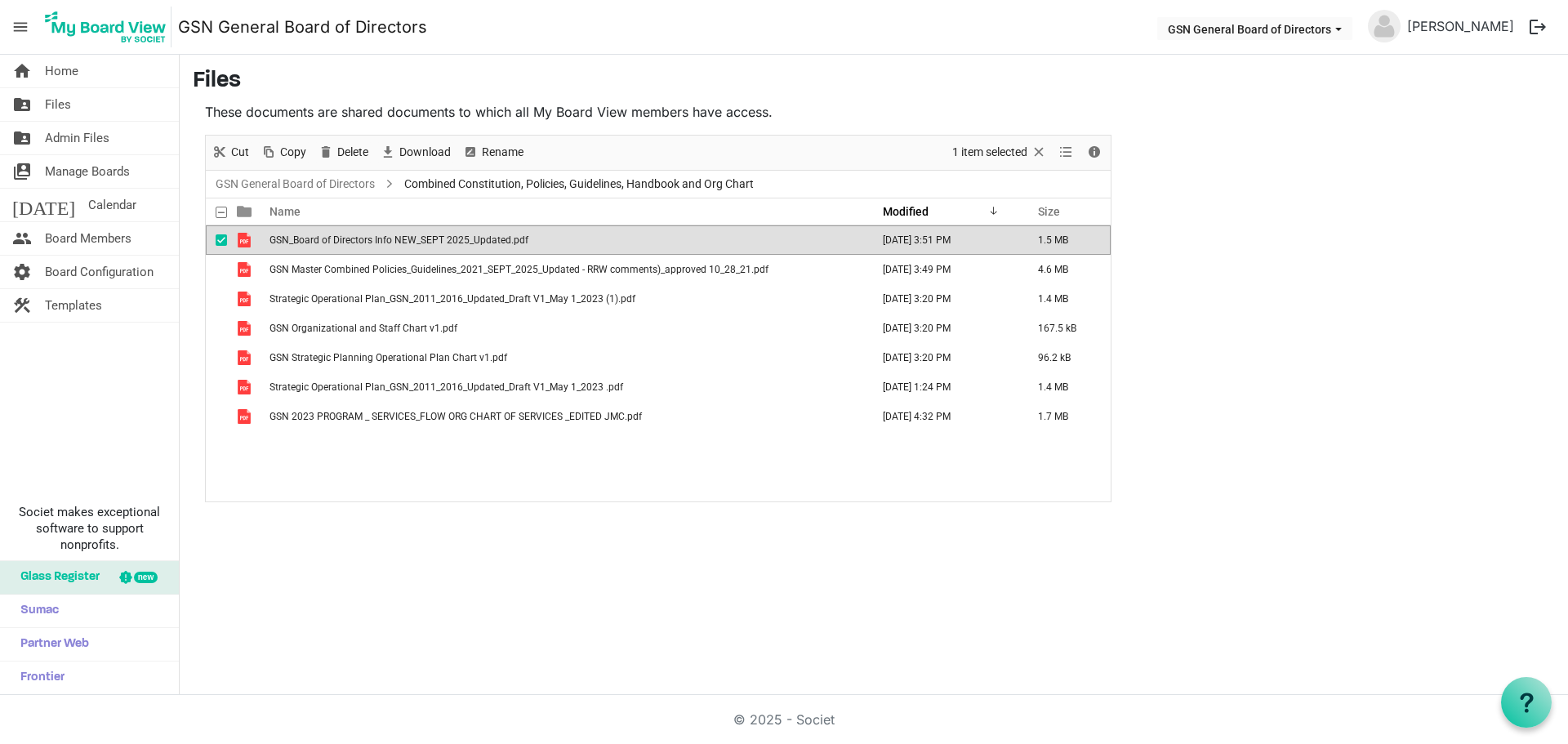
click at [475, 239] on span "GSN_Board of Directors Info NEW_SEPT 2025_Updated.pdf" at bounding box center [399, 240] width 259 height 12
click at [88, 108] on link "folder_shared Files" at bounding box center [90, 104] width 179 height 32
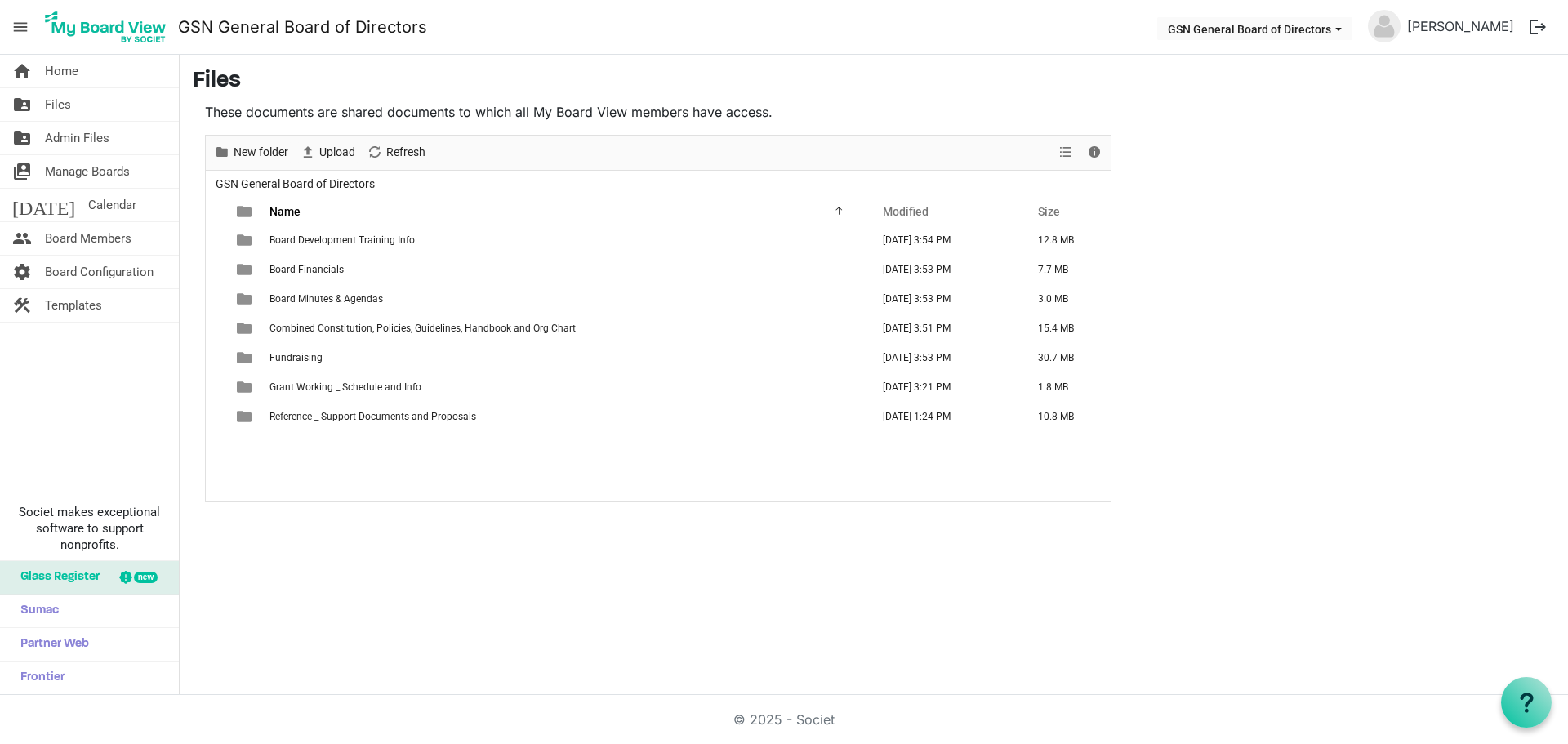
click at [371, 442] on div "Board Development Training Info [DATE] 3:54 PM 12.8 MB Board Financials [DATE] …" at bounding box center [659, 364] width 905 height 276
click at [134, 243] on link "people Board Members" at bounding box center [90, 238] width 179 height 32
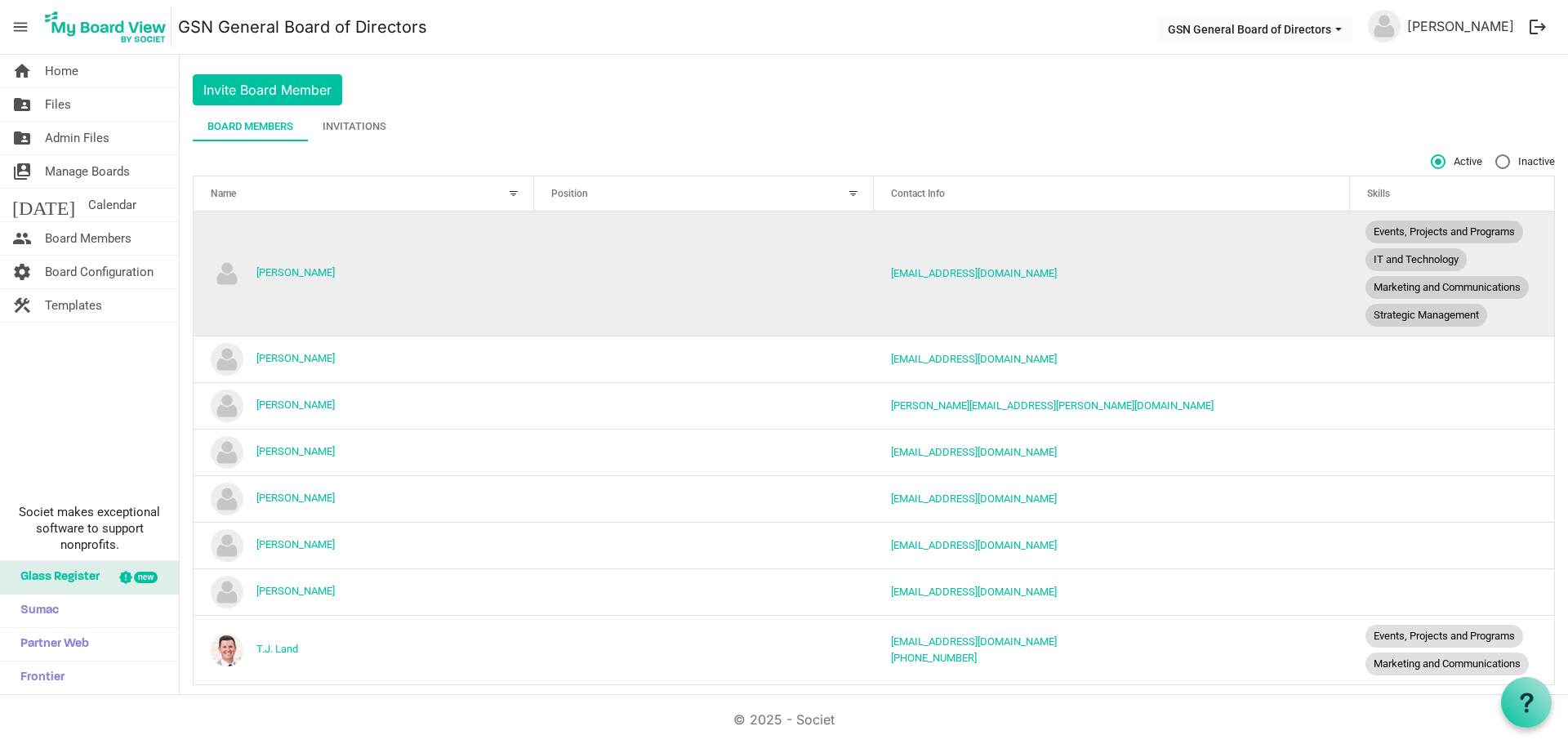
scroll to position [51, 0]
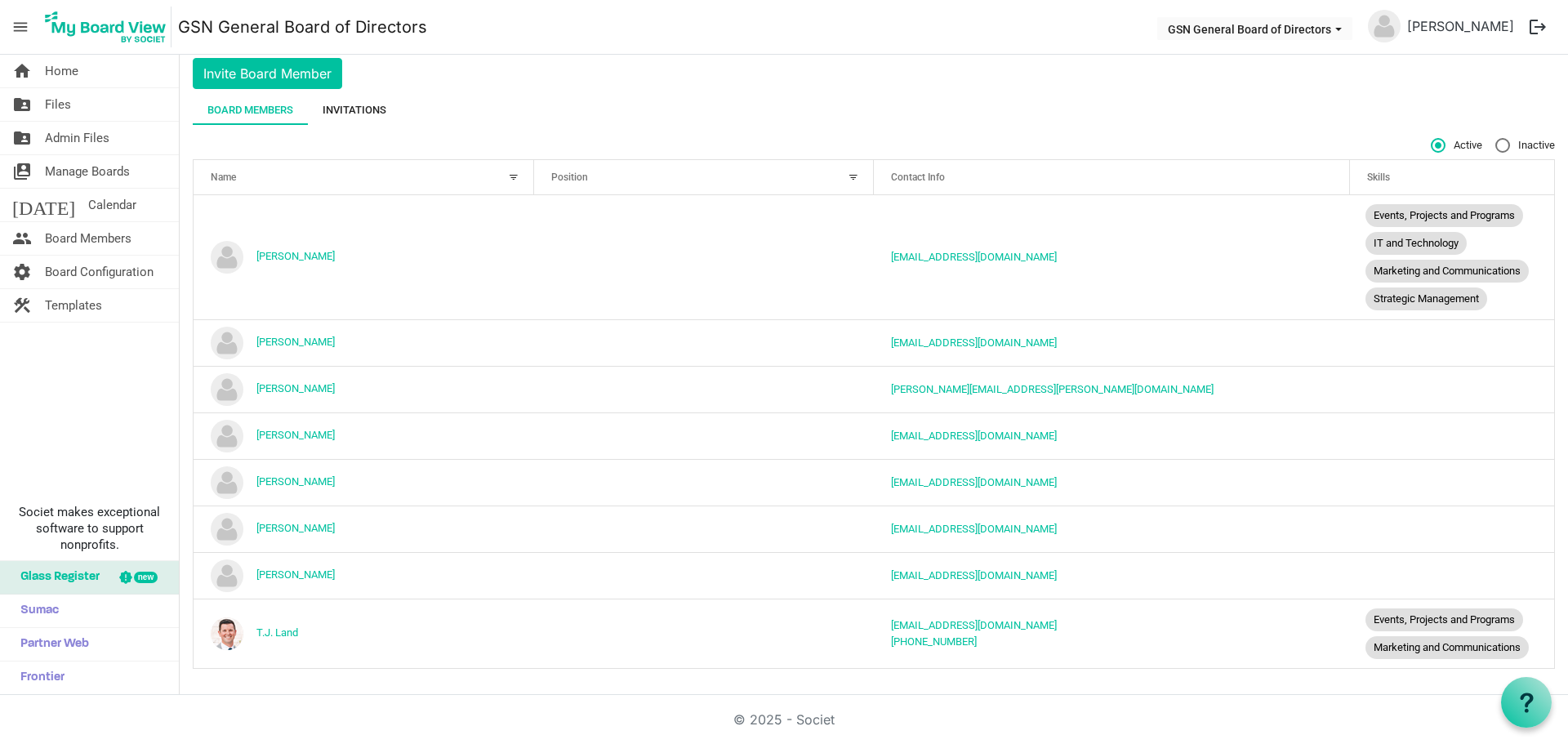
click at [359, 113] on div "Invitations" at bounding box center [354, 110] width 64 height 16
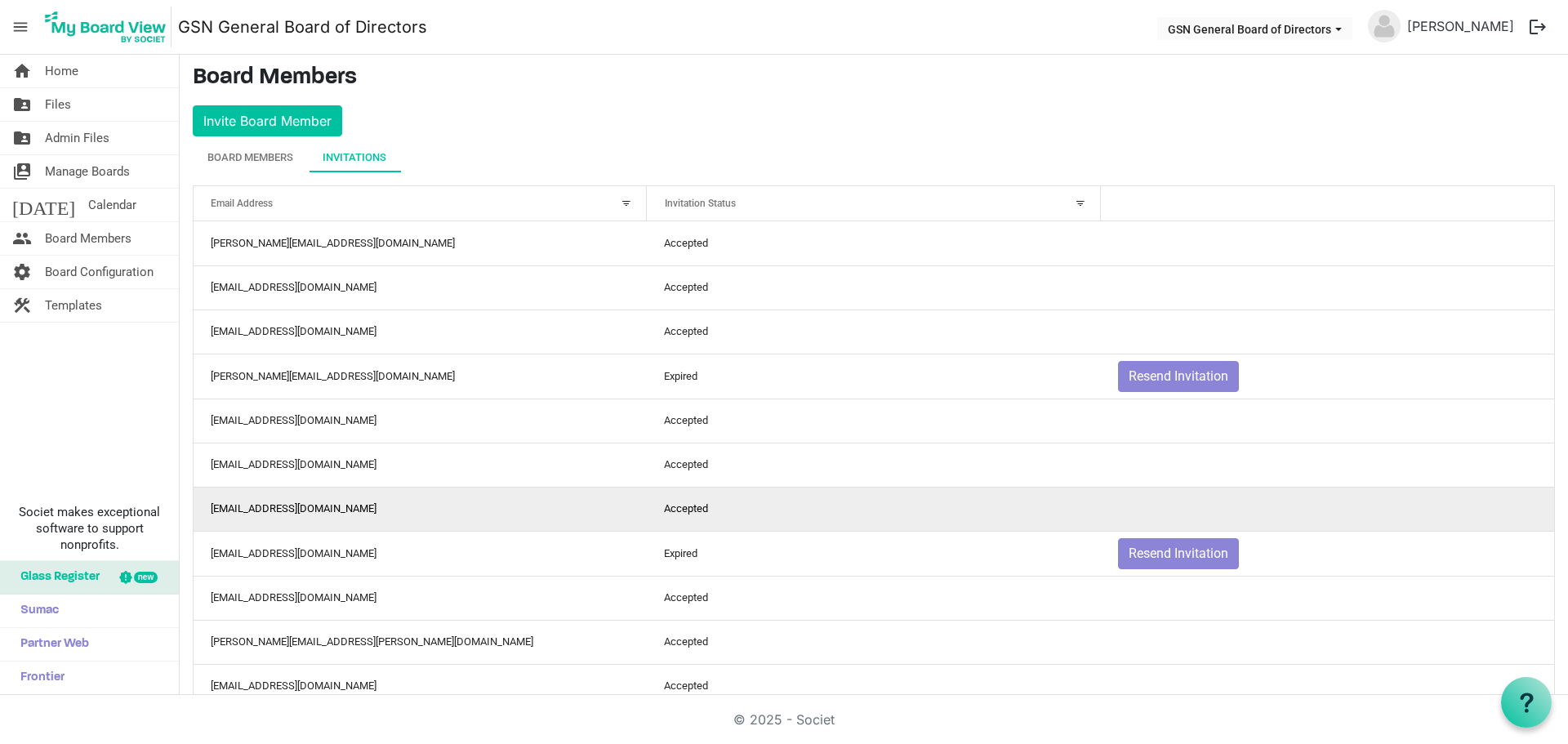
scroll to position [0, 0]
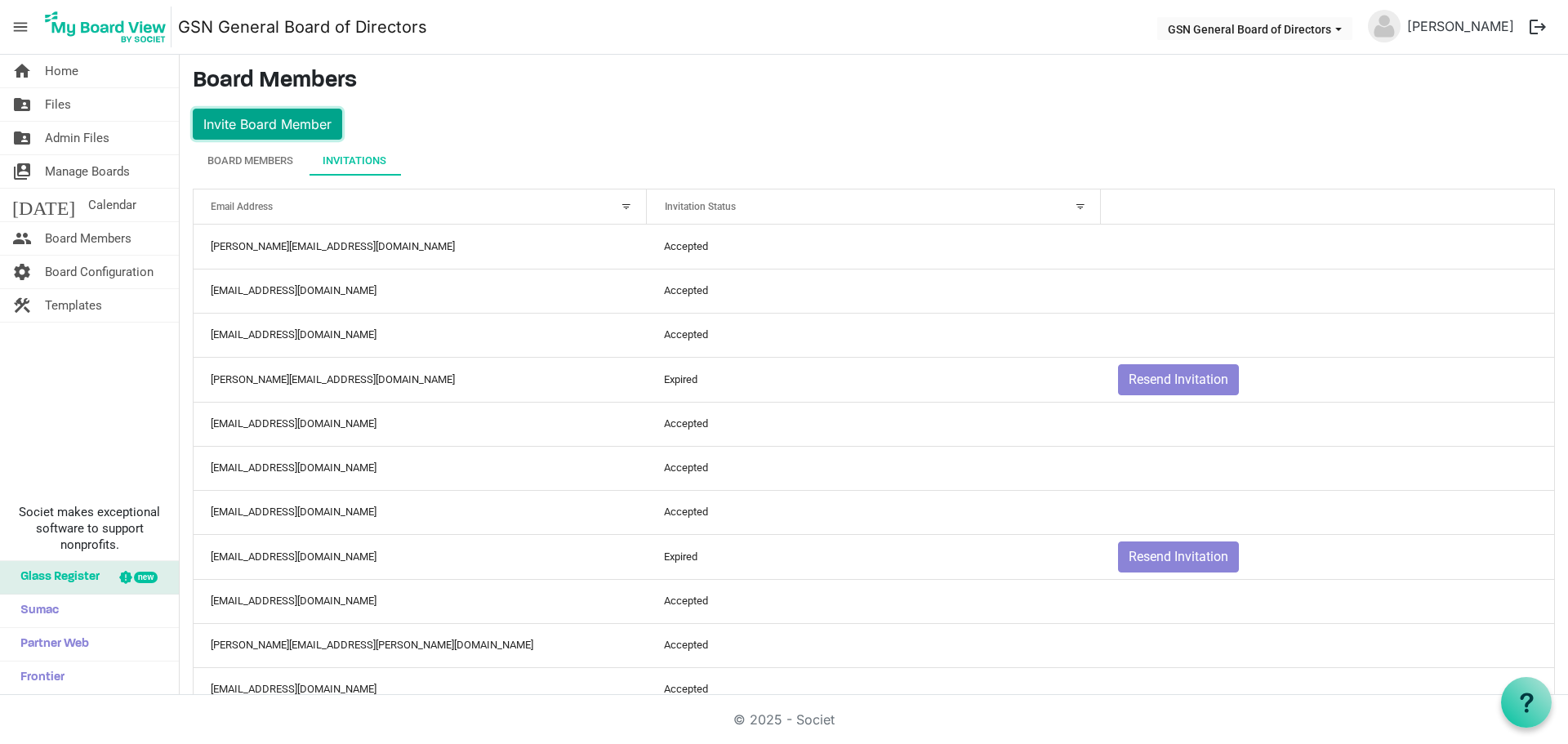
click at [321, 122] on button "Invite Board Member" at bounding box center [267, 124] width 150 height 31
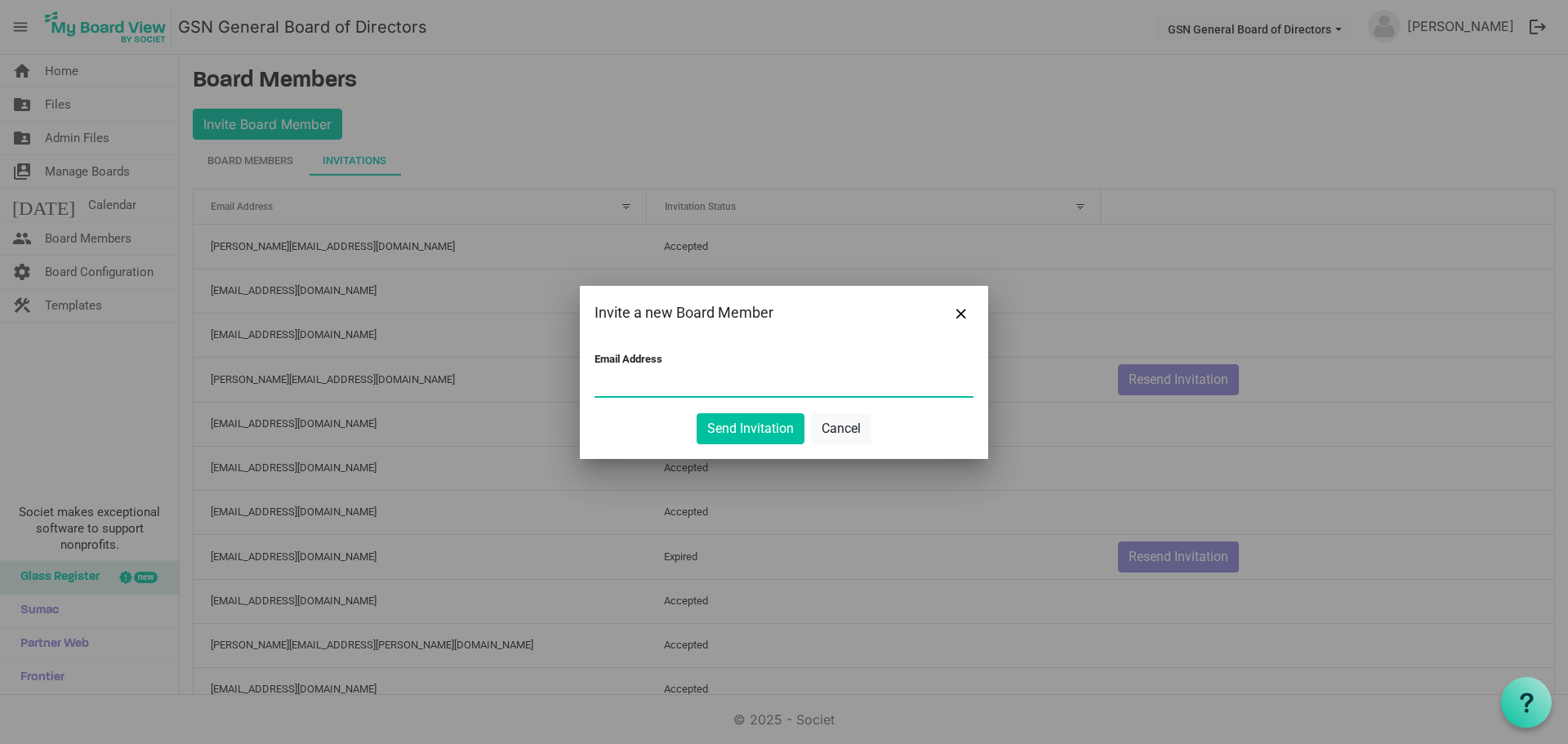
paste input "jghogle@comcast.net"
type input "jghogle@comcast.net"
click at [713, 428] on button "Send Invitation" at bounding box center [750, 428] width 108 height 31
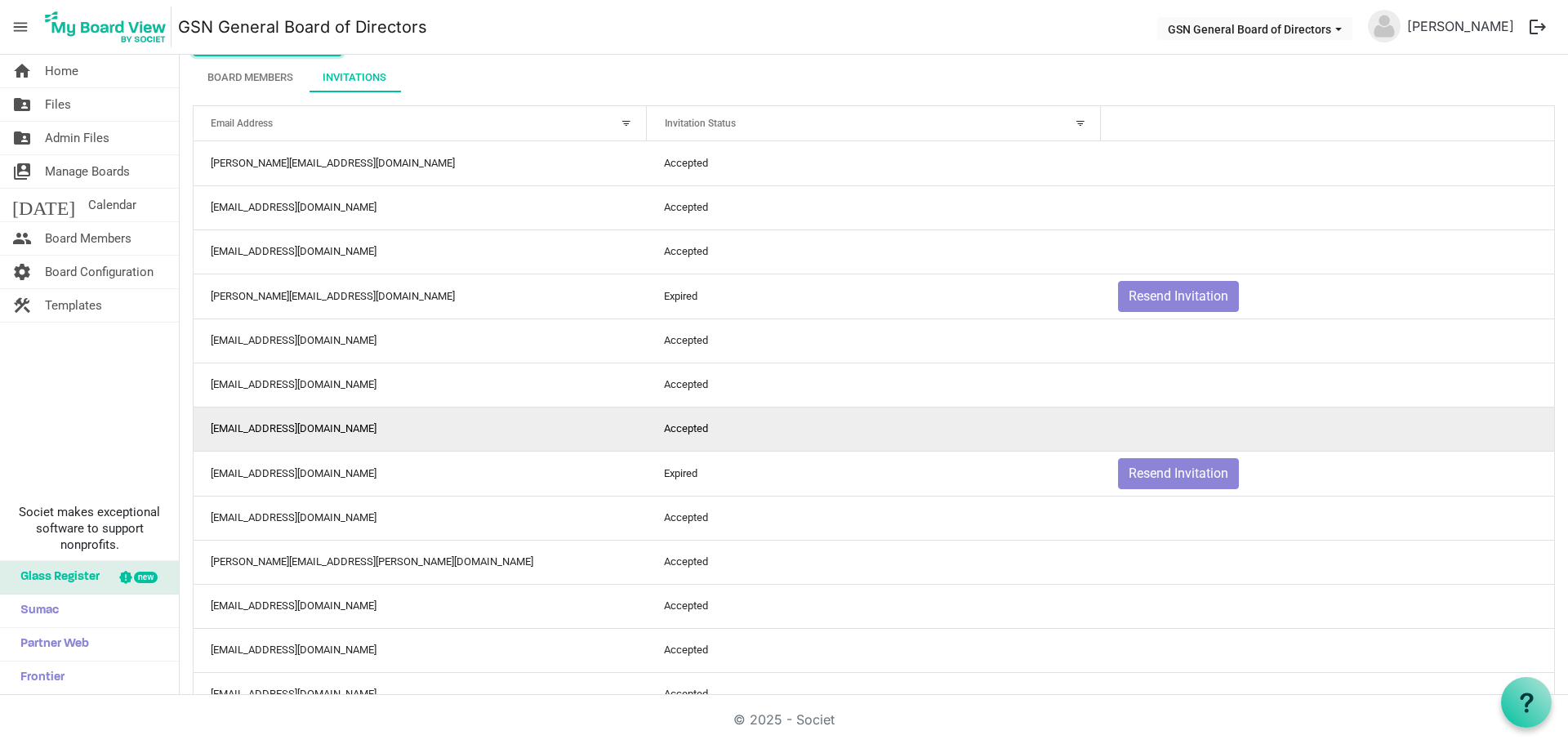
scroll to position [177, 0]
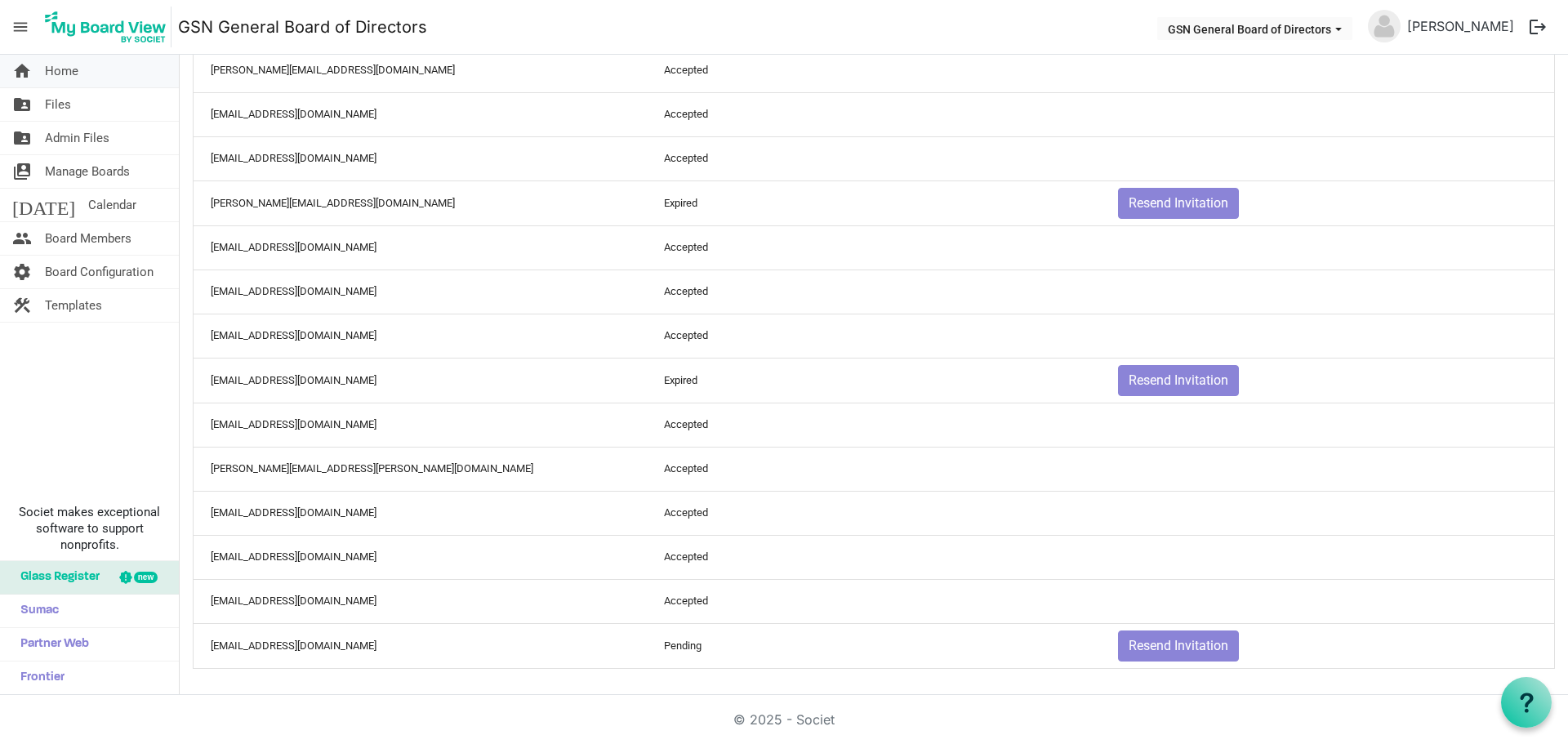
click at [85, 75] on link "home Home" at bounding box center [90, 71] width 179 height 32
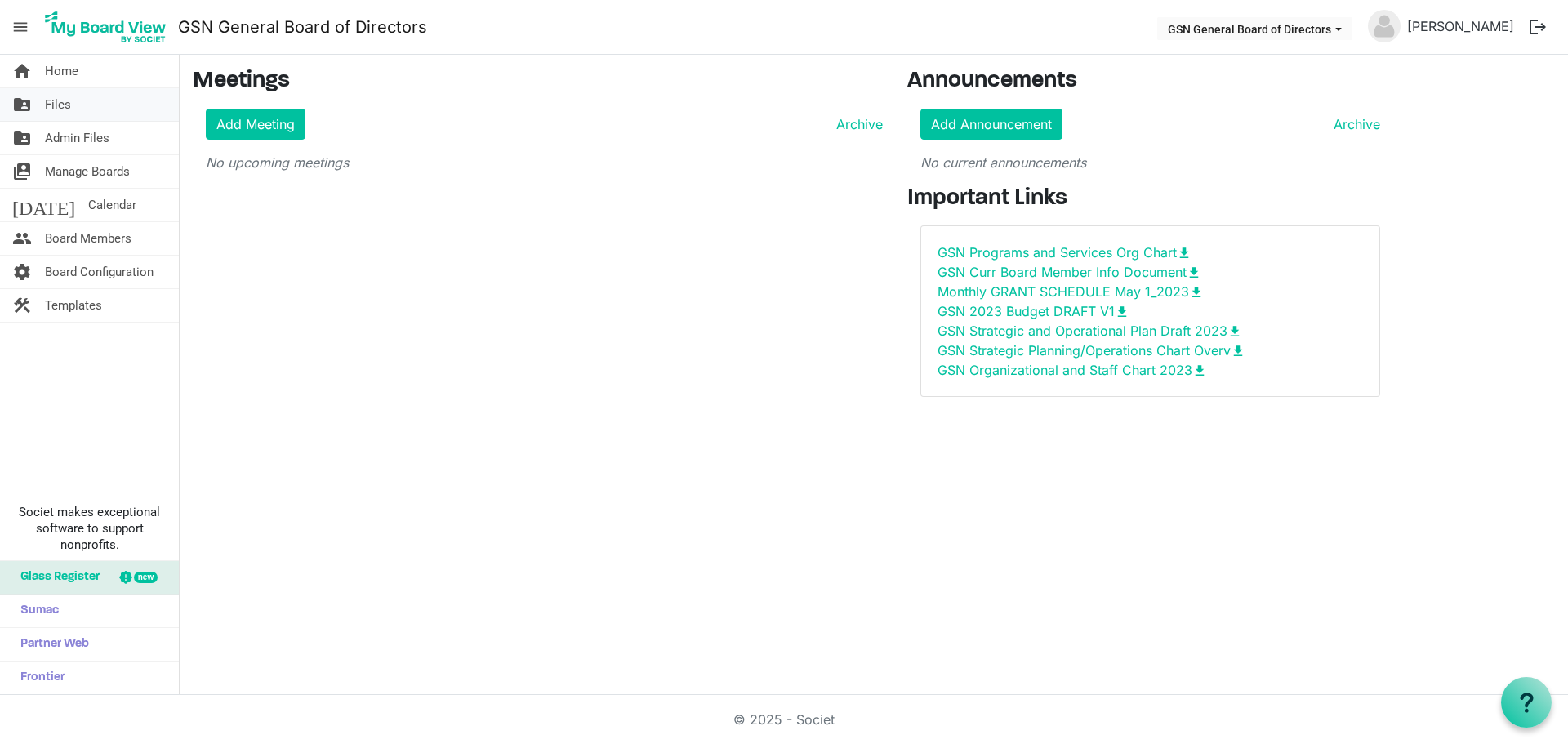
click at [69, 106] on span "Files" at bounding box center [57, 104] width 26 height 32
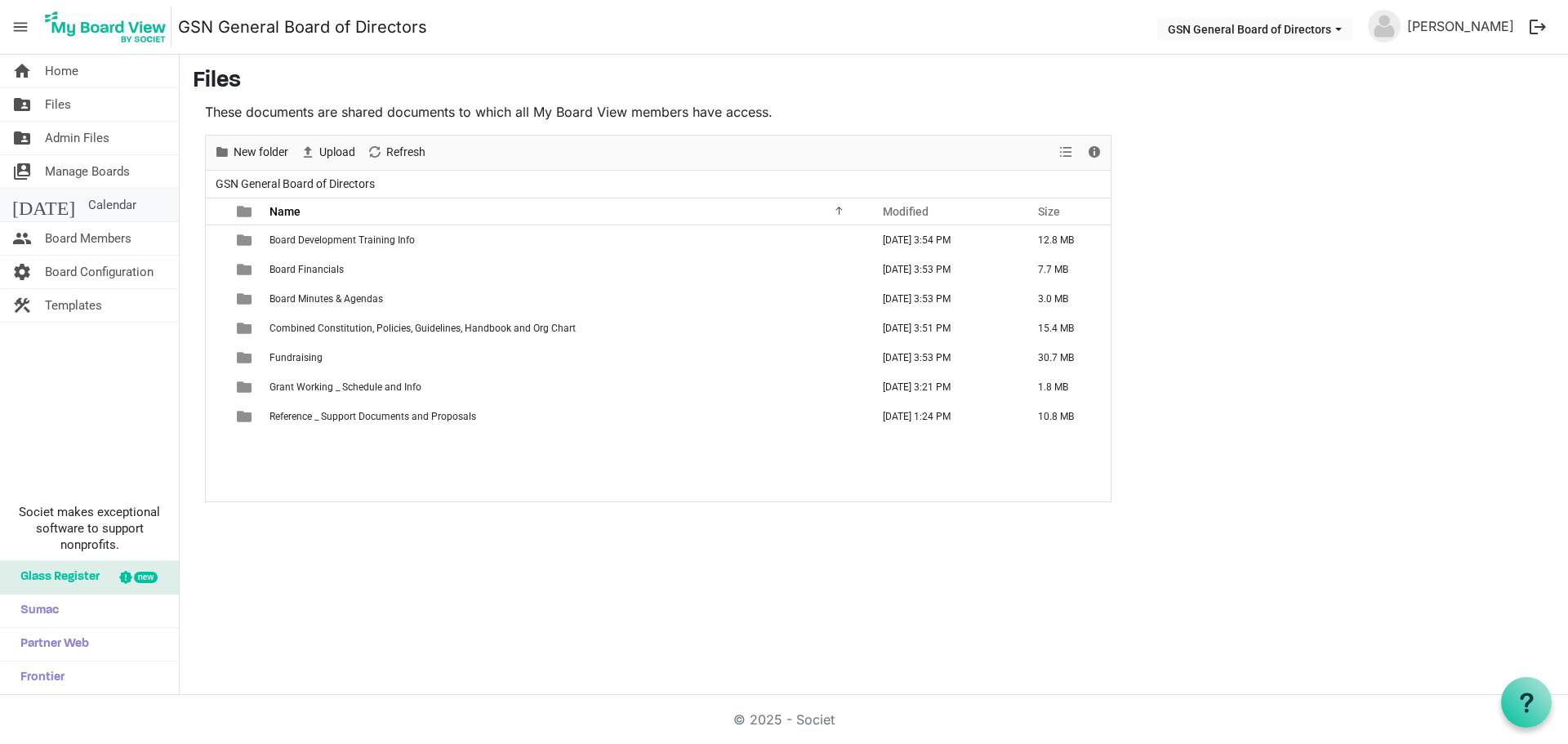
click at [88, 216] on span "Calendar" at bounding box center [112, 205] width 48 height 32
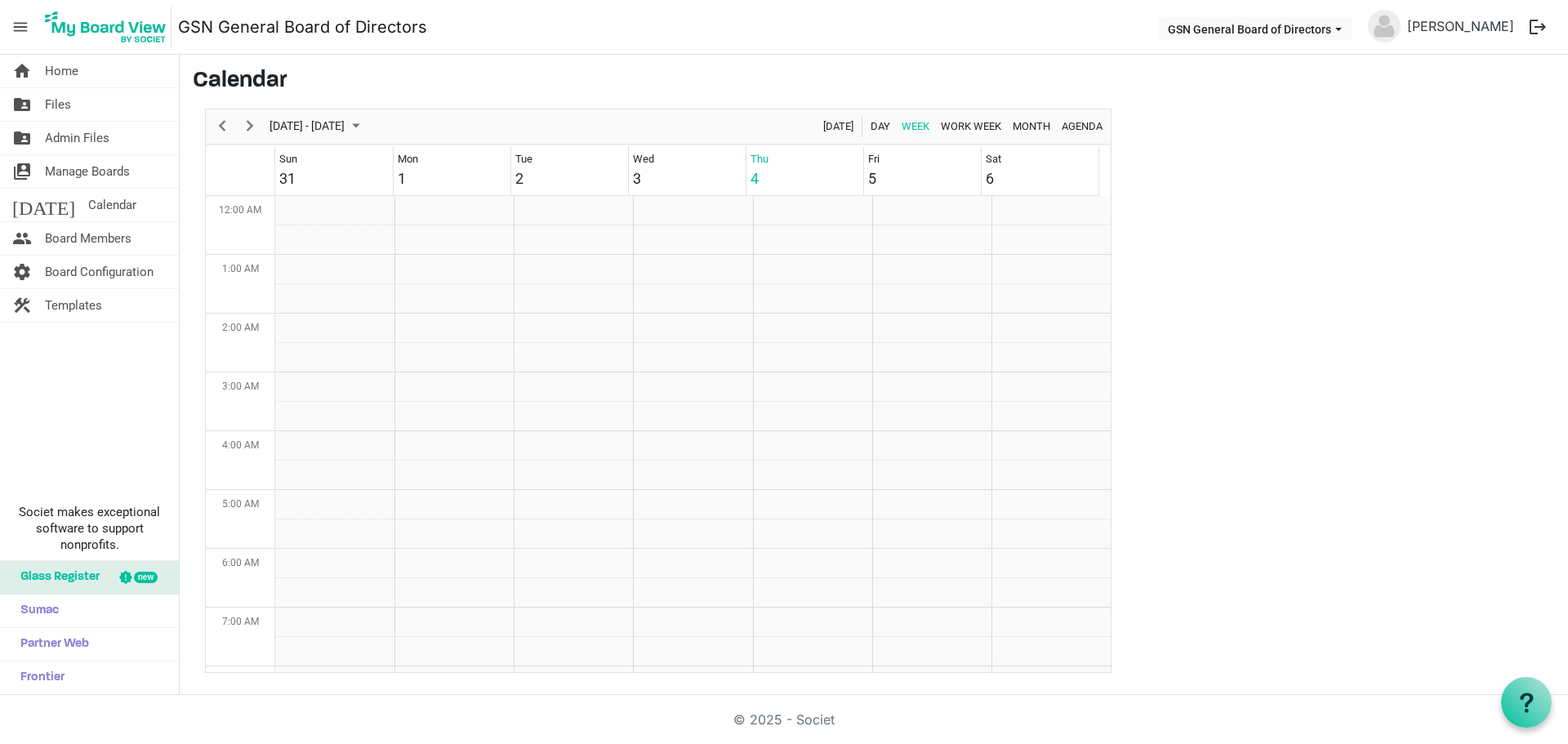
scroll to position [530, 0]
click at [65, 171] on span "Manage Boards" at bounding box center [87, 171] width 85 height 32
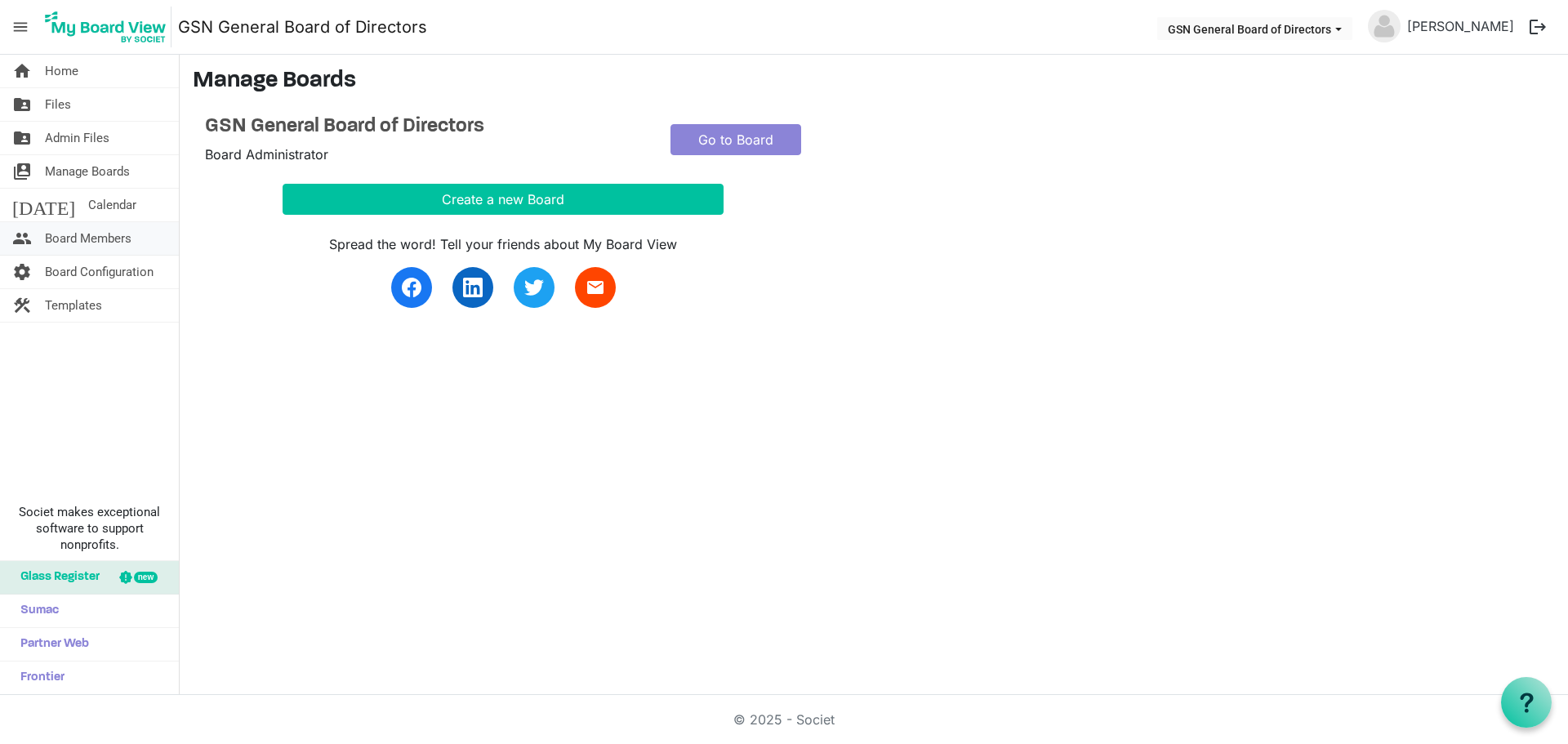
click at [66, 244] on span "Board Members" at bounding box center [88, 238] width 87 height 32
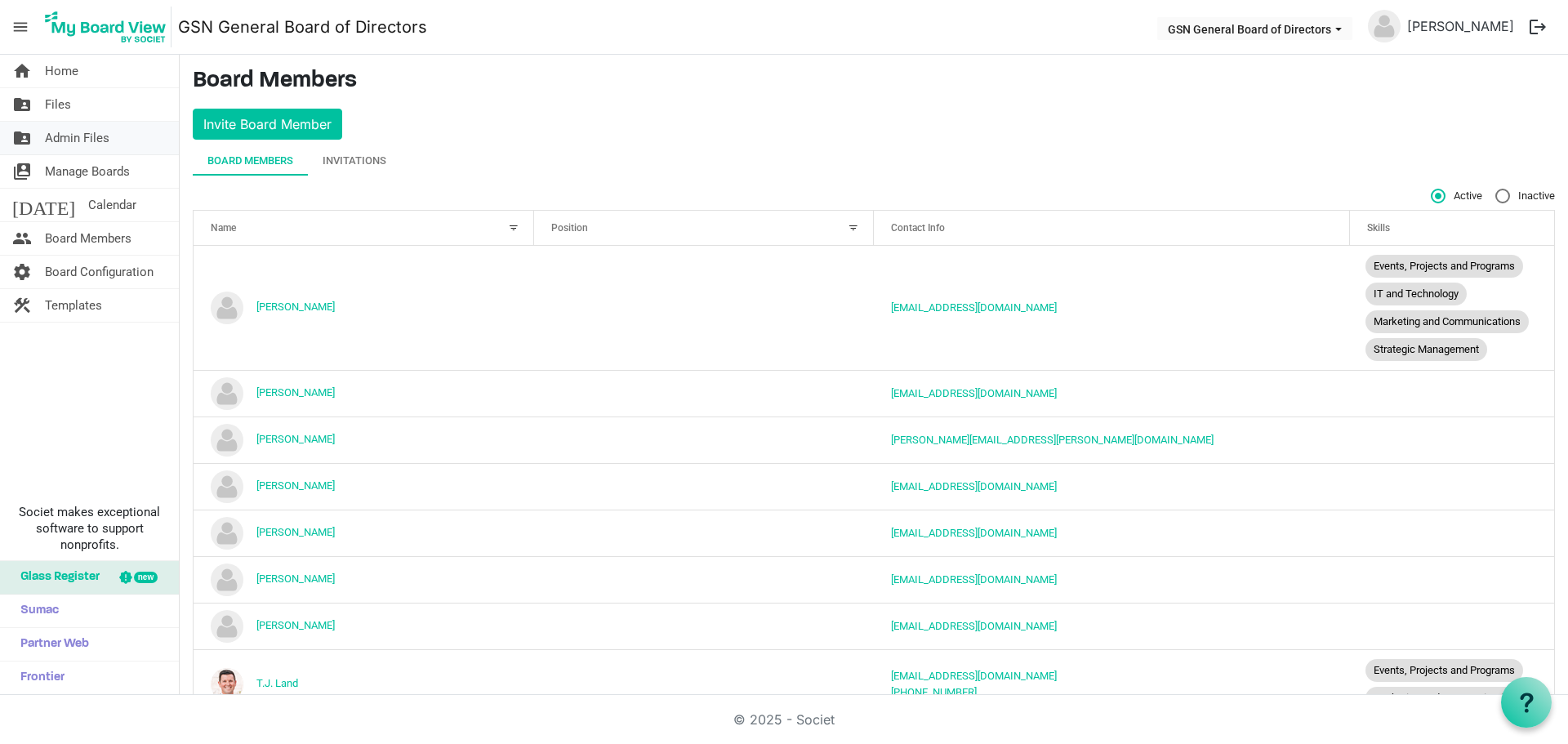
click at [98, 140] on span "Admin Files" at bounding box center [77, 138] width 65 height 32
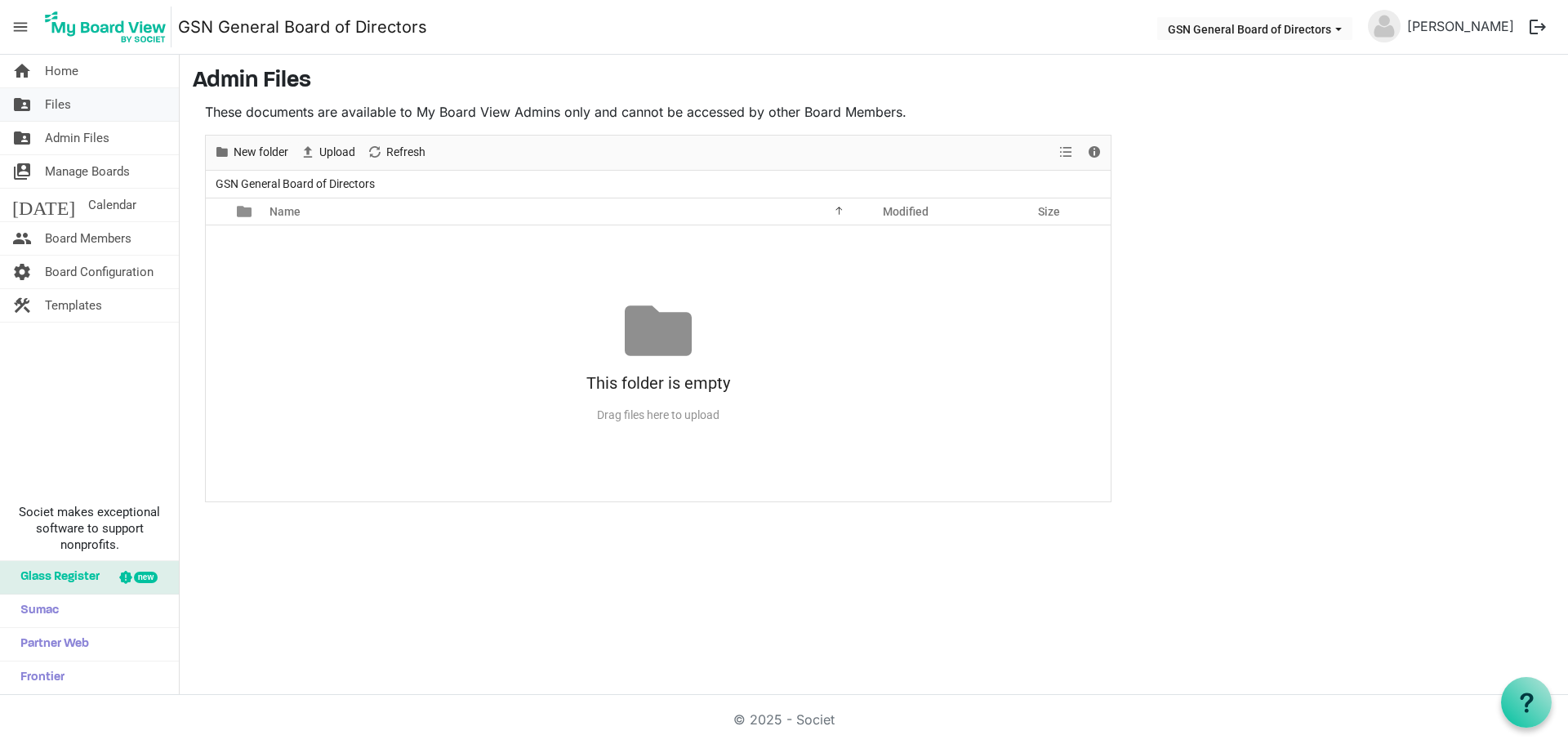
click at [72, 103] on link "folder_shared Files" at bounding box center [90, 104] width 179 height 32
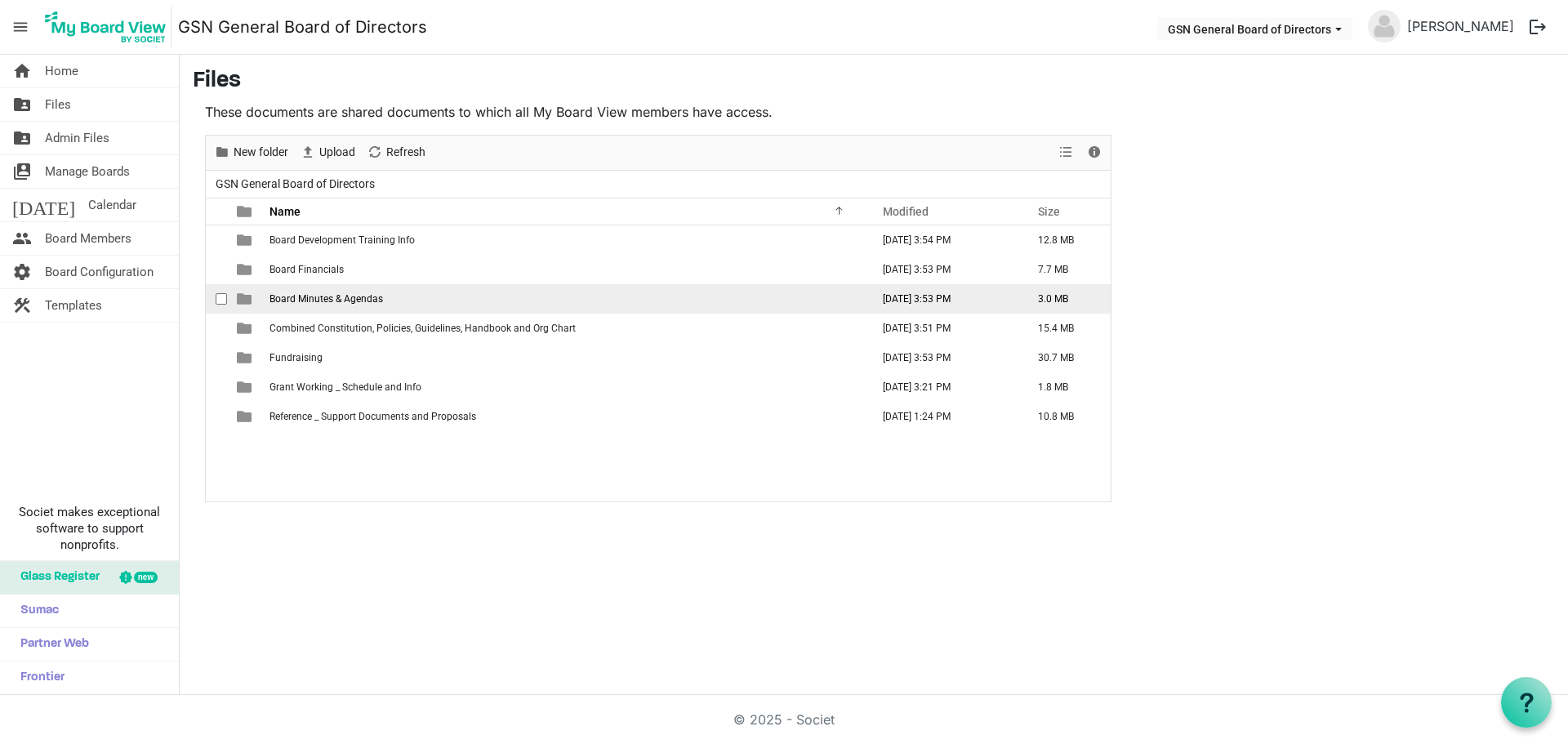
click at [342, 297] on span "Board Minutes & Agendas" at bounding box center [326, 298] width 114 height 12
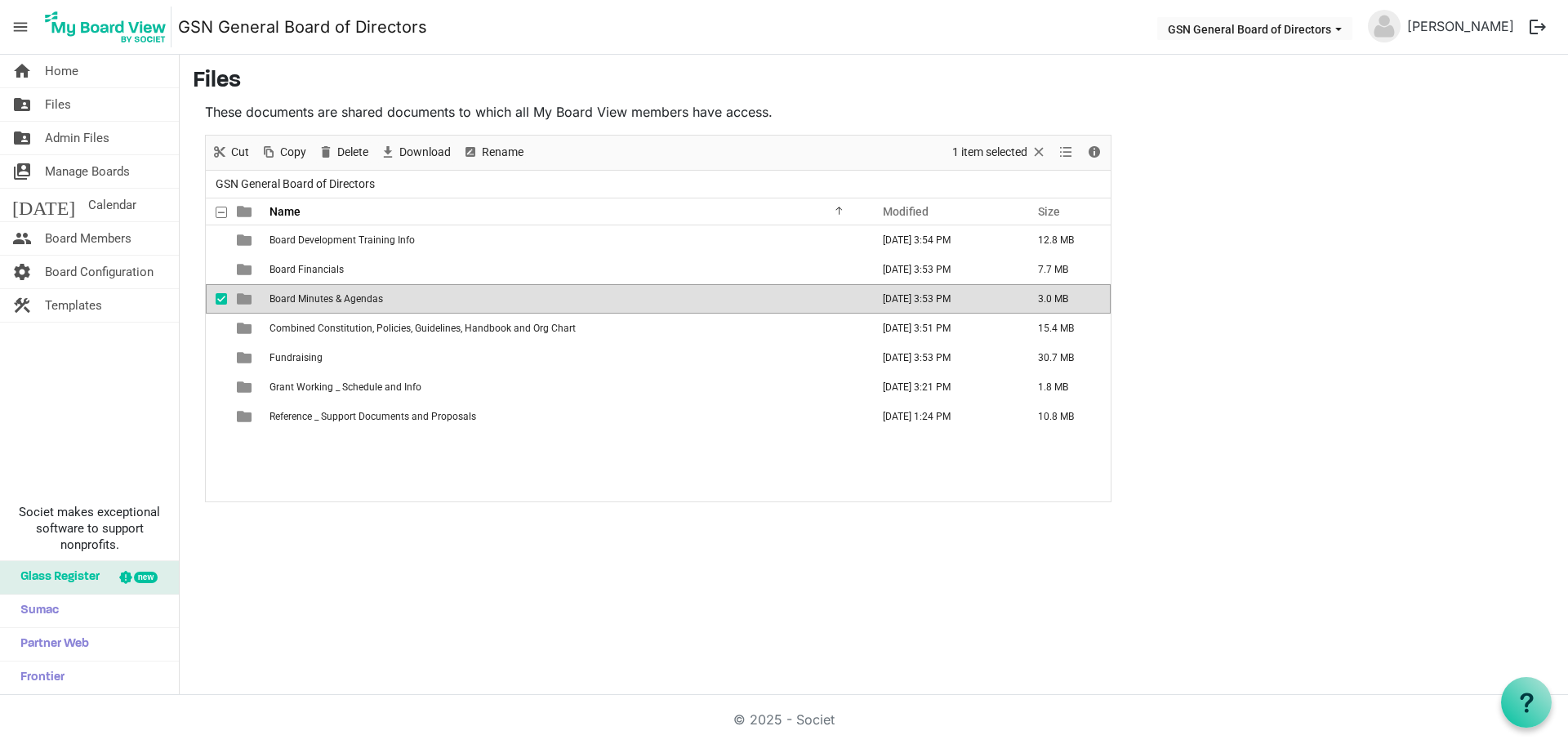
click at [341, 297] on span "Board Minutes & Agendas" at bounding box center [326, 298] width 114 height 12
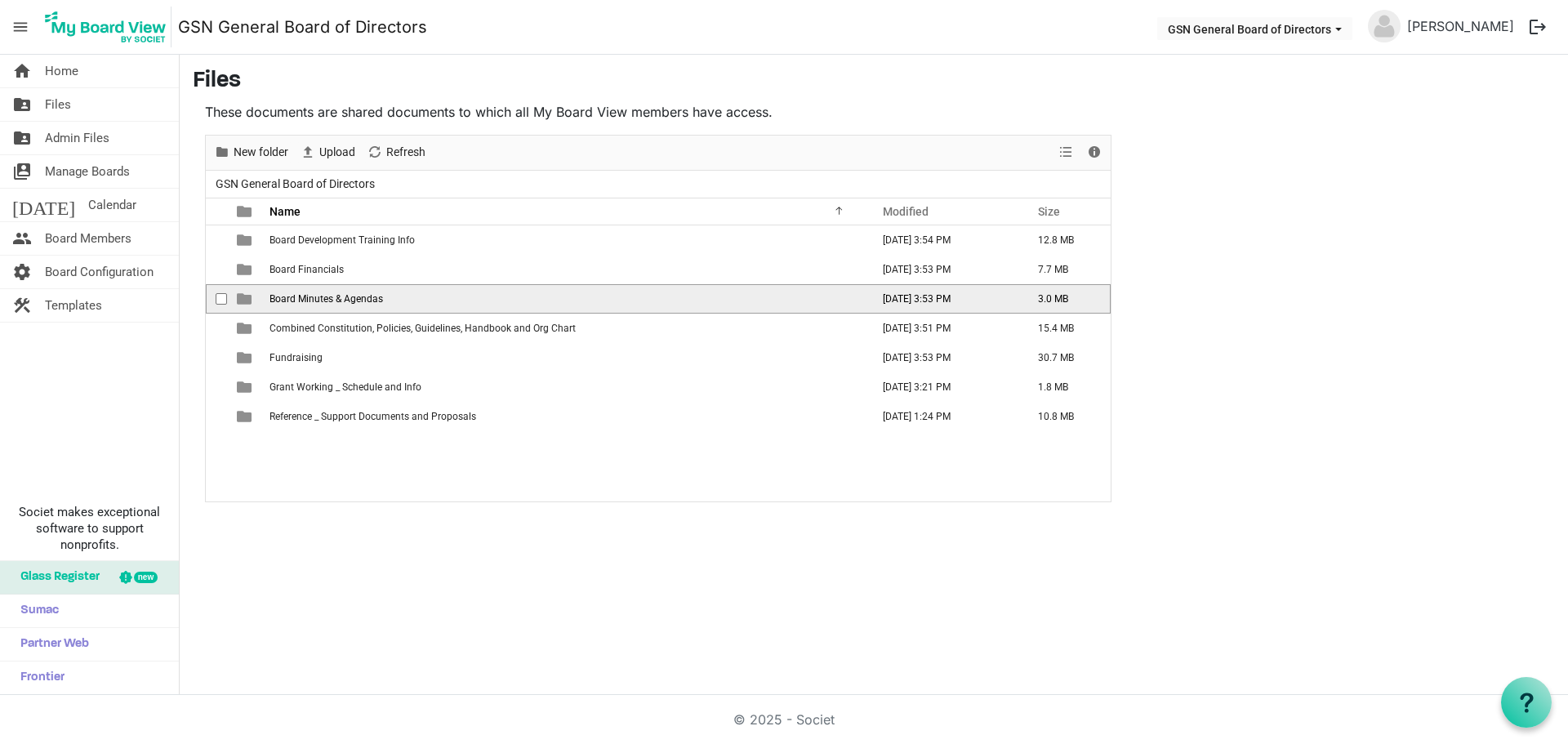
click at [341, 297] on span "Board Minutes & Agendas" at bounding box center [326, 298] width 114 height 12
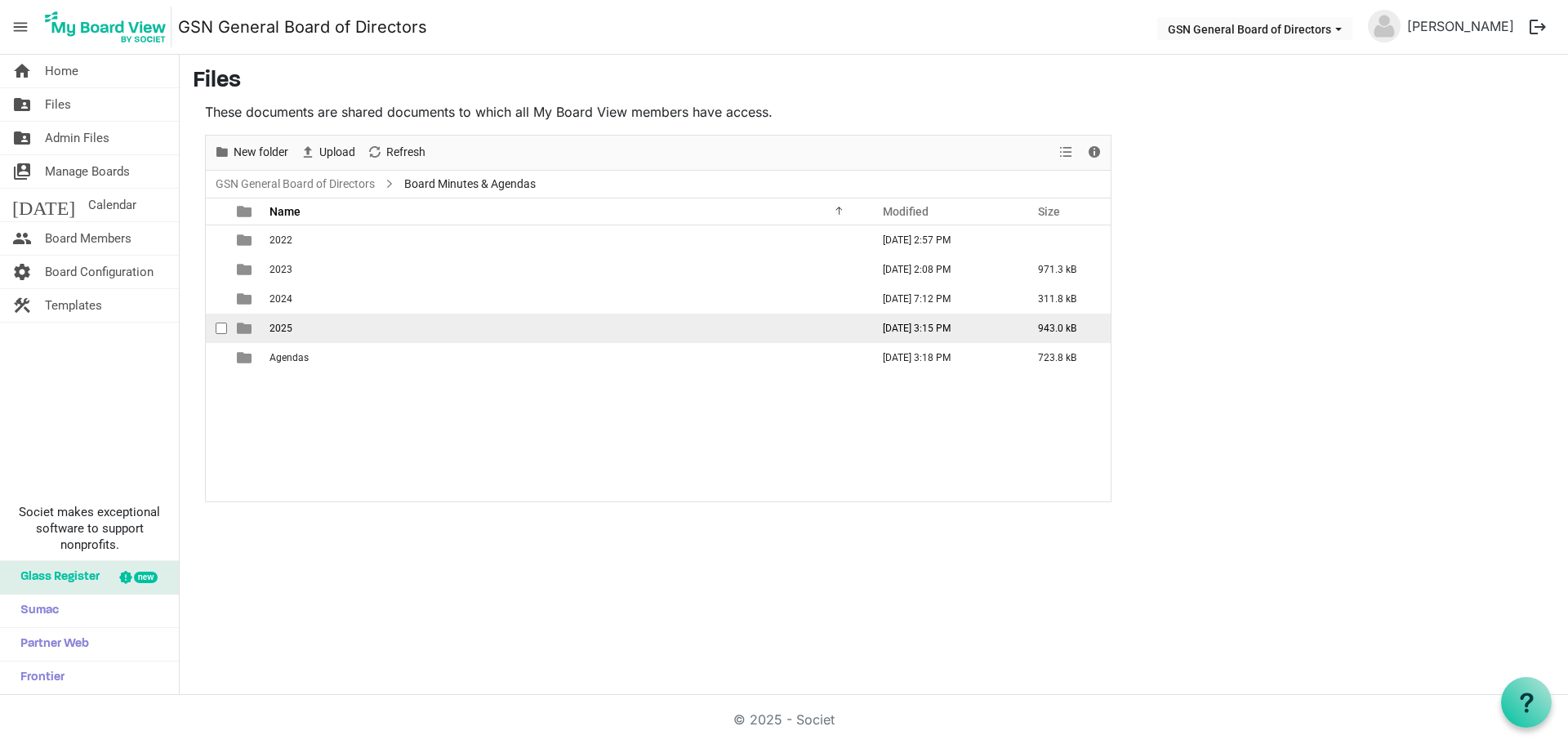
click at [308, 324] on td "2025" at bounding box center [564, 328] width 601 height 30
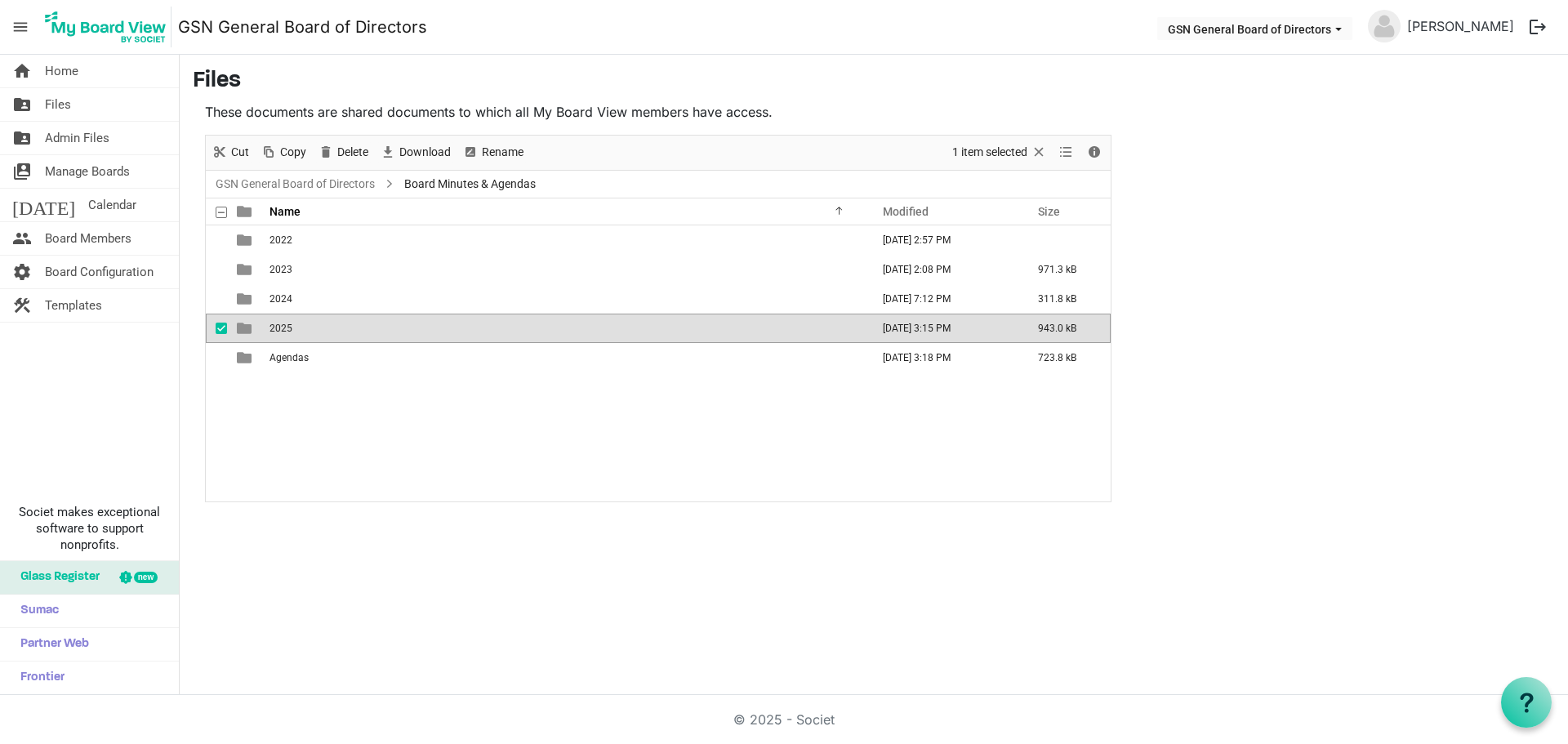
click at [308, 324] on td "2025" at bounding box center [564, 328] width 601 height 30
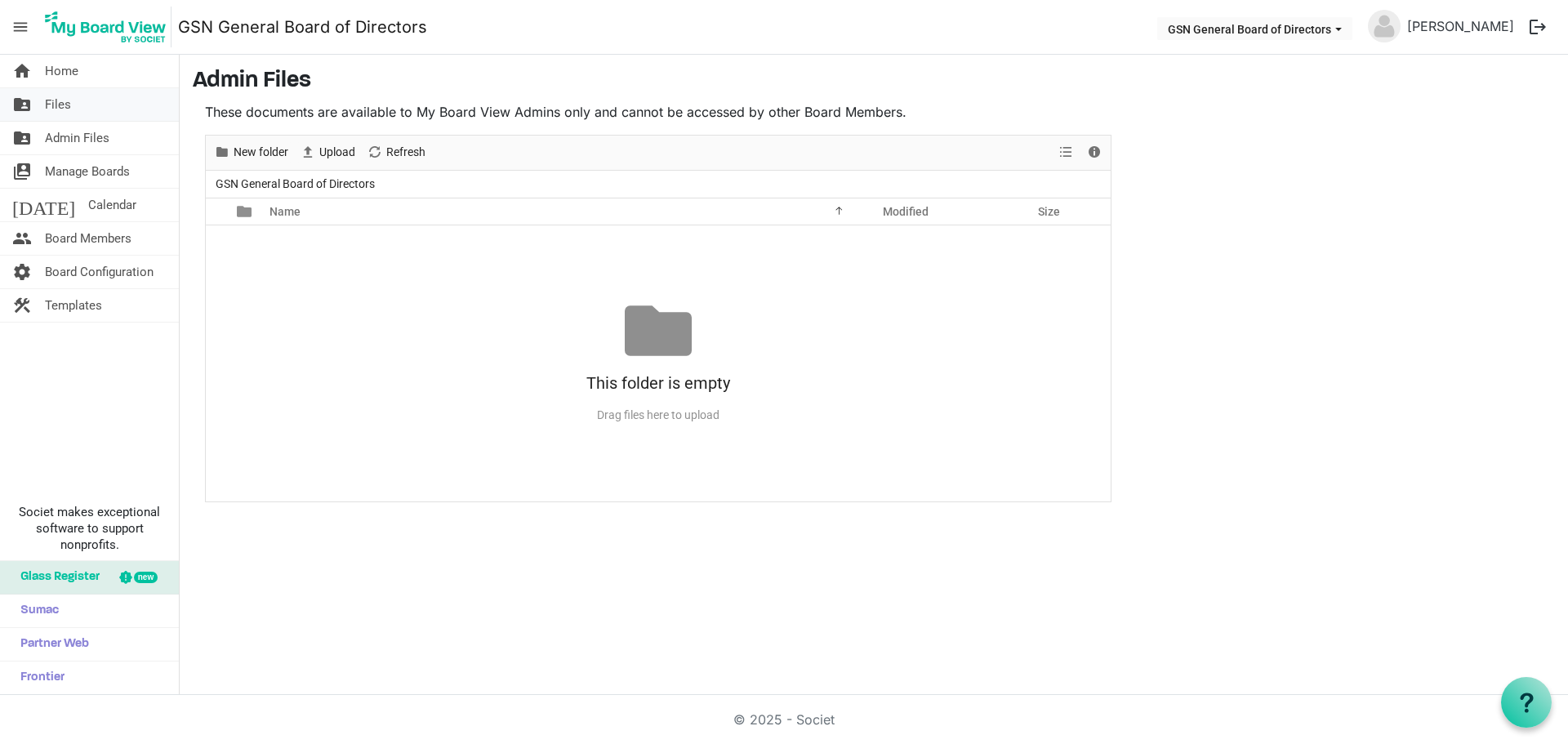
click at [71, 102] on link "folder_shared Files" at bounding box center [90, 104] width 179 height 32
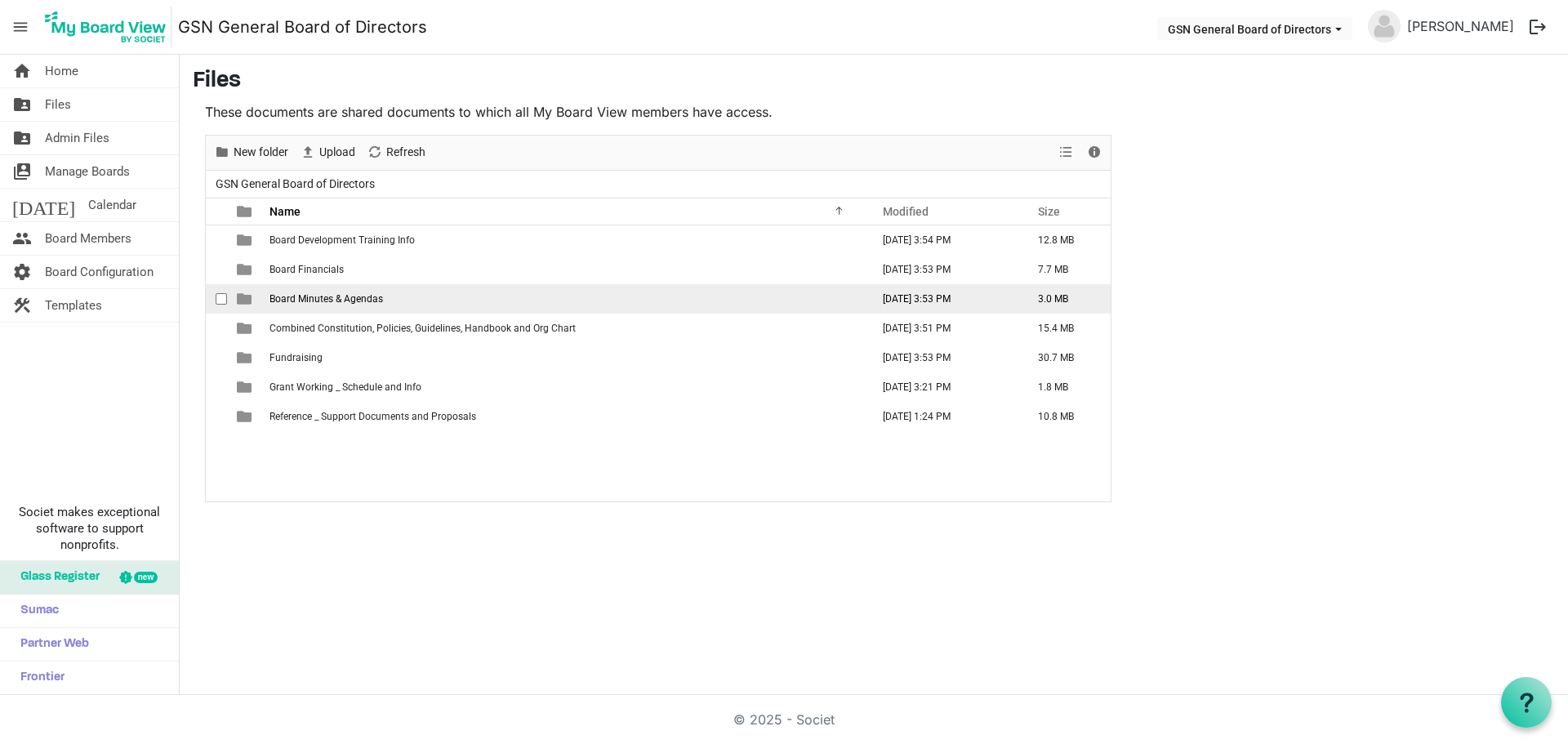
click at [280, 294] on span "Board Minutes & Agendas" at bounding box center [326, 298] width 114 height 12
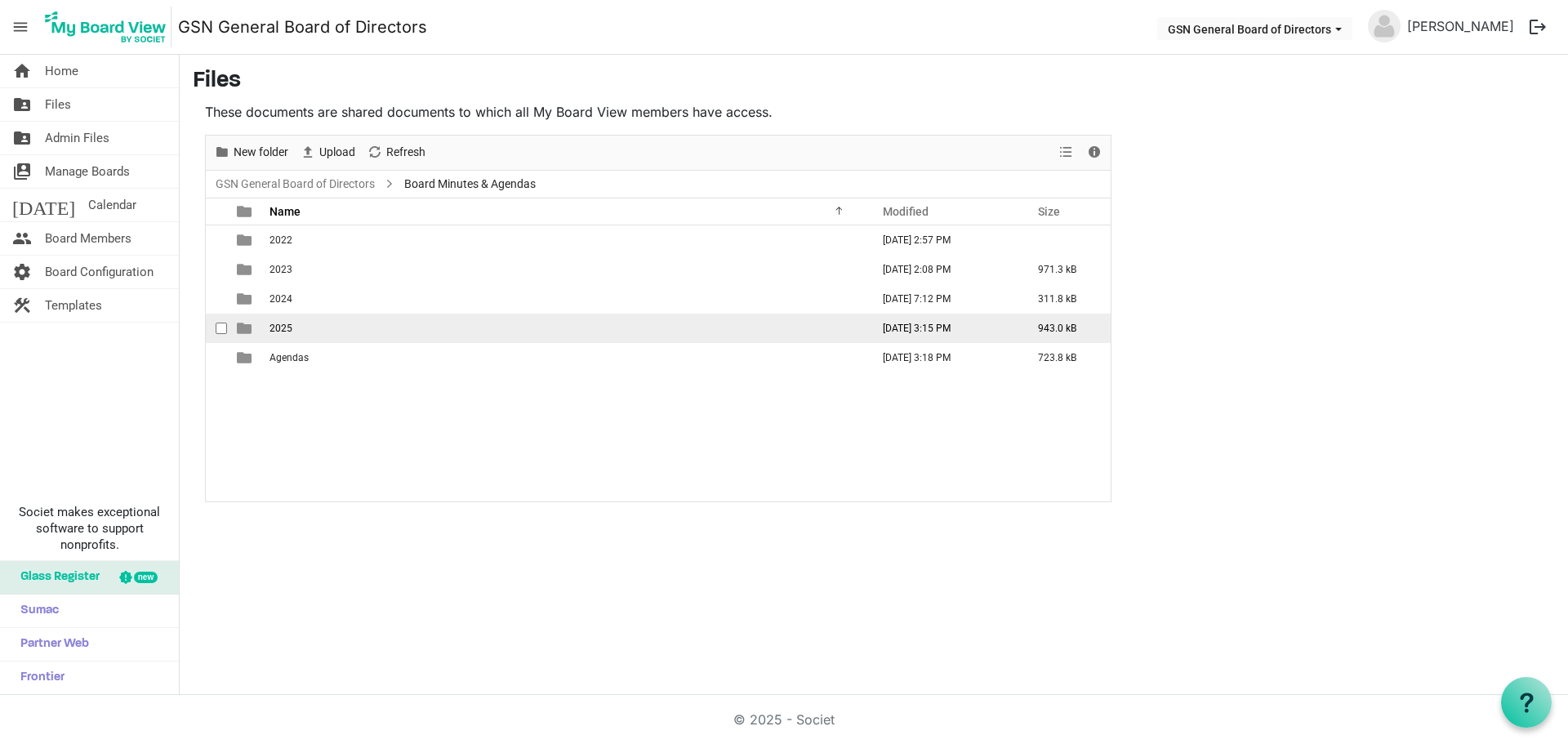
click at [296, 324] on td "2025" at bounding box center [564, 328] width 601 height 30
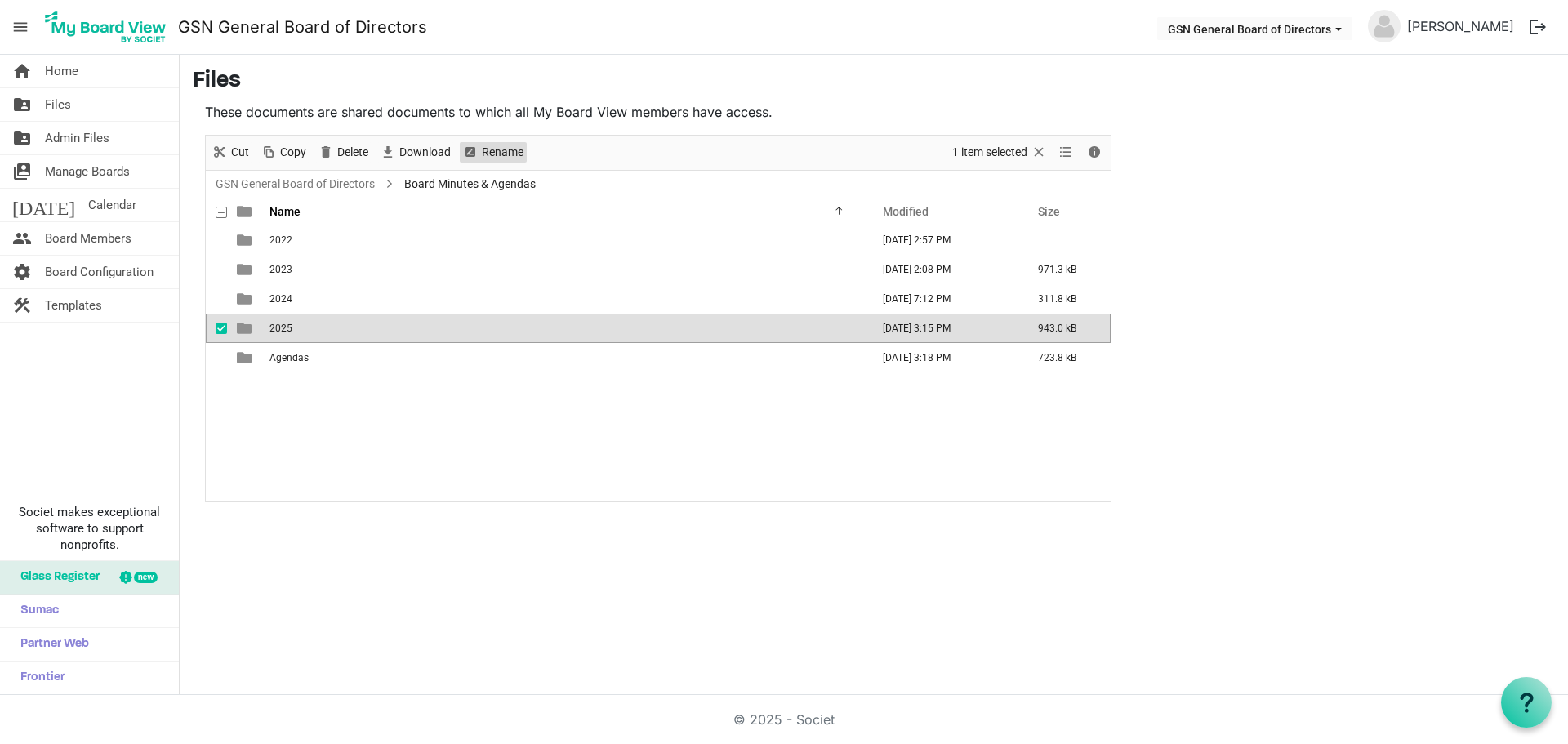
click at [488, 155] on span "Rename" at bounding box center [503, 152] width 45 height 21
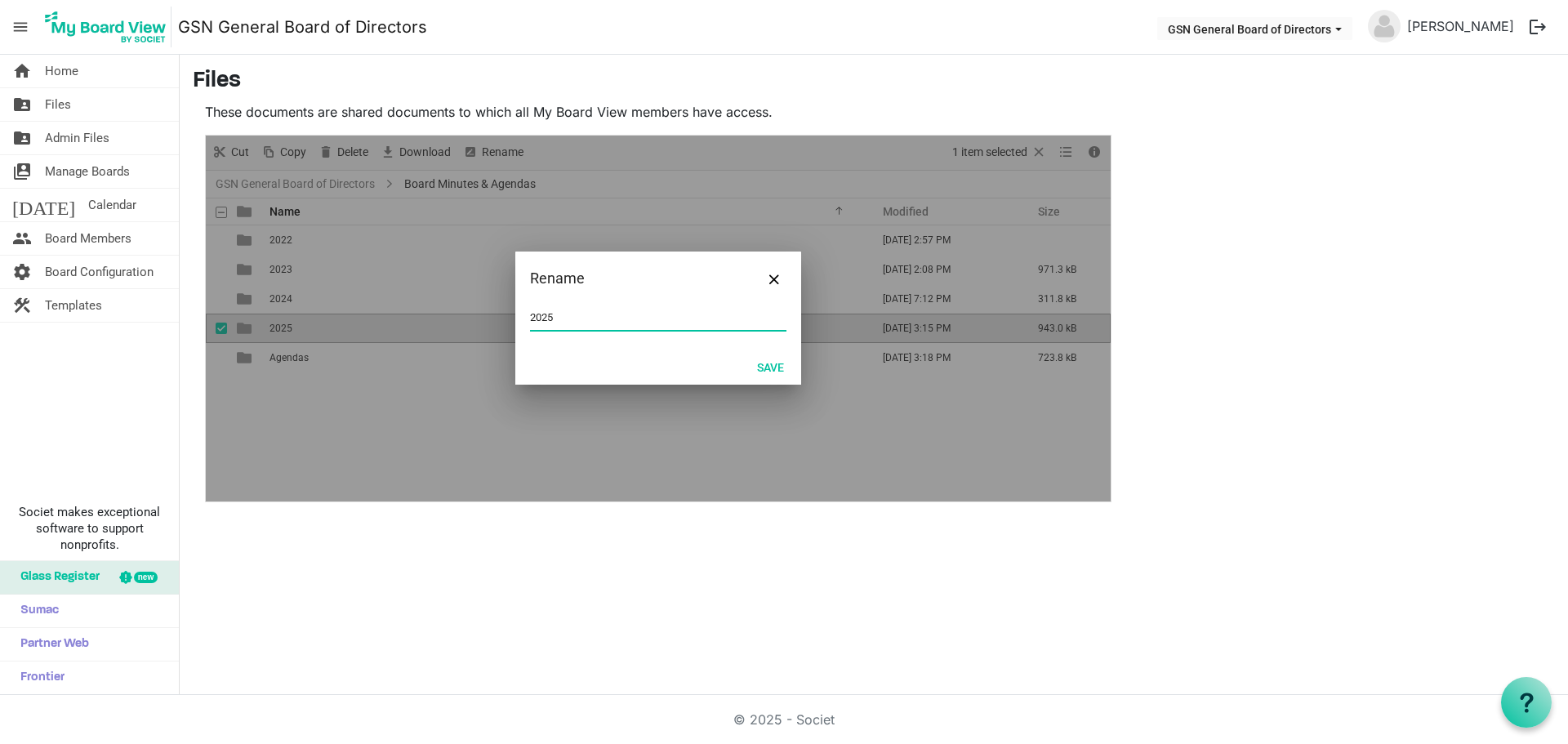
click at [573, 314] on input "2025" at bounding box center [658, 317] width 256 height 24
click at [769, 363] on button "Save" at bounding box center [771, 367] width 48 height 23
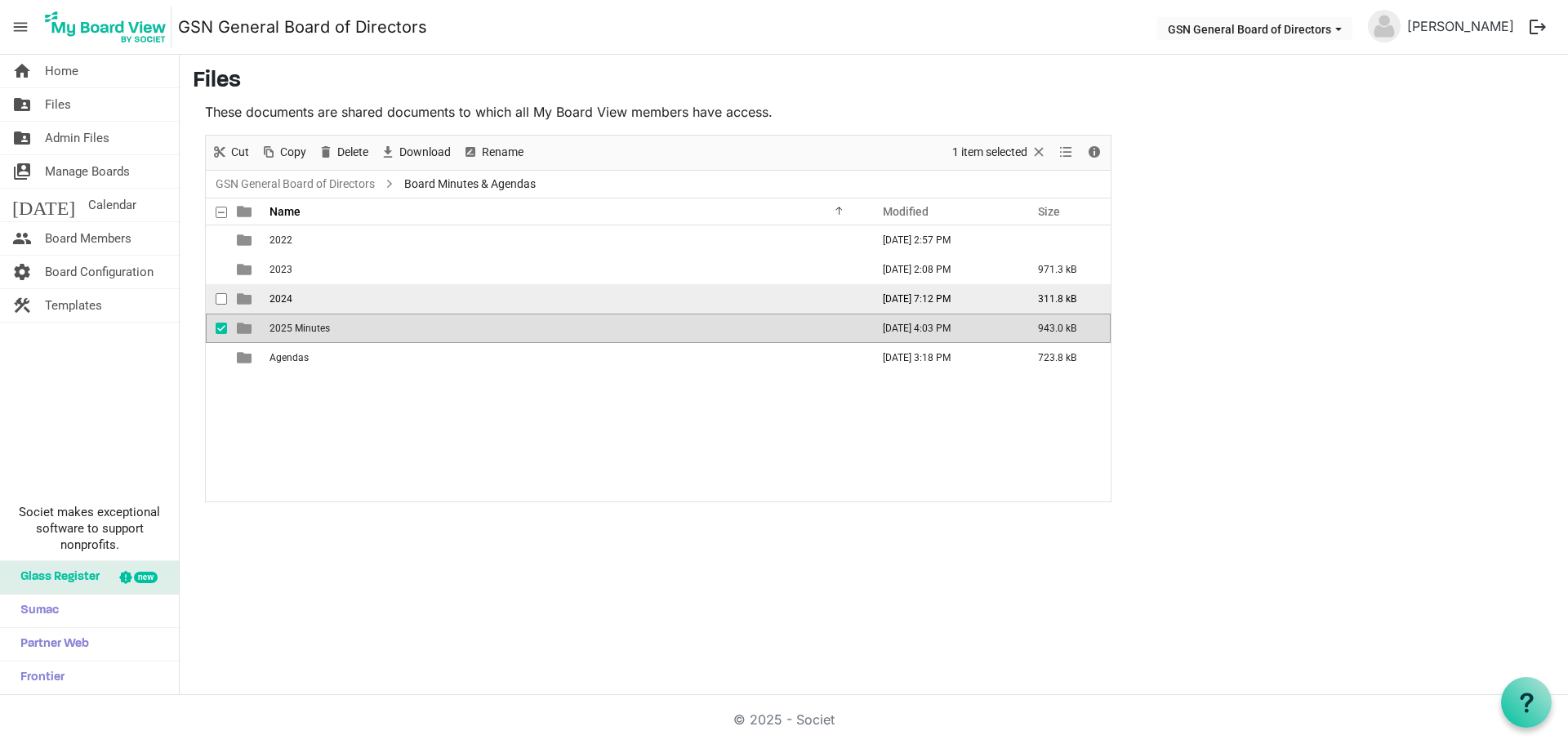
click at [434, 304] on td "2024" at bounding box center [564, 298] width 601 height 30
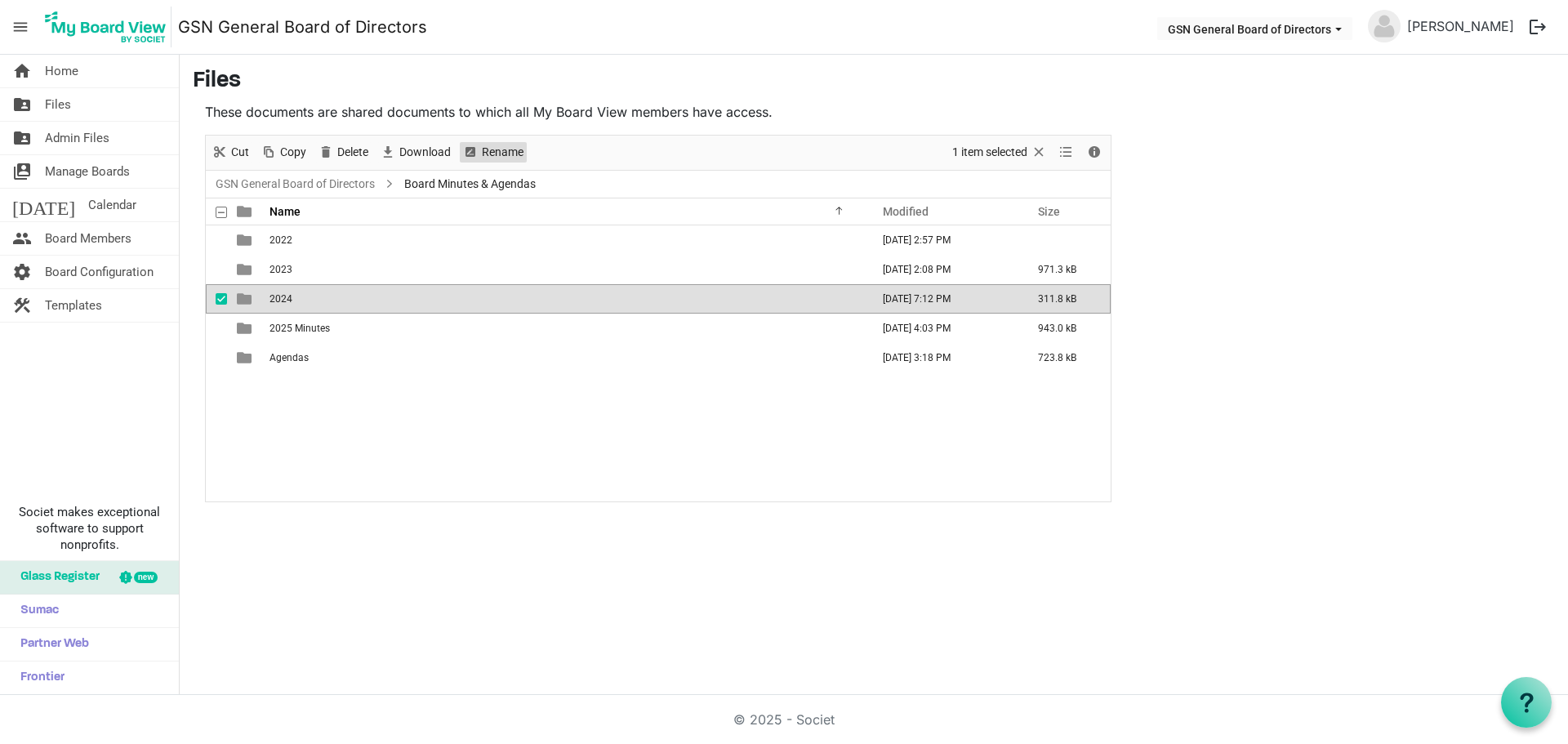
click at [494, 152] on span "Rename" at bounding box center [503, 152] width 45 height 21
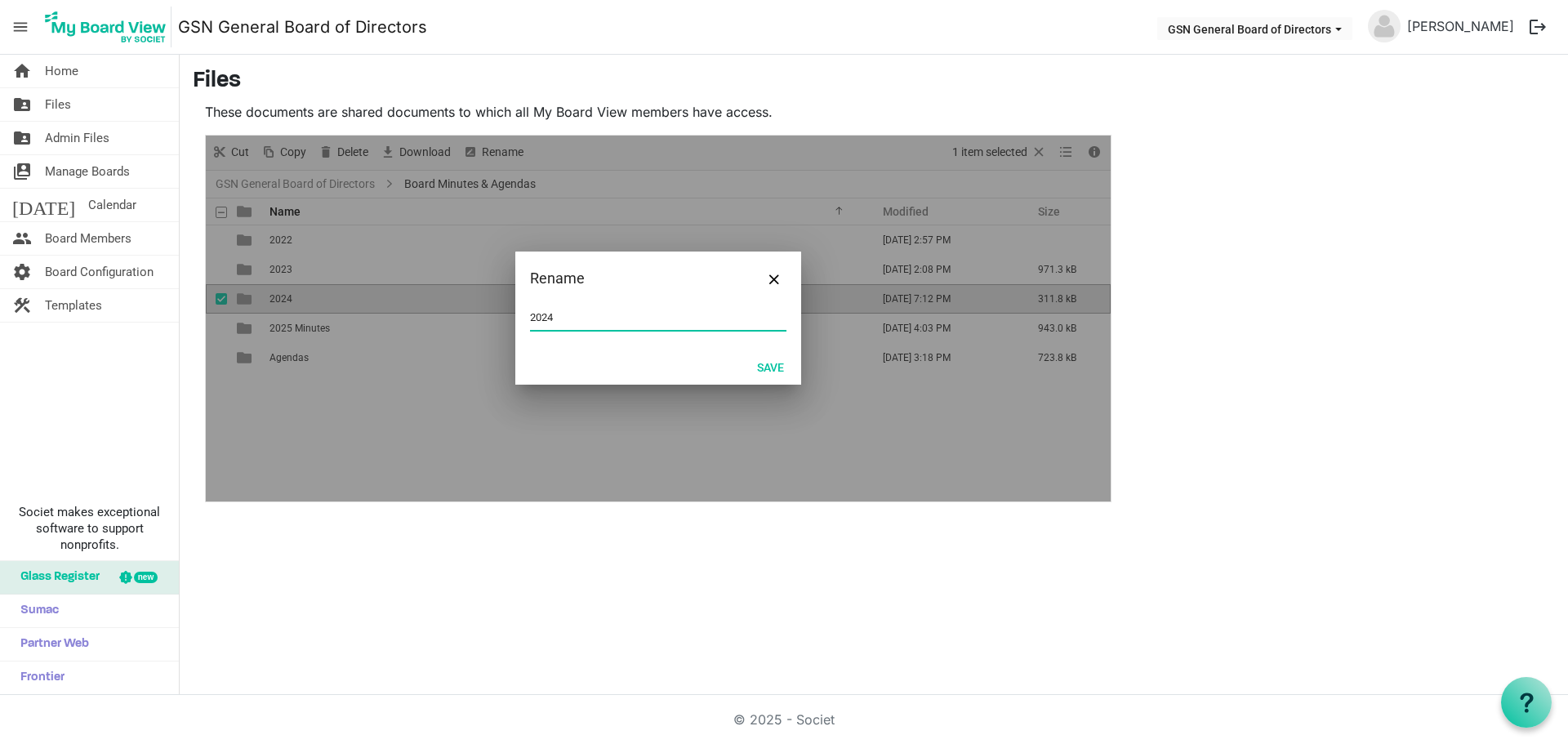
click at [621, 327] on input "2024" at bounding box center [658, 317] width 256 height 24
click at [766, 360] on button "Save" at bounding box center [771, 367] width 48 height 23
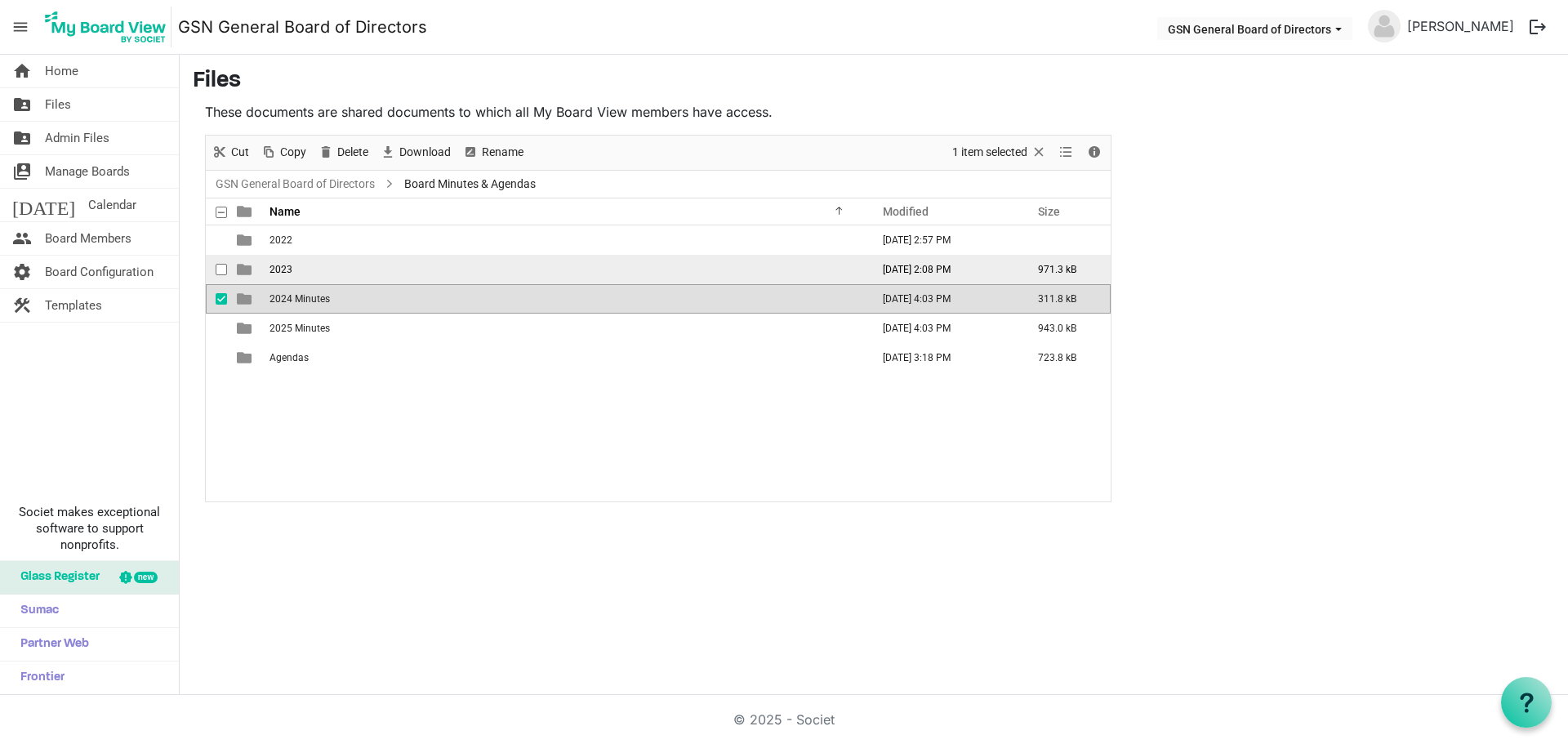
click at [332, 264] on td "2023" at bounding box center [564, 269] width 601 height 30
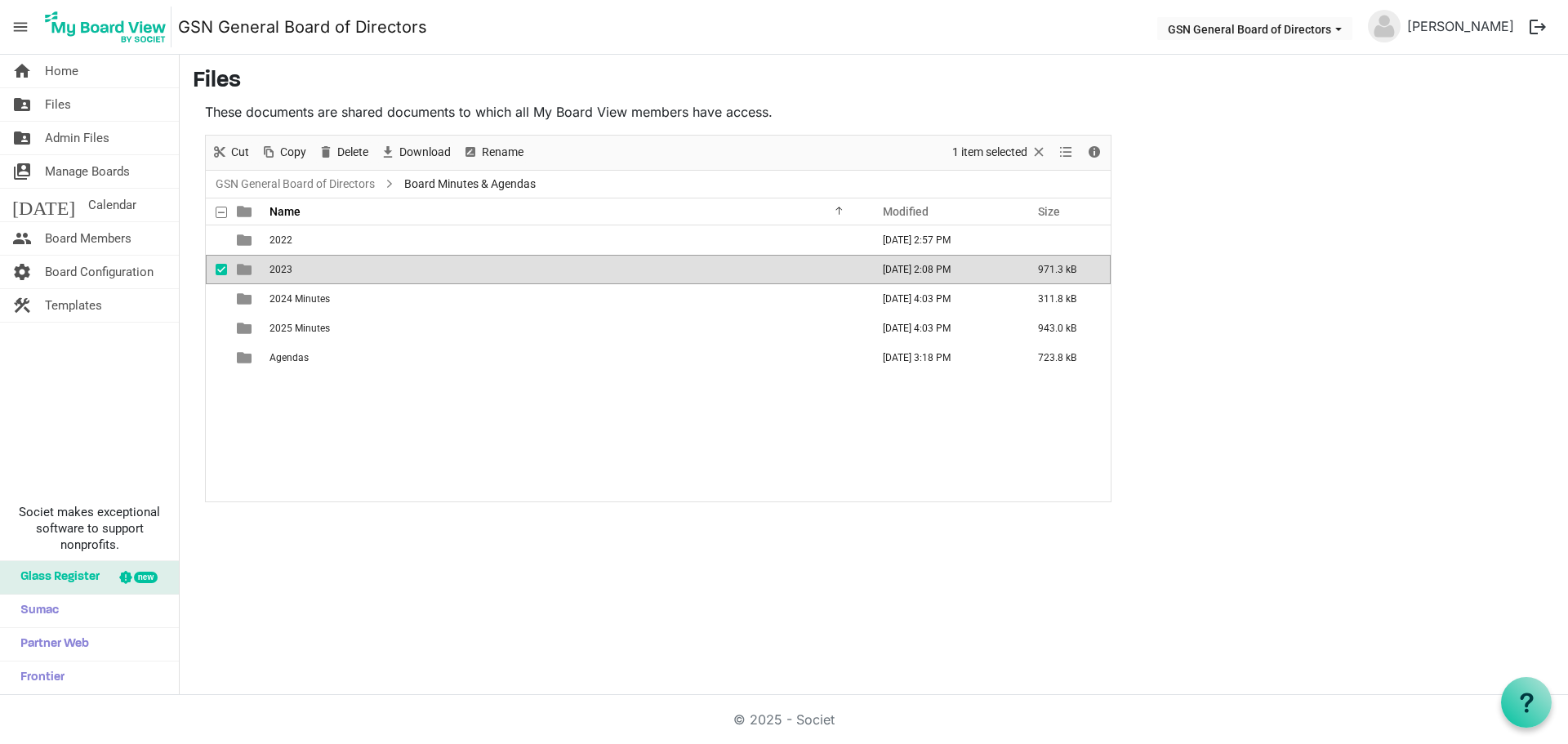
click at [332, 264] on td "2023" at bounding box center [564, 269] width 601 height 30
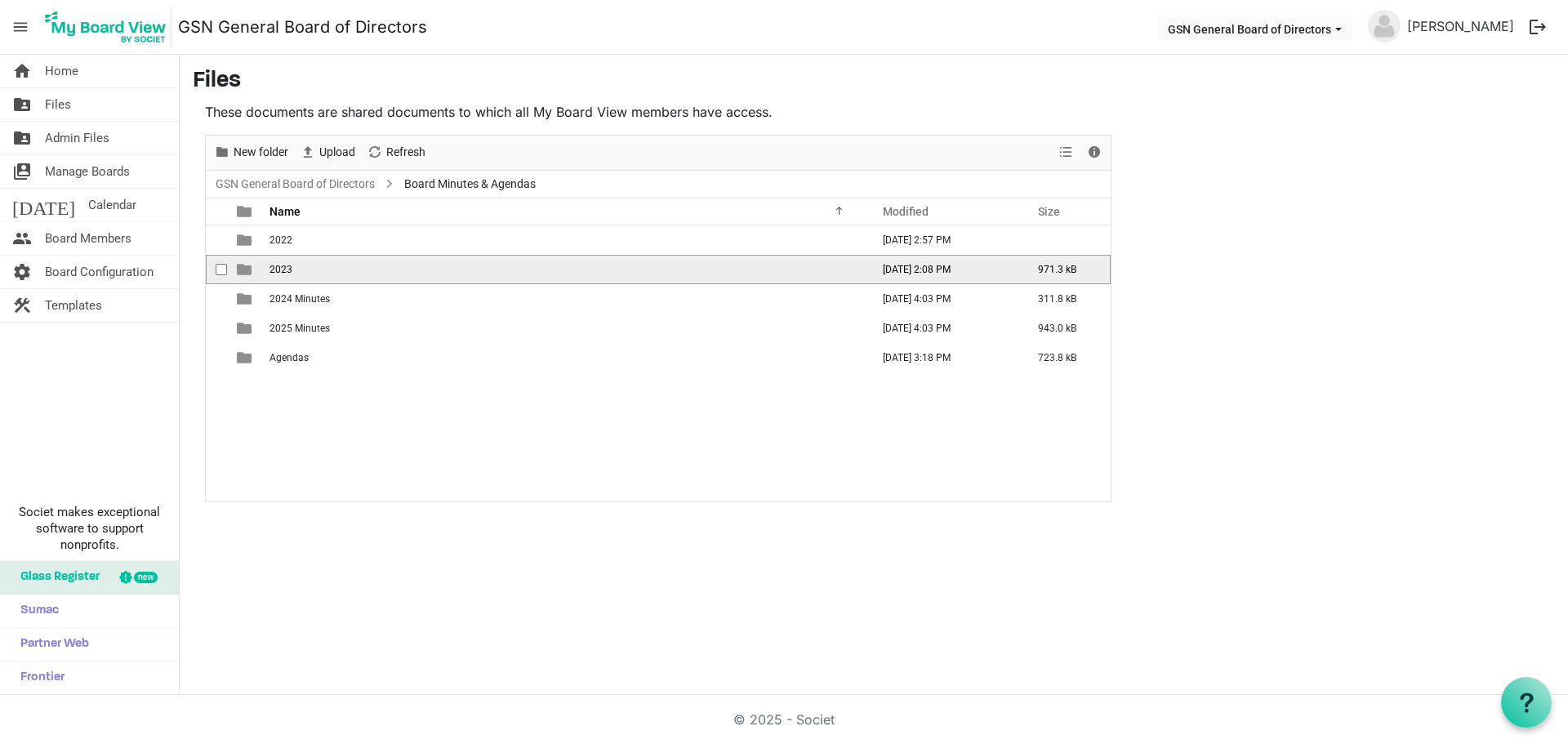
click at [332, 268] on td "2023" at bounding box center [564, 269] width 601 height 30
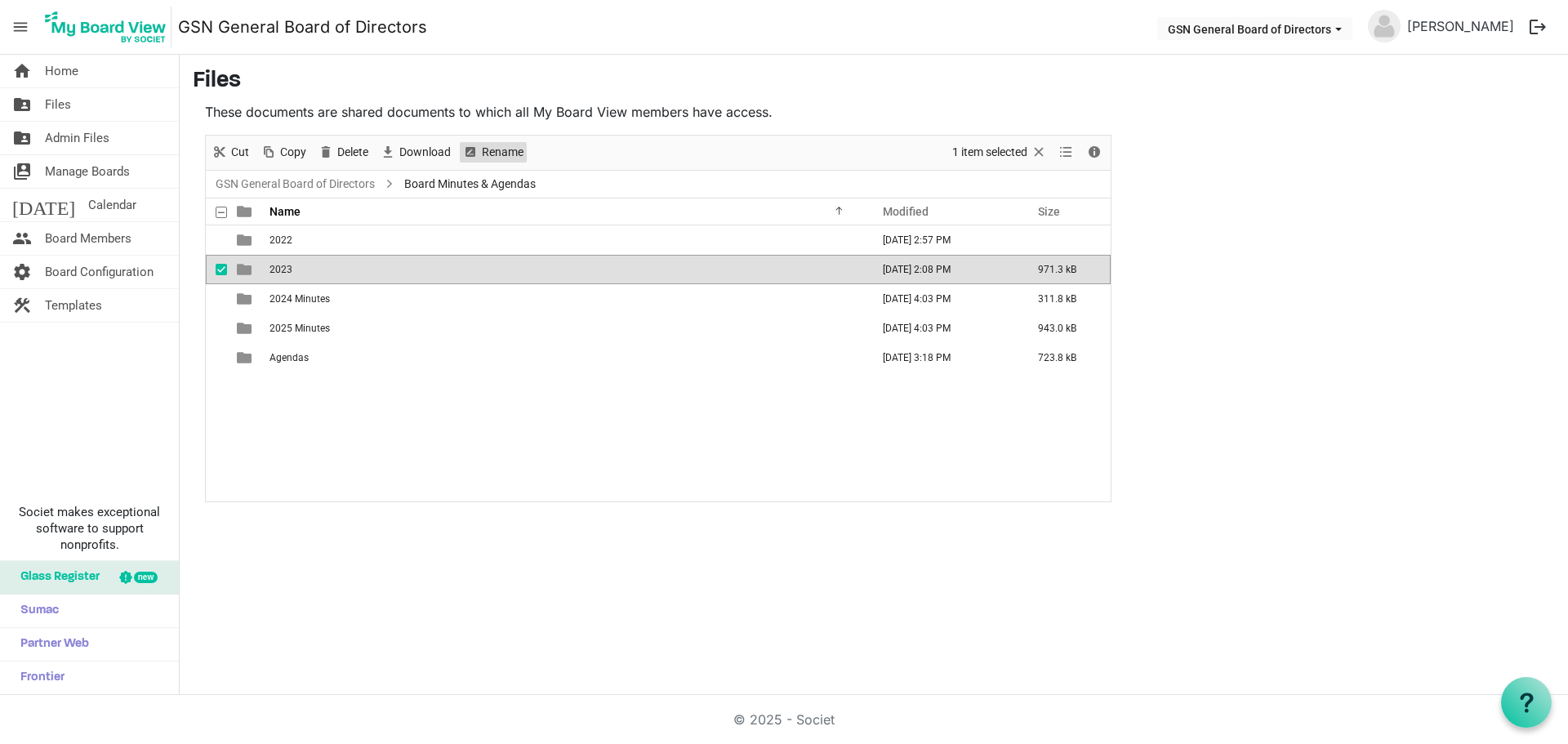
click at [495, 144] on span "Rename" at bounding box center [503, 152] width 45 height 21
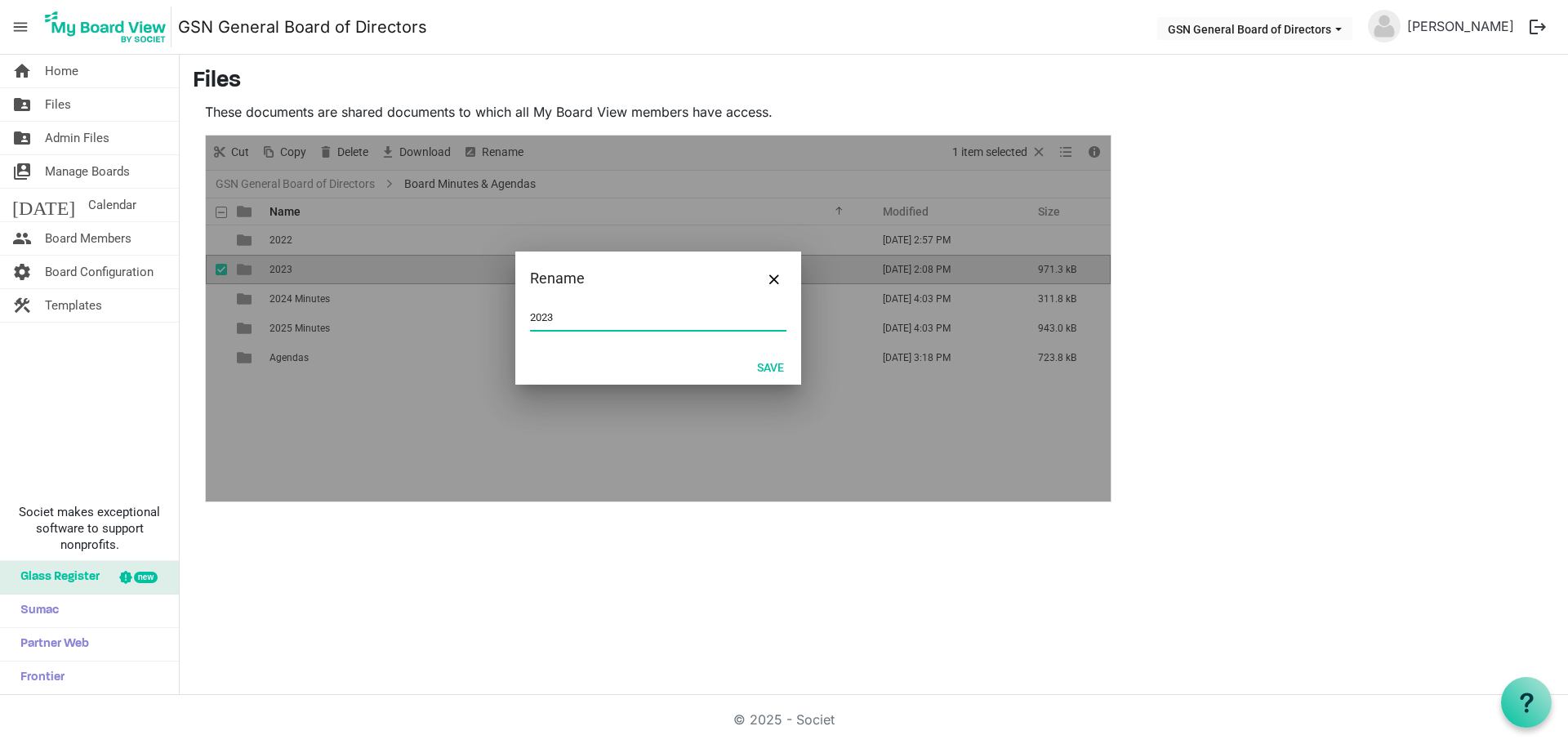
click at [632, 313] on input "2023" at bounding box center [658, 317] width 256 height 24
click at [771, 365] on button "Save" at bounding box center [771, 367] width 48 height 23
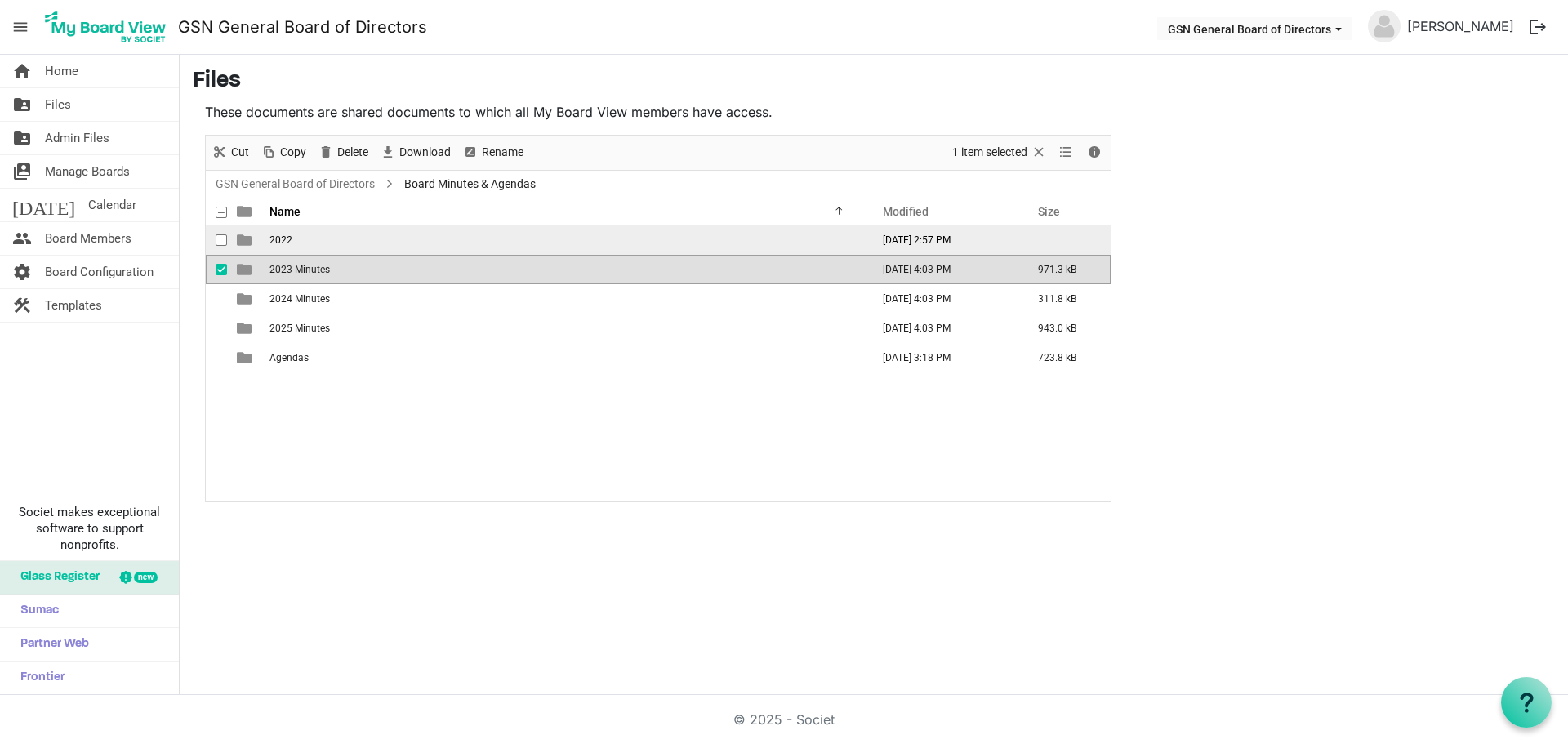
click at [325, 241] on td "2022" at bounding box center [564, 240] width 601 height 30
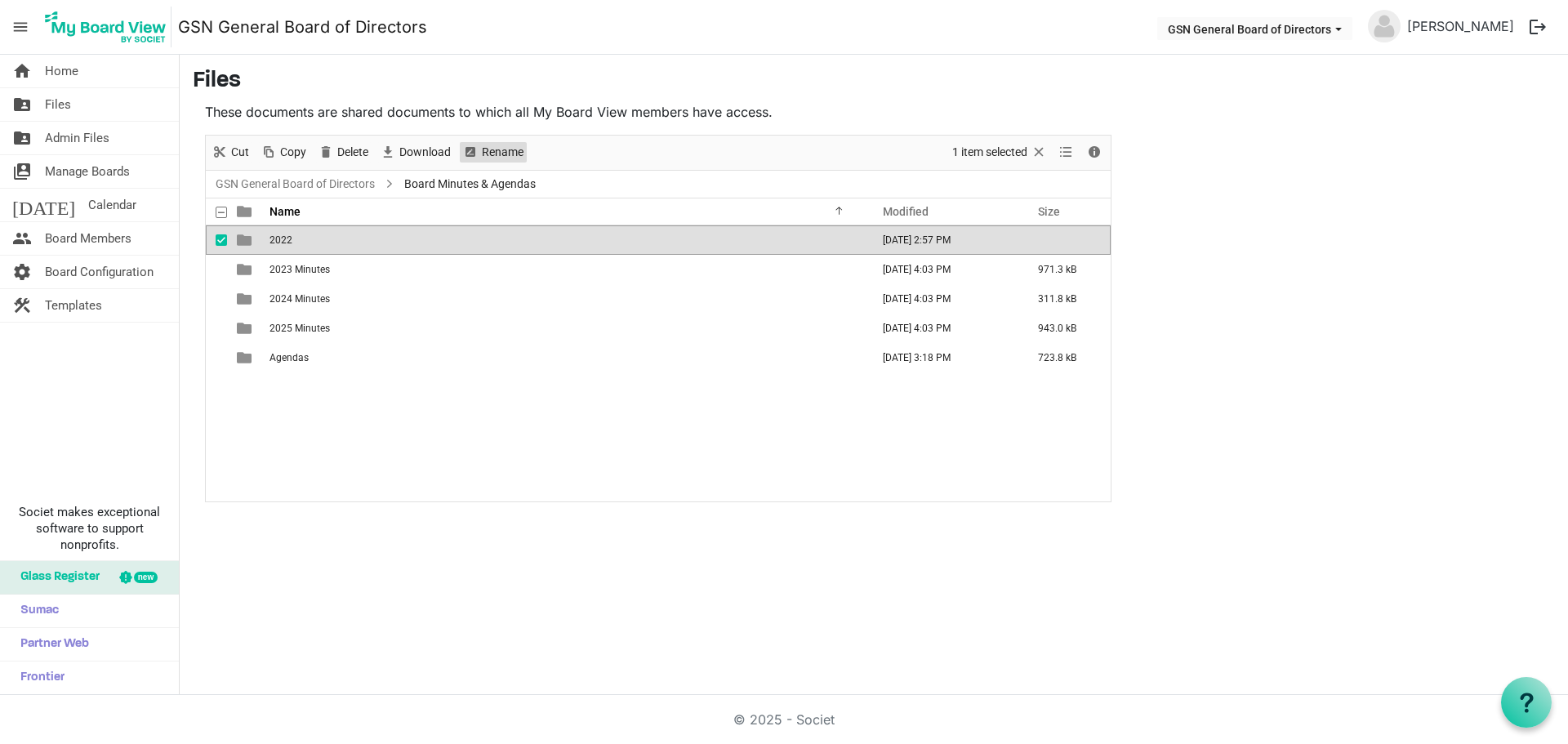
click at [493, 152] on span "Rename" at bounding box center [503, 152] width 45 height 21
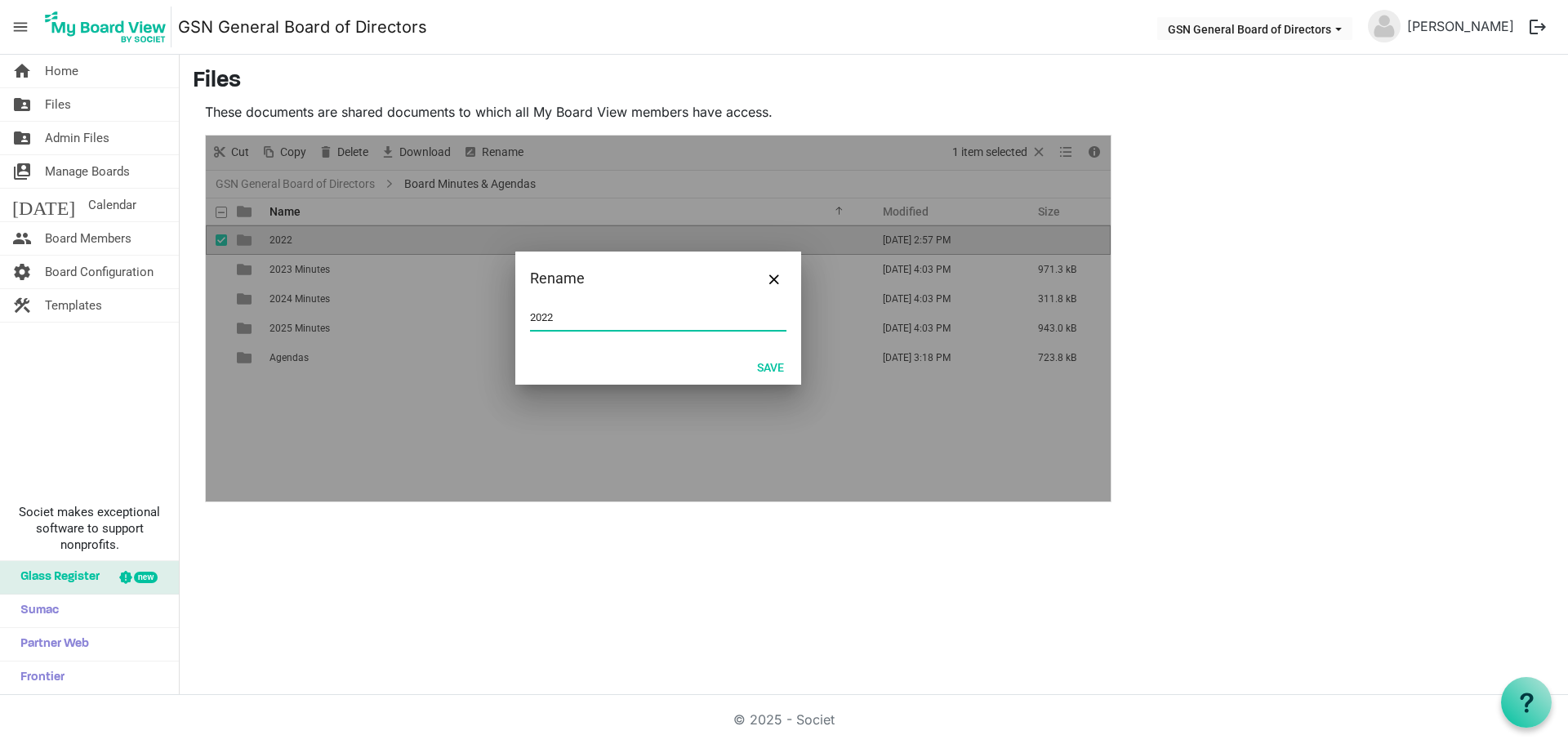
click at [566, 313] on input "2022" at bounding box center [658, 317] width 256 height 24
click at [762, 361] on button "Save" at bounding box center [771, 367] width 48 height 23
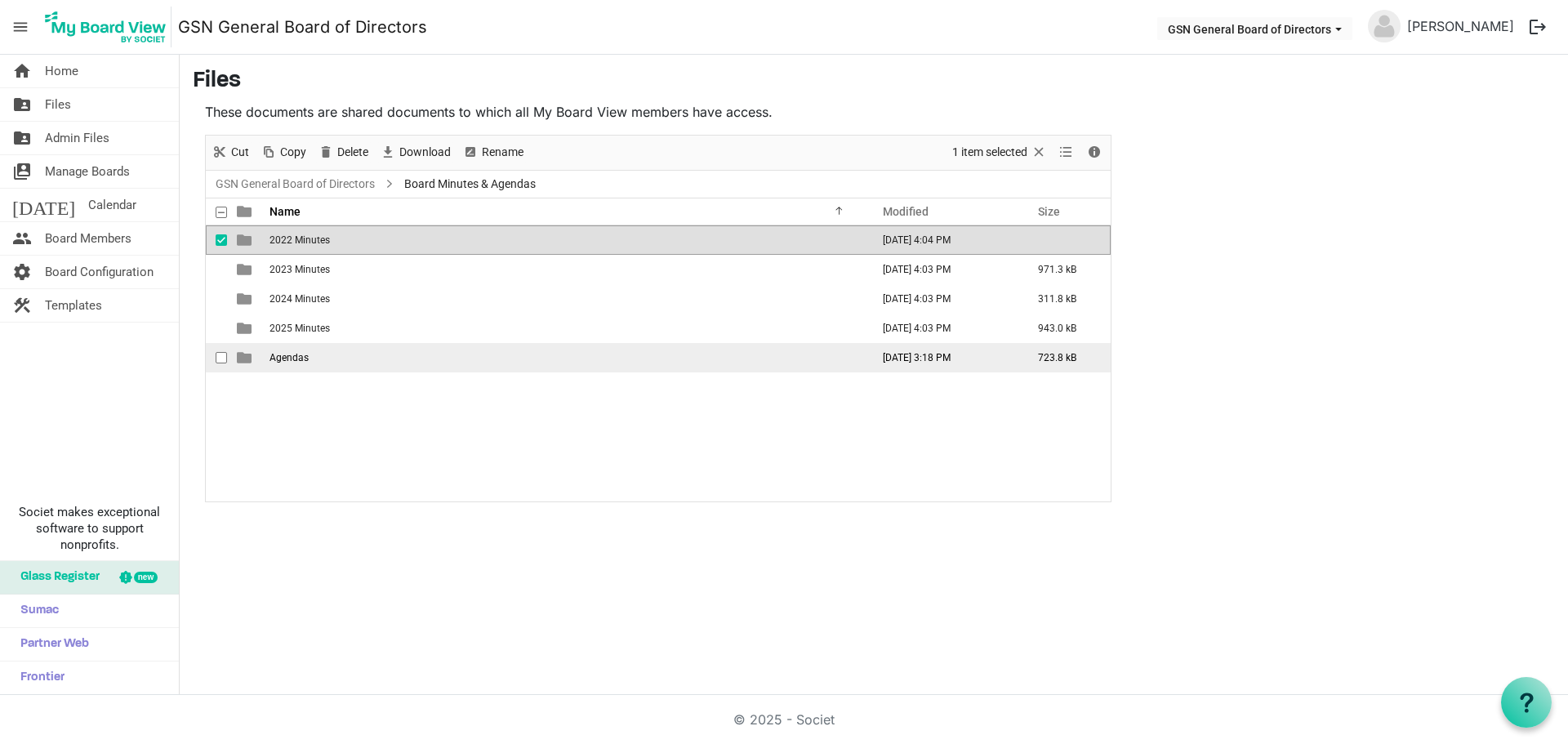
click at [294, 355] on span "Agendas" at bounding box center [289, 358] width 39 height 12
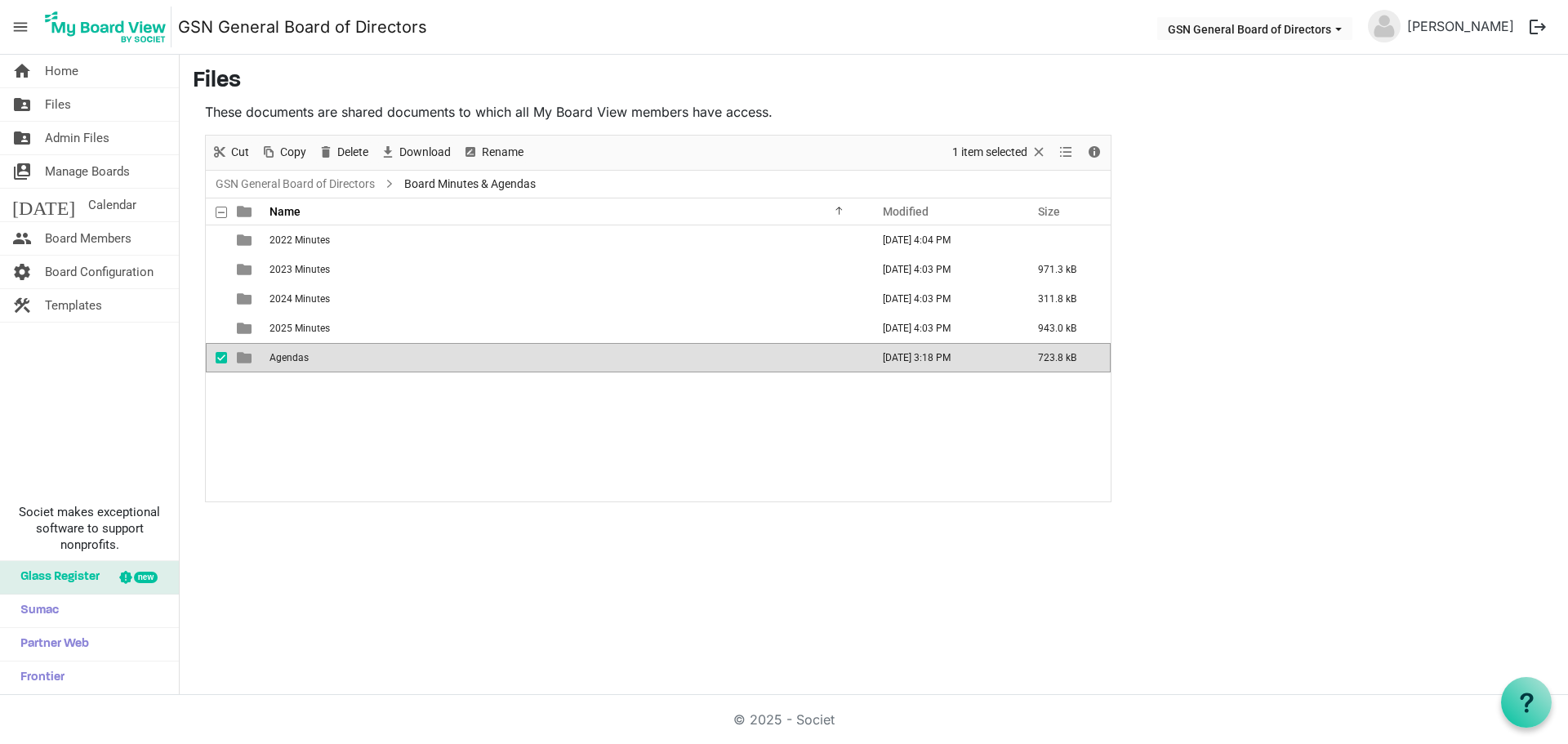
click at [294, 355] on span "Agendas" at bounding box center [289, 358] width 39 height 12
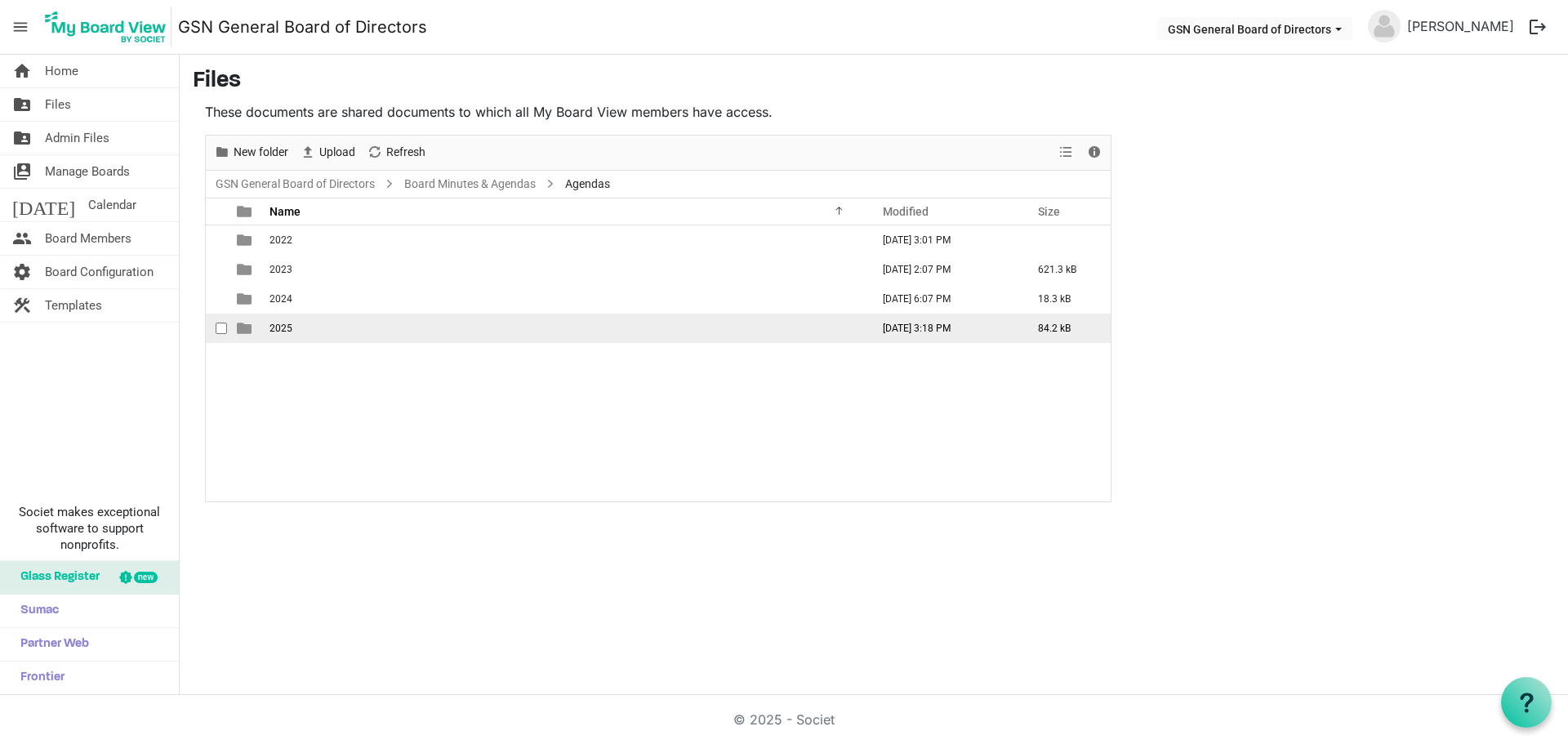
click at [298, 324] on td "2025" at bounding box center [564, 328] width 601 height 30
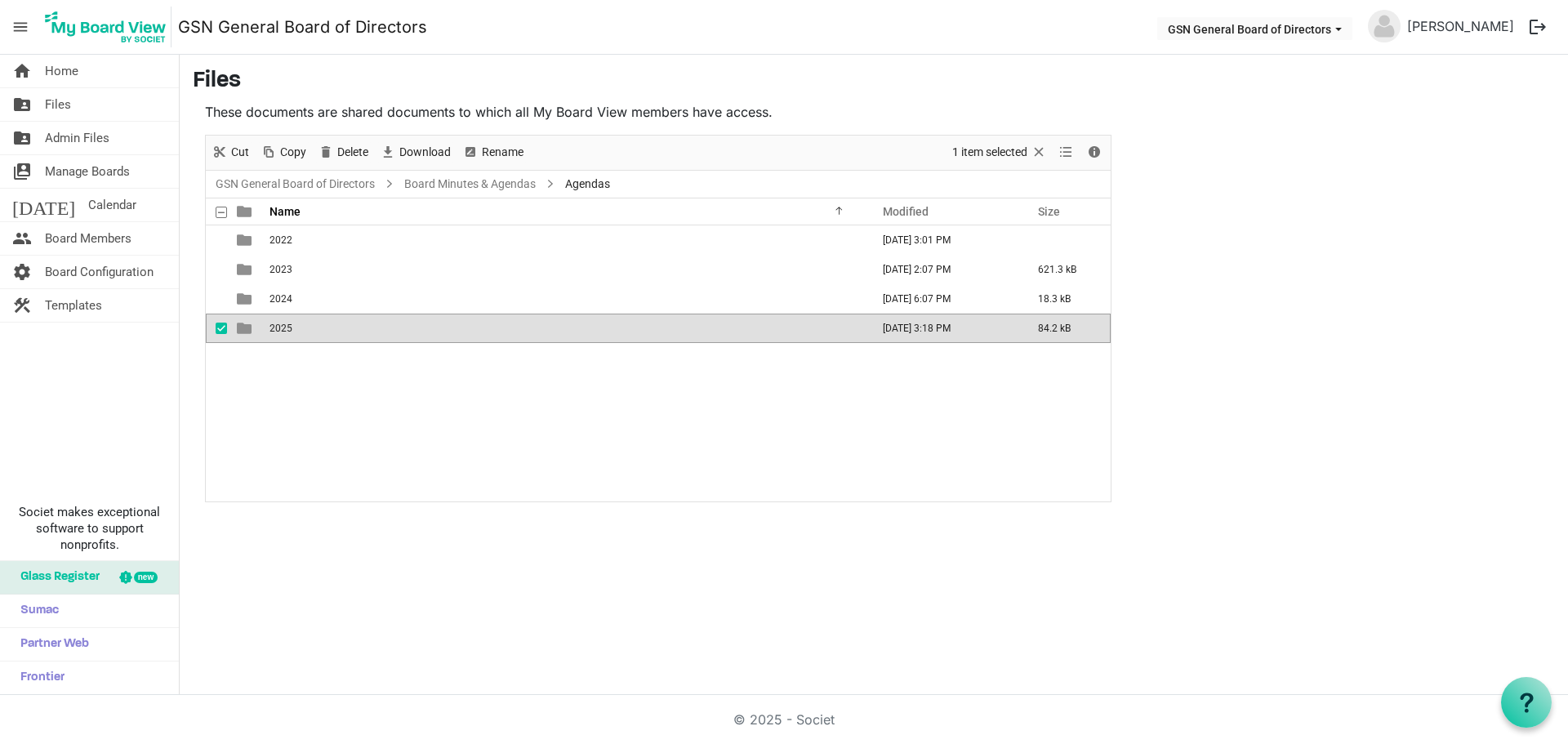
click at [298, 324] on td "2025" at bounding box center [564, 328] width 601 height 30
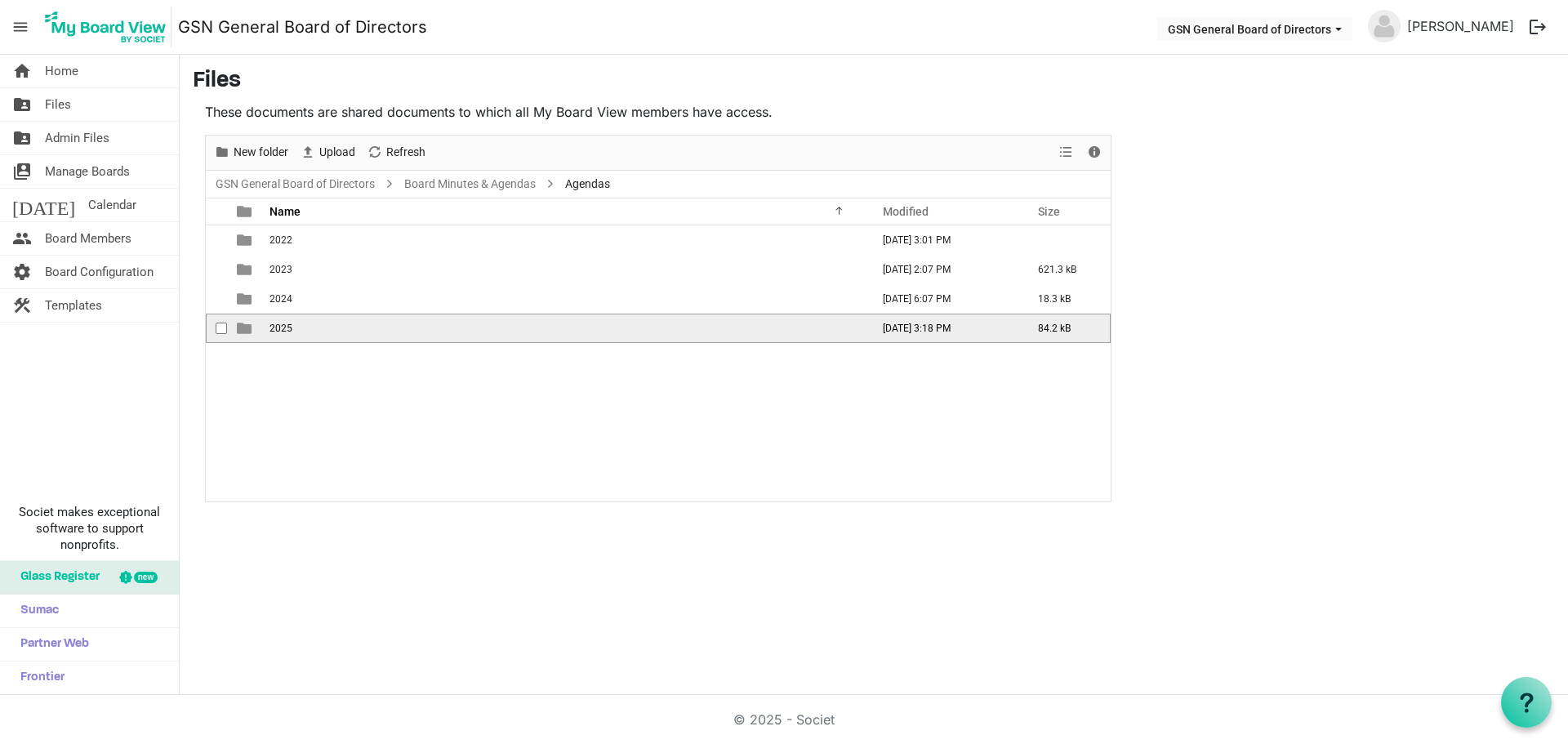
click at [364, 327] on td "2025" at bounding box center [564, 328] width 601 height 30
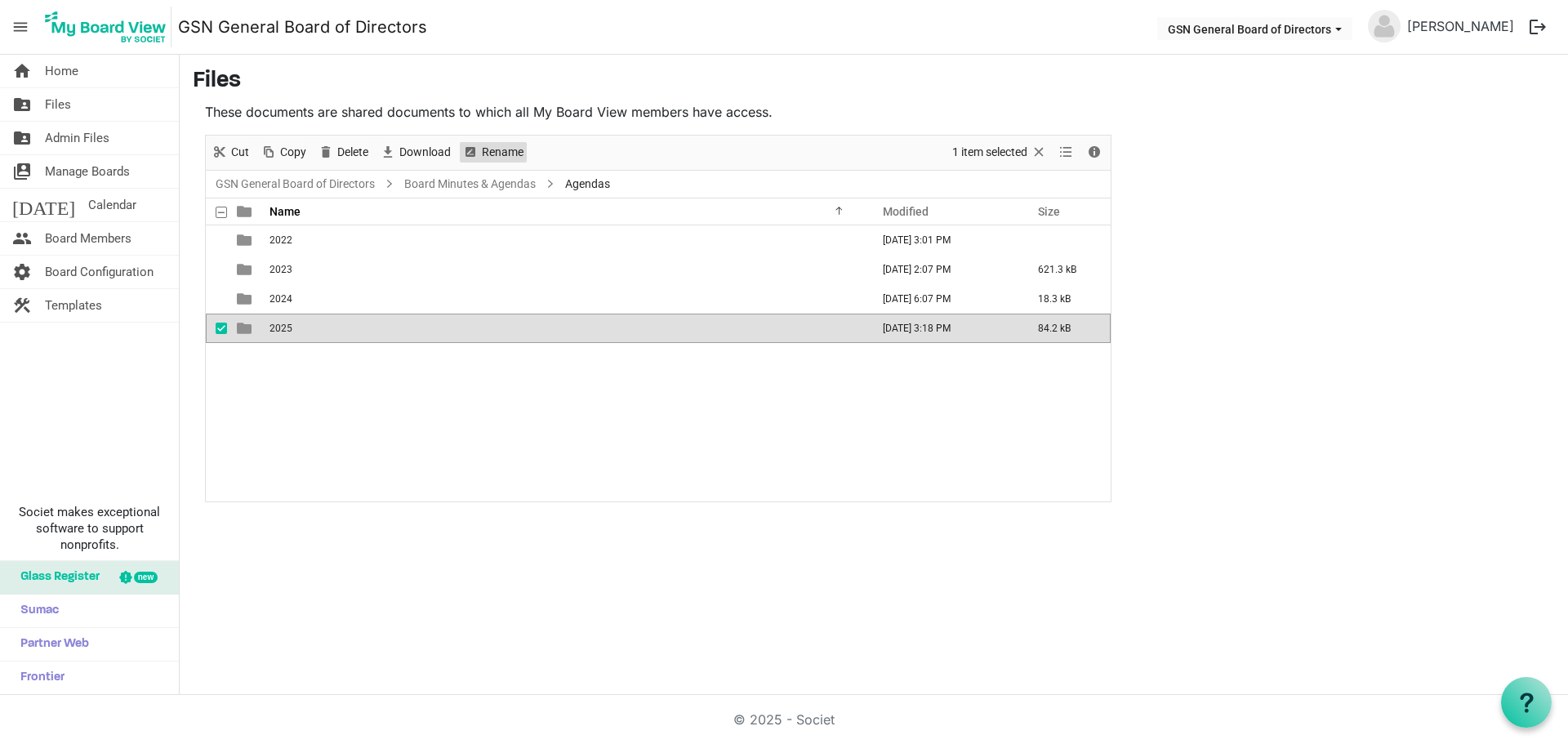
click at [505, 153] on span "Rename" at bounding box center [503, 152] width 45 height 21
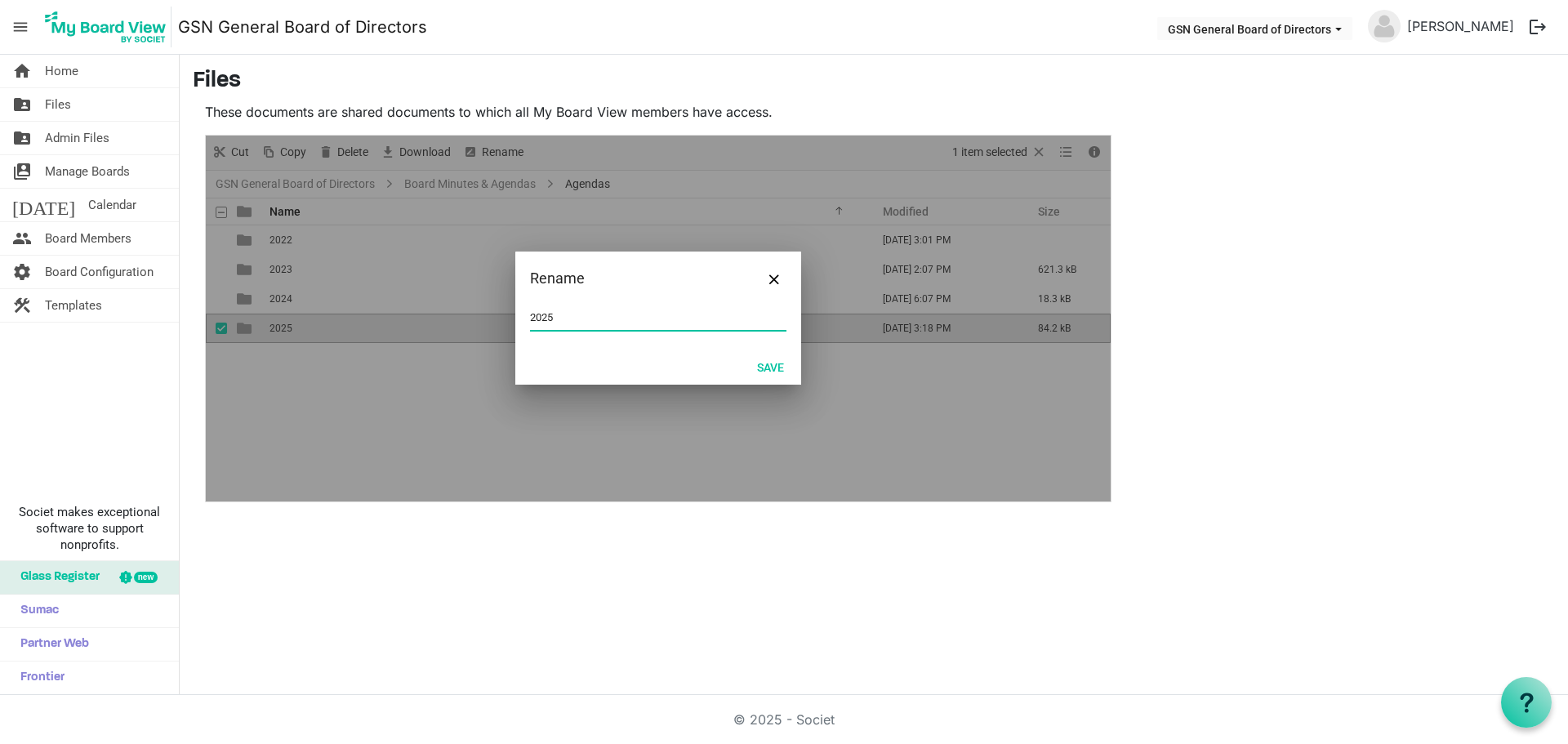
click at [568, 325] on input "2025" at bounding box center [658, 317] width 256 height 24
click at [576, 318] on input "2025 Agendas" at bounding box center [658, 317] width 256 height 24
type input "2025 Agendas"
click at [766, 365] on button "Save" at bounding box center [771, 367] width 48 height 23
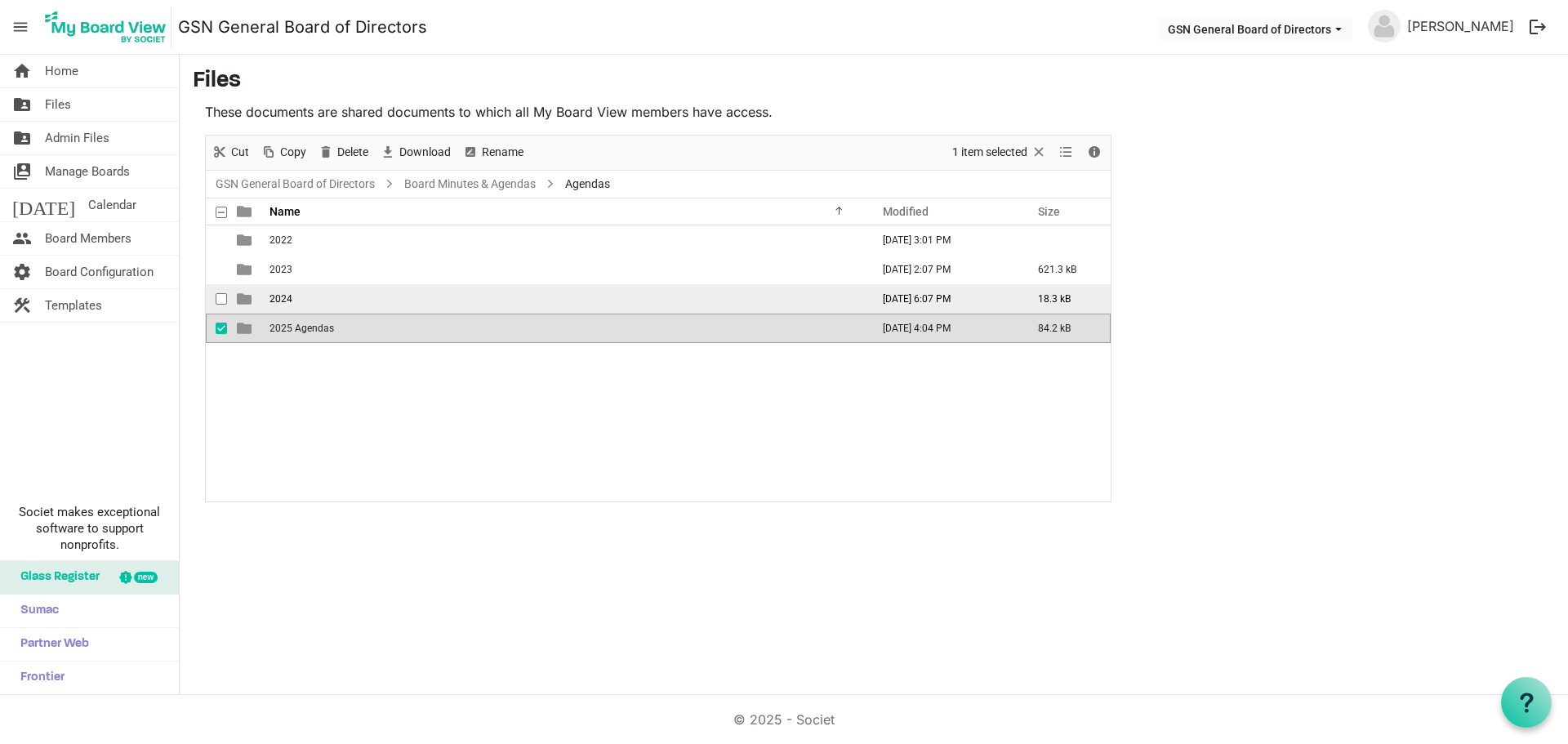
click at [417, 299] on td "2024" at bounding box center [564, 298] width 601 height 30
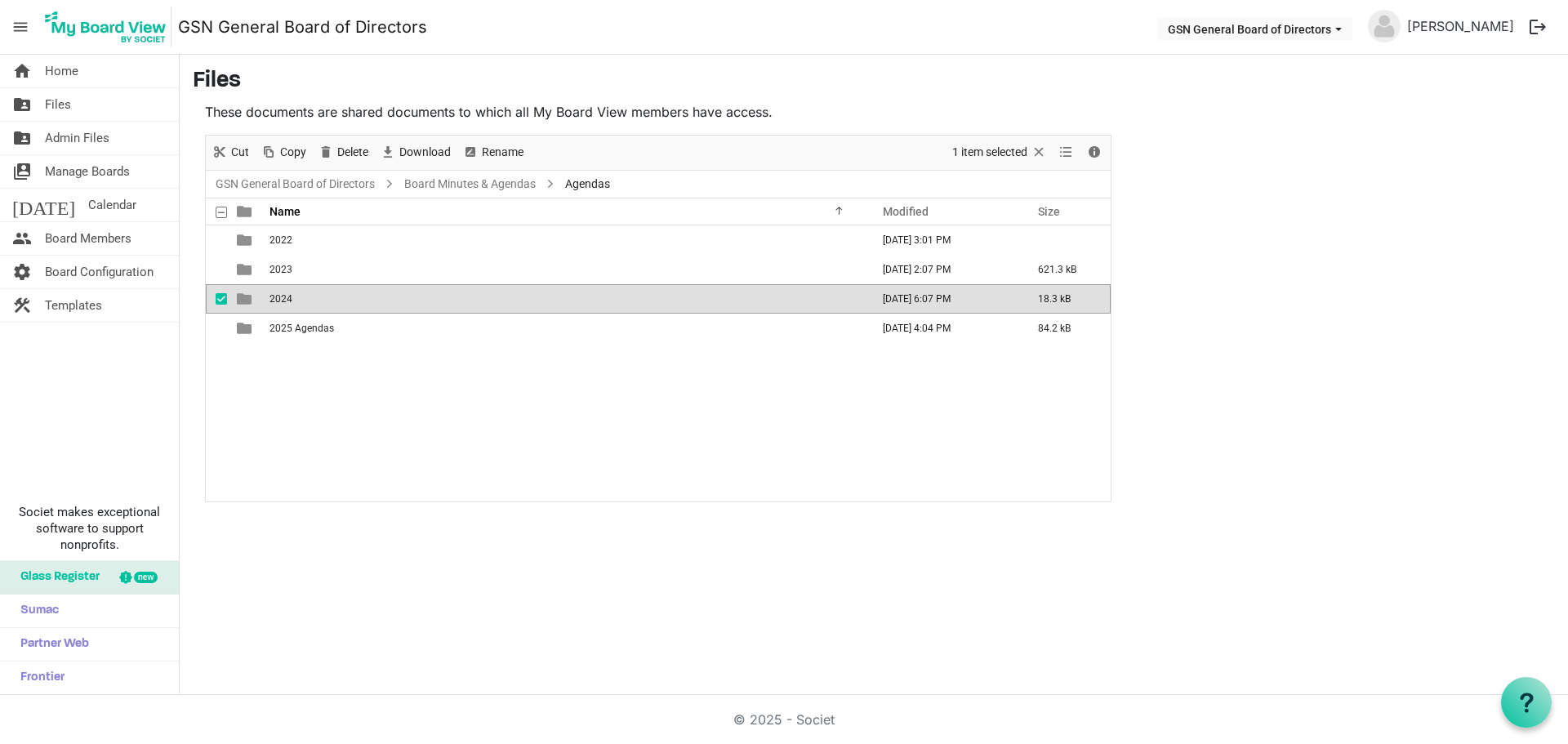
click at [417, 299] on td "2024" at bounding box center [564, 298] width 601 height 30
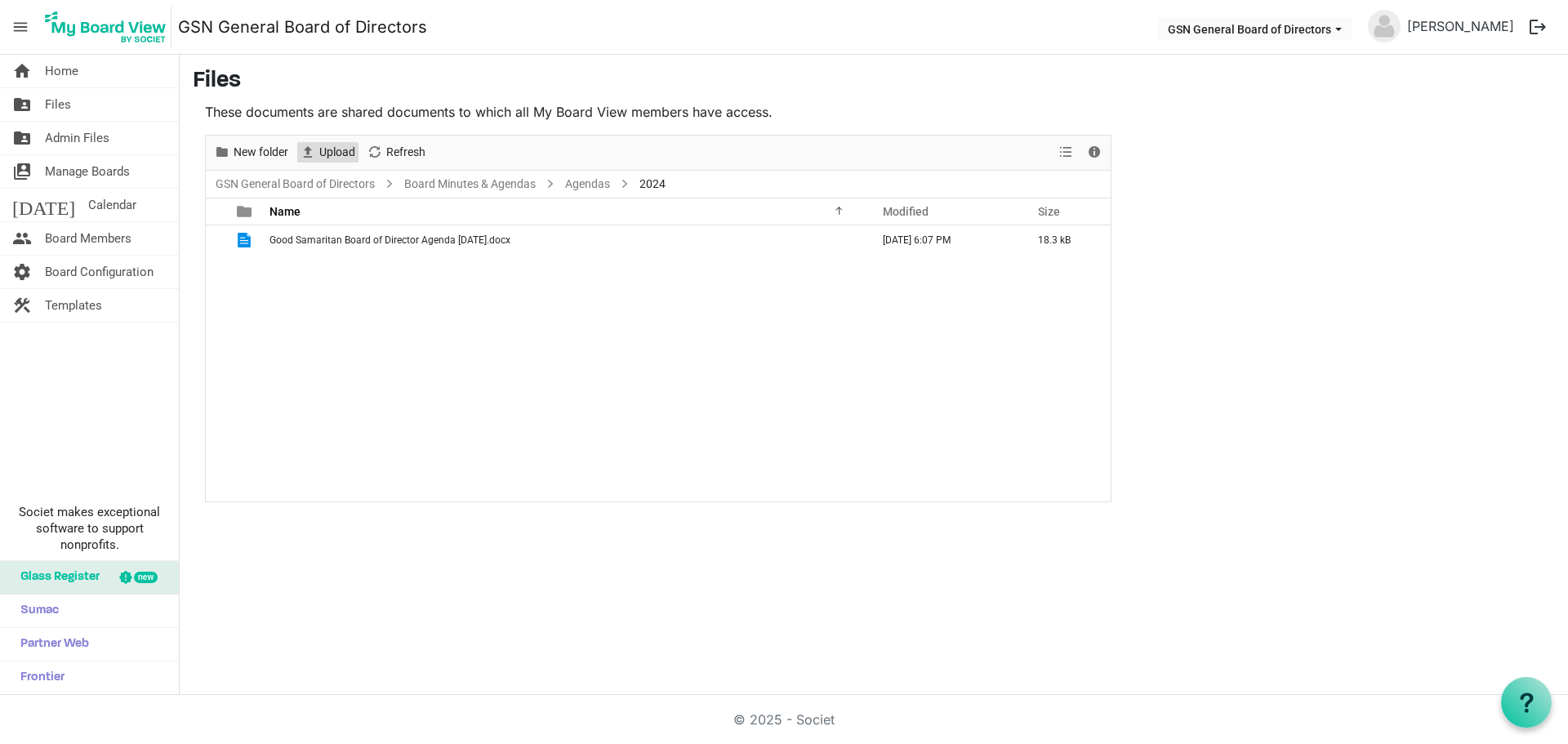
click at [323, 150] on span "Upload" at bounding box center [337, 152] width 39 height 21
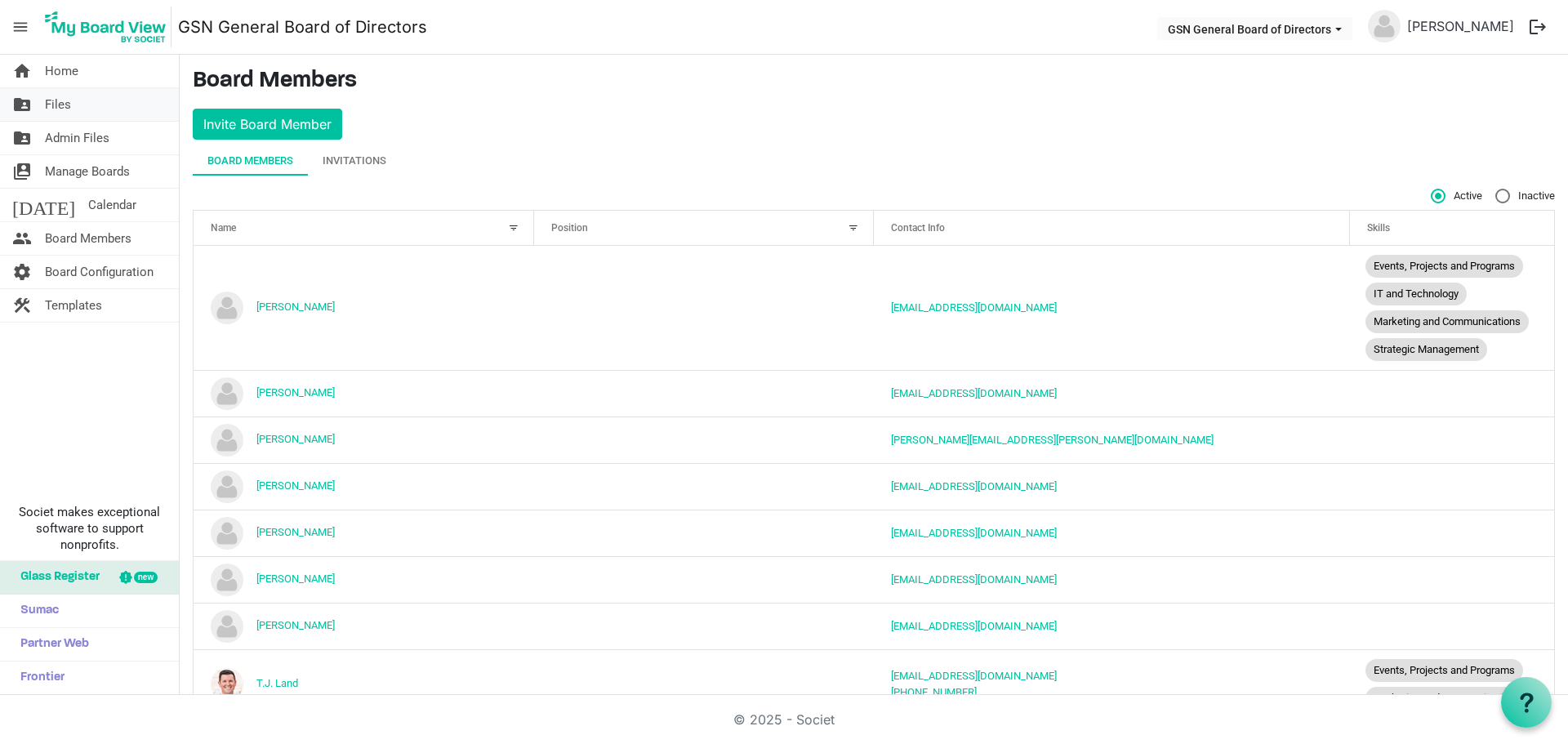
click at [58, 105] on span "Files" at bounding box center [57, 104] width 26 height 32
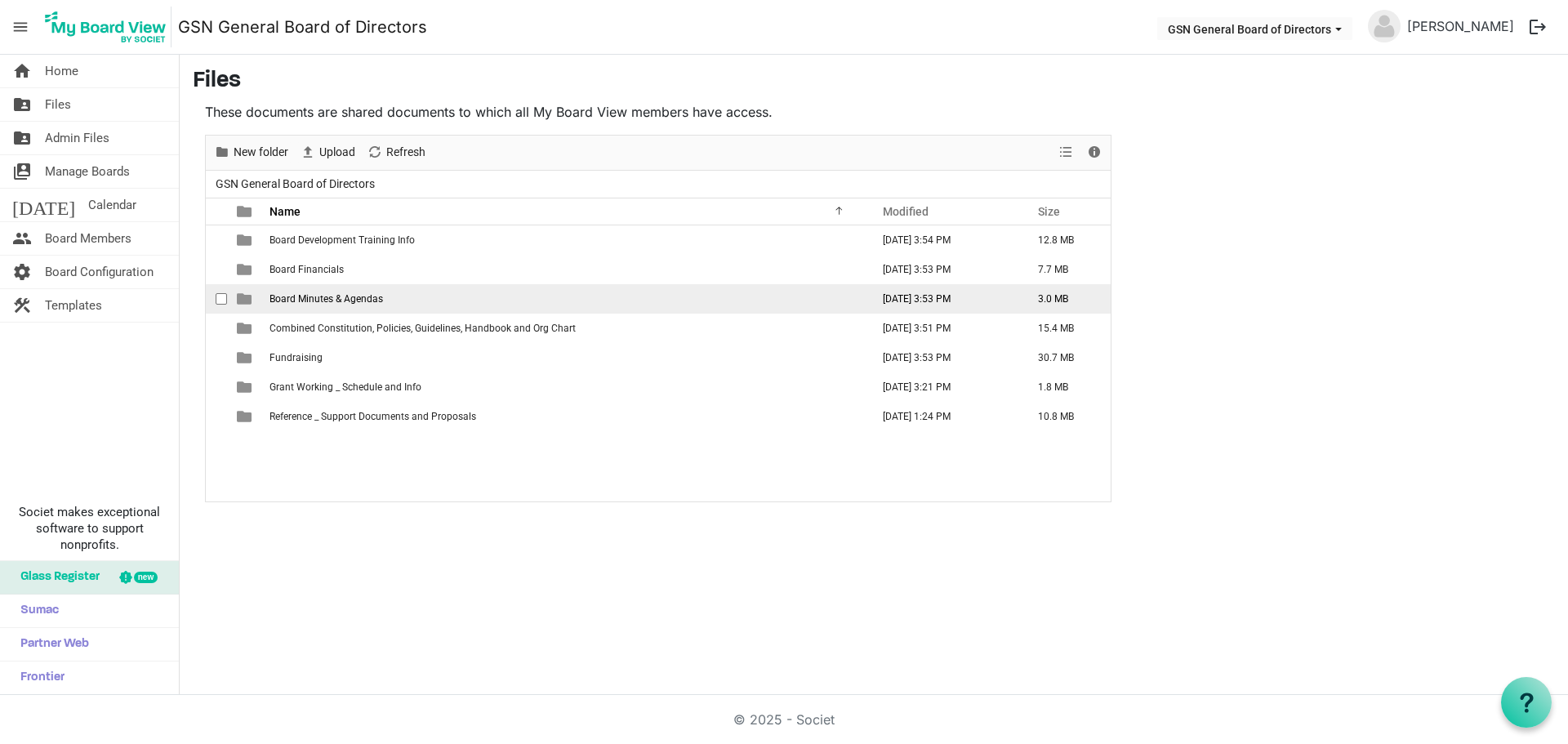
click at [290, 307] on td "Board Minutes & Agendas" at bounding box center [564, 298] width 601 height 30
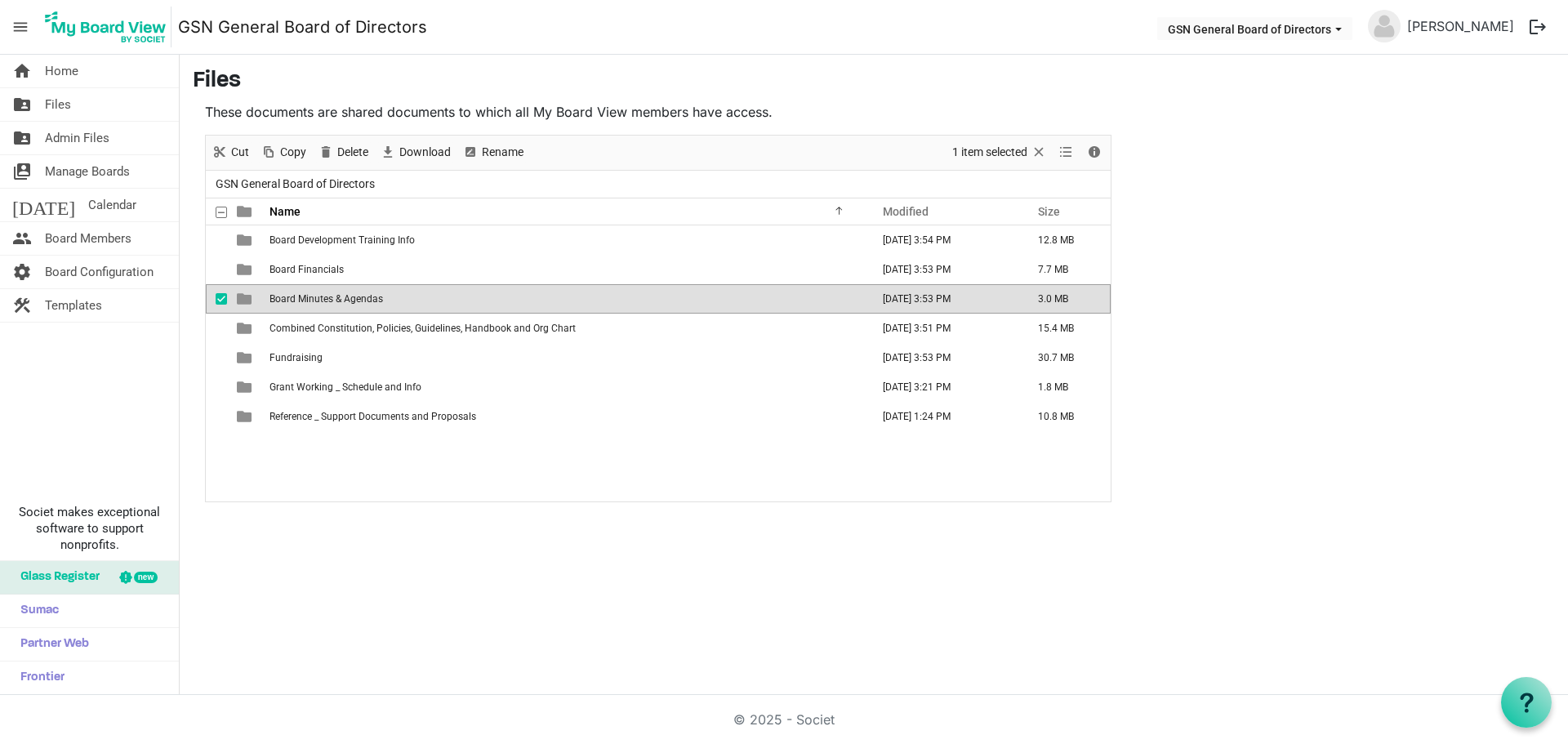
click at [290, 307] on td "Board Minutes & Agendas" at bounding box center [564, 298] width 601 height 30
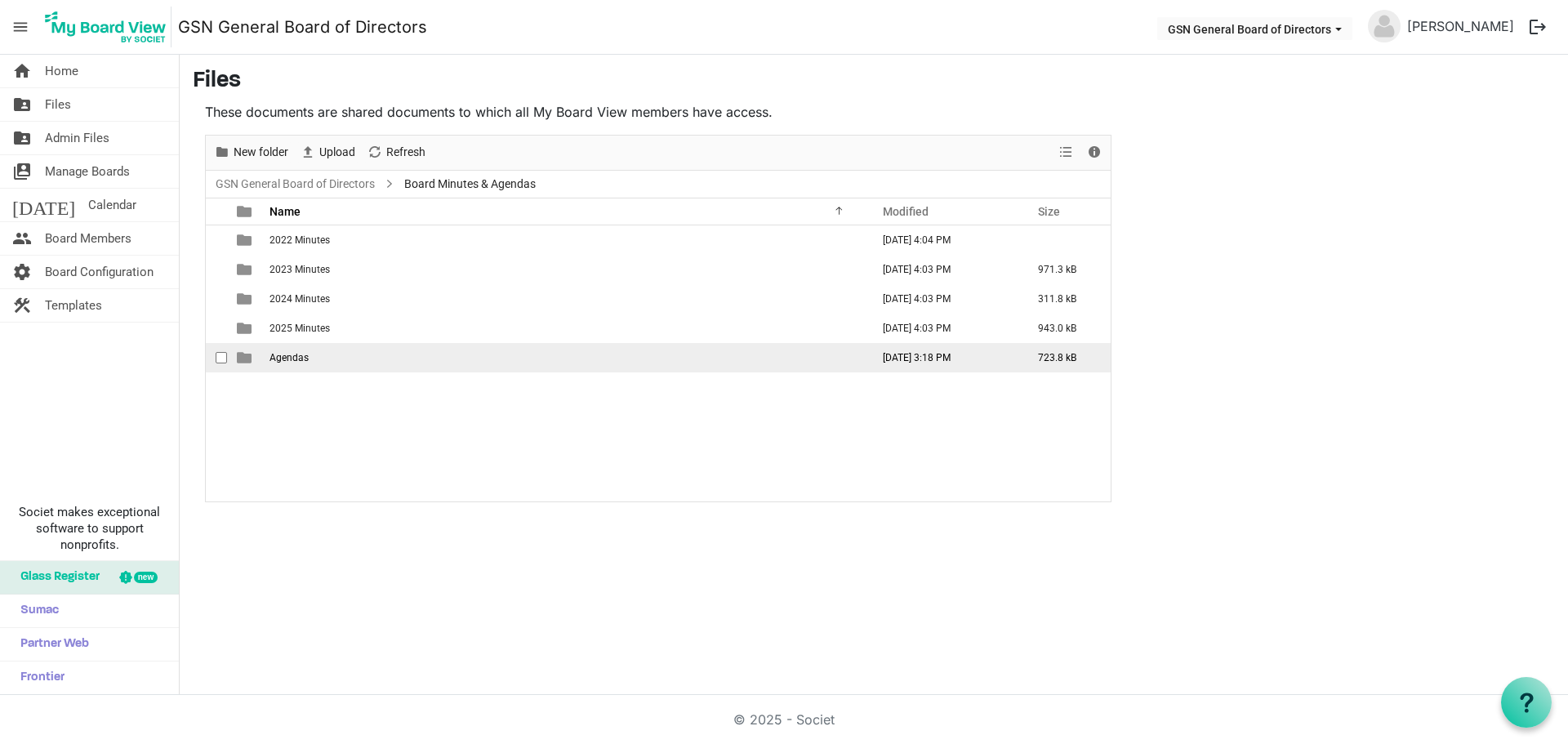
click at [287, 356] on span "Agendas" at bounding box center [289, 358] width 39 height 12
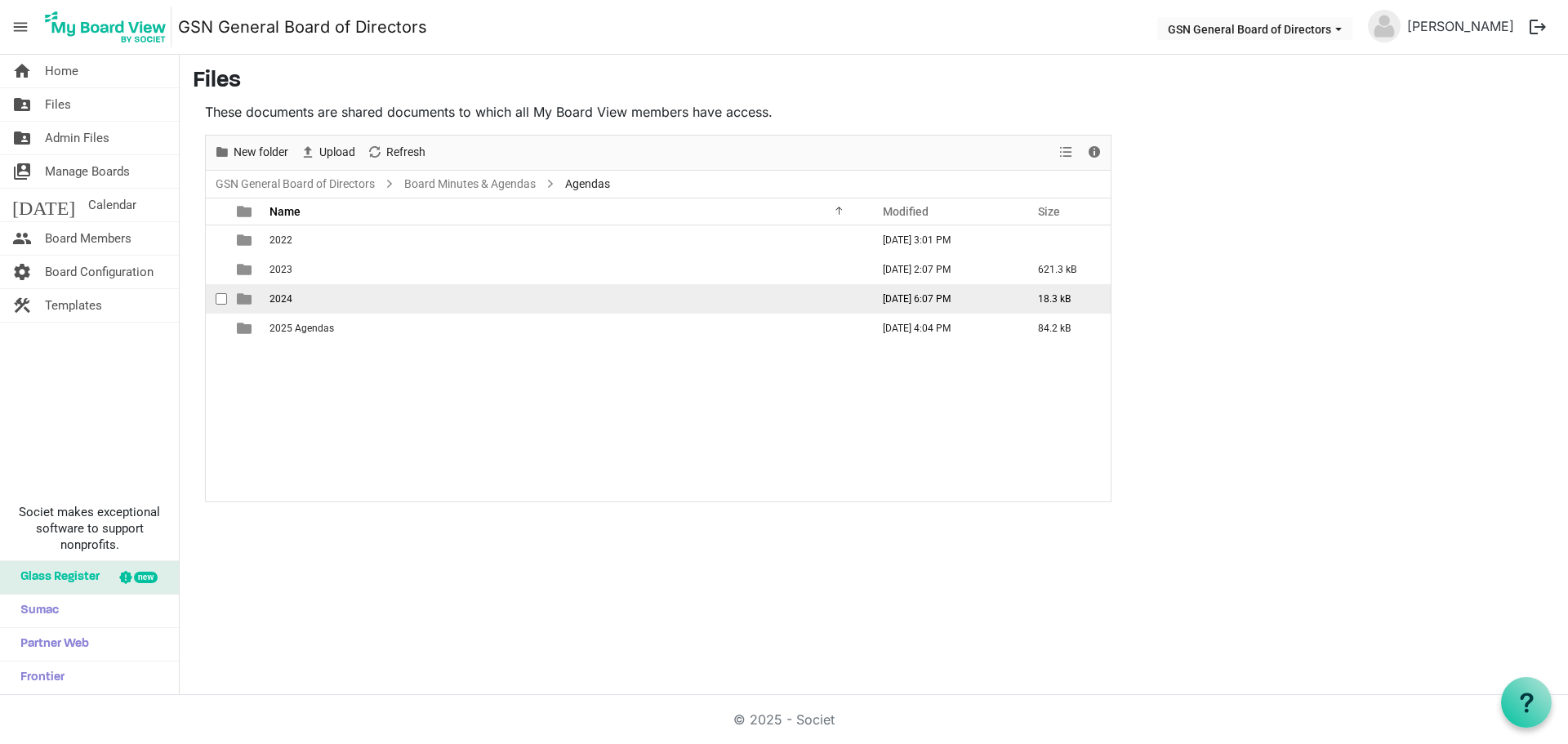
click at [290, 298] on span "2024" at bounding box center [281, 298] width 23 height 12
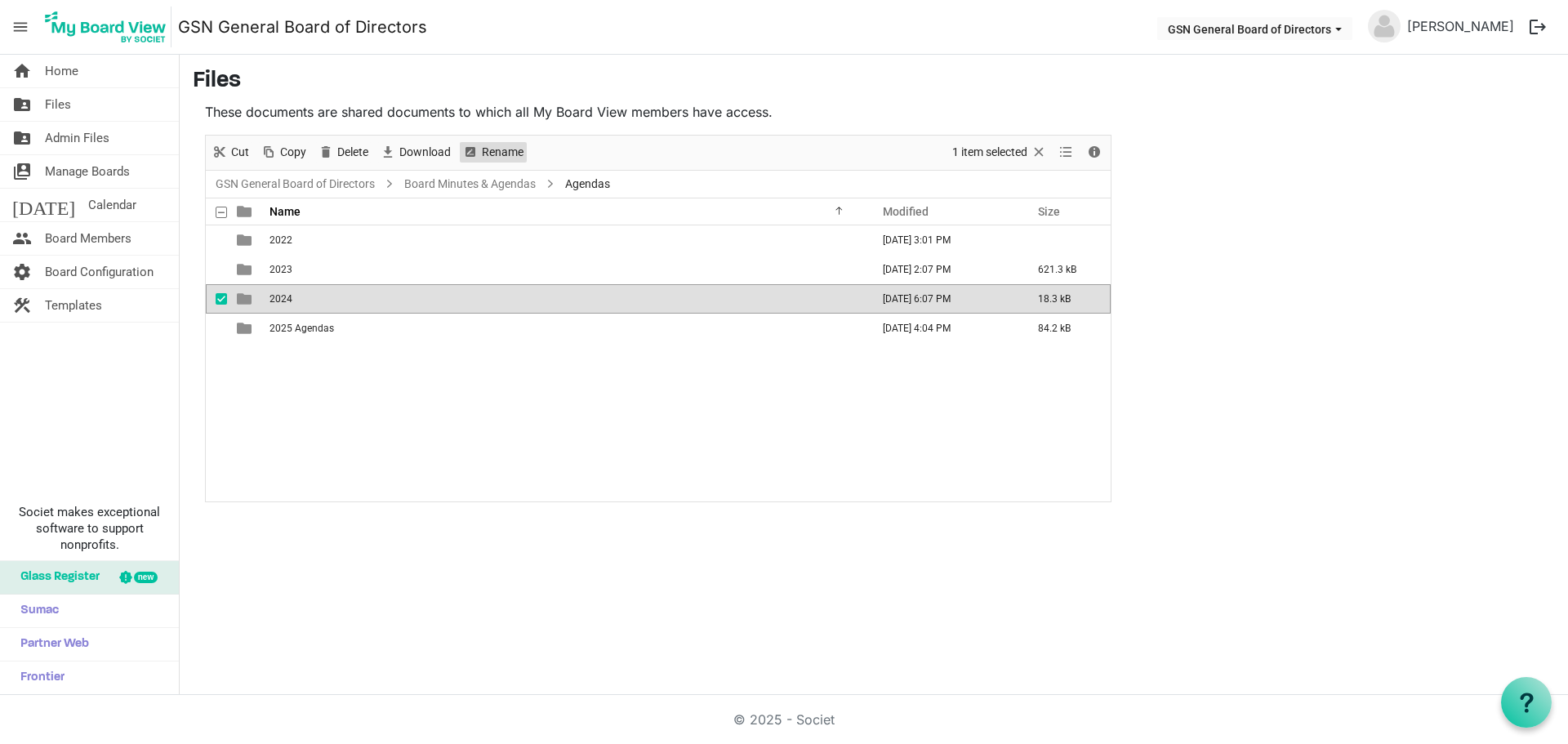
click at [504, 151] on span "Rename" at bounding box center [503, 152] width 45 height 21
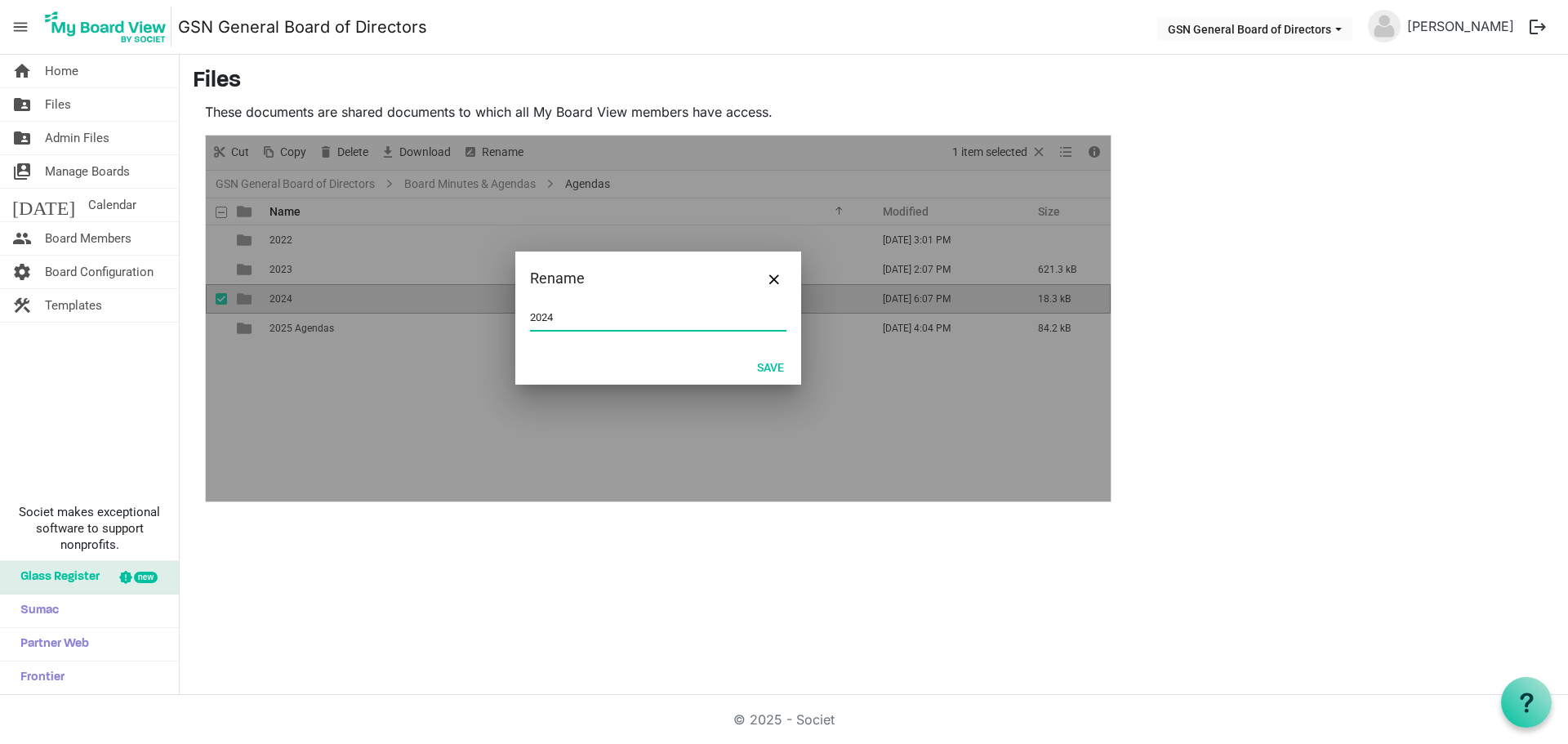
click at [563, 319] on input "2024" at bounding box center [658, 317] width 256 height 24
click at [782, 365] on button "Save" at bounding box center [771, 367] width 48 height 23
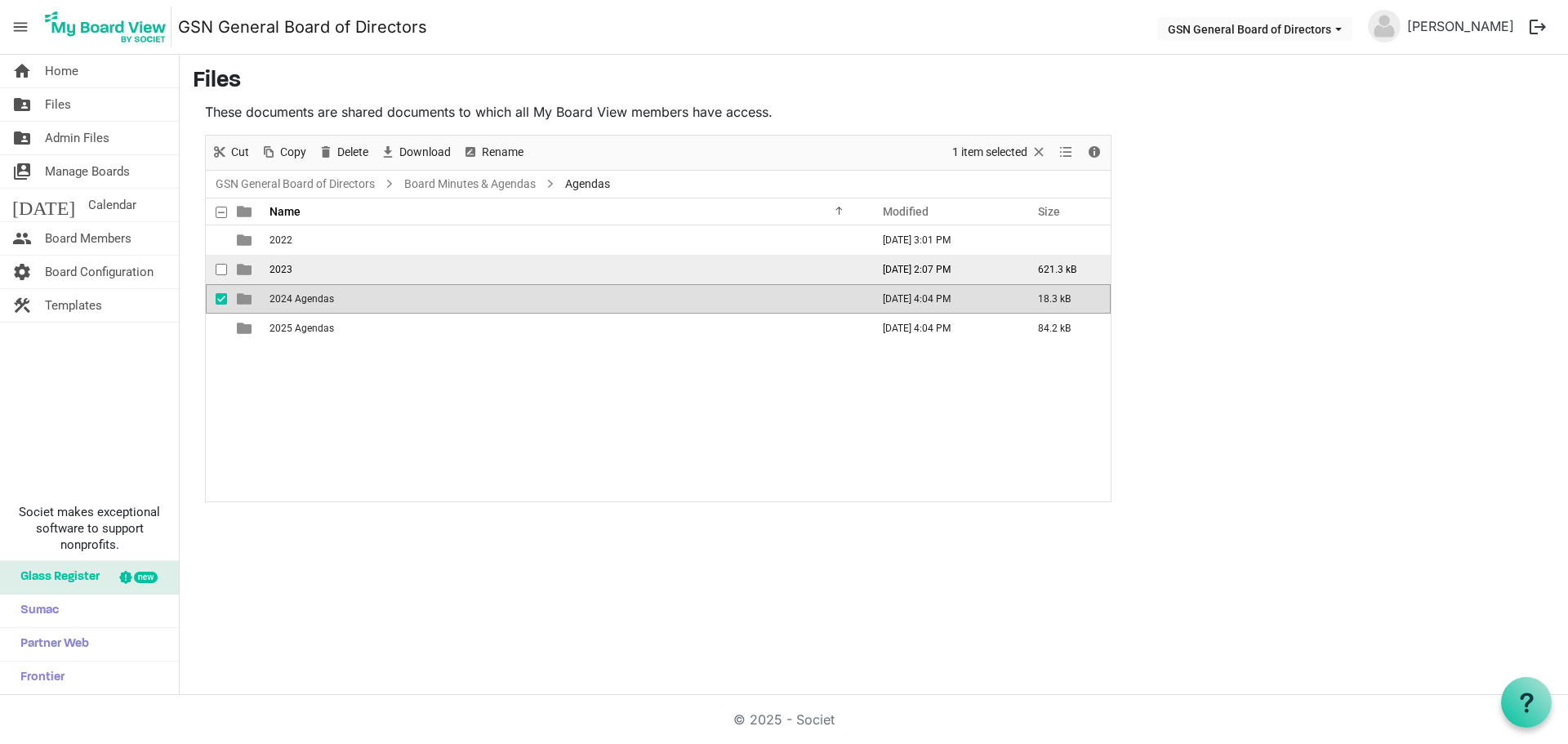
click at [371, 267] on td "2023" at bounding box center [564, 269] width 601 height 30
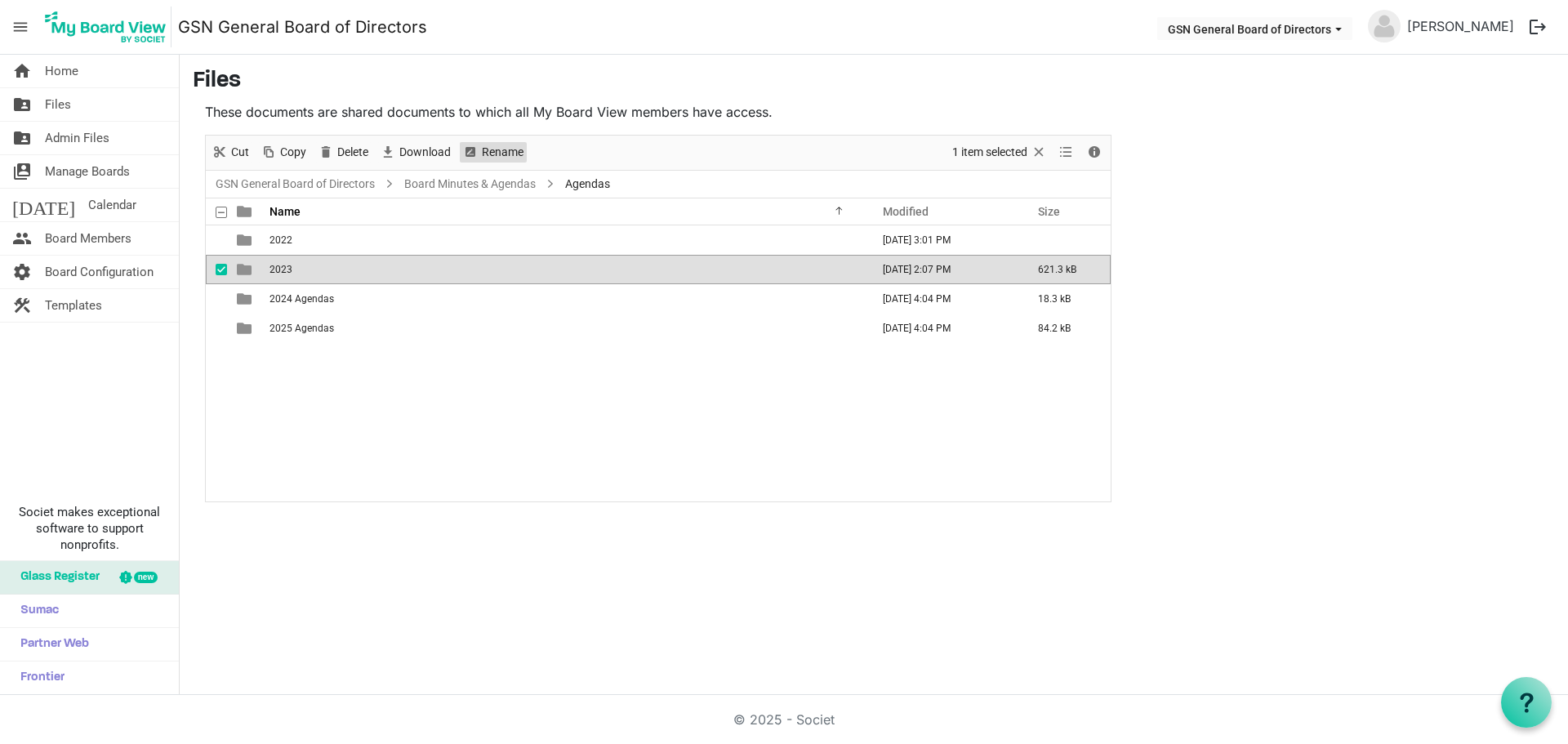
click at [483, 153] on span "Rename" at bounding box center [503, 152] width 45 height 21
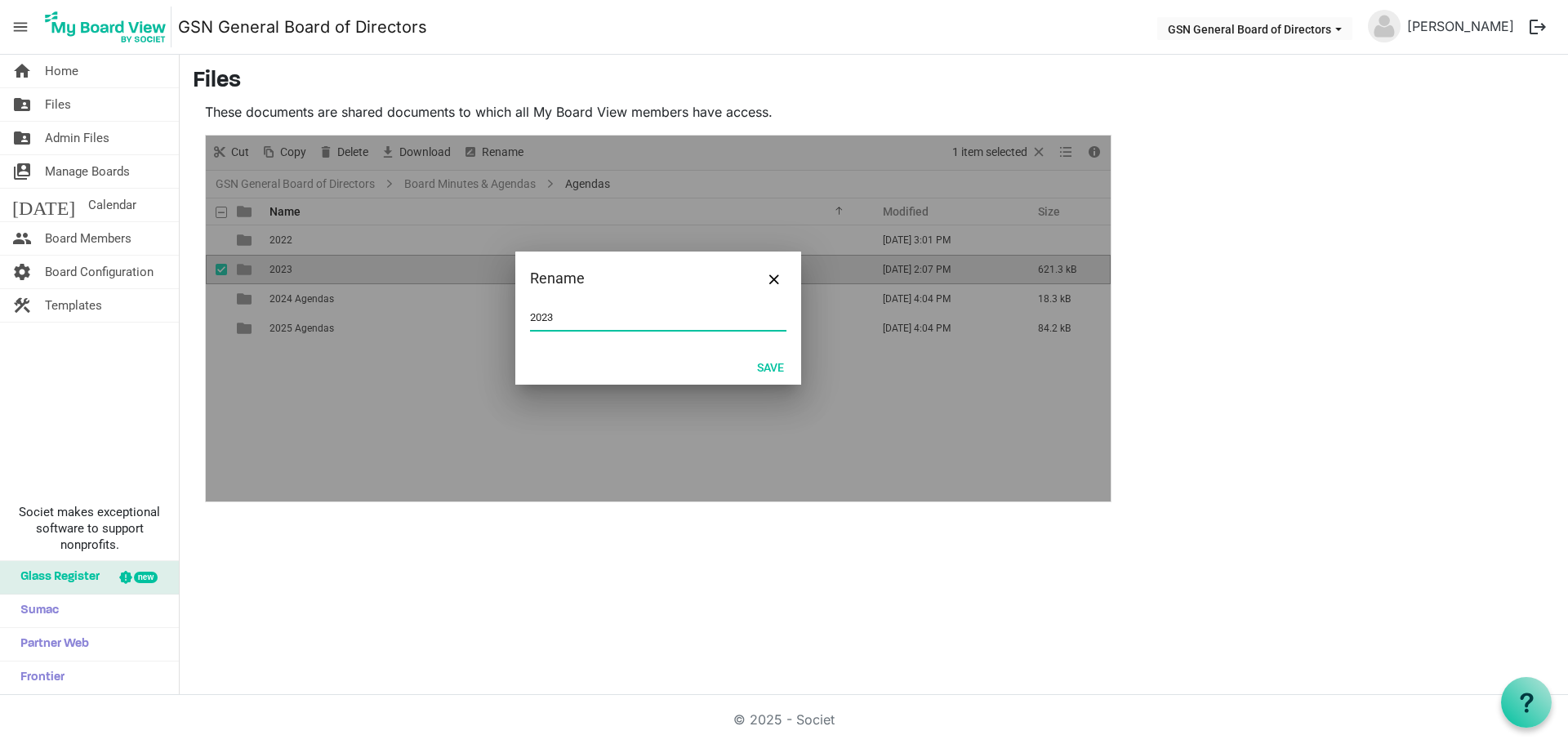
click at [596, 321] on input "2023" at bounding box center [658, 317] width 256 height 24
paste input "Agendas"
click at [771, 367] on button "Save" at bounding box center [771, 367] width 48 height 23
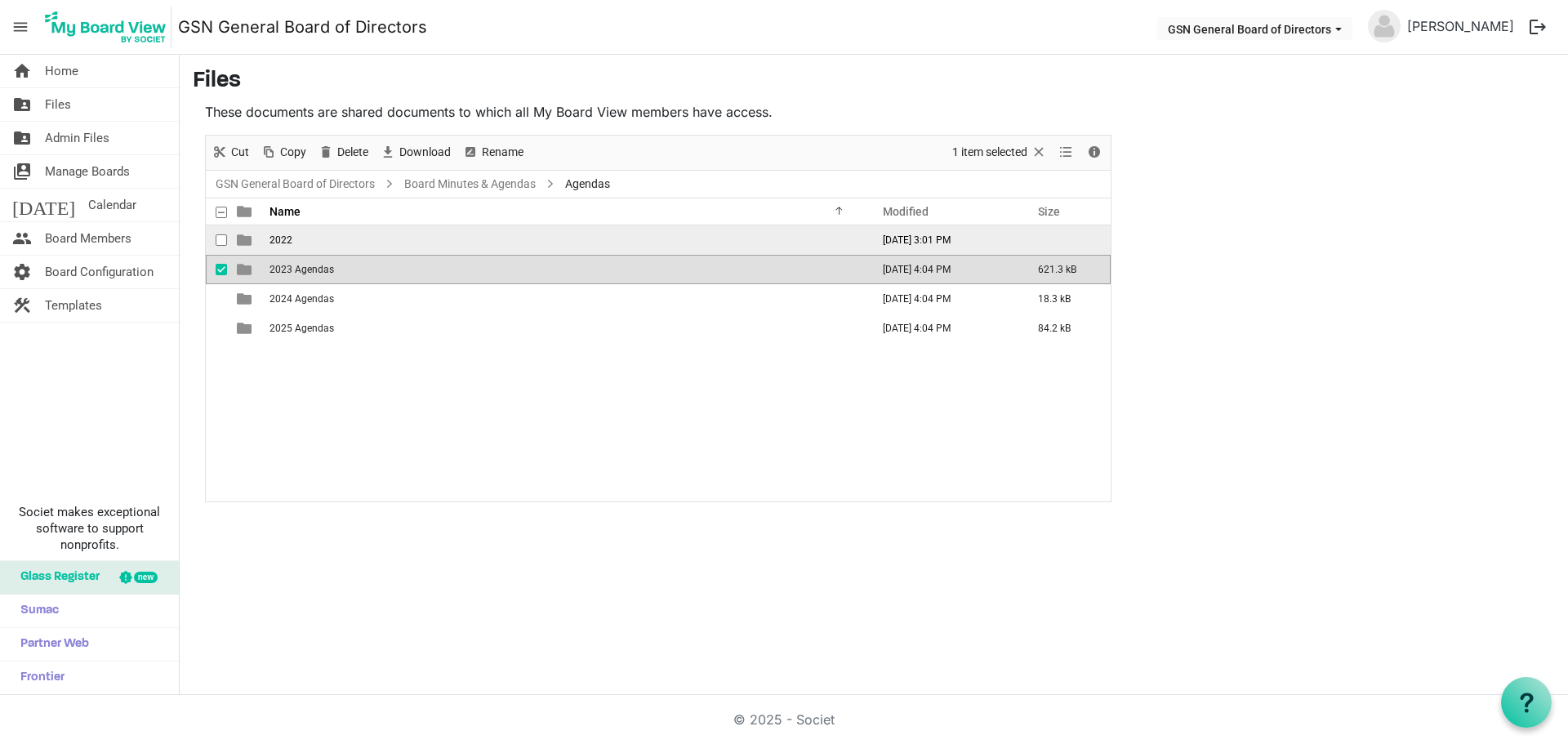
click at [372, 244] on td "2022" at bounding box center [564, 240] width 601 height 30
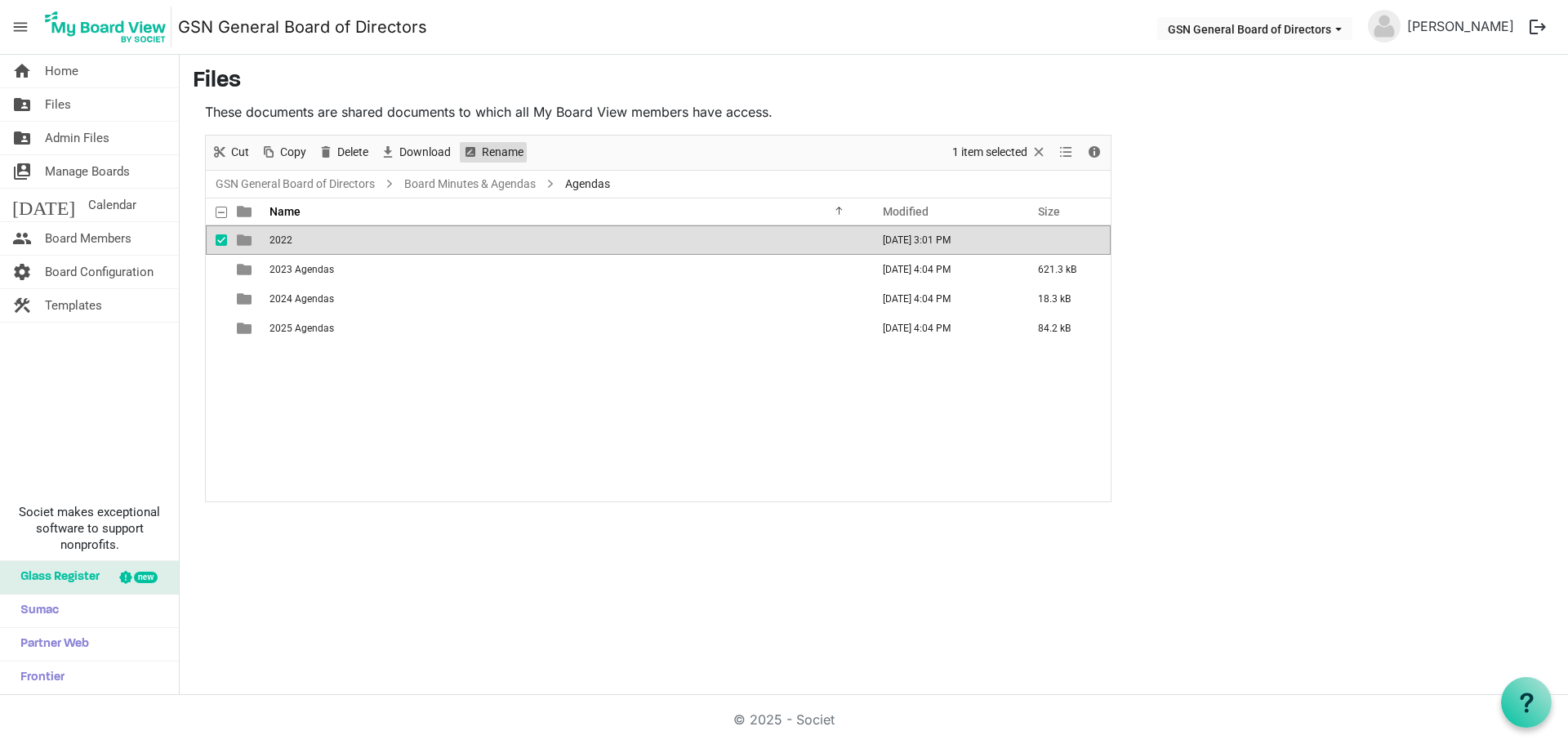
click at [496, 154] on span "Rename" at bounding box center [503, 152] width 45 height 21
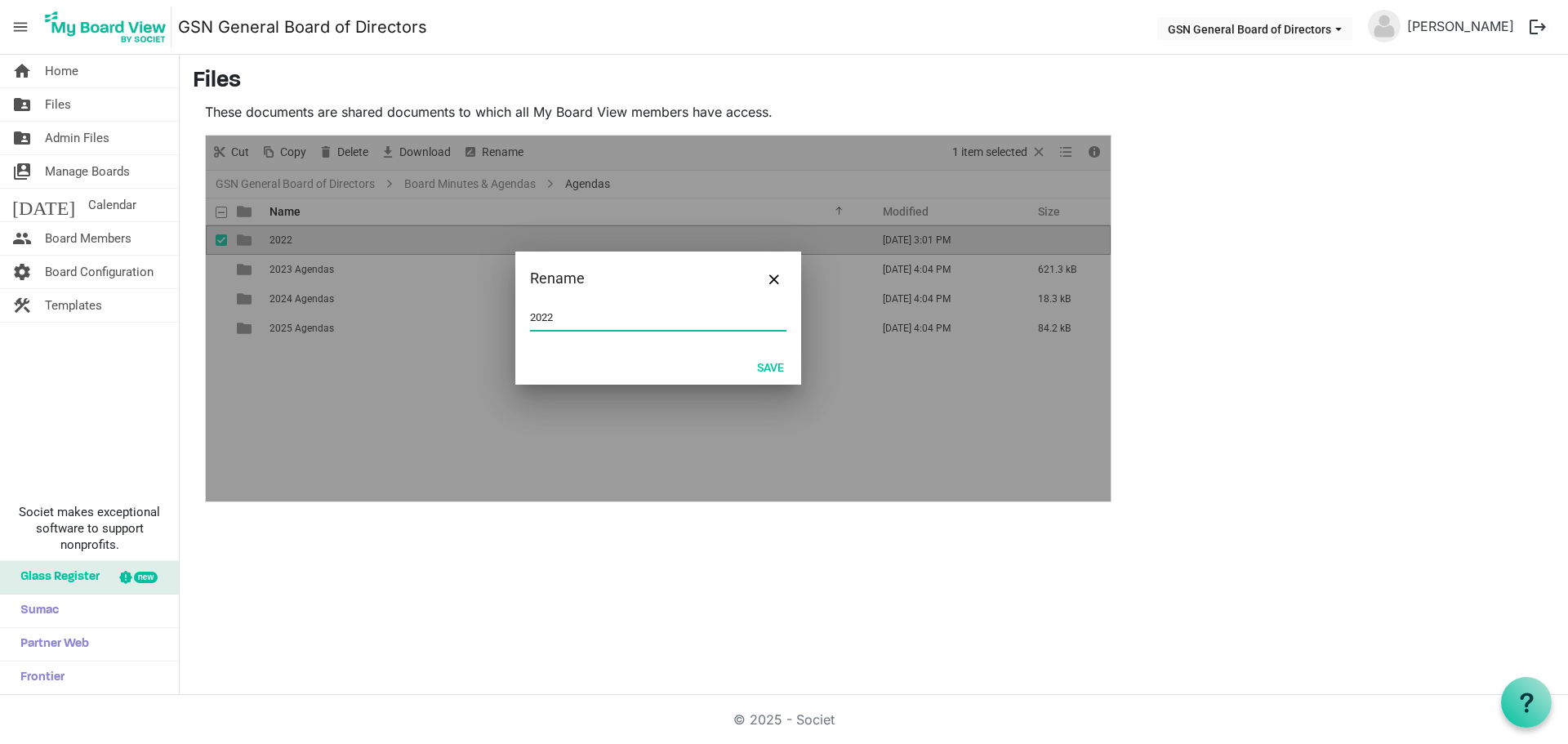
click at [598, 321] on input "2022" at bounding box center [658, 317] width 256 height 24
paste input "Agendas"
click at [760, 362] on button "Save" at bounding box center [771, 367] width 48 height 23
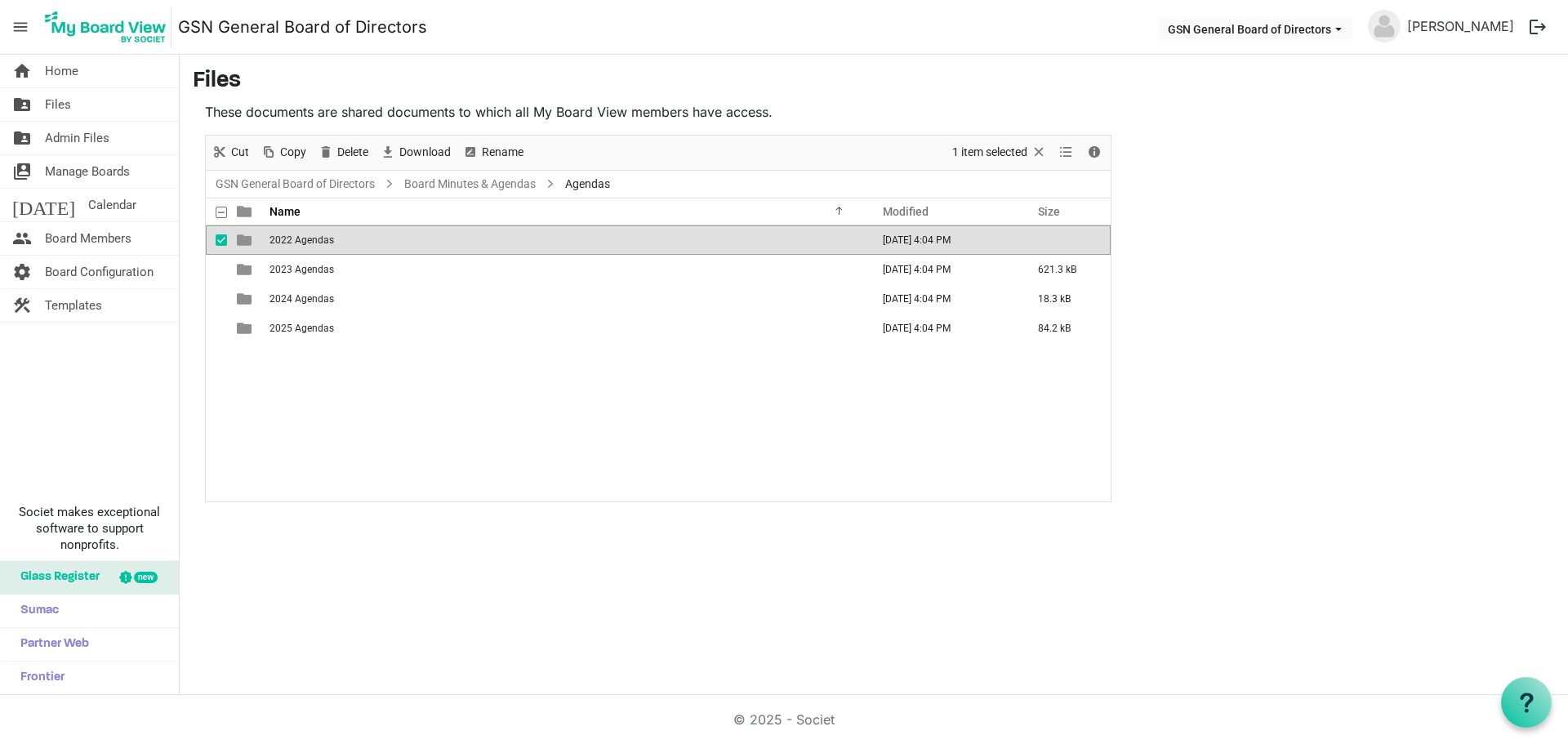
click at [515, 372] on div "2022 Agendas September 04, 2025 4:04 PM 2023 Agendas September 04, 2025 4:04 PM…" at bounding box center [659, 364] width 905 height 276
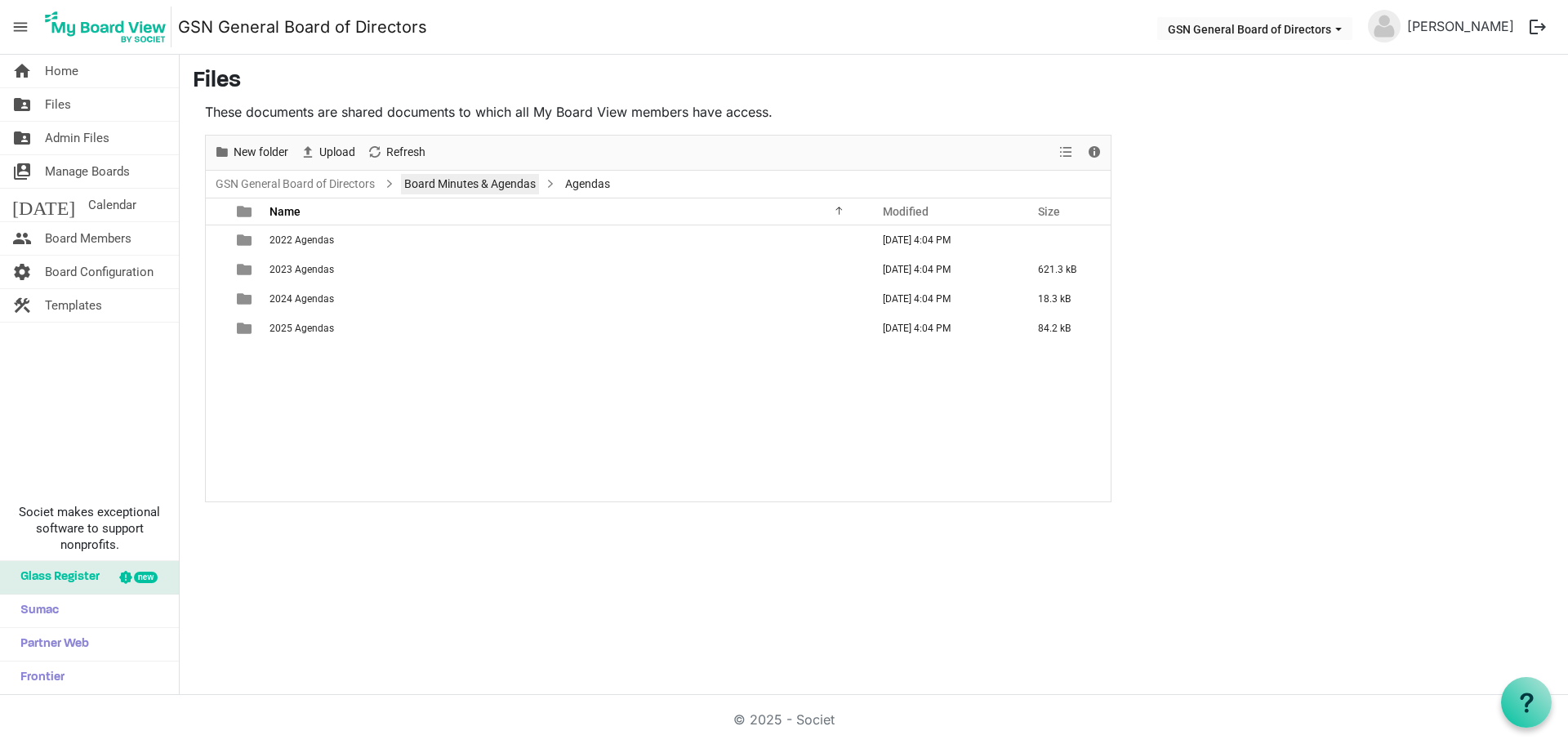
click at [404, 187] on link "Board Minutes & Agendas" at bounding box center [470, 184] width 138 height 21
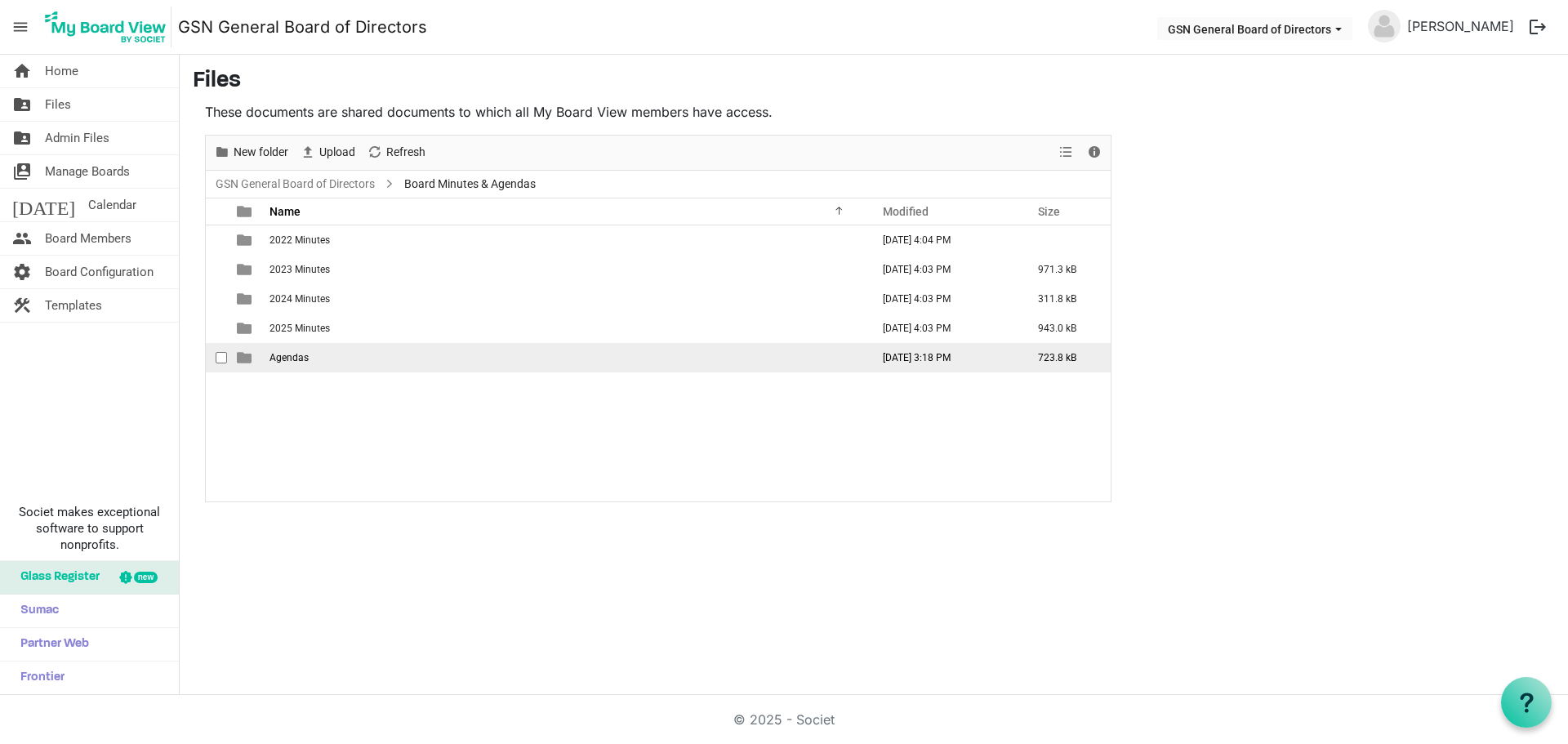
click at [308, 352] on td "Agendas" at bounding box center [564, 358] width 601 height 30
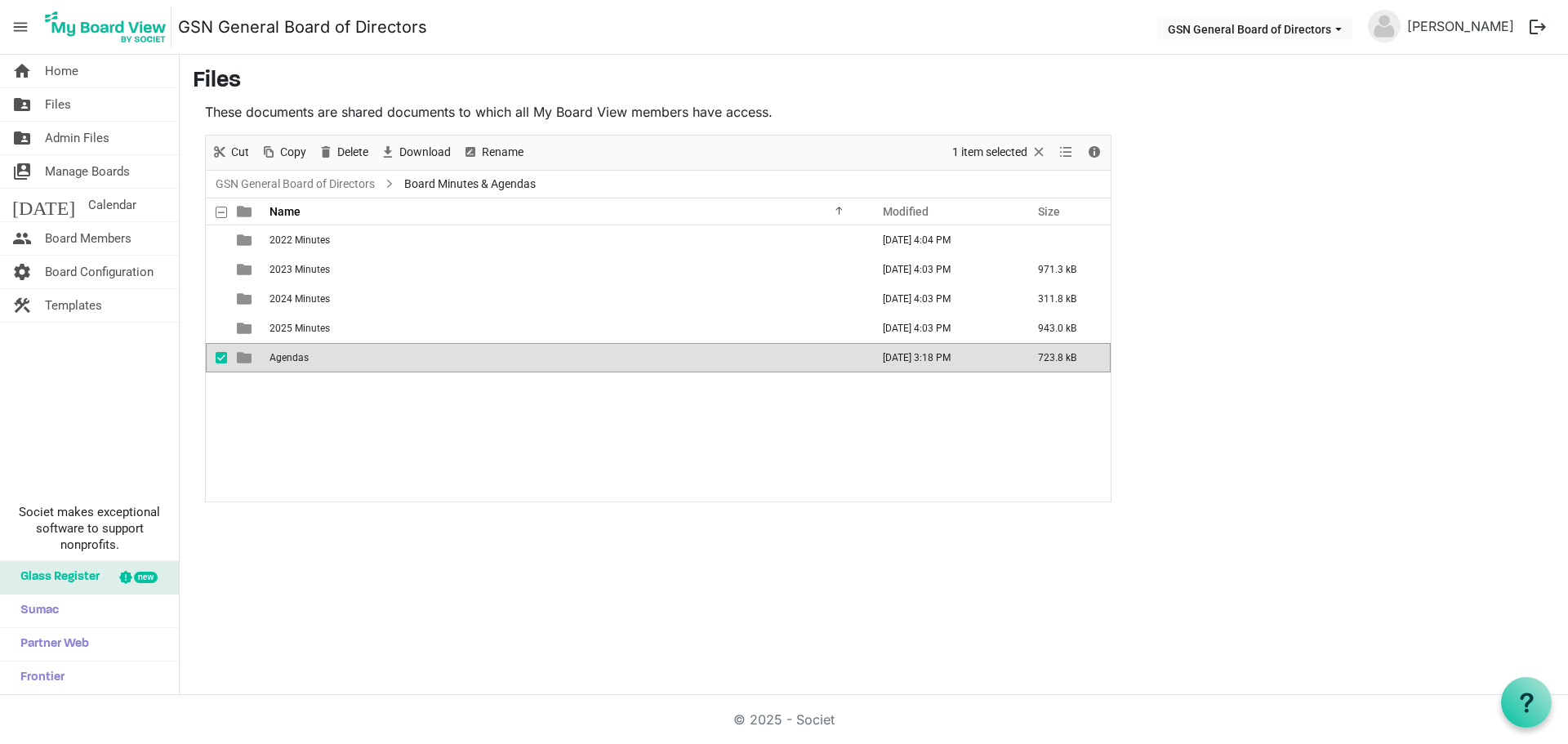
click at [308, 352] on td "Agendas" at bounding box center [564, 358] width 601 height 30
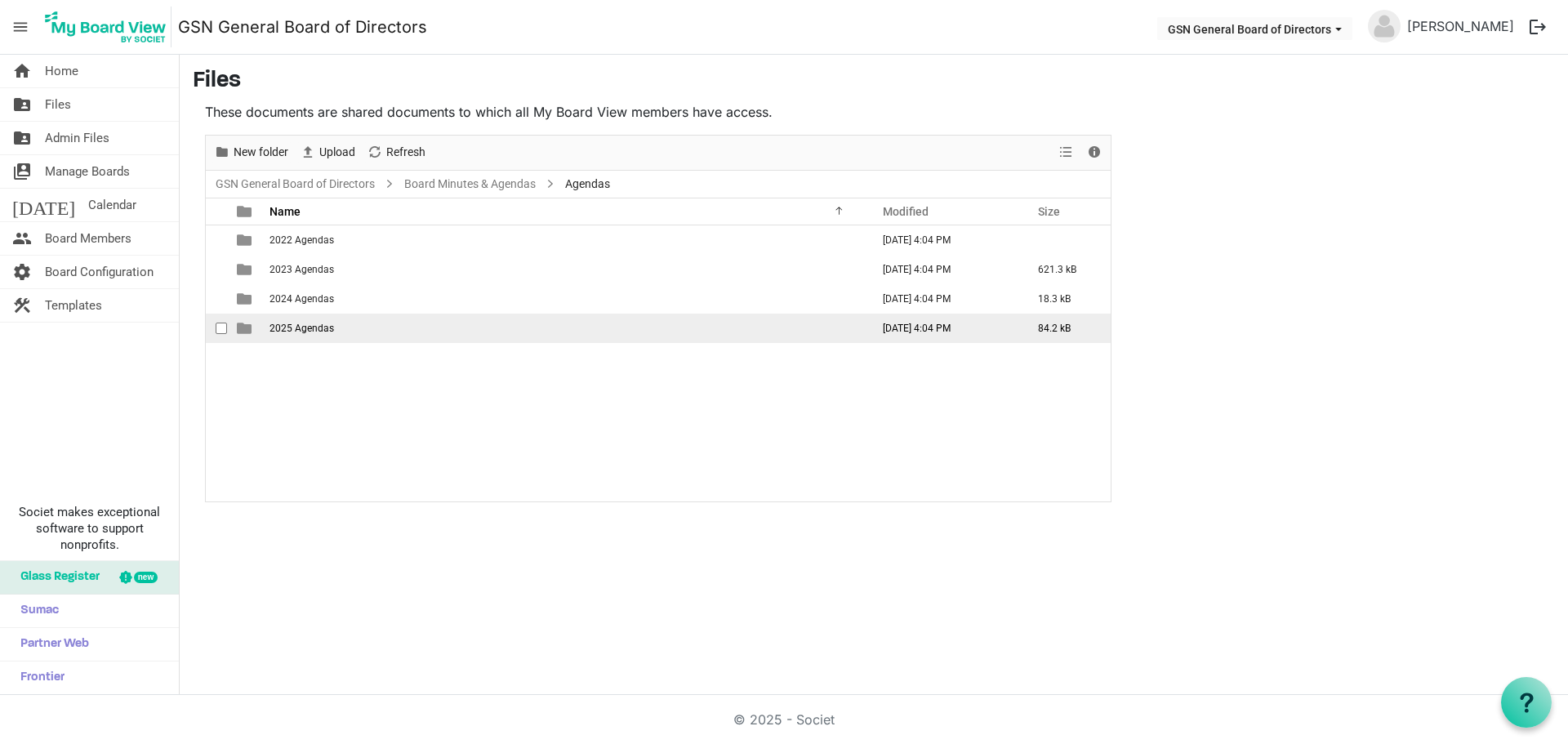
click at [314, 328] on span "2025 Agendas" at bounding box center [302, 328] width 65 height 12
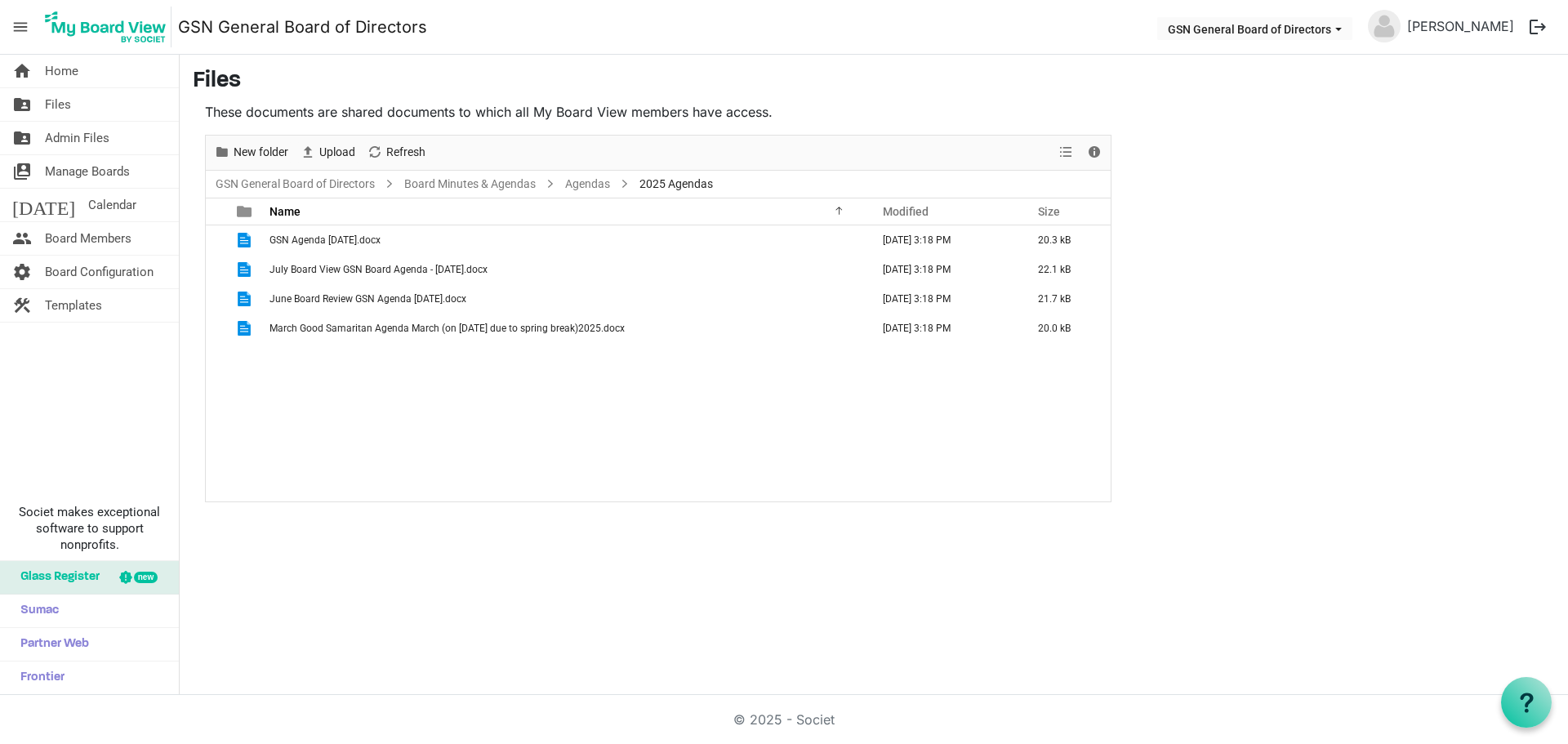
click at [315, 369] on div "GSN Agenda July 24, 2025.docx September 04, 2025 3:18 PM 20.3 kB July Board Vie…" at bounding box center [659, 364] width 905 height 276
click at [588, 183] on link "Agendas" at bounding box center [587, 184] width 51 height 21
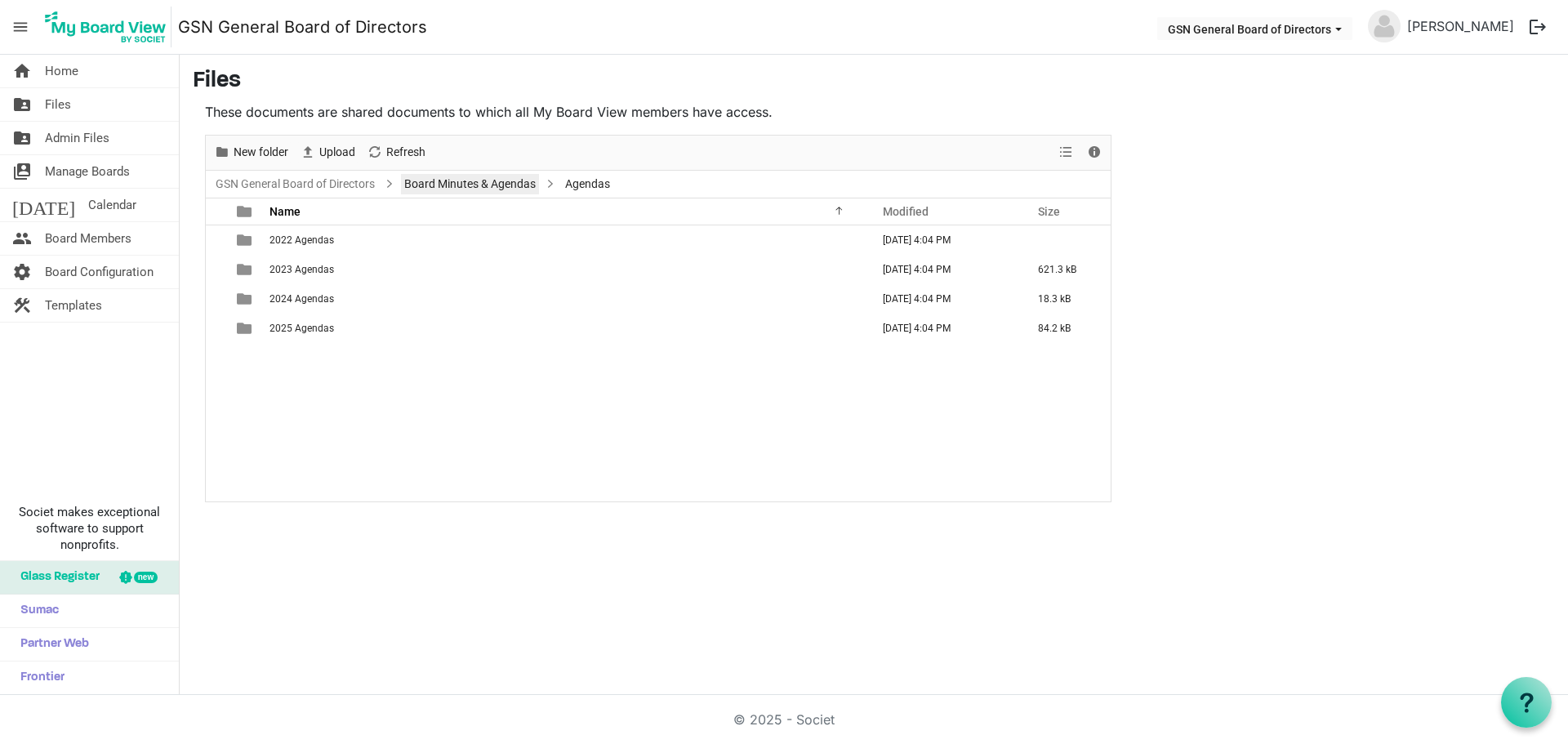
click at [456, 185] on link "Board Minutes & Agendas" at bounding box center [470, 184] width 138 height 21
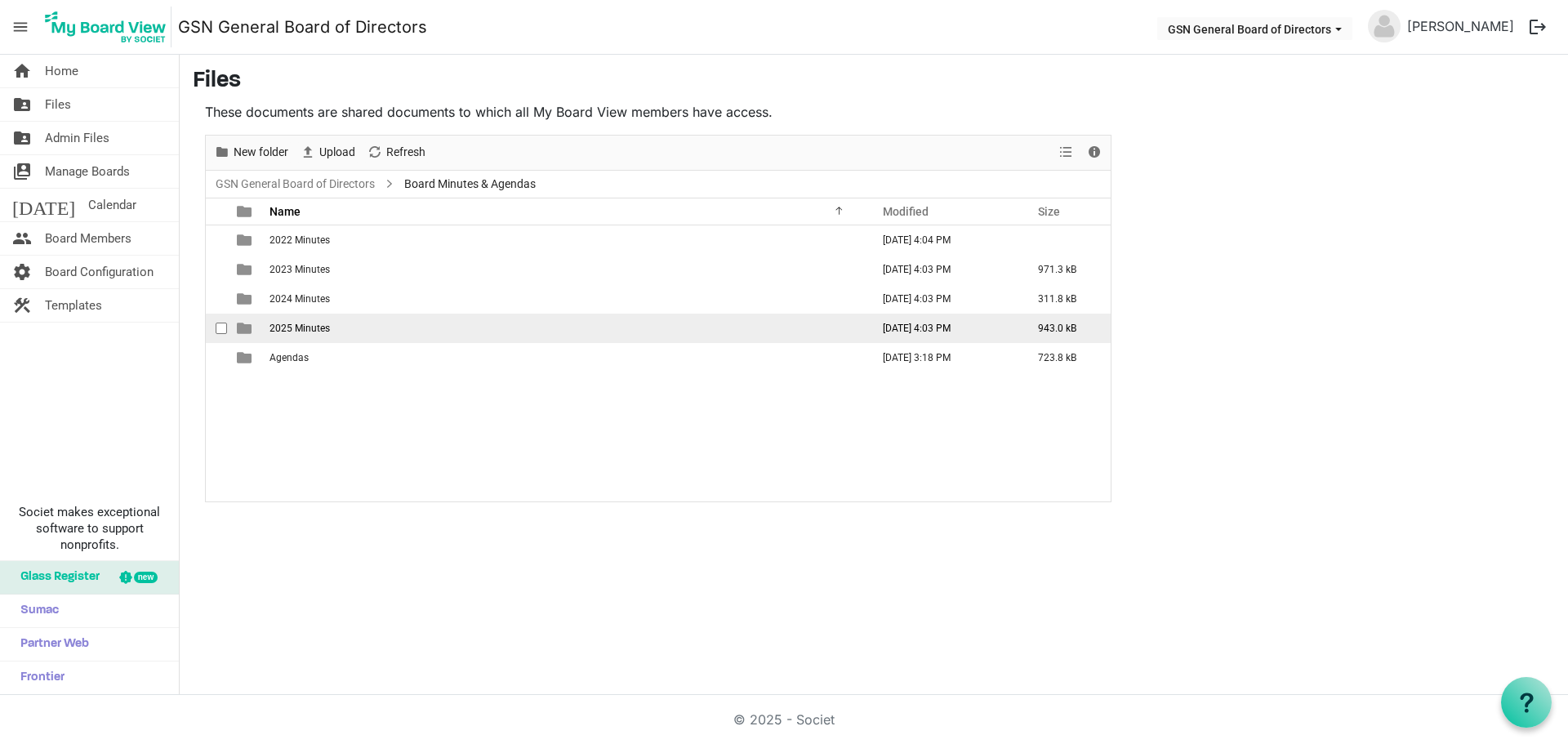
click at [330, 326] on td "2025 Minutes" at bounding box center [564, 328] width 601 height 30
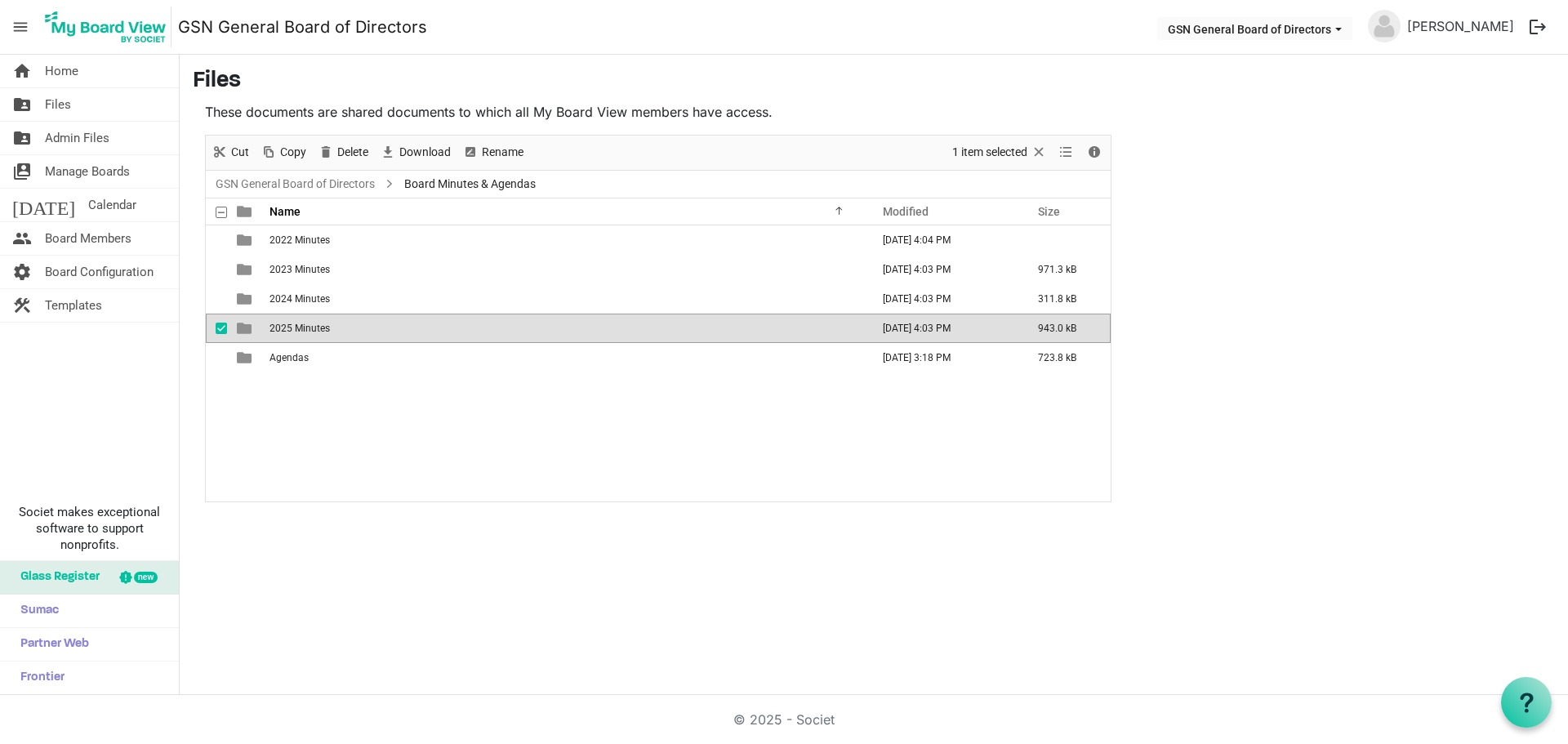
click at [330, 326] on td "2025 Minutes" at bounding box center [564, 328] width 601 height 30
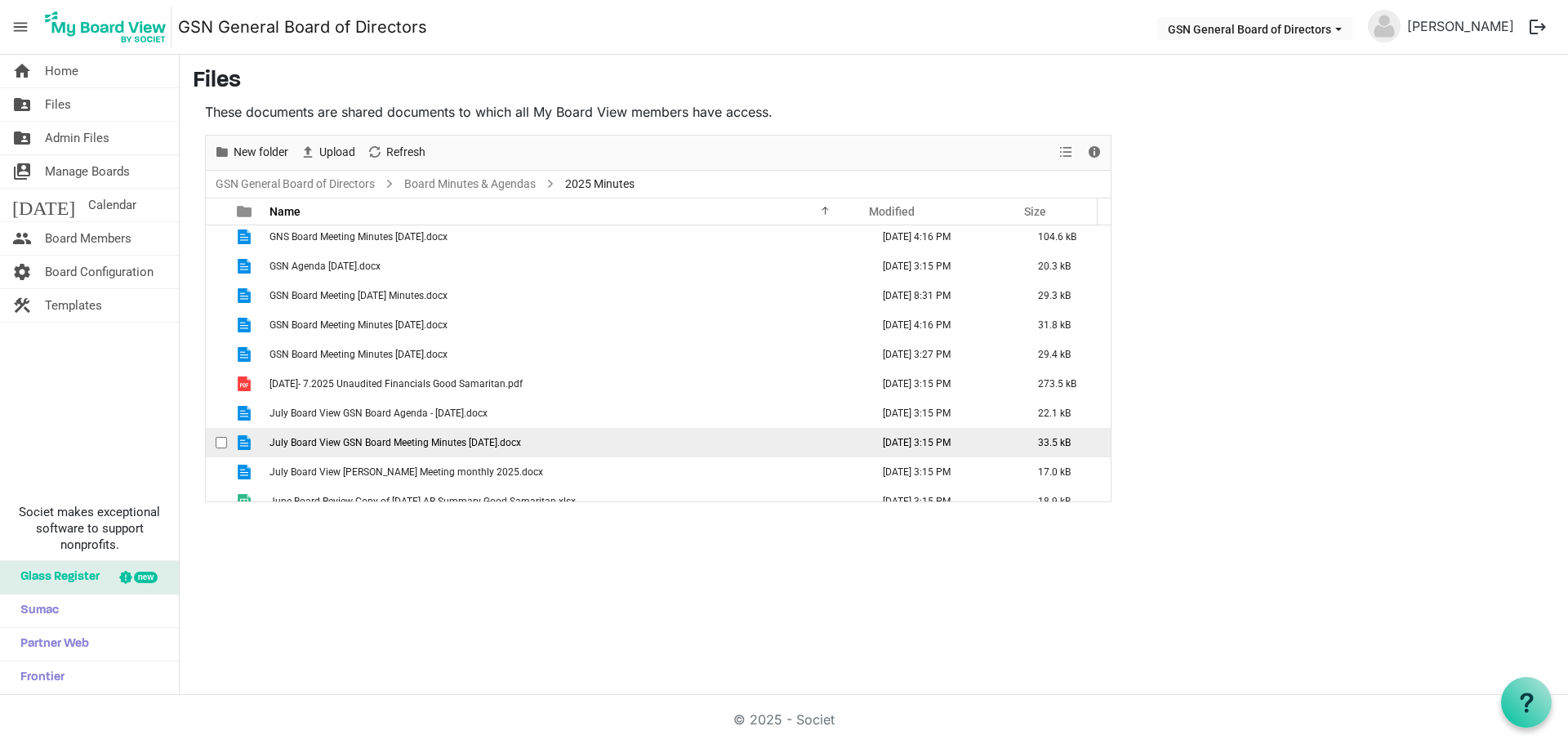
scroll to position [31, 0]
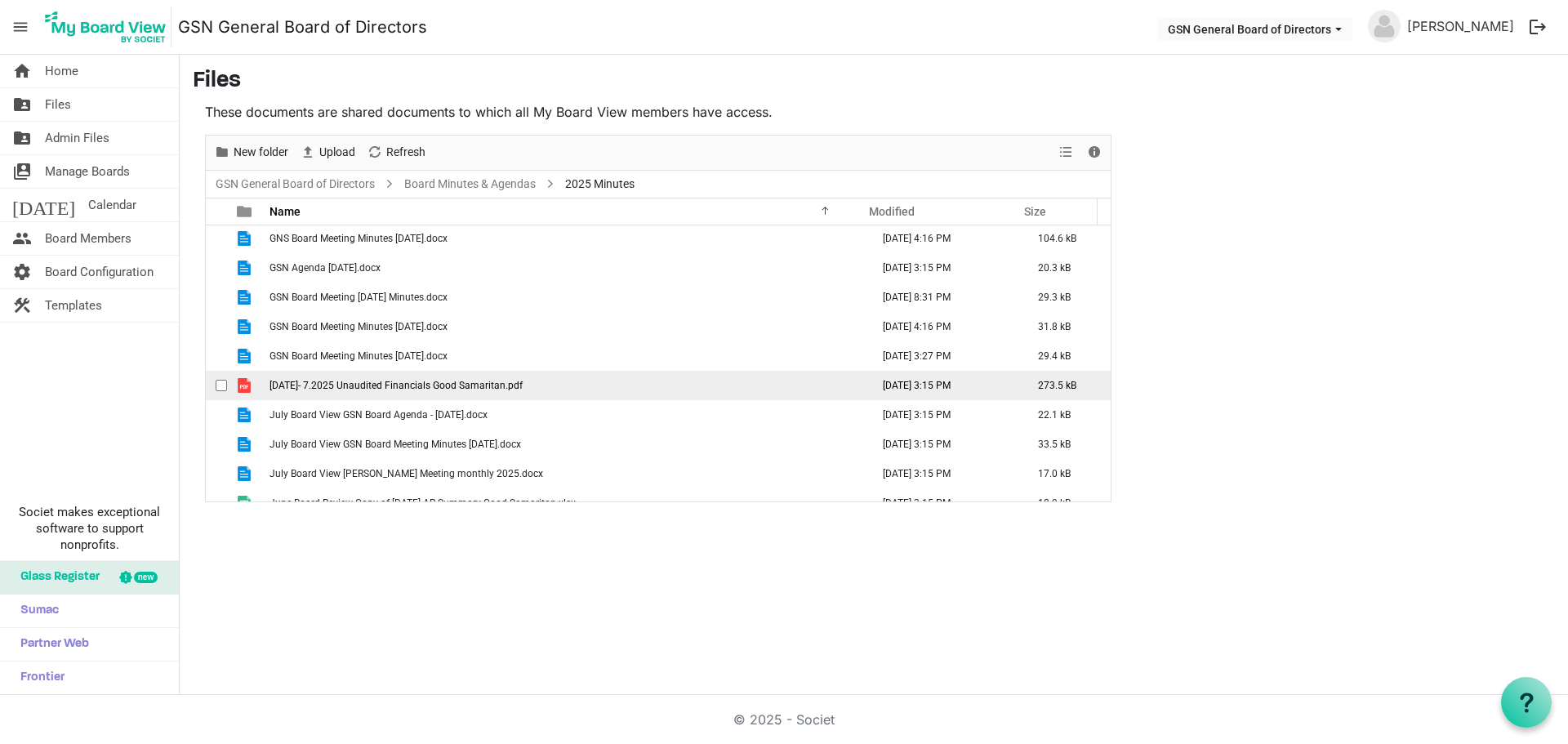
click at [323, 380] on span "[DATE]- 7.2025 Unaudited Financials Good Samaritan.pdf" at bounding box center [396, 385] width 254 height 12
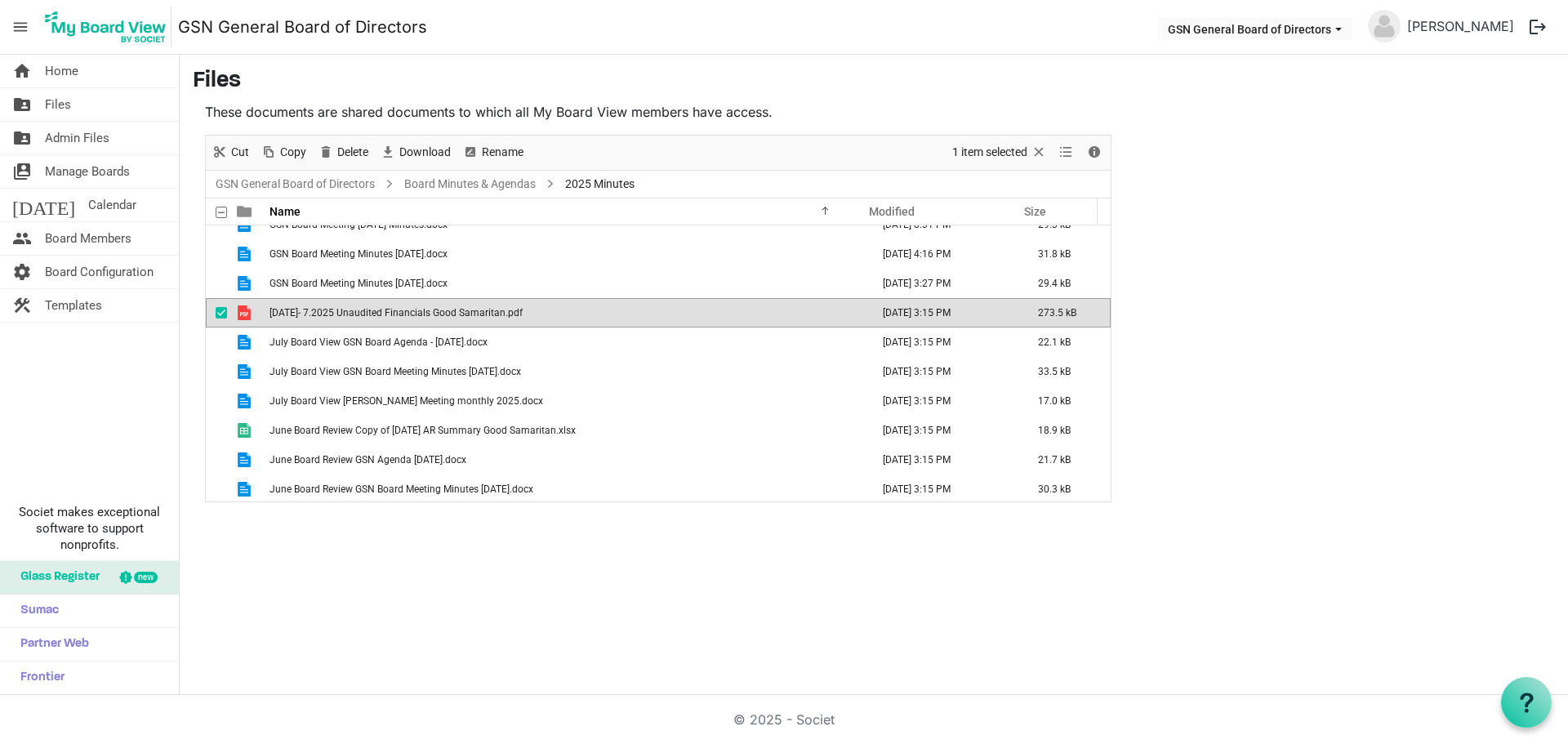
scroll to position [195, 0]
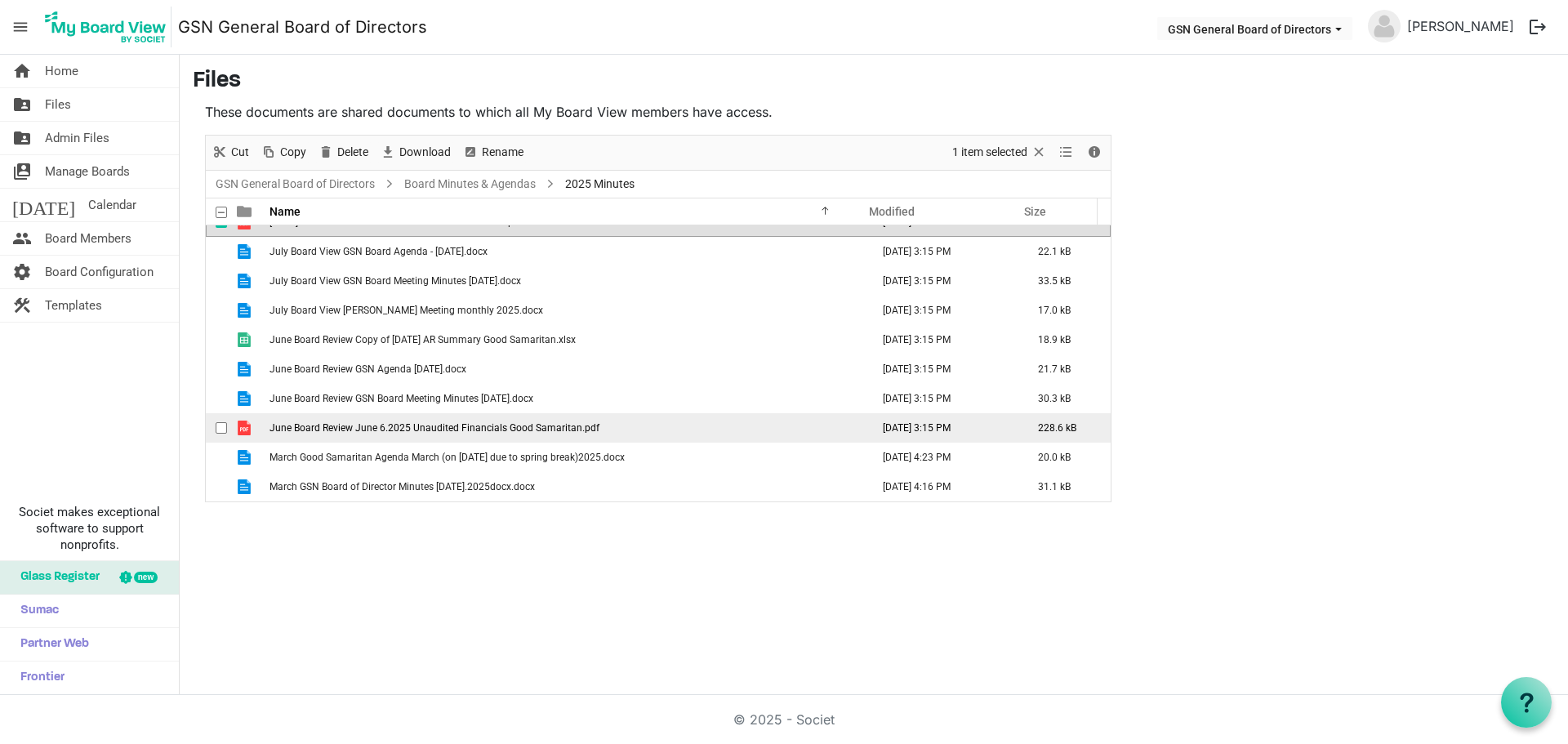
click at [316, 428] on span "June Board Review June 6.2025 Unaudited Financials Good Samaritan.pdf" at bounding box center [435, 428] width 330 height 12
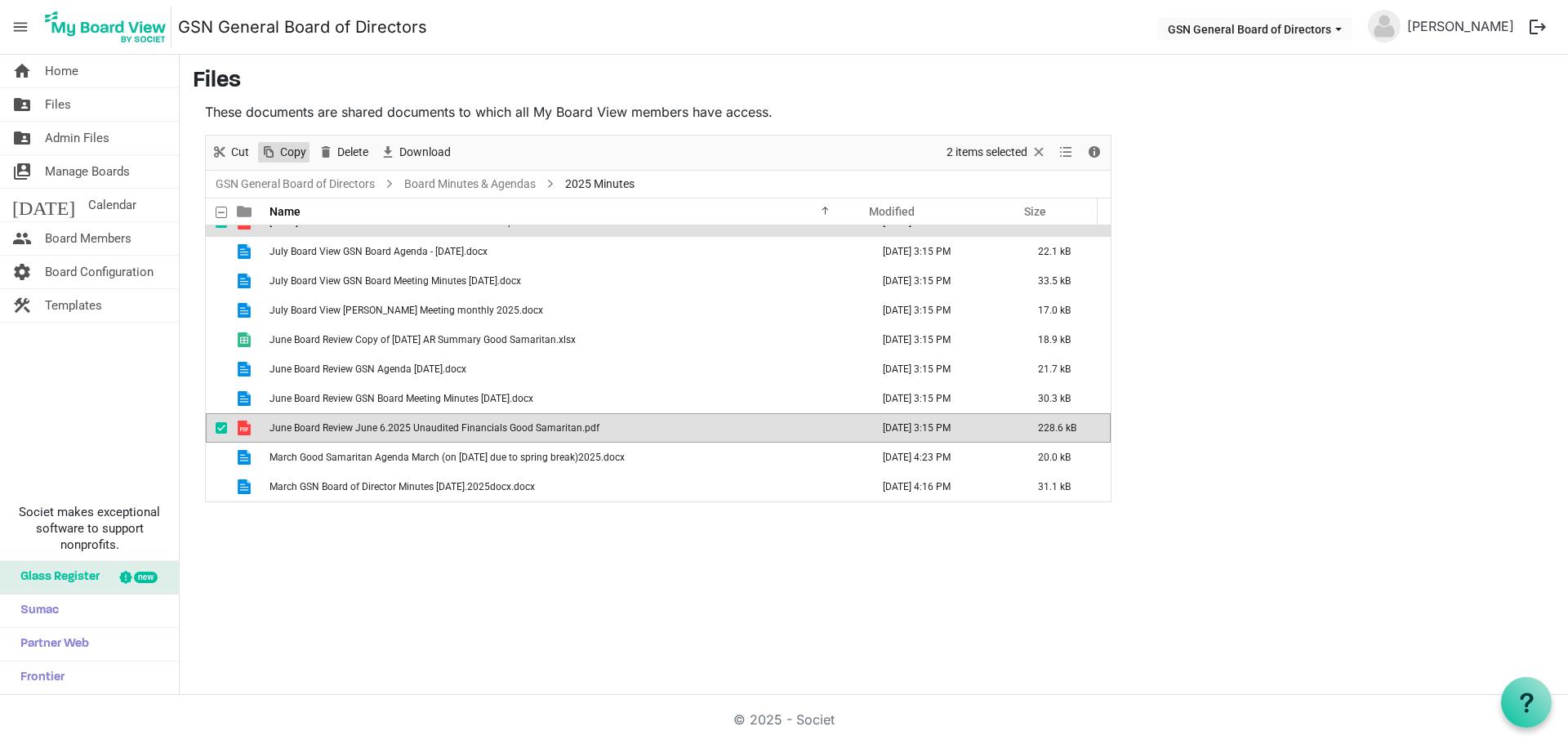
click at [298, 148] on span "Copy" at bounding box center [293, 152] width 30 height 21
click at [307, 180] on link "GSN General Board of Directors" at bounding box center [295, 184] width 166 height 21
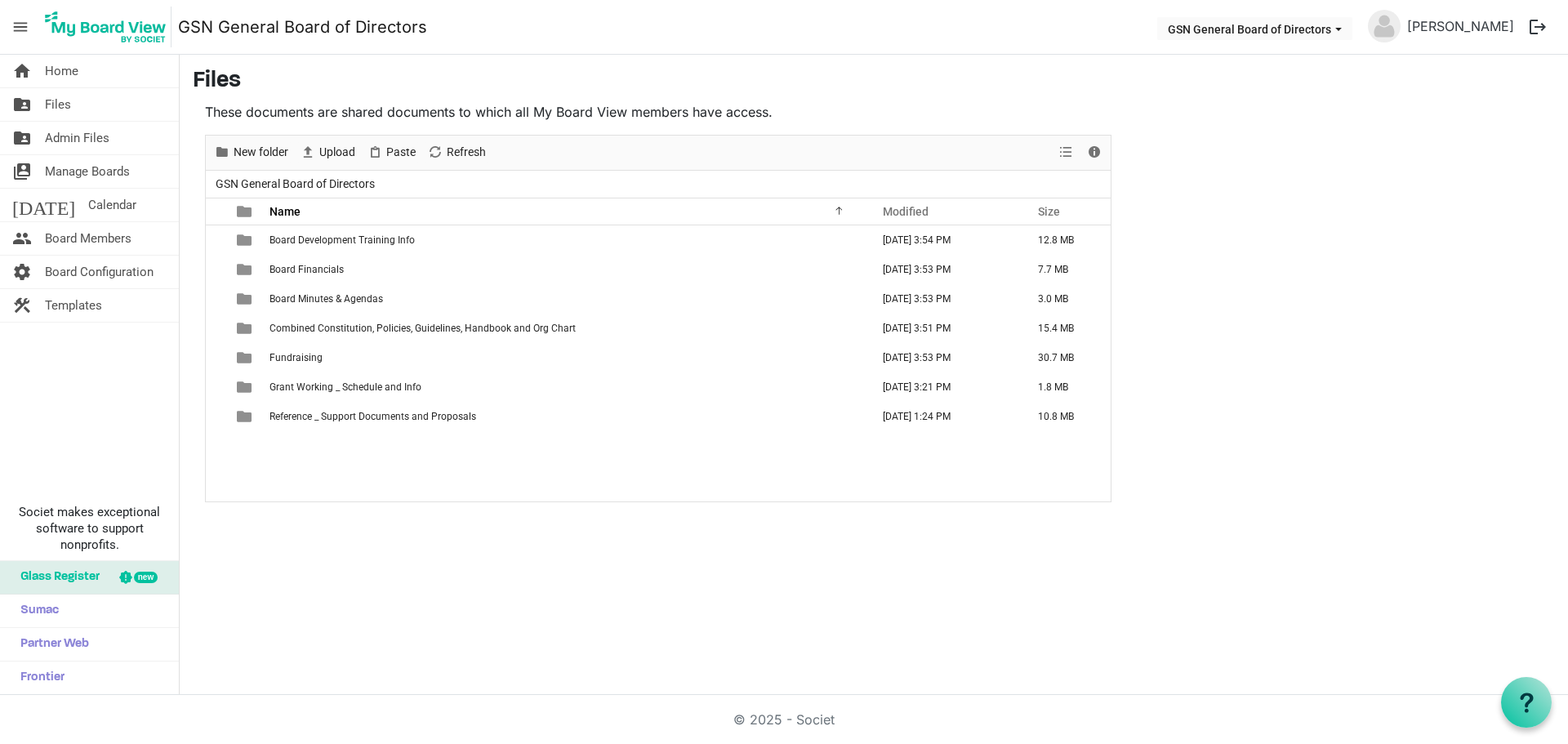
scroll to position [0, 0]
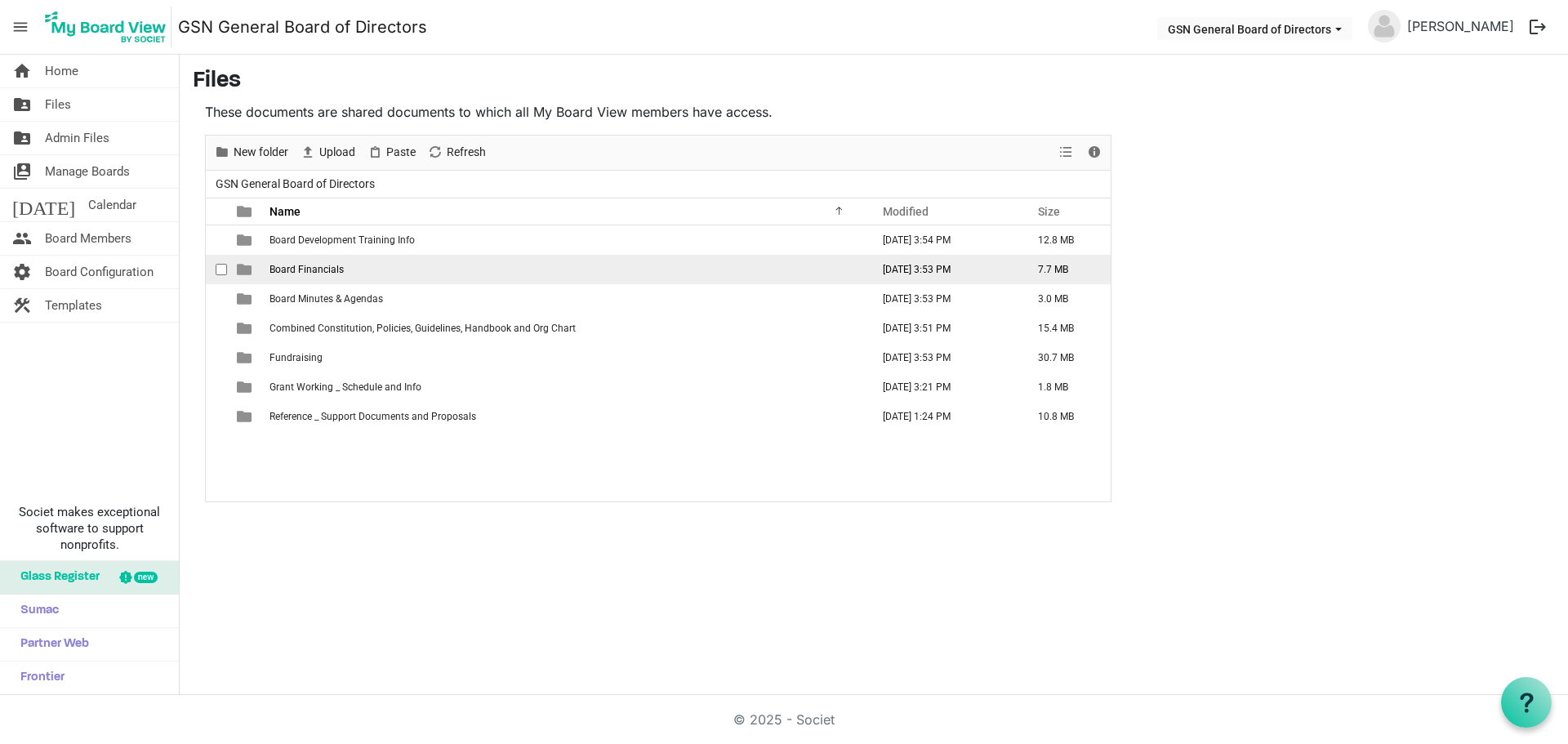
click at [317, 268] on span "Board Financials" at bounding box center [306, 269] width 74 height 12
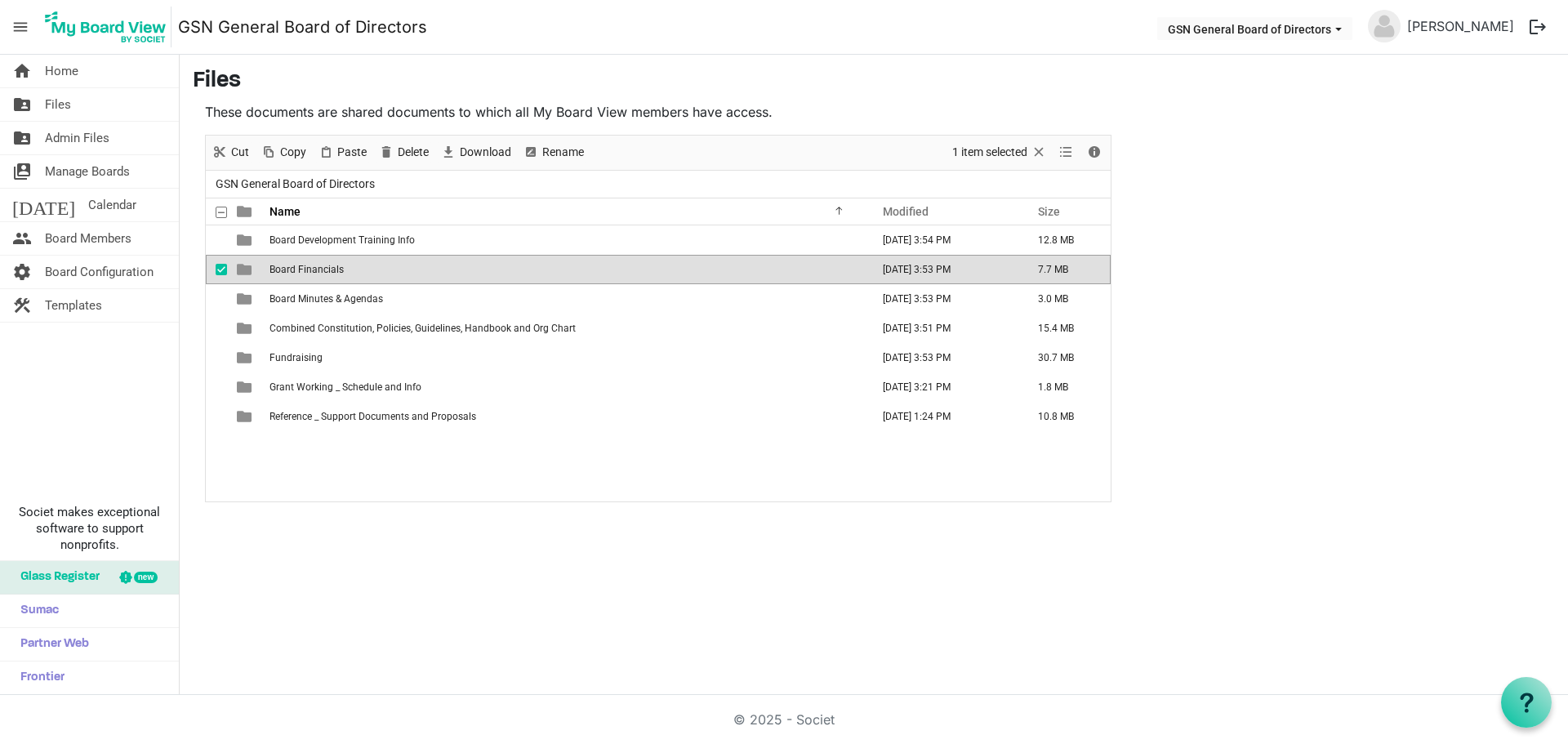
click at [317, 268] on span "Board Financials" at bounding box center [306, 269] width 74 height 12
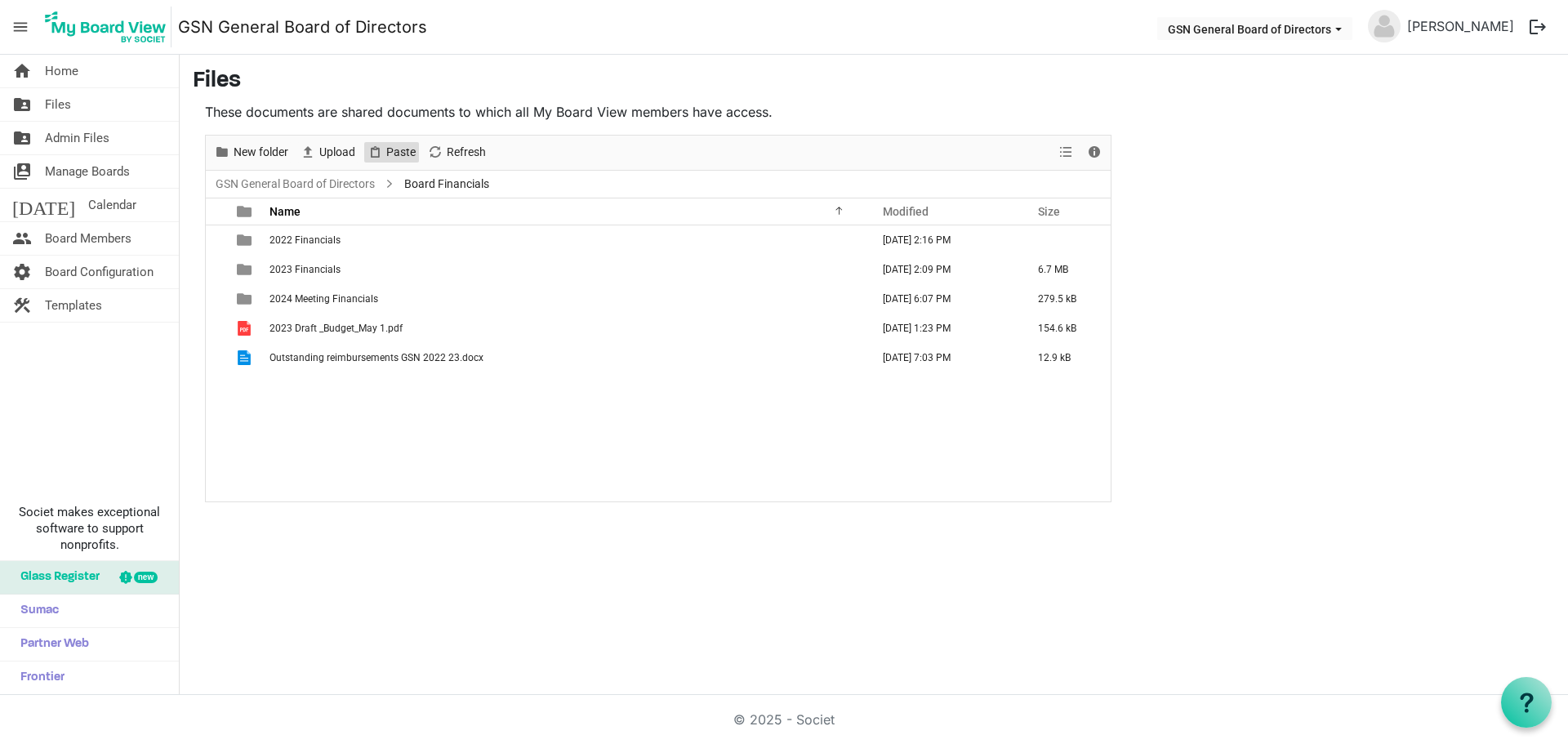
click at [397, 150] on span "Paste" at bounding box center [401, 152] width 32 height 21
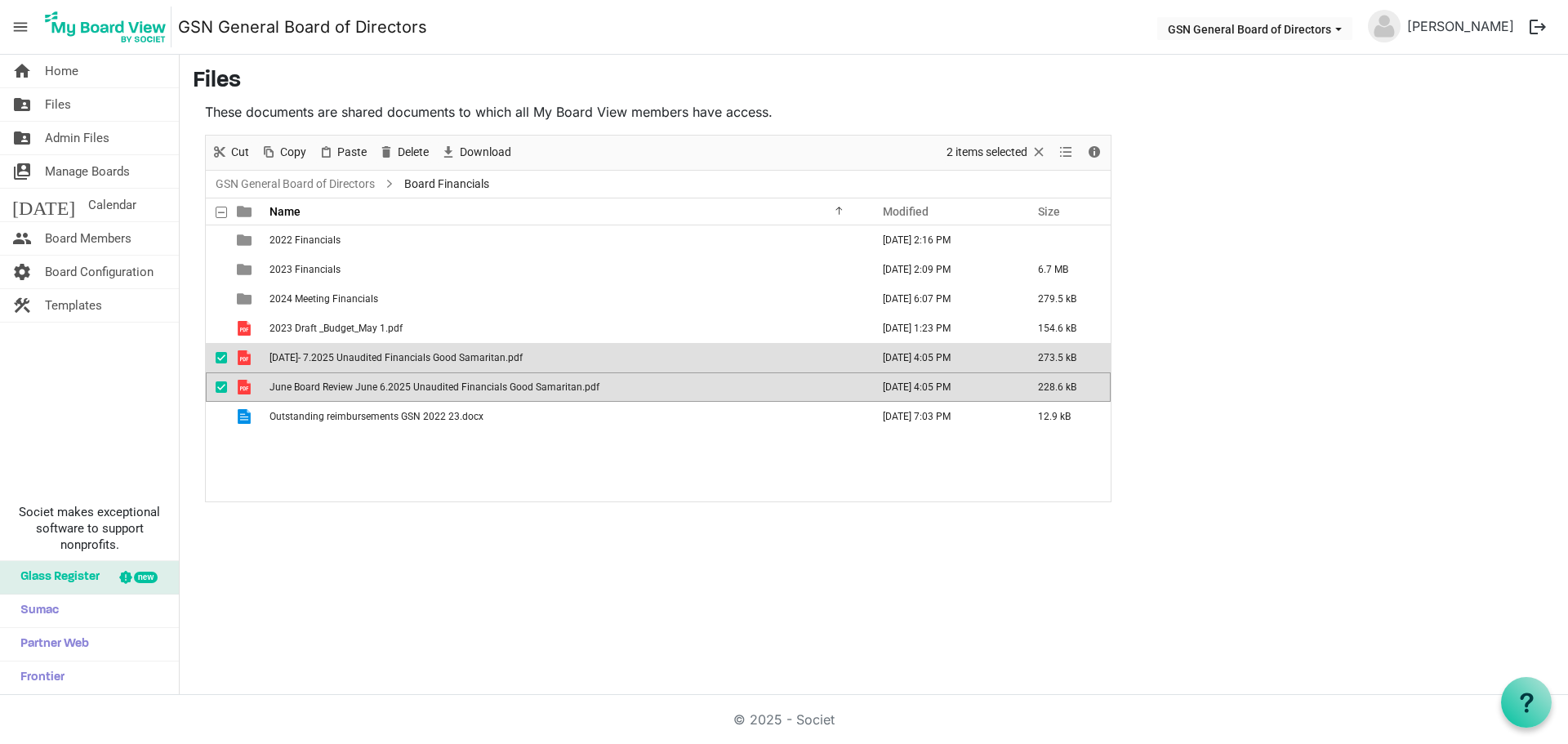
click at [339, 437] on div "2022 Financials January 24, 2023 2:16 PM 2023 Financials March 10, 2025 2:09 PM…" at bounding box center [659, 364] width 905 height 276
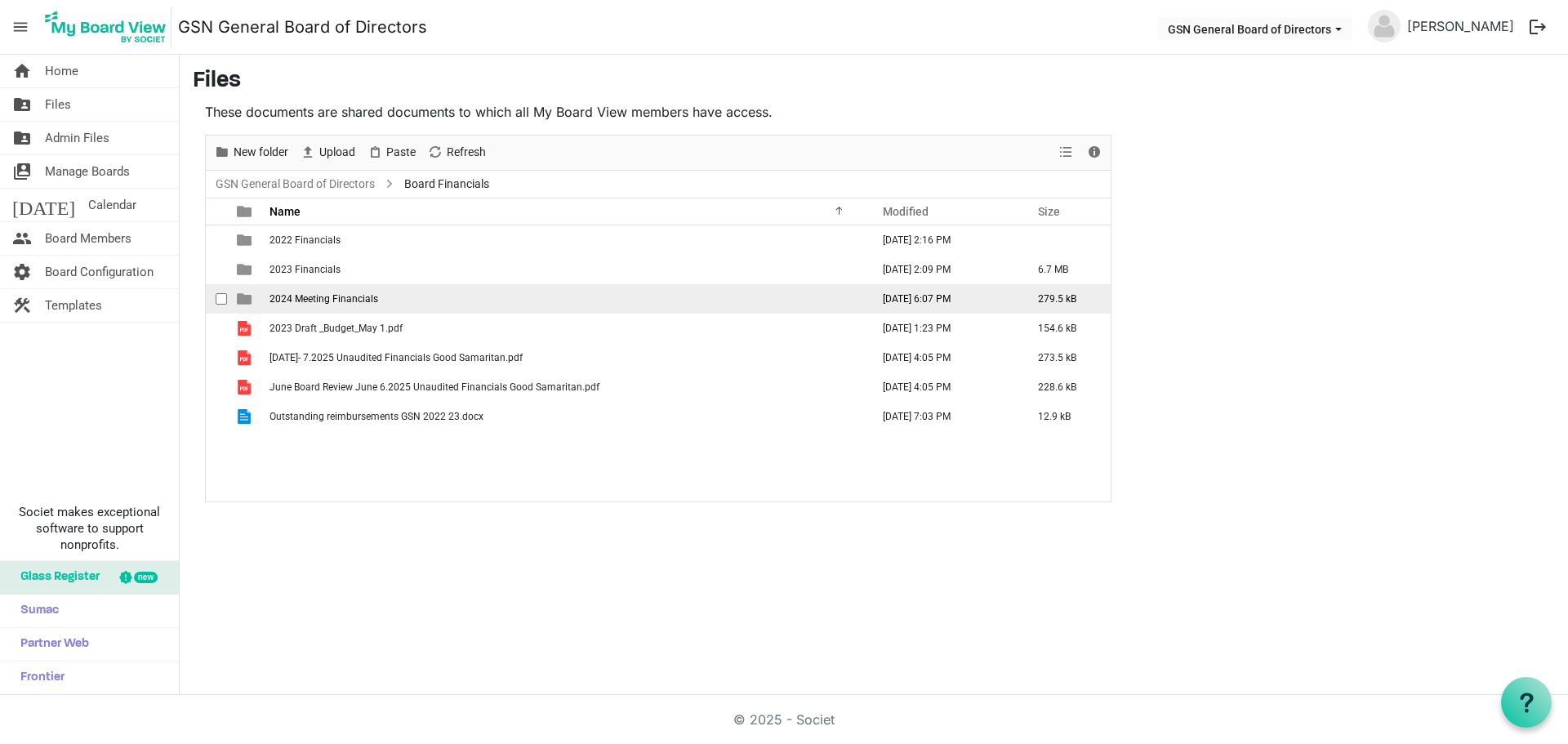
click at [328, 301] on span "2024 Meeting Financials" at bounding box center [323, 298] width 108 height 12
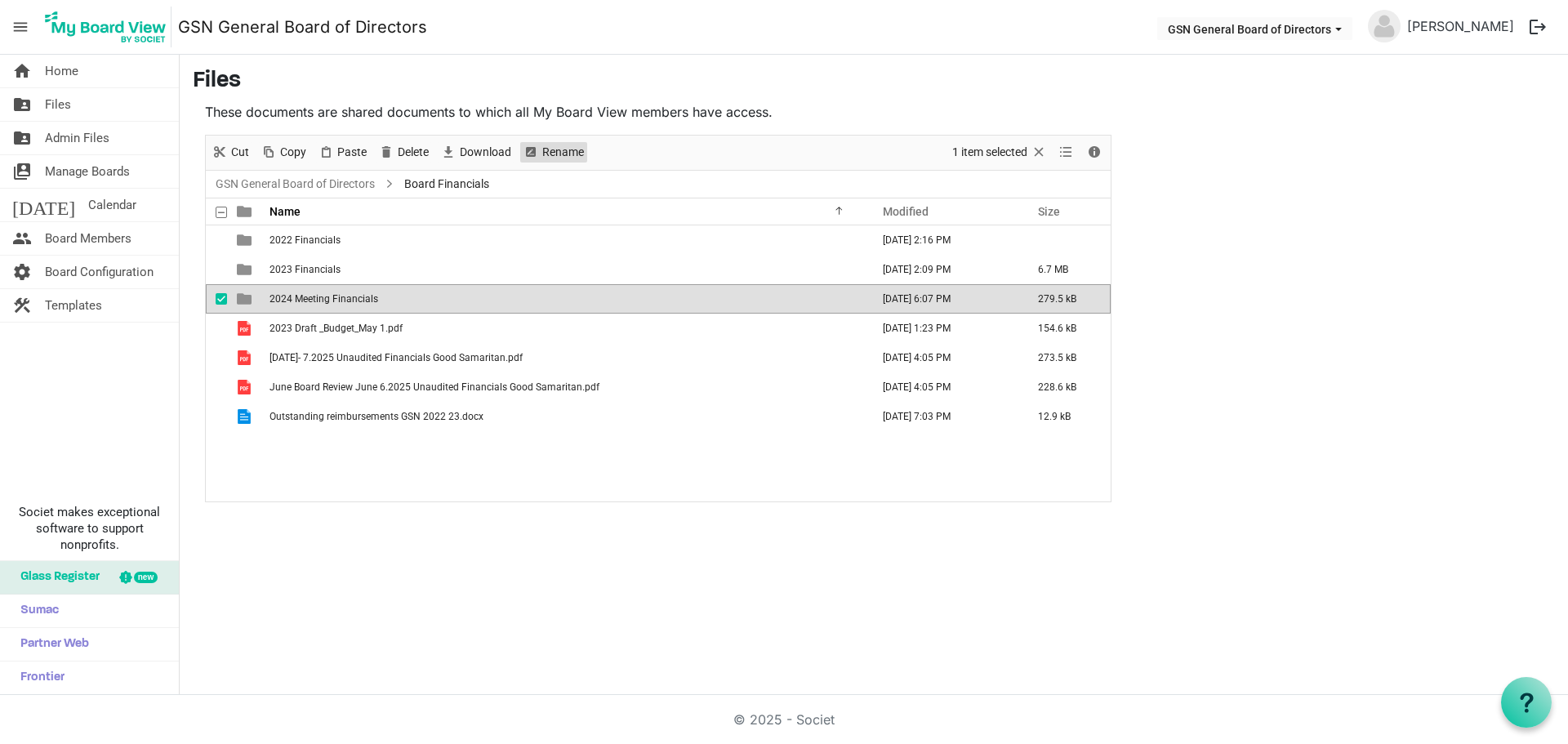
click at [544, 153] on span "Rename" at bounding box center [563, 152] width 45 height 21
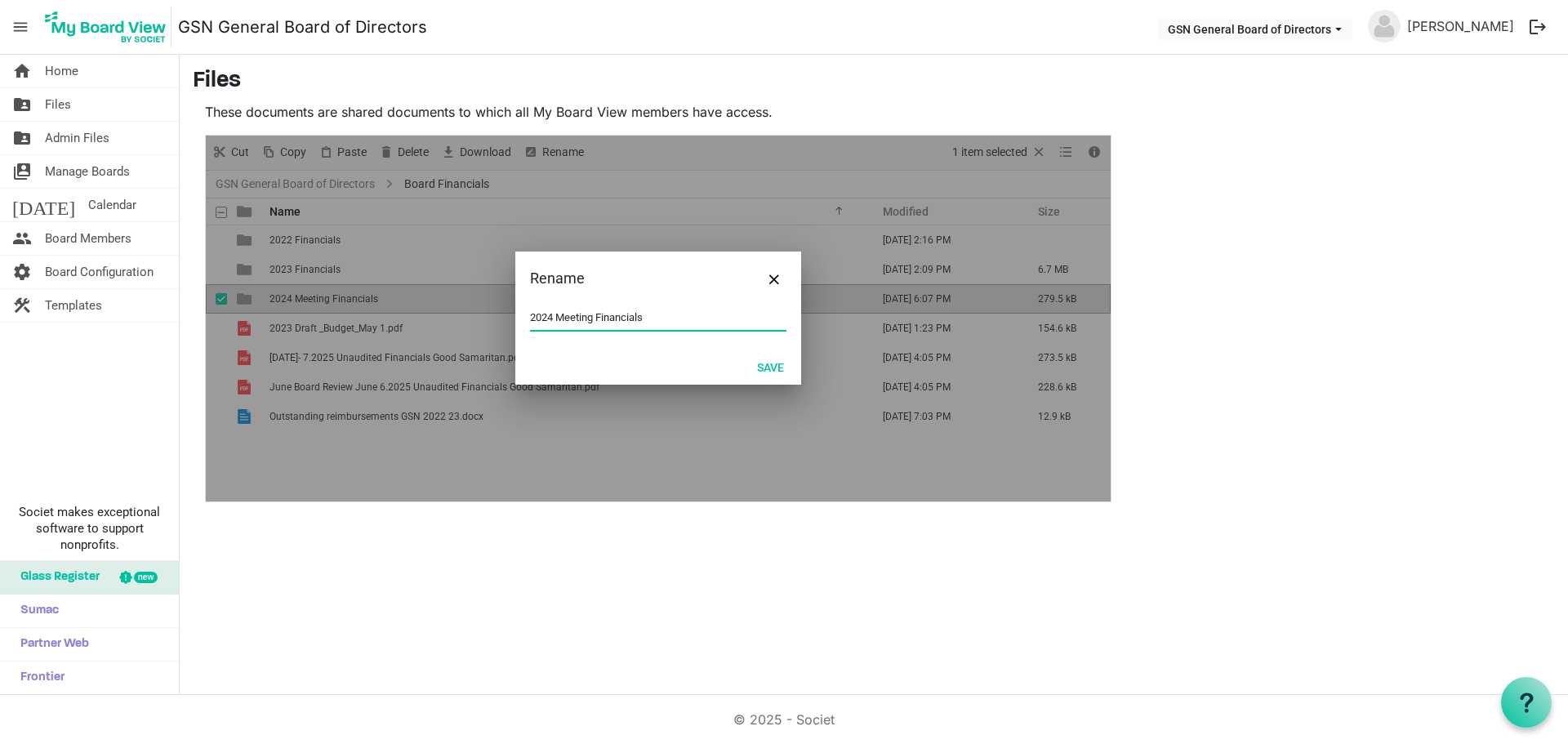
click at [571, 317] on input "2024 Meeting Financials" at bounding box center [658, 317] width 256 height 24
click at [572, 316] on input "2024 Meeting Financials" at bounding box center [658, 317] width 256 height 24
click at [574, 311] on input "2024 Meeting Financials" at bounding box center [658, 317] width 256 height 24
type input "2024 Financials"
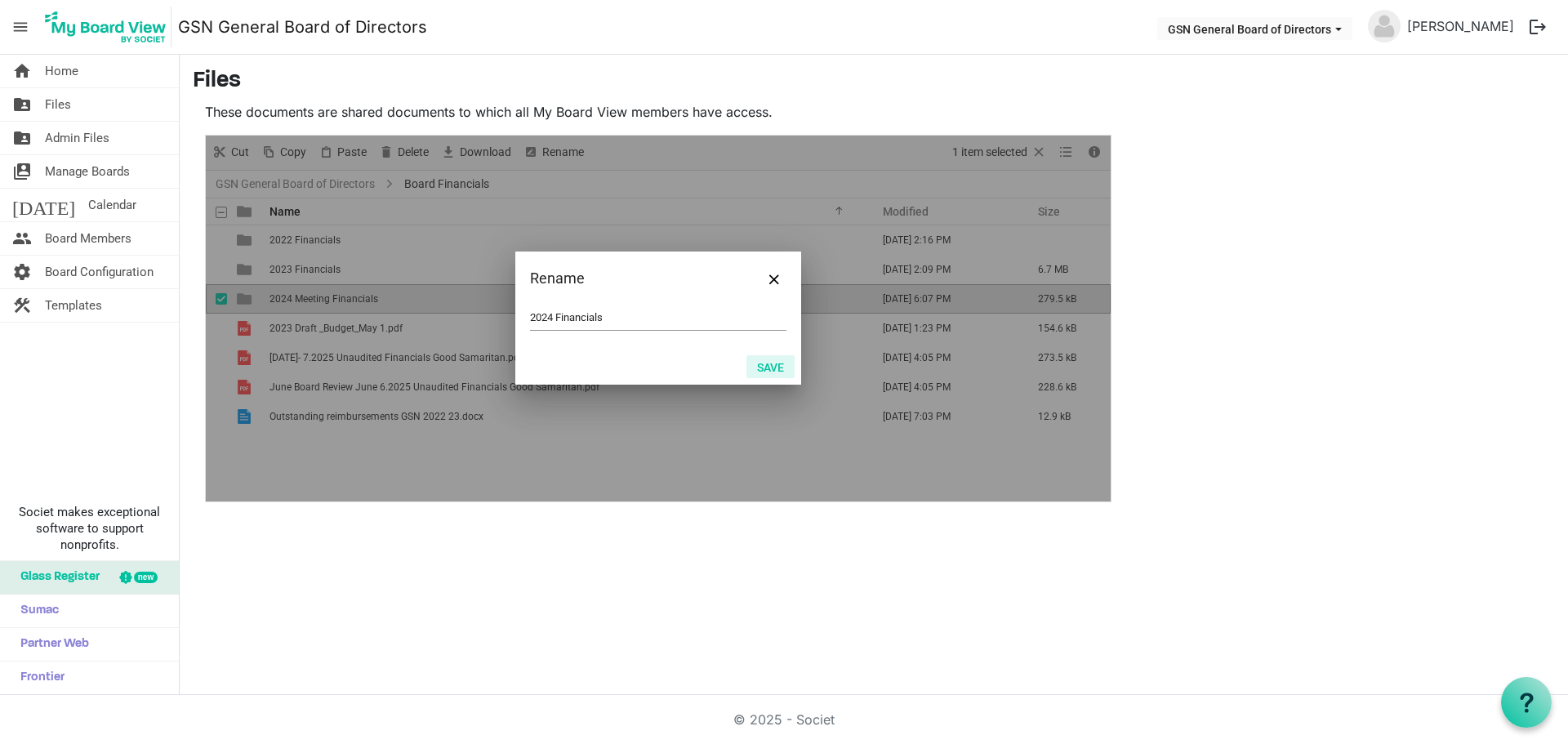
click at [774, 364] on button "Save" at bounding box center [771, 367] width 48 height 23
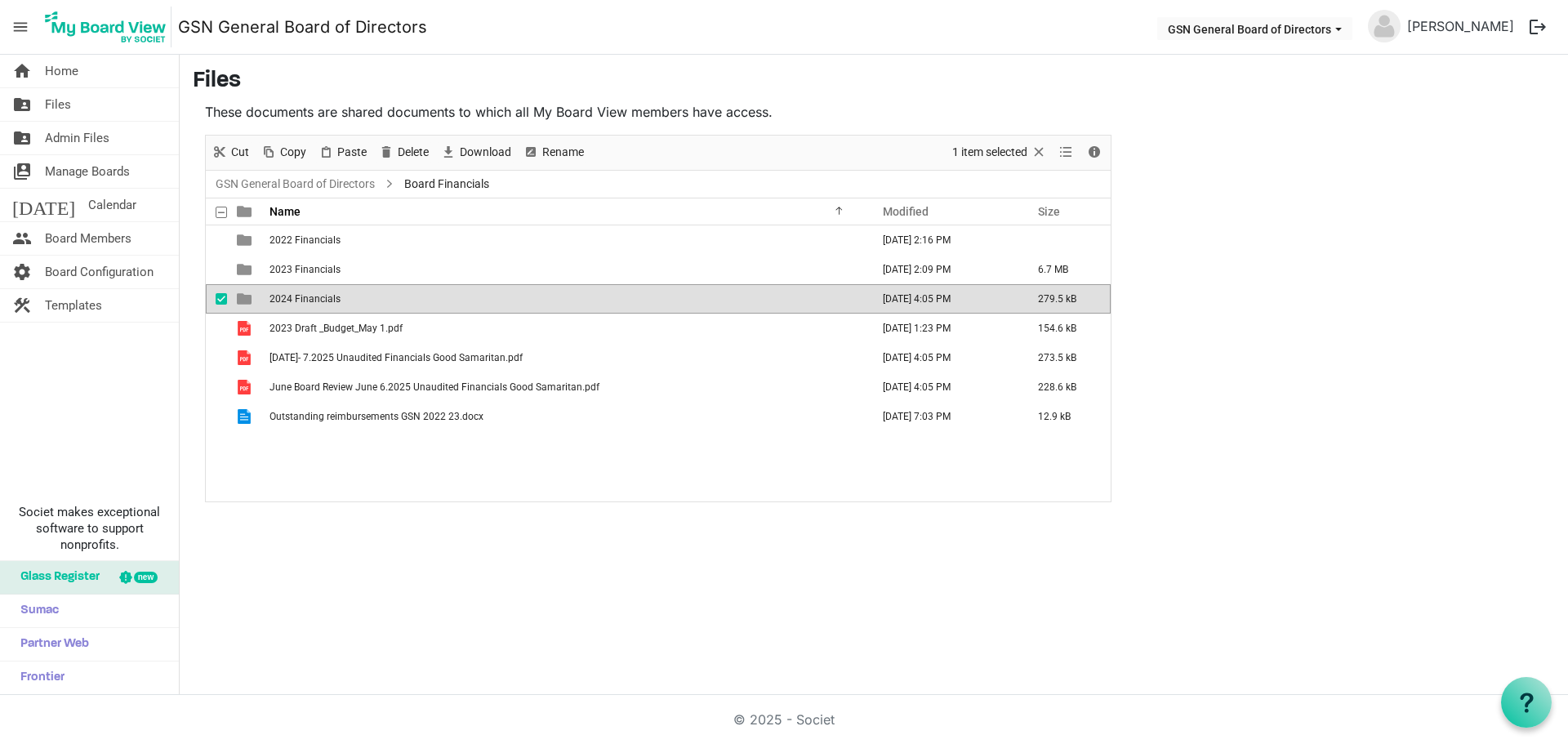
click at [566, 459] on div "2022 Financials January 24, 2023 2:16 PM 2023 Financials March 10, 2025 2:09 PM…" at bounding box center [659, 364] width 905 height 276
click at [86, 106] on link "folder_shared Files" at bounding box center [90, 104] width 179 height 32
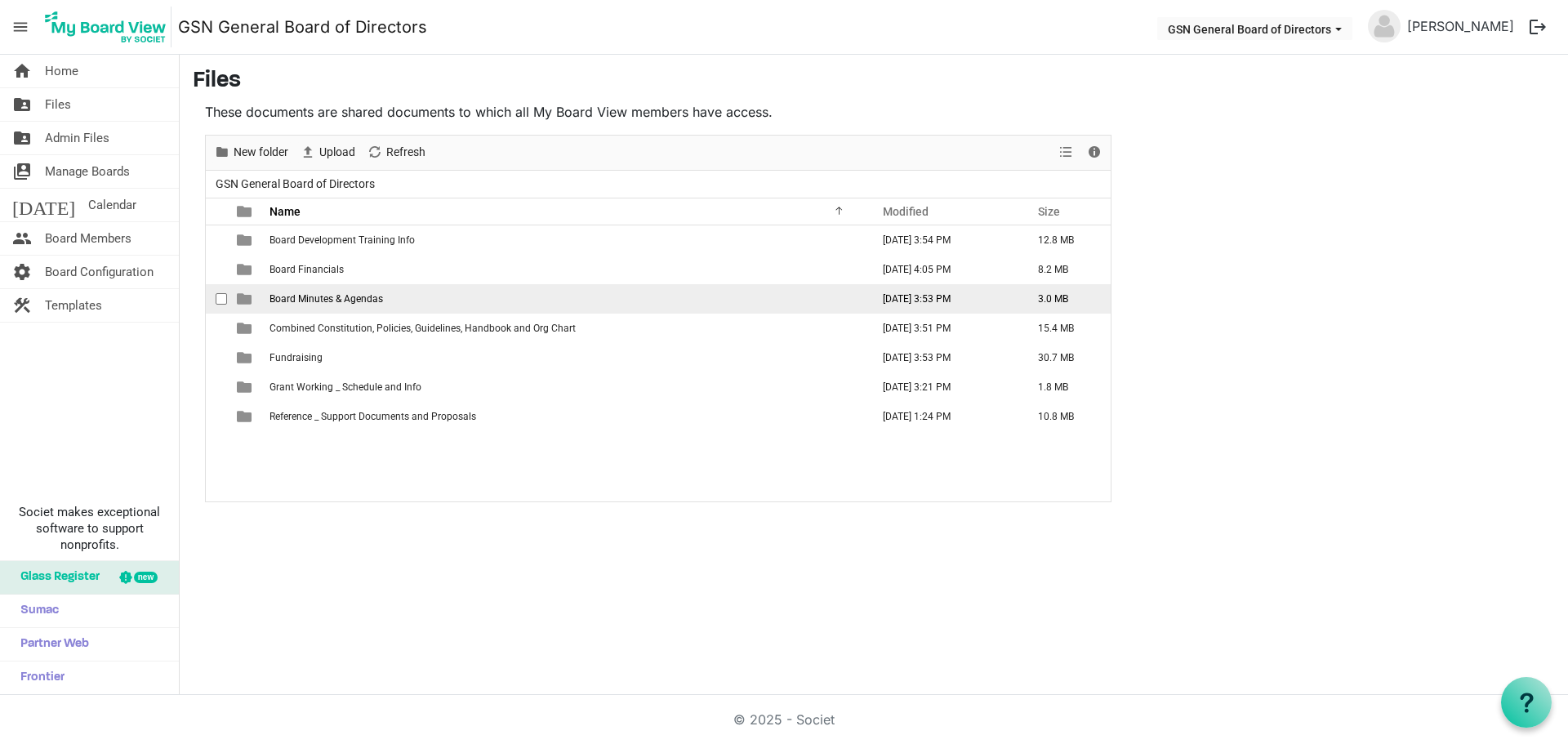
click at [290, 301] on span "Board Minutes & Agendas" at bounding box center [326, 298] width 114 height 12
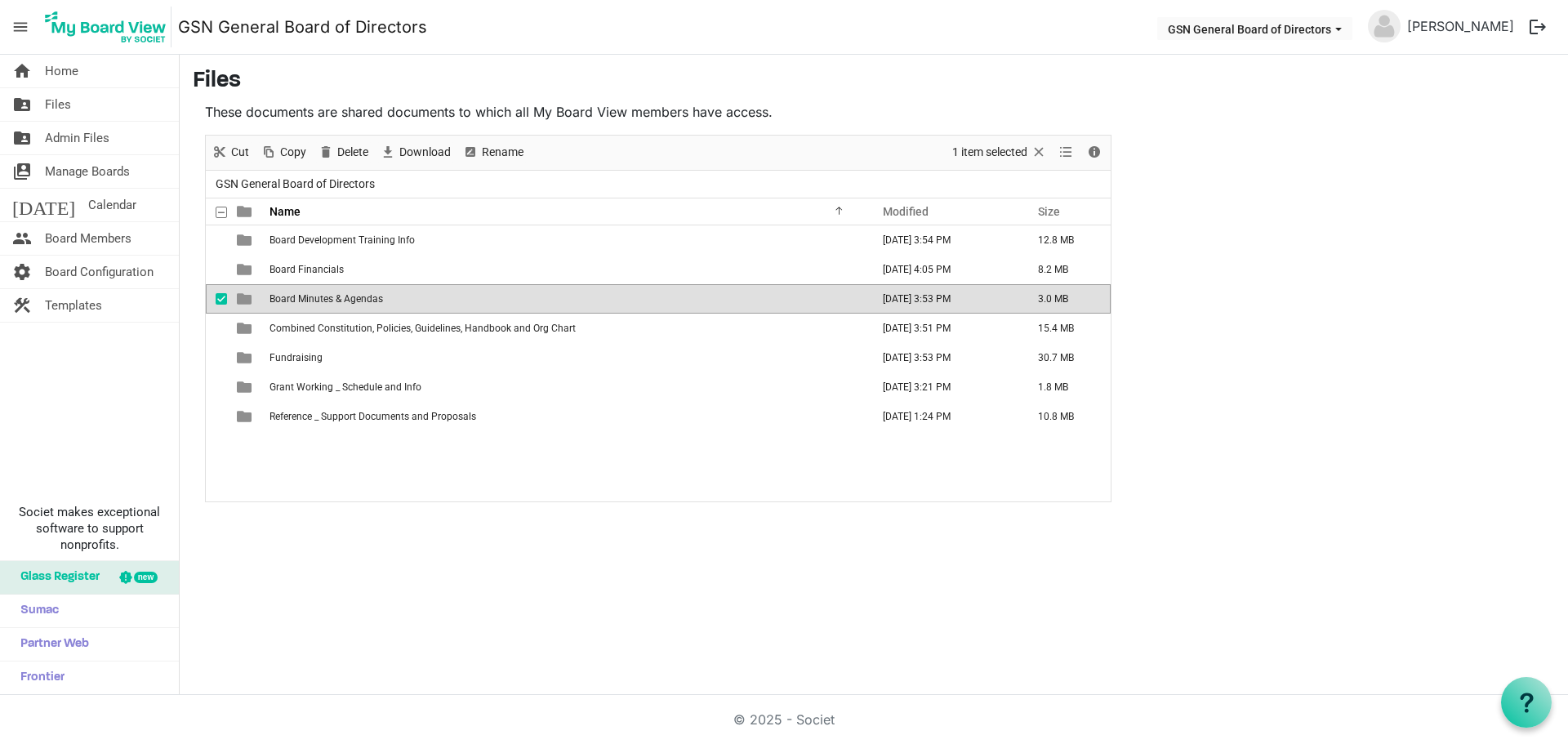
click at [290, 301] on span "Board Minutes & Agendas" at bounding box center [326, 298] width 114 height 12
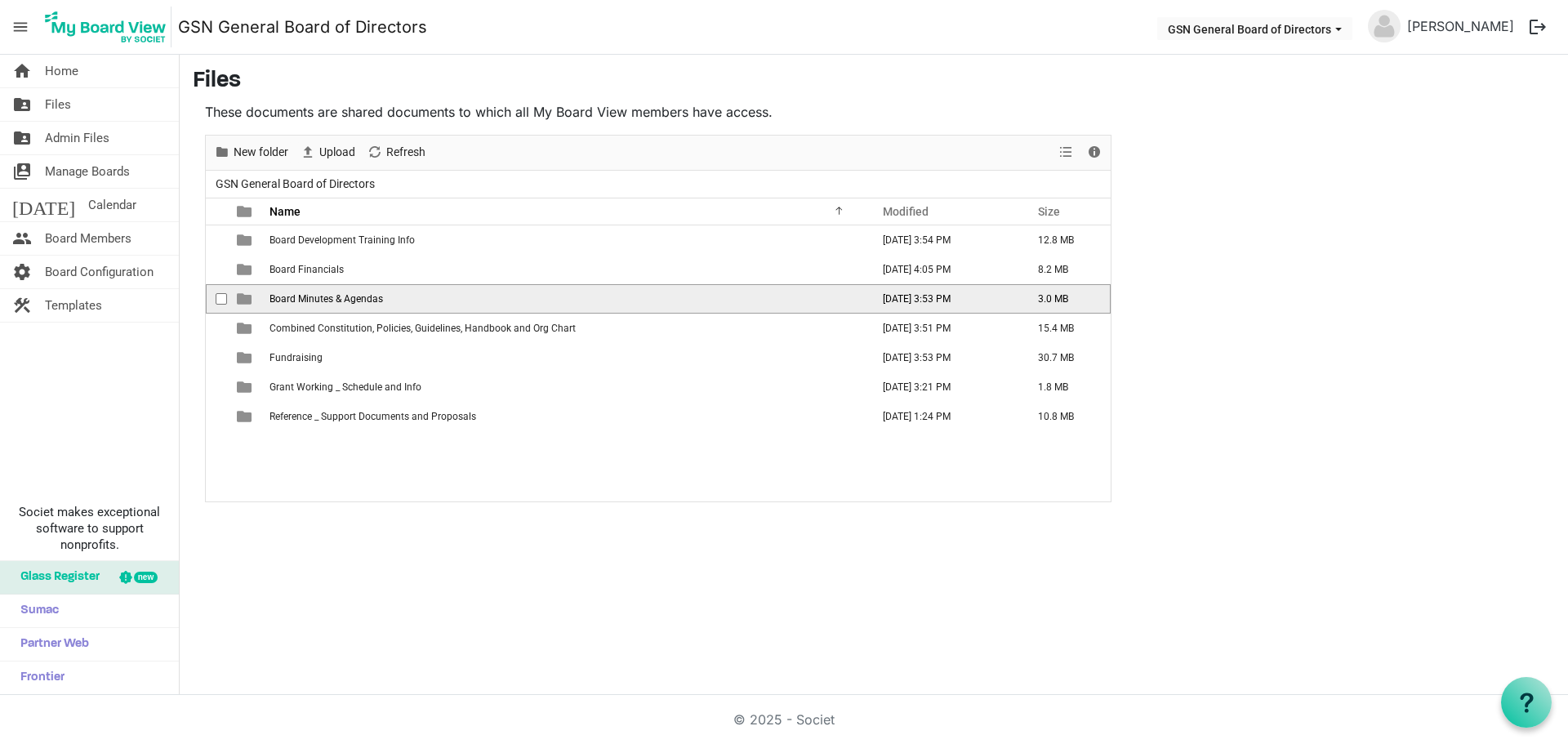
click at [290, 301] on span "Board Minutes & Agendas" at bounding box center [326, 298] width 114 height 12
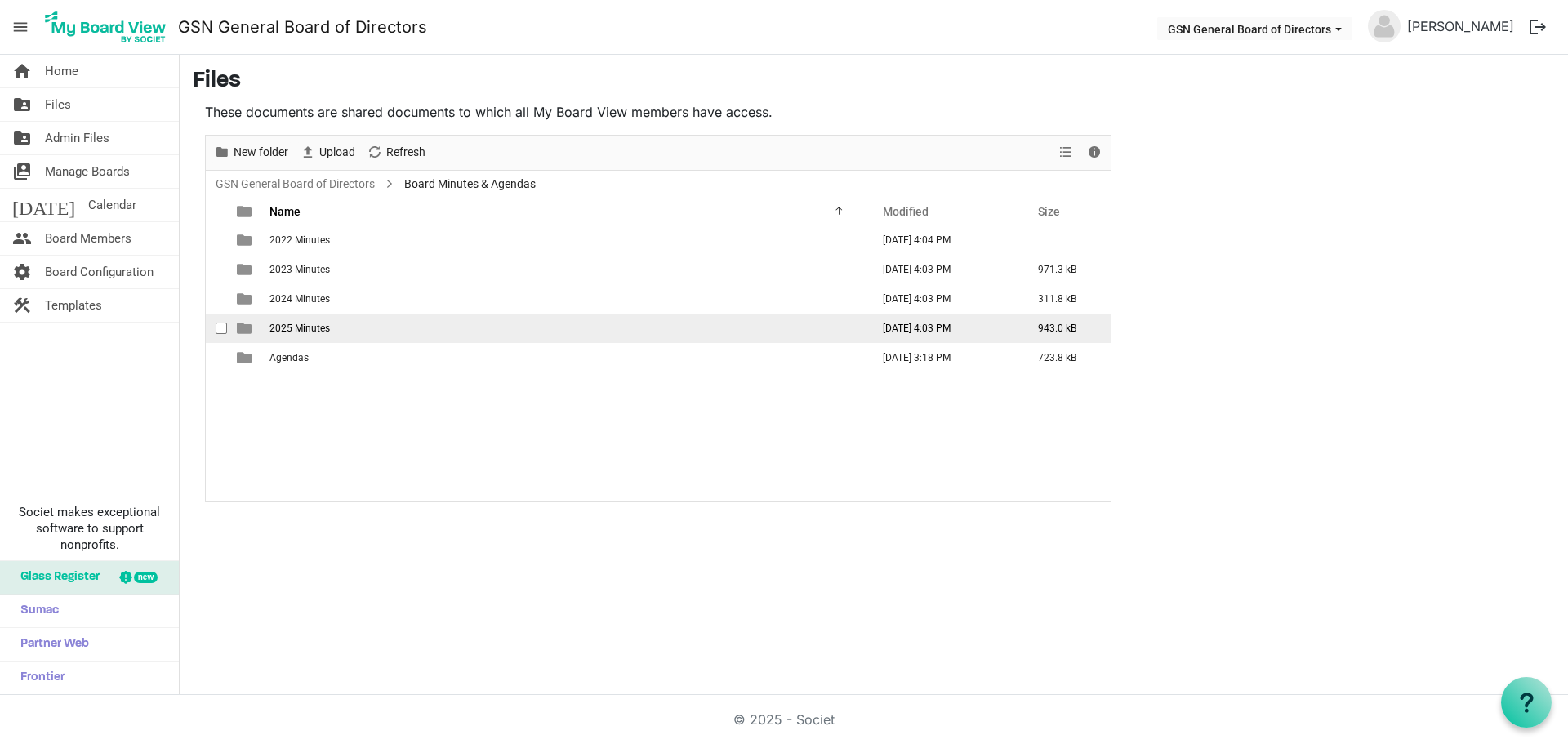
click at [290, 330] on span "2025 Minutes" at bounding box center [299, 328] width 60 height 12
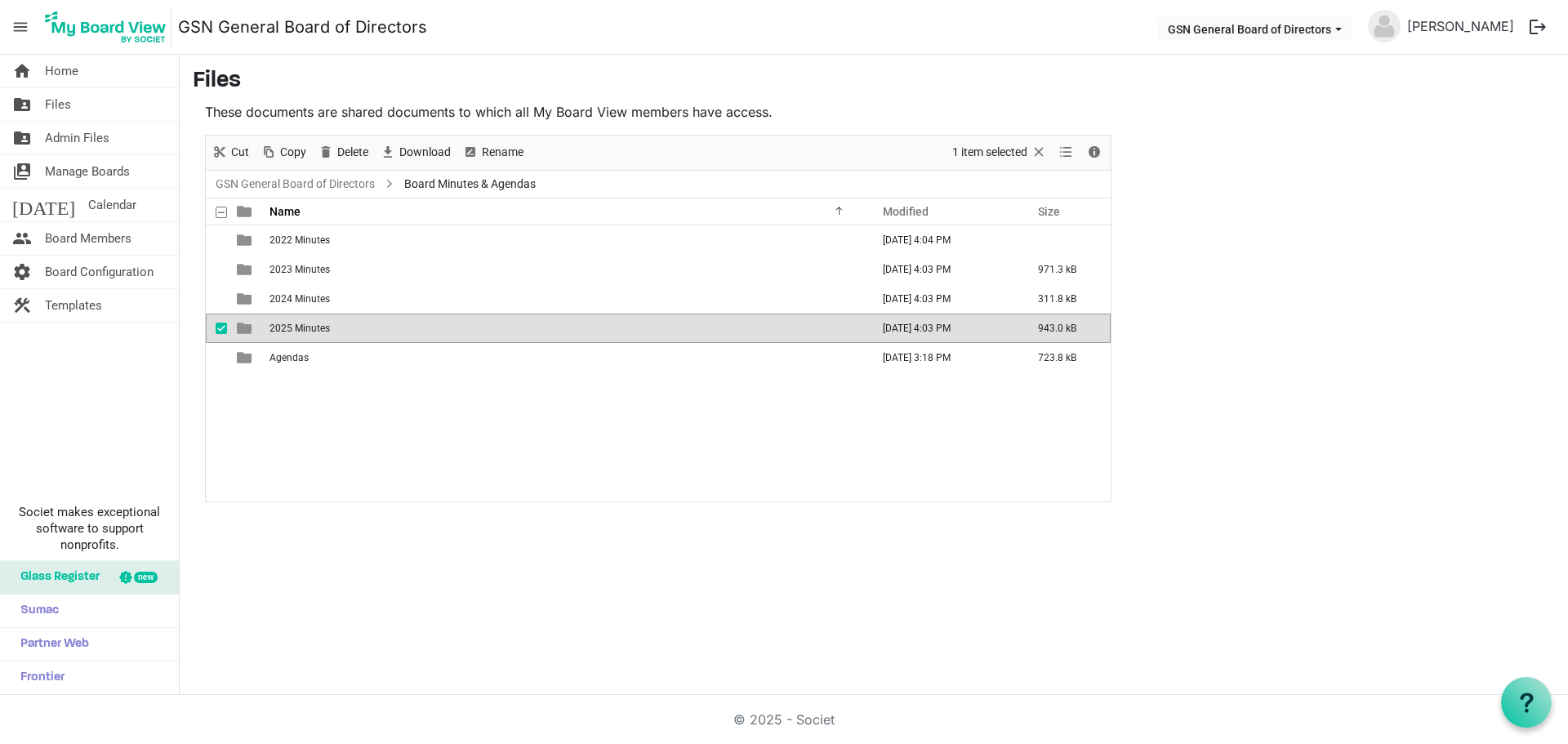
click at [290, 330] on span "2025 Minutes" at bounding box center [299, 328] width 60 height 12
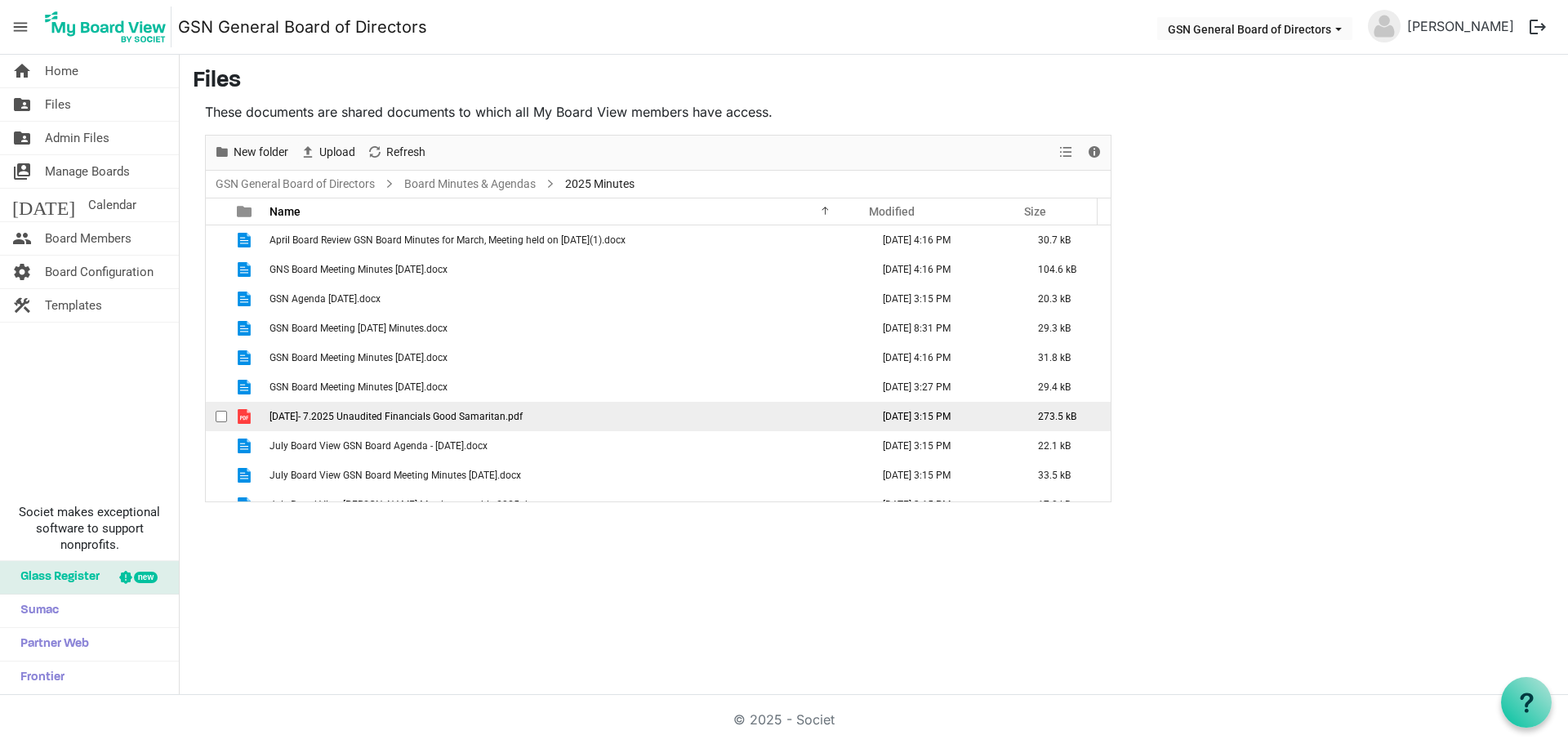
click at [321, 410] on td "[DATE]- 7.2025 Unaudited Financials Good Samaritan.pdf" at bounding box center [564, 416] width 601 height 30
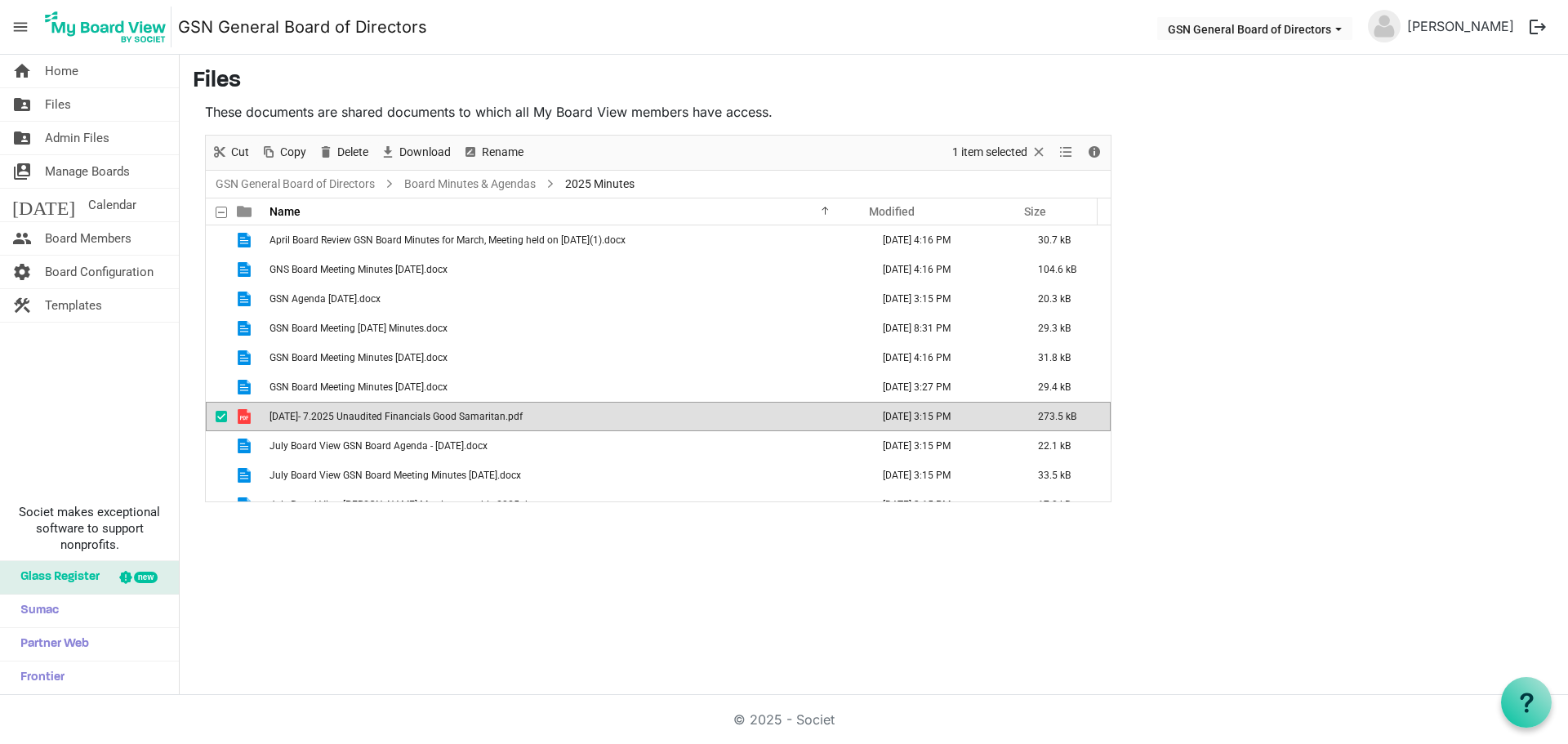
scroll to position [195, 0]
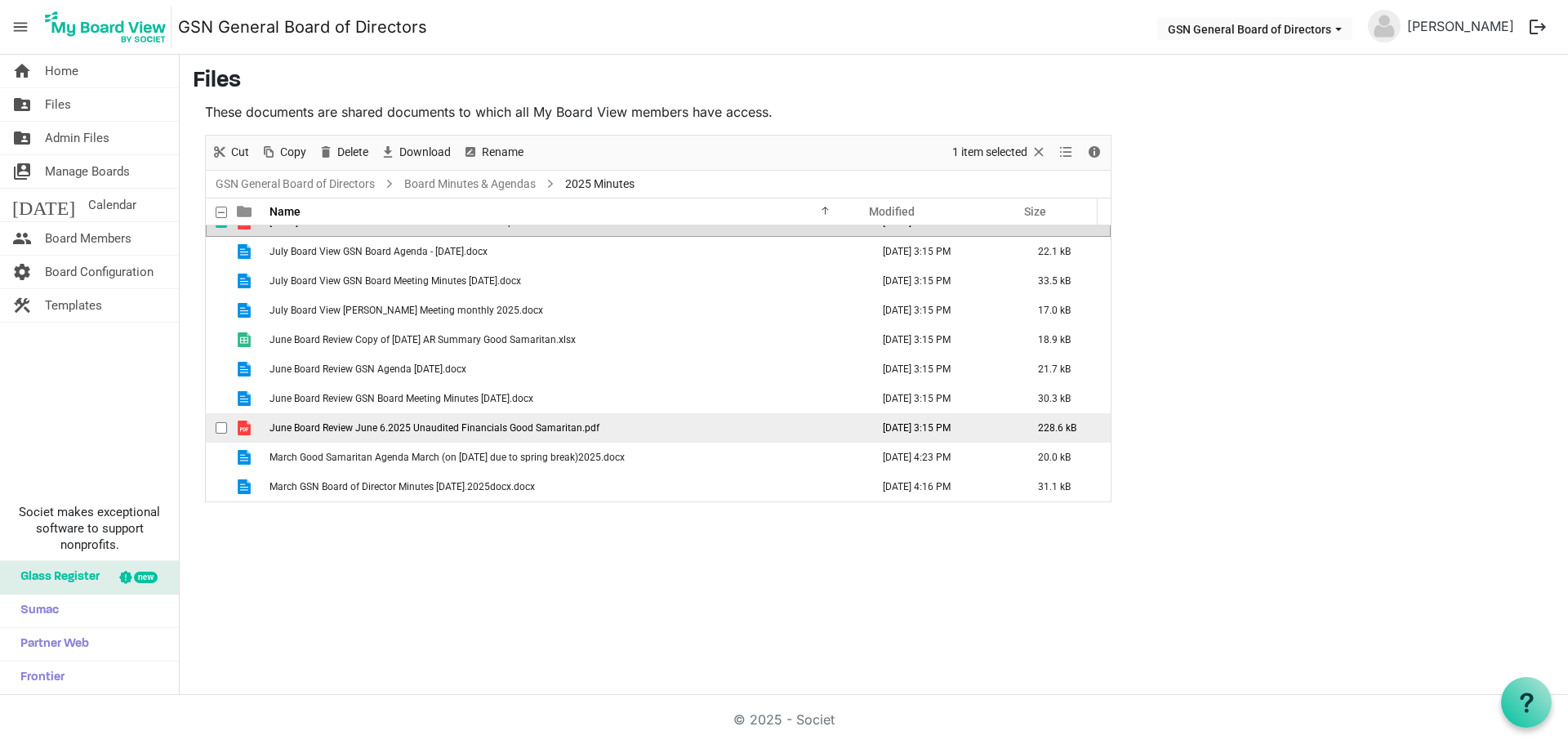
click at [318, 424] on span "June Board Review June 6.2025 Unaudited Financials Good Samaritan.pdf" at bounding box center [435, 428] width 330 height 12
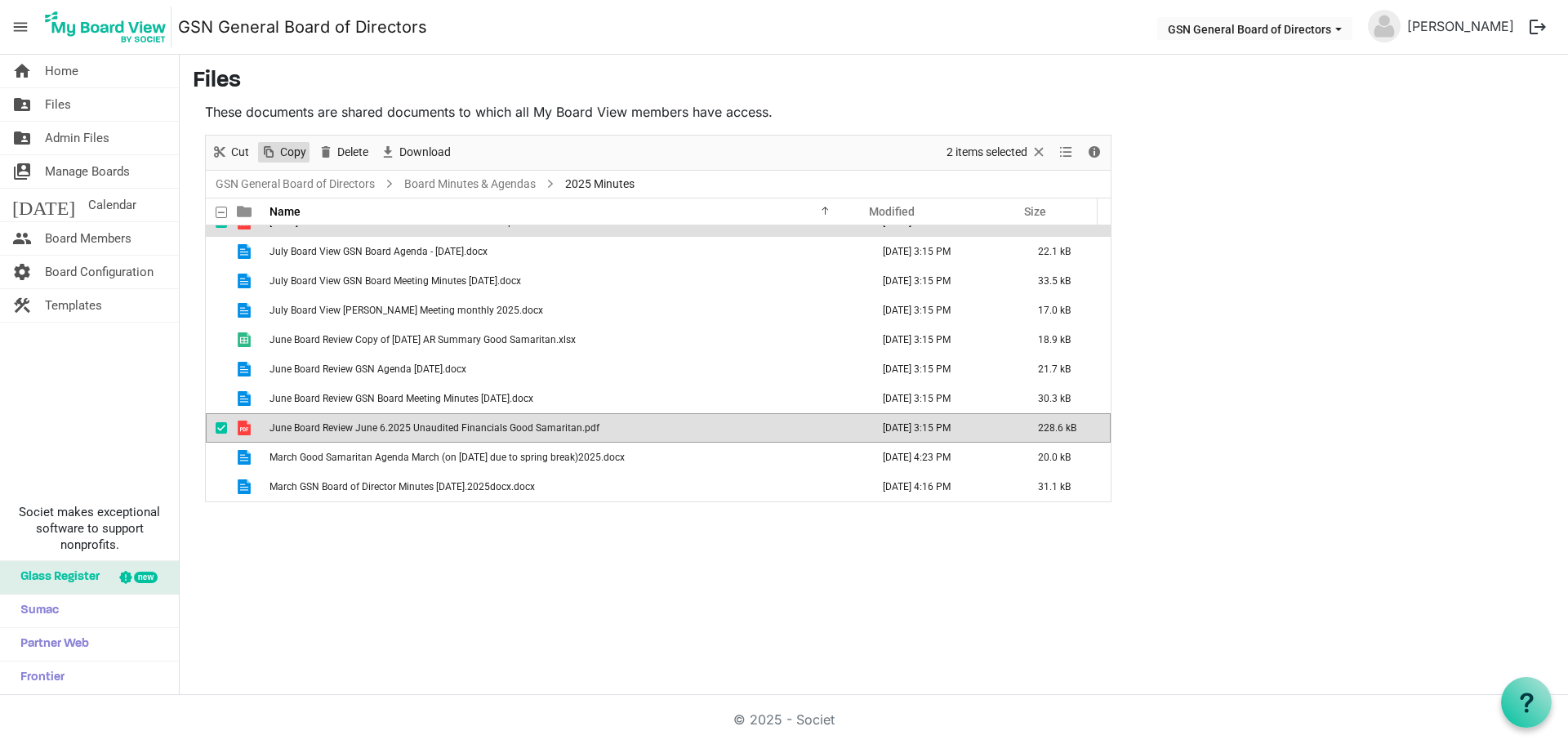
click at [289, 157] on span "Copy" at bounding box center [293, 152] width 30 height 21
click at [83, 106] on link "folder_shared Files" at bounding box center [90, 104] width 179 height 32
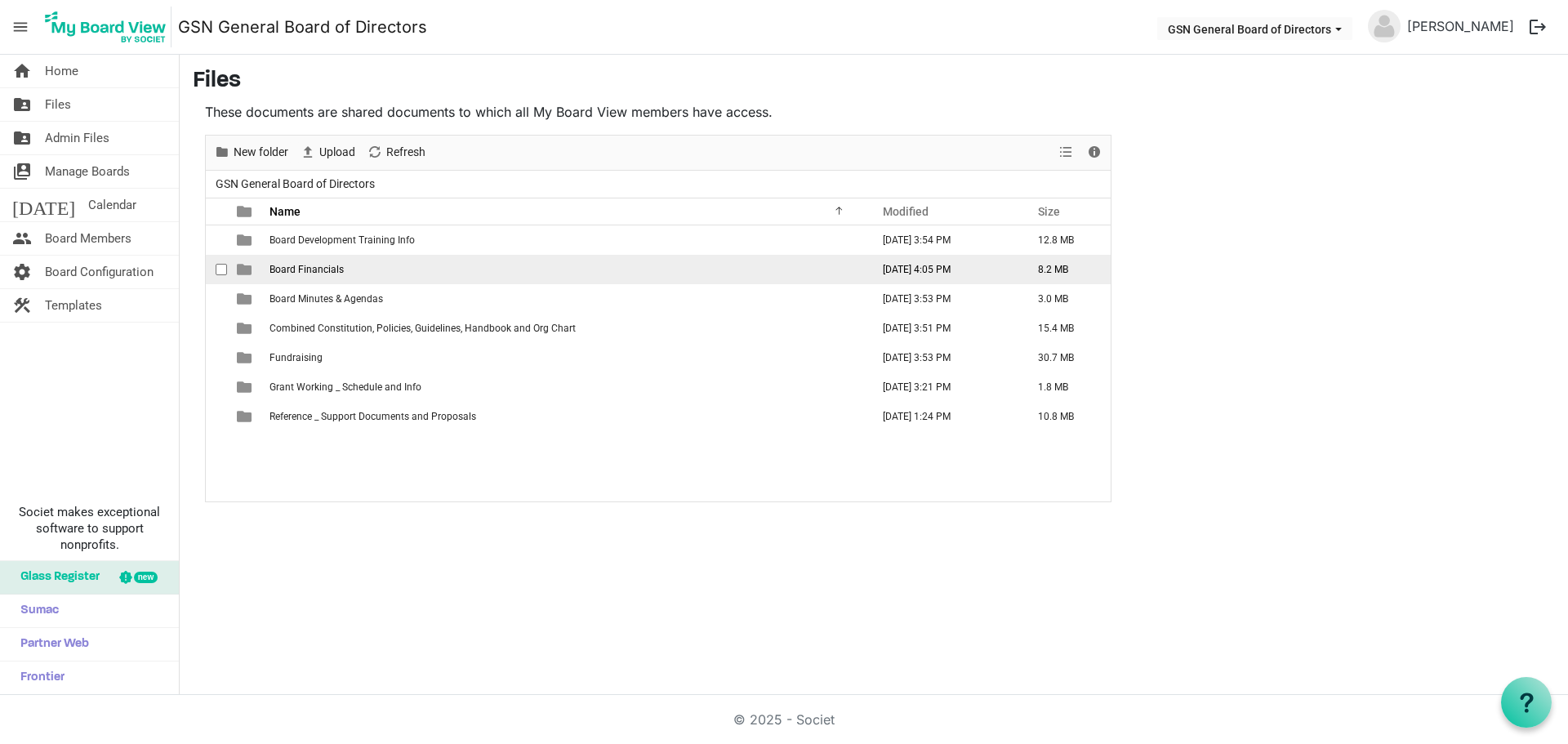
click at [279, 270] on span "Board Financials" at bounding box center [306, 269] width 74 height 12
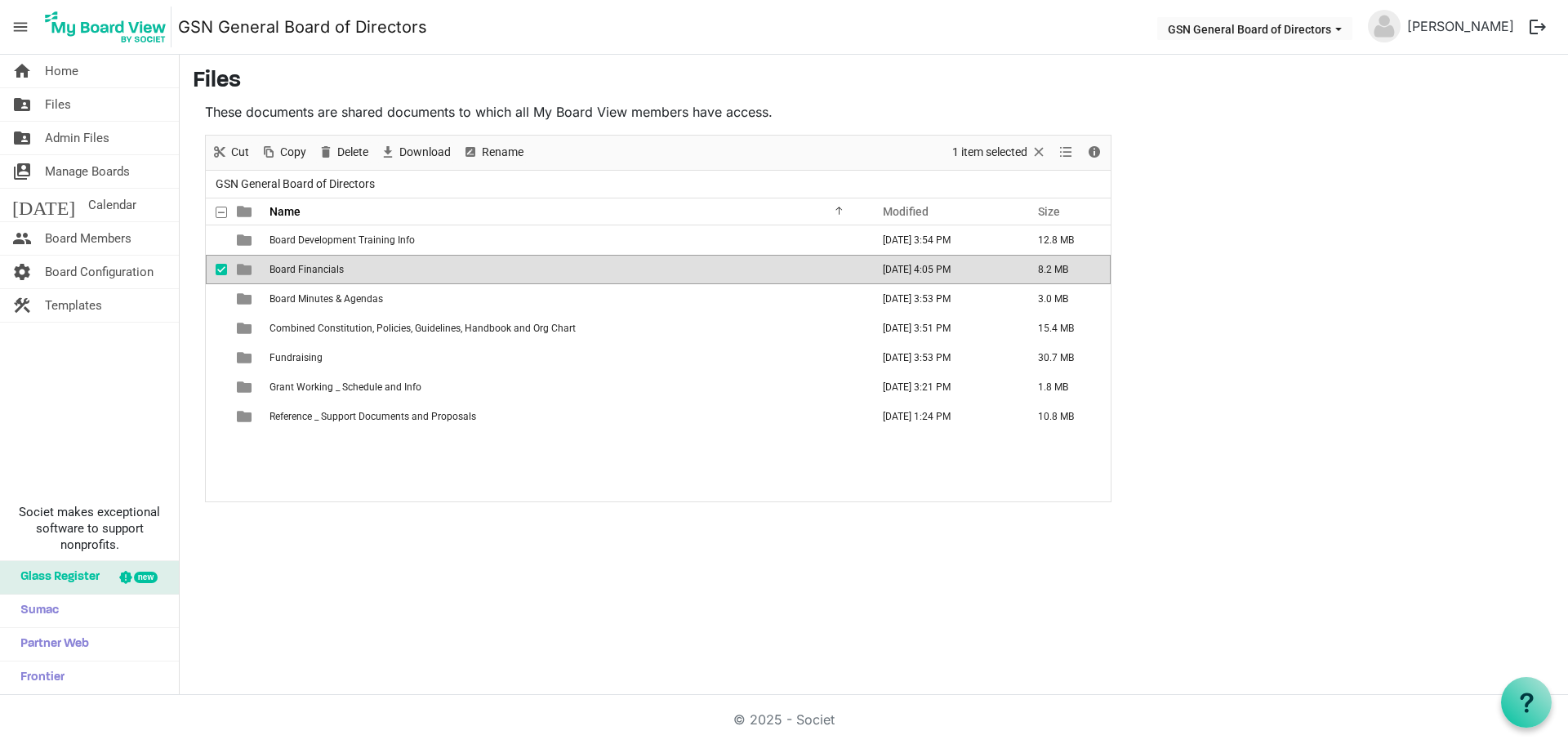
click at [279, 270] on span "Board Financials" at bounding box center [306, 269] width 74 height 12
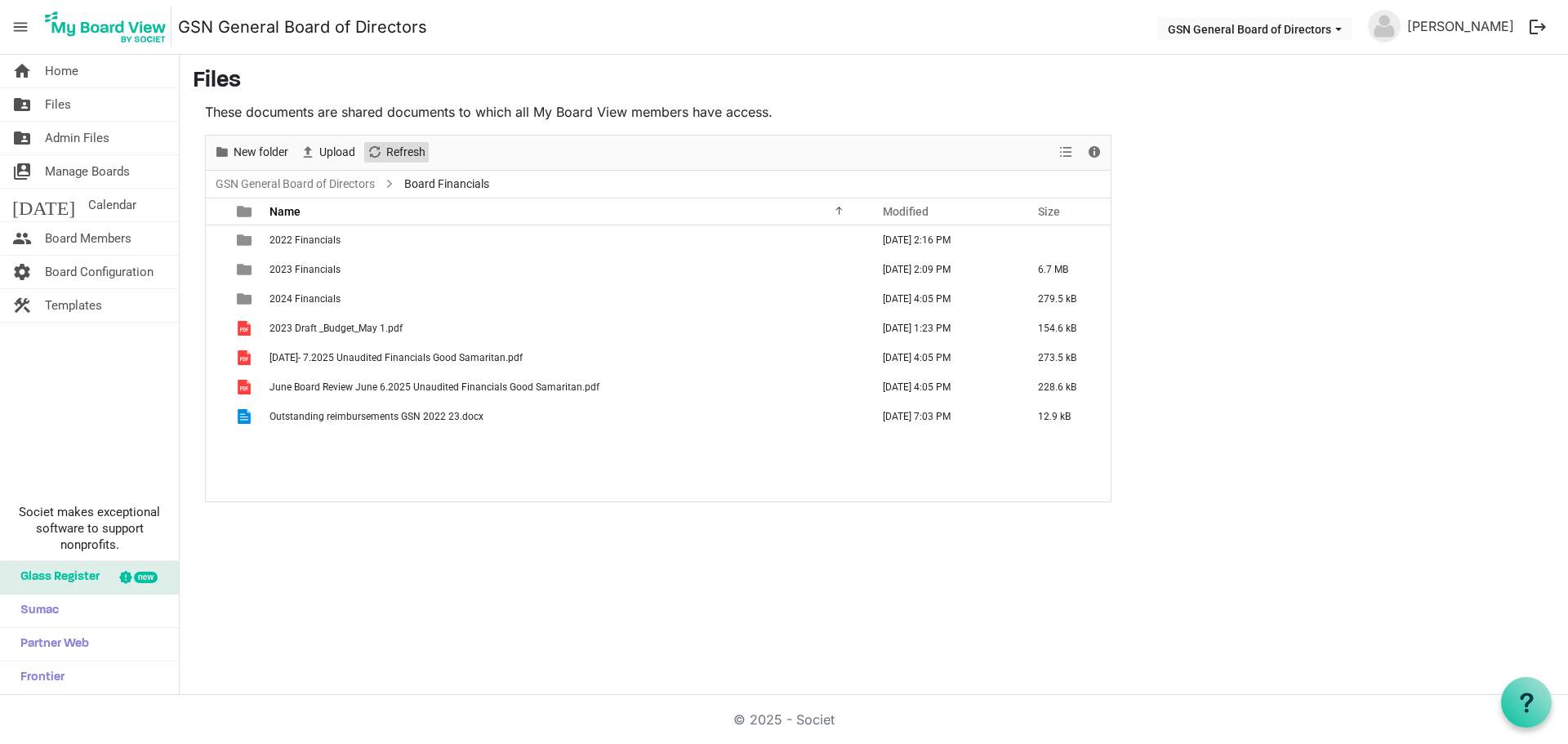
click at [381, 152] on span "Refresh" at bounding box center [375, 152] width 20 height 21
click at [283, 153] on span "New folder" at bounding box center [261, 152] width 58 height 21
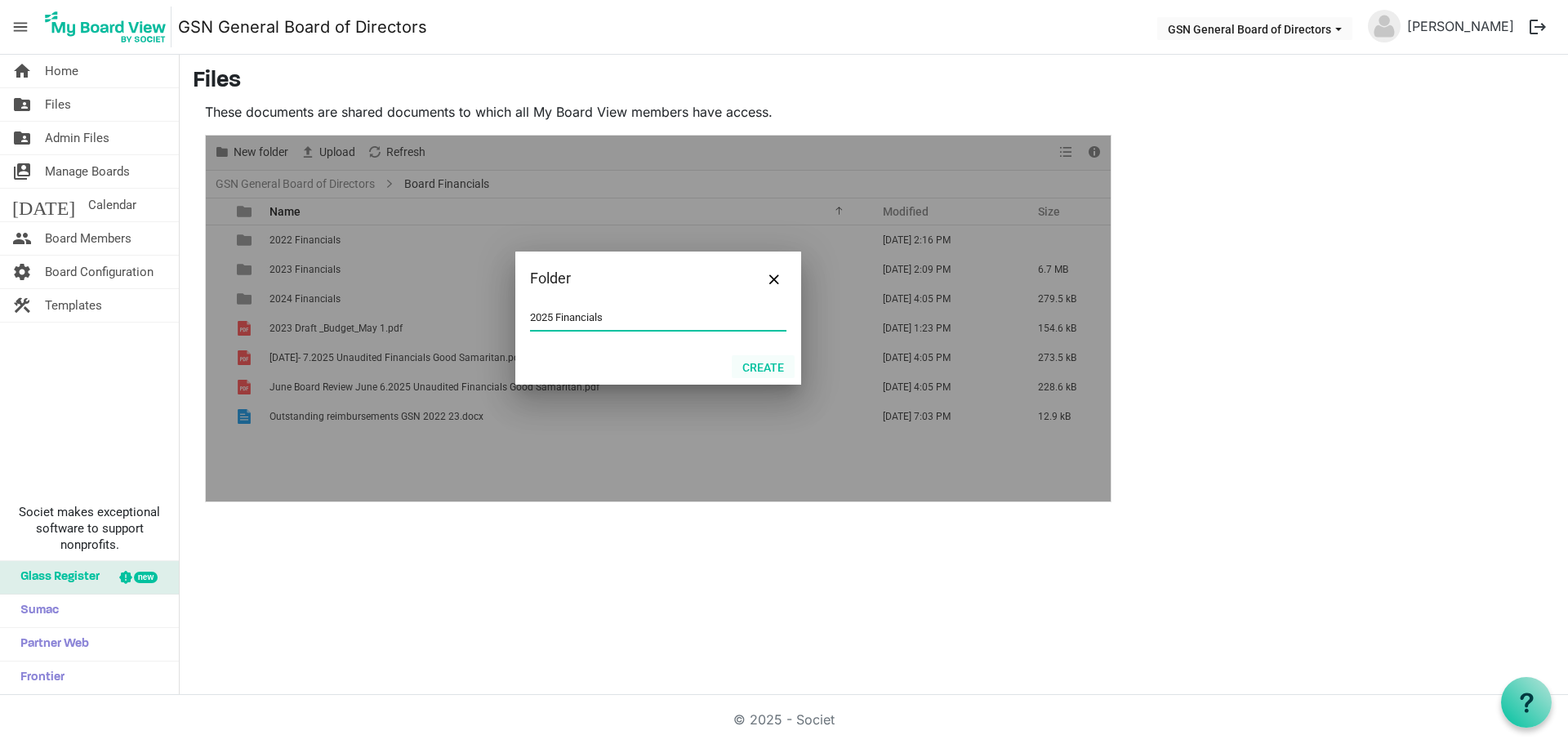
type input "2025 Financials"
click at [750, 364] on button "Create" at bounding box center [763, 367] width 63 height 23
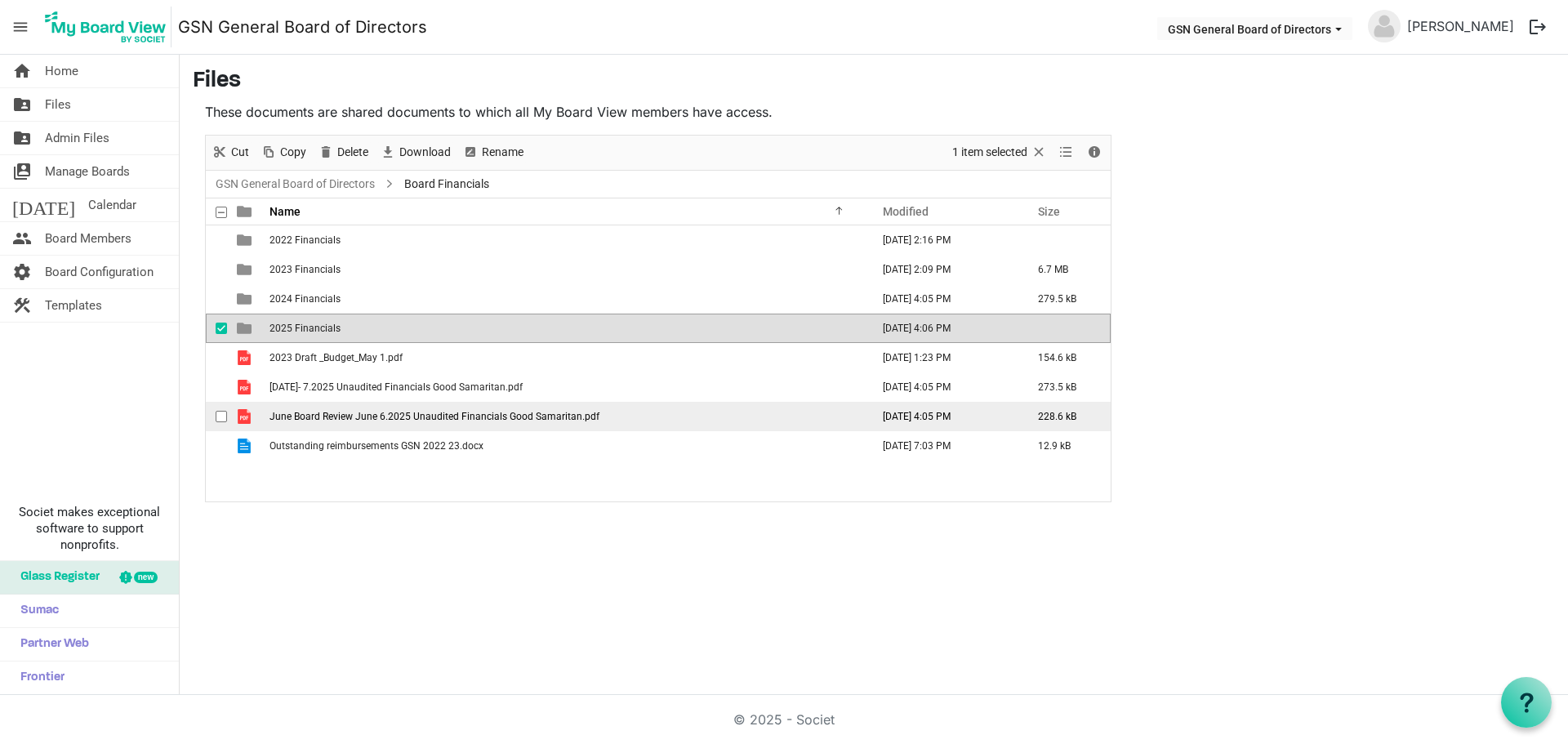
click at [341, 414] on span "June Board Review June 6.2025 Unaudited Financials Good Samaritan.pdf" at bounding box center [435, 416] width 330 height 12
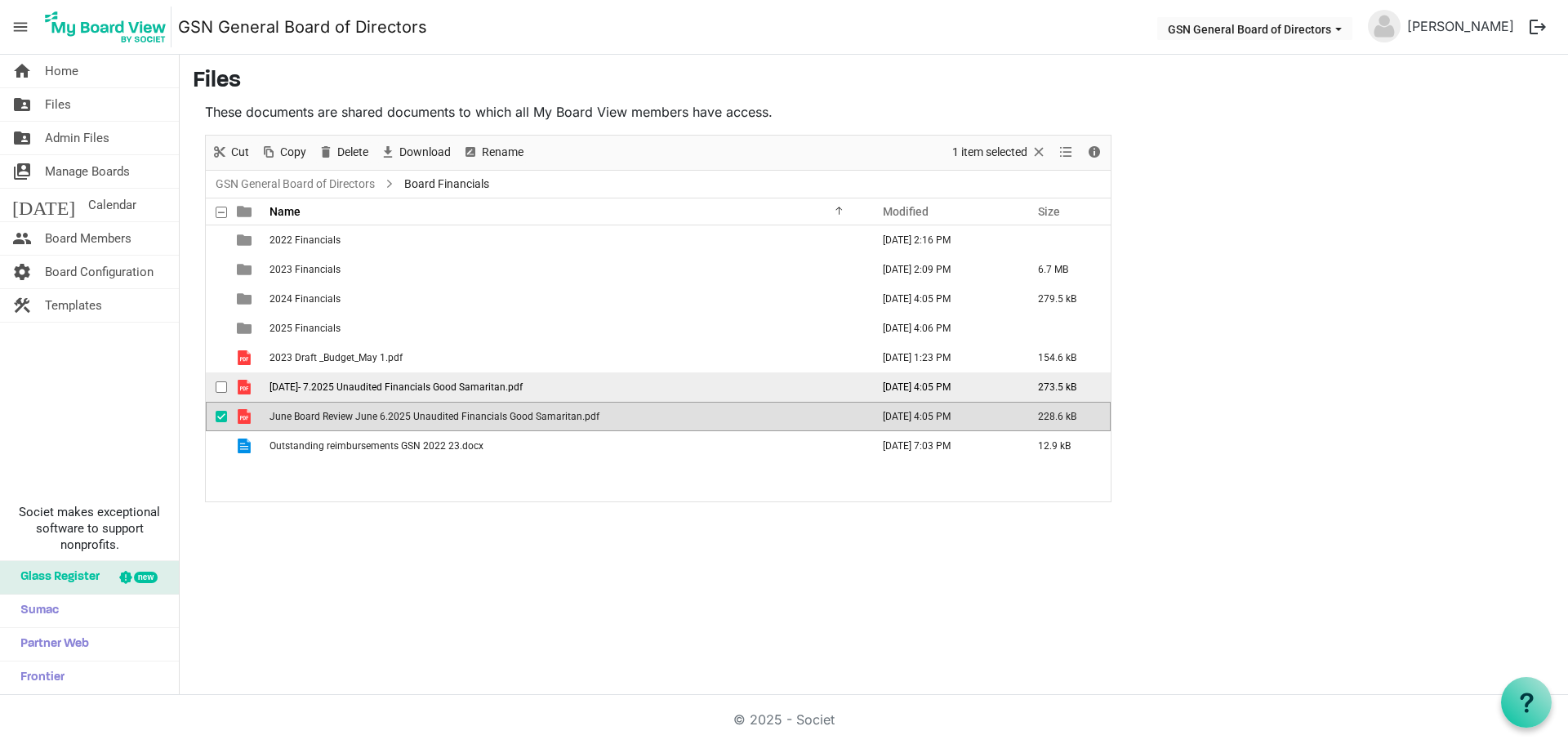
click at [337, 385] on span "[DATE]- 7.2025 Unaudited Financials Good Samaritan.pdf" at bounding box center [396, 387] width 254 height 12
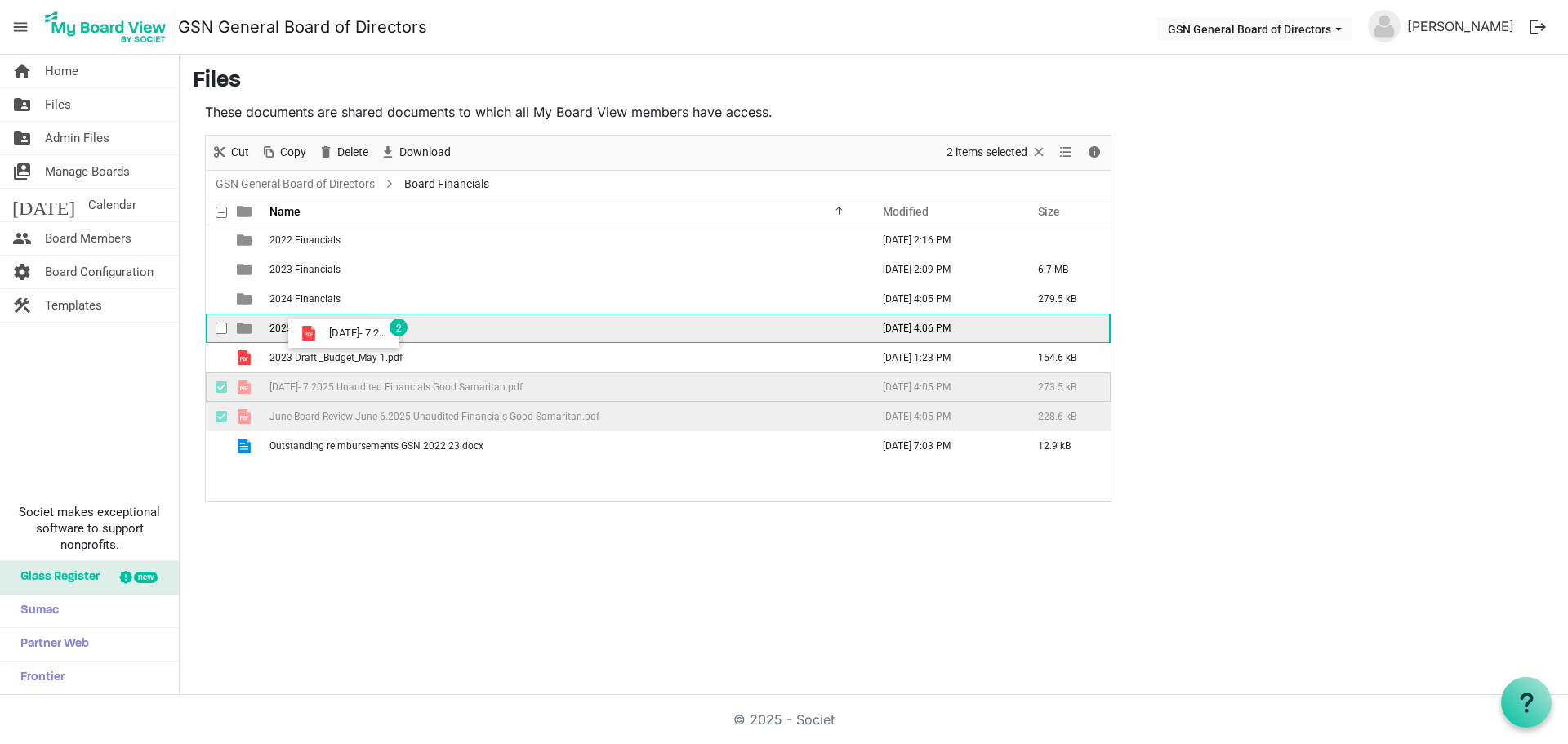
drag, startPoint x: 337, startPoint y: 385, endPoint x: 324, endPoint y: 333, distance: 53.6
click at [324, 333] on tbody "2022 Financials [DATE] 2:16 PM 2023 Financials [DATE] 2:09 PM 6.7 MB 2024 Finan…" at bounding box center [659, 343] width 905 height 235
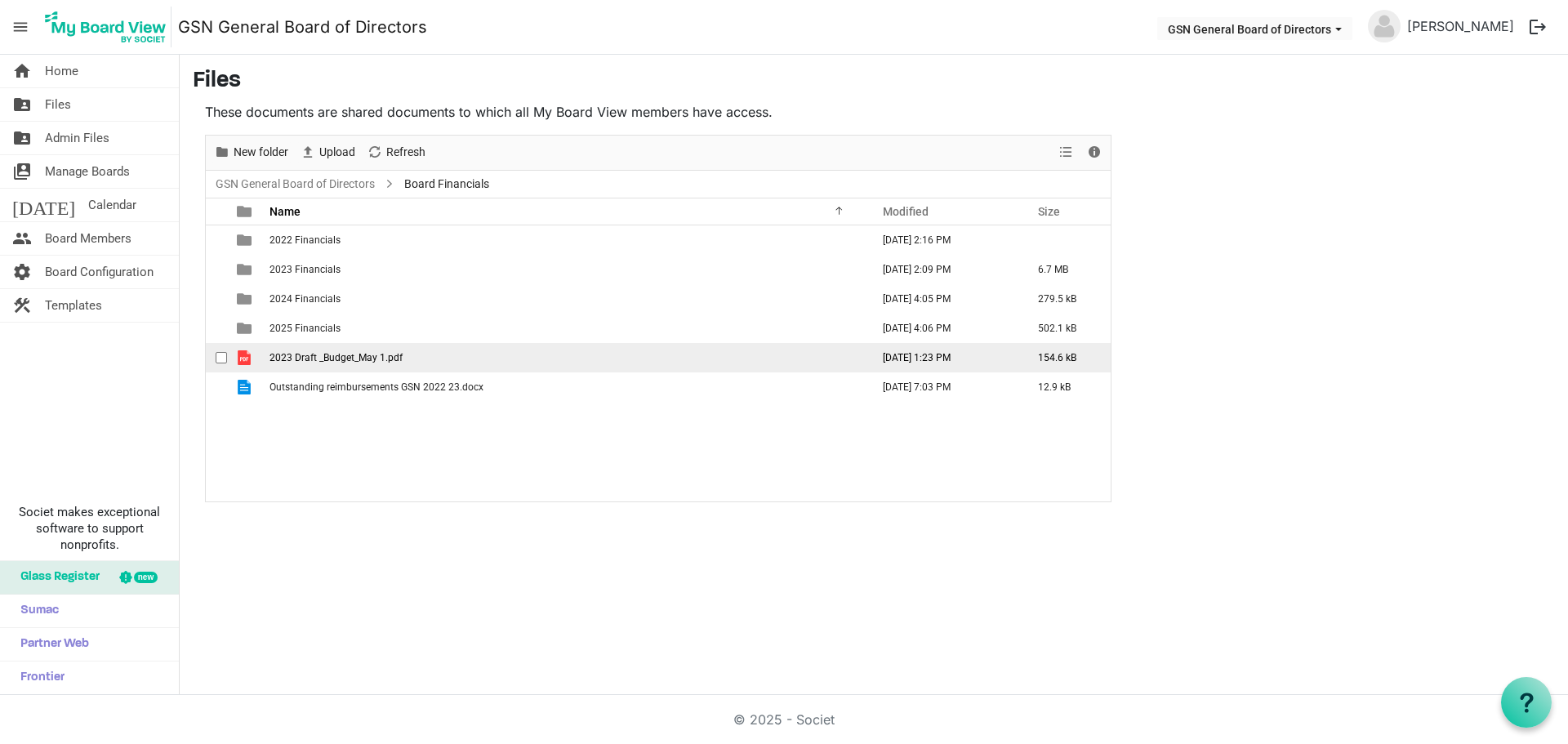
click at [322, 353] on span "2023 Draft _Budget_May 1.pdf" at bounding box center [336, 358] width 134 height 12
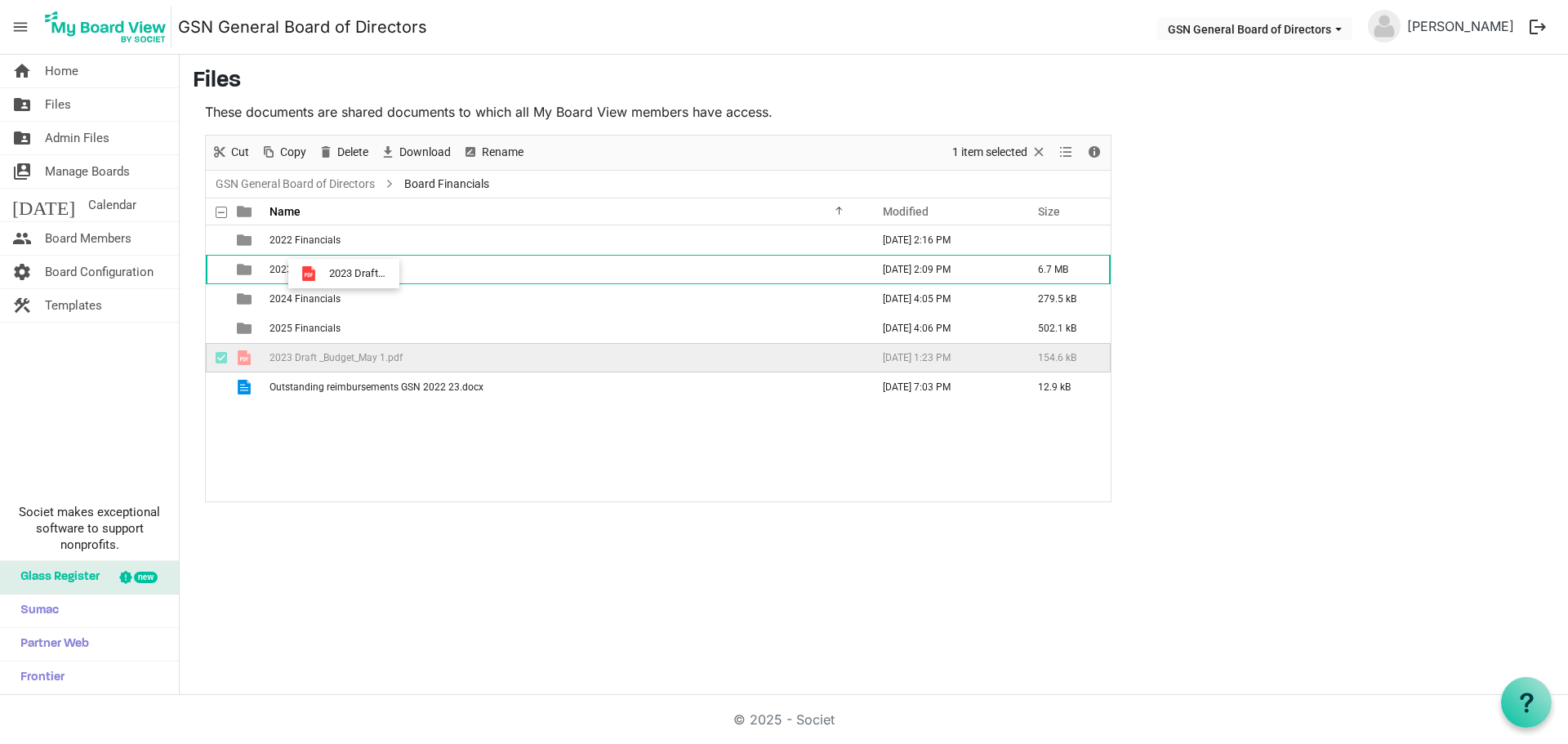
drag, startPoint x: 322, startPoint y: 357, endPoint x: 324, endPoint y: 273, distance: 84.0
click at [324, 273] on tbody "2022 Financials [DATE] 2:16 PM 2023 Financials [DATE] 2:09 PM 6.7 MB 2024 Finan…" at bounding box center [659, 314] width 905 height 177
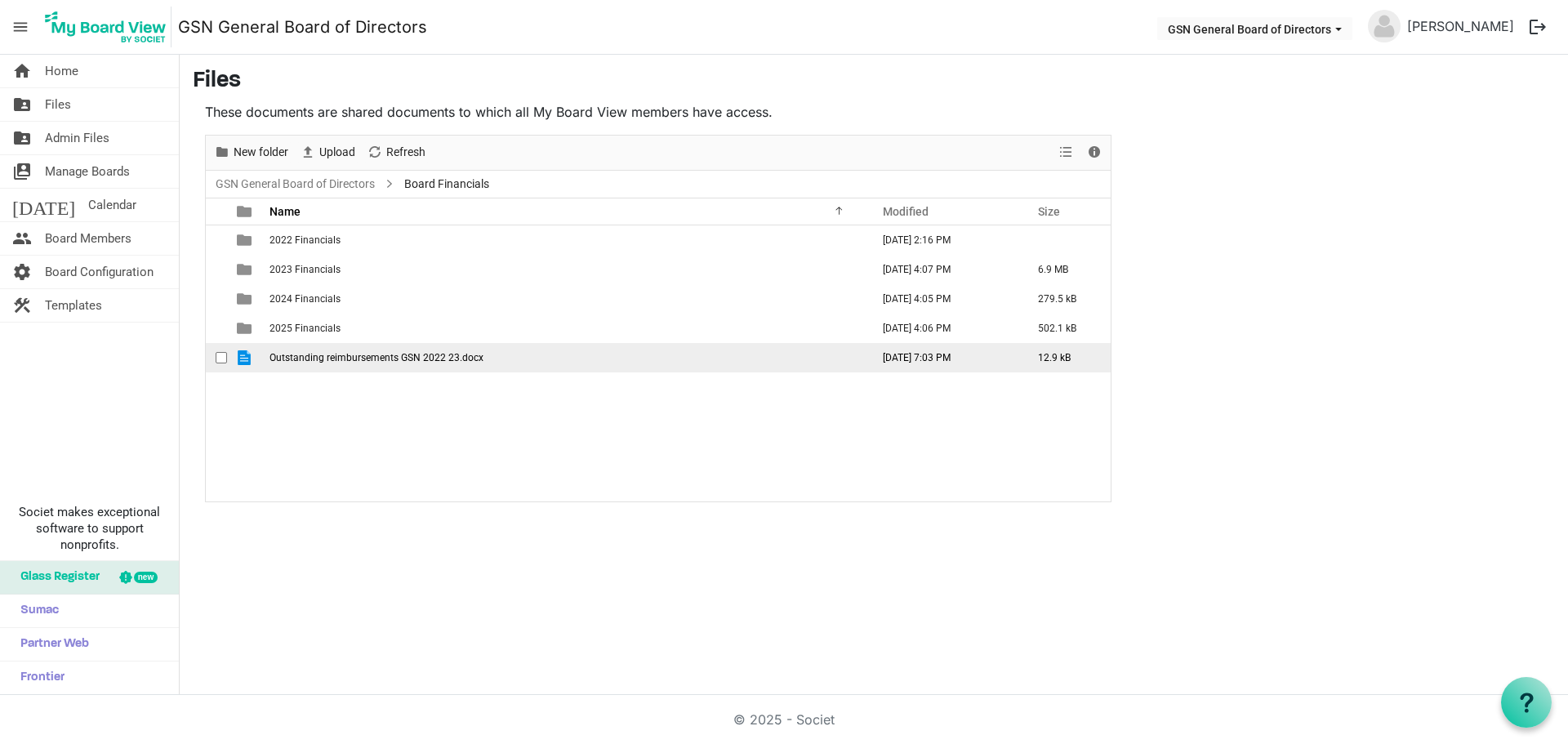
click at [332, 364] on td "Outstanding reimbursements GSN 2022 23.docx" at bounding box center [564, 358] width 601 height 30
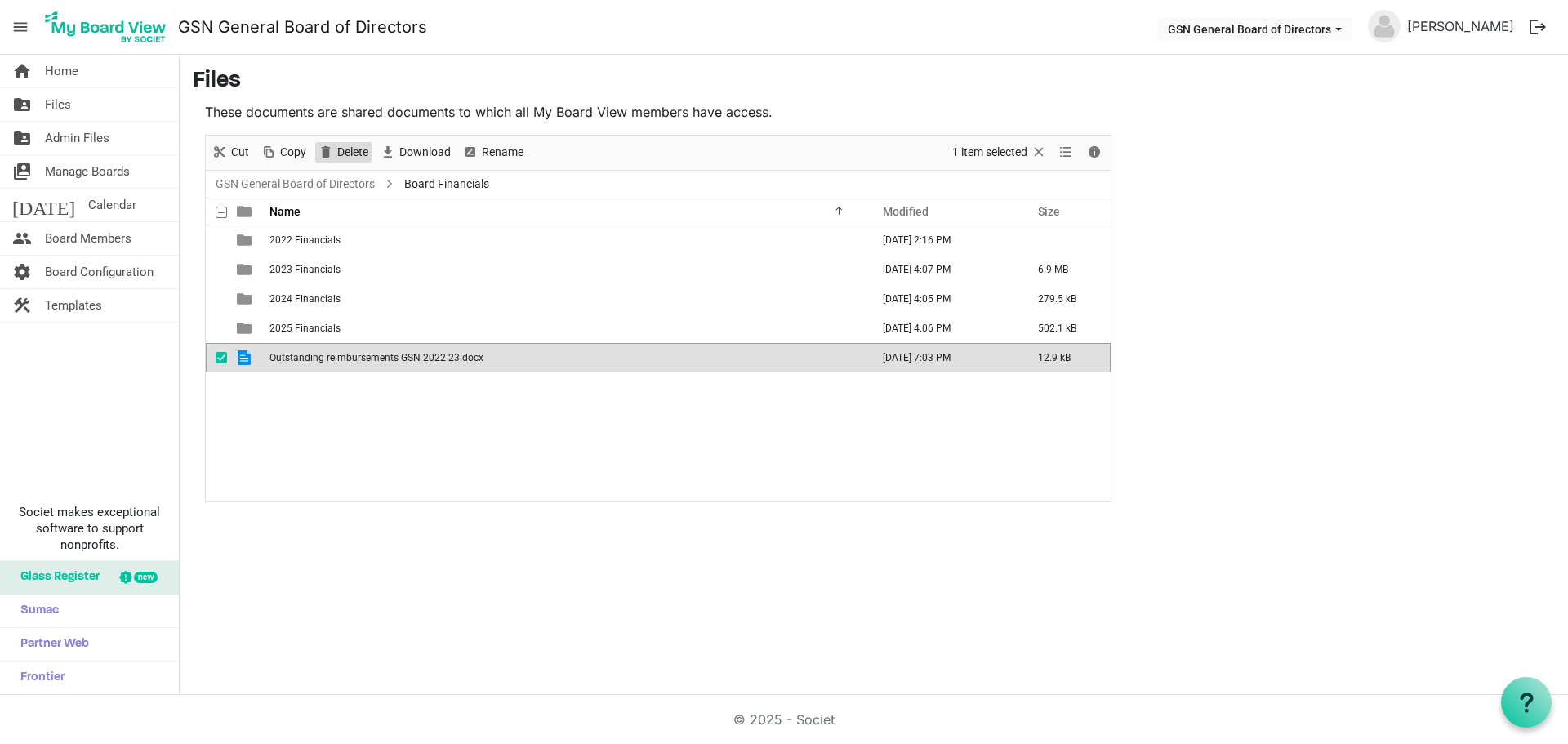
click at [350, 153] on span "Delete" at bounding box center [353, 152] width 34 height 21
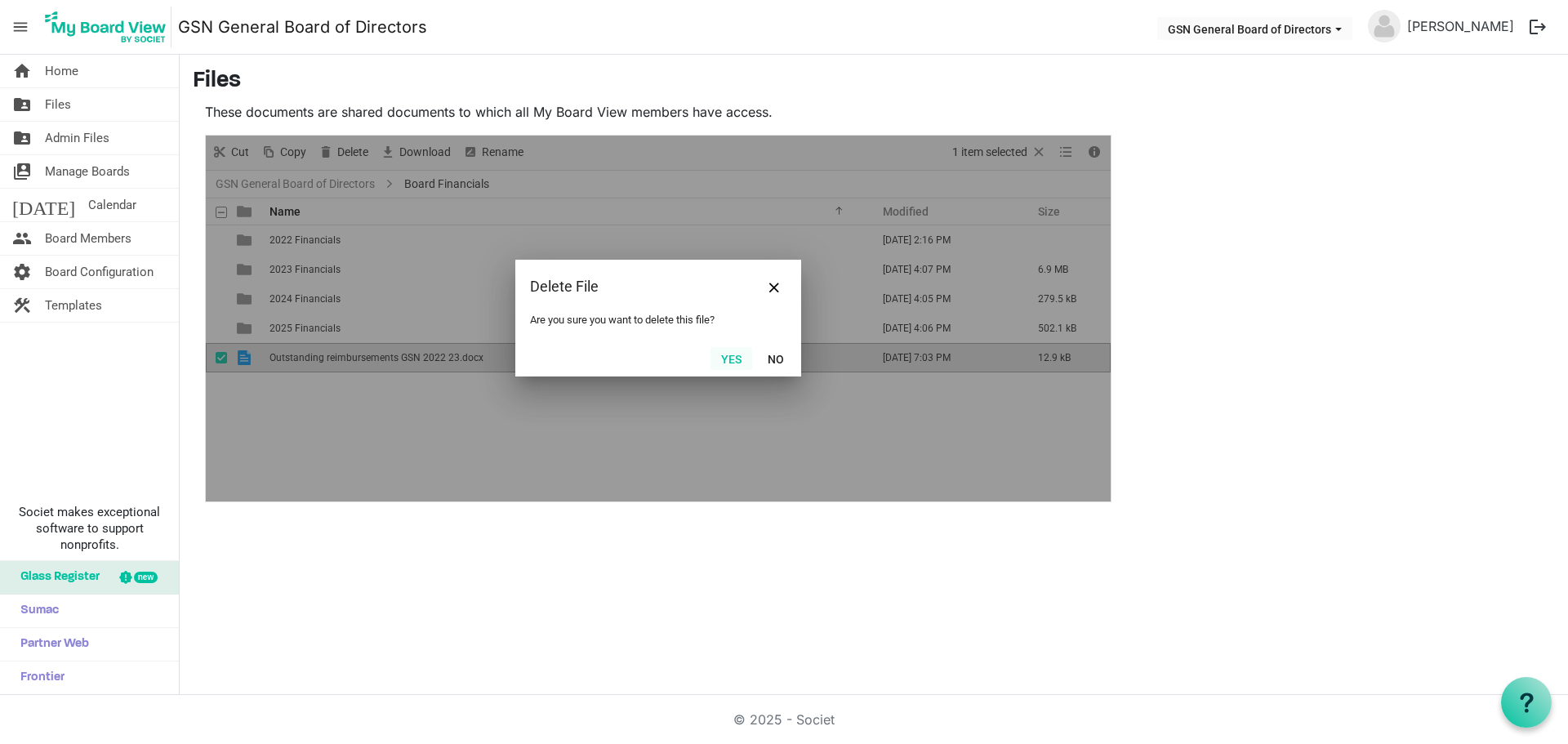
click at [723, 356] on button "Yes" at bounding box center [731, 359] width 41 height 23
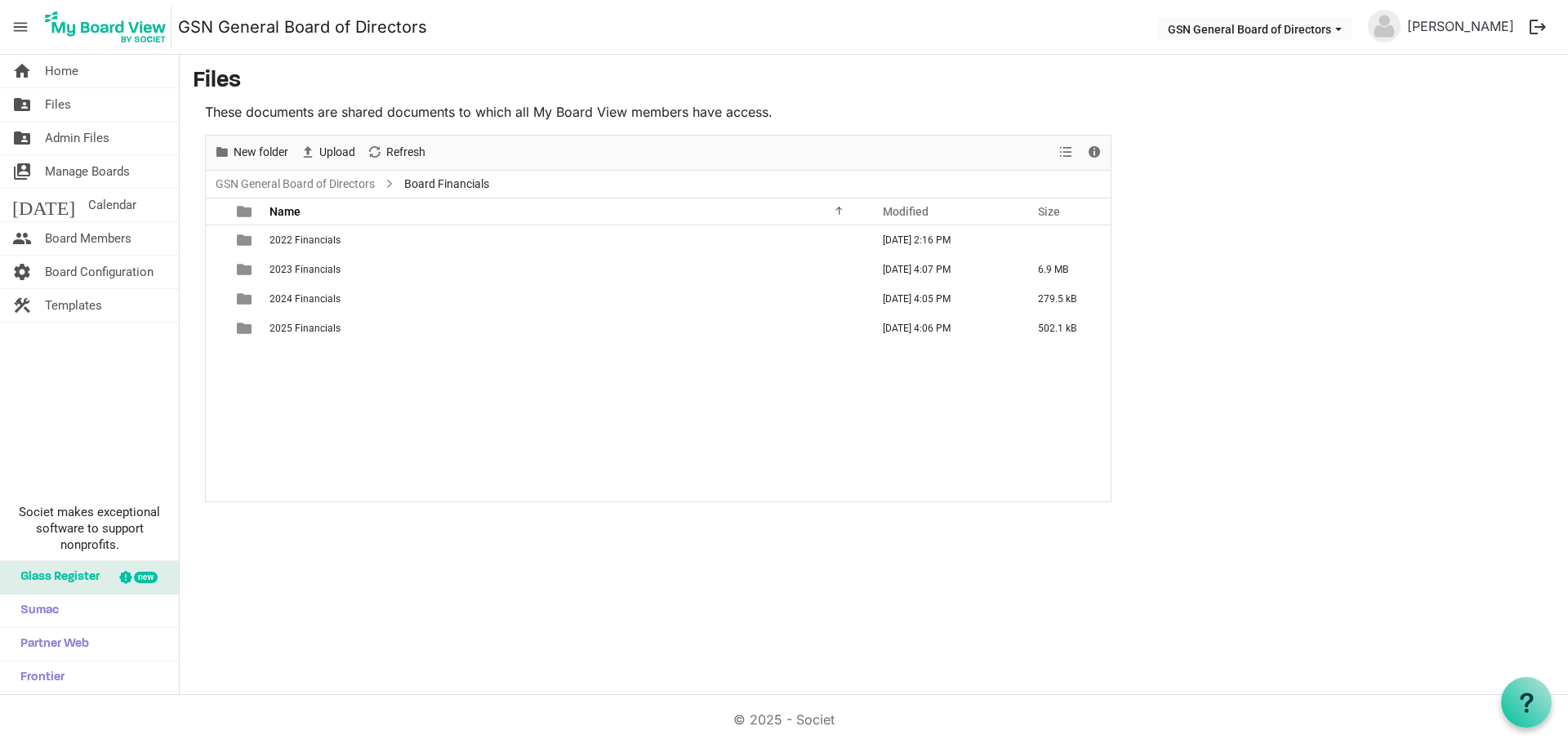
click at [357, 413] on div "2022 Financials January 24, 2023 2:16 PM 2023 Financials September 04, 2025 4:0…" at bounding box center [659, 364] width 905 height 276
click at [298, 293] on span "2024 Financials" at bounding box center [305, 298] width 71 height 12
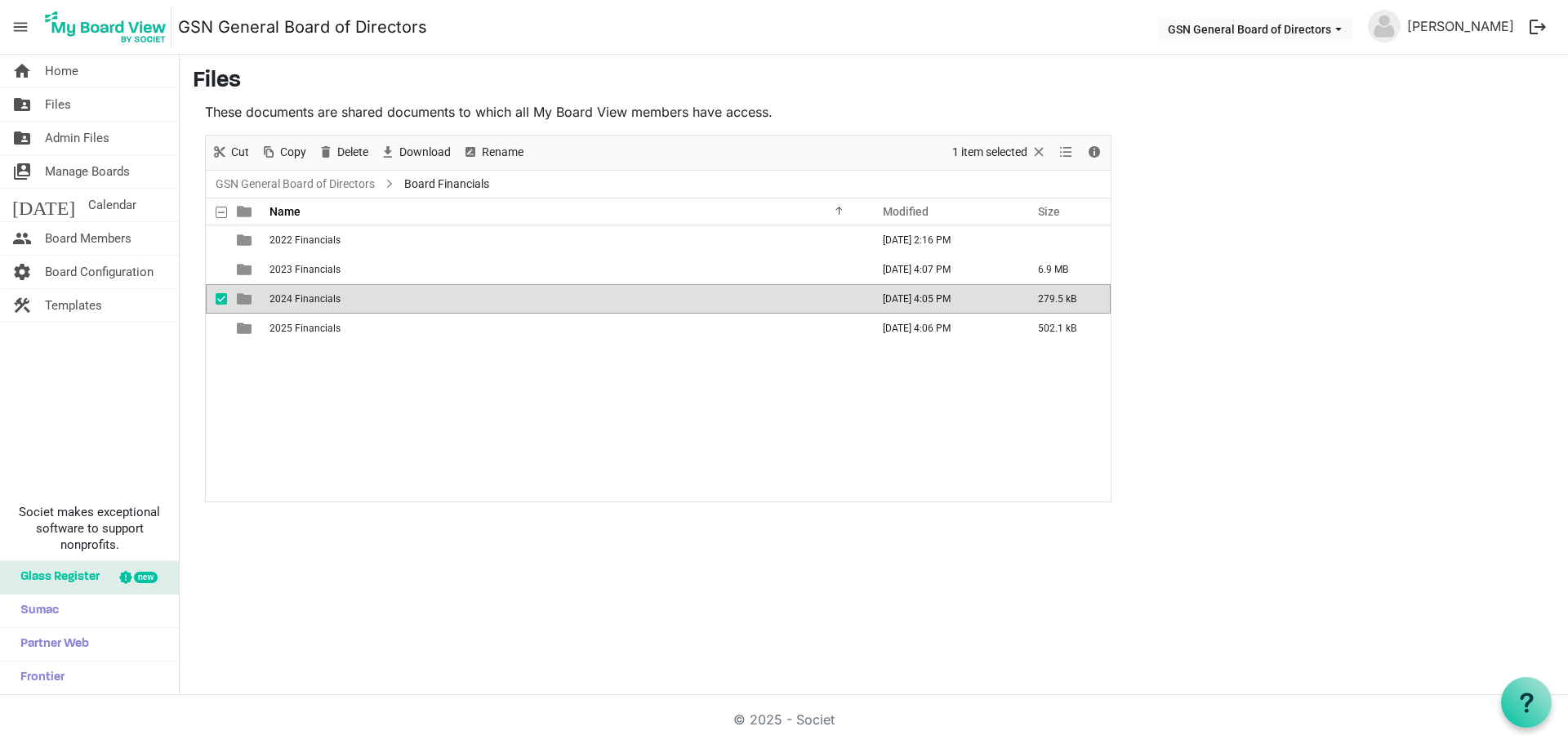
click at [298, 293] on span "2024 Financials" at bounding box center [305, 298] width 71 height 12
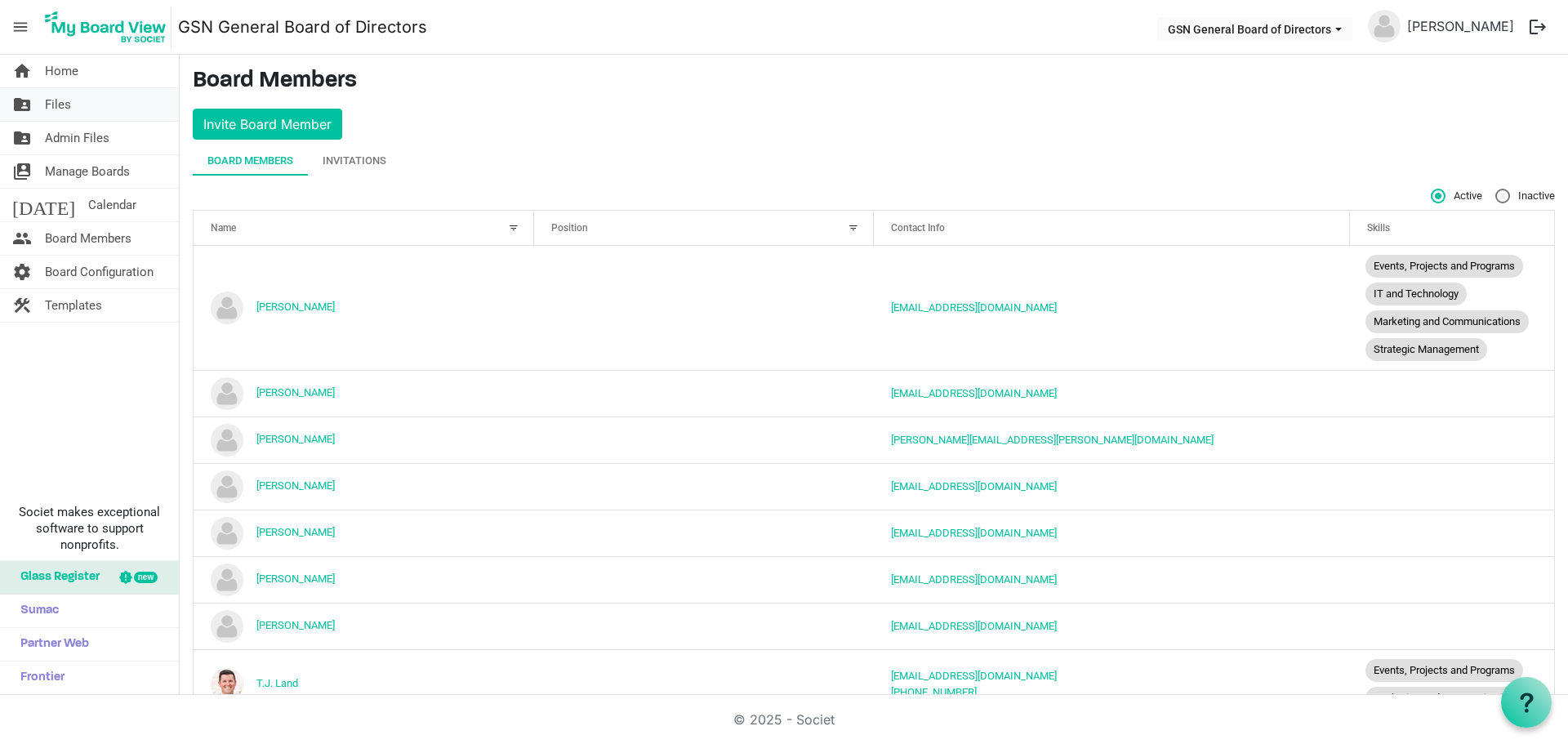
click at [51, 101] on span "Files" at bounding box center [57, 104] width 26 height 32
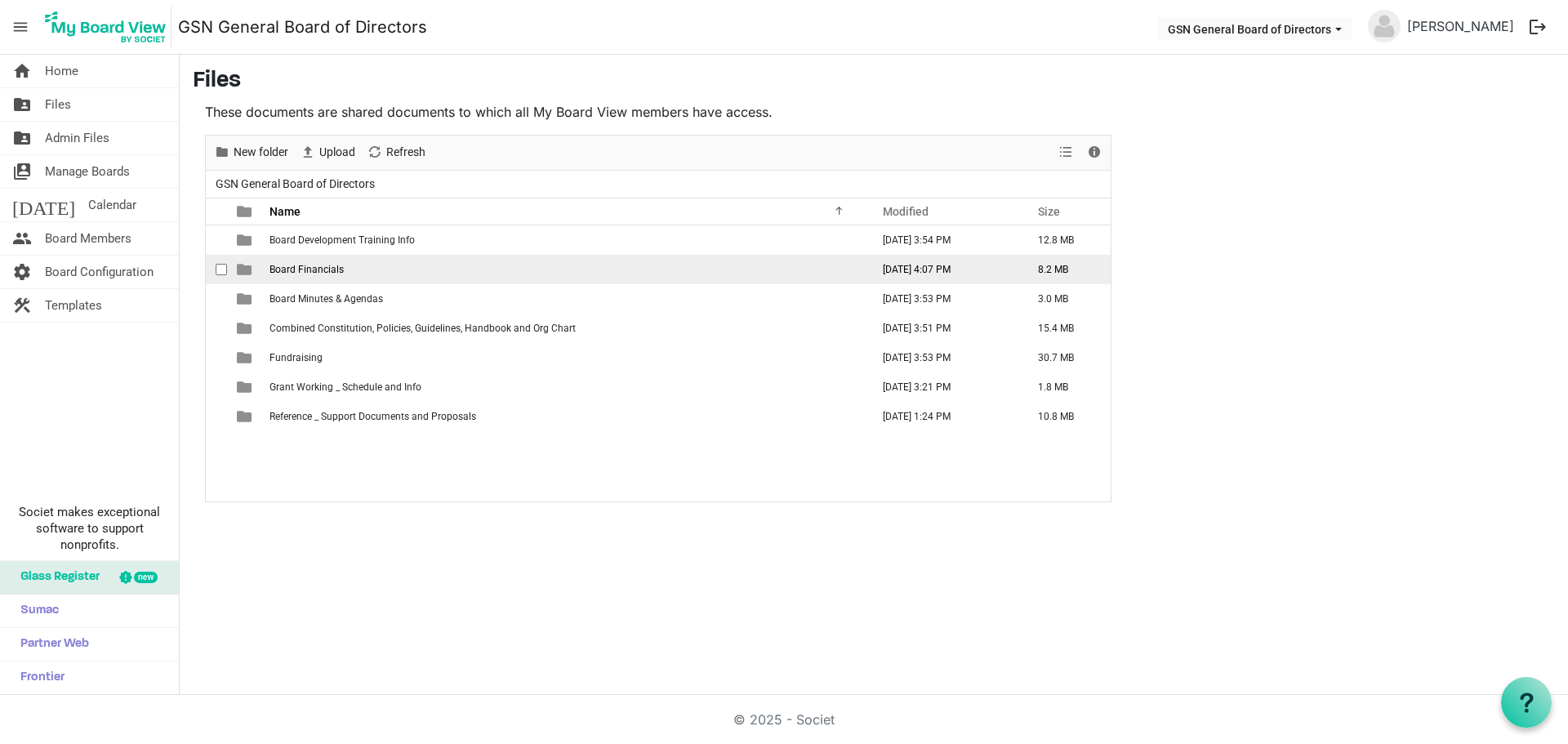
click at [302, 271] on span "Board Financials" at bounding box center [306, 269] width 74 height 12
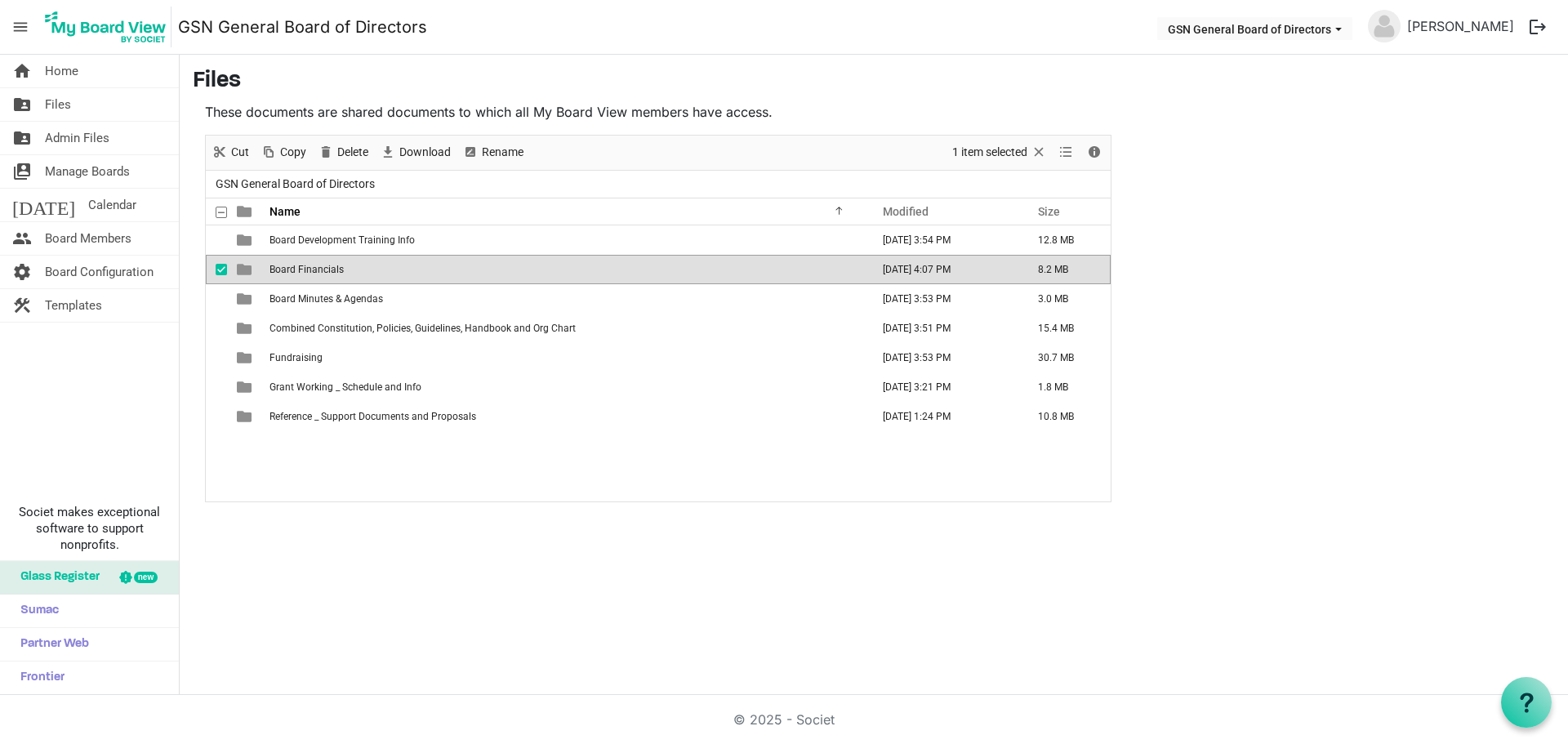
click at [302, 271] on span "Board Financials" at bounding box center [306, 269] width 74 height 12
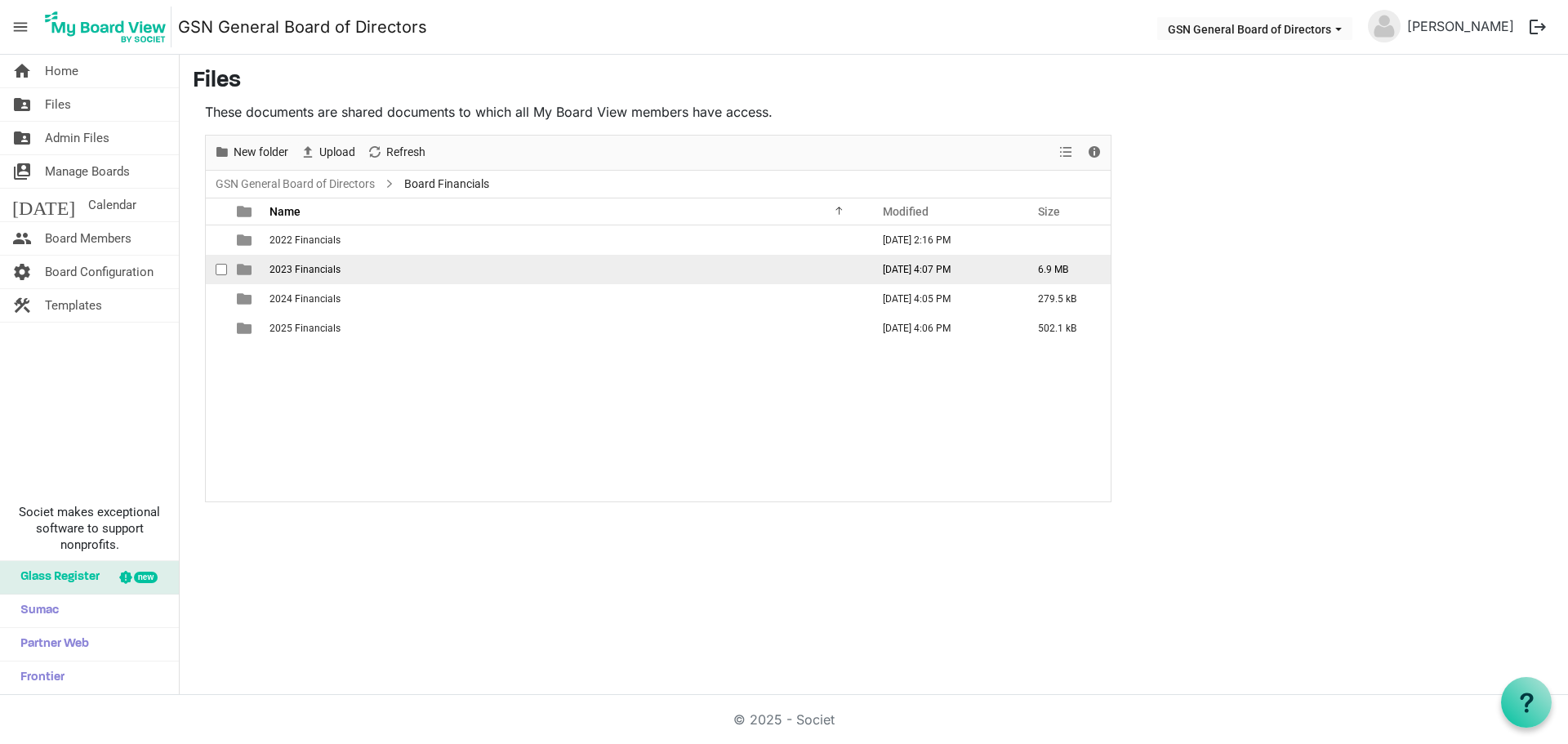
click at [290, 271] on span "2023 Financials" at bounding box center [305, 269] width 71 height 12
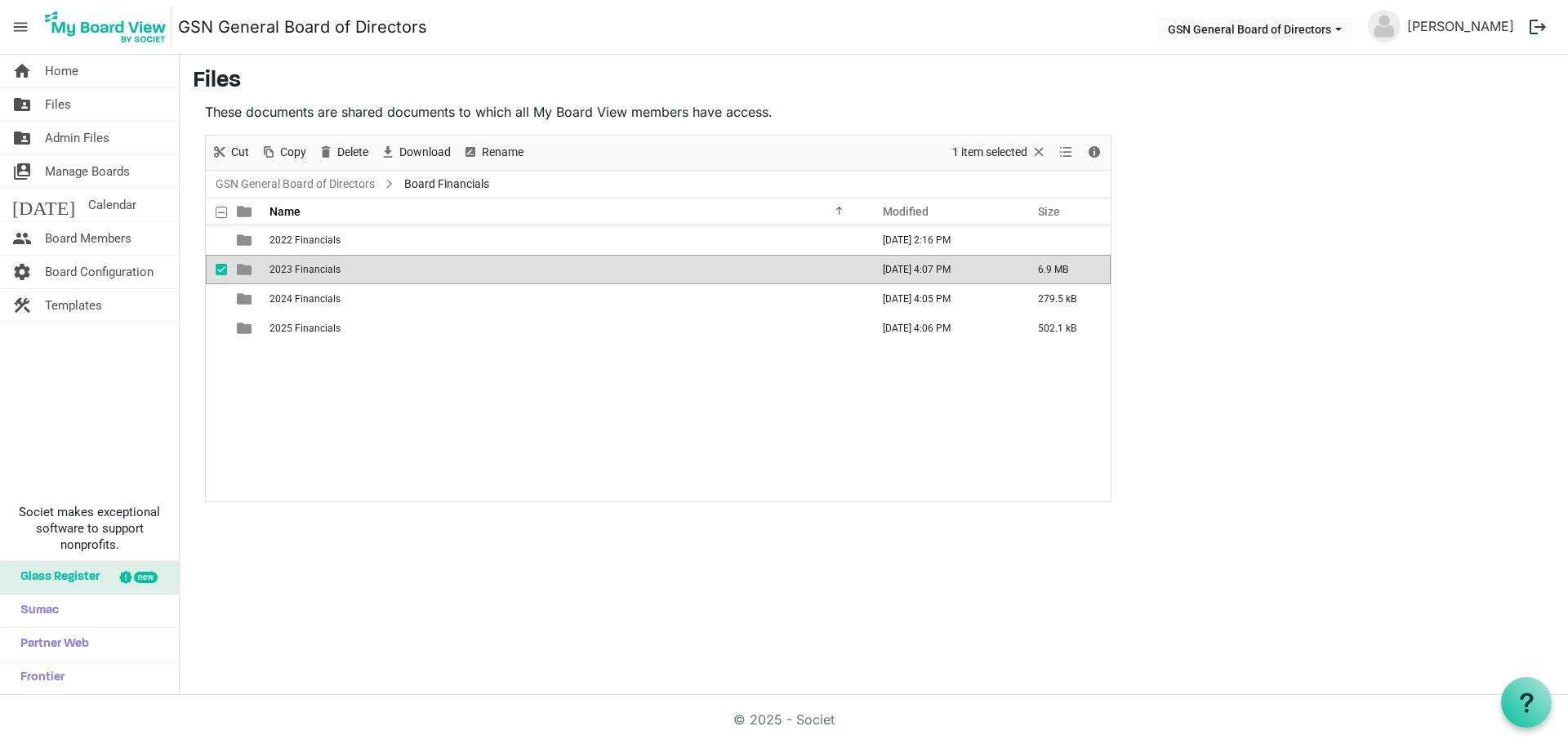
click at [290, 271] on span "2023 Financials" at bounding box center [305, 269] width 71 height 12
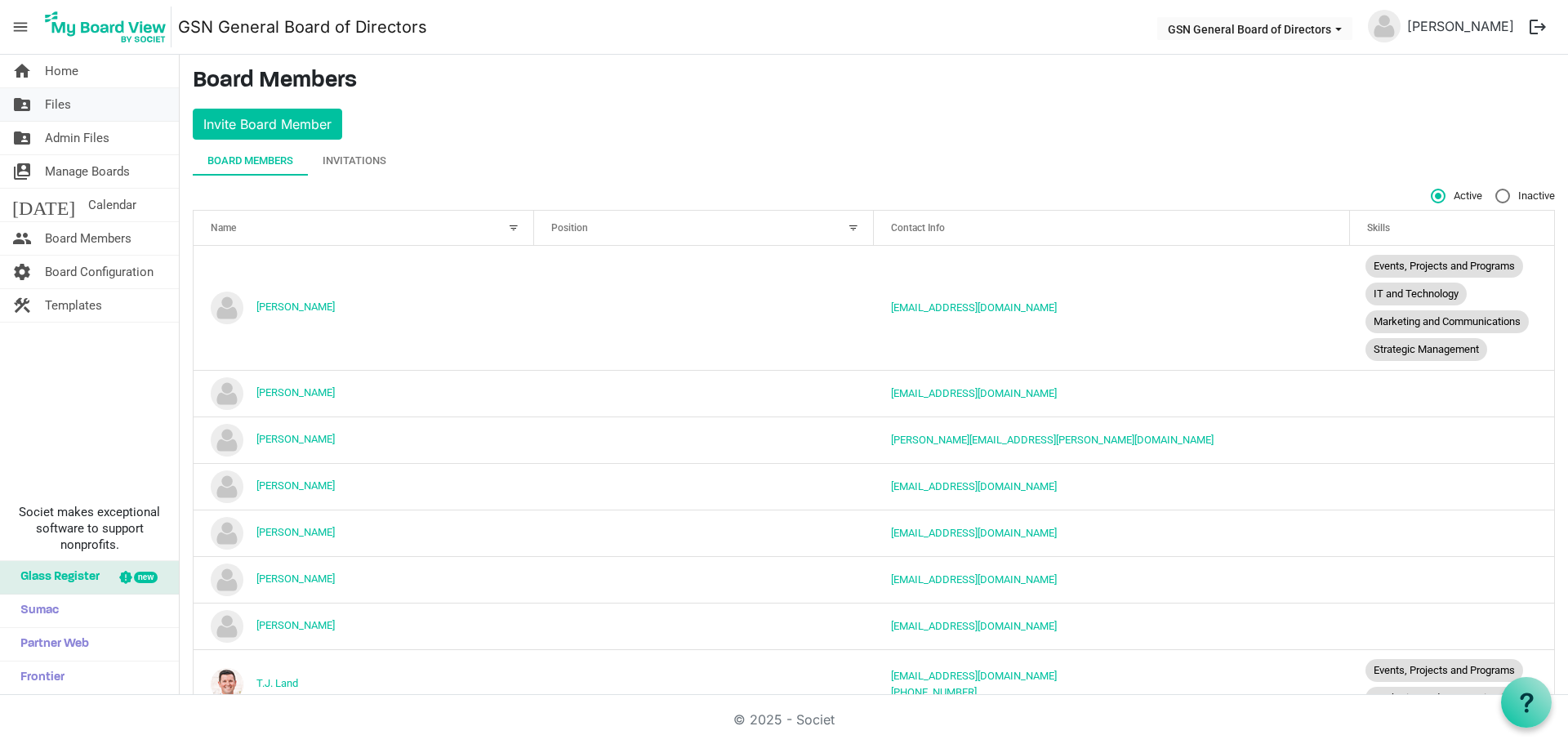
click at [66, 100] on span "Files" at bounding box center [57, 104] width 26 height 32
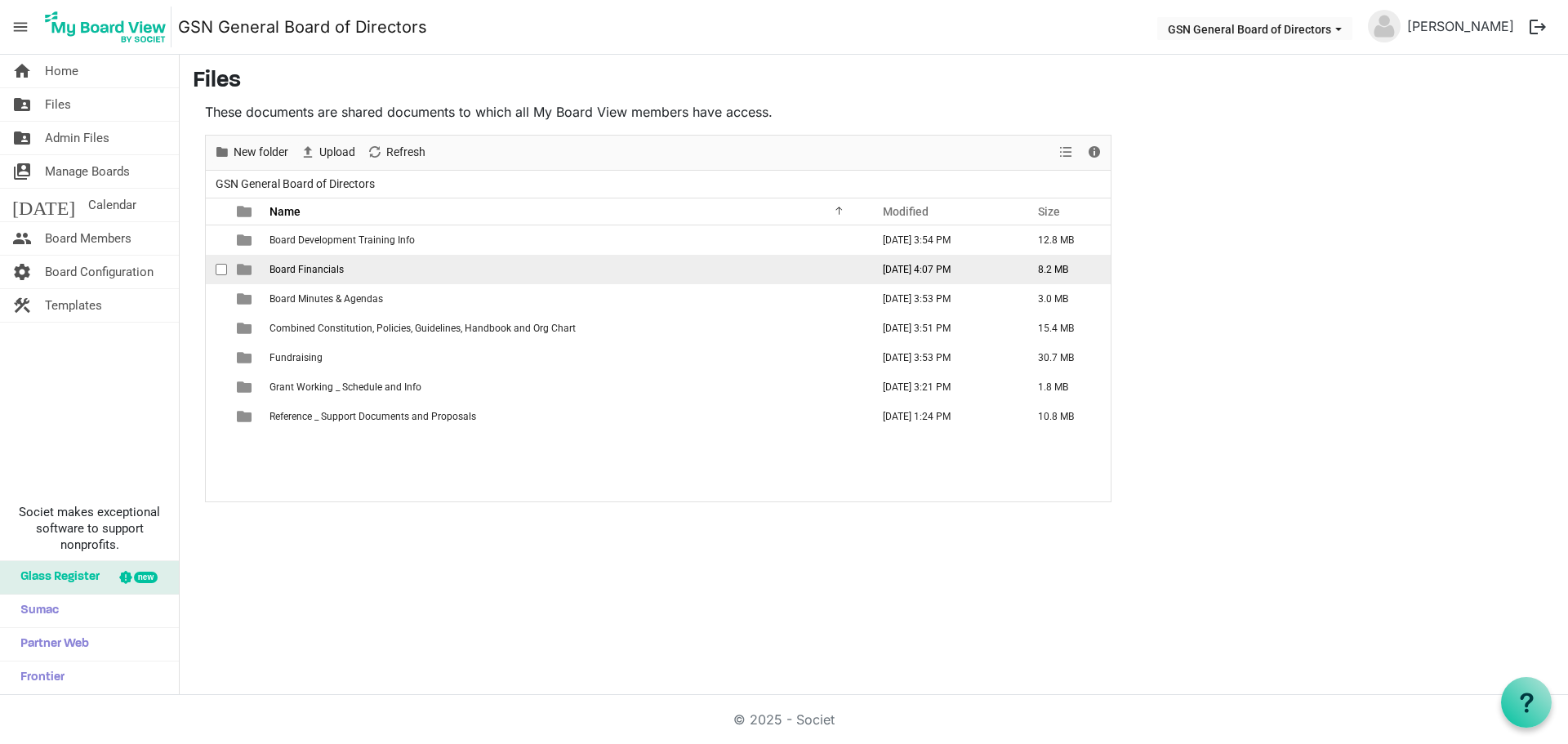
click at [276, 272] on span "Board Financials" at bounding box center [306, 269] width 74 height 12
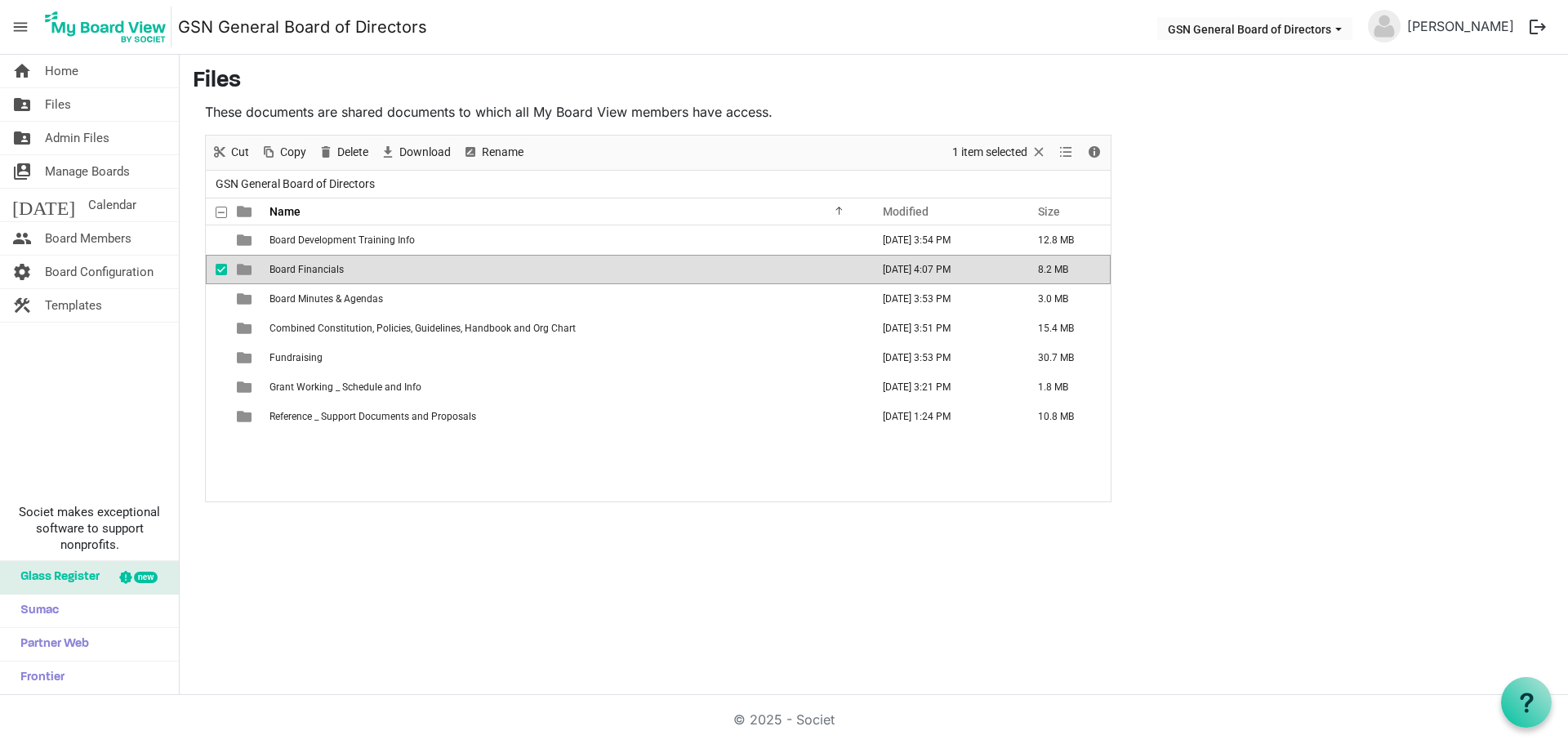
click at [276, 272] on span "Board Financials" at bounding box center [306, 269] width 74 height 12
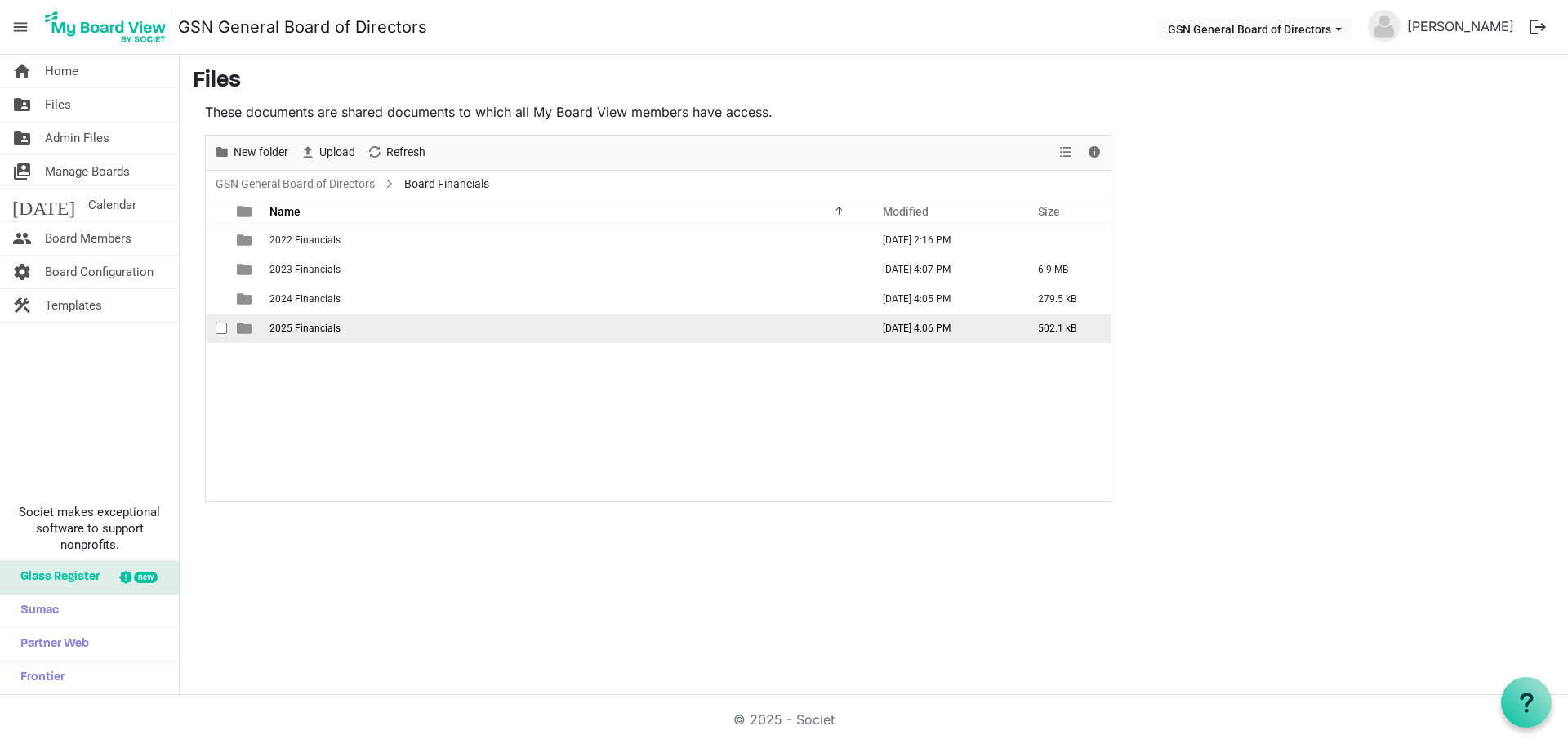
click at [280, 321] on td "2025 Financials" at bounding box center [564, 328] width 601 height 30
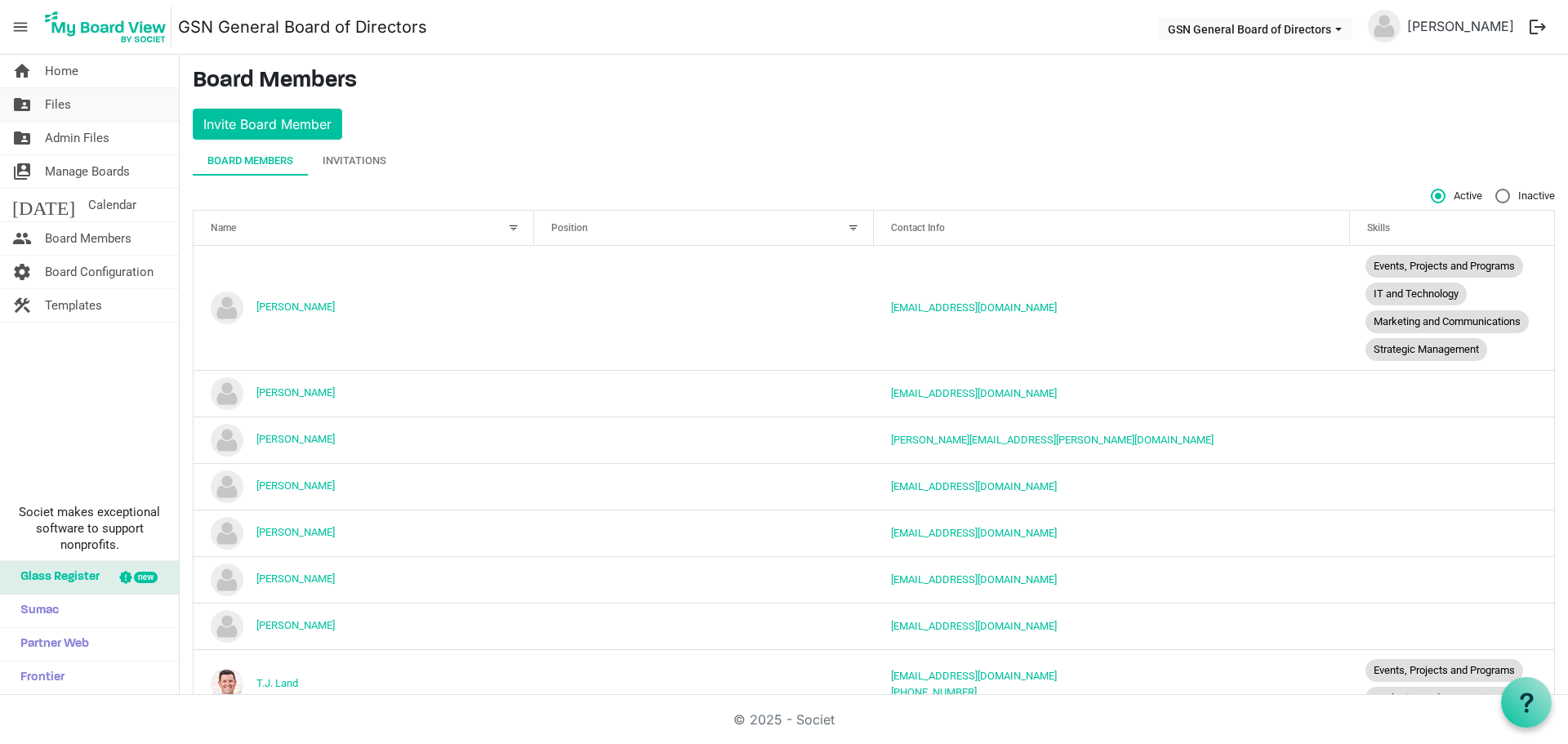
click at [84, 98] on link "folder_shared Files" at bounding box center [90, 104] width 179 height 32
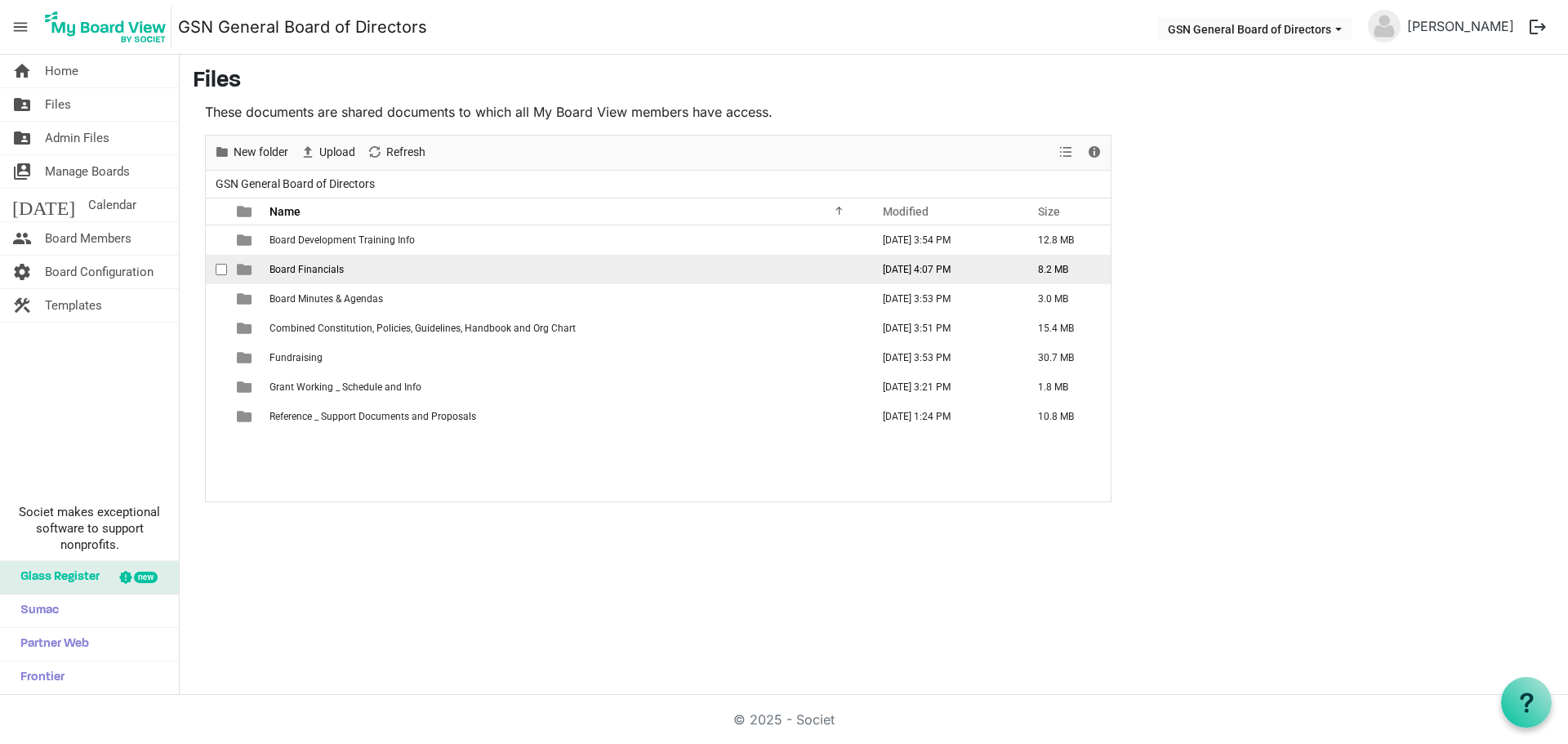
click at [306, 272] on span "Board Financials" at bounding box center [306, 269] width 74 height 12
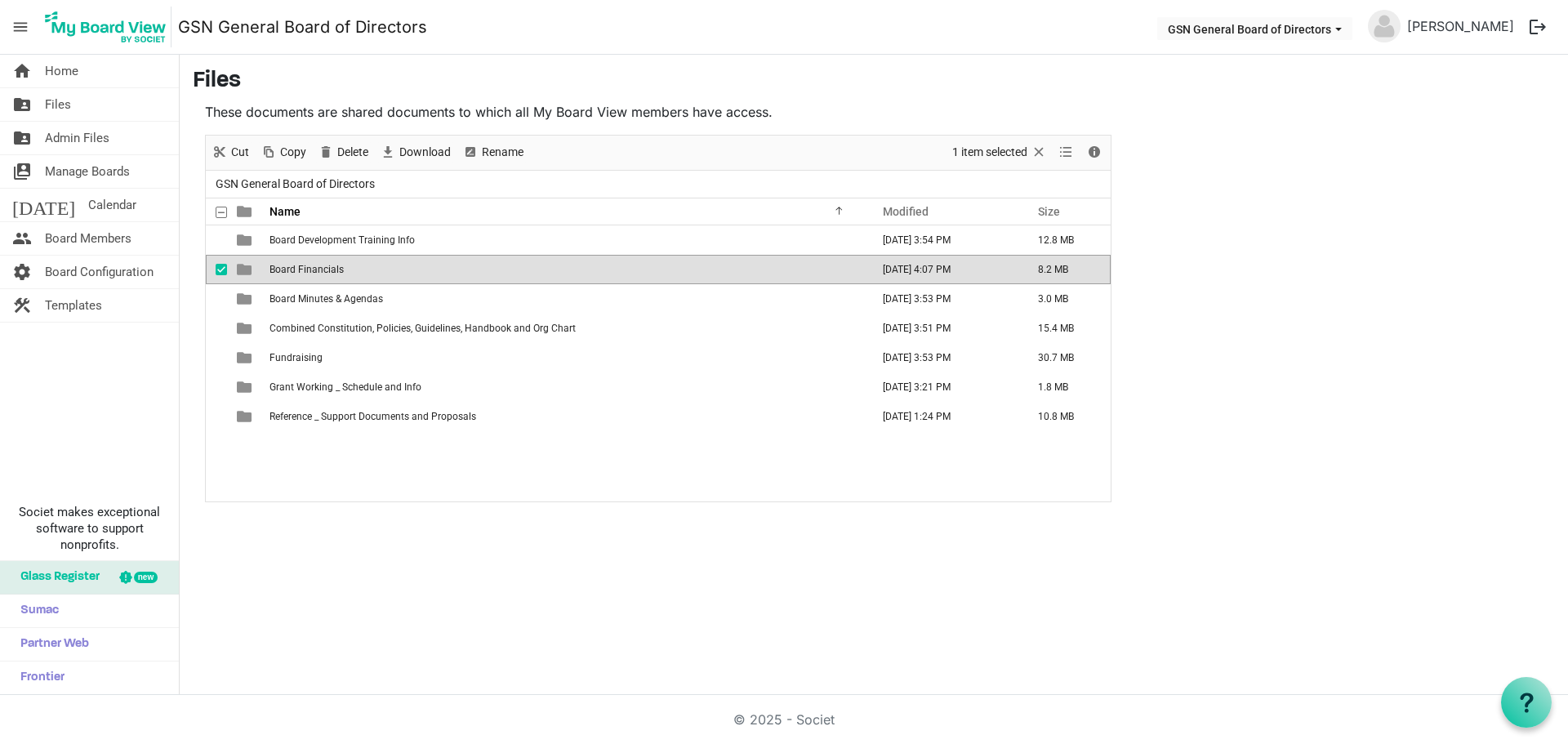
click at [306, 272] on span "Board Financials" at bounding box center [306, 269] width 74 height 12
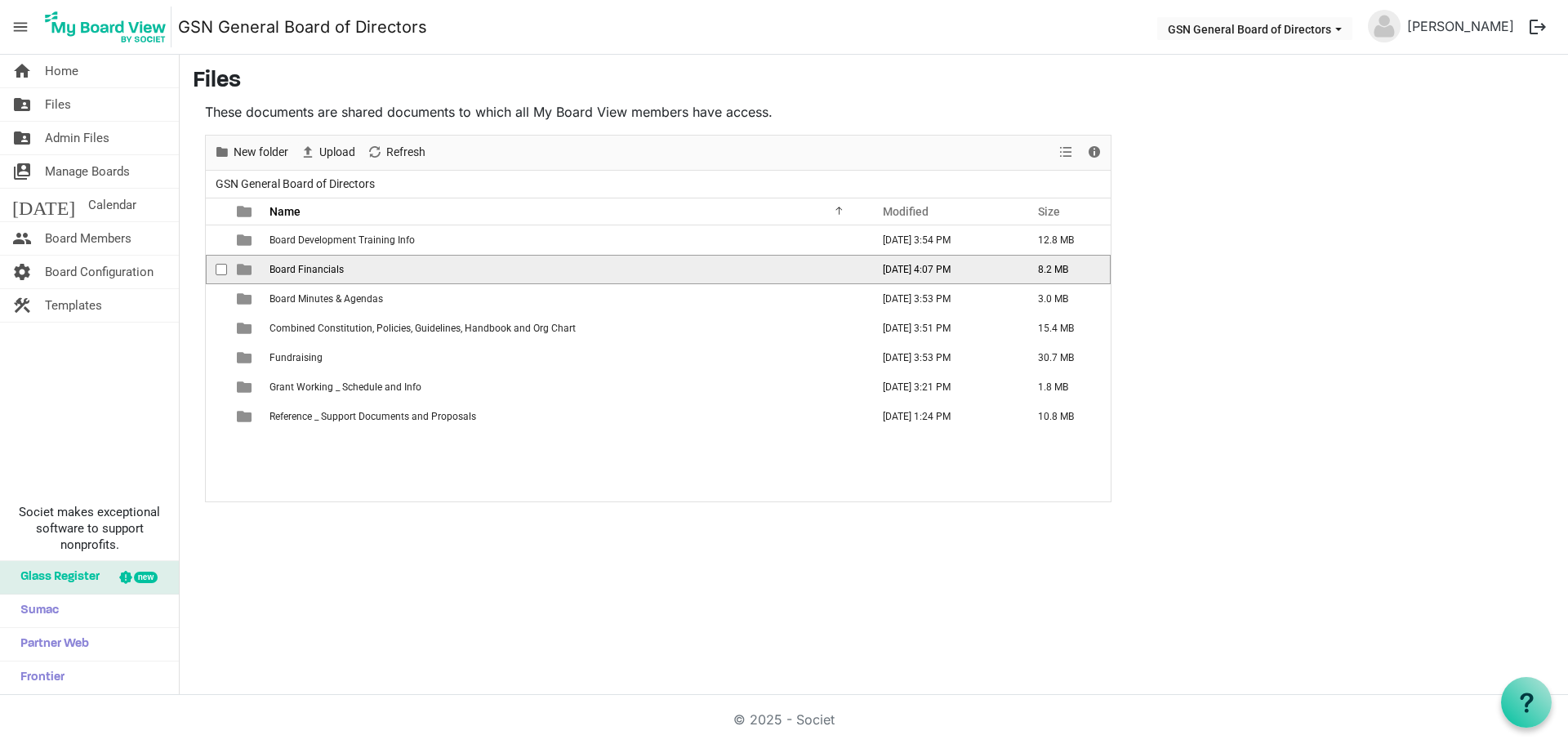
click at [306, 272] on span "Board Financials" at bounding box center [306, 269] width 74 height 12
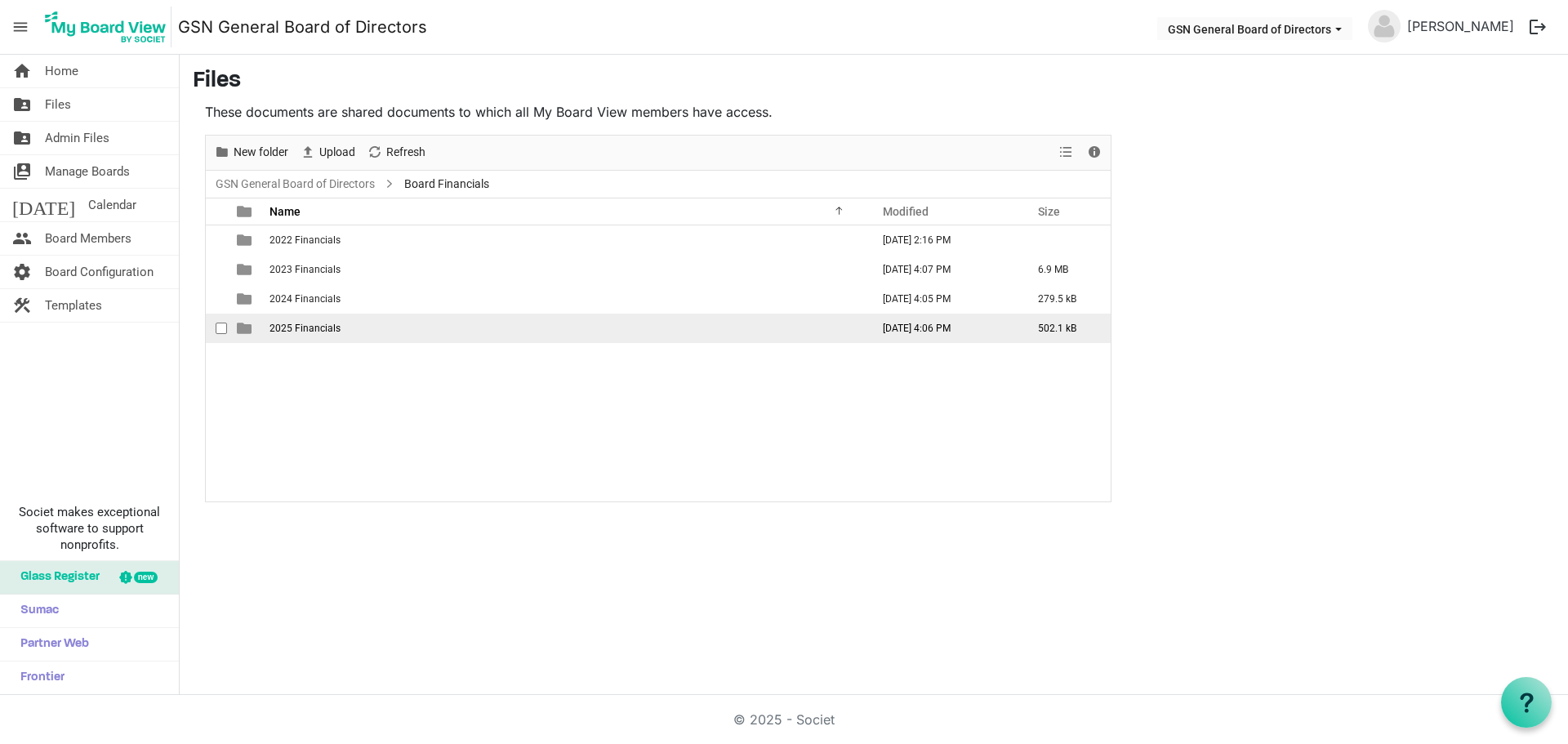
click at [315, 326] on span "2025 Financials" at bounding box center [305, 328] width 71 height 12
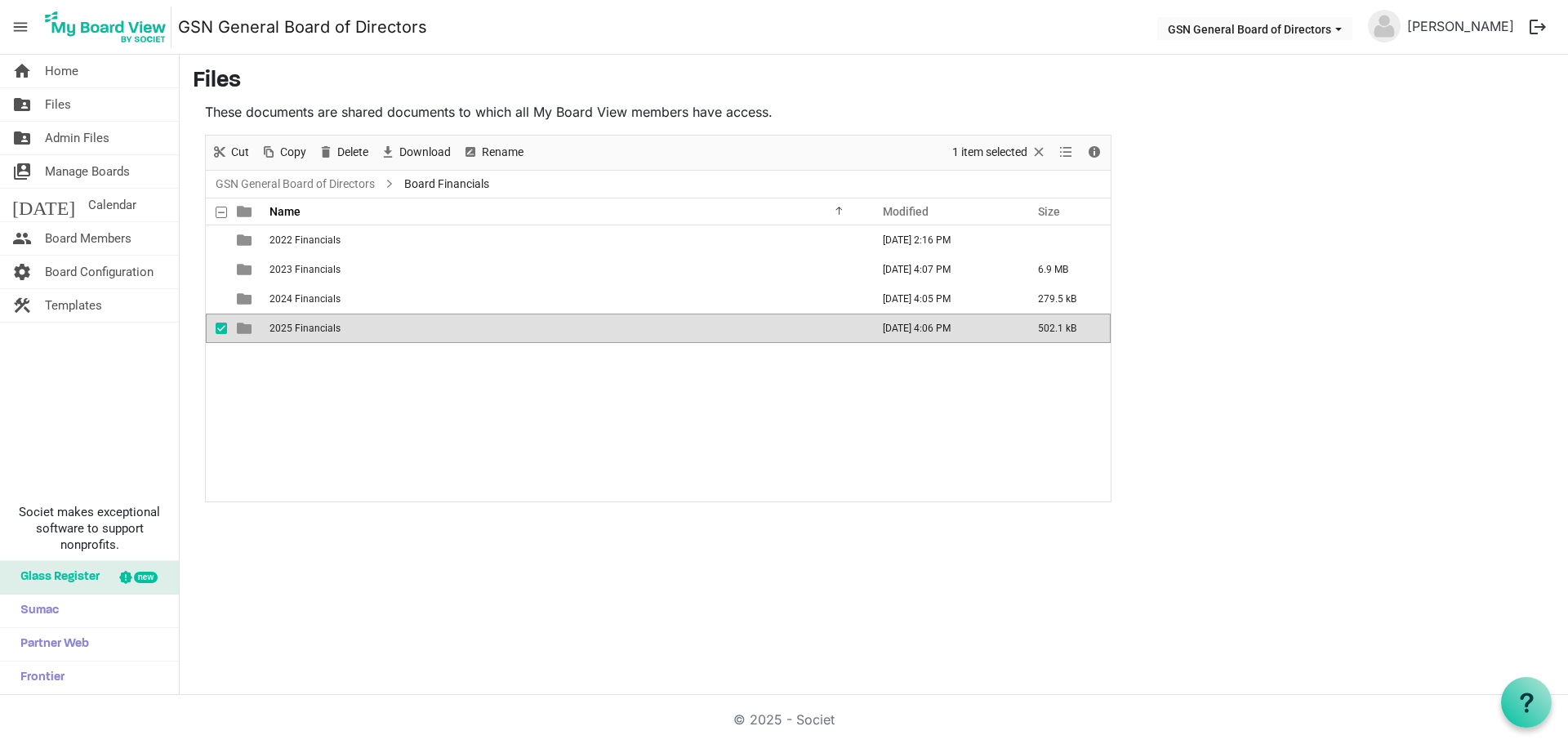
click at [315, 326] on span "2025 Financials" at bounding box center [305, 328] width 71 height 12
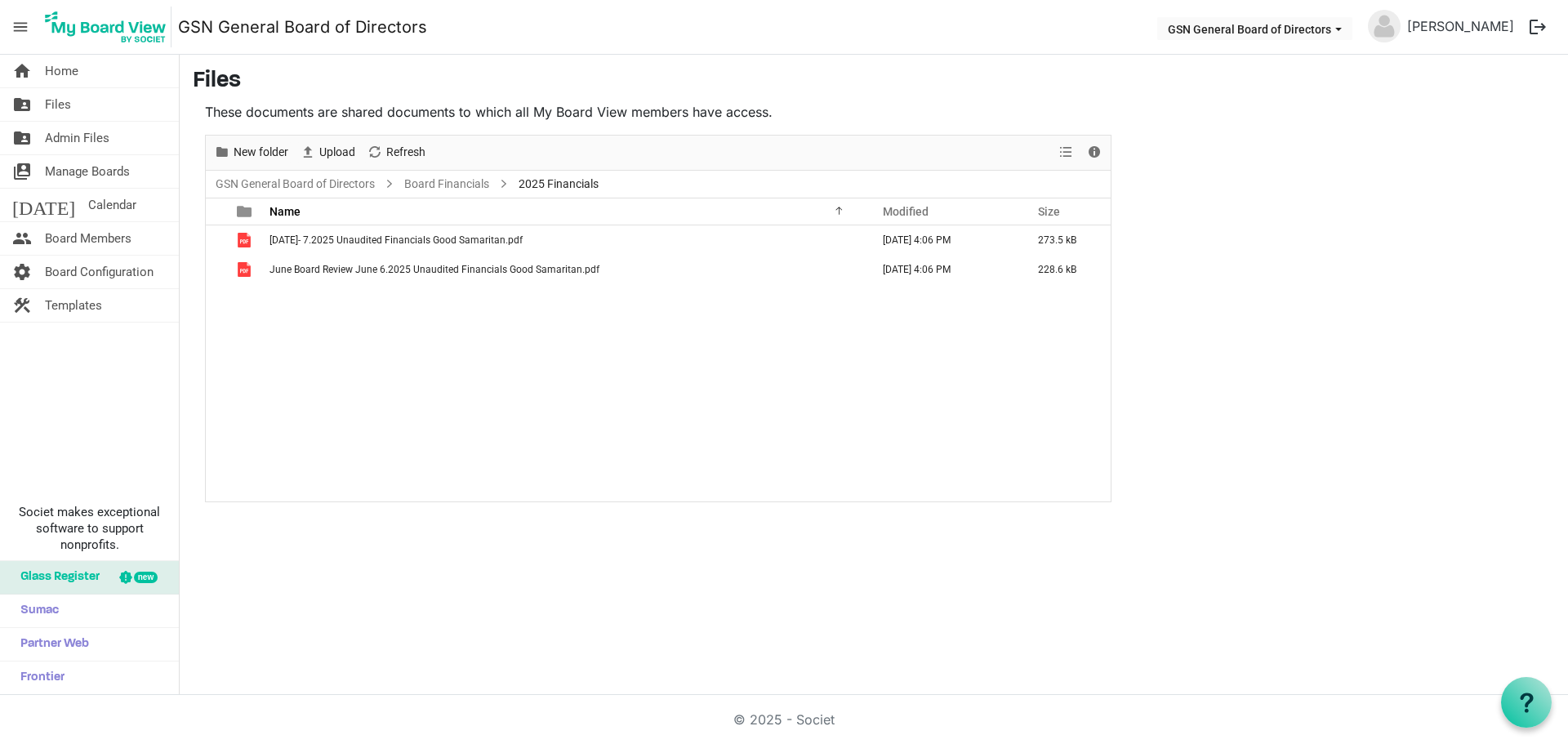
click at [315, 326] on div "[DATE]- 7.2025 Unaudited Financials Good Samaritan.pdf [DATE] 4:06 PM 273.5 kB …" at bounding box center [659, 364] width 905 height 276
click at [345, 152] on span "Upload" at bounding box center [337, 152] width 39 height 21
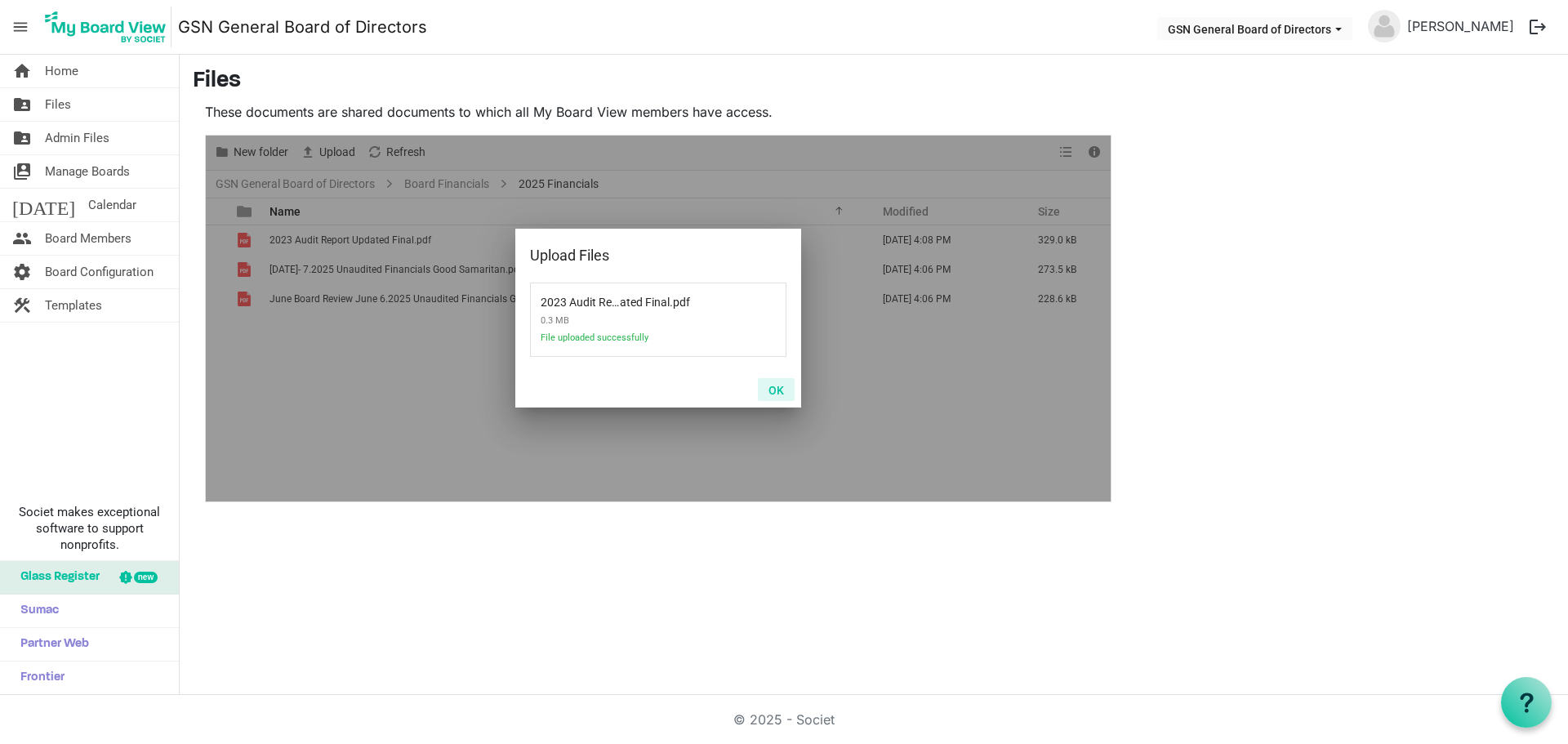
click at [782, 388] on button "OK" at bounding box center [776, 390] width 37 height 23
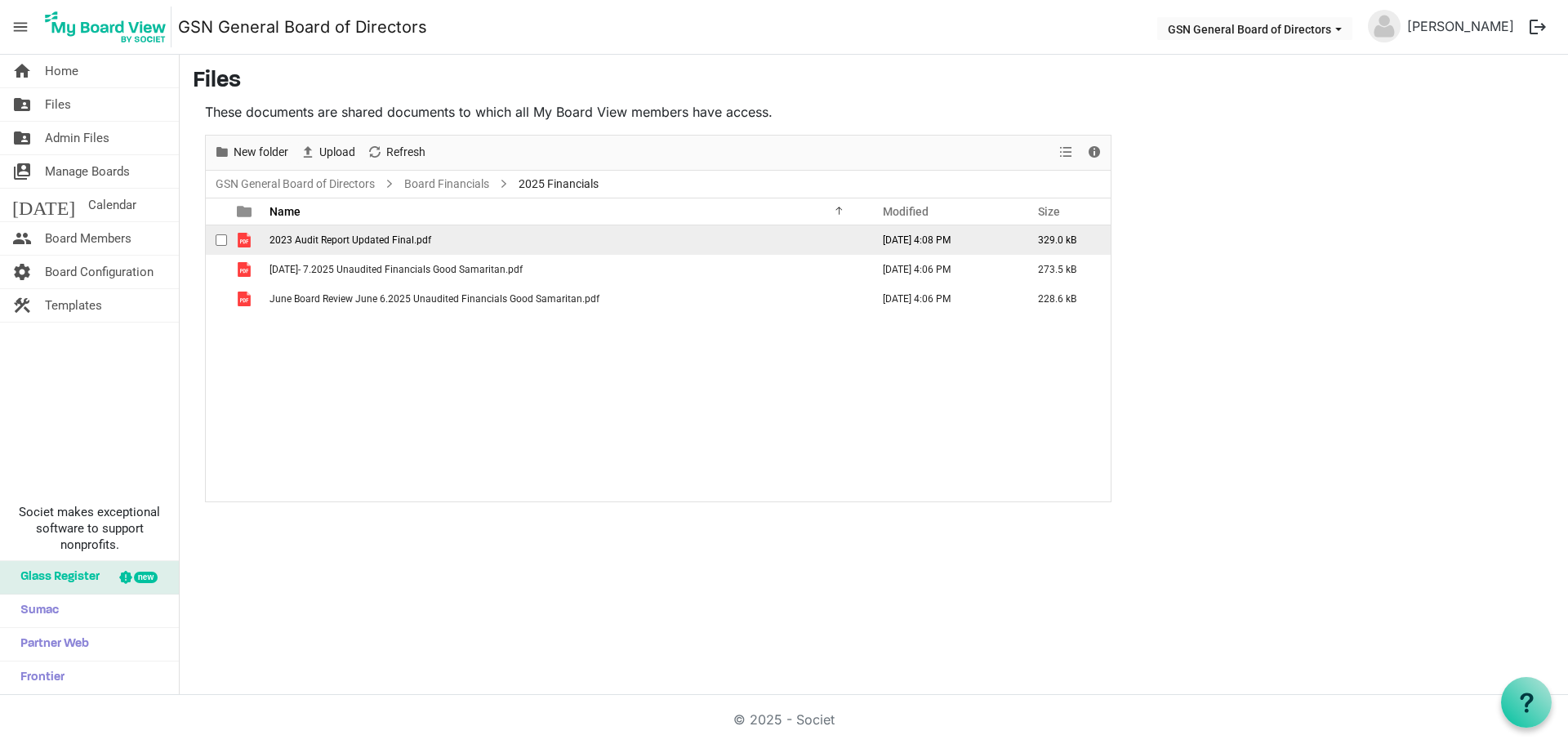
click at [387, 238] on span "2023 Audit Report Updated Final.pdf" at bounding box center [350, 240] width 161 height 12
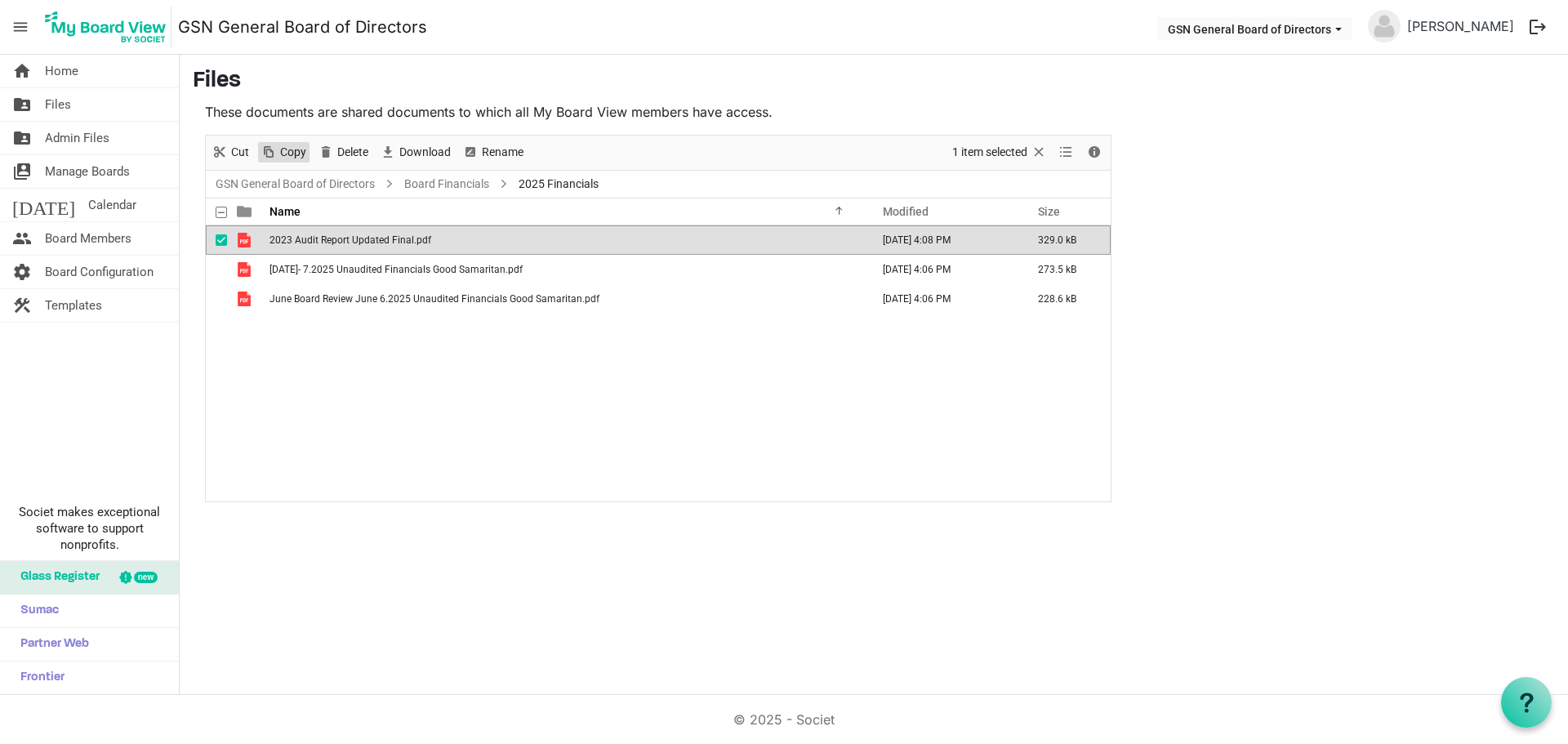
click at [295, 152] on span "Copy" at bounding box center [293, 152] width 30 height 21
click at [68, 103] on span "Files" at bounding box center [57, 104] width 26 height 32
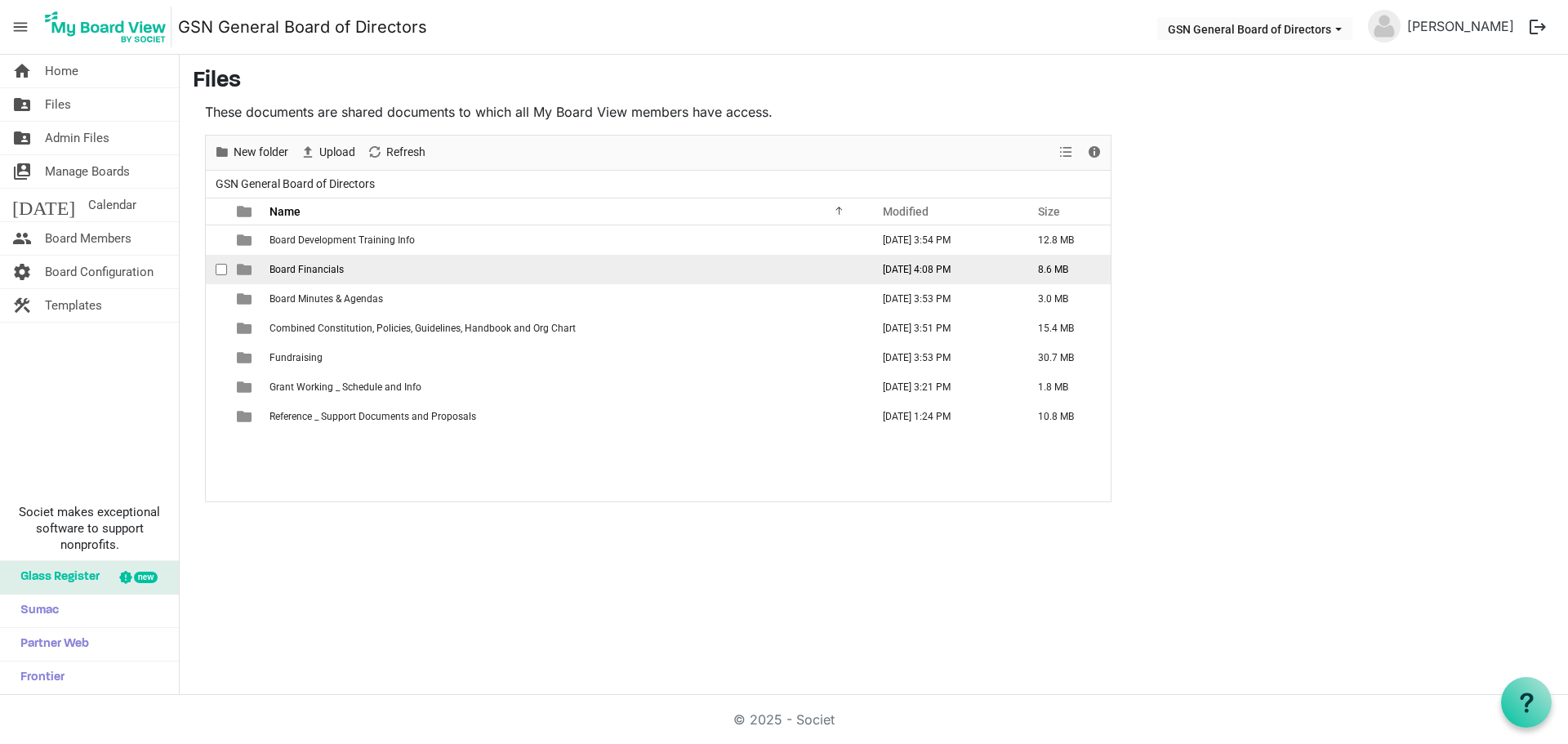
click at [308, 268] on span "Board Financials" at bounding box center [306, 269] width 74 height 12
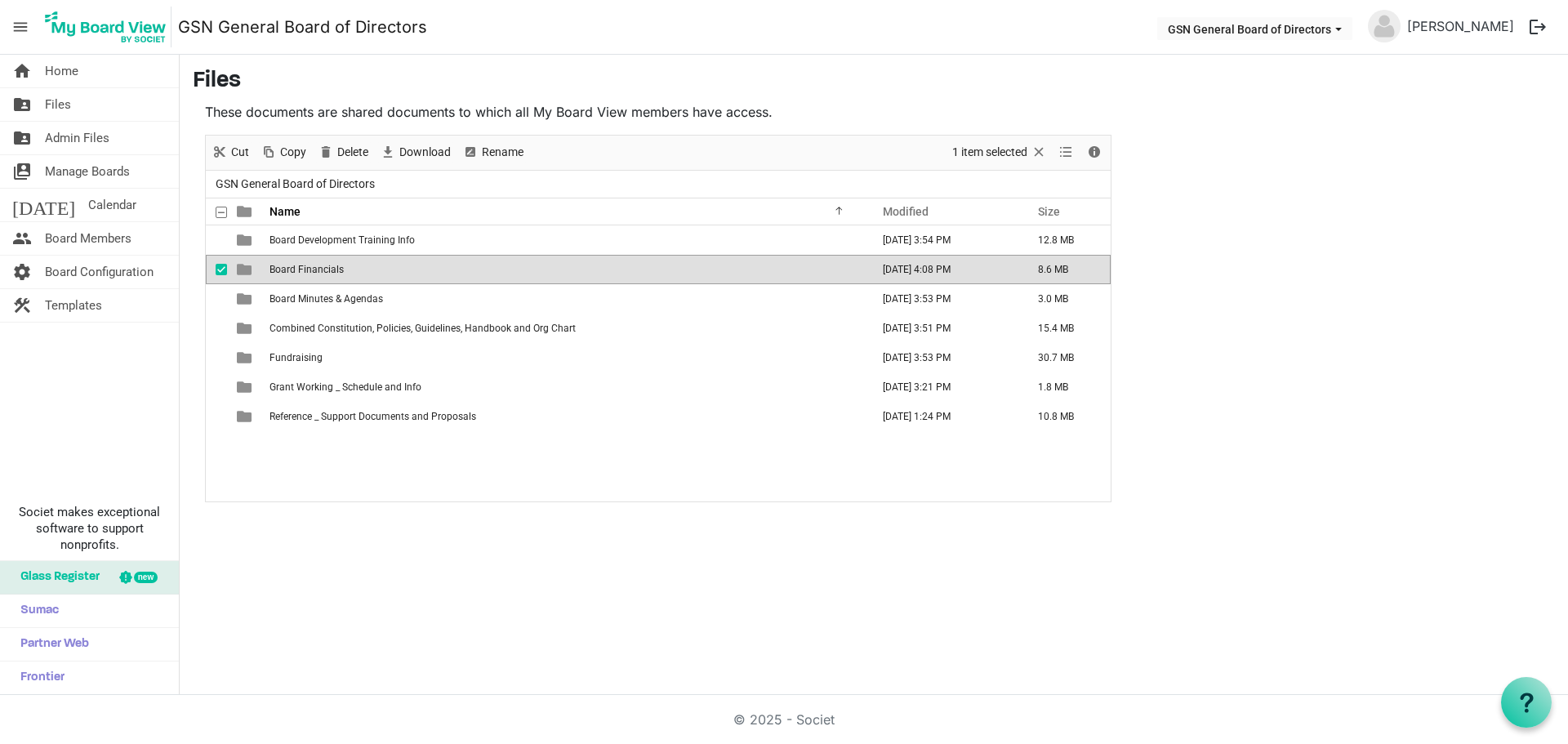
click at [308, 268] on span "Board Financials" at bounding box center [306, 269] width 74 height 12
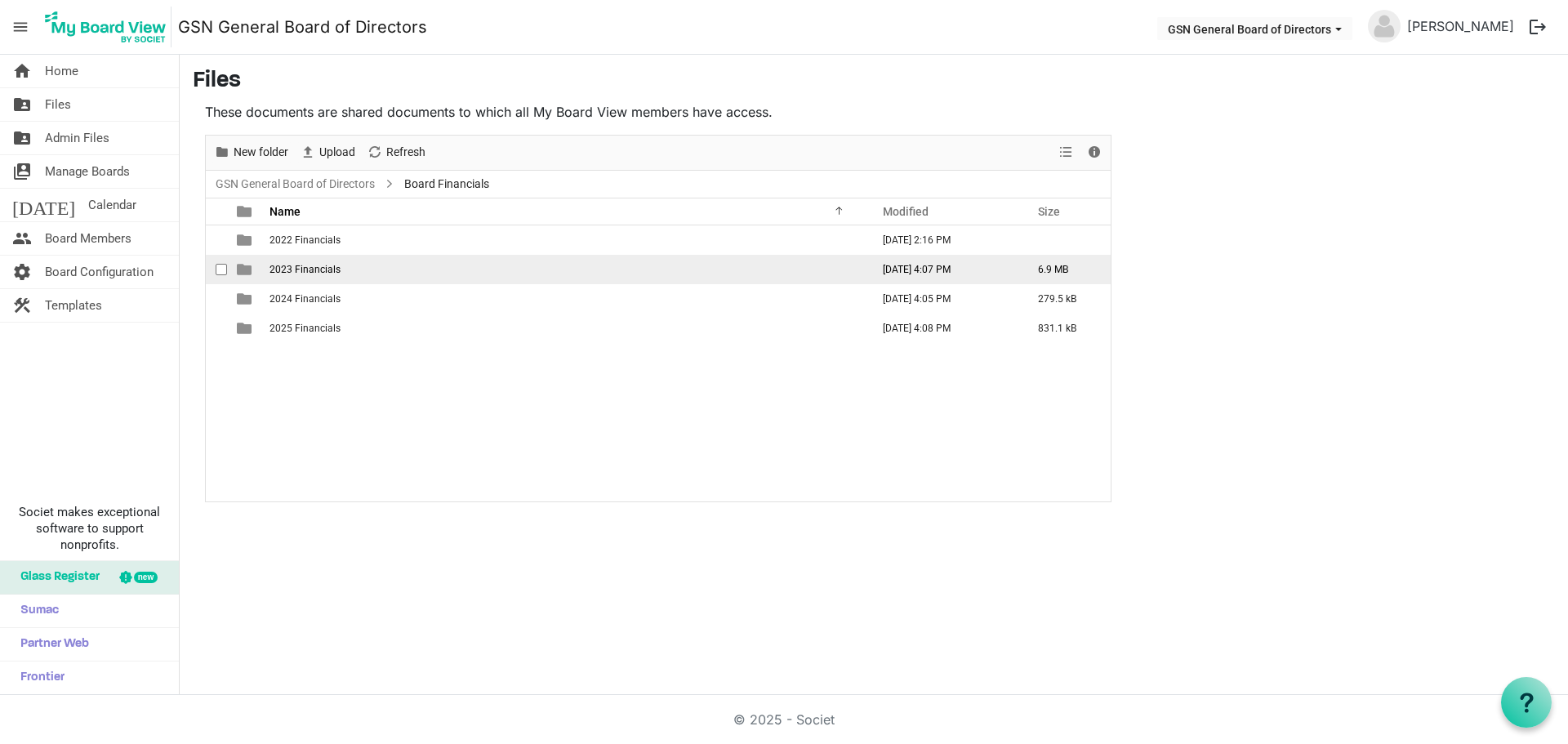
click at [308, 268] on span "2023 Financials" at bounding box center [305, 269] width 71 height 12
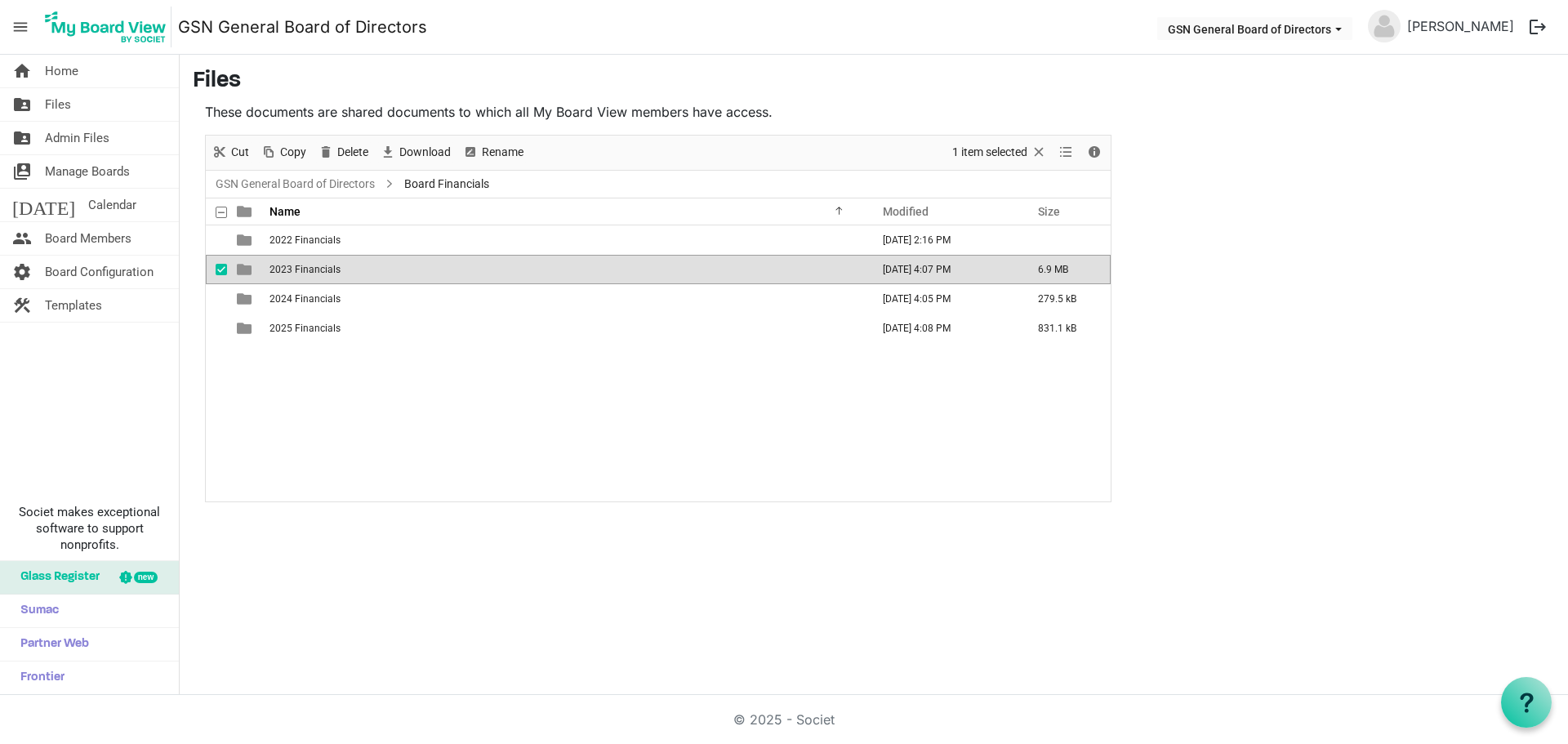
click at [308, 268] on span "2023 Financials" at bounding box center [305, 269] width 71 height 12
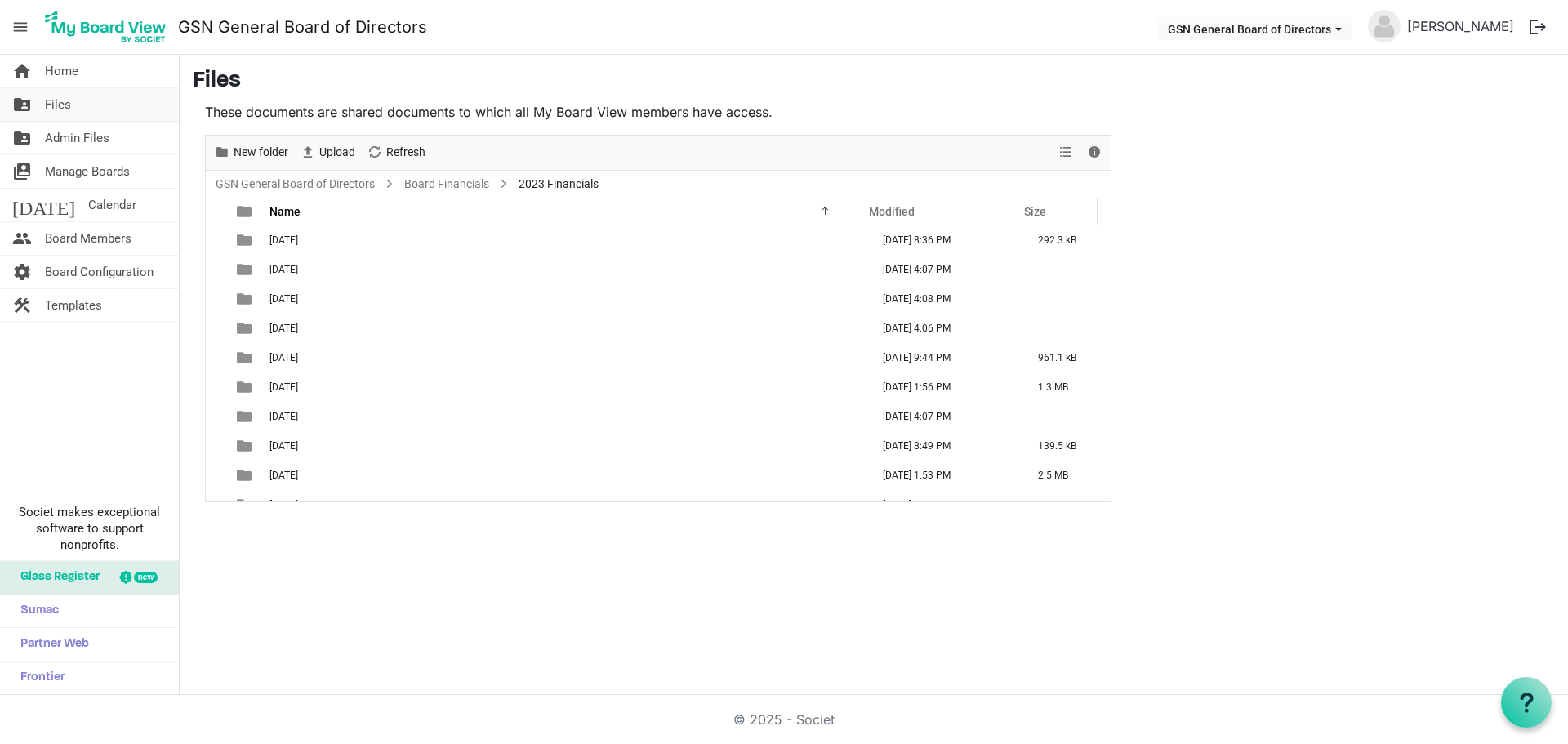
click at [68, 99] on span "Files" at bounding box center [57, 104] width 26 height 32
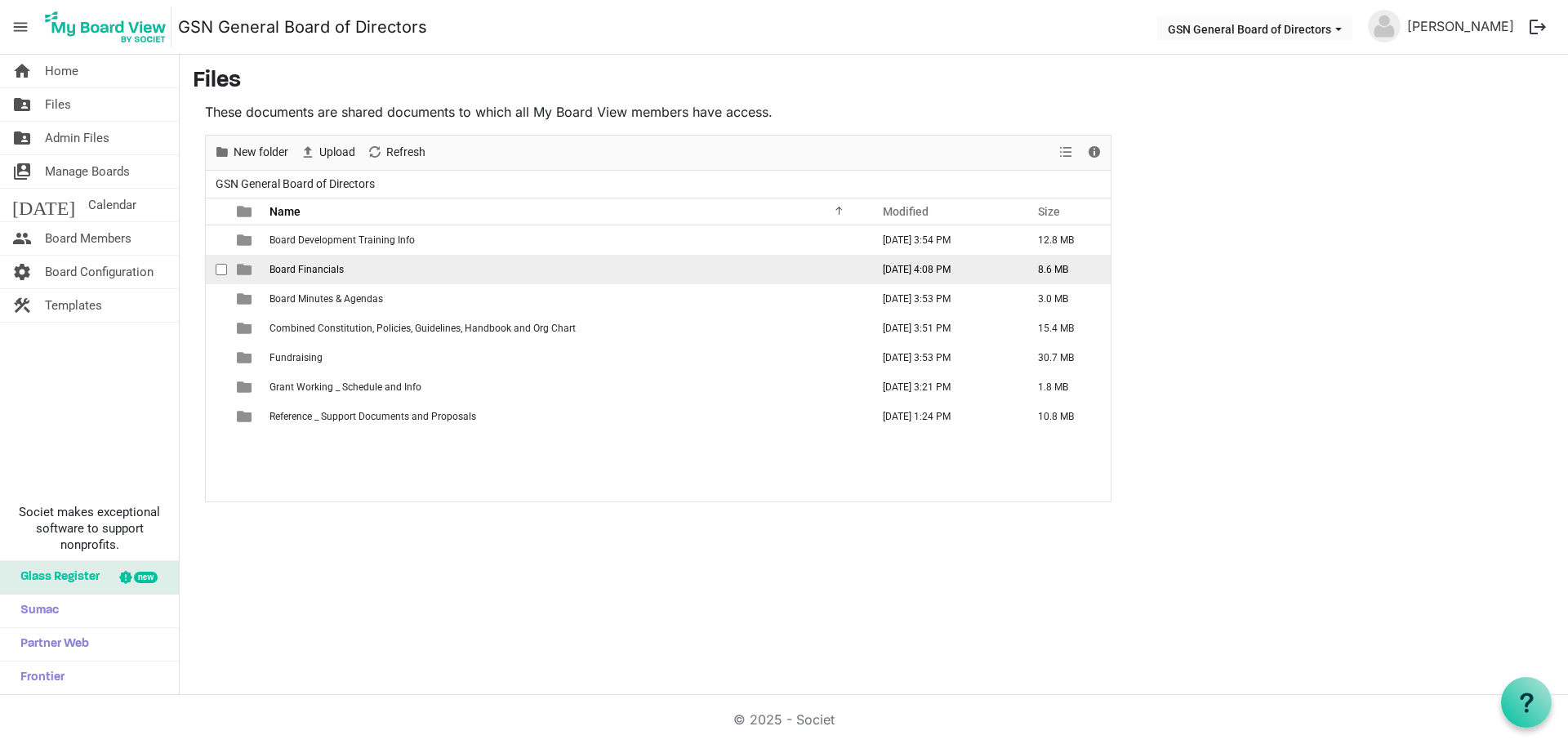
click at [271, 264] on span "Board Financials" at bounding box center [306, 269] width 74 height 12
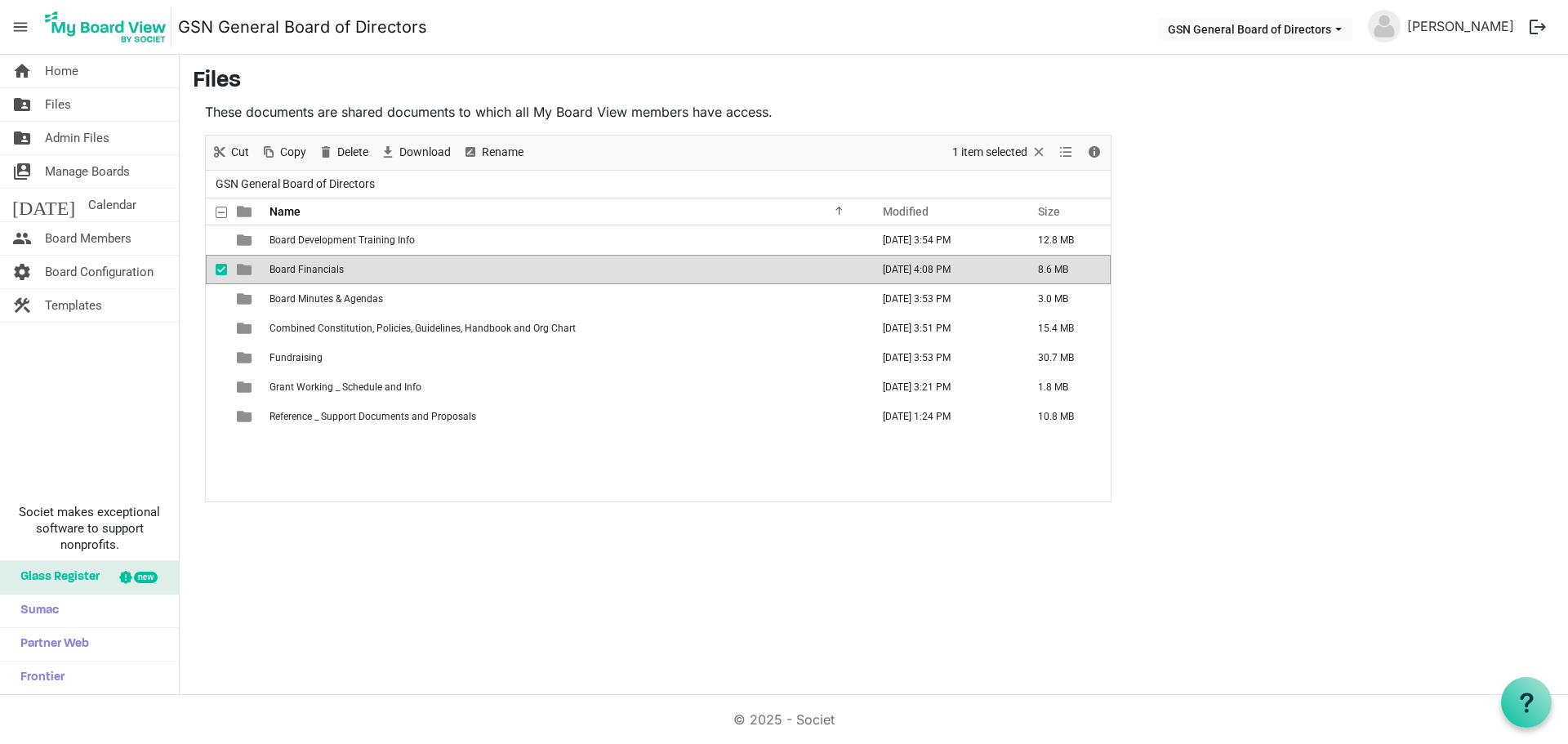
click at [271, 264] on span "Board Financials" at bounding box center [306, 269] width 74 height 12
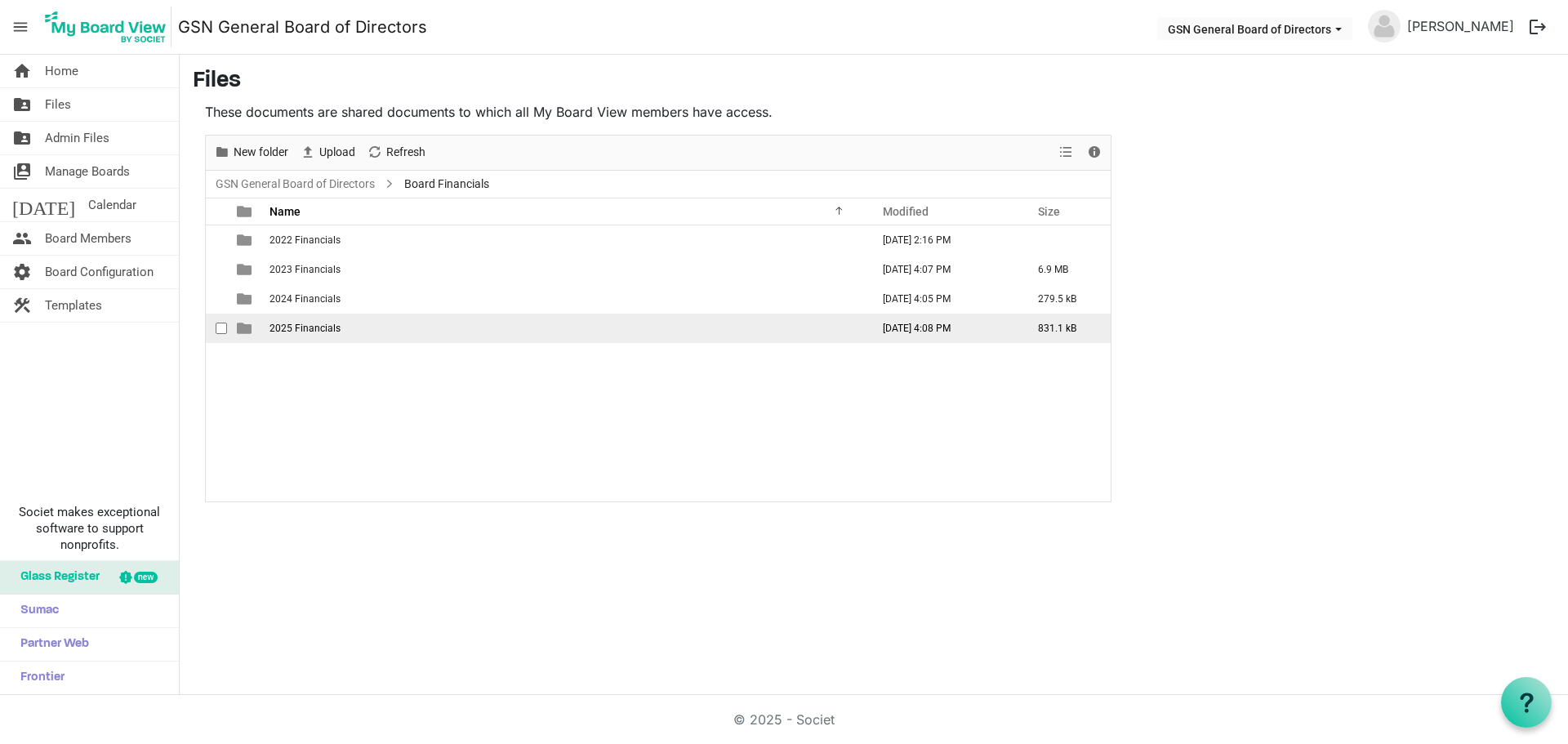
click at [308, 330] on span "2025 Financials" at bounding box center [305, 328] width 71 height 12
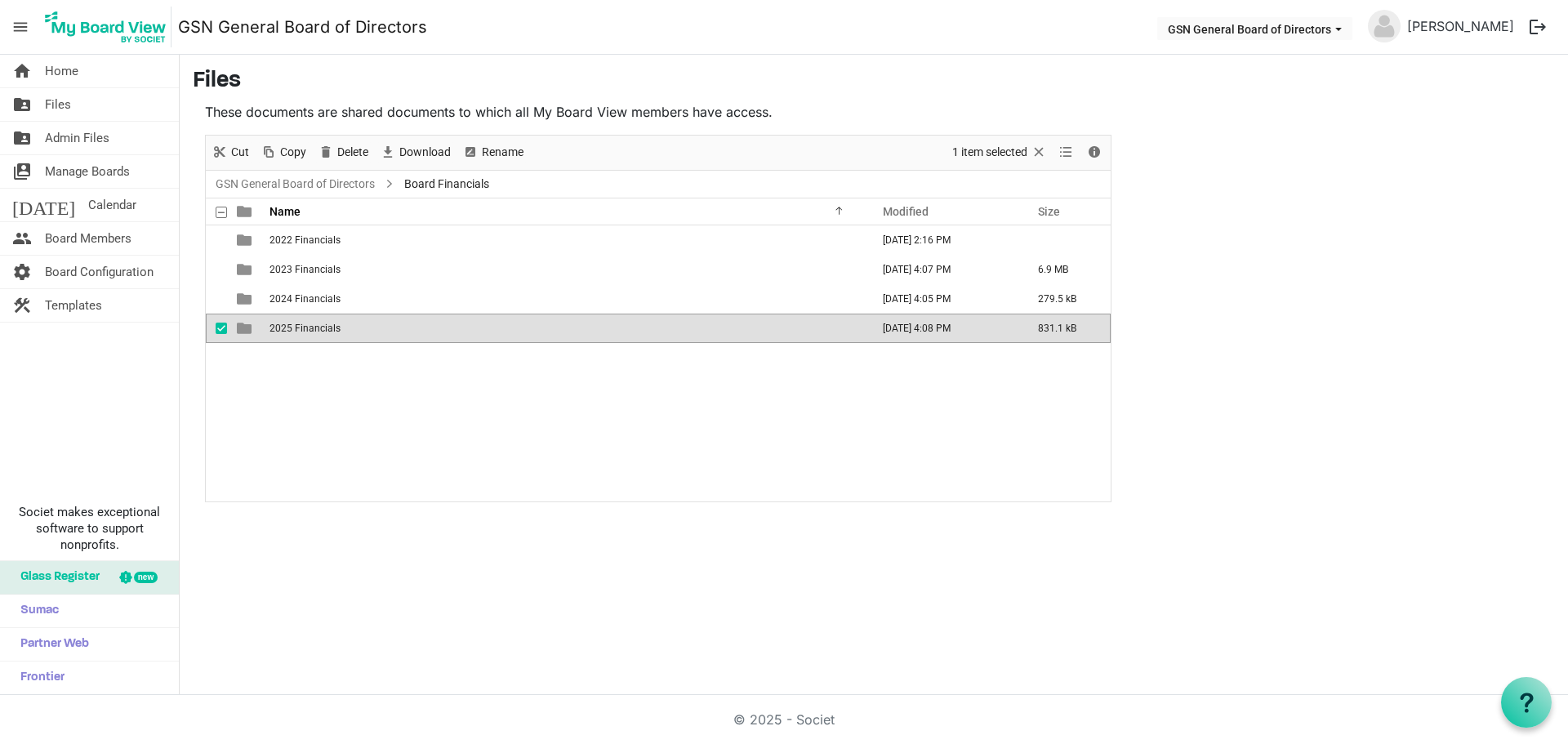
click at [308, 330] on span "2025 Financials" at bounding box center [305, 328] width 71 height 12
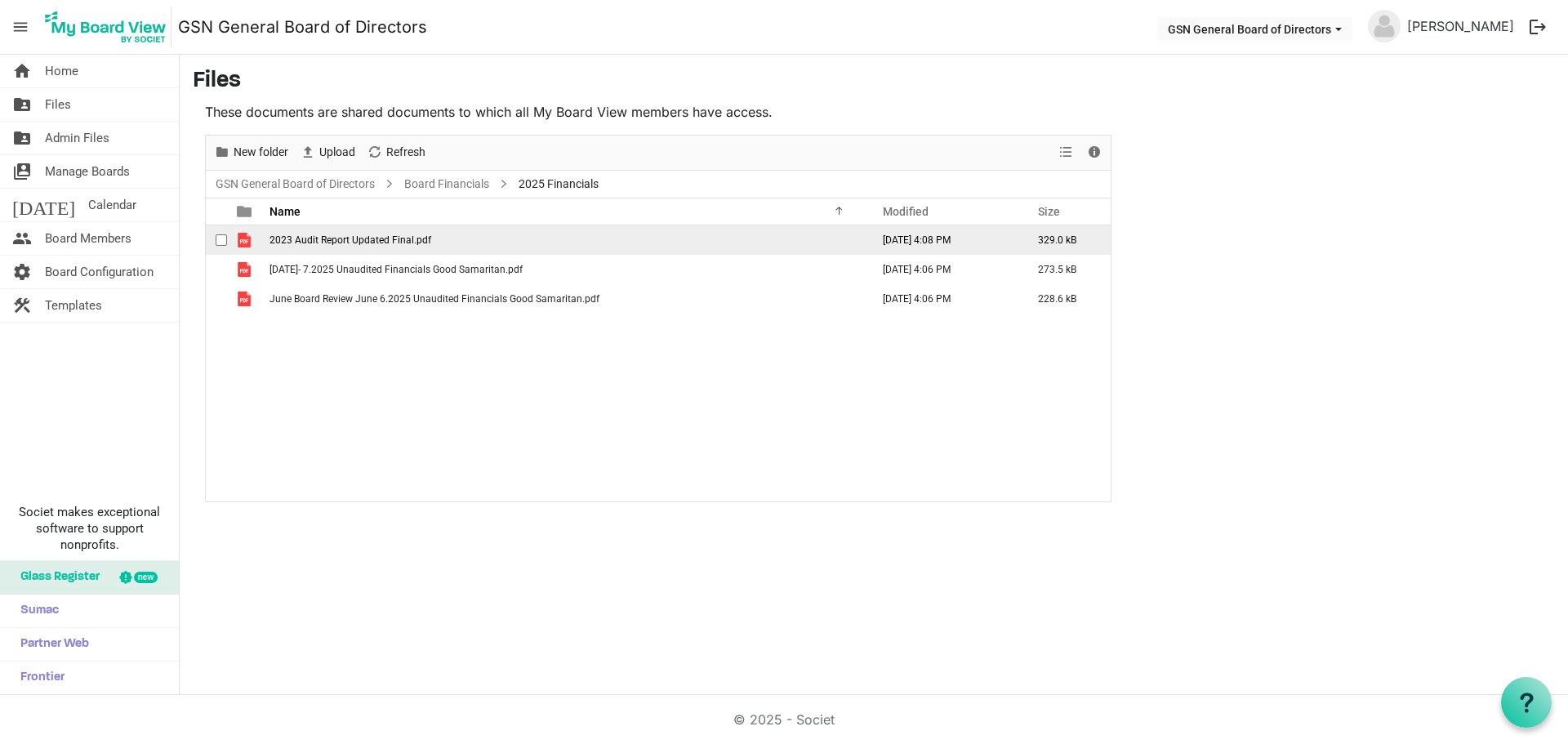
click at [317, 237] on span "2023 Audit Report Updated Final.pdf" at bounding box center [350, 240] width 161 height 12
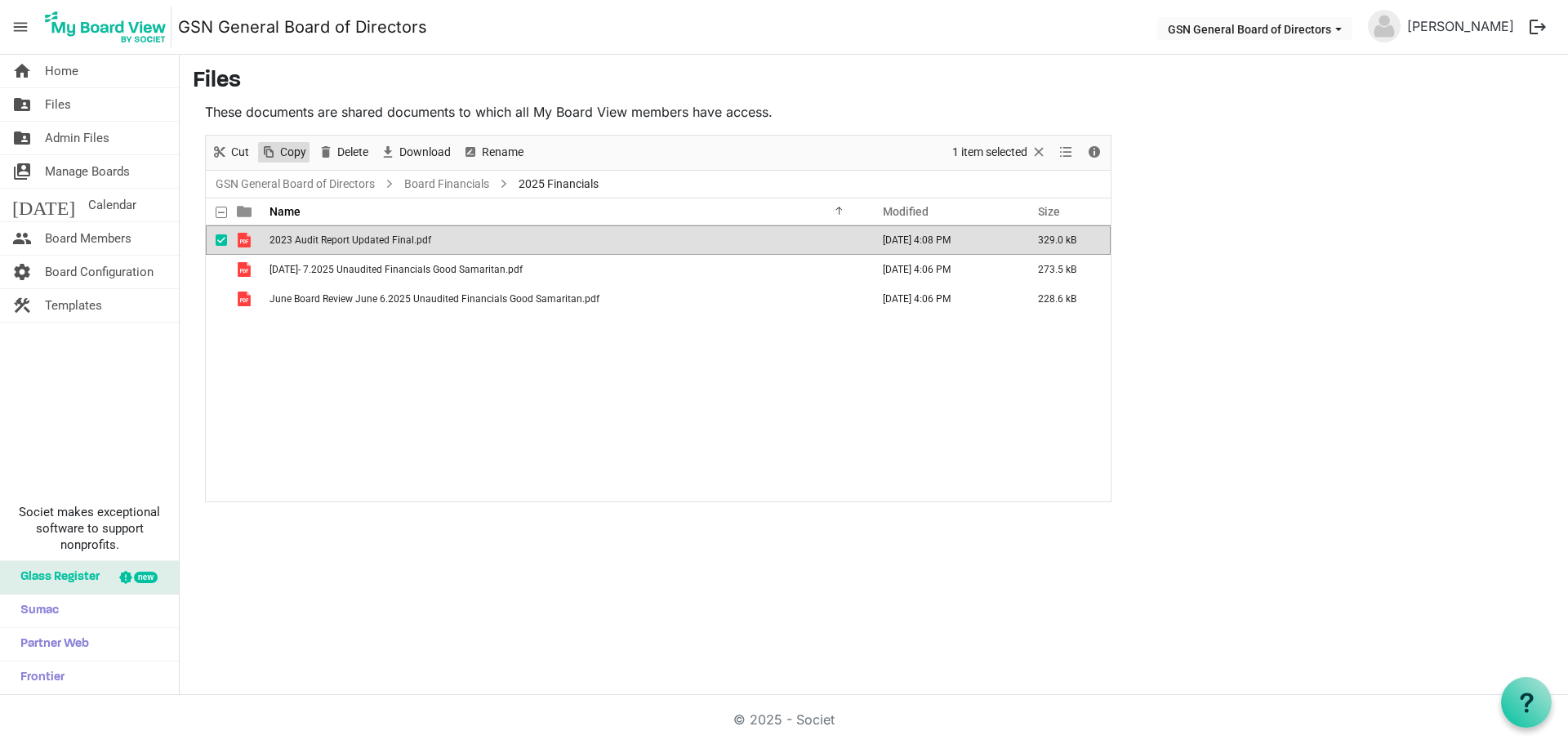
click at [285, 153] on span "Copy" at bounding box center [293, 152] width 30 height 21
click at [90, 106] on link "folder_shared Files" at bounding box center [90, 104] width 179 height 32
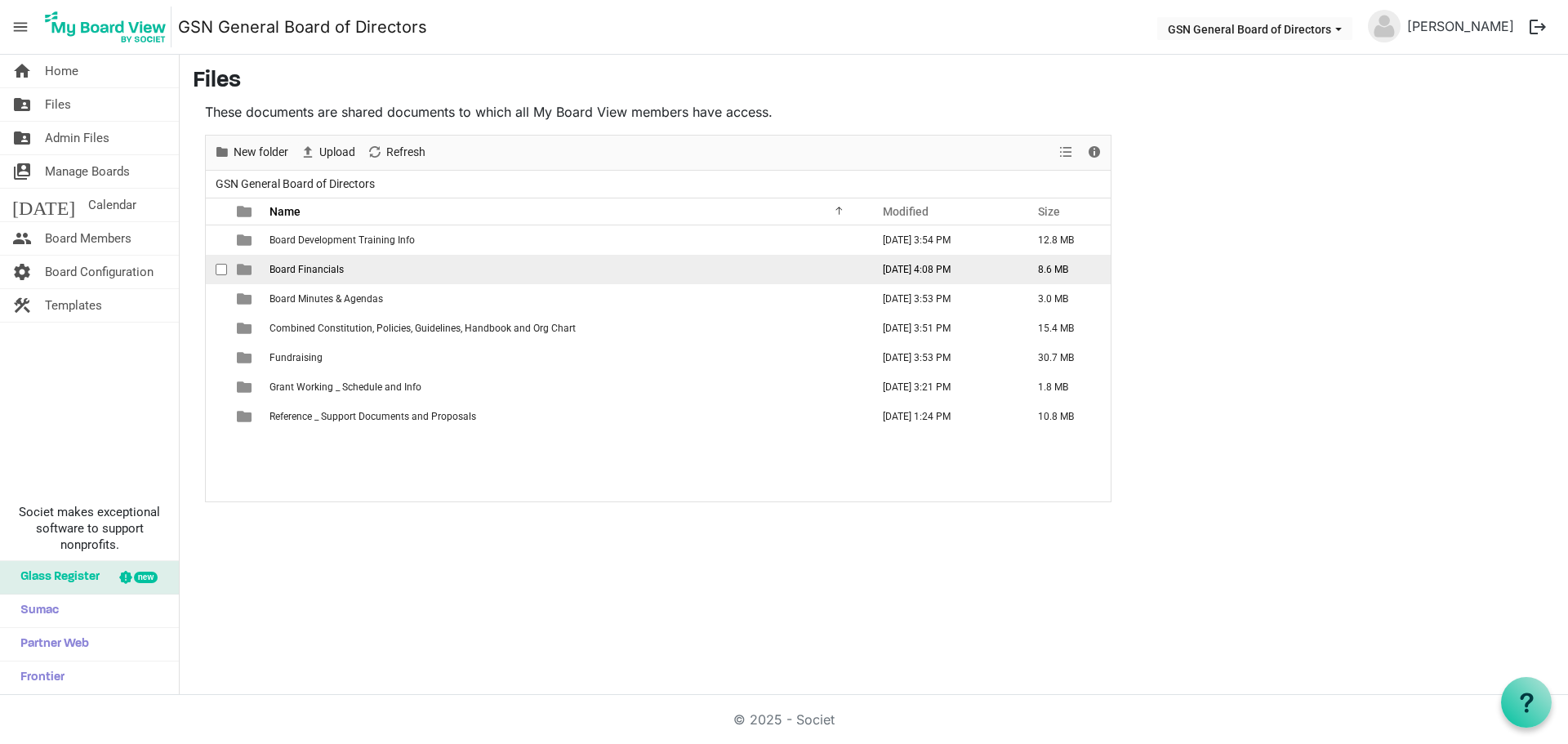
click at [282, 270] on span "Board Financials" at bounding box center [306, 269] width 74 height 12
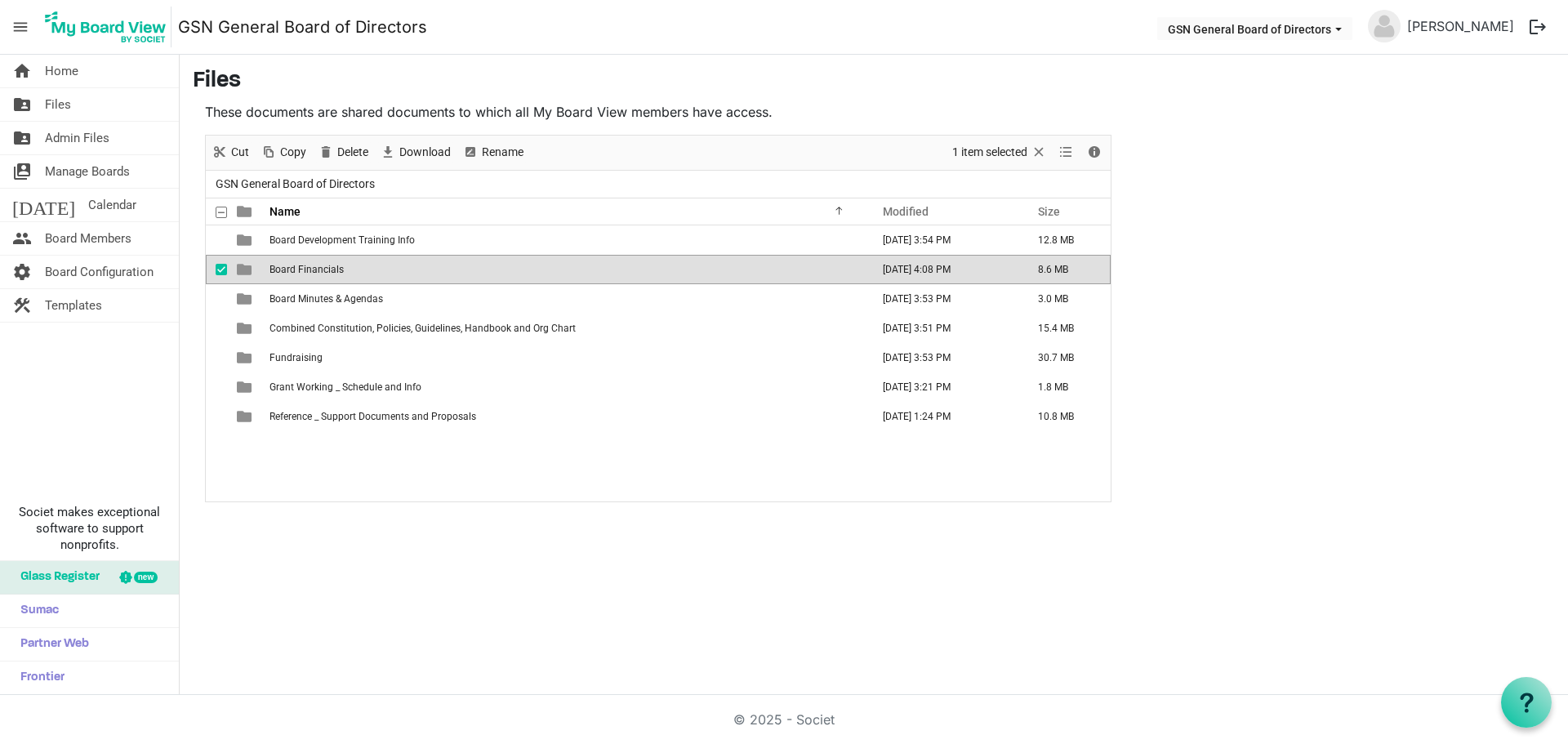
click at [282, 270] on span "Board Financials" at bounding box center [306, 269] width 74 height 12
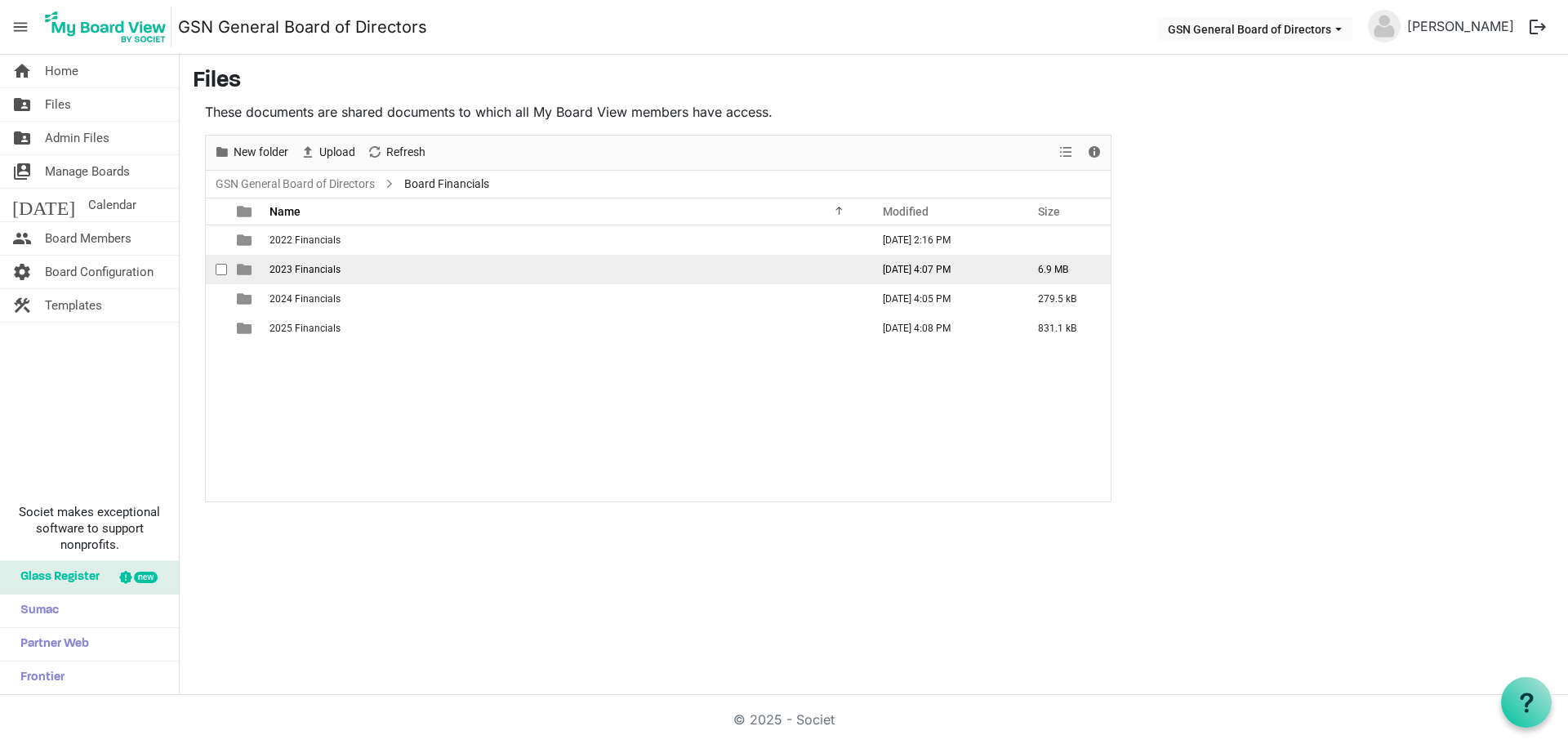
click at [282, 270] on span "2023 Financials" at bounding box center [305, 269] width 71 height 12
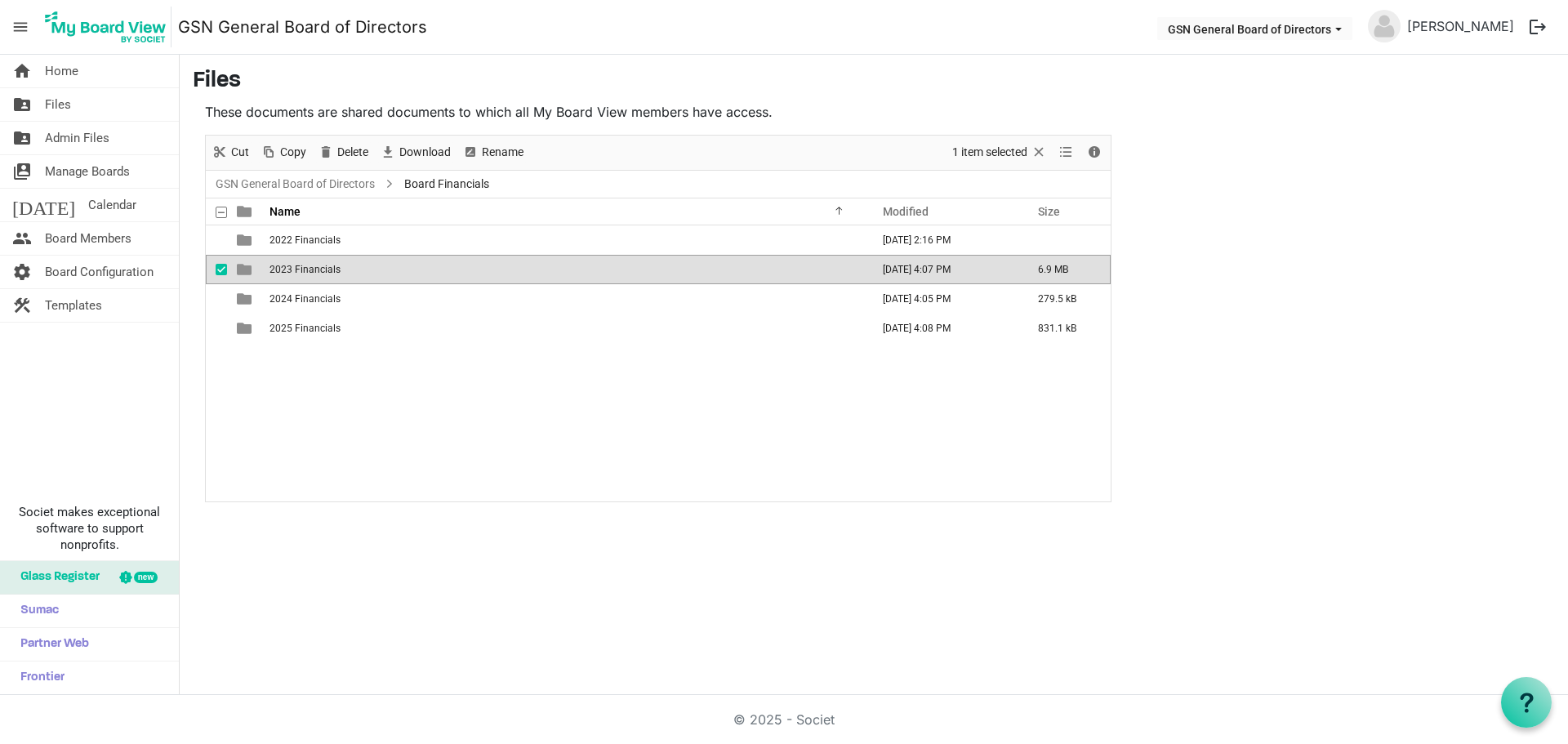
click at [282, 270] on span "2023 Financials" at bounding box center [305, 269] width 71 height 12
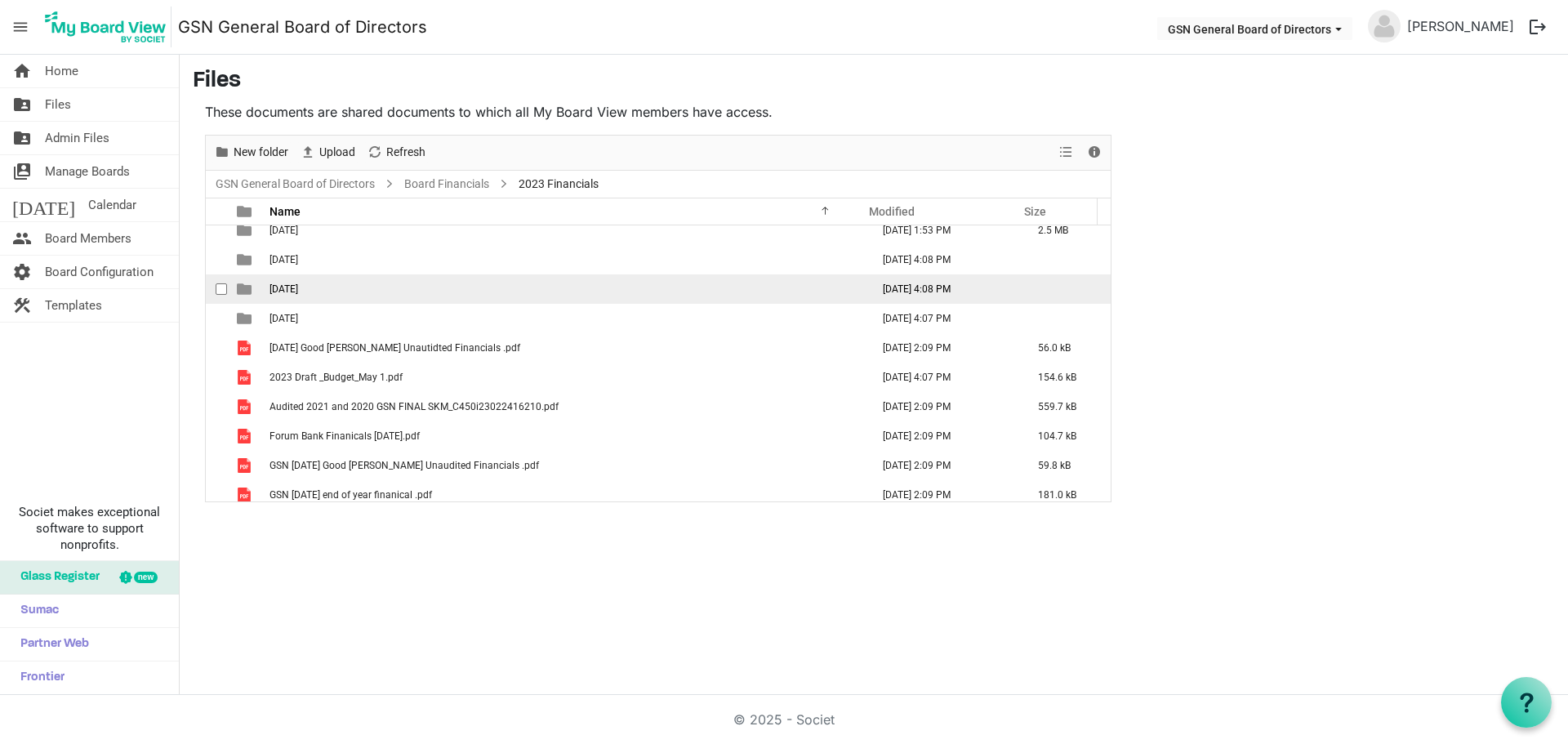
scroll to position [312, 0]
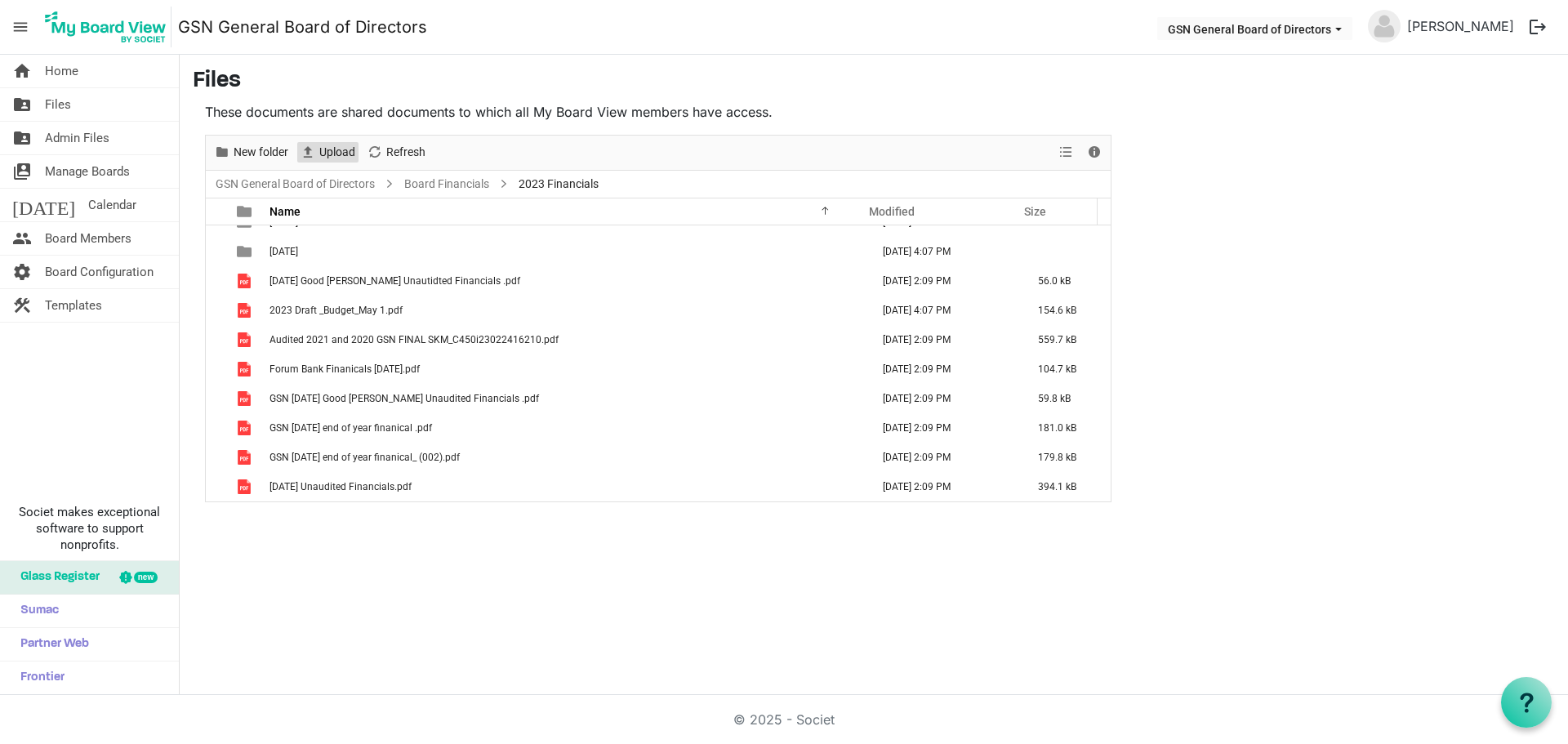
click at [334, 145] on span "Upload" at bounding box center [337, 152] width 39 height 21
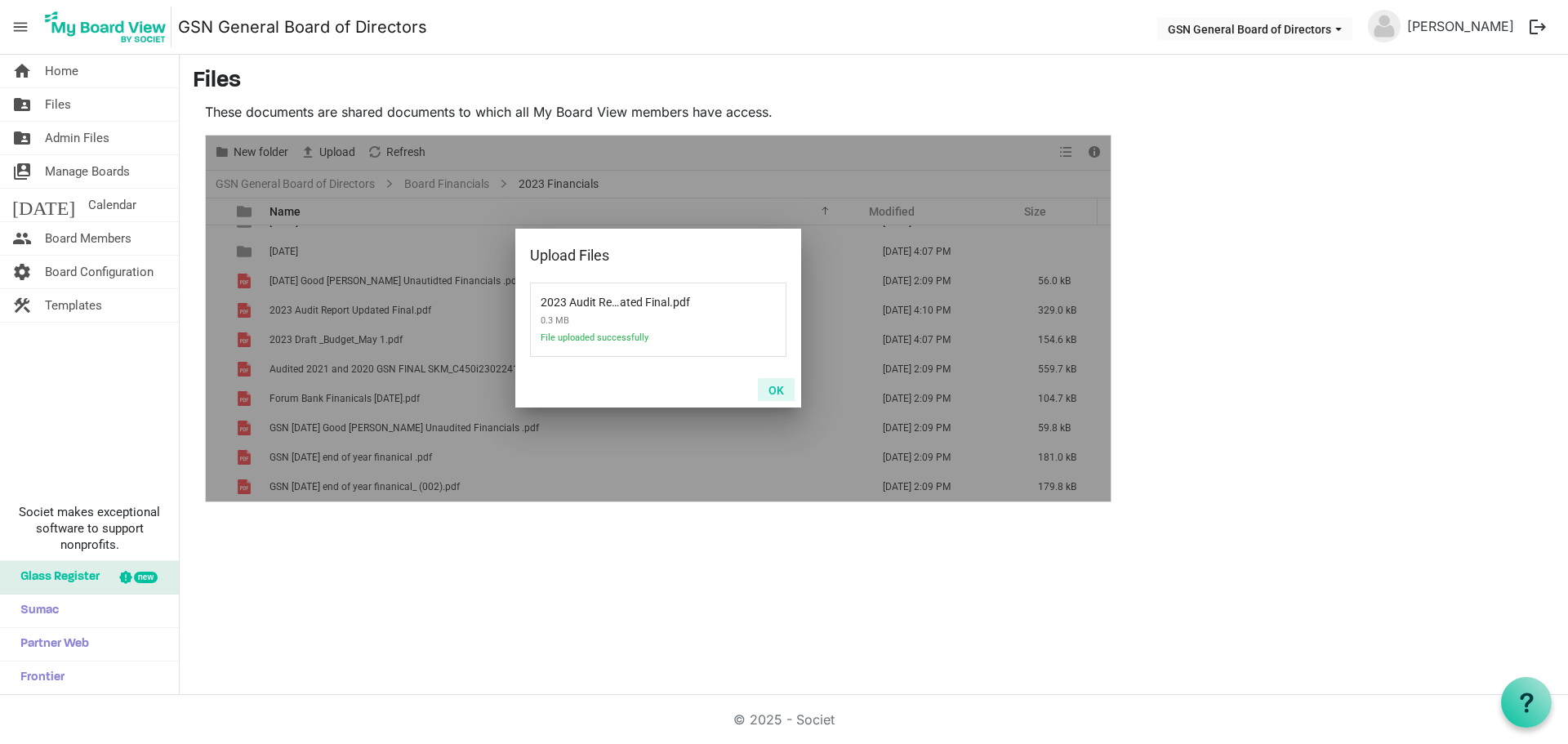
click at [774, 386] on button "OK" at bounding box center [776, 390] width 37 height 23
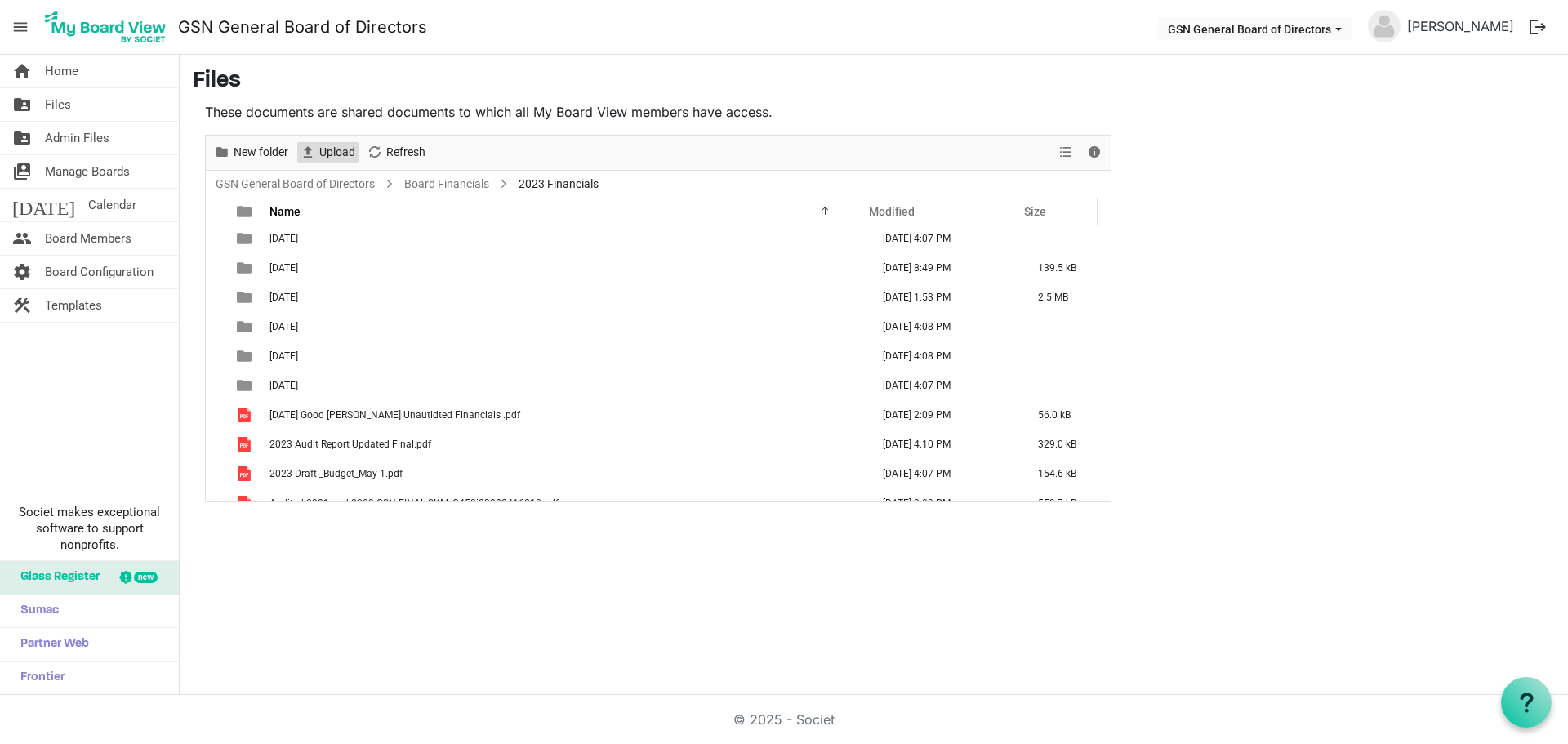
scroll to position [260, 0]
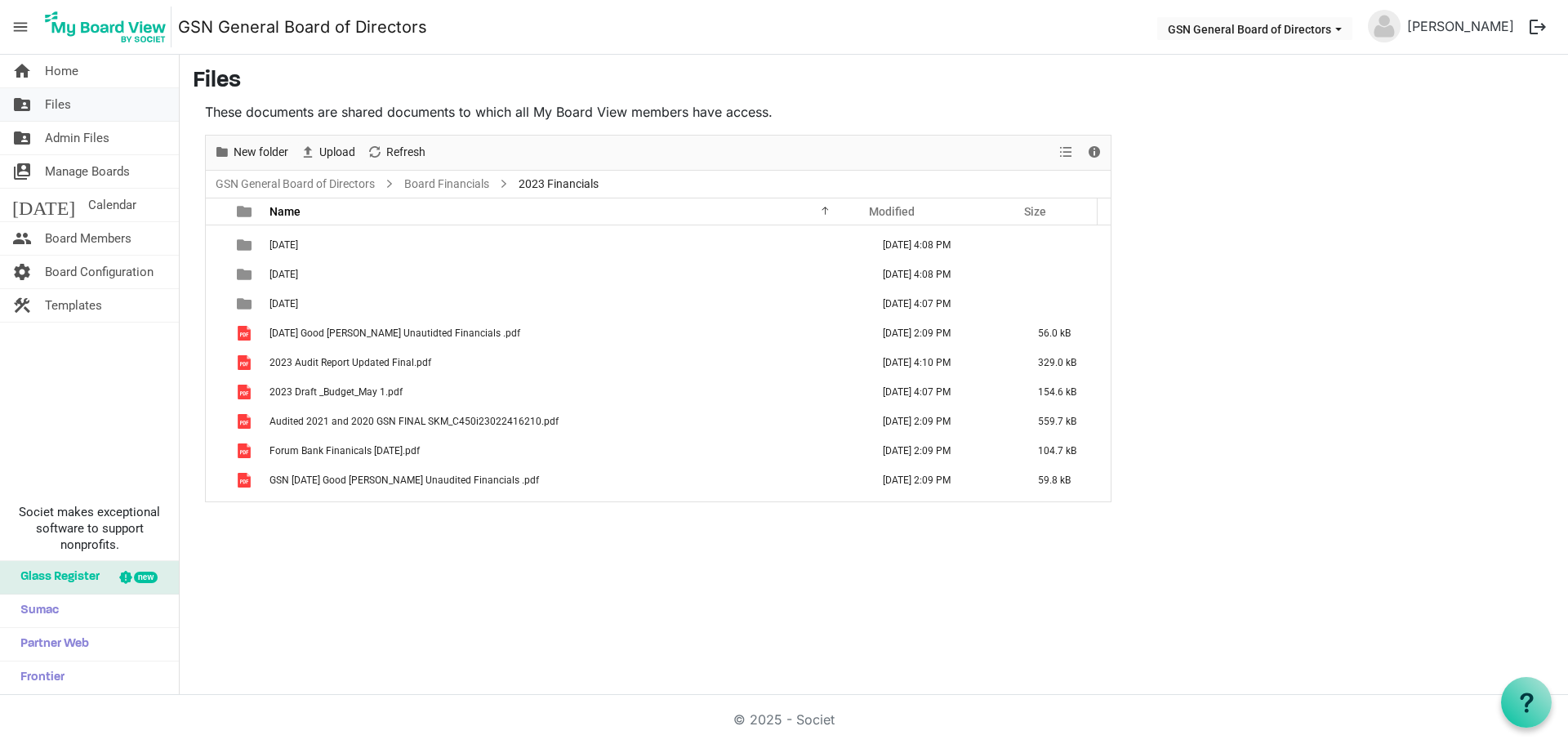
click at [68, 98] on span "Files" at bounding box center [57, 104] width 26 height 32
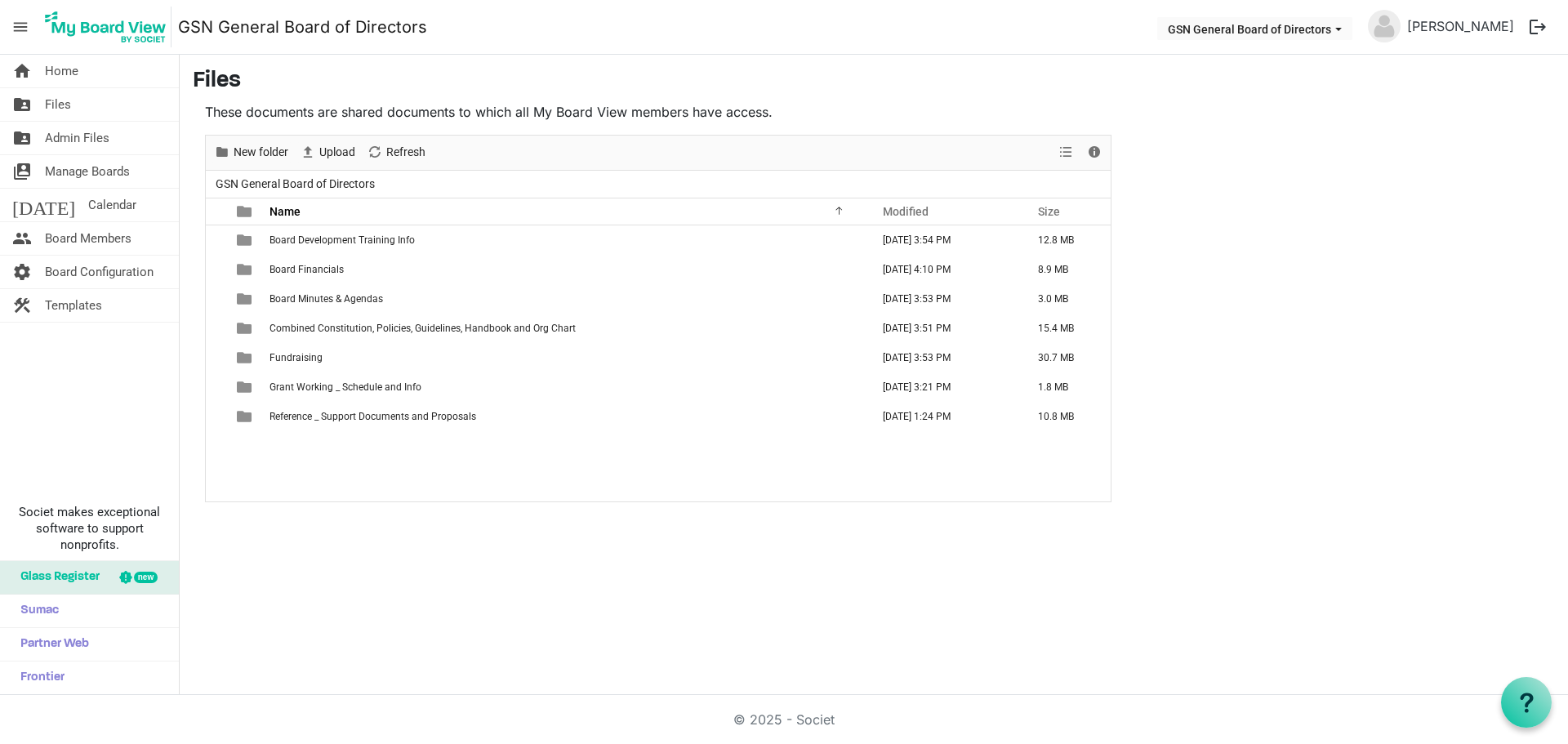
click at [392, 463] on div "Board Development Training Info September 04, 2025 3:54 PM 12.8 MB Board Financ…" at bounding box center [659, 364] width 905 height 276
click at [356, 483] on div "Board Development Training Info September 04, 2025 3:54 PM 12.8 MB Board Financ…" at bounding box center [659, 364] width 905 height 276
click at [1194, 118] on main "Files These documents are shared documents to which all My Board View members h…" at bounding box center [873, 285] width 1388 height 461
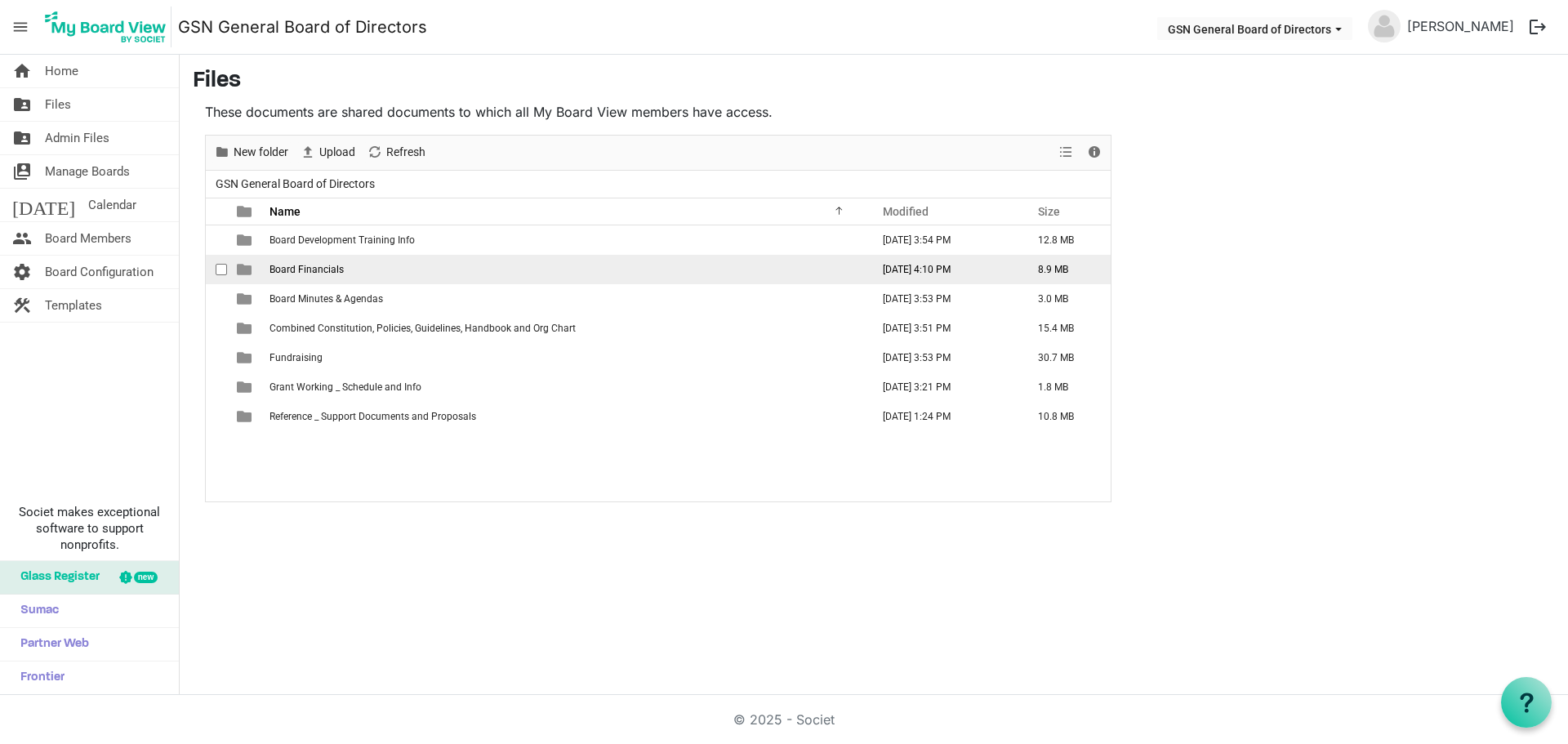
click at [372, 270] on td "Board Financials" at bounding box center [564, 269] width 601 height 30
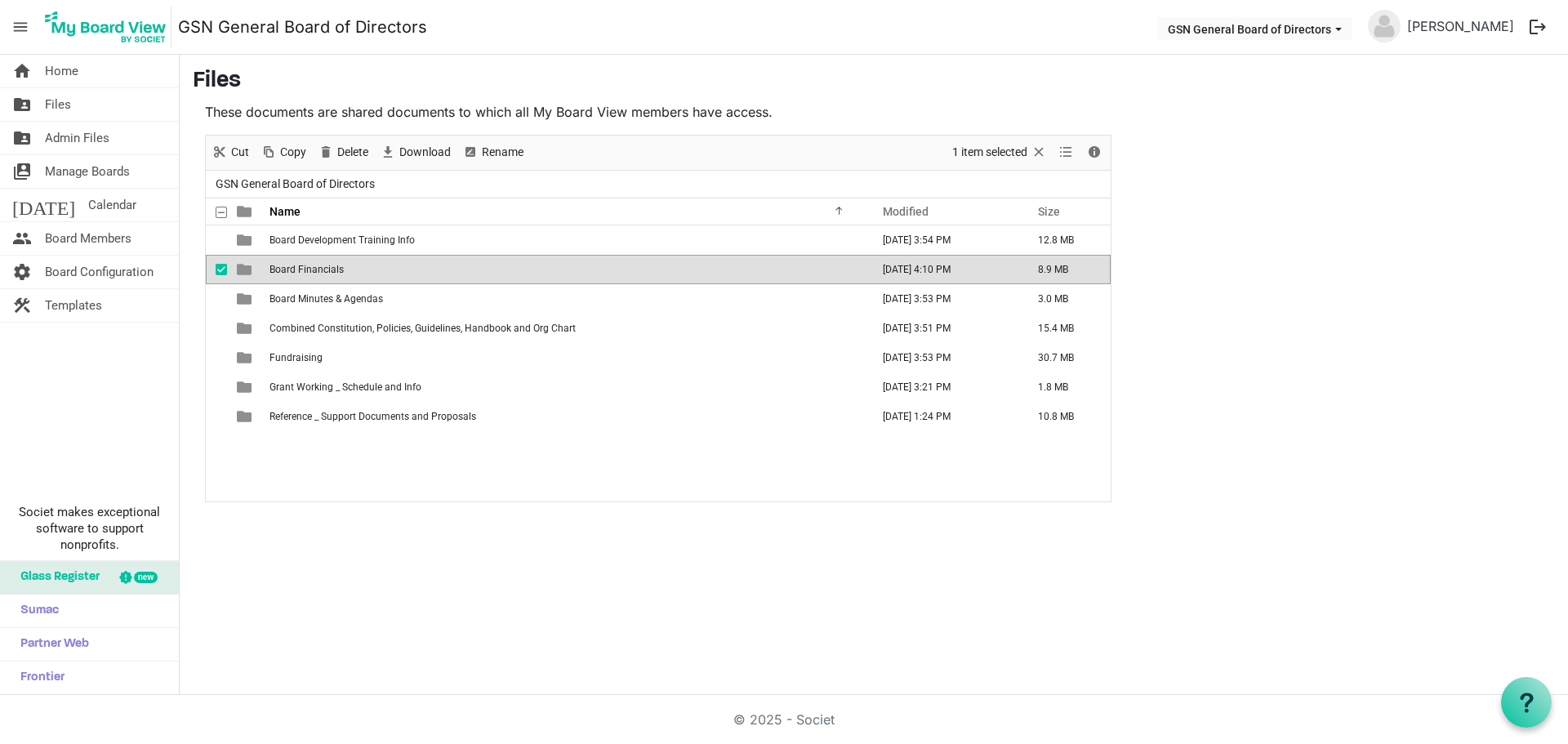
click at [372, 270] on td "Board Financials" at bounding box center [564, 269] width 601 height 30
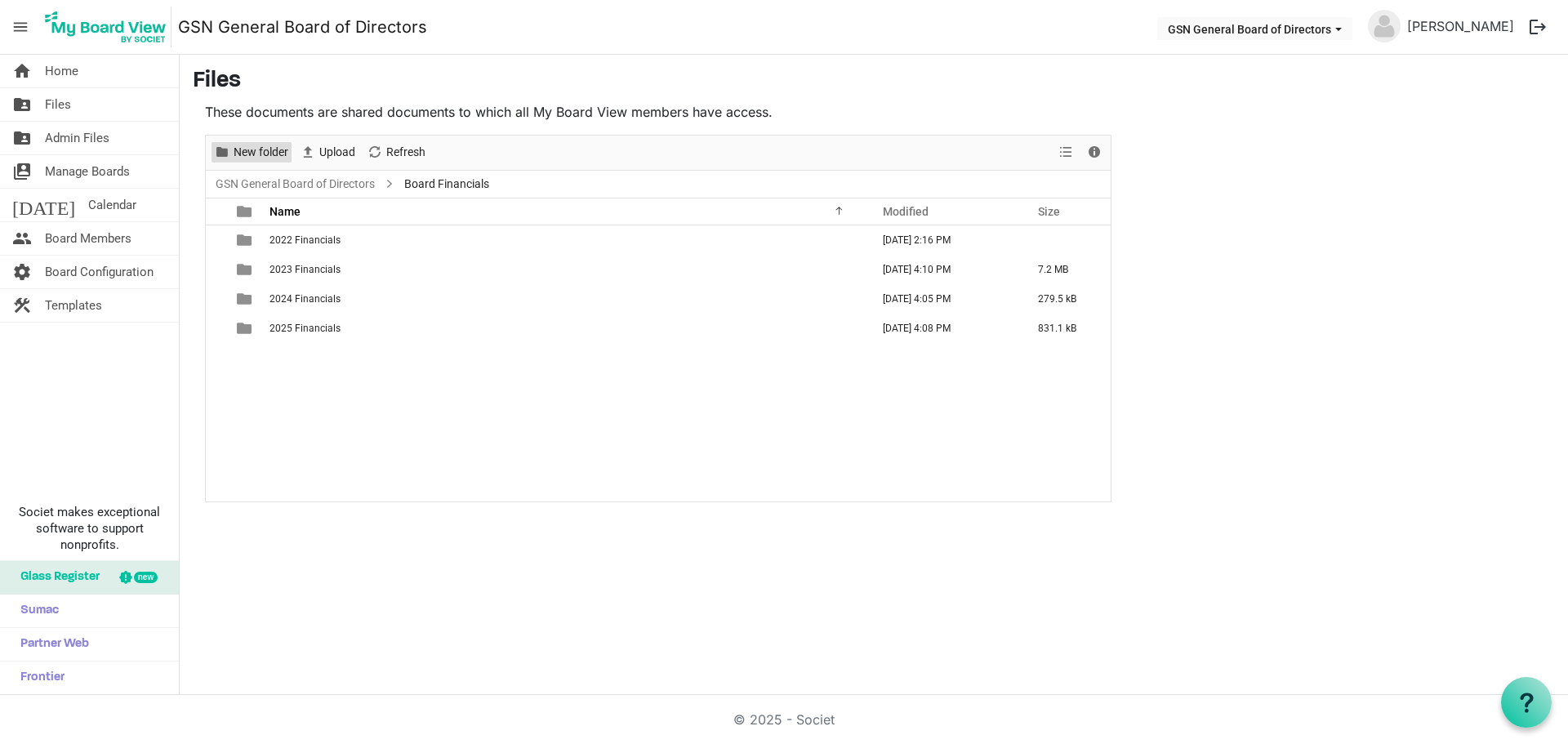
click at [273, 152] on span "New folder" at bounding box center [261, 152] width 58 height 21
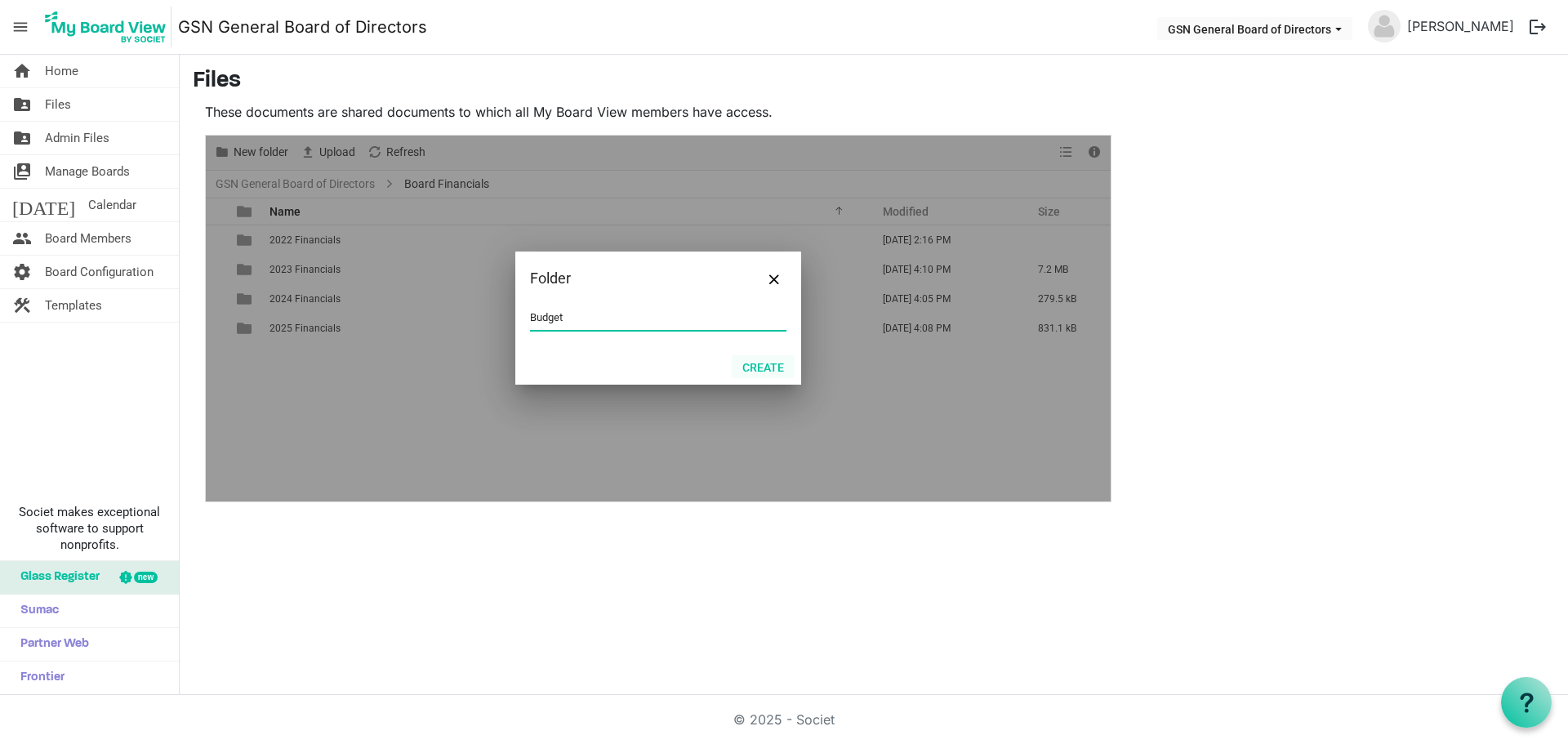
type input "Budget"
click at [775, 373] on button "Create" at bounding box center [763, 367] width 63 height 23
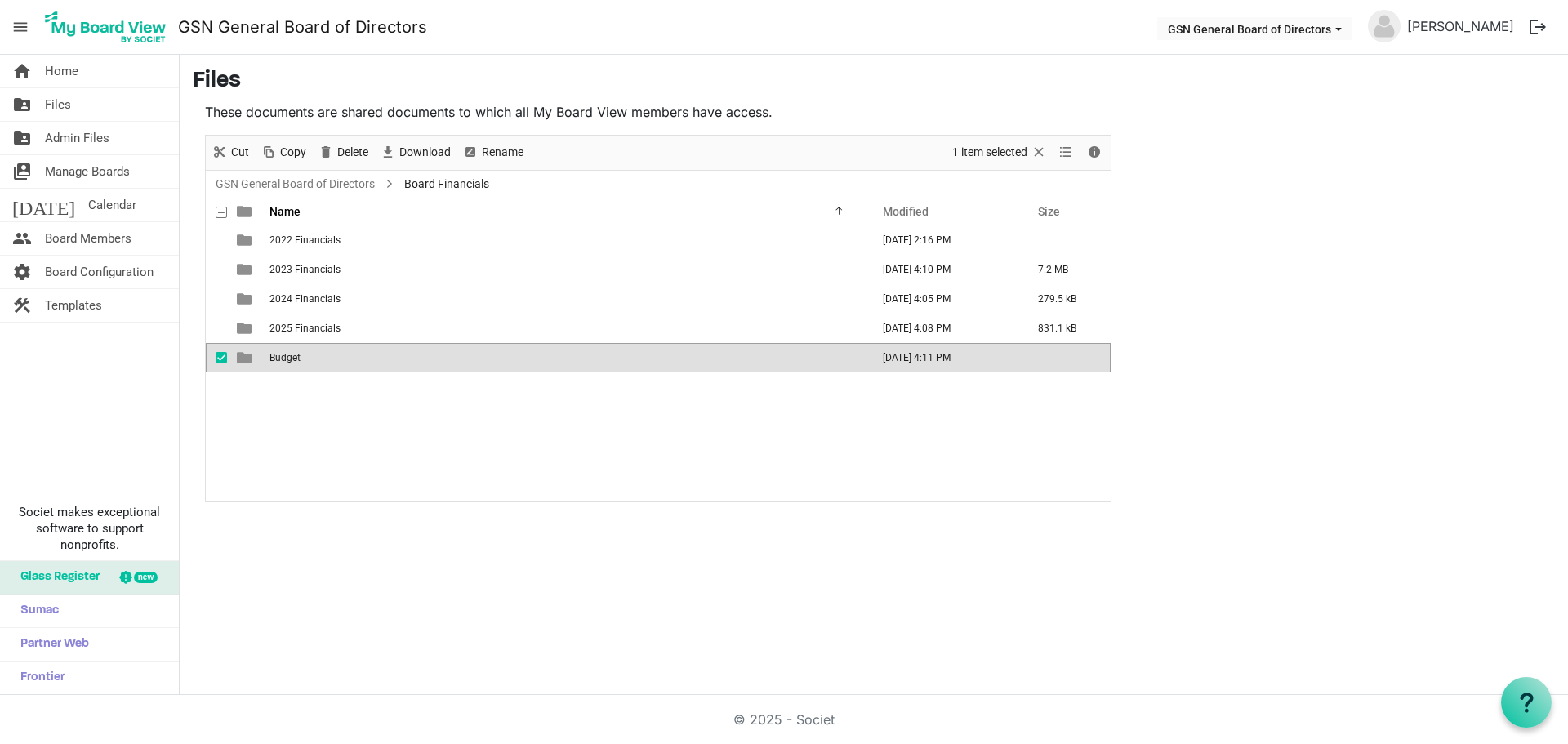
click at [625, 364] on td "Budget" at bounding box center [564, 358] width 601 height 30
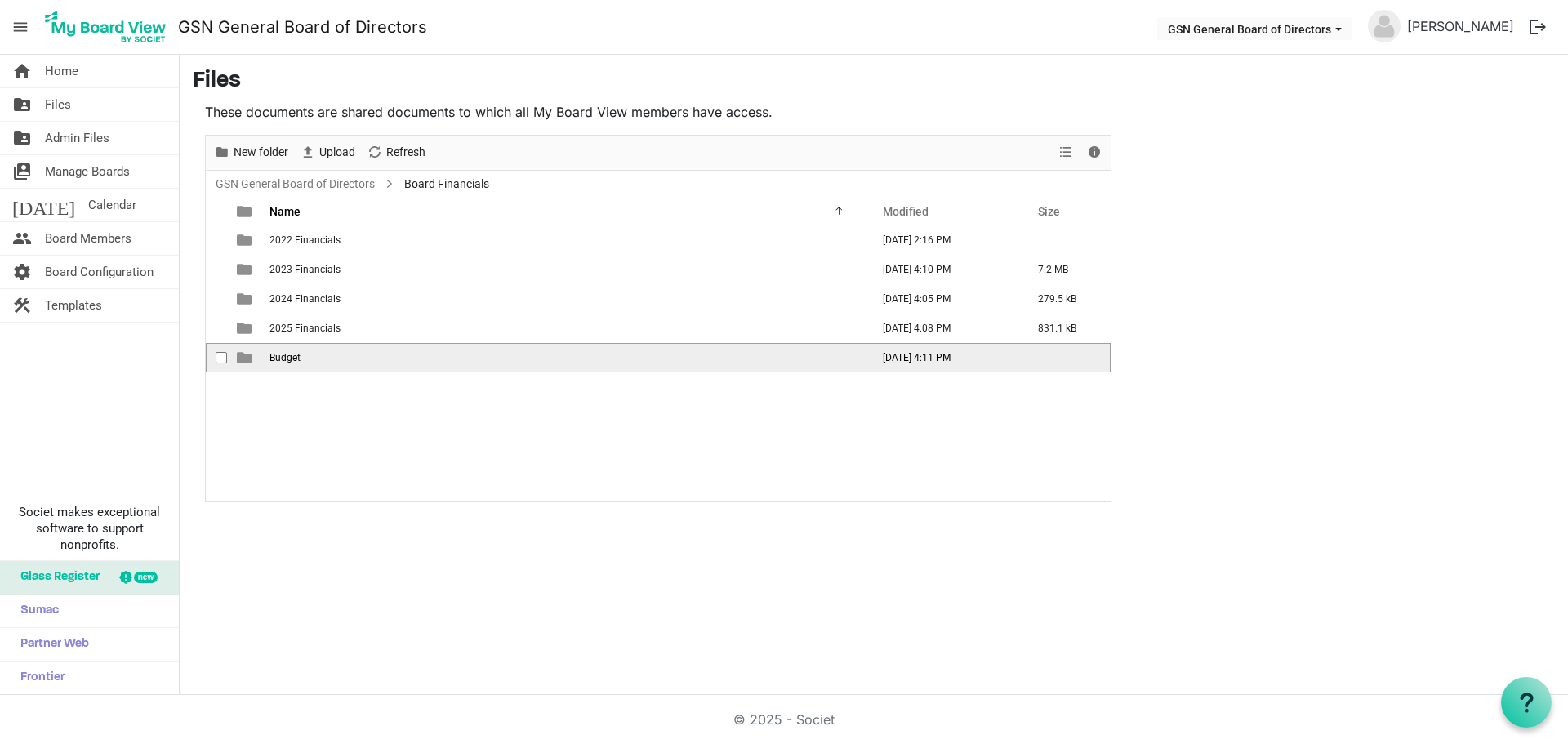
click at [625, 364] on td "Budget" at bounding box center [564, 358] width 601 height 30
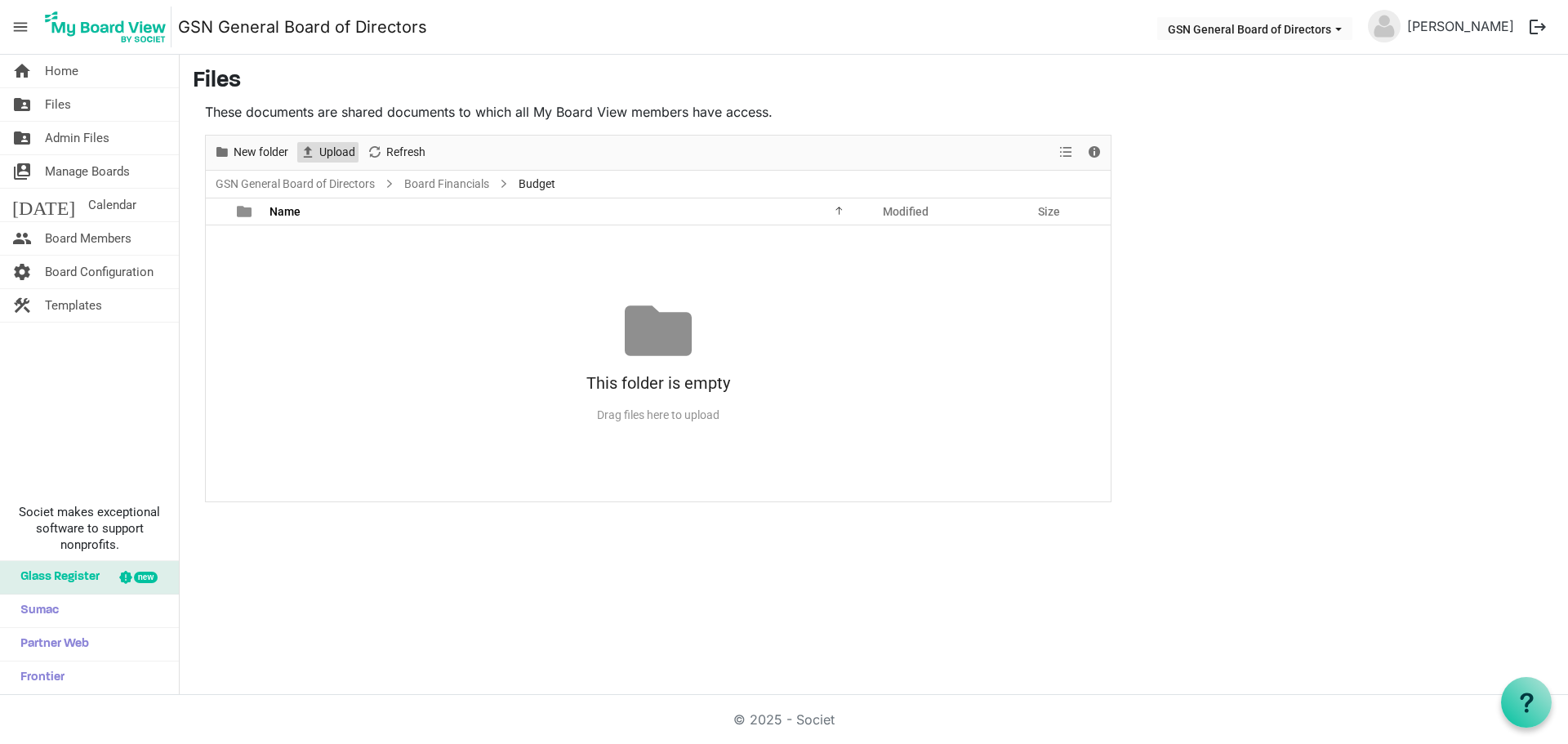
click at [341, 155] on span "Upload" at bounding box center [337, 152] width 39 height 21
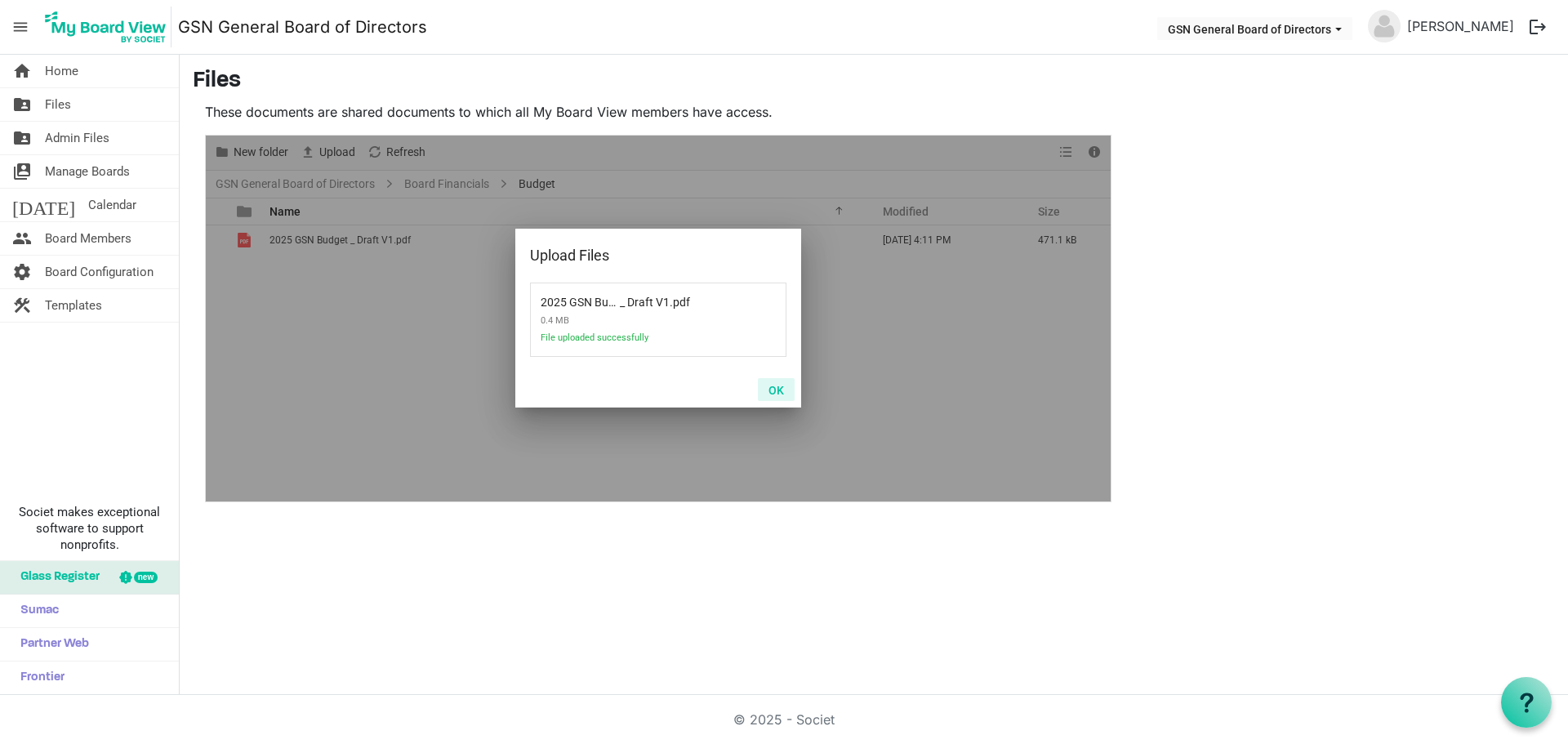
click at [777, 390] on button "OK" at bounding box center [776, 390] width 37 height 23
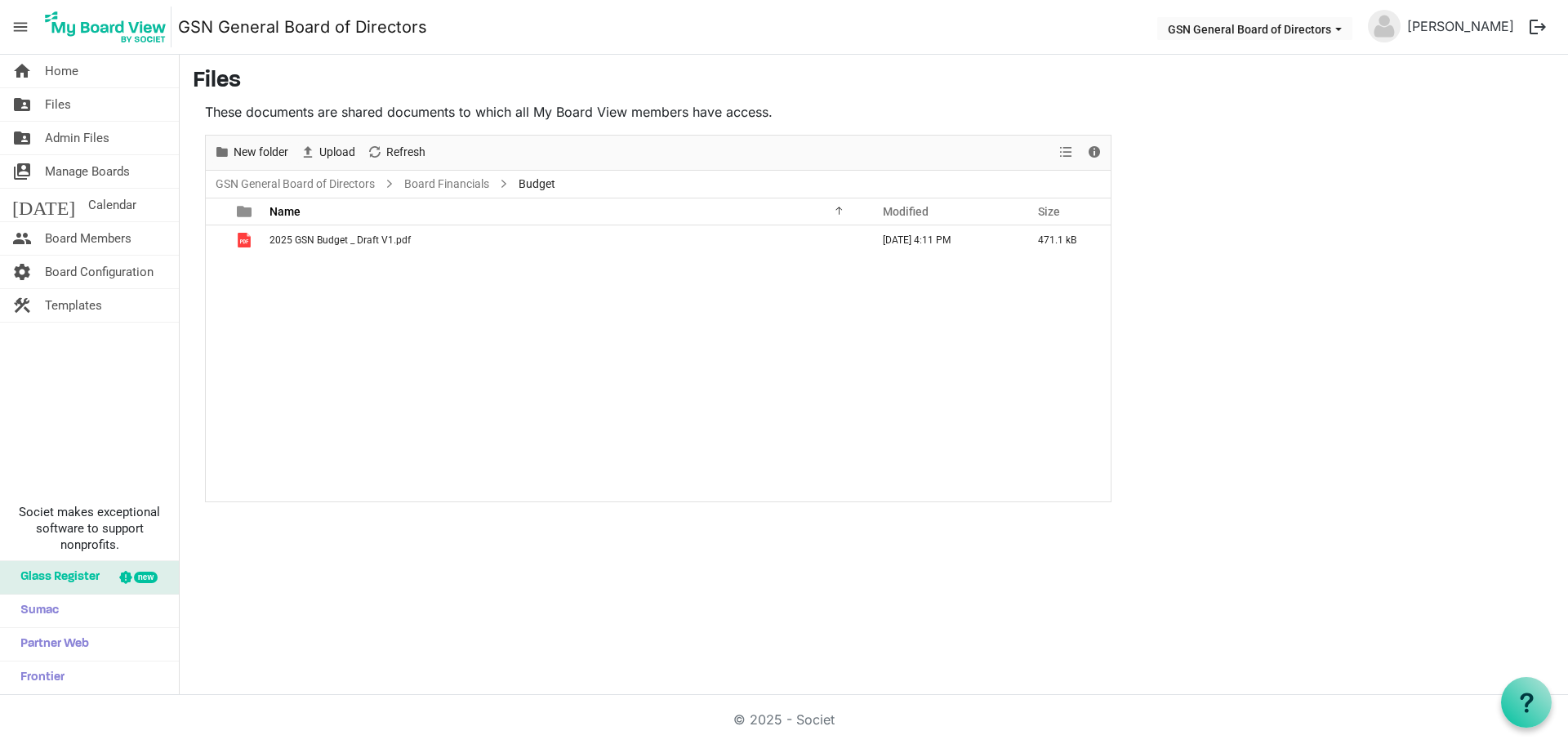
click at [435, 351] on div "2025 GSN Budget _ Draft V1.pdf September 04, 2025 4:11 PM 471.1 kB" at bounding box center [659, 364] width 905 height 276
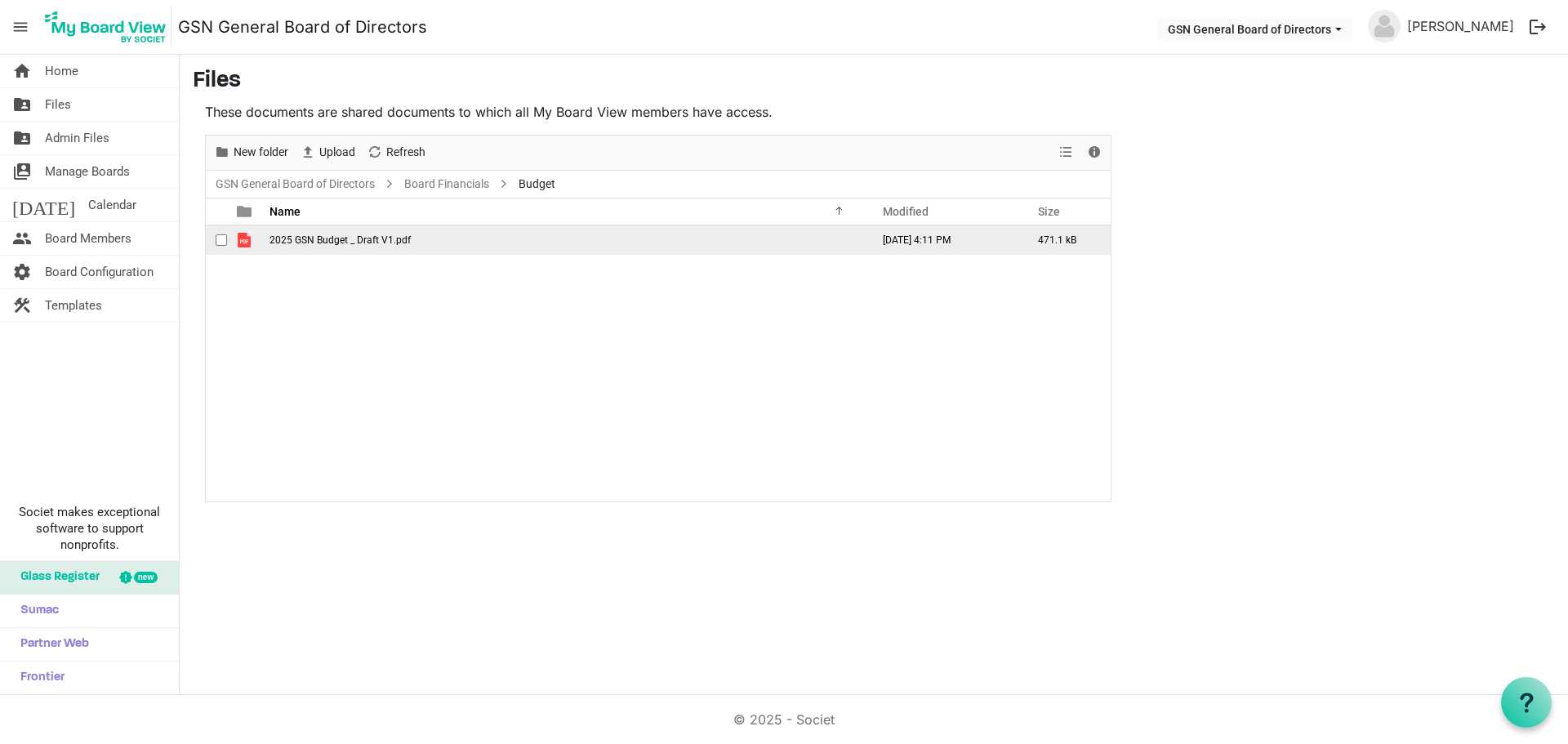
click at [315, 240] on span "2025 GSN Budget _ Draft V1.pdf" at bounding box center [340, 240] width 142 height 12
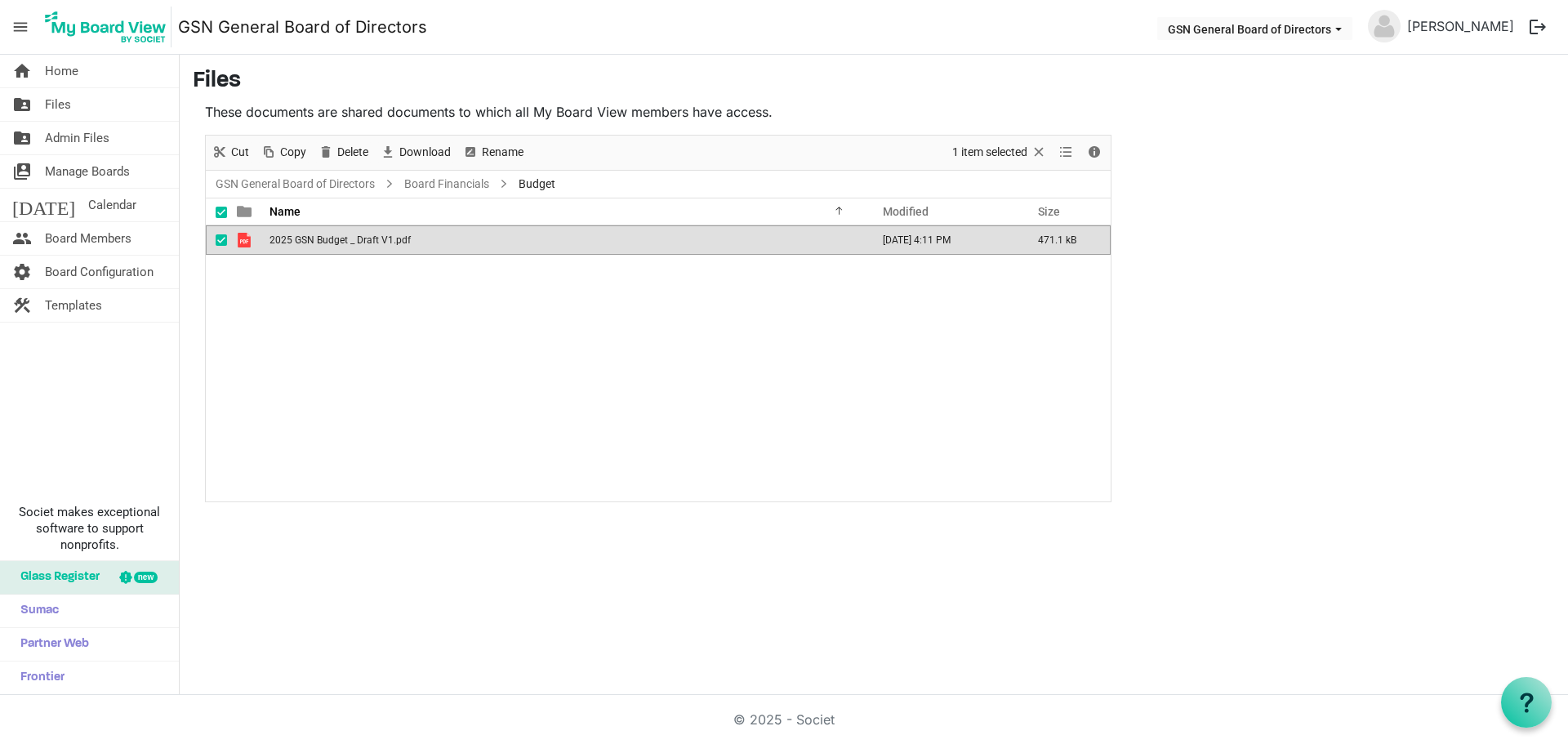
click at [315, 240] on span "2025 GSN Budget _ Draft V1.pdf" at bounding box center [340, 240] width 142 height 12
click at [59, 104] on span "Files" at bounding box center [57, 104] width 26 height 32
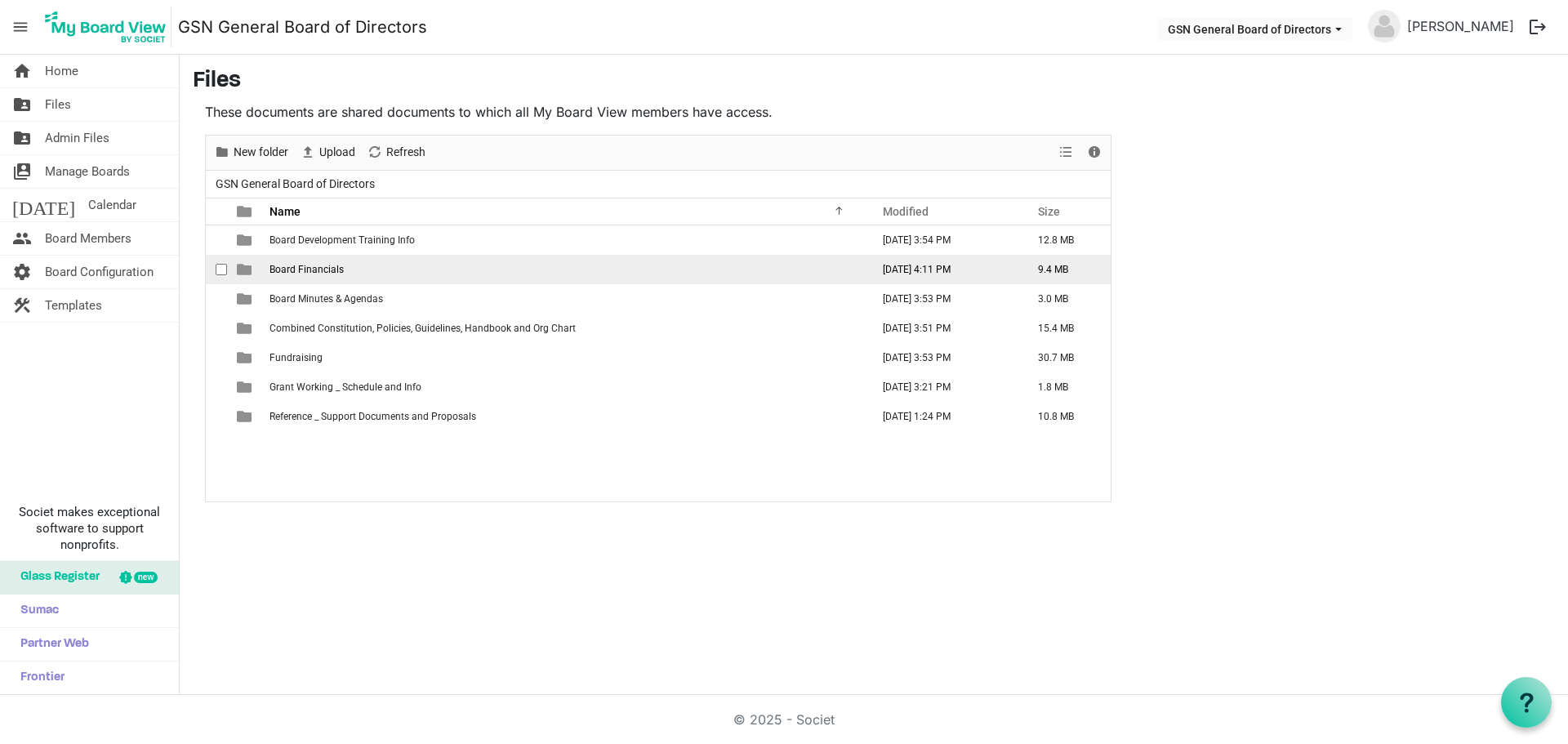
click at [304, 274] on span "Board Financials" at bounding box center [306, 269] width 74 height 12
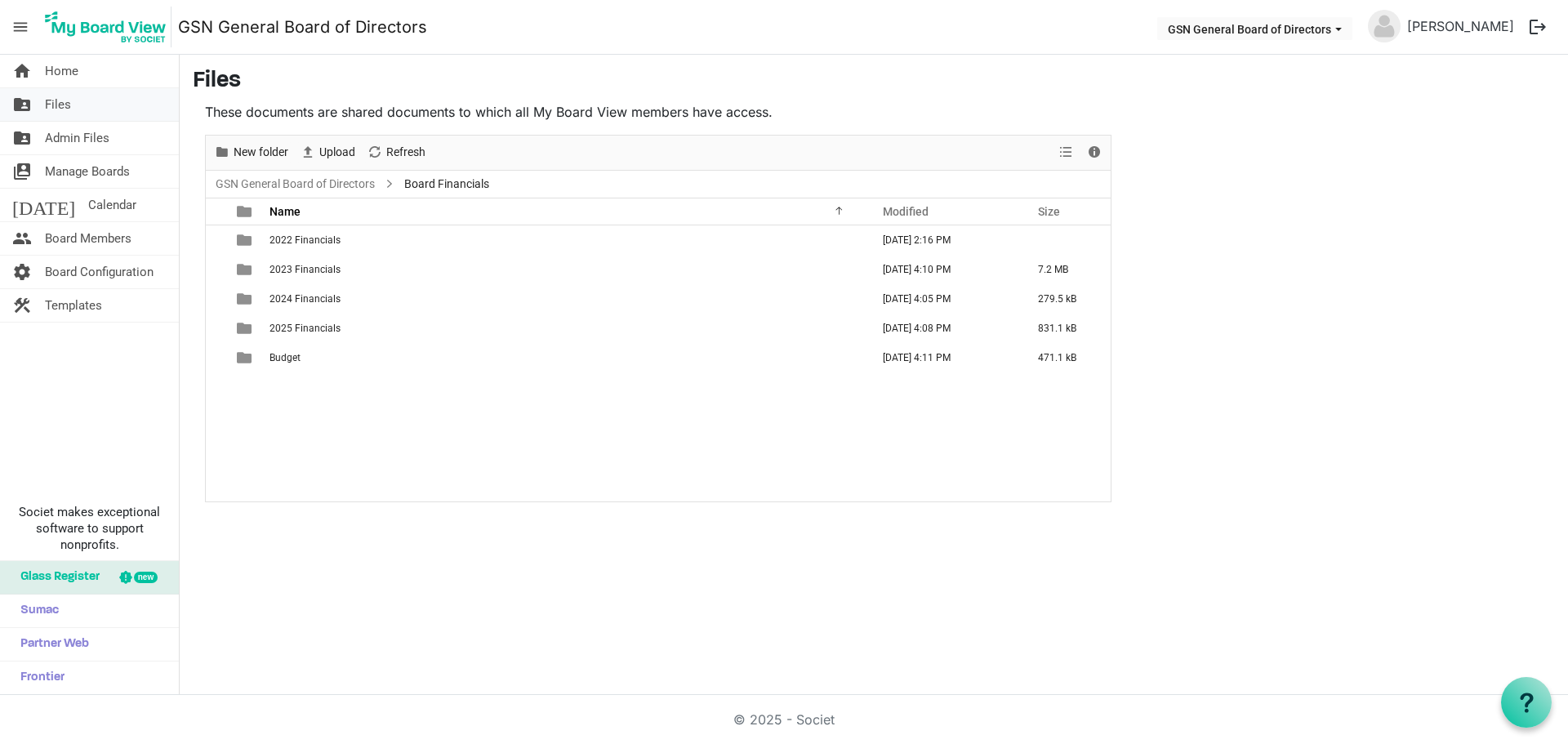
click at [59, 104] on span "Files" at bounding box center [57, 104] width 26 height 32
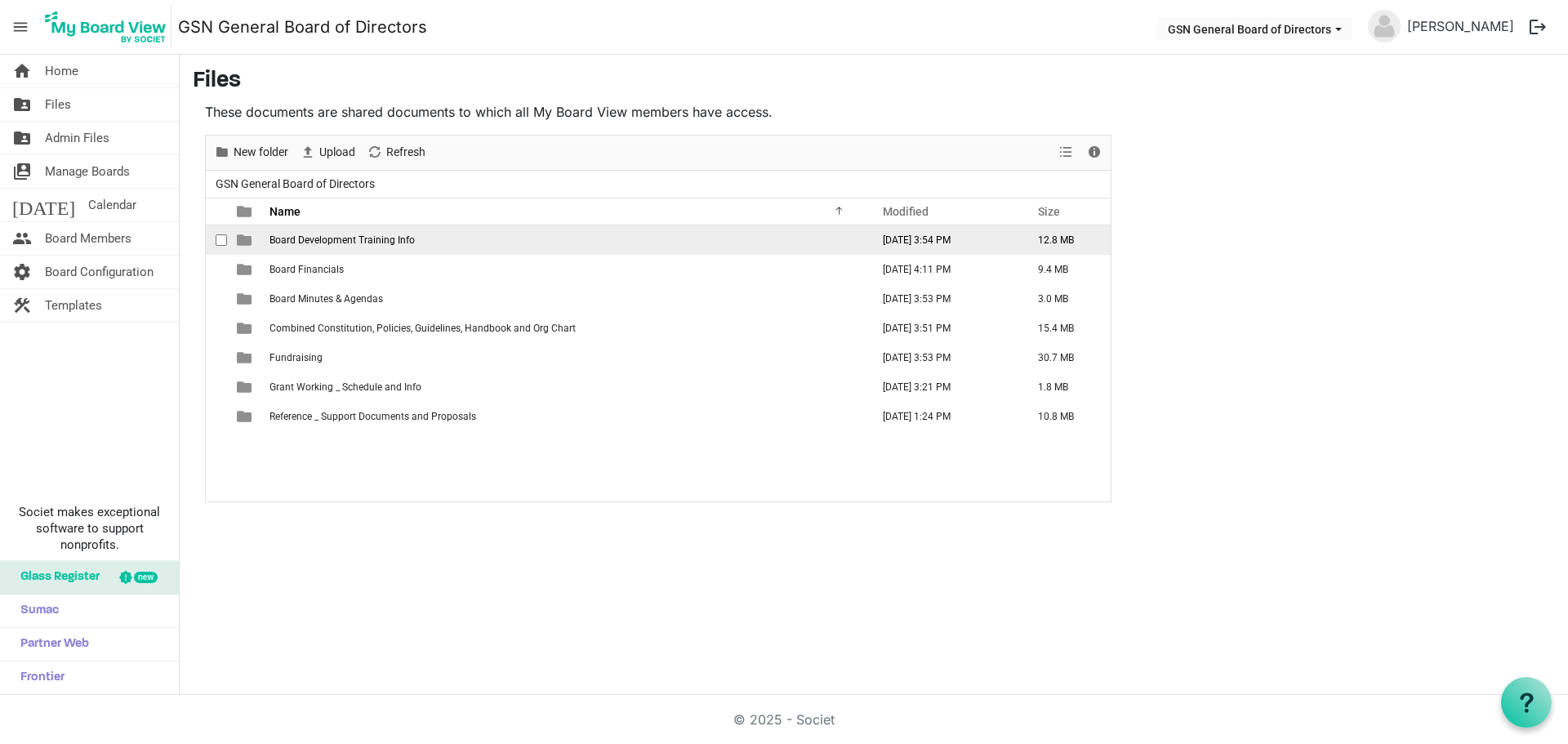
click at [366, 239] on span "Board Development Training Info" at bounding box center [342, 240] width 145 height 12
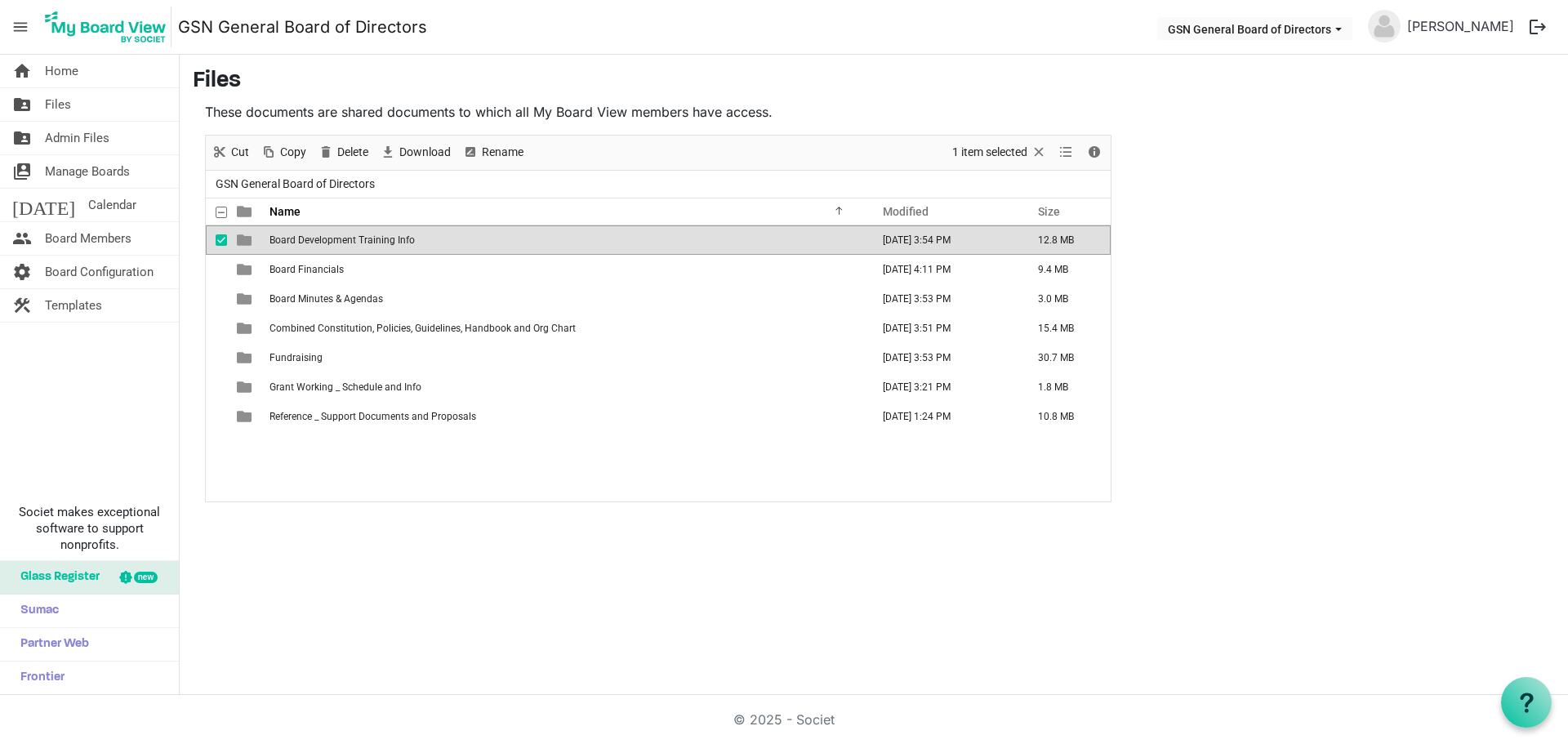
click at [368, 241] on span "Board Development Training Info" at bounding box center [342, 240] width 145 height 12
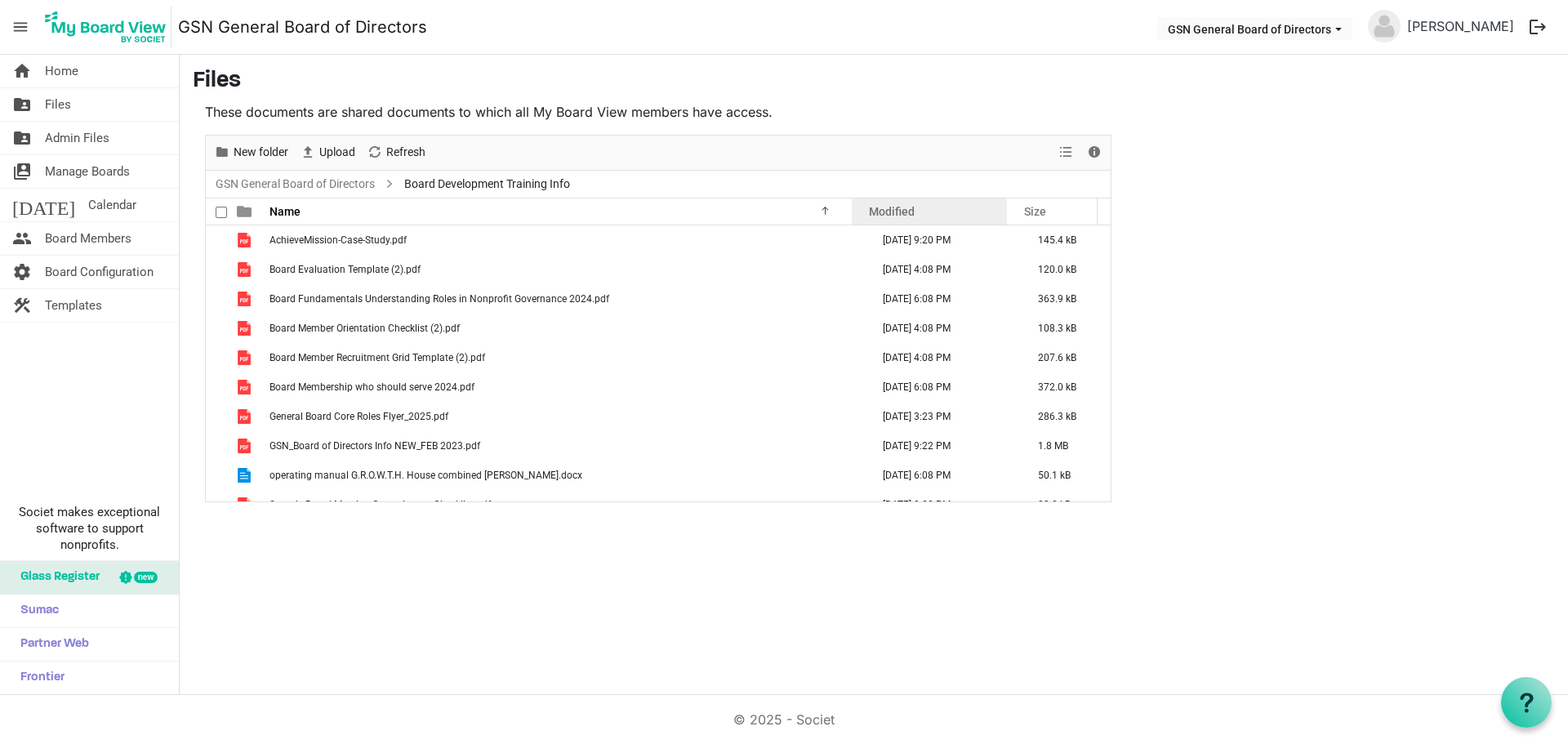
click at [894, 207] on span "Modified" at bounding box center [892, 212] width 46 height 13
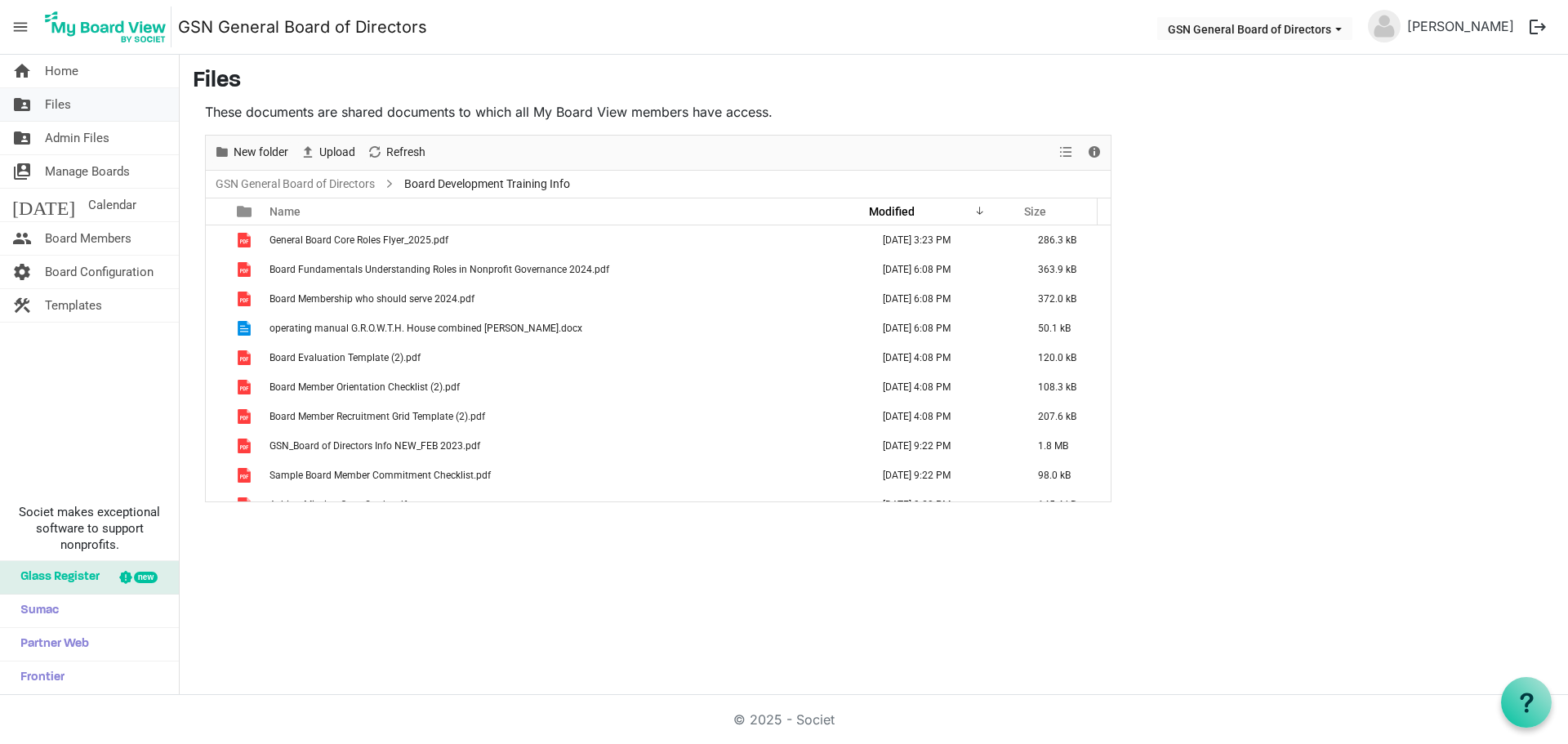
click at [90, 101] on link "folder_shared Files" at bounding box center [90, 104] width 179 height 32
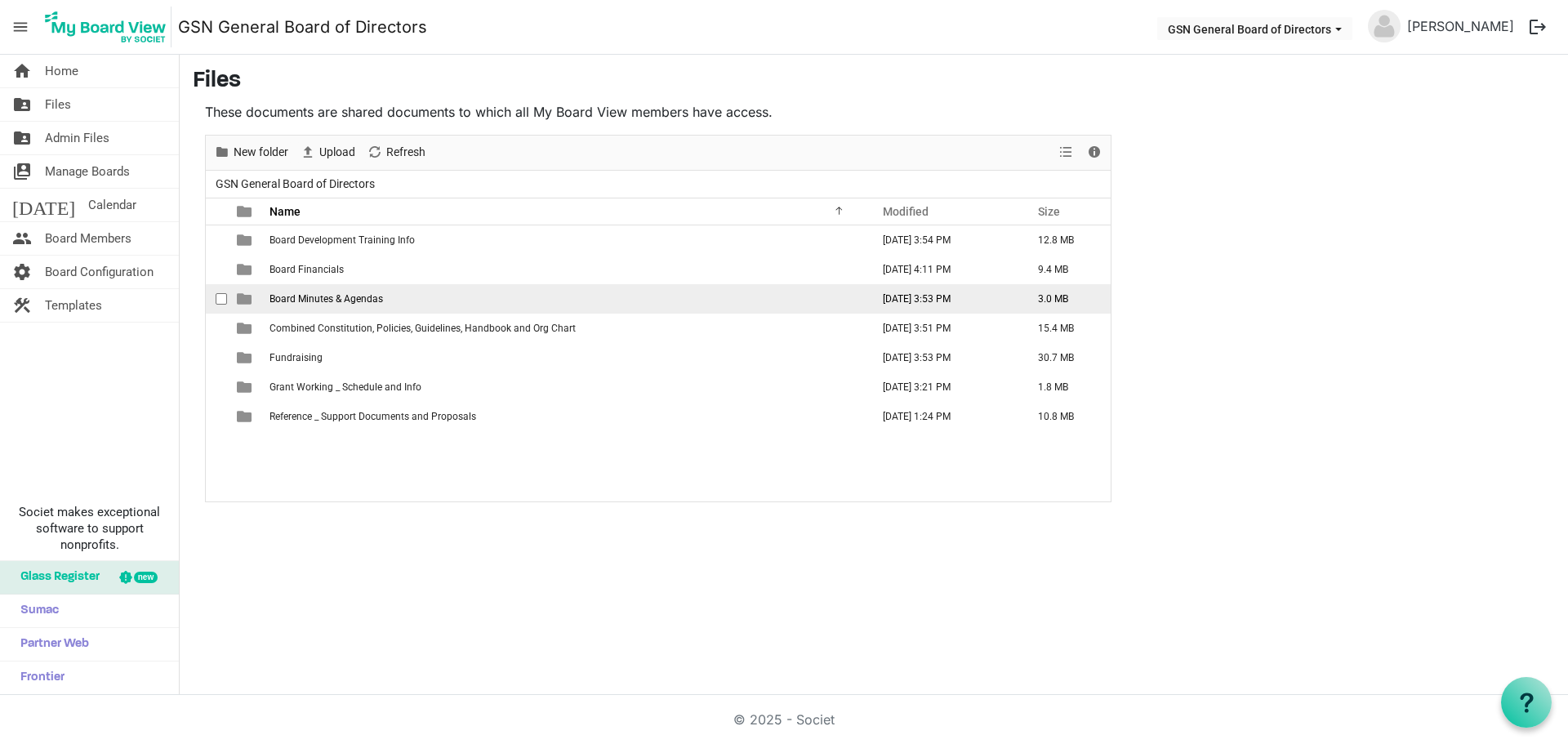
click at [335, 300] on span "Board Minutes & Agendas" at bounding box center [326, 298] width 114 height 12
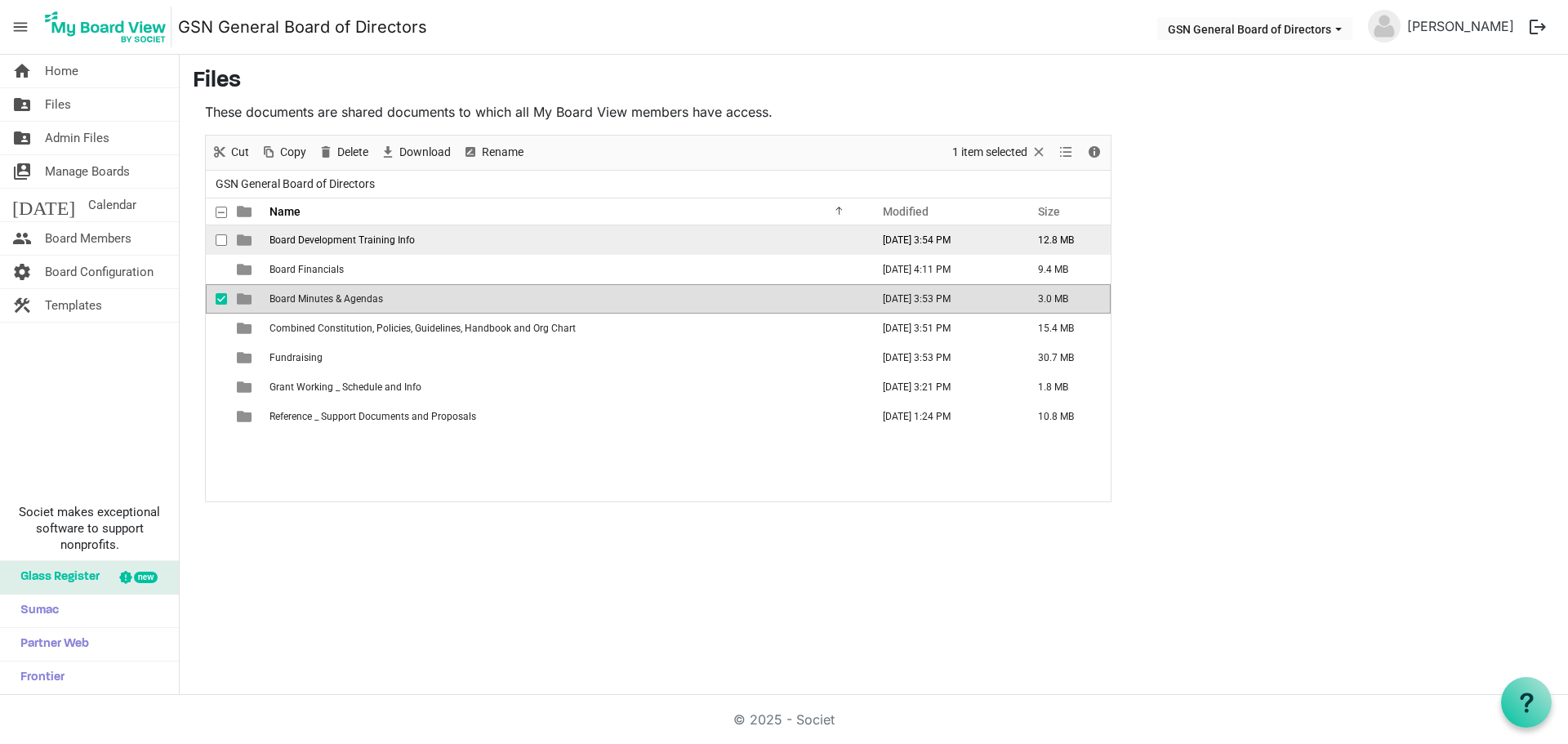
click at [336, 245] on span "Board Development Training Info" at bounding box center [342, 240] width 145 height 12
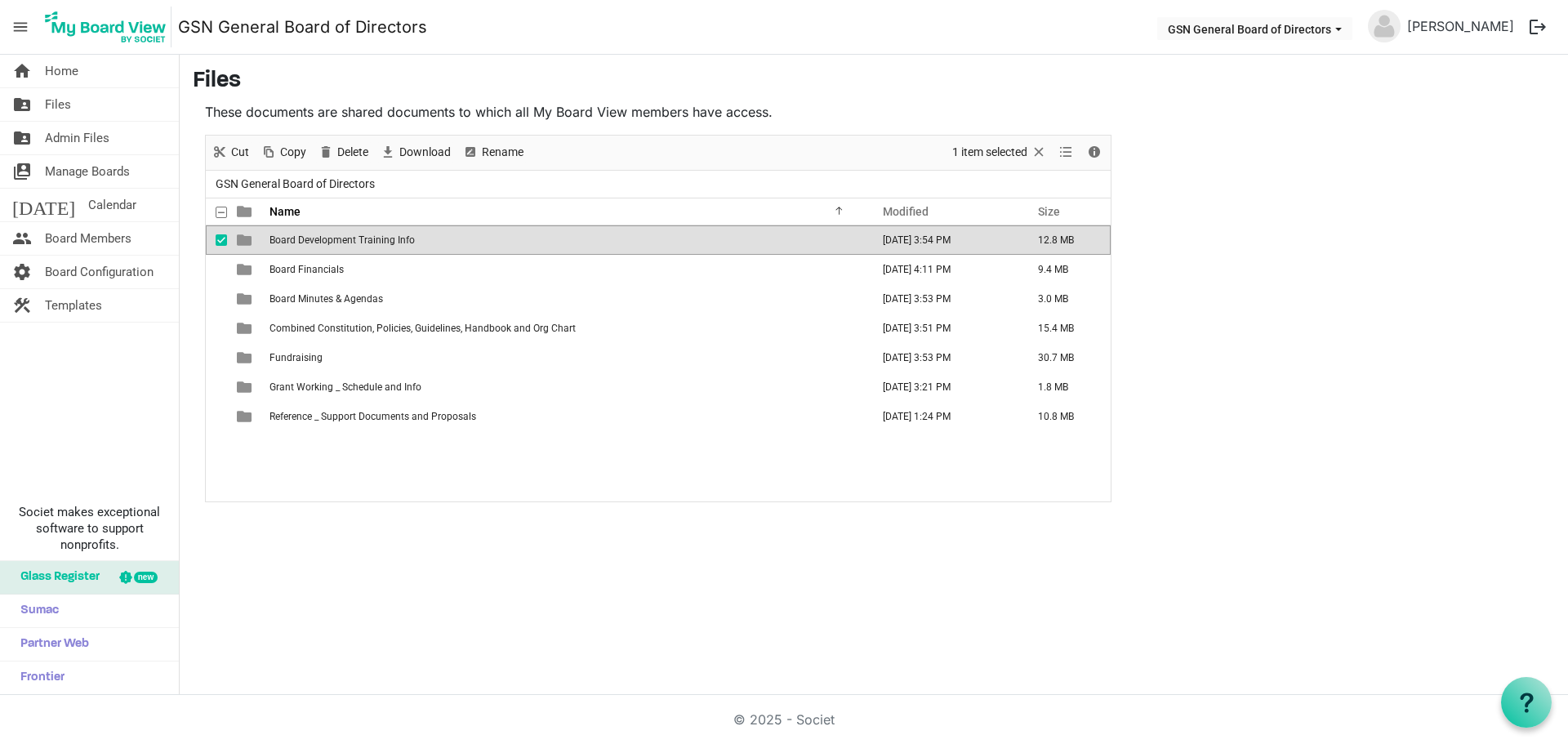
click at [336, 245] on span "Board Development Training Info" at bounding box center [342, 240] width 145 height 12
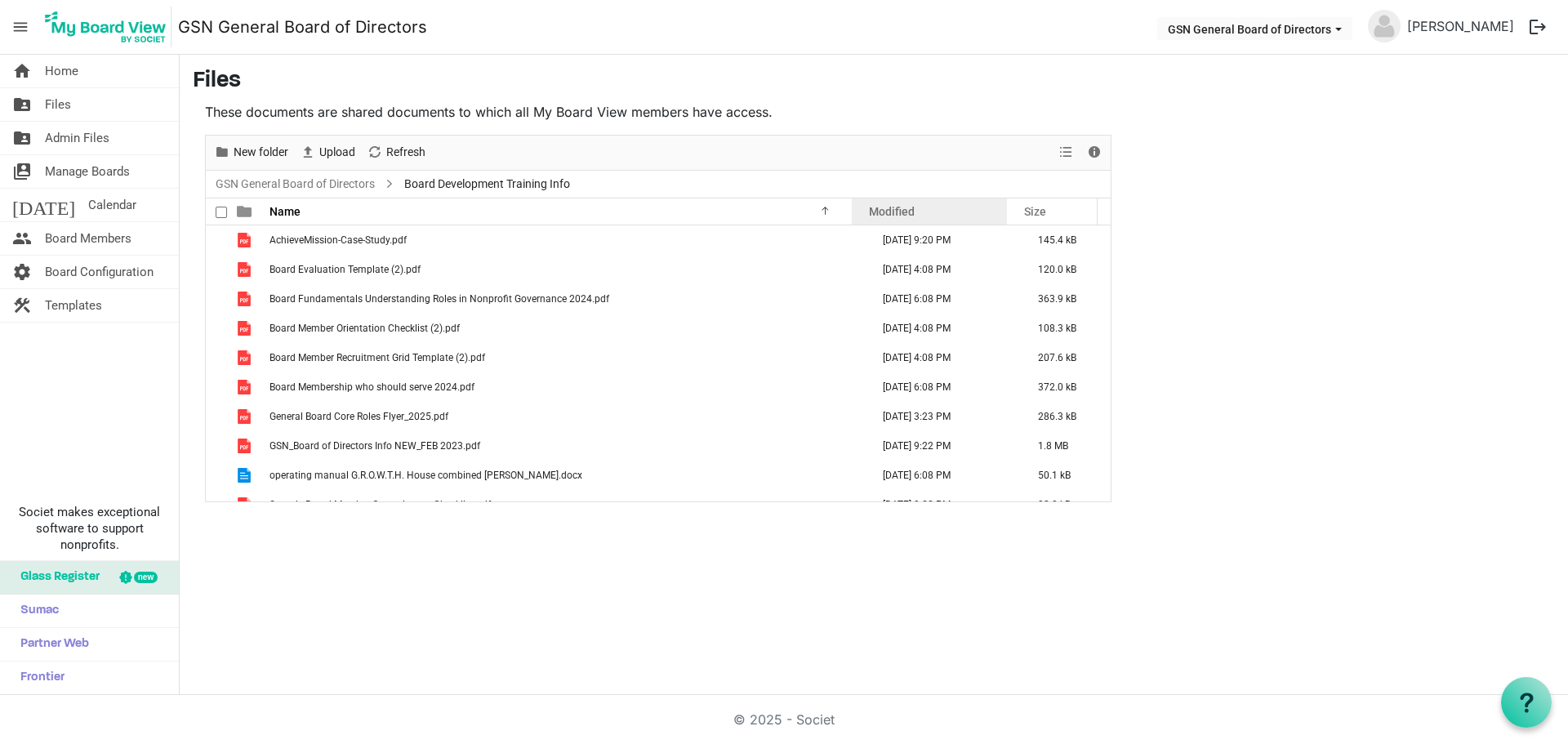
click at [925, 209] on div "Modified" at bounding box center [929, 211] width 133 height 23
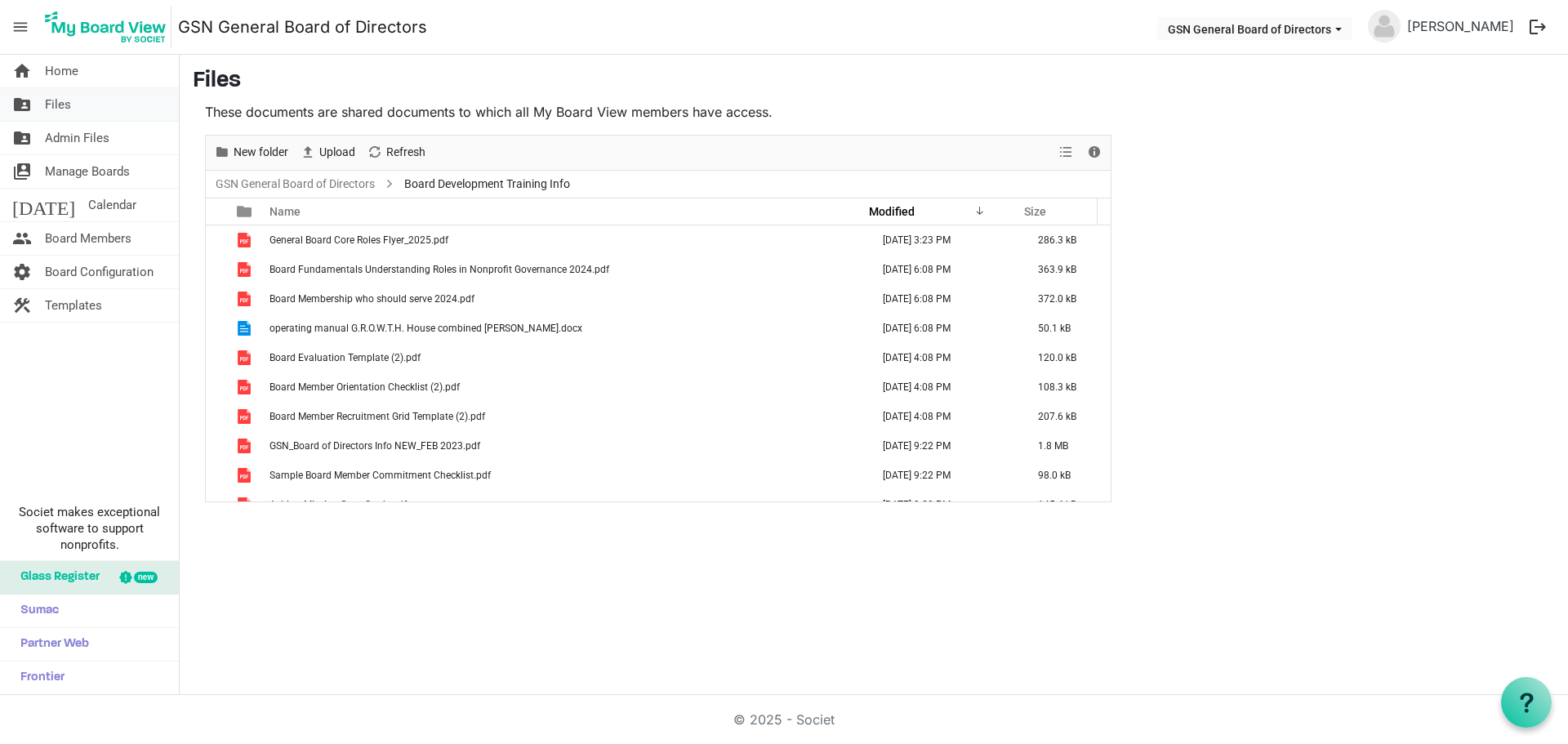
click at [74, 97] on link "folder_shared Files" at bounding box center [90, 104] width 179 height 32
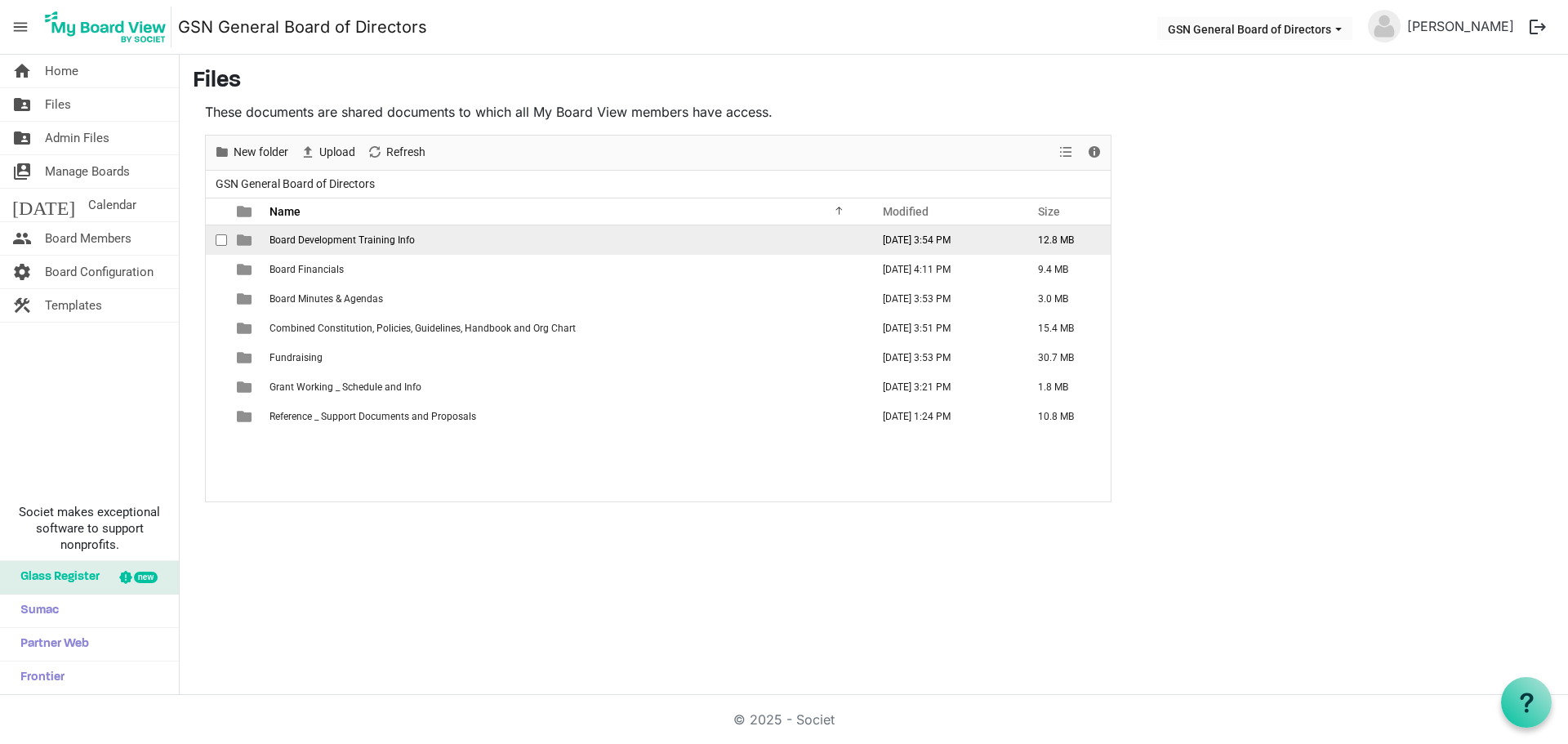
click at [370, 238] on span "Board Development Training Info" at bounding box center [342, 240] width 145 height 12
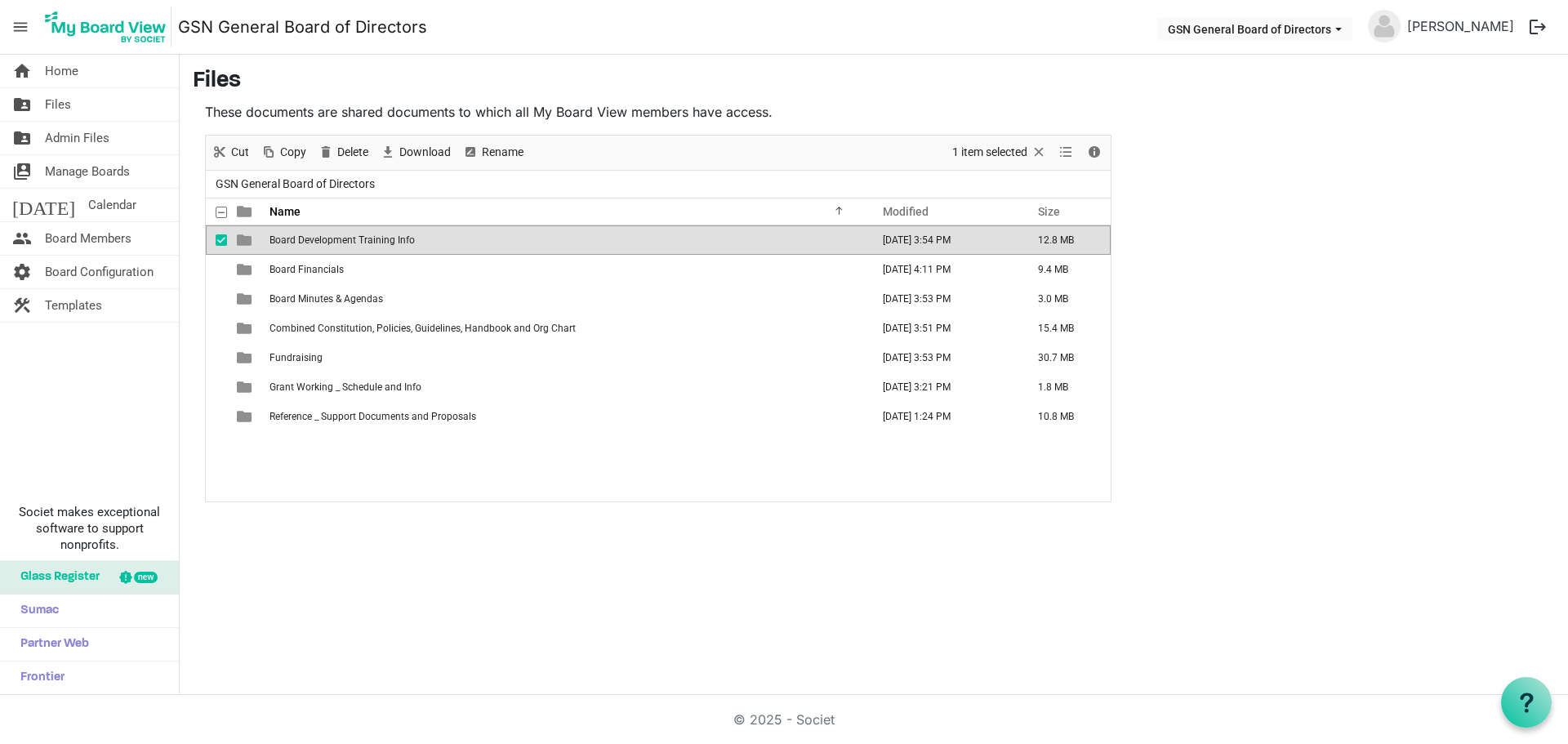
click at [370, 238] on span "Board Development Training Info" at bounding box center [342, 240] width 145 height 12
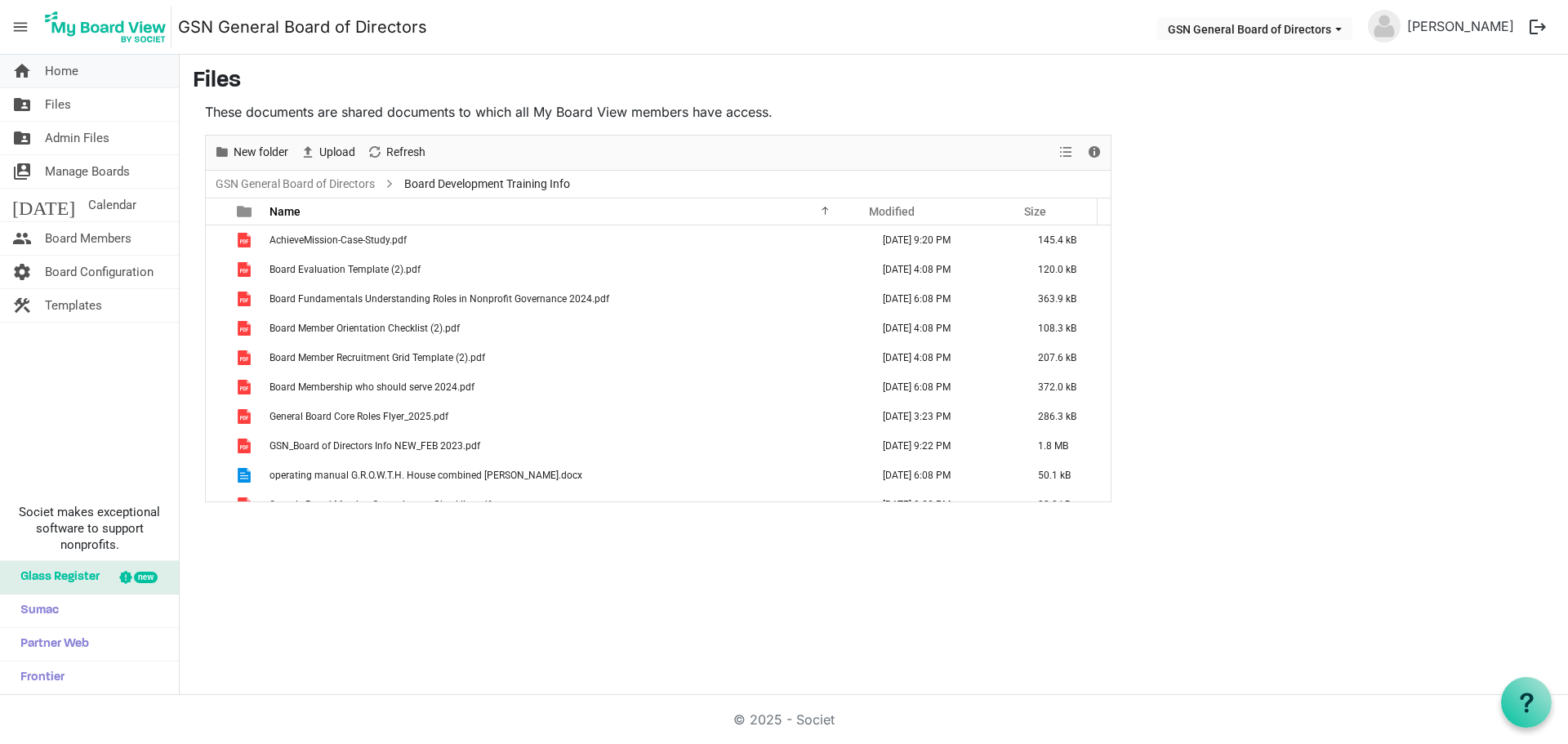
click at [62, 74] on span "Home" at bounding box center [61, 71] width 33 height 32
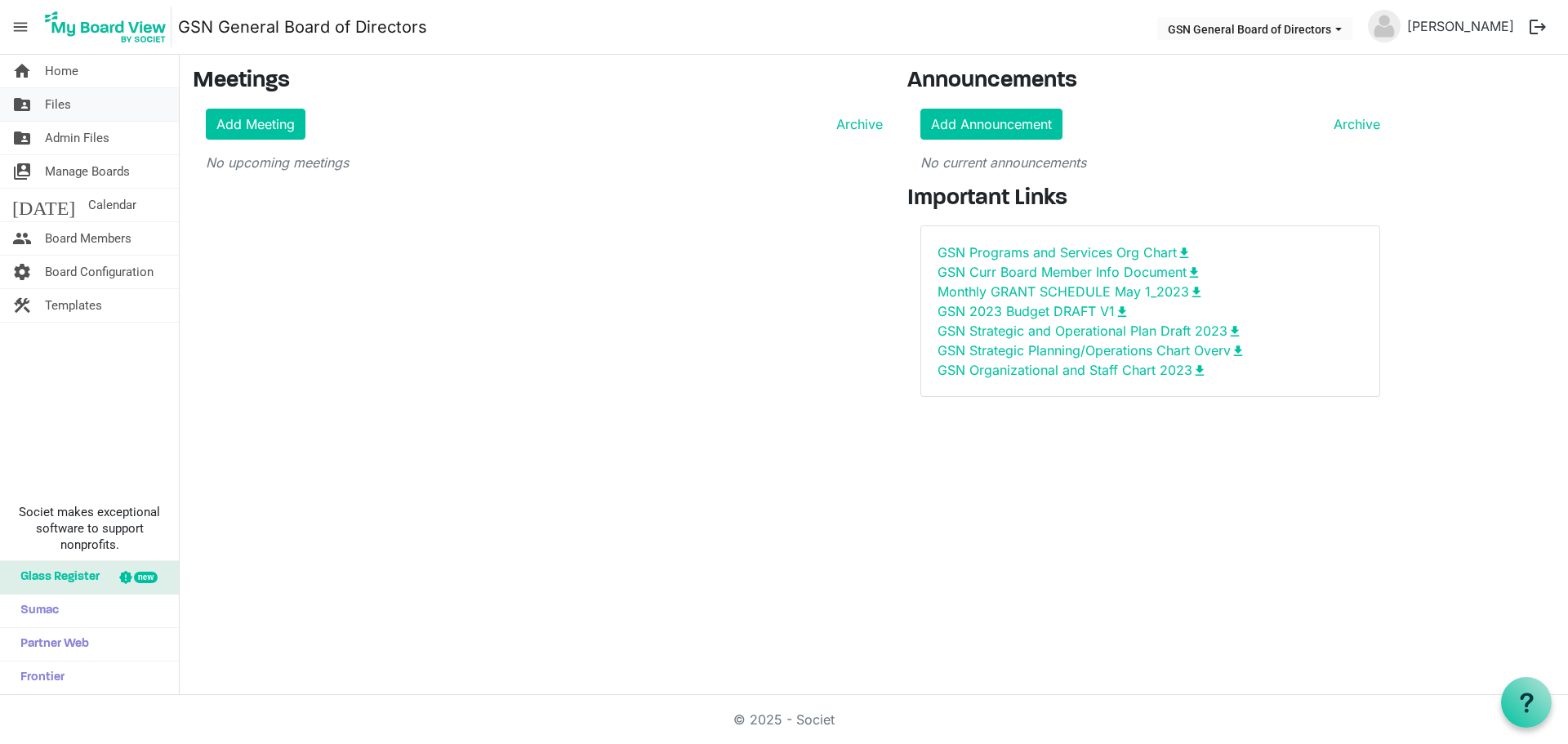
click at [62, 94] on span "Files" at bounding box center [57, 104] width 26 height 32
